Goal: Task Accomplishment & Management: Use online tool/utility

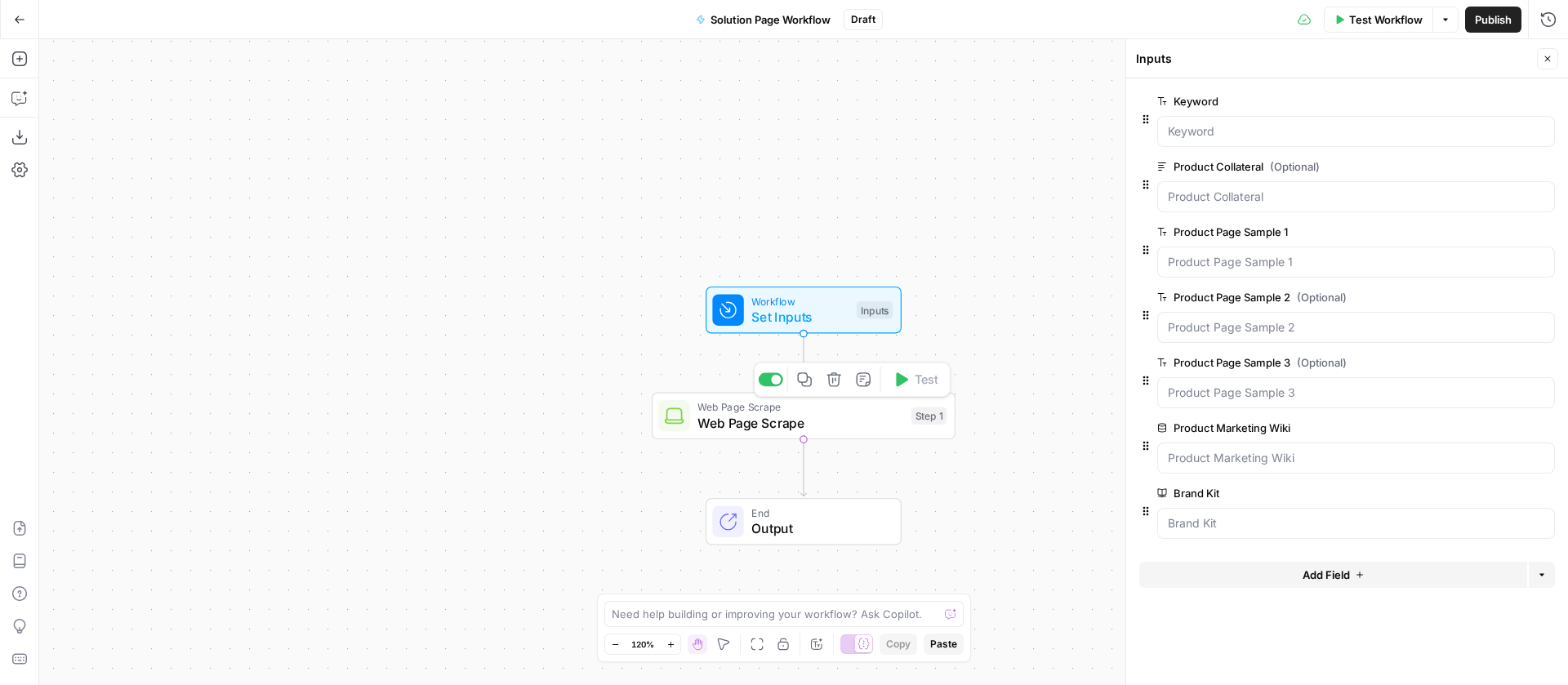
click at [813, 421] on span "Web Page Scrape" at bounding box center [800, 423] width 206 height 19
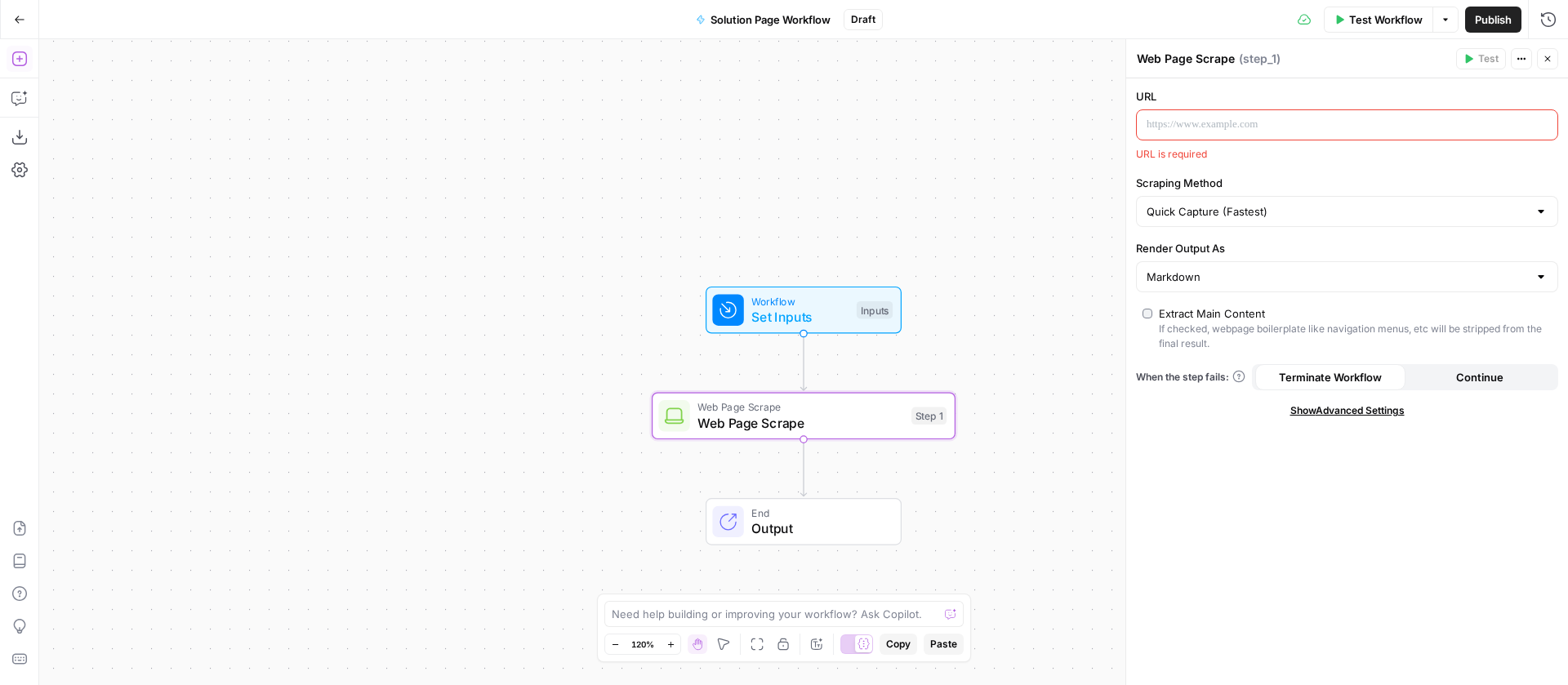
click at [22, 65] on icon "button" at bounding box center [18, 59] width 14 height 14
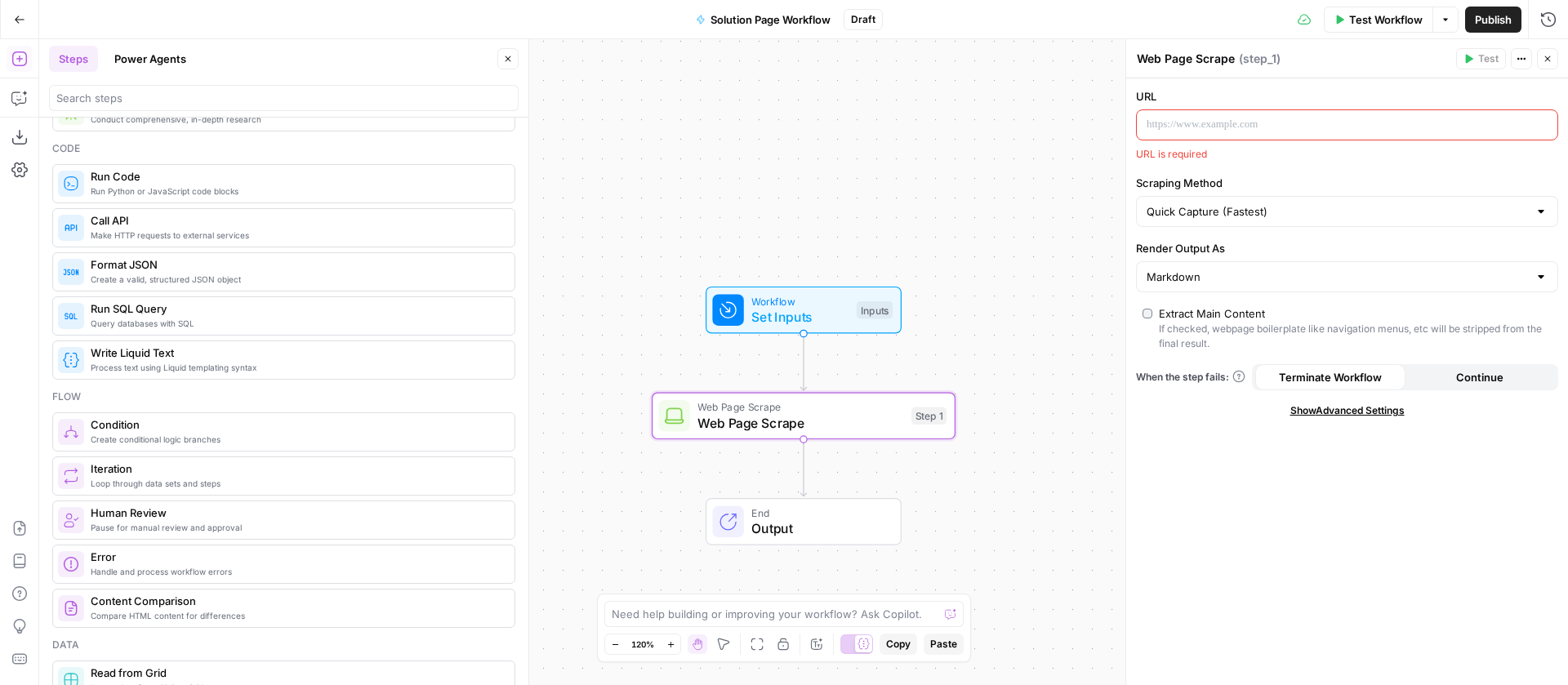
scroll to position [275, 0]
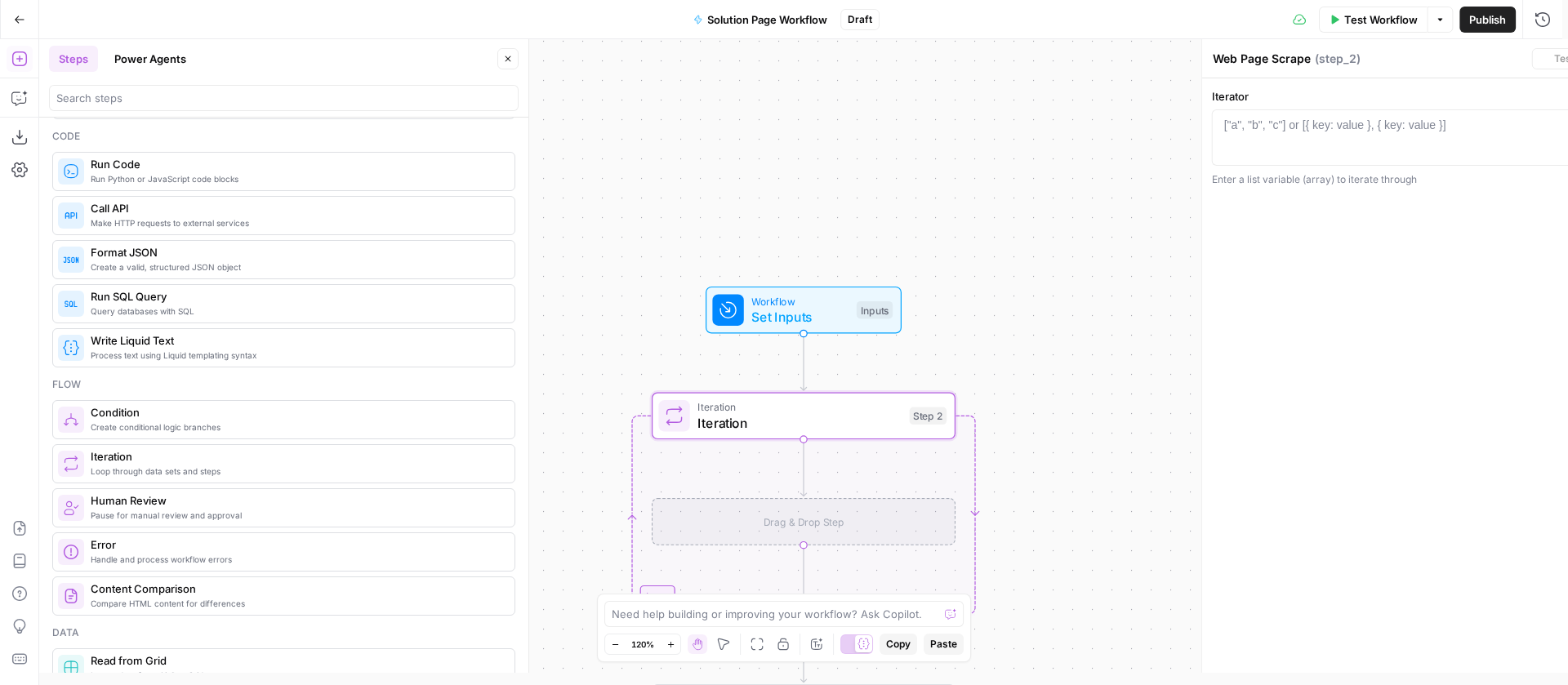
type textarea "Iteration"
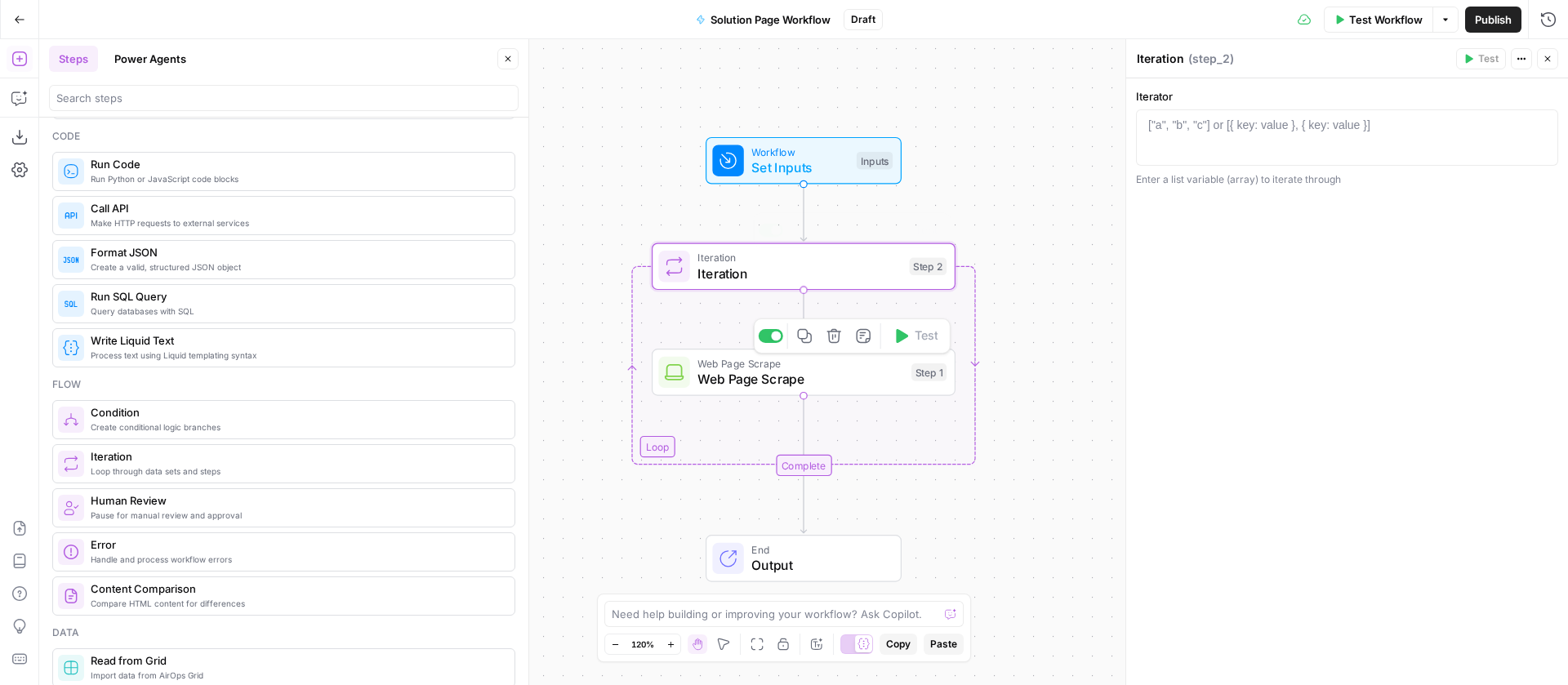
click at [1208, 115] on div "1 ["a", "b", "c"] or [{ key: value }, { key: value }] XXXXXXXXXXXXXXXXXXXXXXXXX…" at bounding box center [1348, 137] width 423 height 57
click at [1203, 123] on div "["a", "b", "c"] or [{ key: value }, { key: value }]" at bounding box center [1259, 125] width 222 height 16
click at [1540, 126] on icon "button" at bounding box center [1541, 125] width 9 height 9
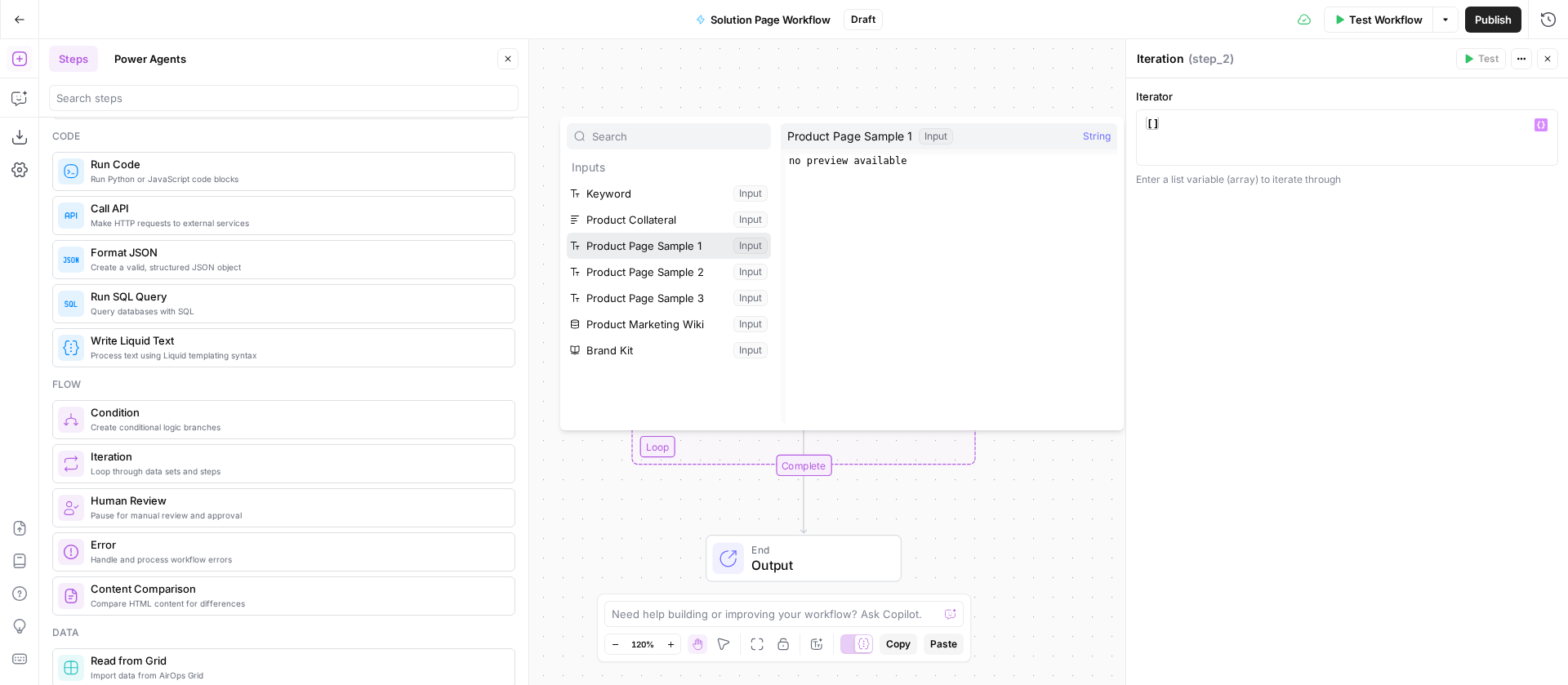
click at [658, 239] on button "Select variable Product Page Sample 1" at bounding box center [669, 245] width 205 height 26
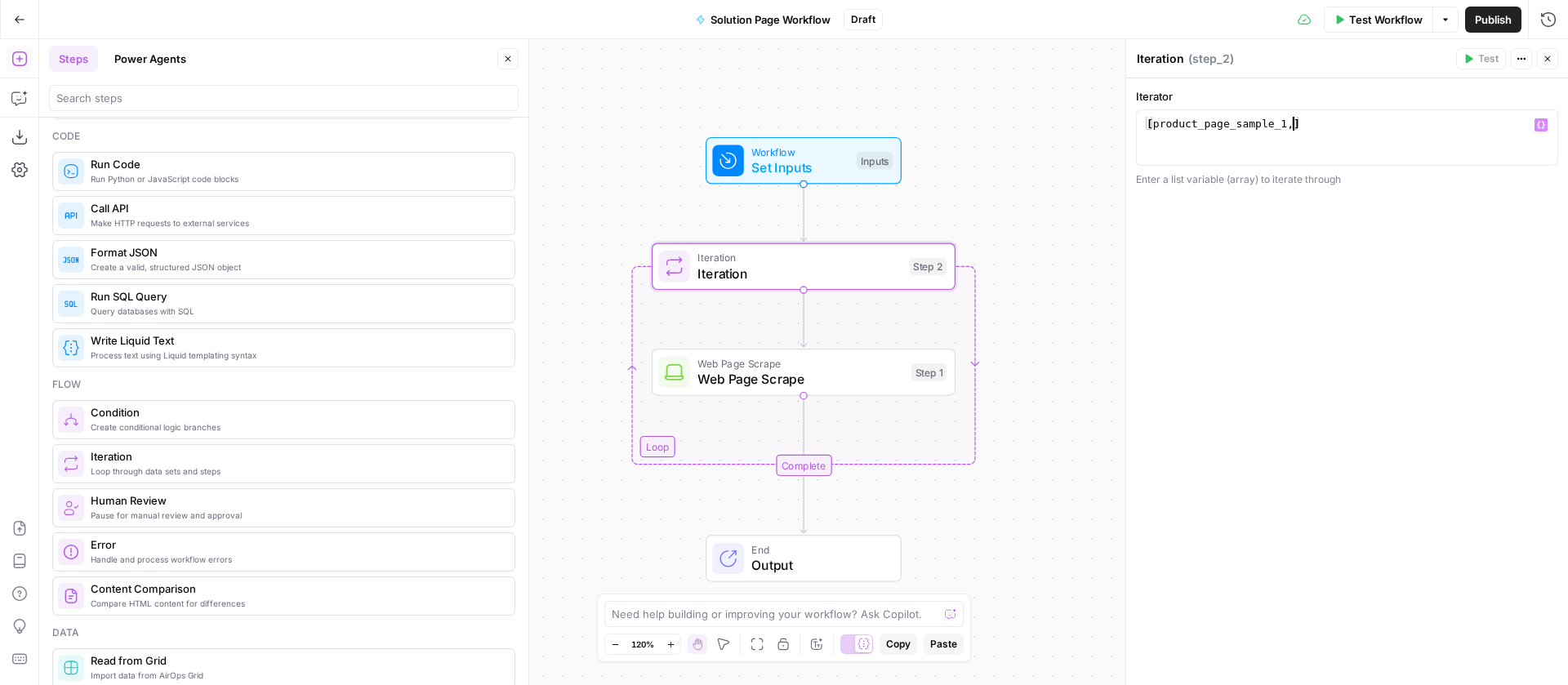
scroll to position [0, 11]
click at [1540, 125] on icon "button" at bounding box center [1541, 125] width 9 height 9
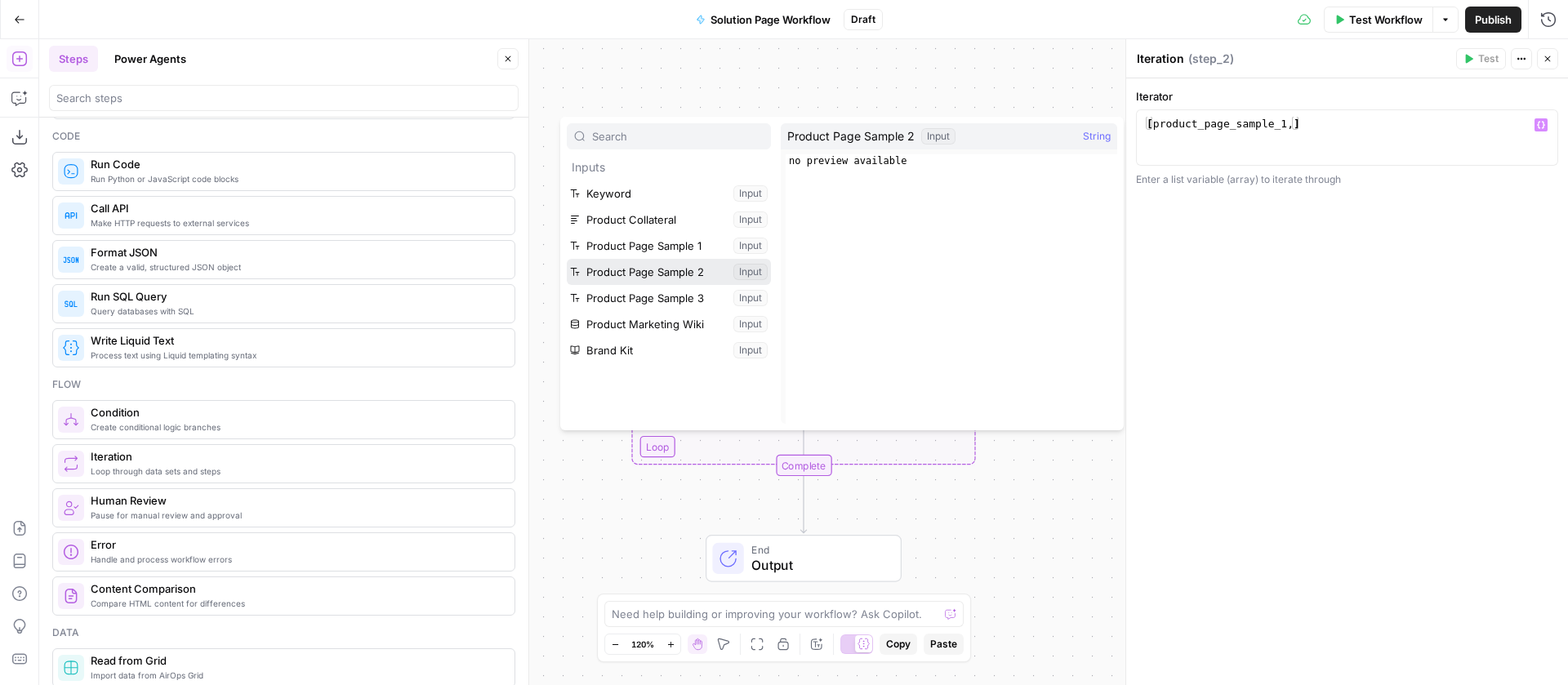
click at [661, 264] on button "Select variable Product Page Sample 2" at bounding box center [669, 272] width 205 height 26
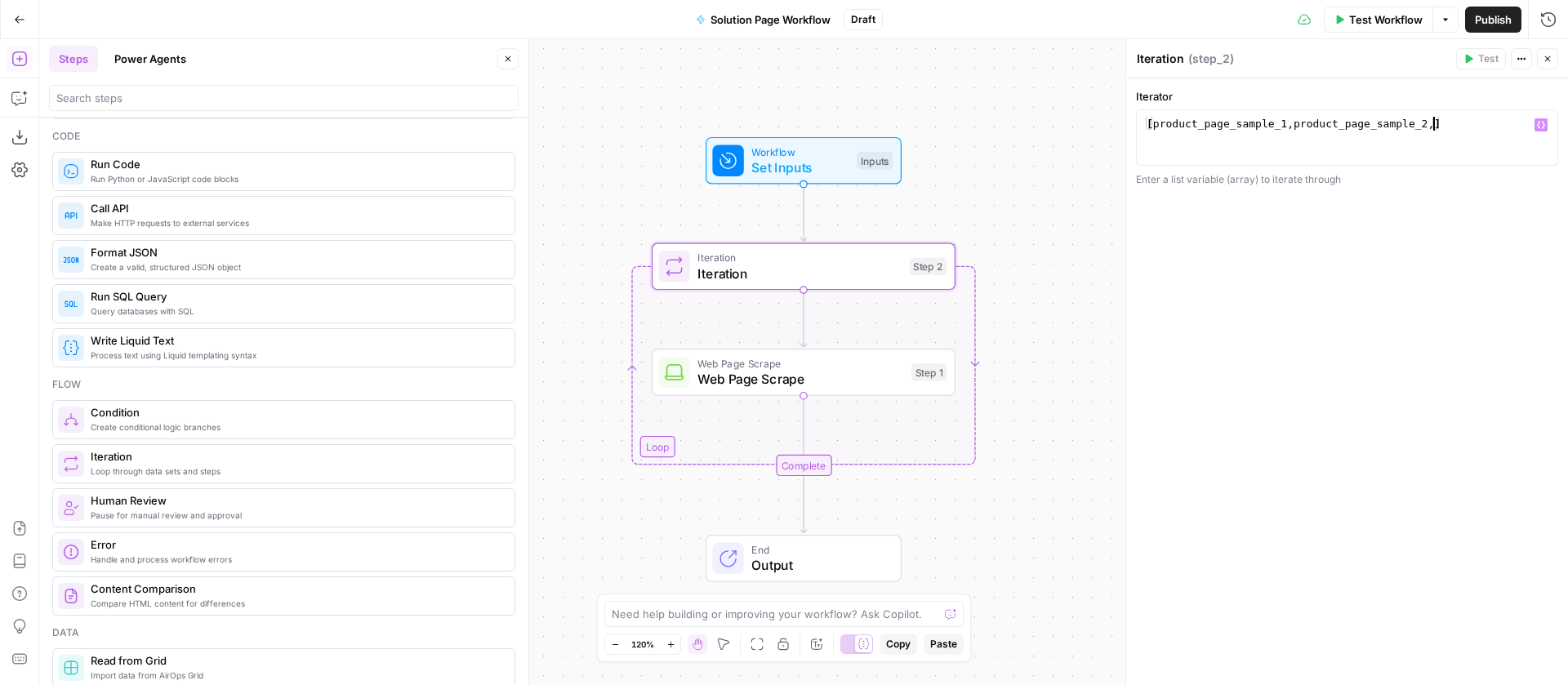
scroll to position [0, 21]
click at [1545, 126] on icon "button" at bounding box center [1541, 125] width 9 height 9
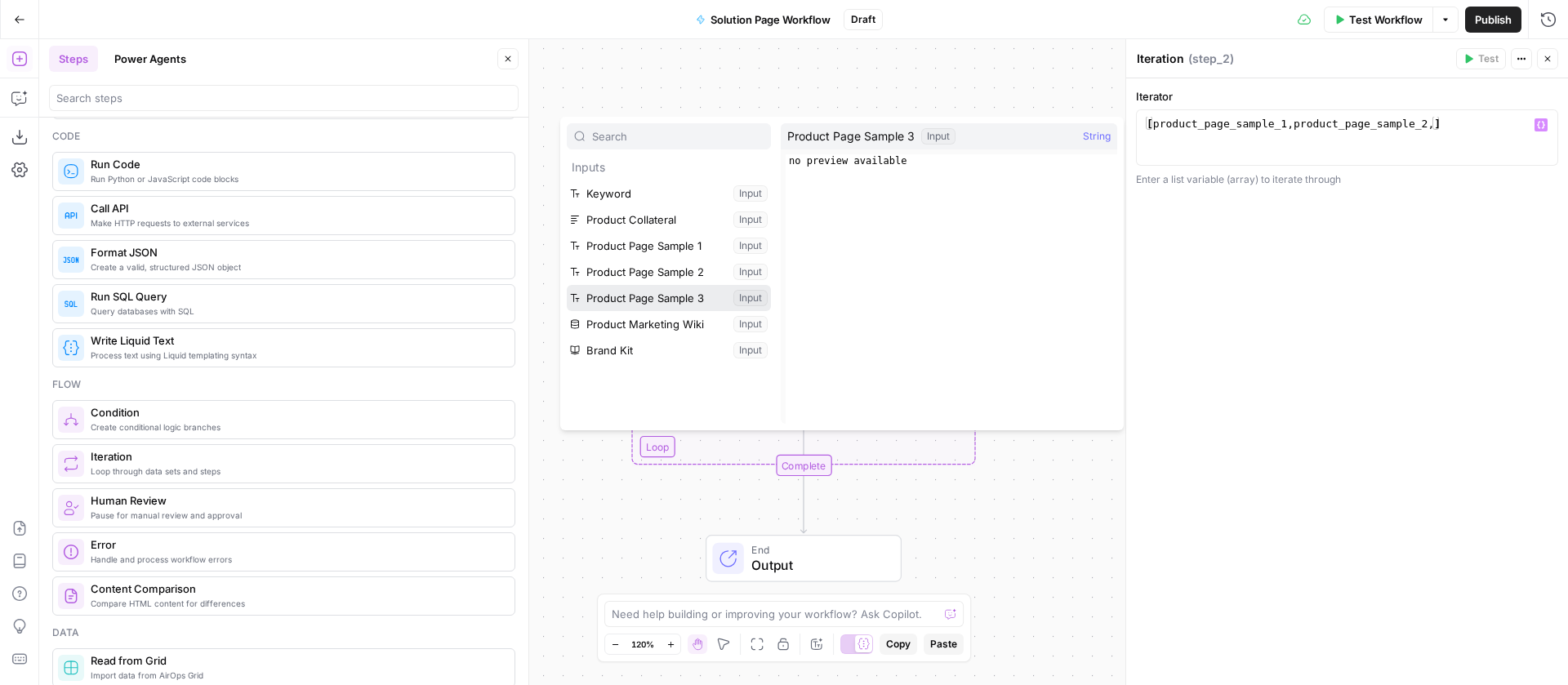
click at [692, 303] on button "Select variable Product Page Sample 3" at bounding box center [669, 298] width 205 height 26
type textarea "**********"
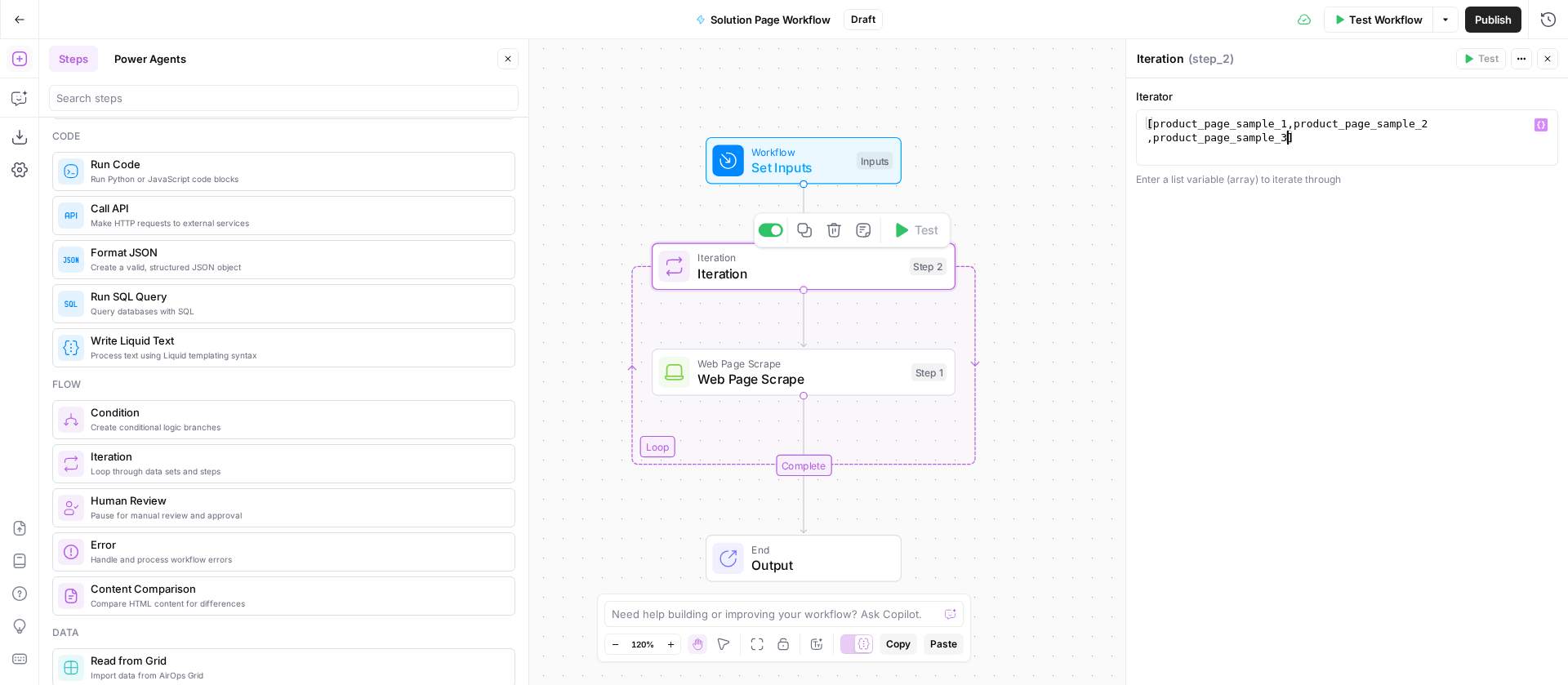
click at [774, 364] on span "Web Page Scrape" at bounding box center [800, 364] width 206 height 15
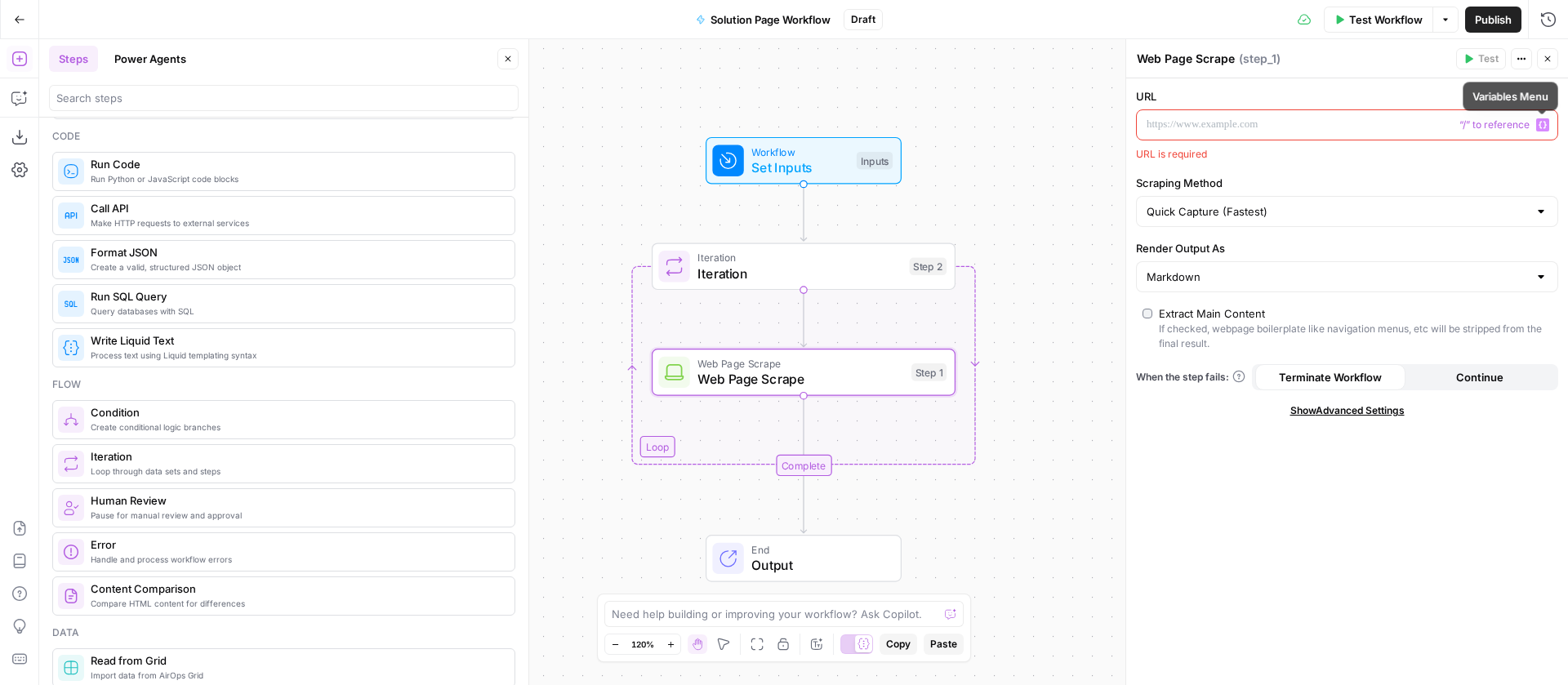
click at [1546, 122] on icon "button" at bounding box center [1543, 125] width 9 height 9
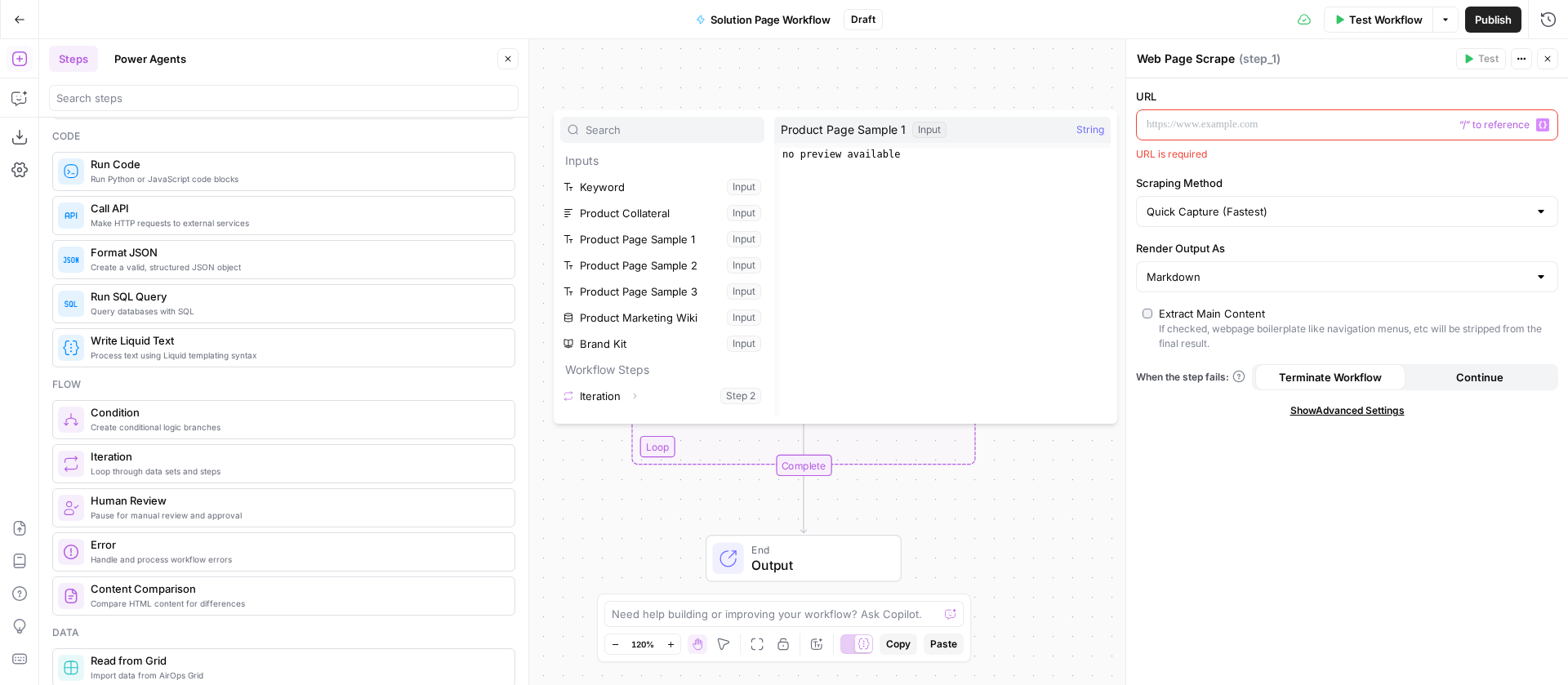
click at [1549, 124] on button "Variables Menu" at bounding box center [1543, 125] width 13 height 13
click at [682, 243] on button "Select variable Product Page Sample 1" at bounding box center [662, 238] width 205 height 26
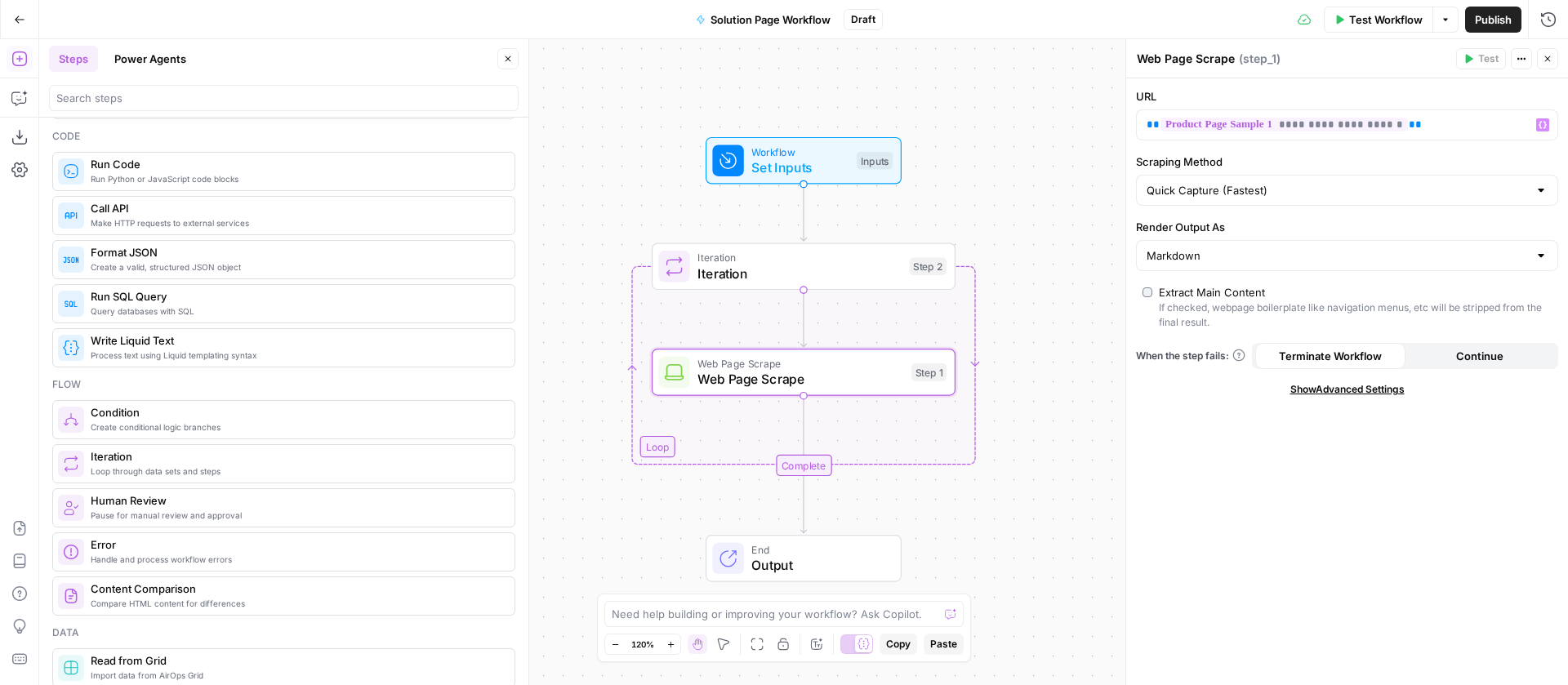
click at [1383, 20] on span "Test Workflow" at bounding box center [1385, 19] width 74 height 16
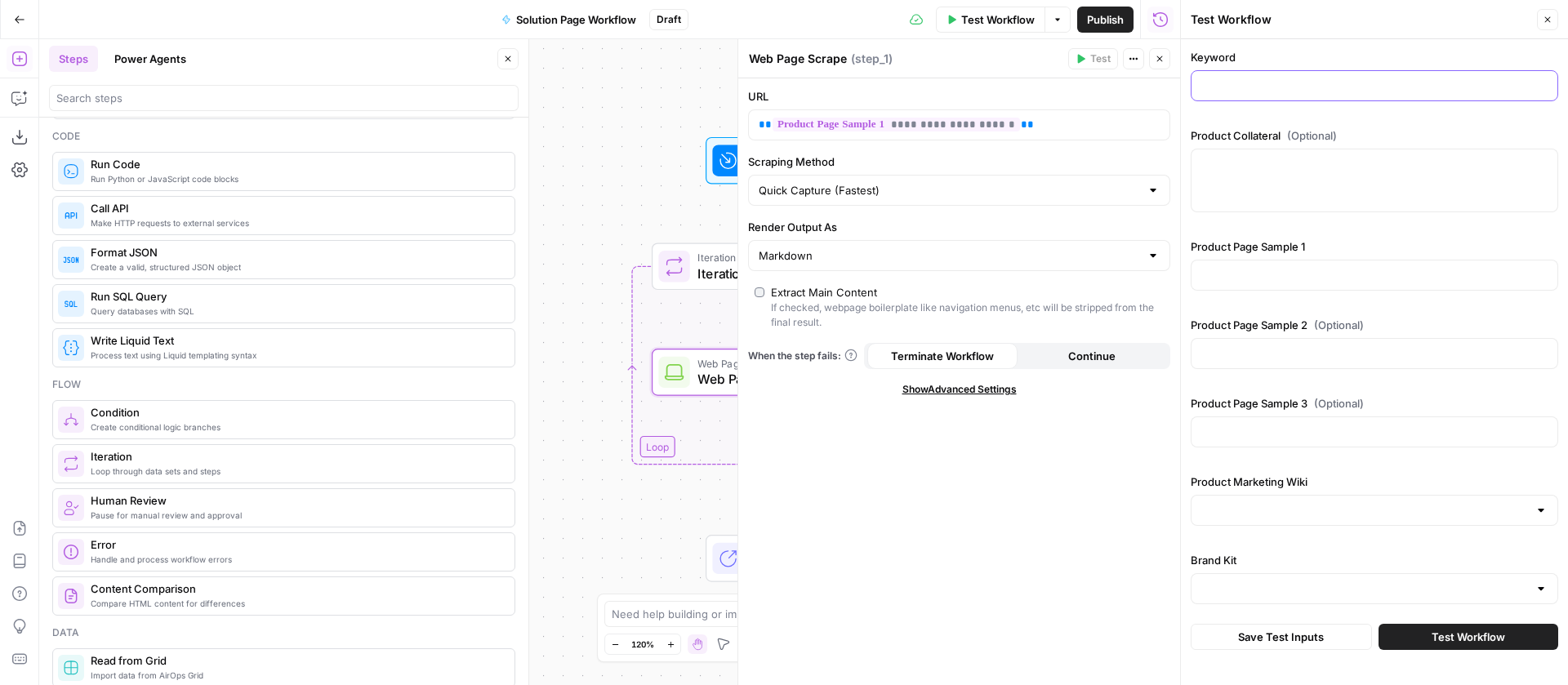
click at [1228, 79] on input "Keyword" at bounding box center [1375, 86] width 346 height 16
click at [1272, 273] on input "Product Page Sample 1" at bounding box center [1375, 275] width 346 height 16
paste input "[URL][DOMAIN_NAME]"
type input "[URL][DOMAIN_NAME]"
click at [1242, 346] on input "Product Page Sample 2 (Optional)" at bounding box center [1375, 354] width 346 height 16
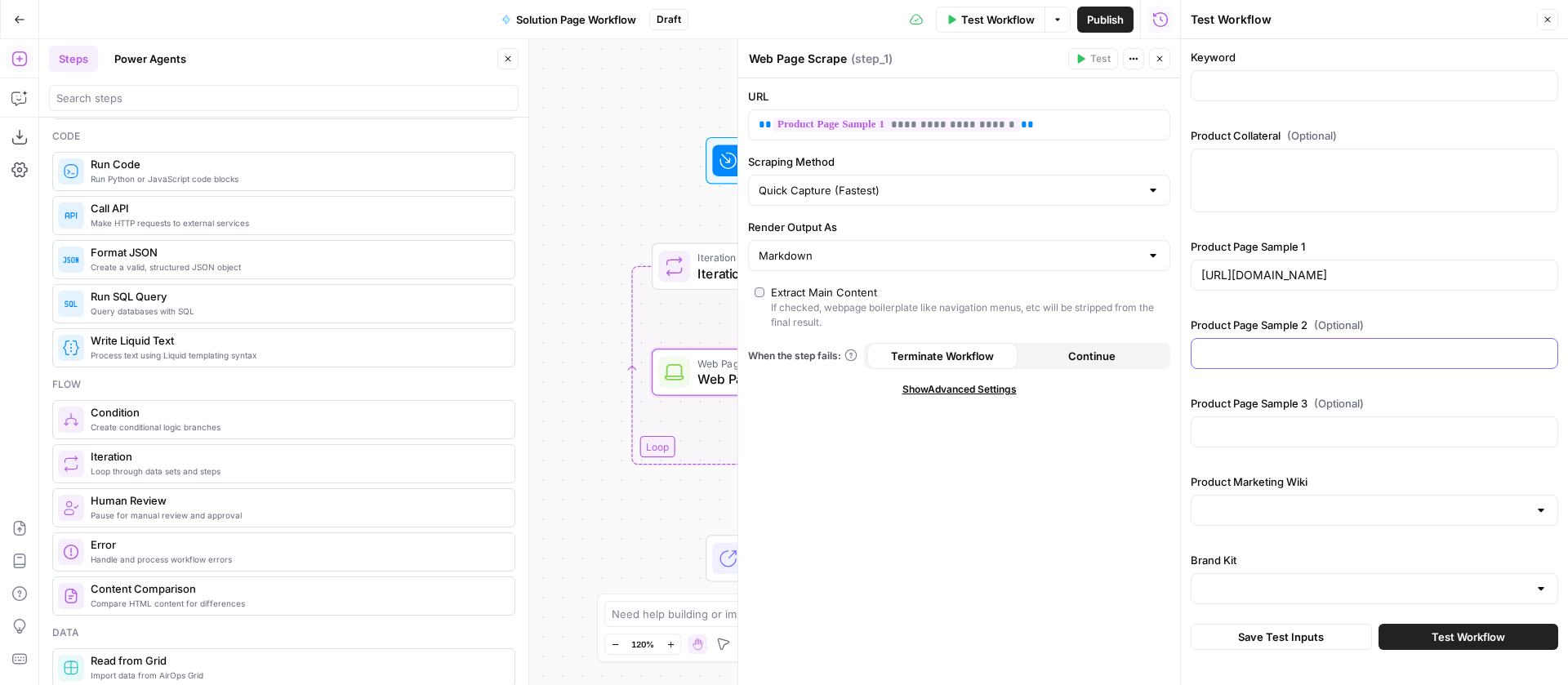
paste input "[URL][DOMAIN_NAME]"
type input "[URL][DOMAIN_NAME]"
click at [1284, 433] on input "Product Page Sample 3 (Optional)" at bounding box center [1375, 431] width 346 height 16
paste input "[URL][DOMAIN_NAME]"
type input "[URL][DOMAIN_NAME]"
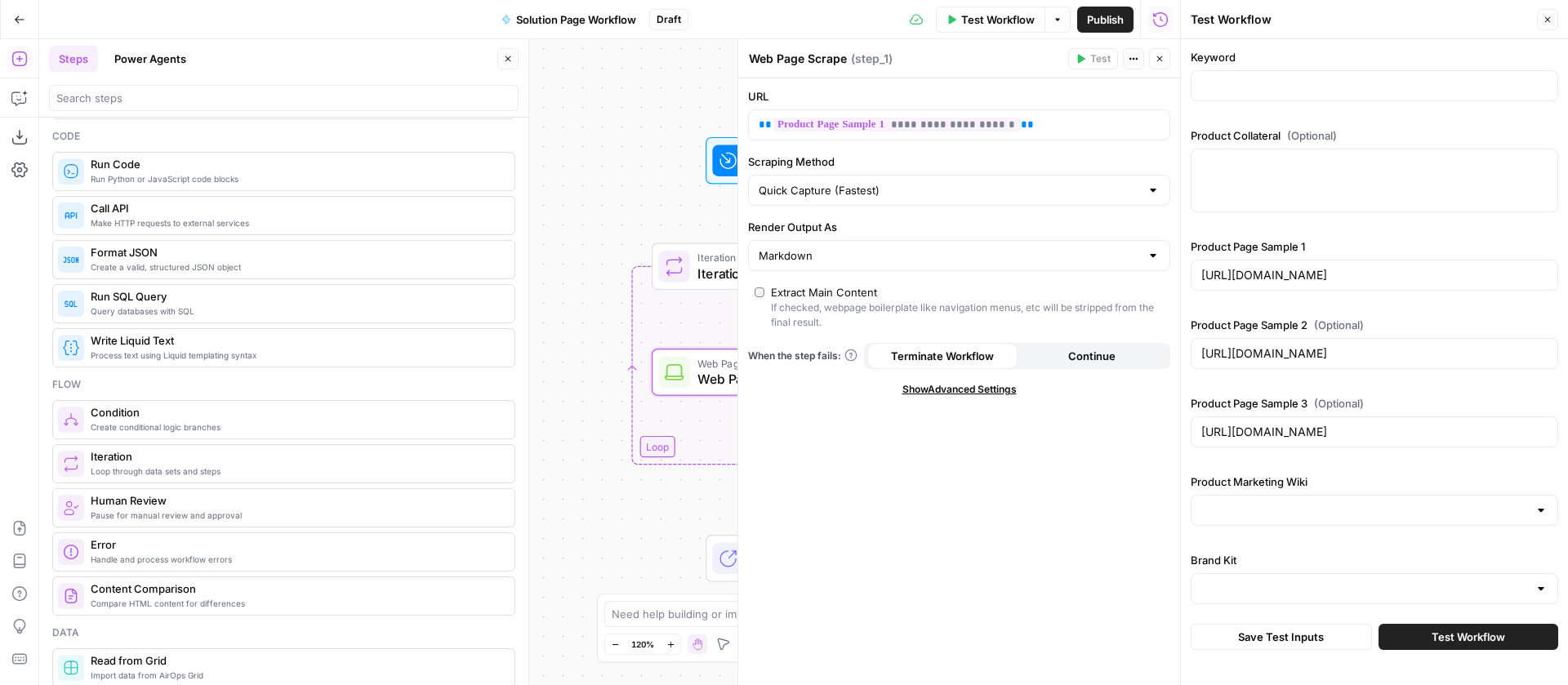
click at [1448, 632] on span "Test Workflow" at bounding box center [1468, 637] width 74 height 16
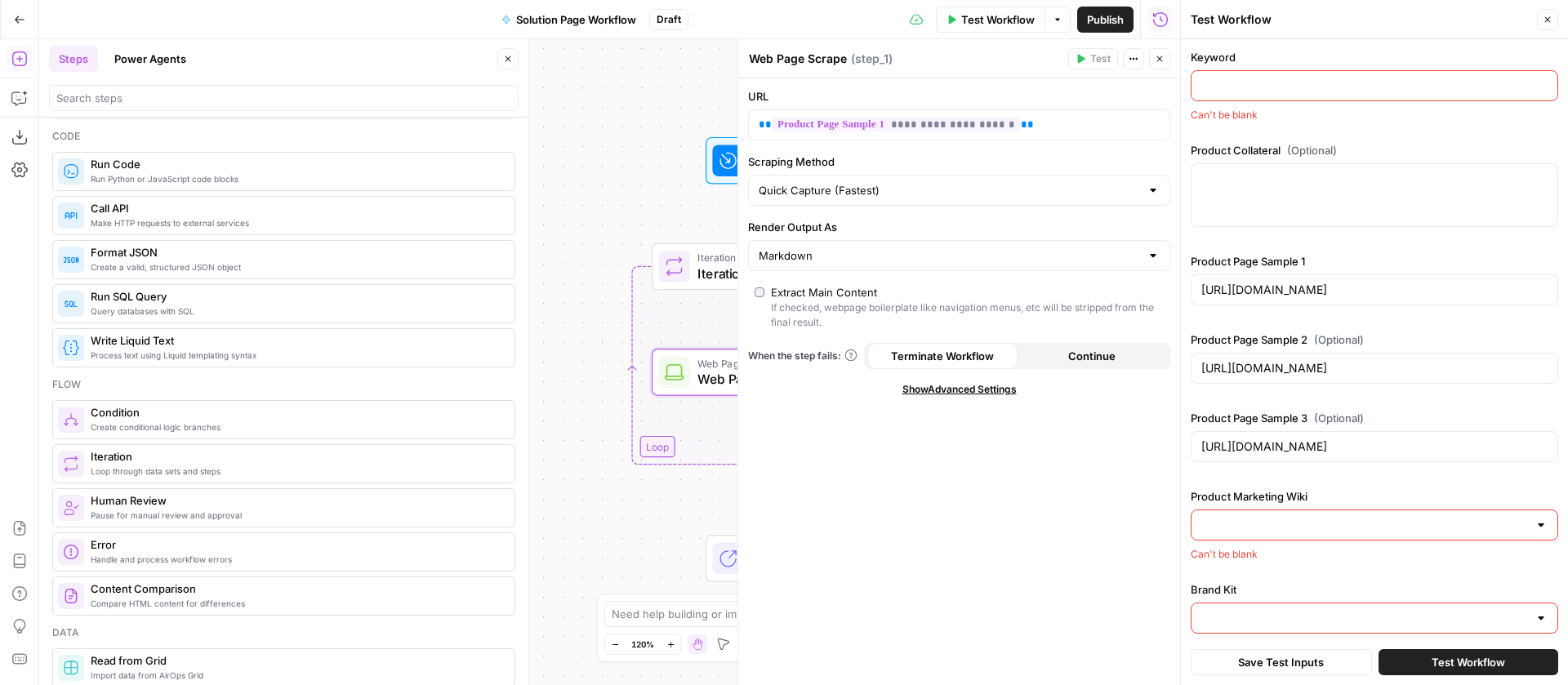
click at [1258, 87] on input "Keyword" at bounding box center [1375, 86] width 346 height 16
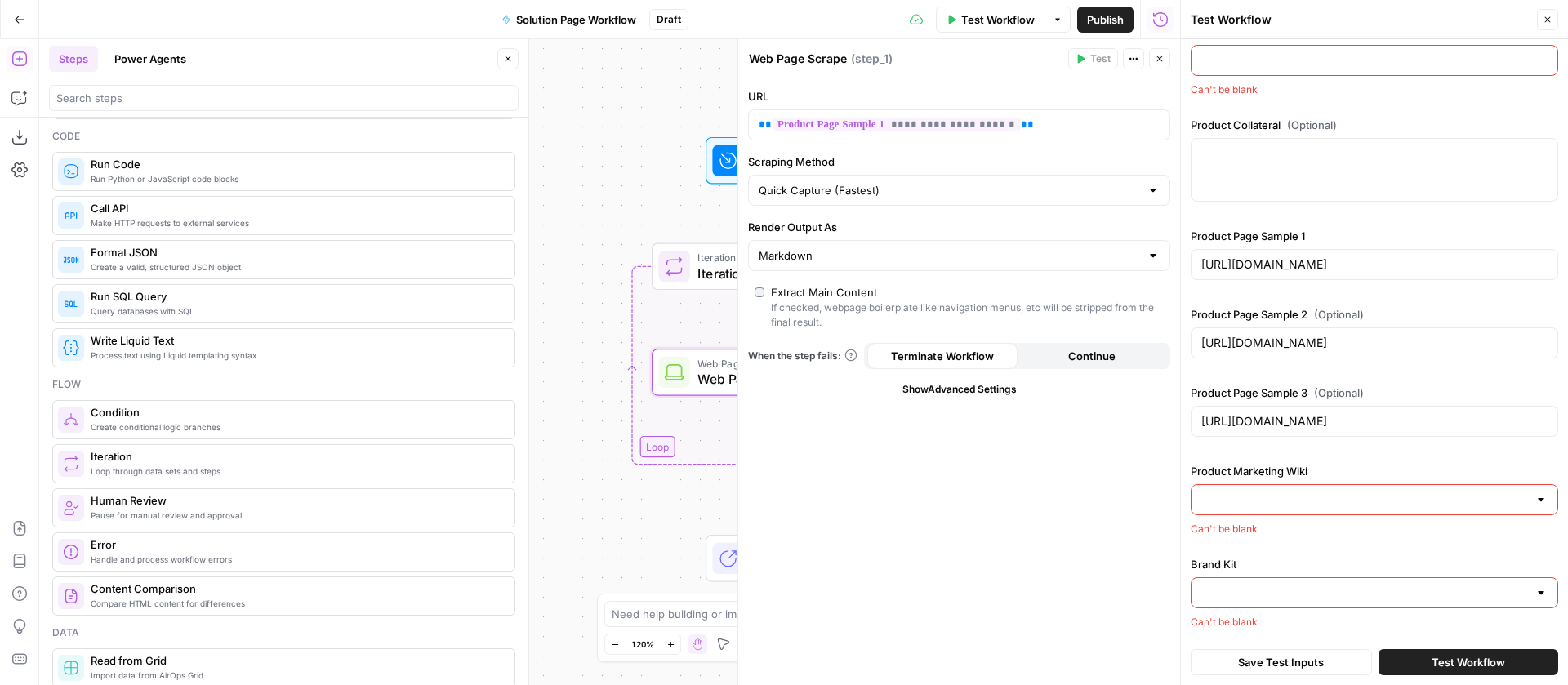
click at [1390, 492] on input "Product Marketing Wiki" at bounding box center [1365, 500] width 327 height 16
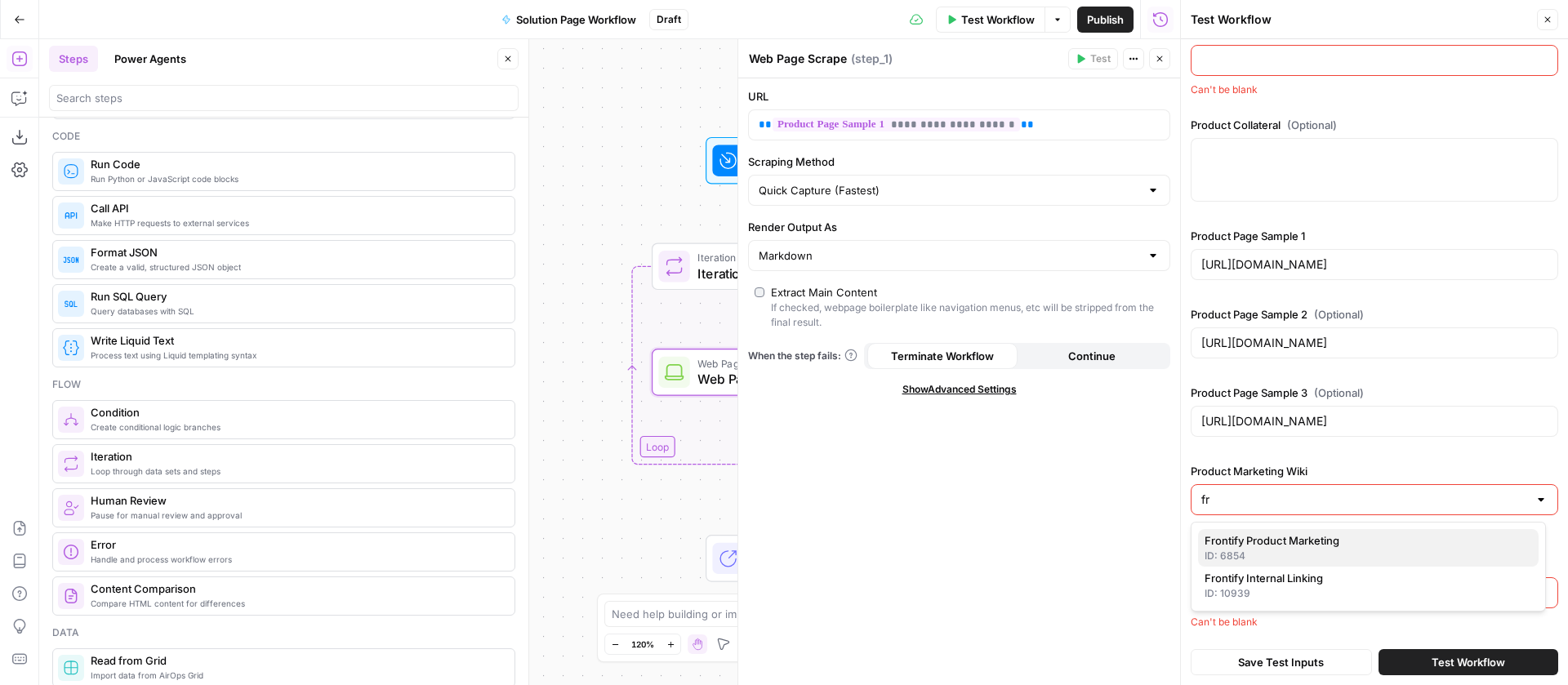
click at [1301, 535] on span "Frontify Product Marketing" at bounding box center [1365, 540] width 321 height 16
type input "Frontify Product Marketing"
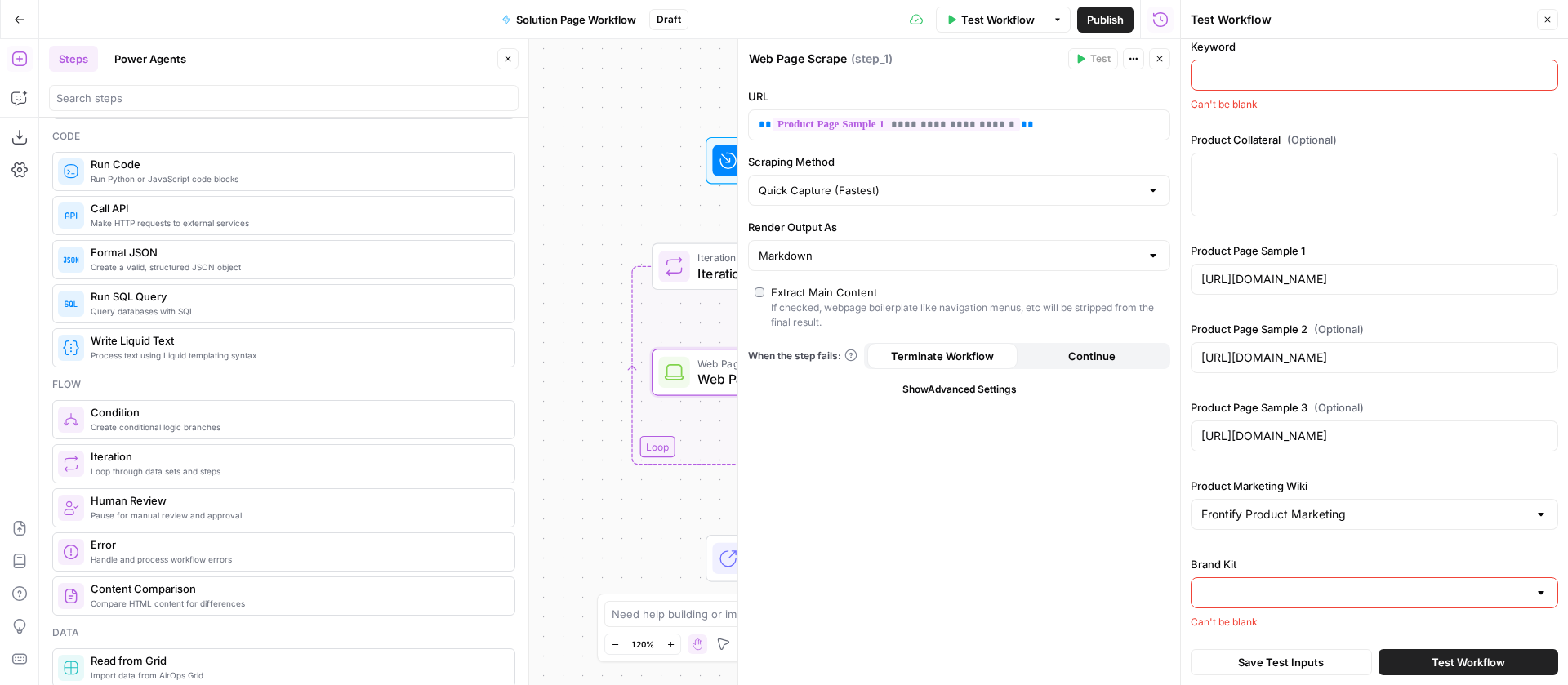
scroll to position [11, 0]
click at [1287, 587] on input "Brand Kit" at bounding box center [1365, 593] width 327 height 16
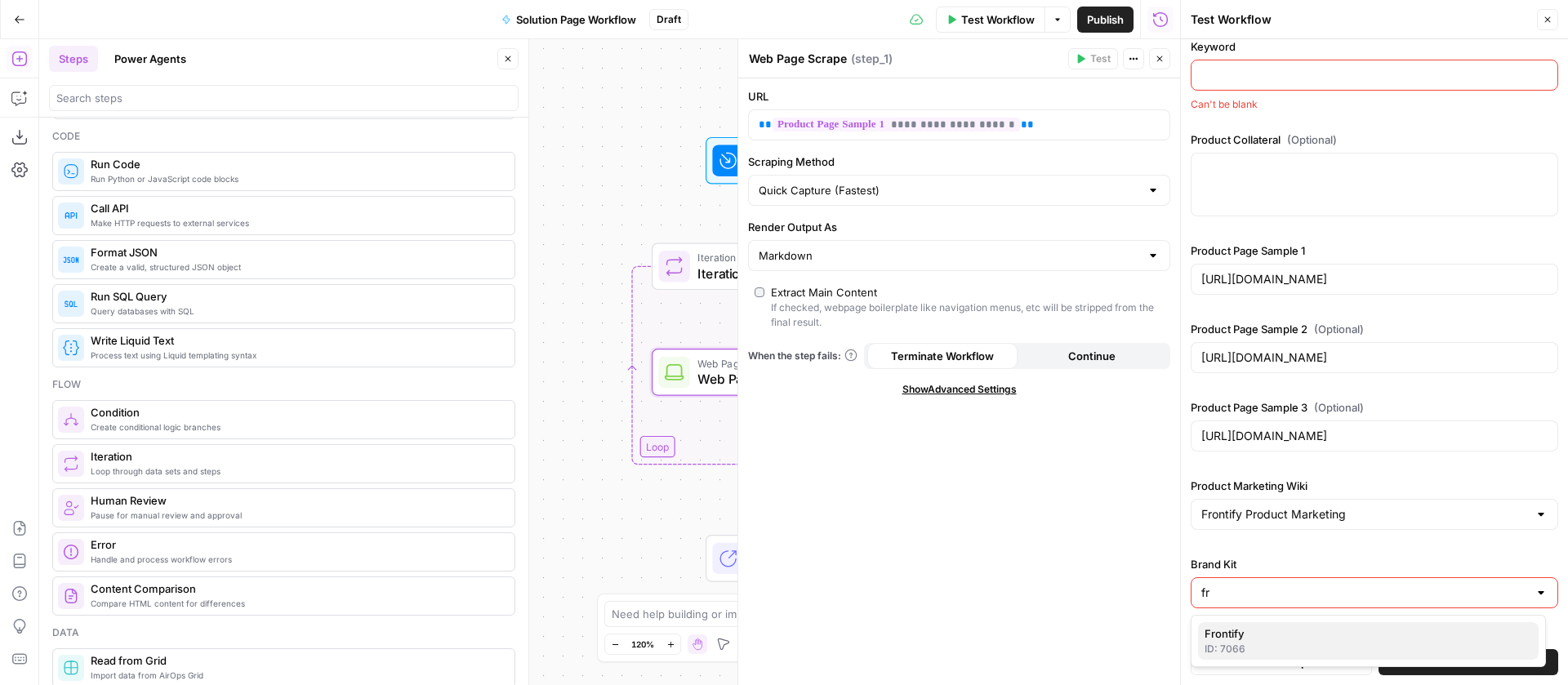
click at [1267, 629] on span "Frontify" at bounding box center [1365, 633] width 321 height 16
type input "Frontify"
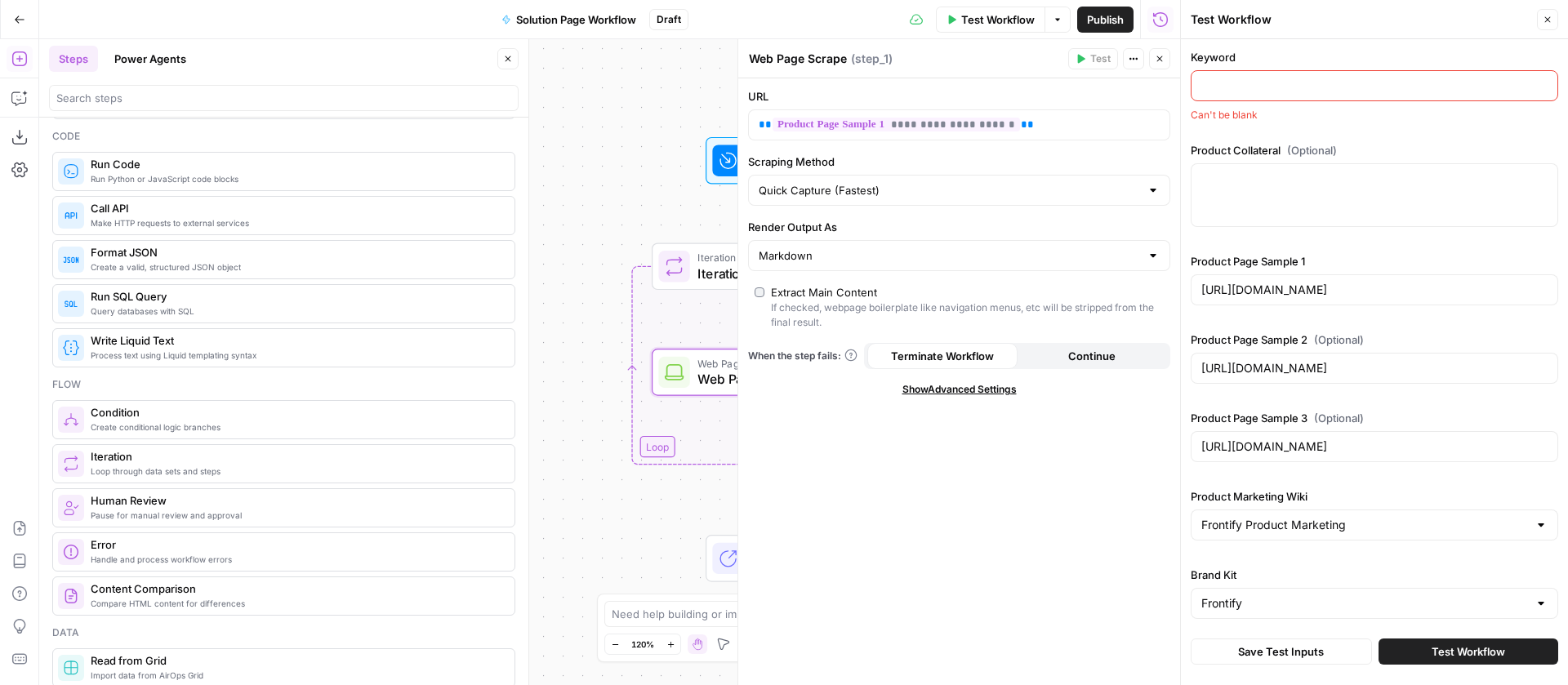
click at [1297, 649] on span "Save Test Inputs" at bounding box center [1281, 651] width 86 height 16
click at [1267, 101] on div "Keyword Can't be blank" at bounding box center [1375, 86] width 368 height 74
click at [1265, 95] on div at bounding box center [1375, 86] width 368 height 31
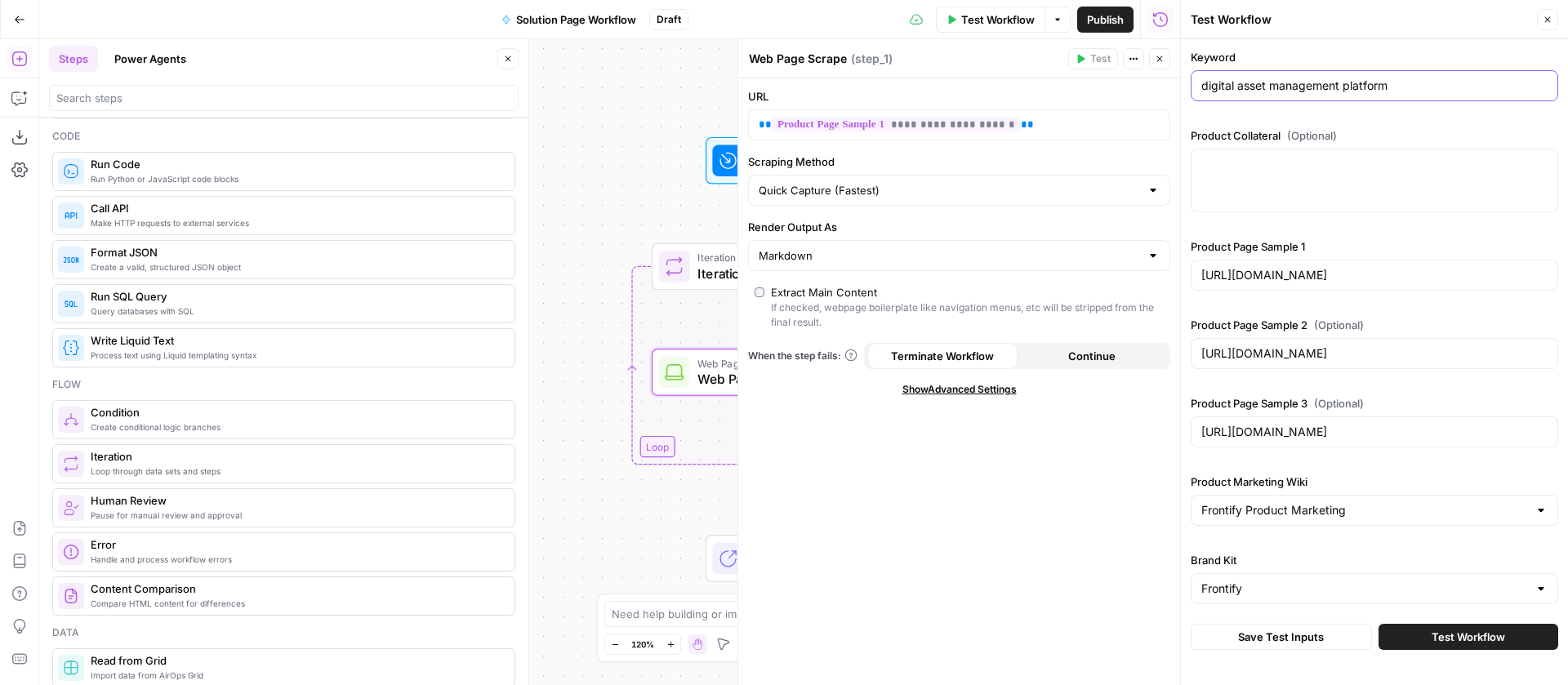
type input "digital asset management platform"
click at [1503, 635] on span "Test Workflow" at bounding box center [1468, 637] width 74 height 16
click at [505, 59] on icon "button" at bounding box center [508, 59] width 10 height 10
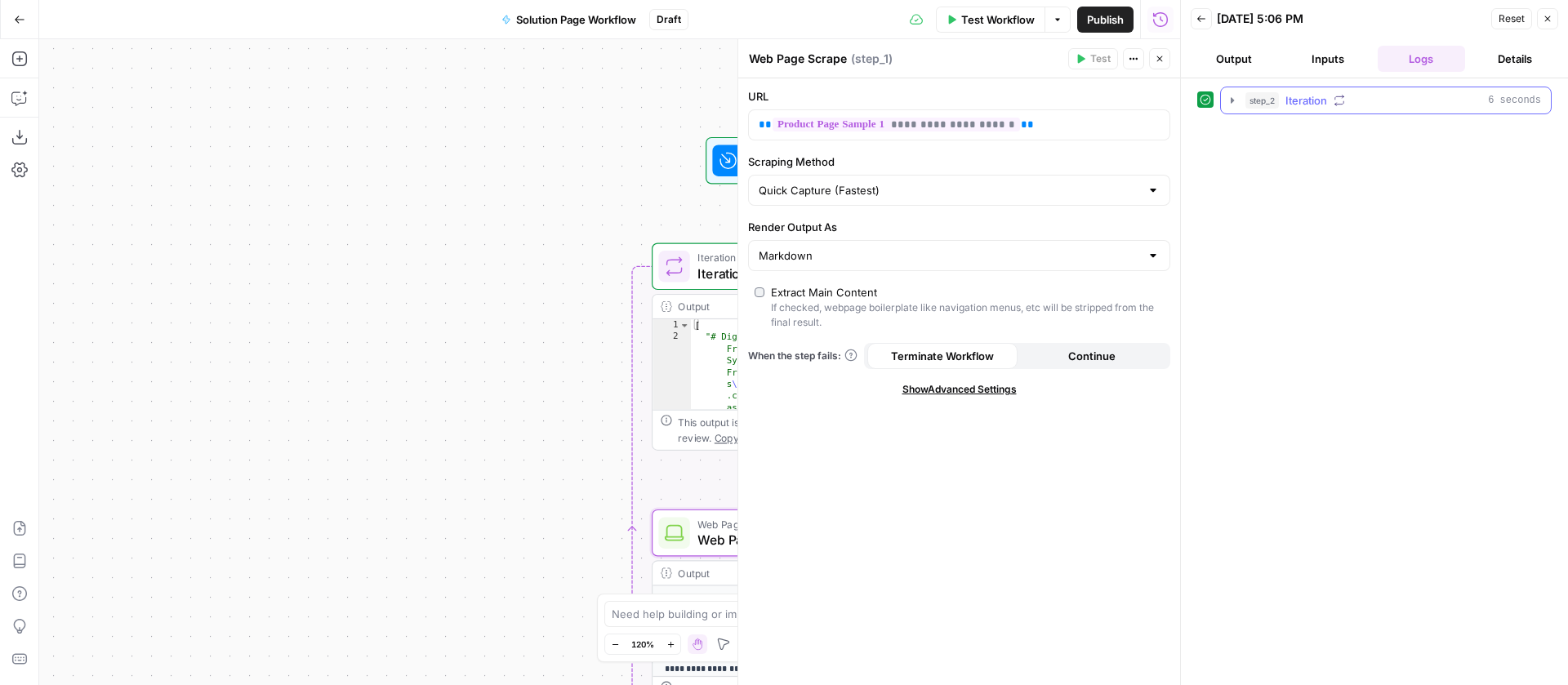
click at [1226, 100] on icon "button" at bounding box center [1233, 101] width 13 height 13
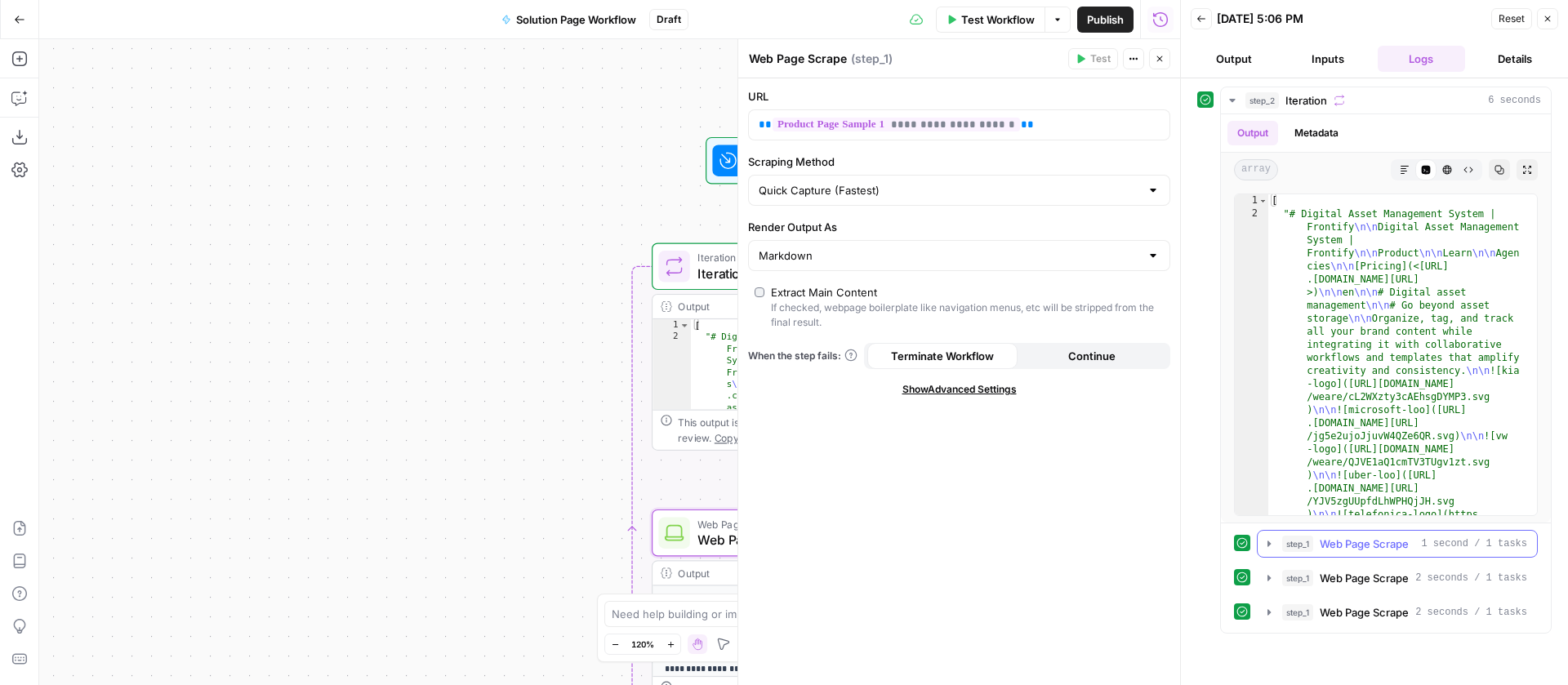
click at [1268, 544] on icon "button" at bounding box center [1268, 544] width 3 height 6
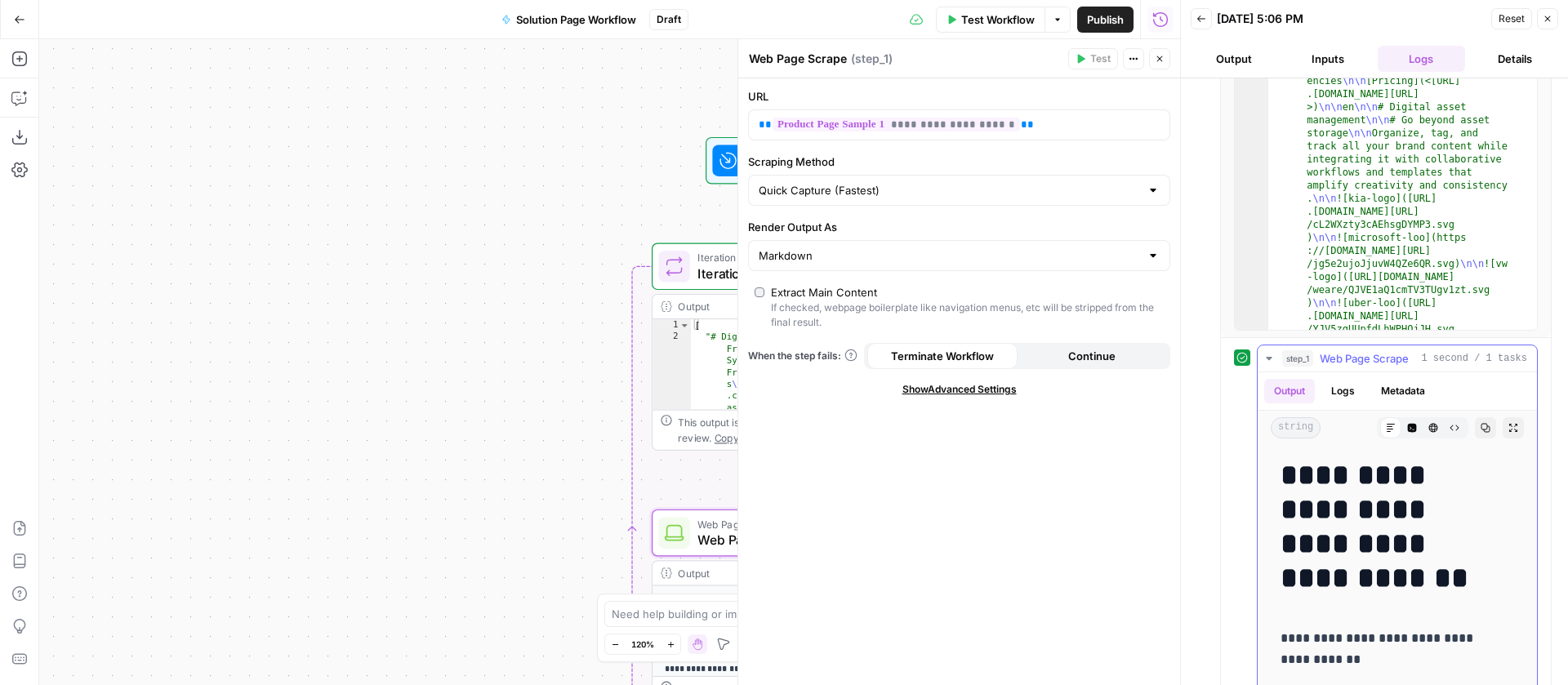
scroll to position [252, 0]
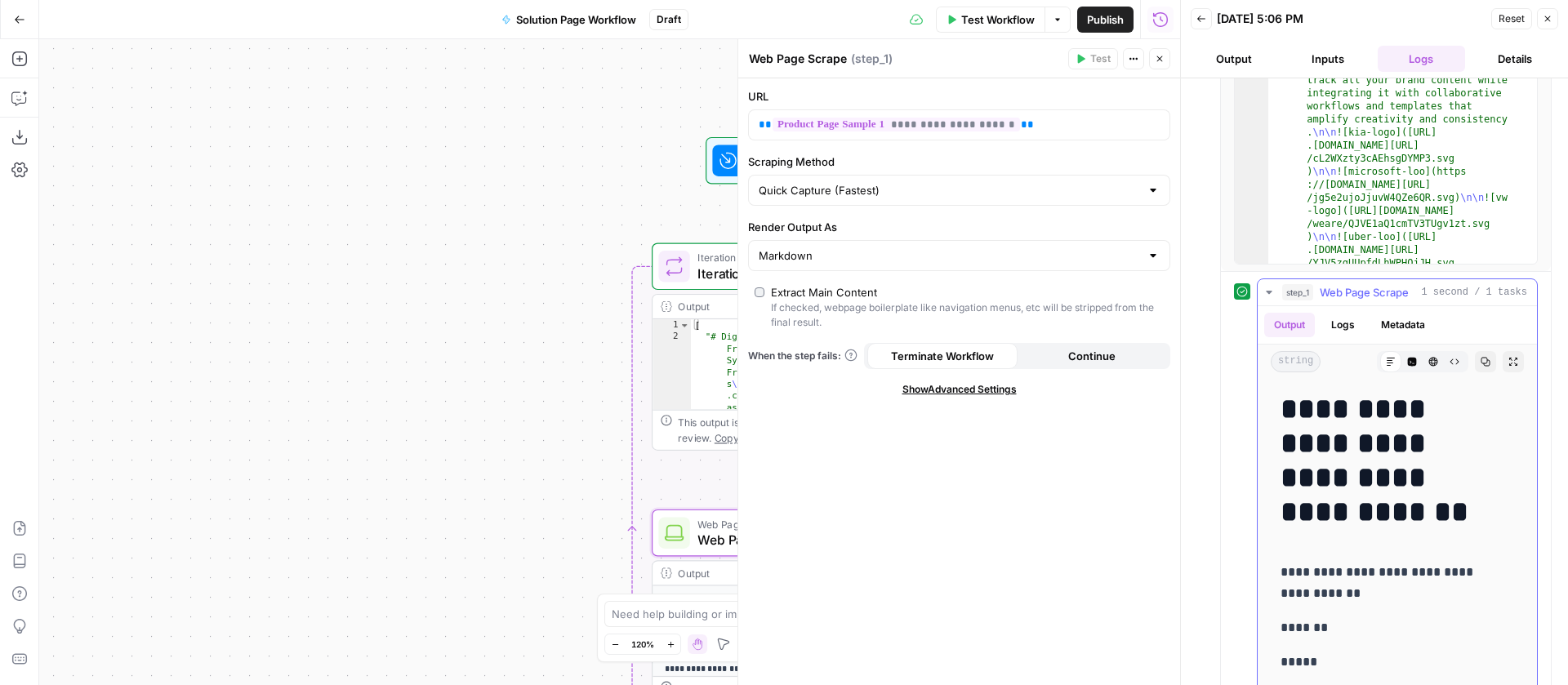
click at [1272, 286] on icon "button" at bounding box center [1269, 293] width 13 height 13
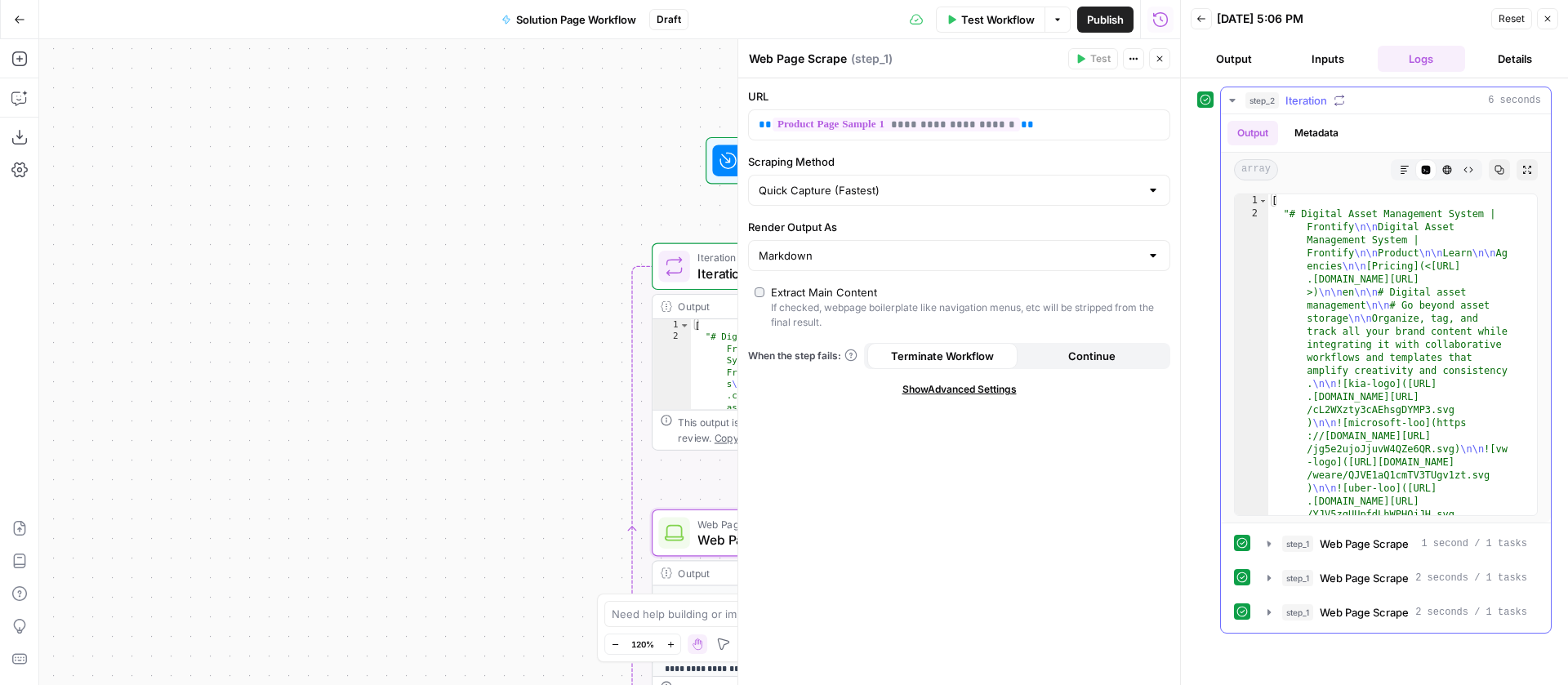
scroll to position [0, 0]
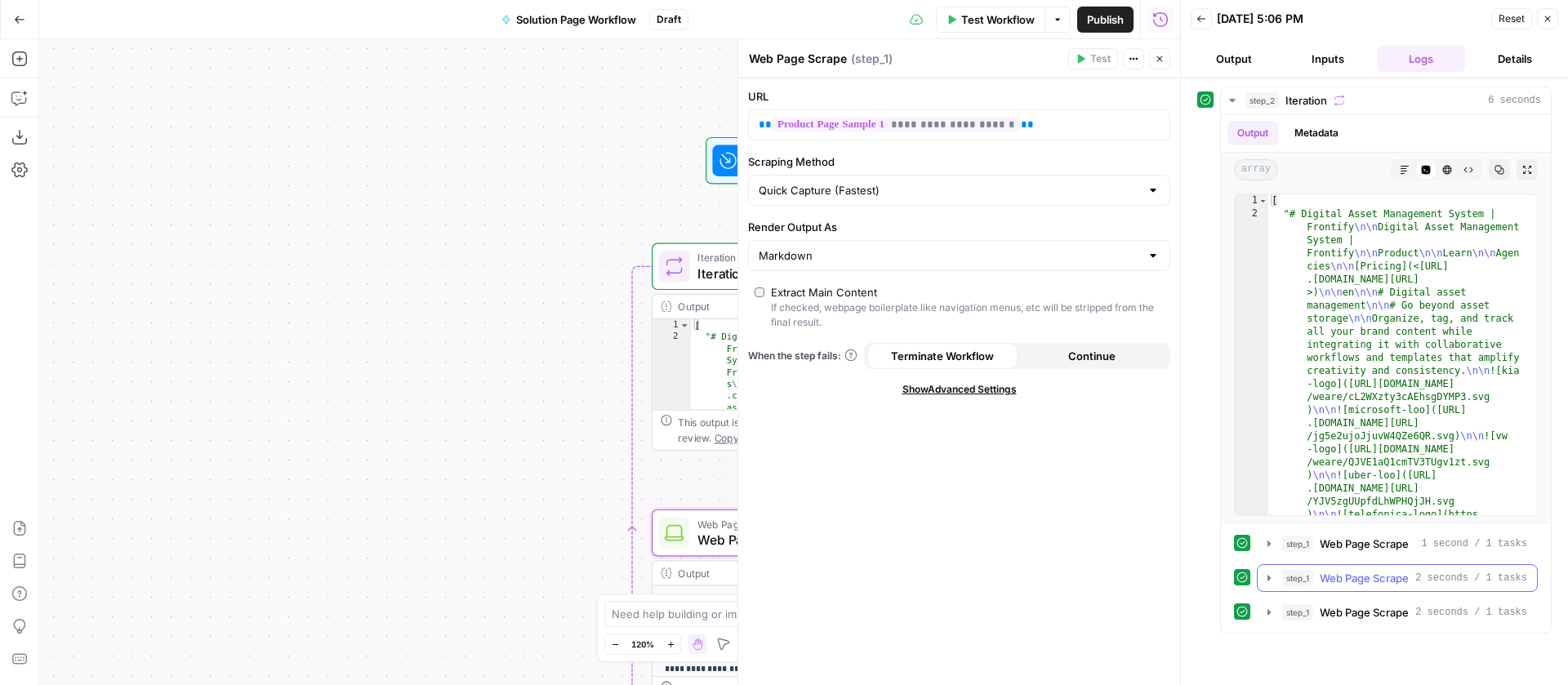
click at [1266, 572] on icon "button" at bounding box center [1269, 578] width 13 height 13
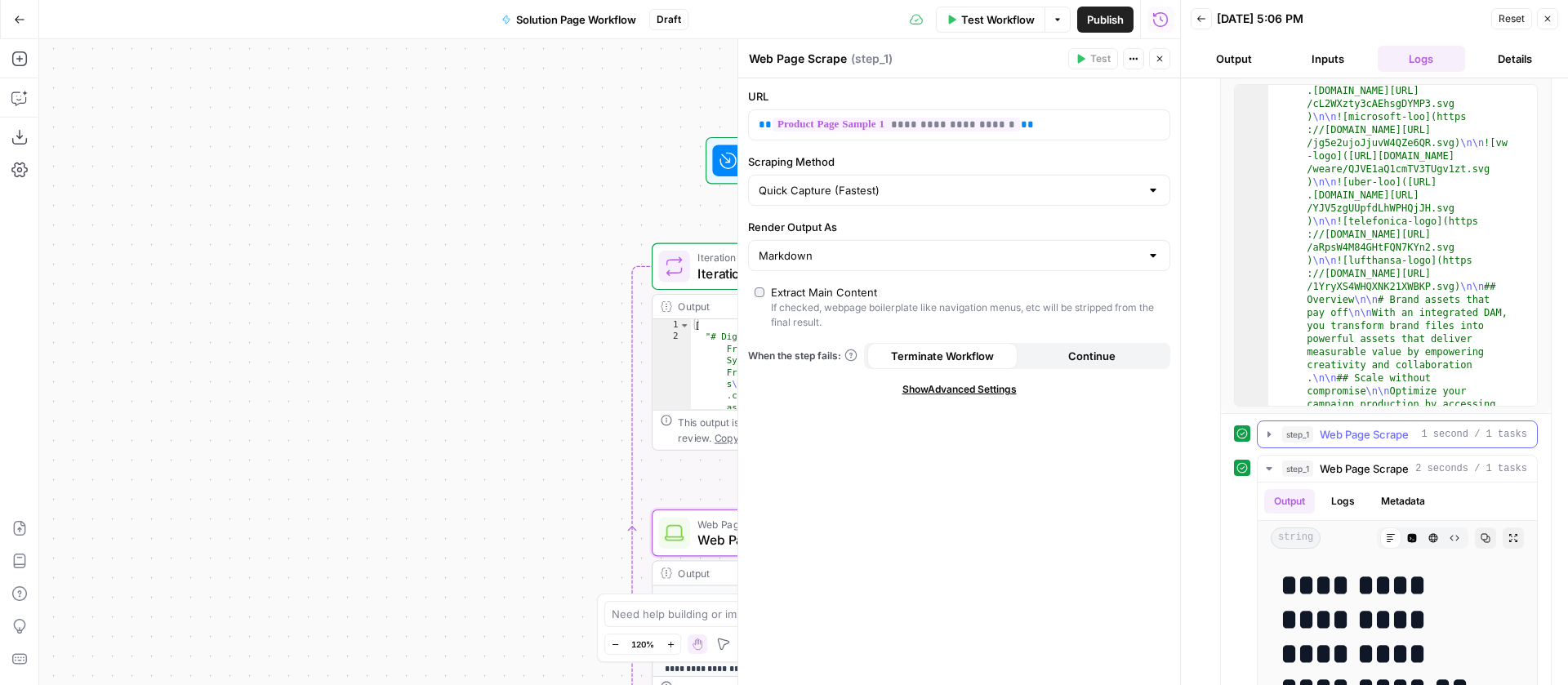
click at [1267, 438] on icon "button" at bounding box center [1269, 434] width 13 height 13
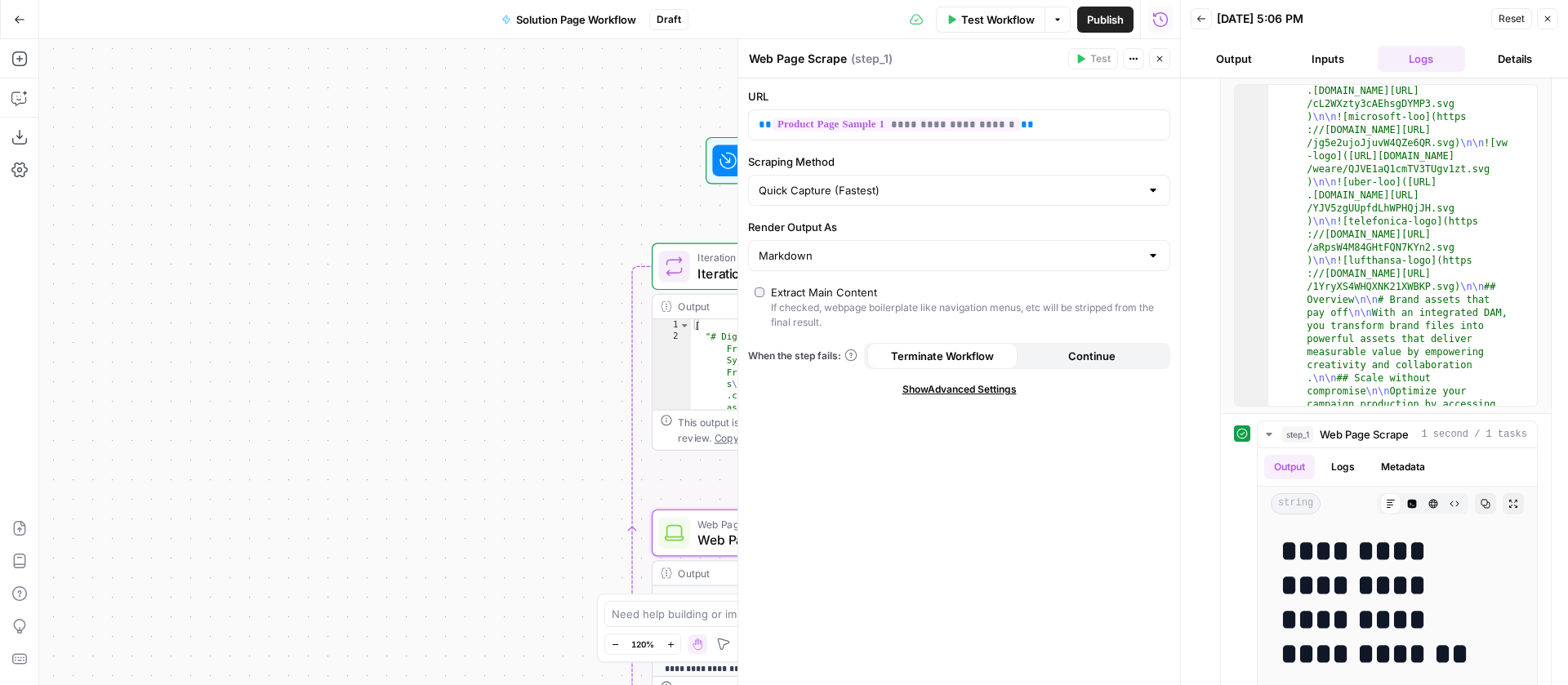
click at [1550, 17] on icon "button" at bounding box center [1548, 18] width 10 height 10
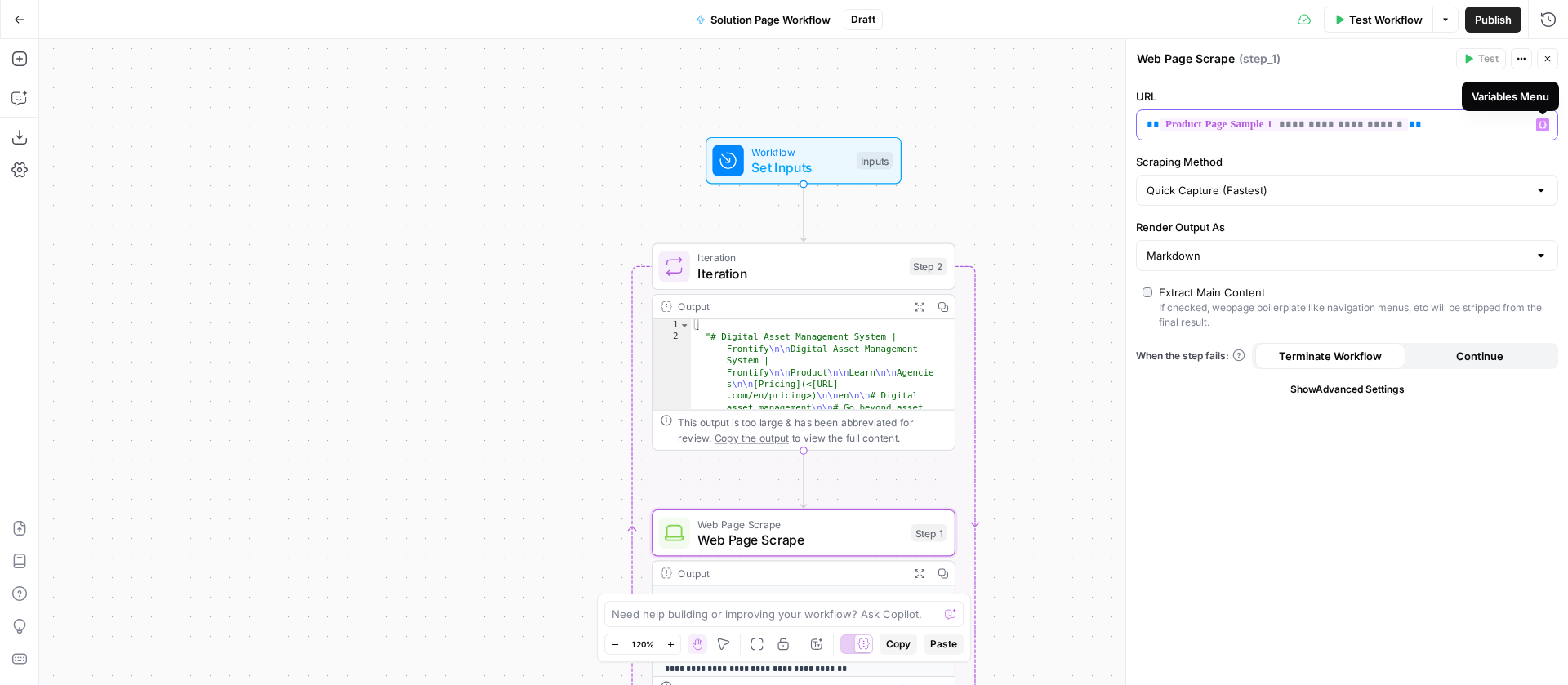
click at [1536, 125] on button "Variables Menu" at bounding box center [1543, 125] width 13 height 13
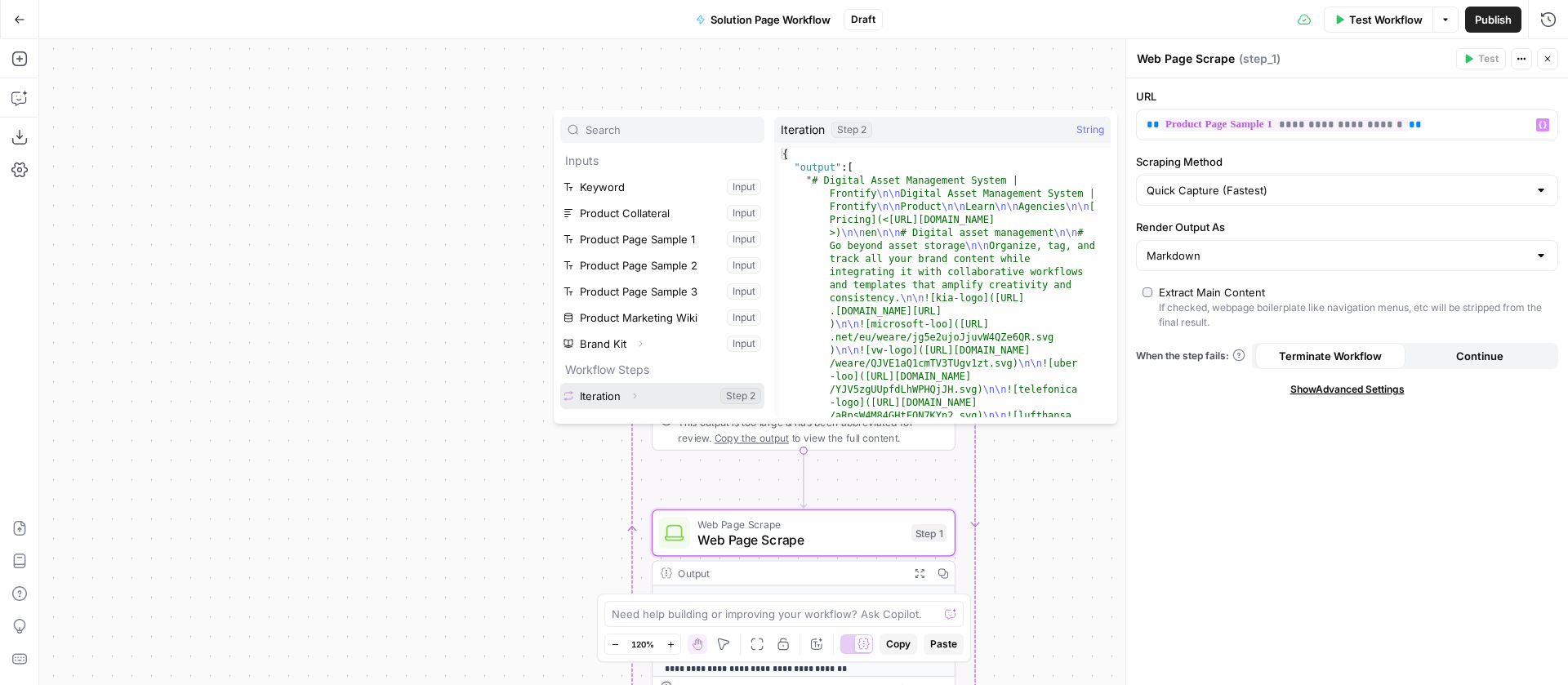
click at [638, 392] on icon "button" at bounding box center [634, 396] width 10 height 10
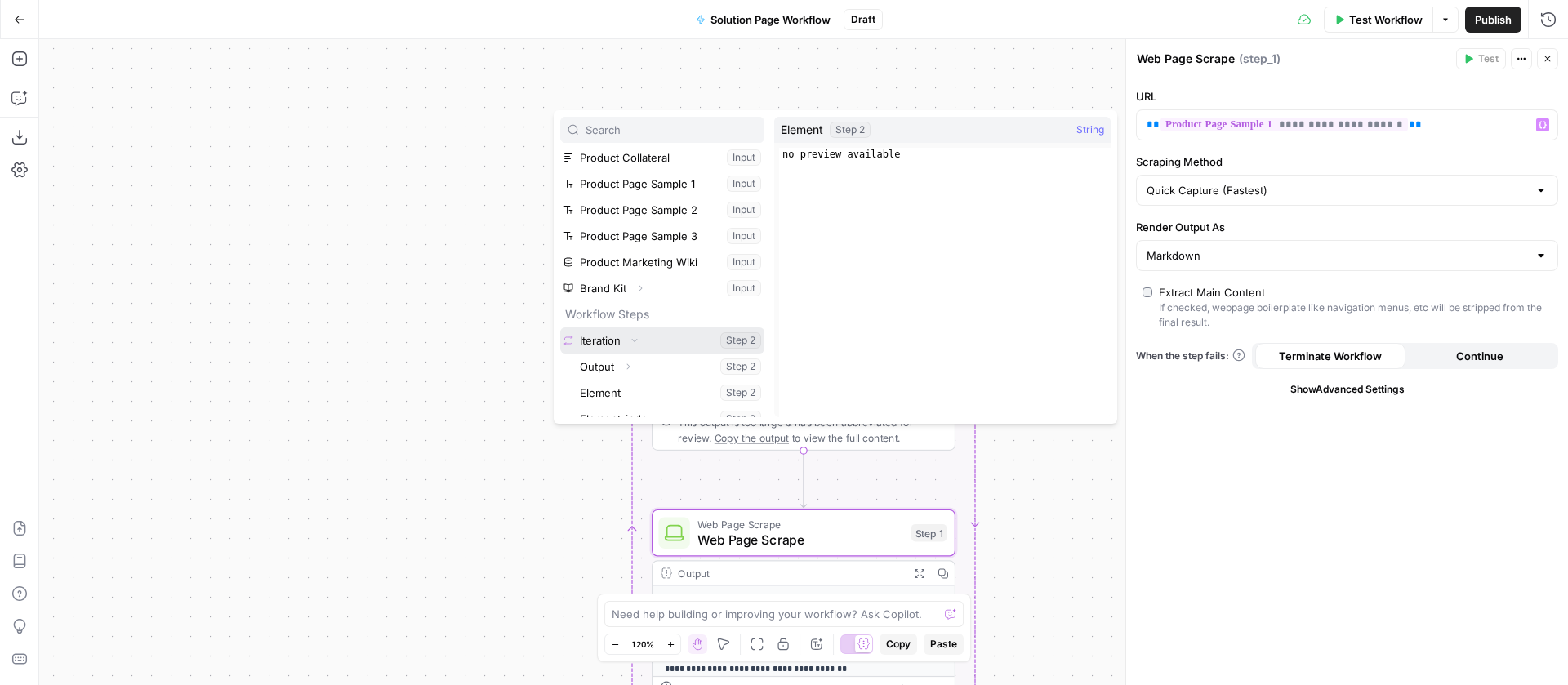
scroll to position [70, 0]
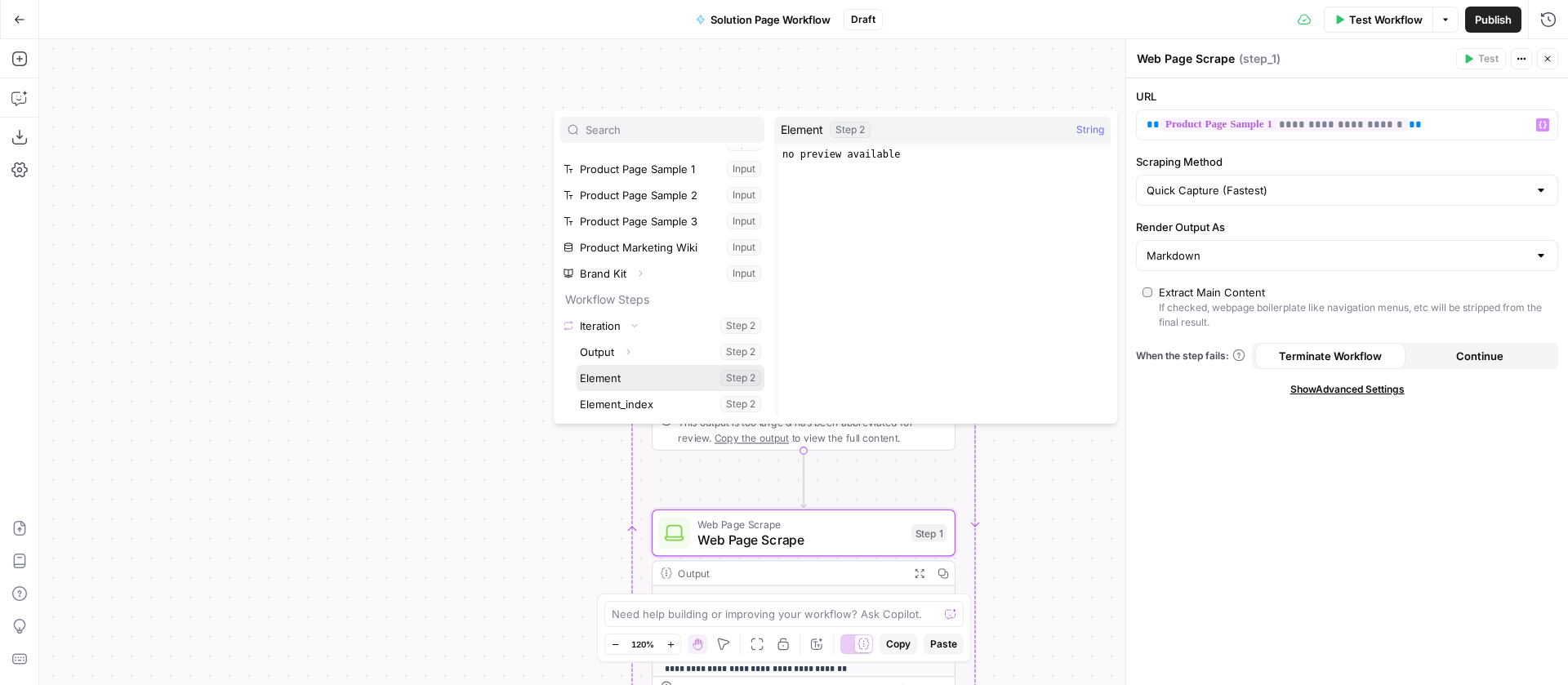
click at [625, 377] on button "Select variable Element" at bounding box center [671, 378] width 188 height 26
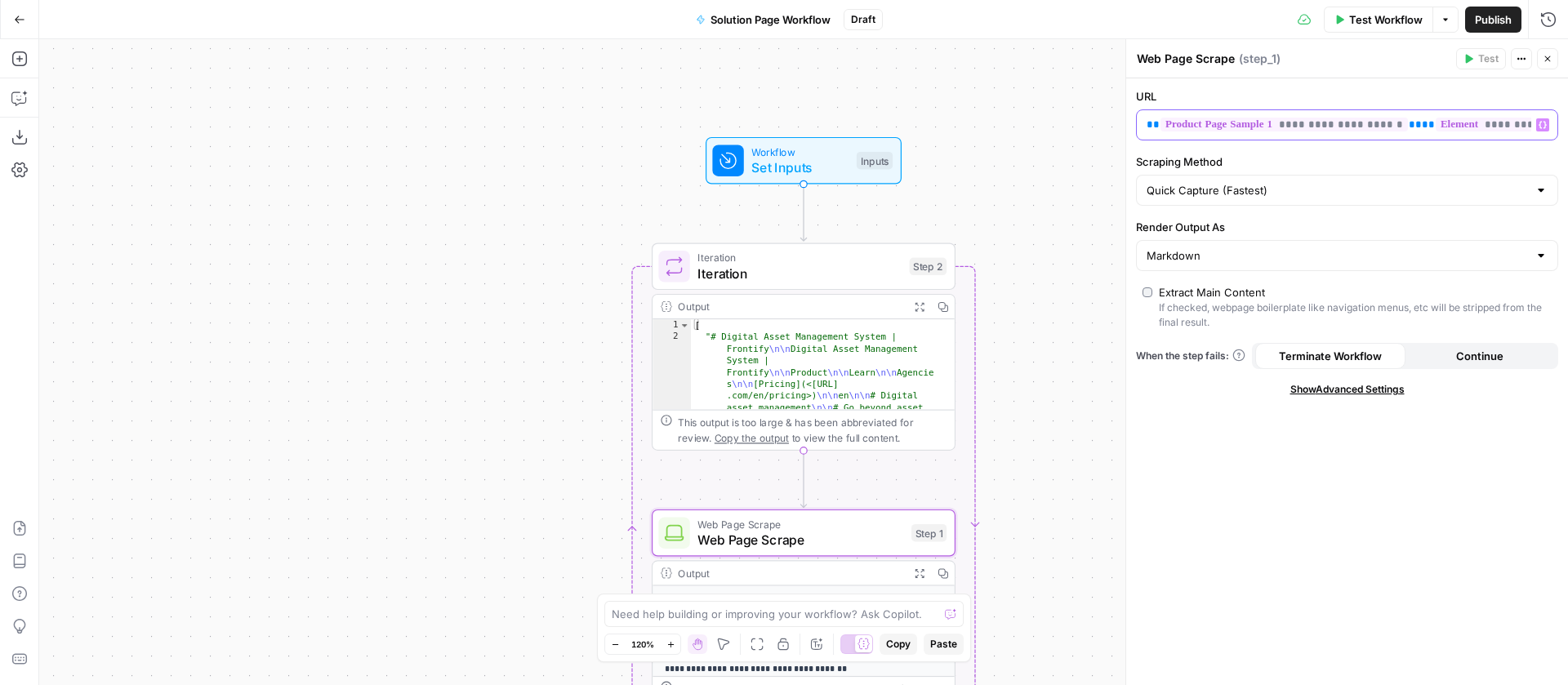
click at [1428, 123] on span "**" at bounding box center [1429, 124] width 13 height 11
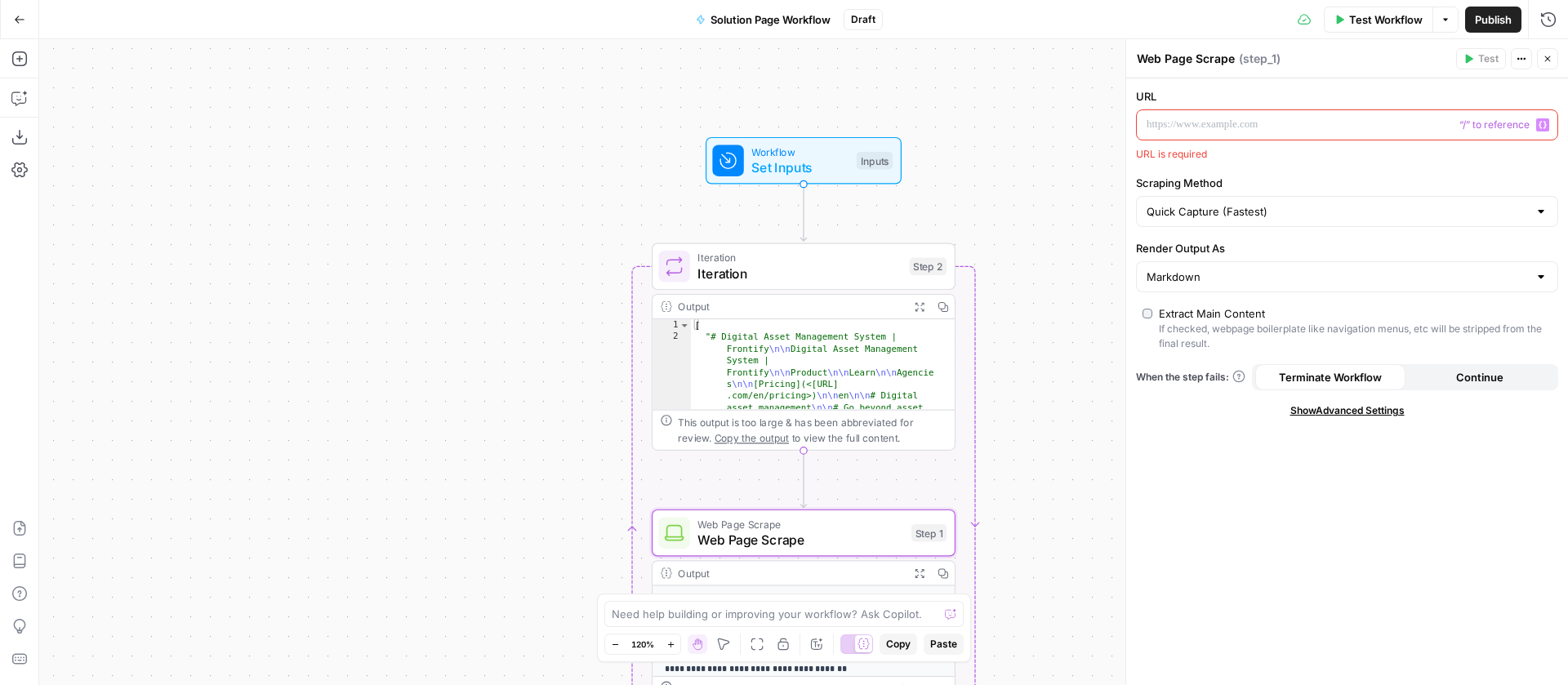
click at [860, 275] on span "Iteration" at bounding box center [799, 274] width 205 height 19
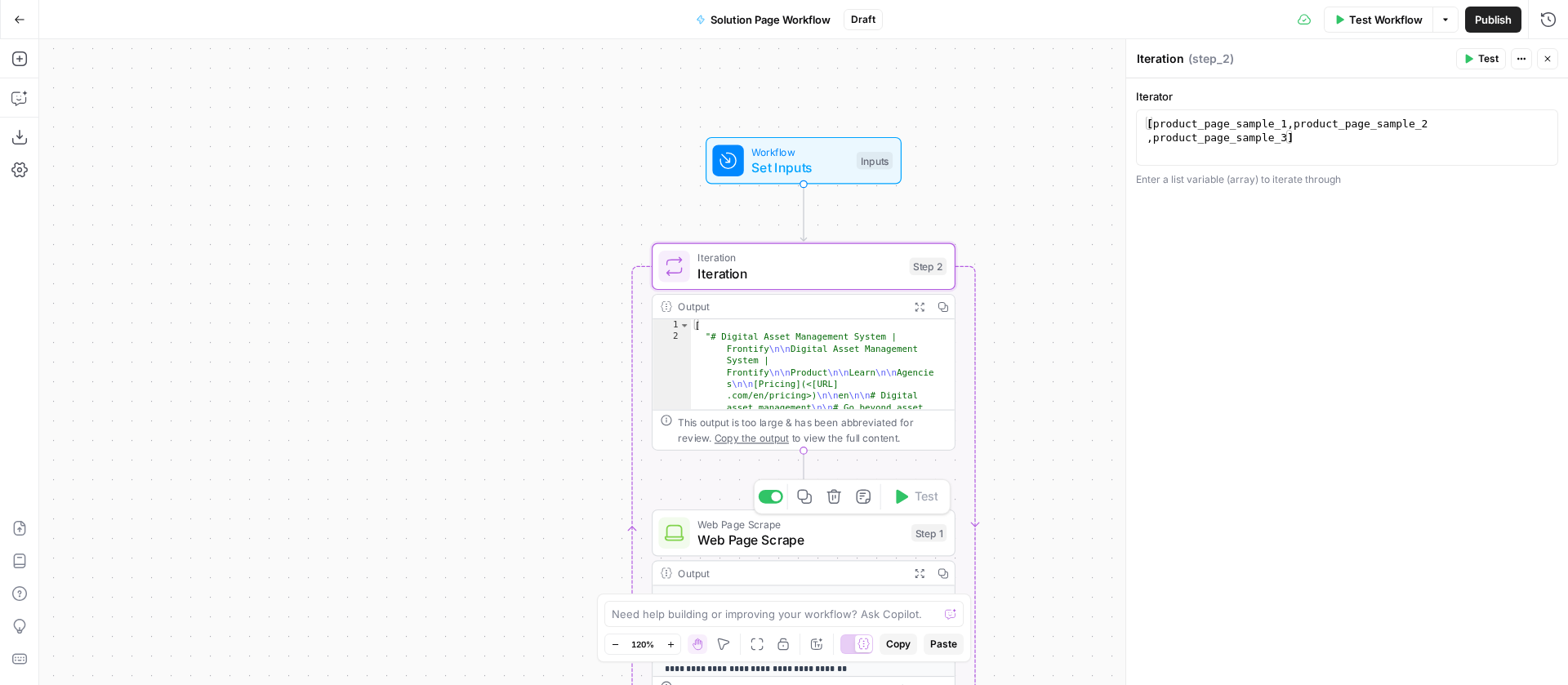
click at [821, 534] on span "Web Page Scrape" at bounding box center [800, 540] width 206 height 19
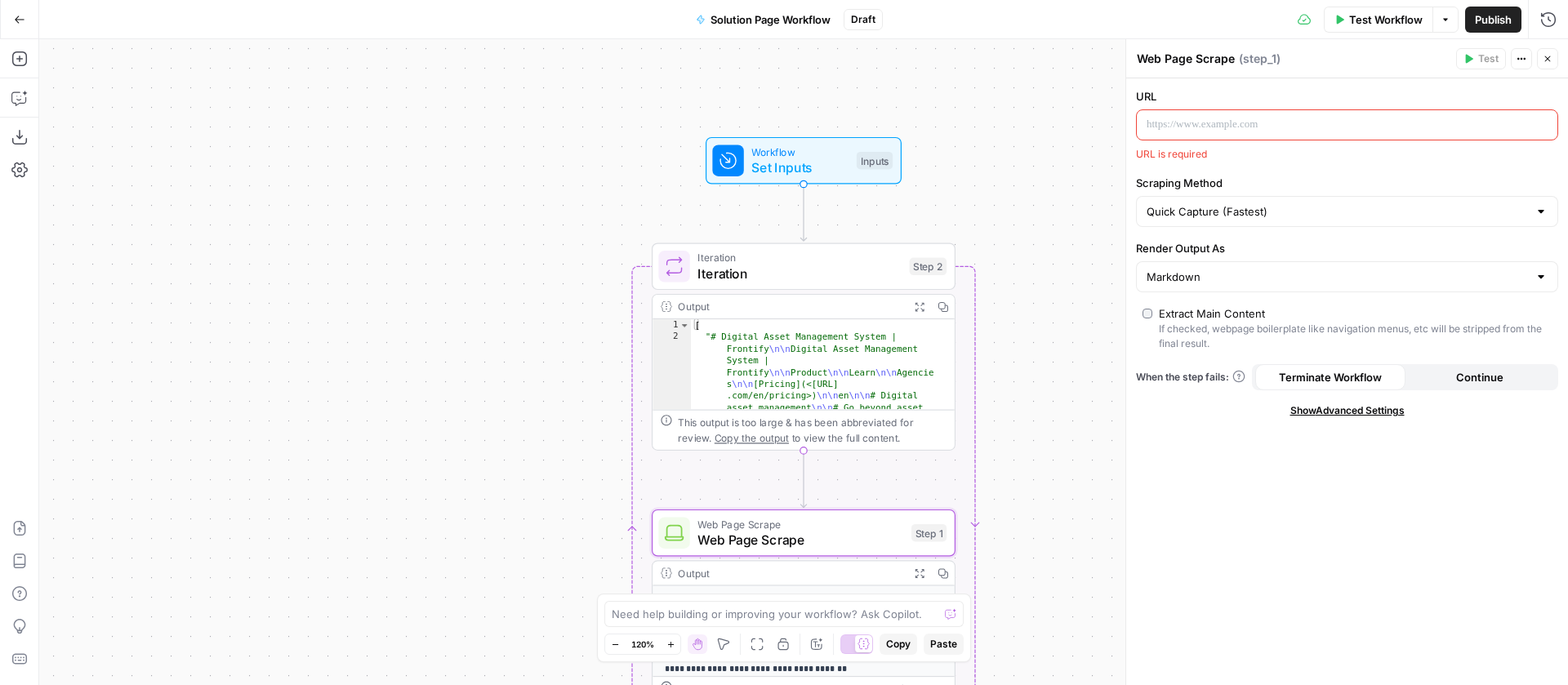
click at [1475, 118] on span "“/” to reference" at bounding box center [1494, 125] width 84 height 13
click at [1536, 123] on button "Variables Menu" at bounding box center [1543, 125] width 13 height 13
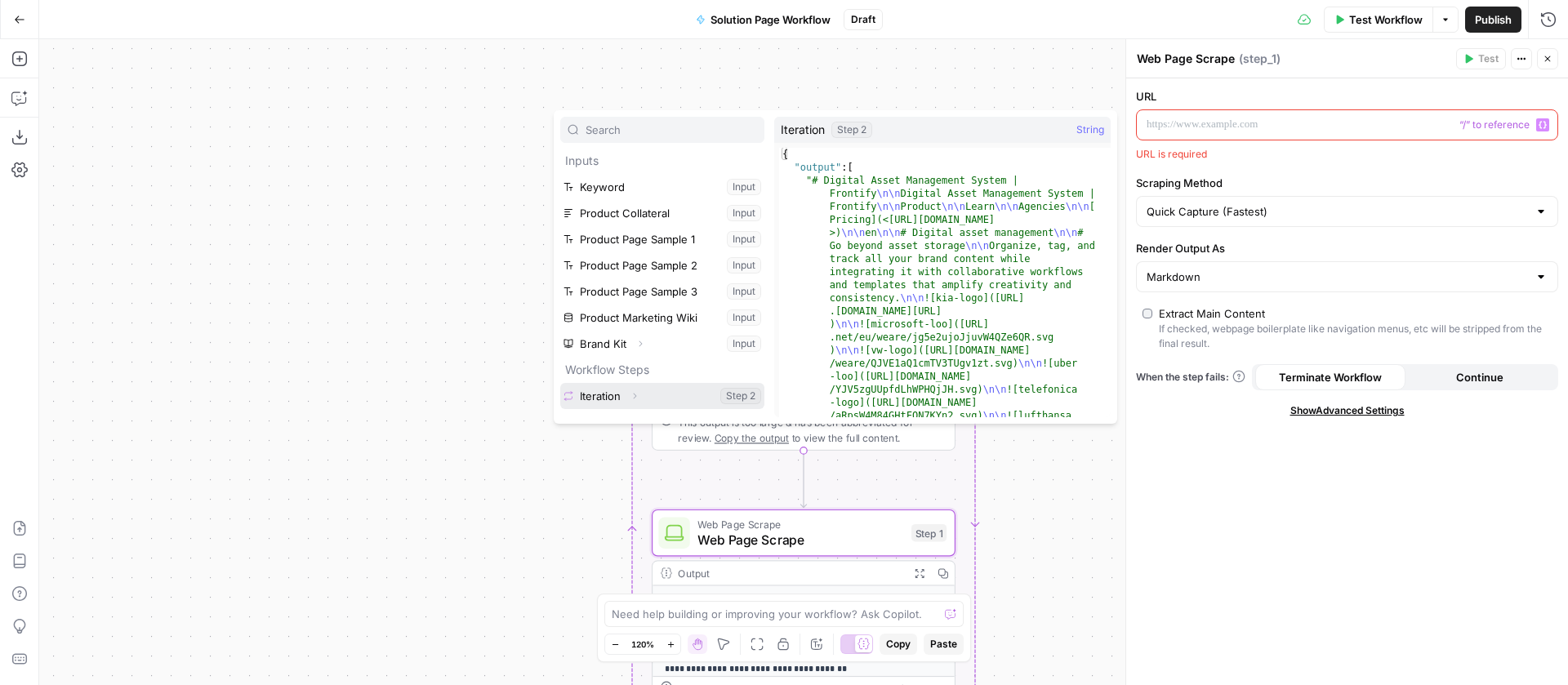
click at [601, 397] on button "Select variable Iteration" at bounding box center [662, 396] width 205 height 26
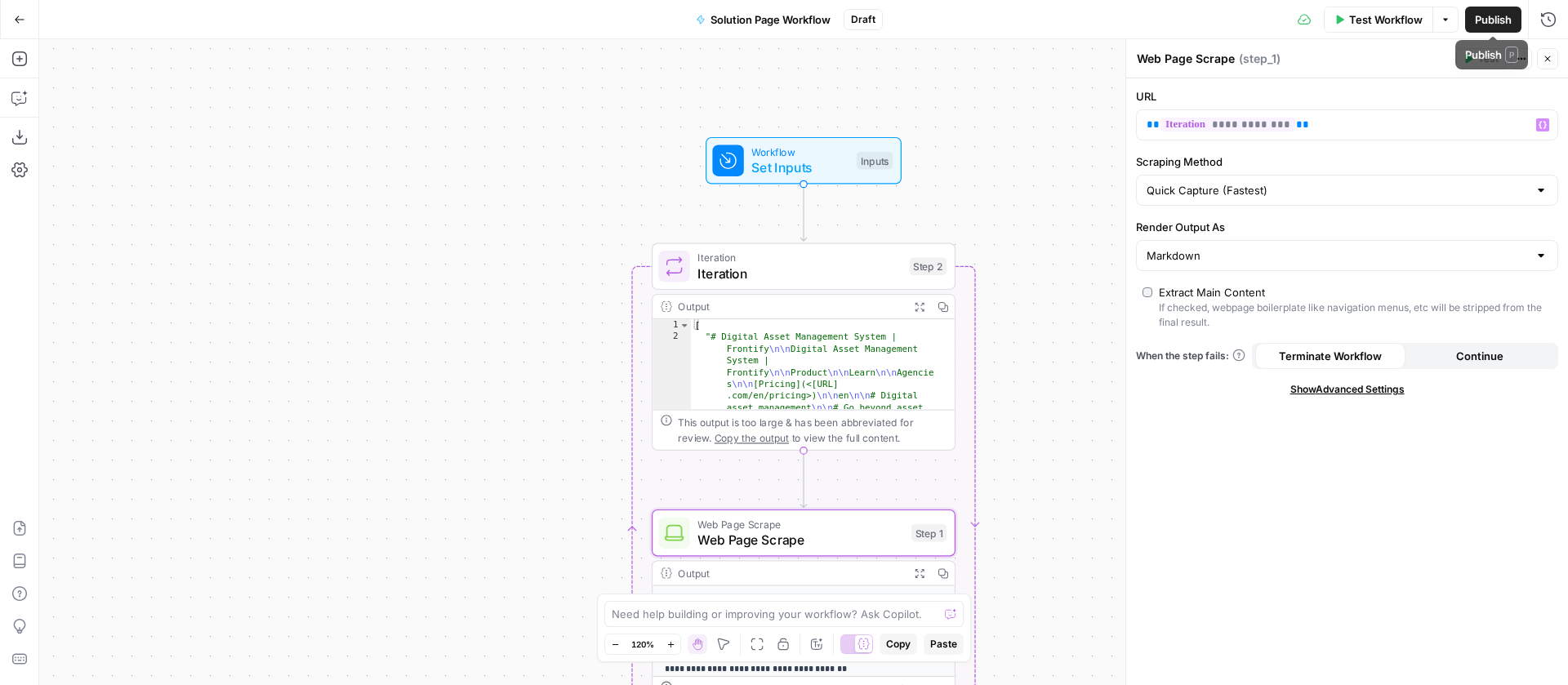
click at [1391, 16] on span "Test Workflow" at bounding box center [1385, 19] width 74 height 16
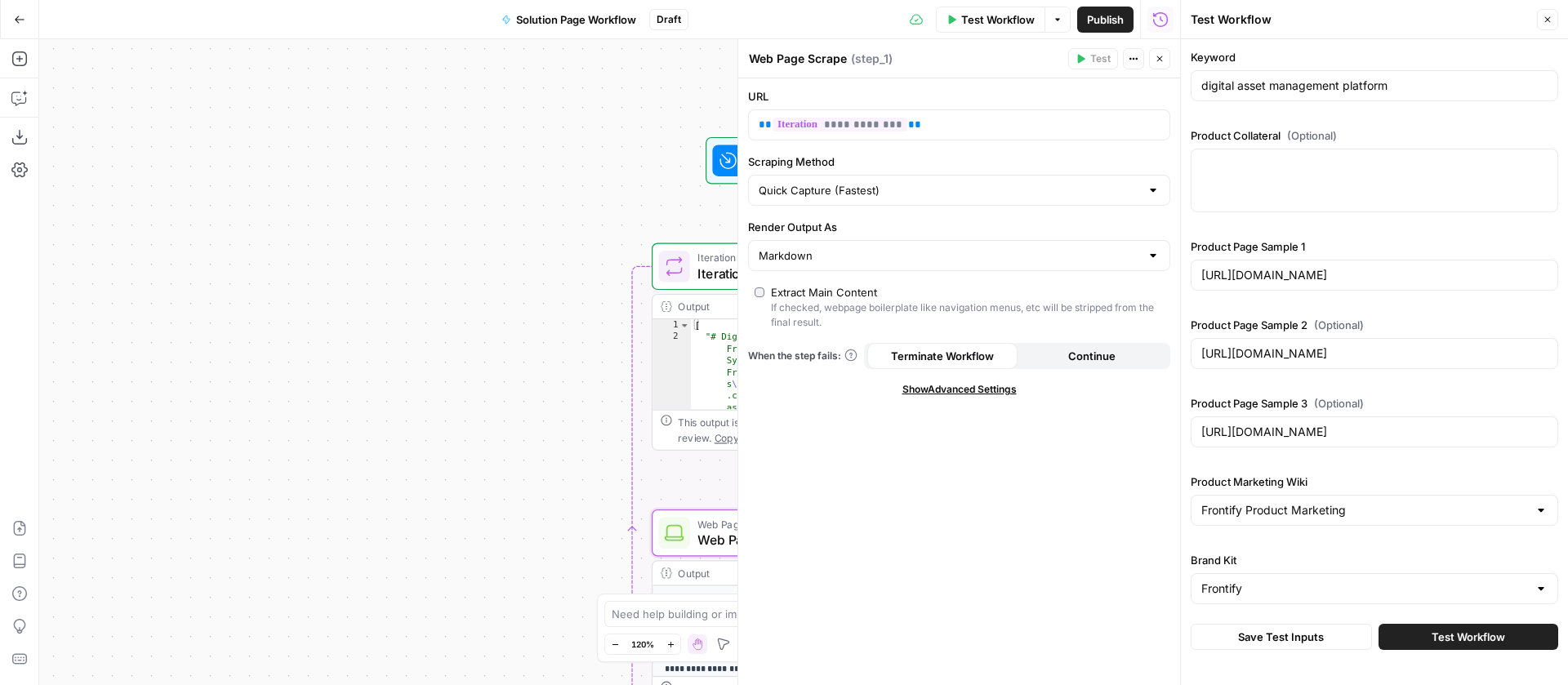
click at [1453, 644] on span "Test Workflow" at bounding box center [1468, 637] width 74 height 16
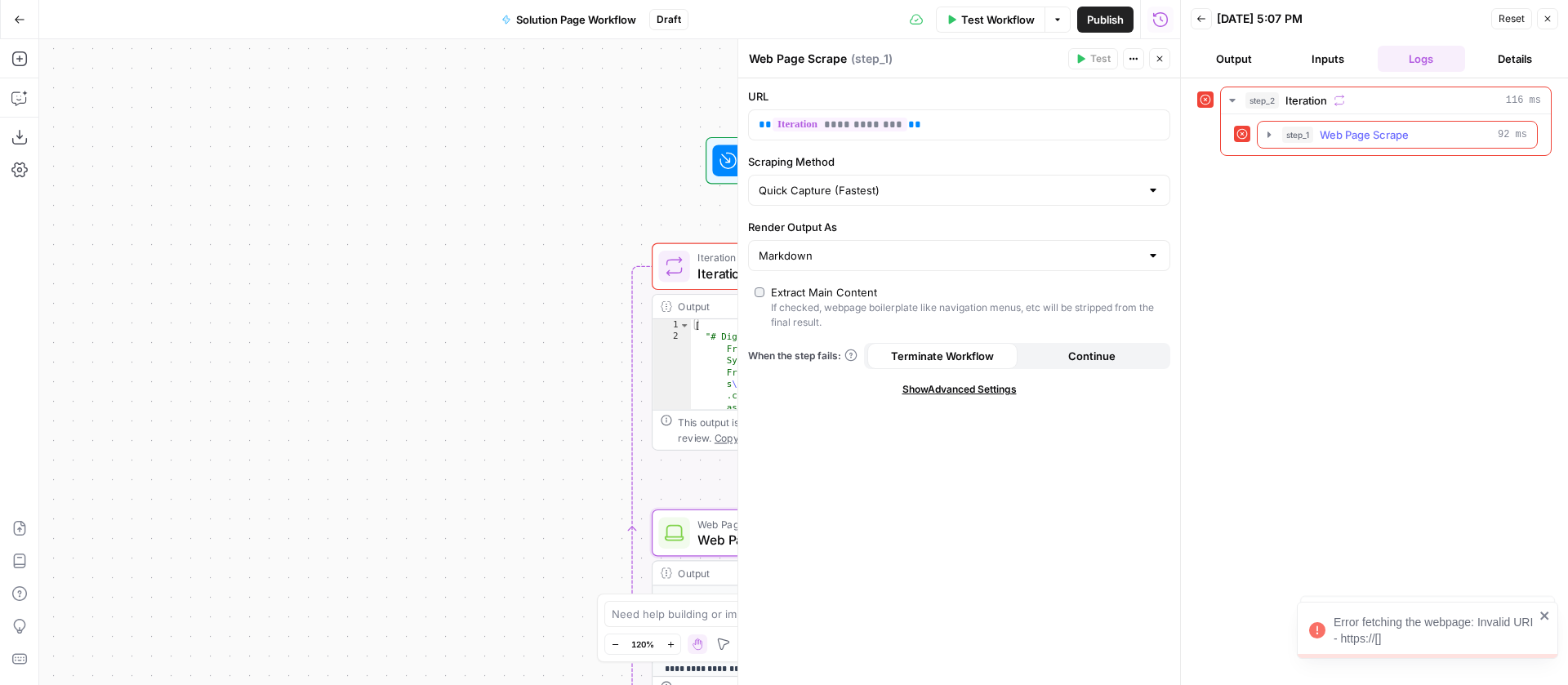
click at [1274, 132] on icon "button" at bounding box center [1269, 135] width 13 height 13
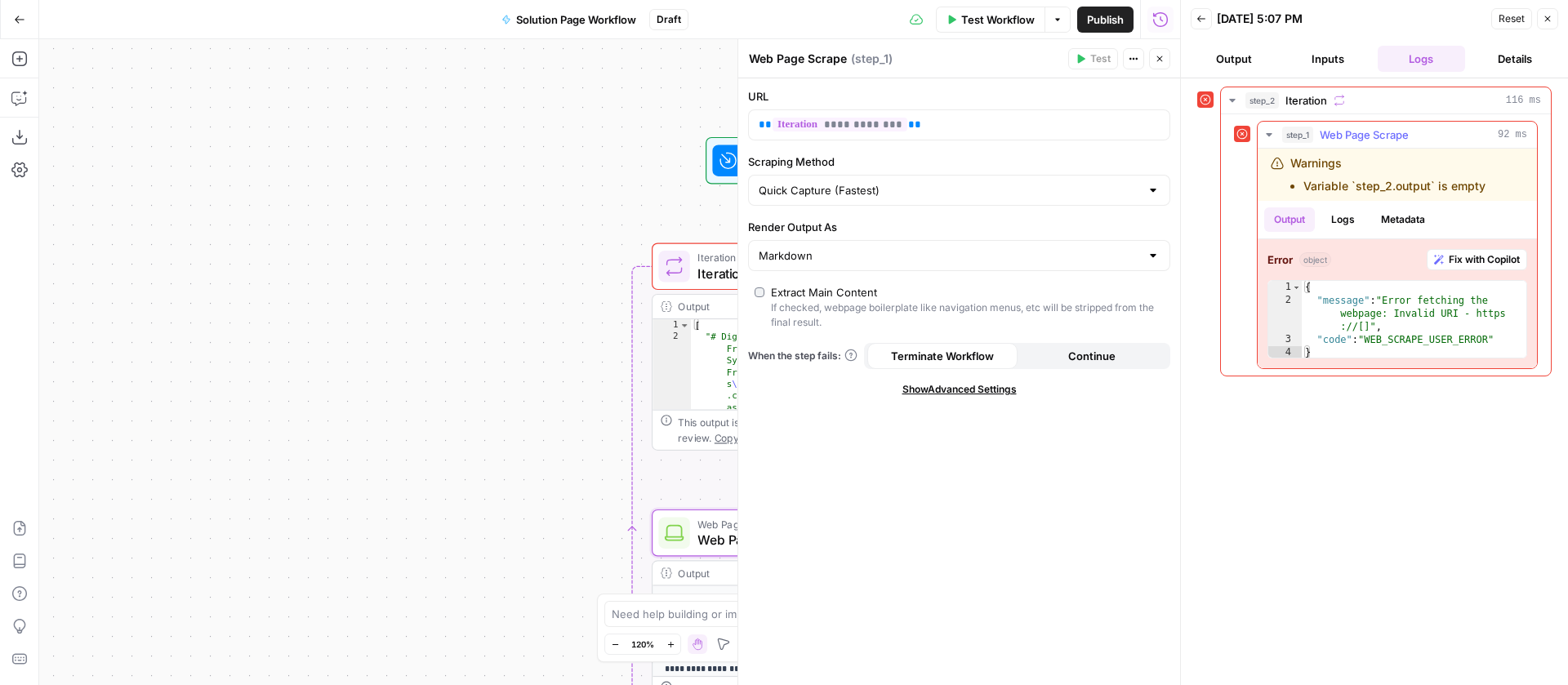
click at [1463, 255] on span "Fix with Copilot" at bounding box center [1484, 259] width 71 height 14
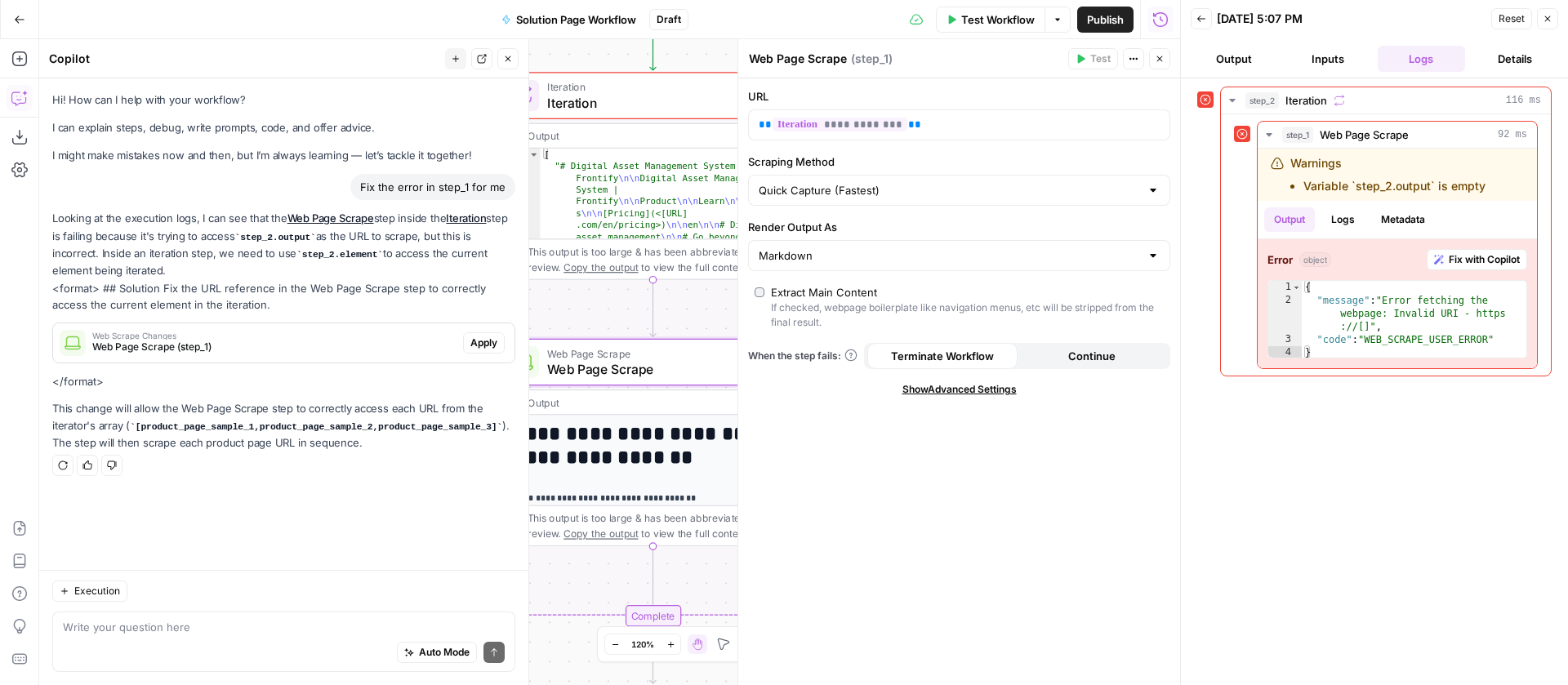
click at [498, 341] on button "Apply" at bounding box center [483, 343] width 41 height 21
click at [1166, 61] on button "Close" at bounding box center [1160, 59] width 21 height 21
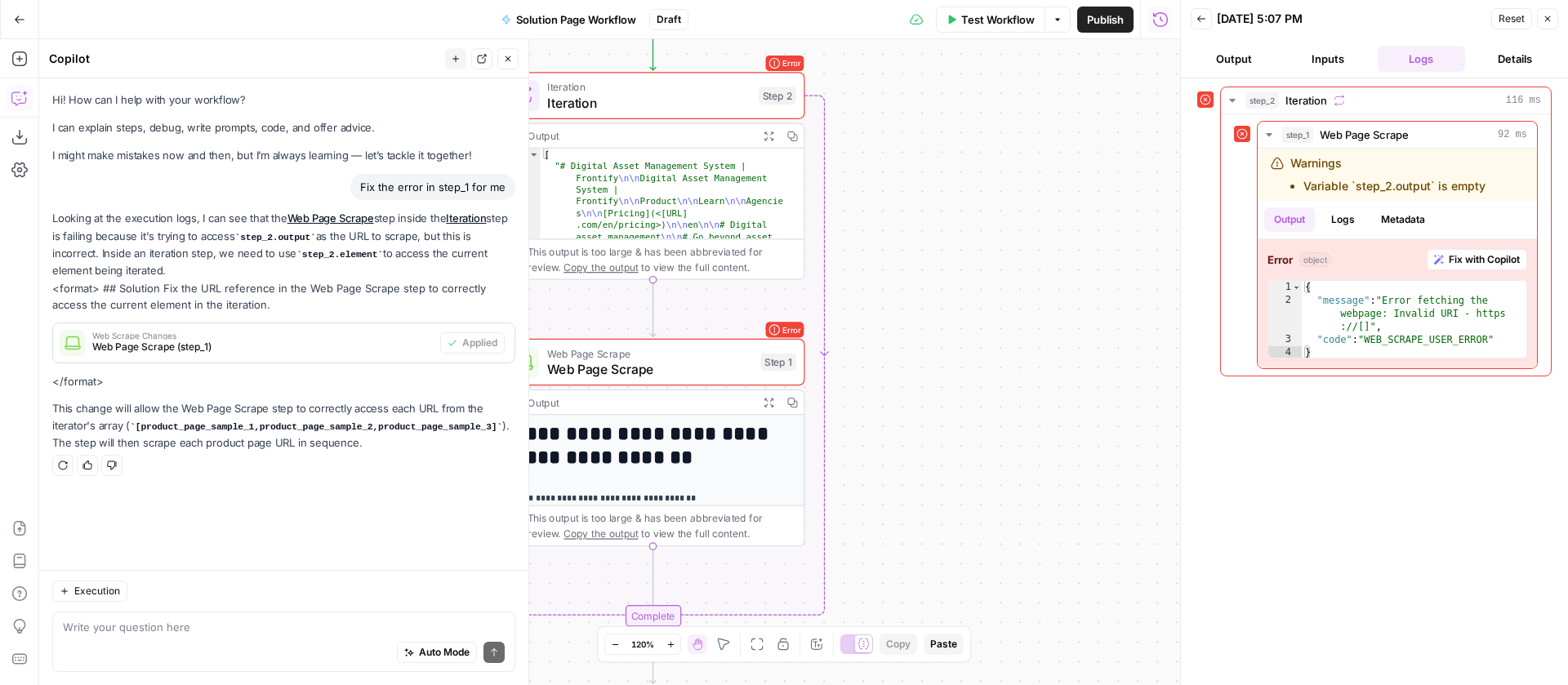
click at [1556, 16] on button "Close" at bounding box center [1548, 19] width 21 height 21
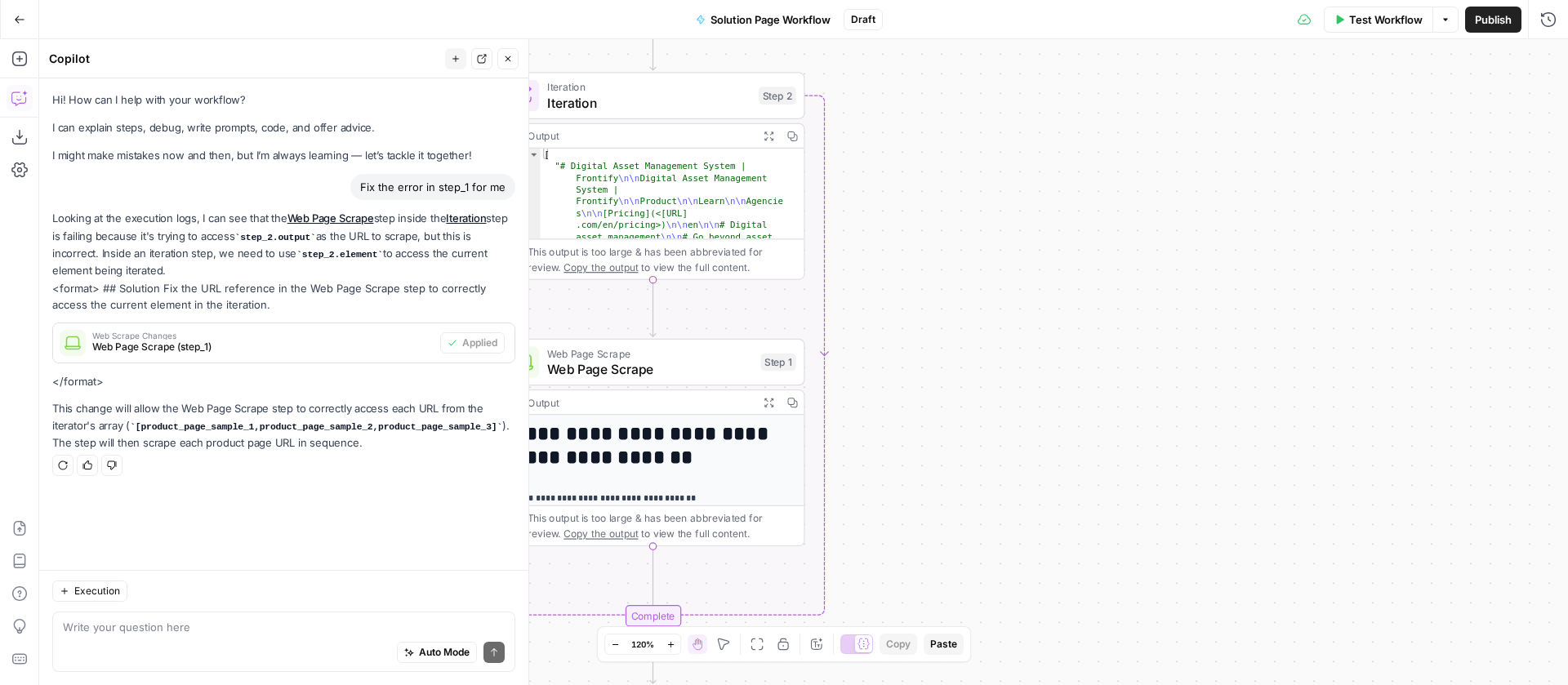
click at [708, 90] on span "Iteration" at bounding box center [649, 86] width 205 height 15
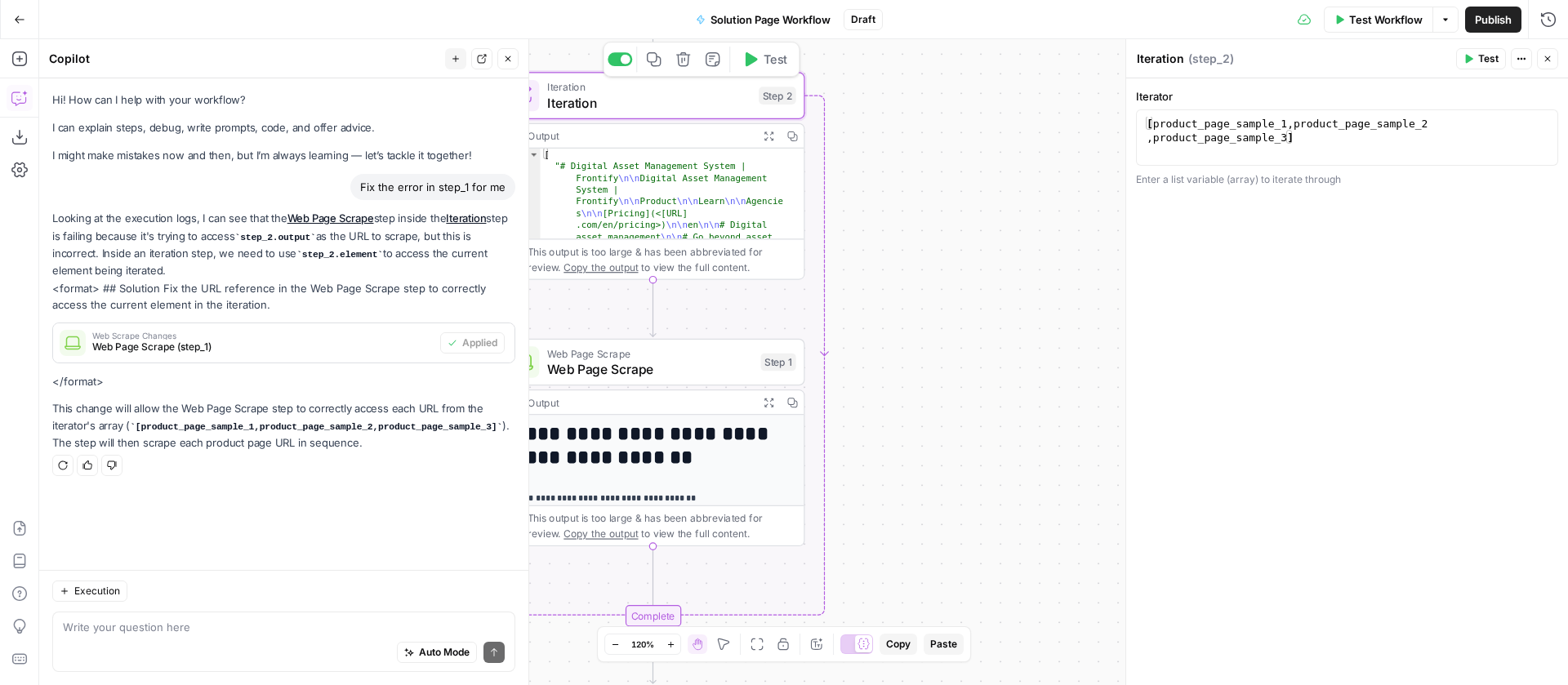
click at [765, 56] on span "Test" at bounding box center [775, 60] width 24 height 18
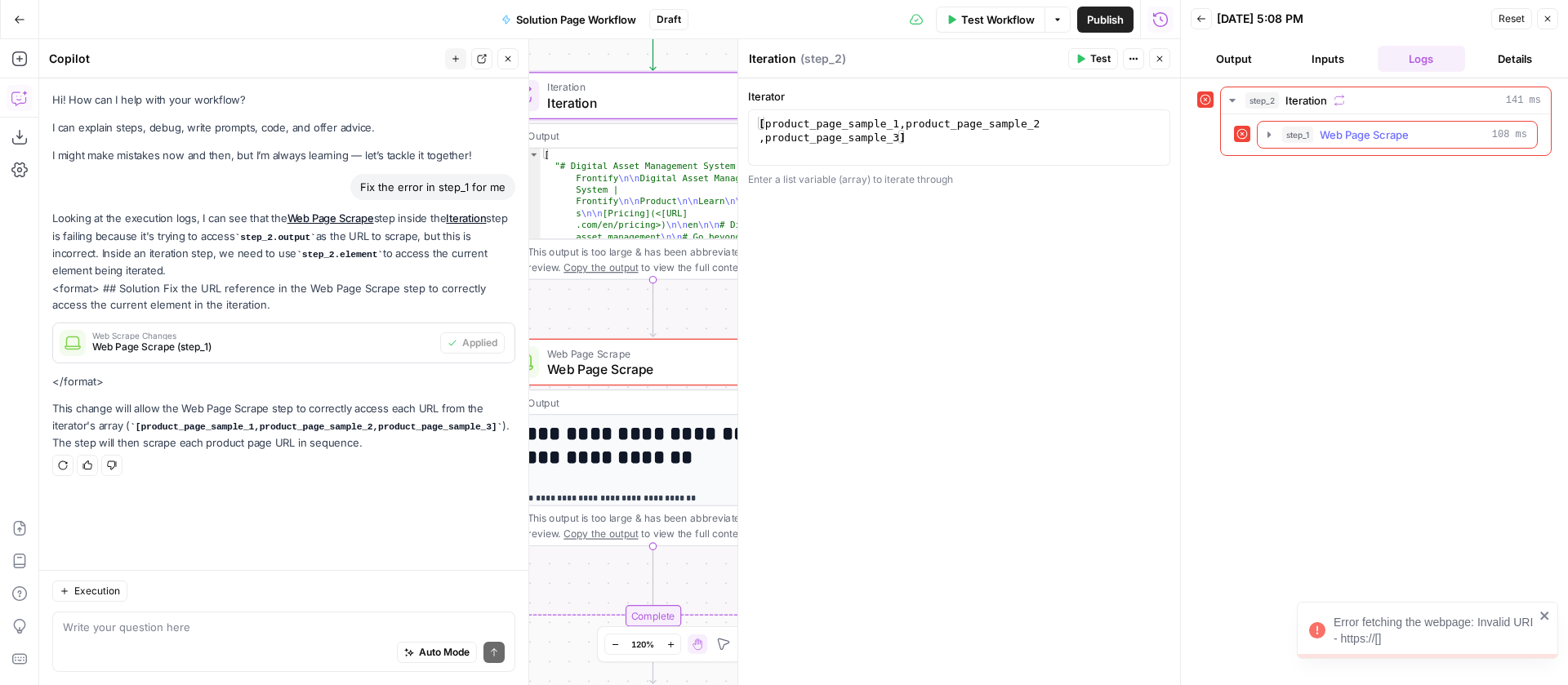
click at [1270, 134] on icon "button" at bounding box center [1268, 135] width 3 height 6
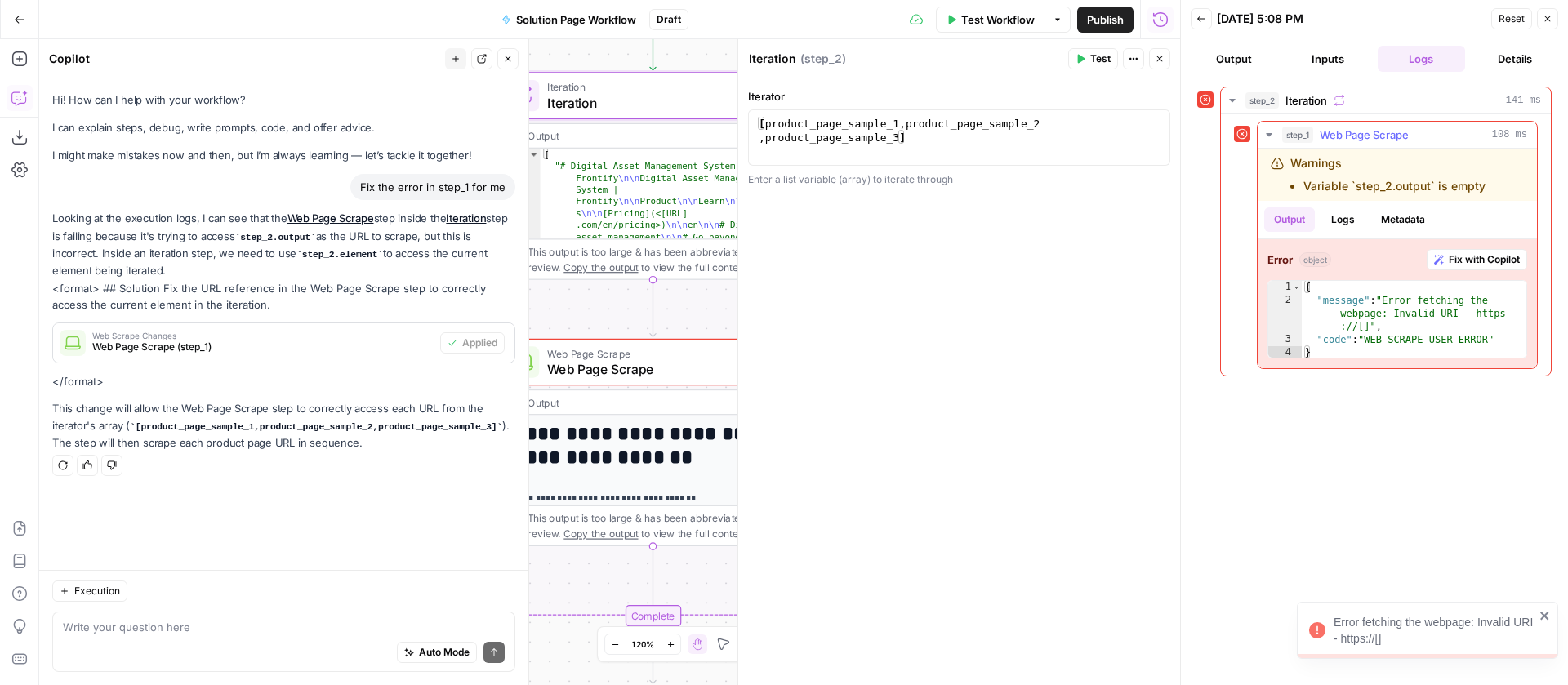
click at [1479, 262] on span "Fix with Copilot" at bounding box center [1484, 259] width 71 height 14
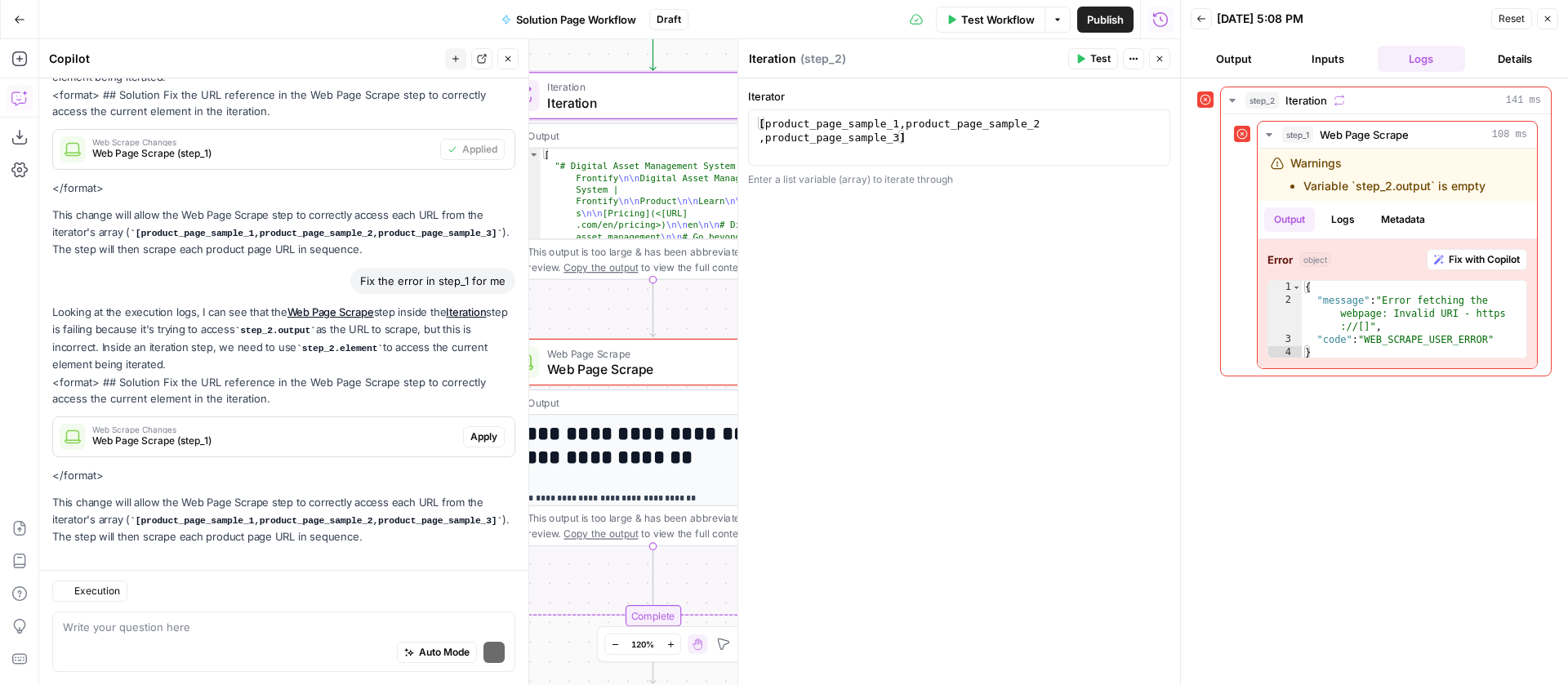
scroll to position [241, 0]
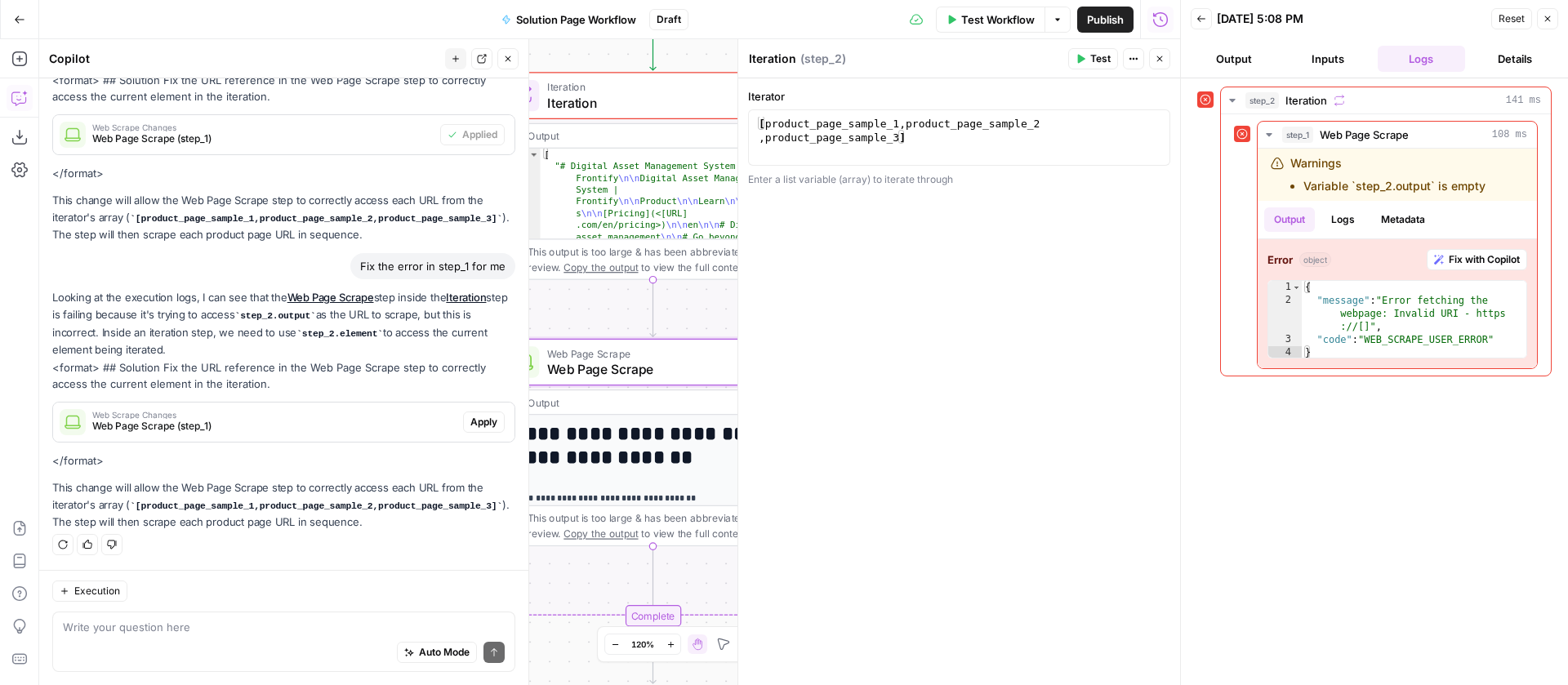
click at [482, 415] on span "Apply" at bounding box center [484, 422] width 27 height 14
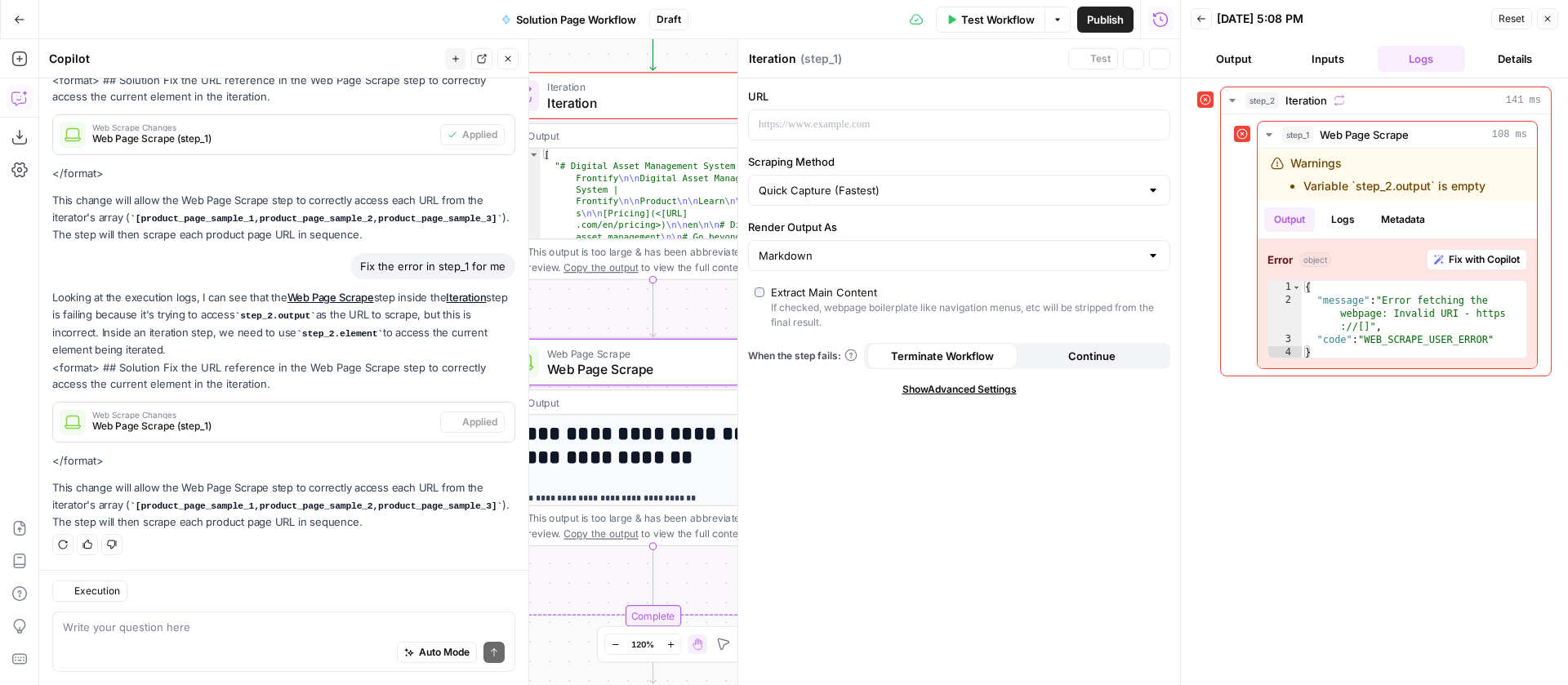
type textarea "Web Page Scrape"
click at [1202, 16] on icon "button" at bounding box center [1201, 18] width 10 height 10
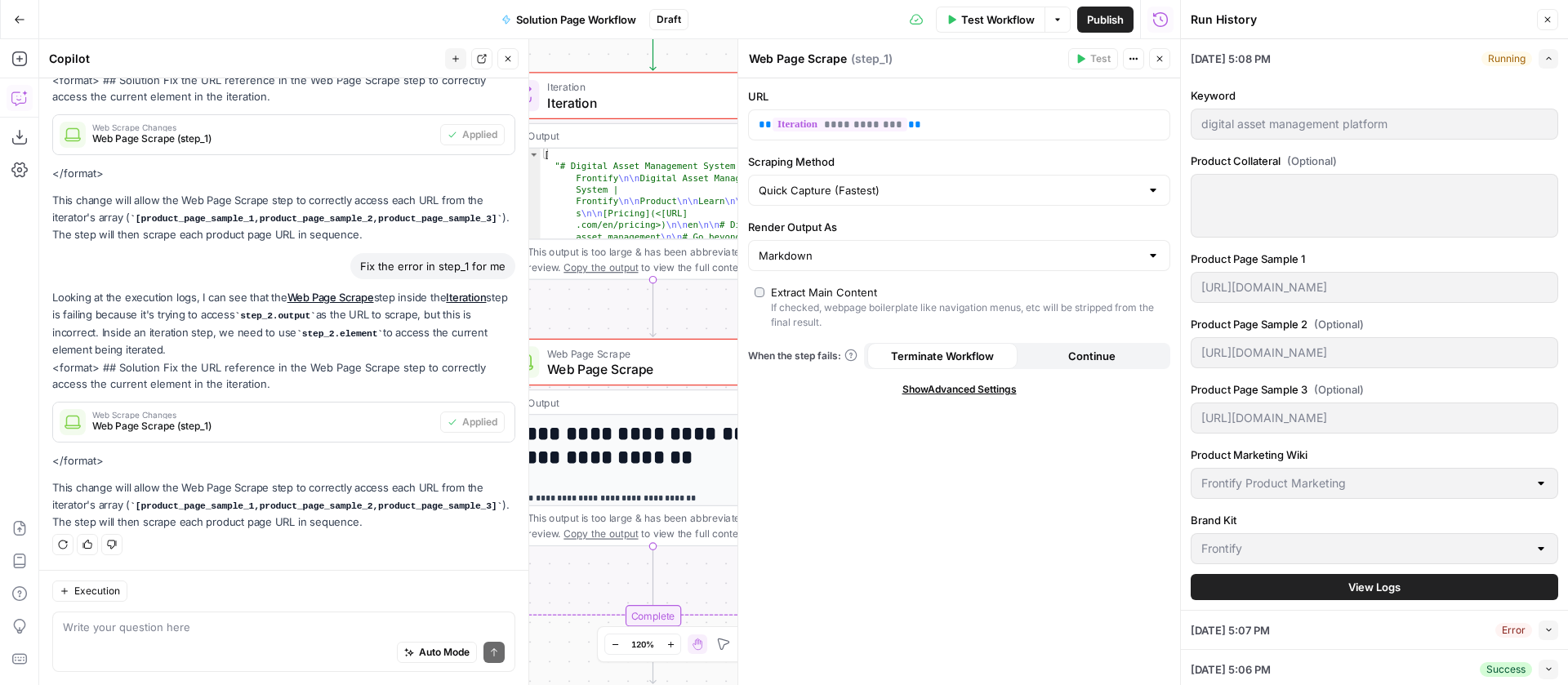
click at [1545, 62] on icon "button" at bounding box center [1549, 58] width 9 height 9
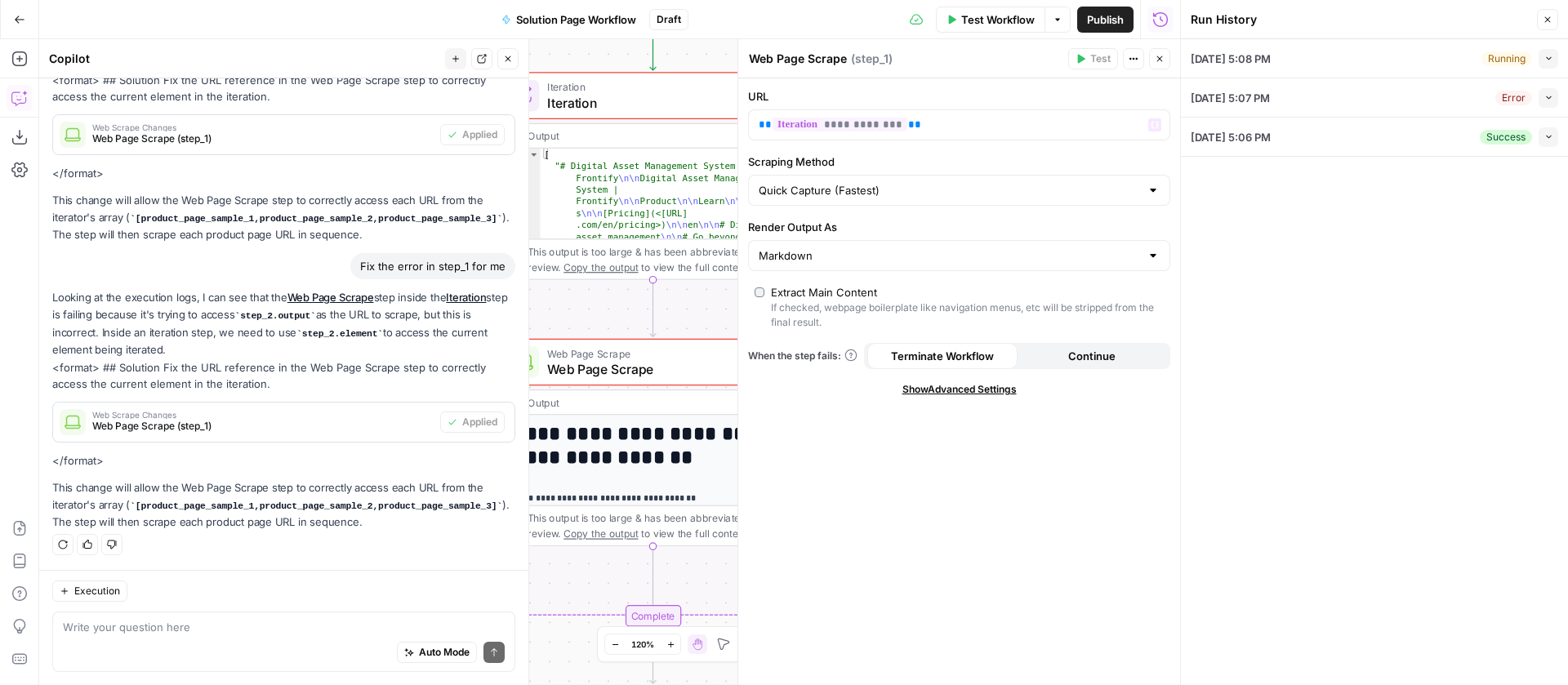
click at [626, 88] on span "Iteration" at bounding box center [649, 86] width 205 height 15
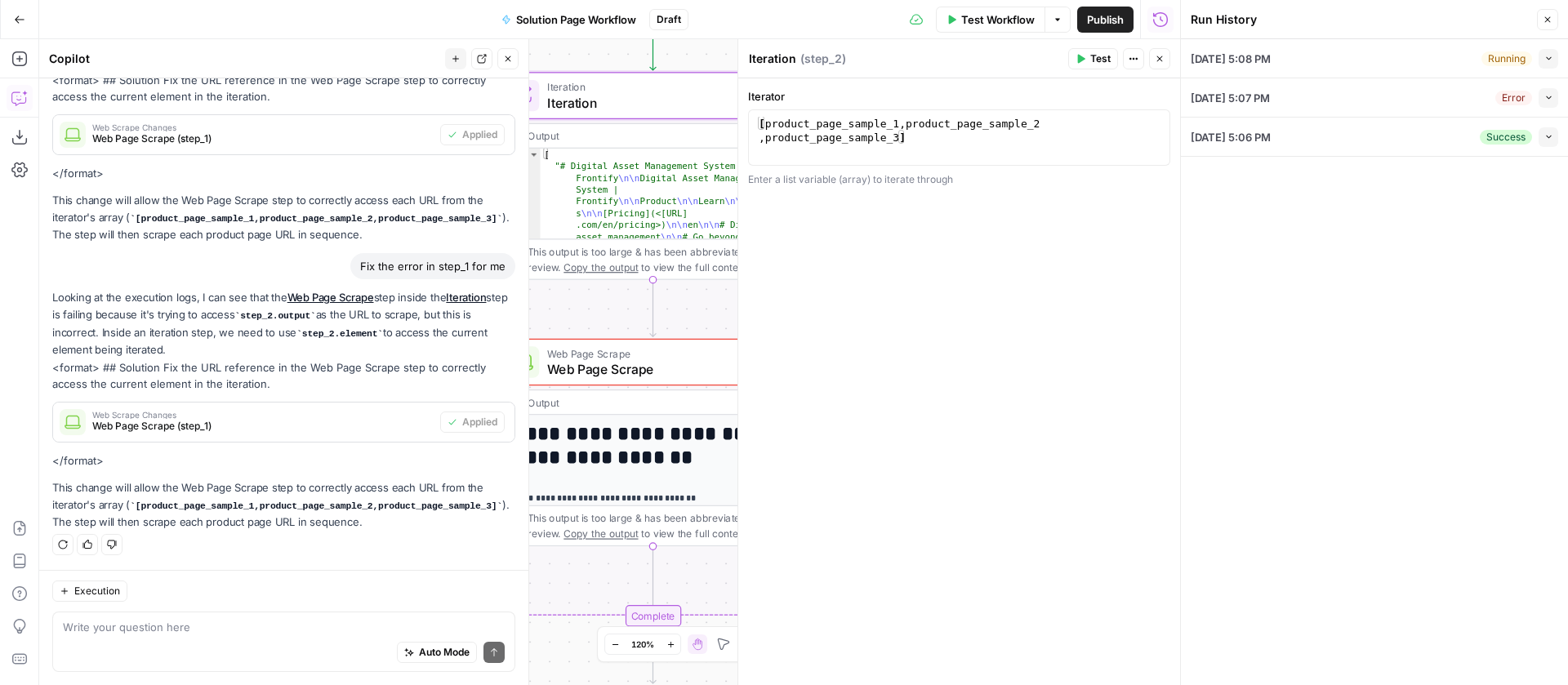
click at [1108, 58] on span "Test" at bounding box center [1100, 59] width 20 height 14
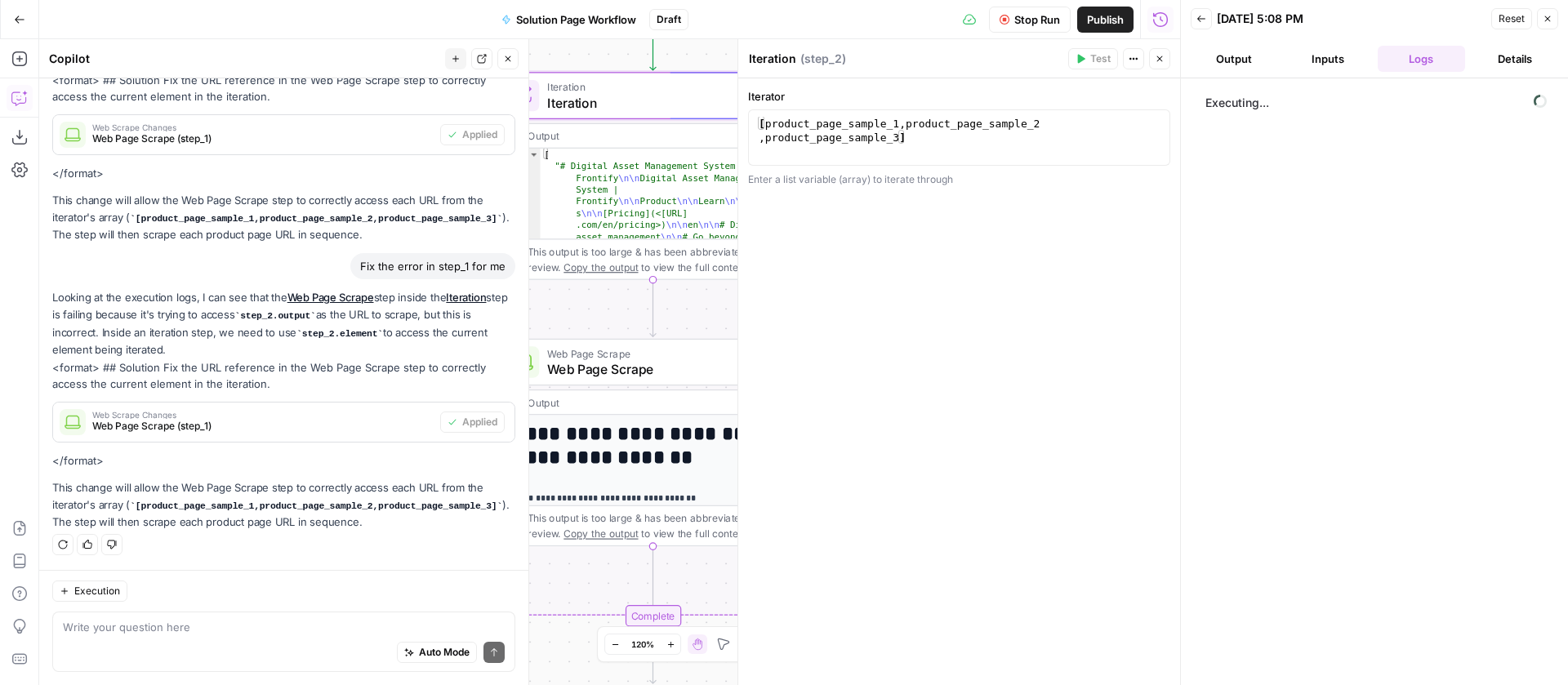
scroll to position [241, 0]
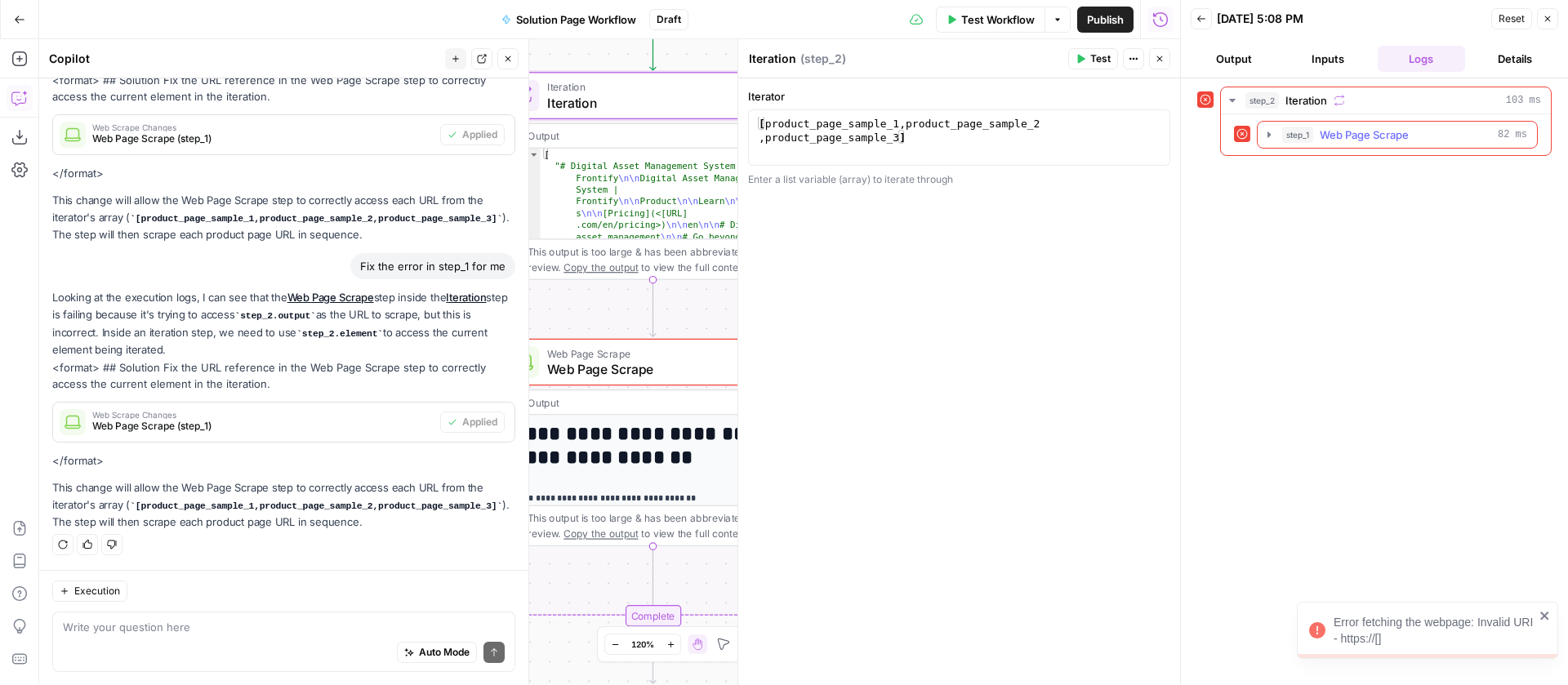
click at [1267, 128] on icon "button" at bounding box center [1269, 135] width 13 height 13
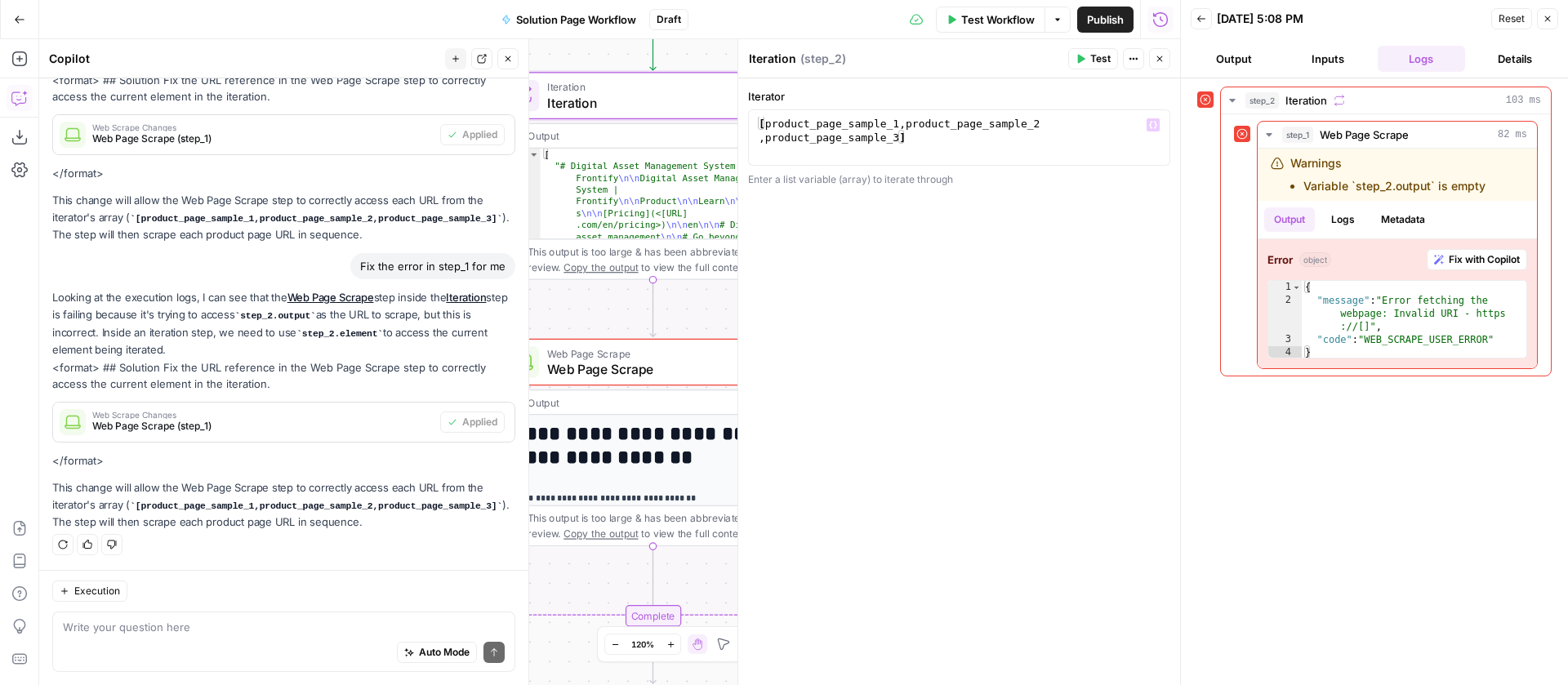
click at [644, 97] on span "Iteration" at bounding box center [649, 103] width 205 height 19
click at [625, 363] on span "Web Page Scrape" at bounding box center [650, 369] width 206 height 19
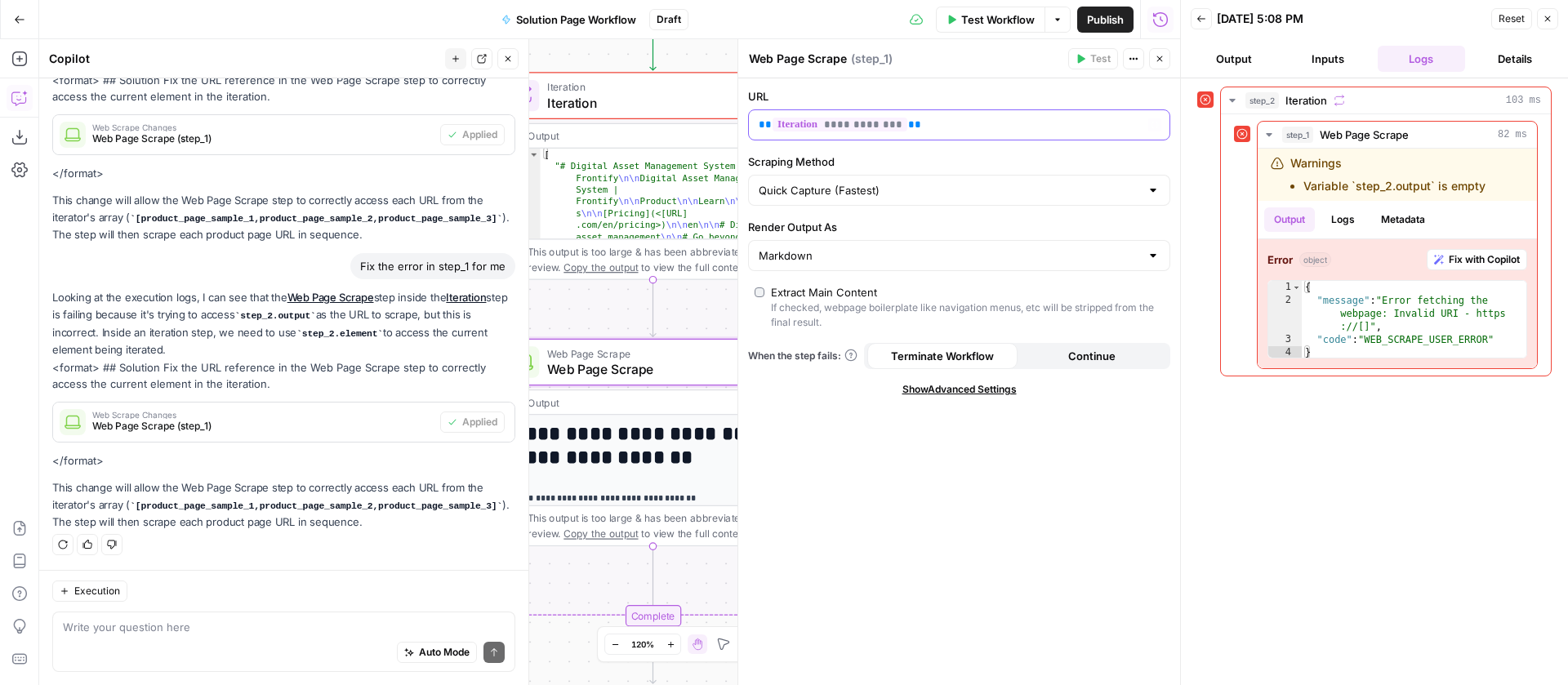
click at [945, 120] on p "**********" at bounding box center [946, 125] width 375 height 16
click at [1023, 126] on p "**********" at bounding box center [946, 125] width 375 height 16
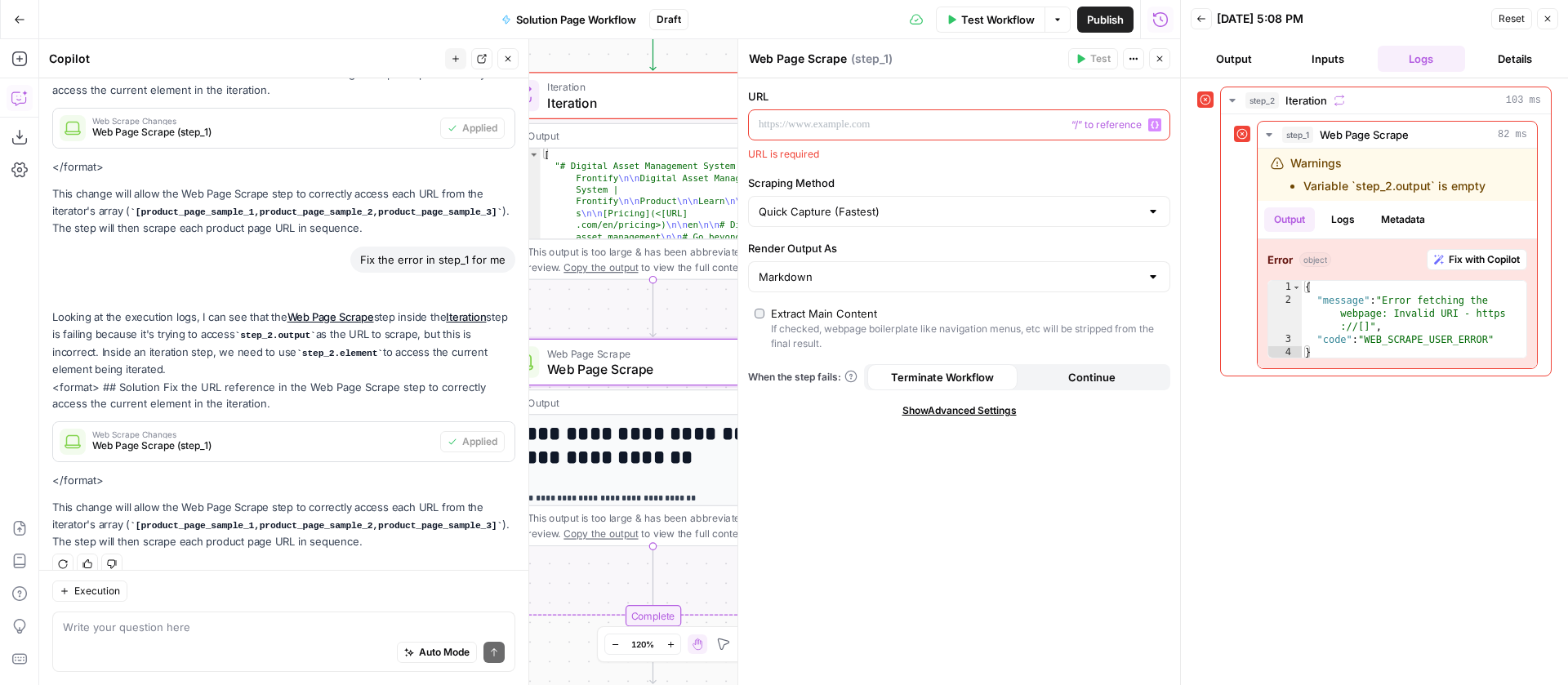
scroll to position [293, 0]
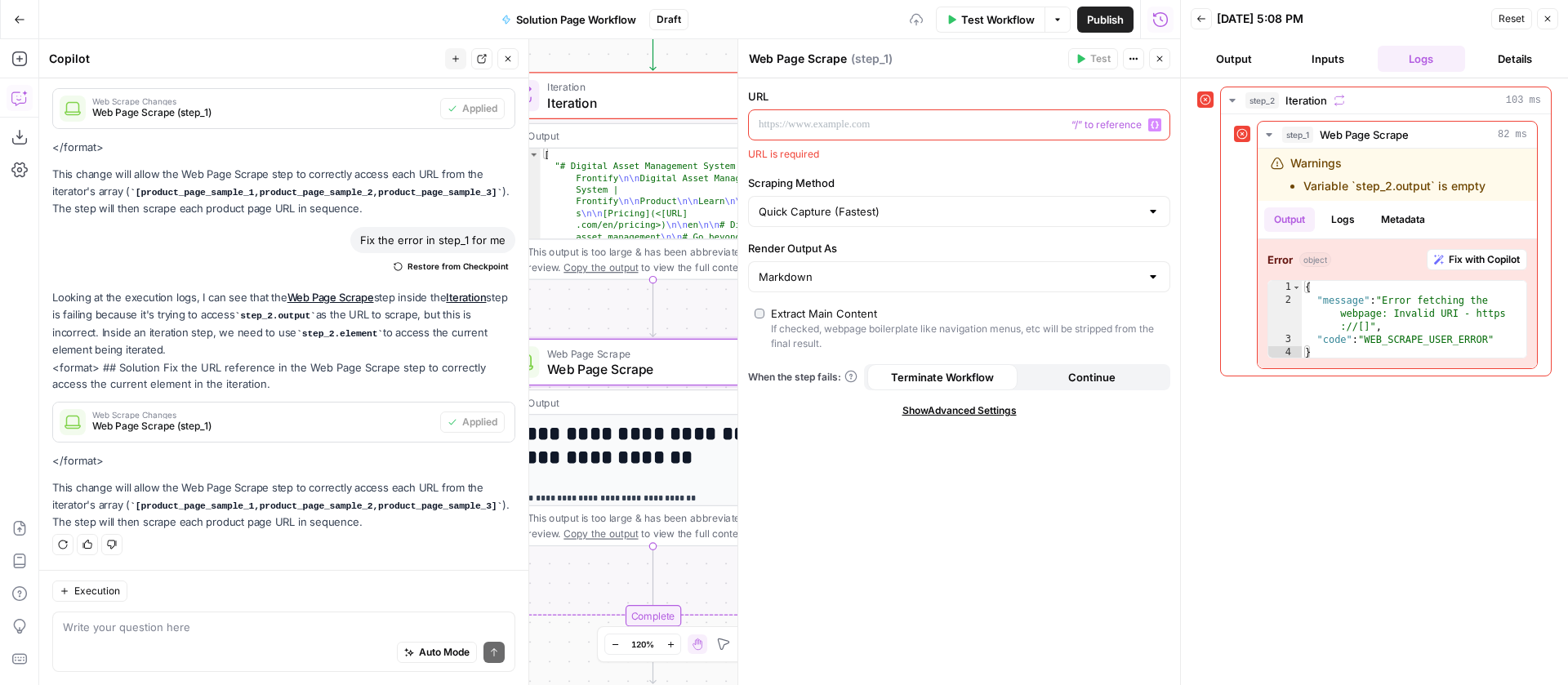
click at [1149, 128] on button "Variables Menu" at bounding box center [1155, 125] width 13 height 13
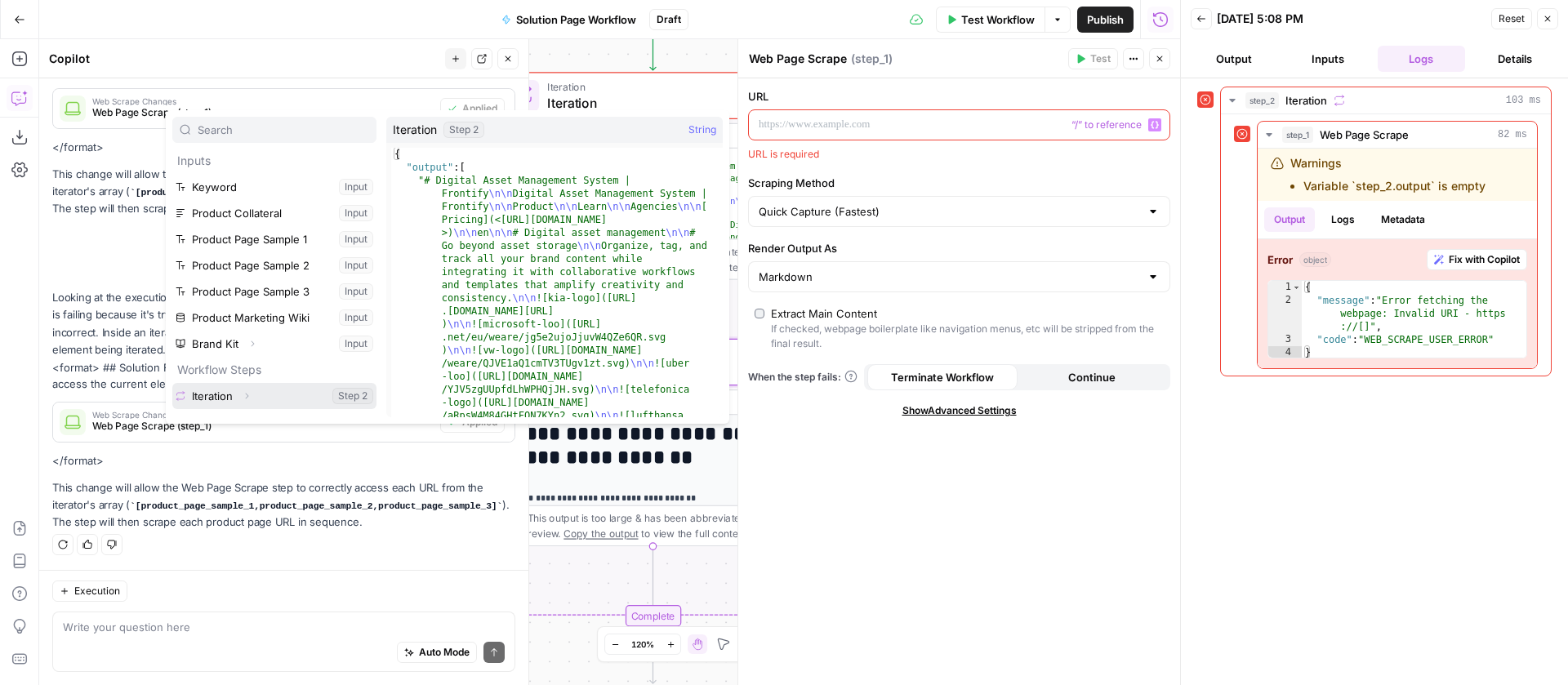
click at [224, 391] on button "Select variable Iteration" at bounding box center [274, 396] width 205 height 26
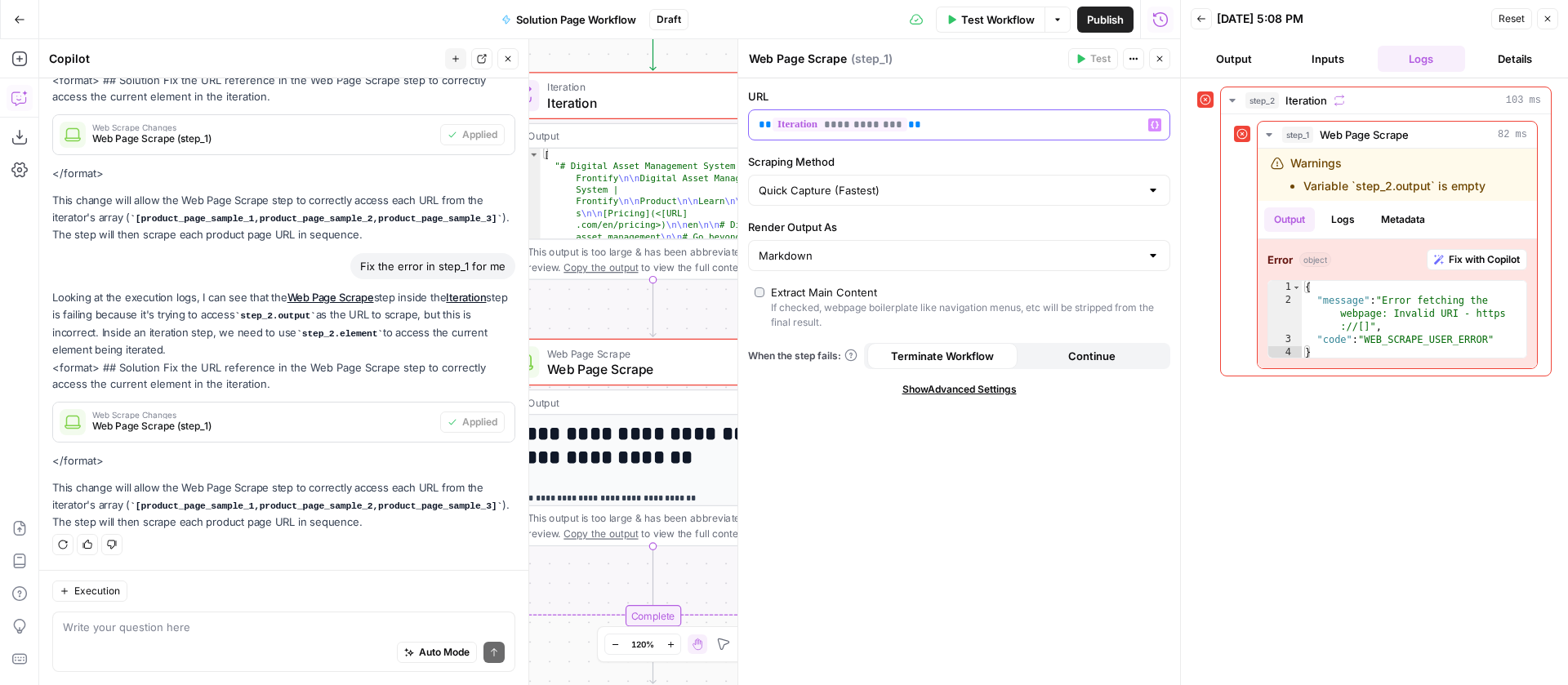
scroll to position [241, 0]
click at [967, 122] on p "**********" at bounding box center [946, 125] width 375 height 16
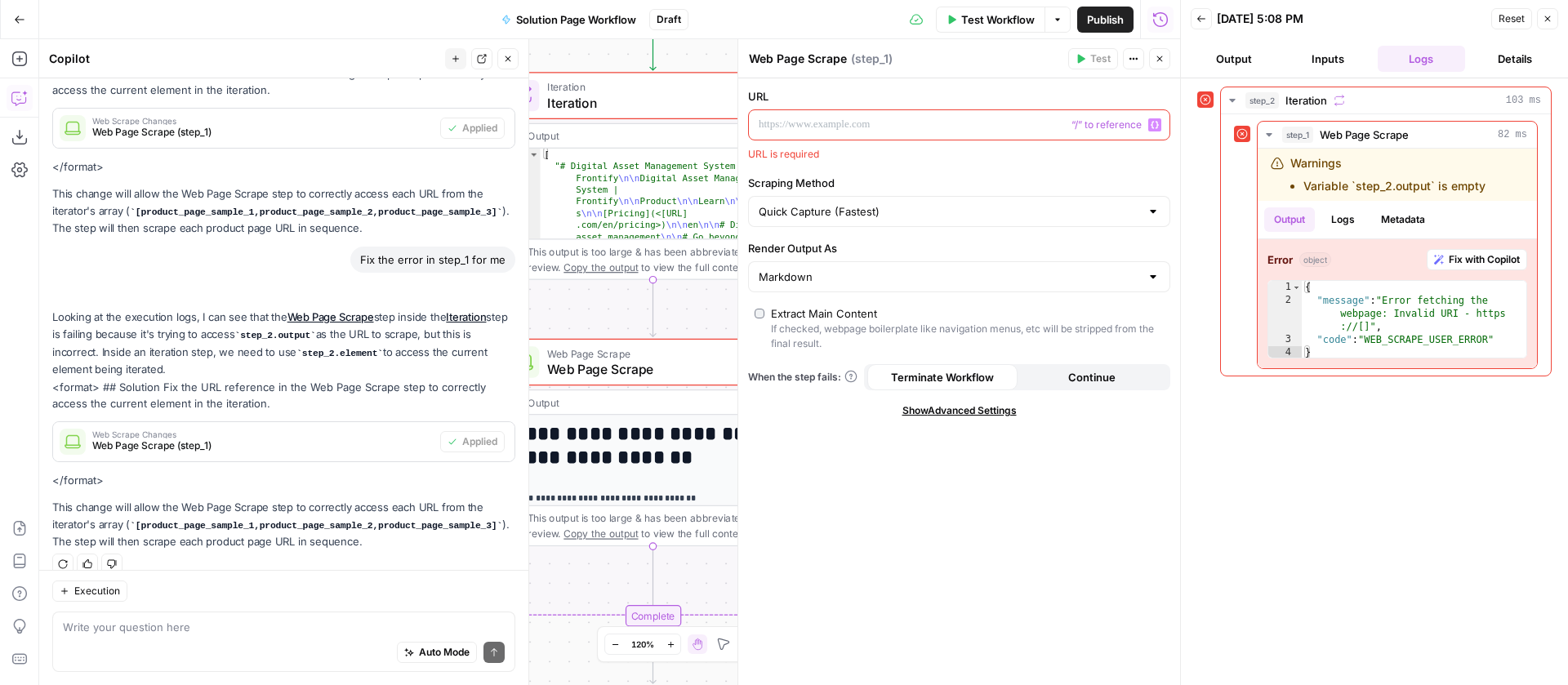
scroll to position [293, 0]
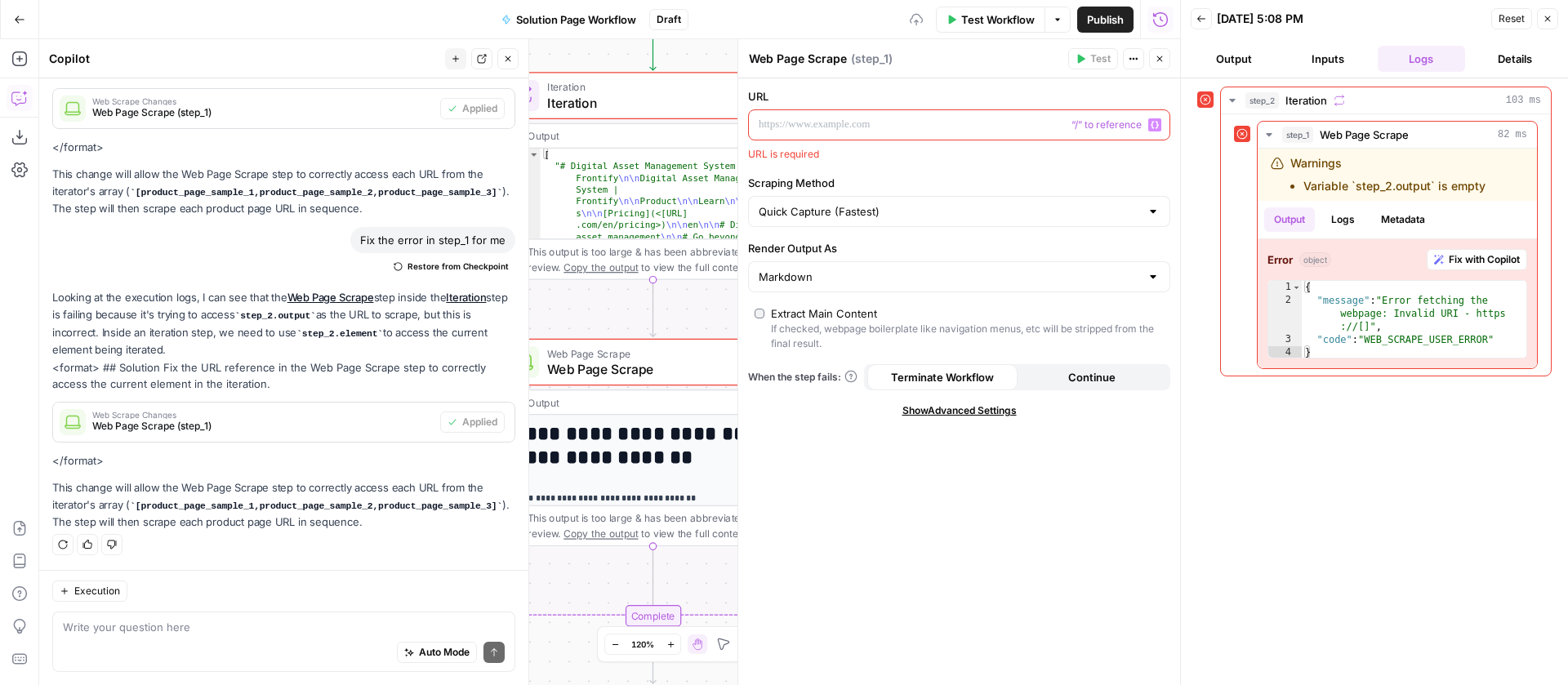
click at [1145, 125] on span "“/” to reference" at bounding box center [1107, 125] width 84 height 13
click at [1148, 125] on button "Variables Menu" at bounding box center [1155, 125] width 13 height 13
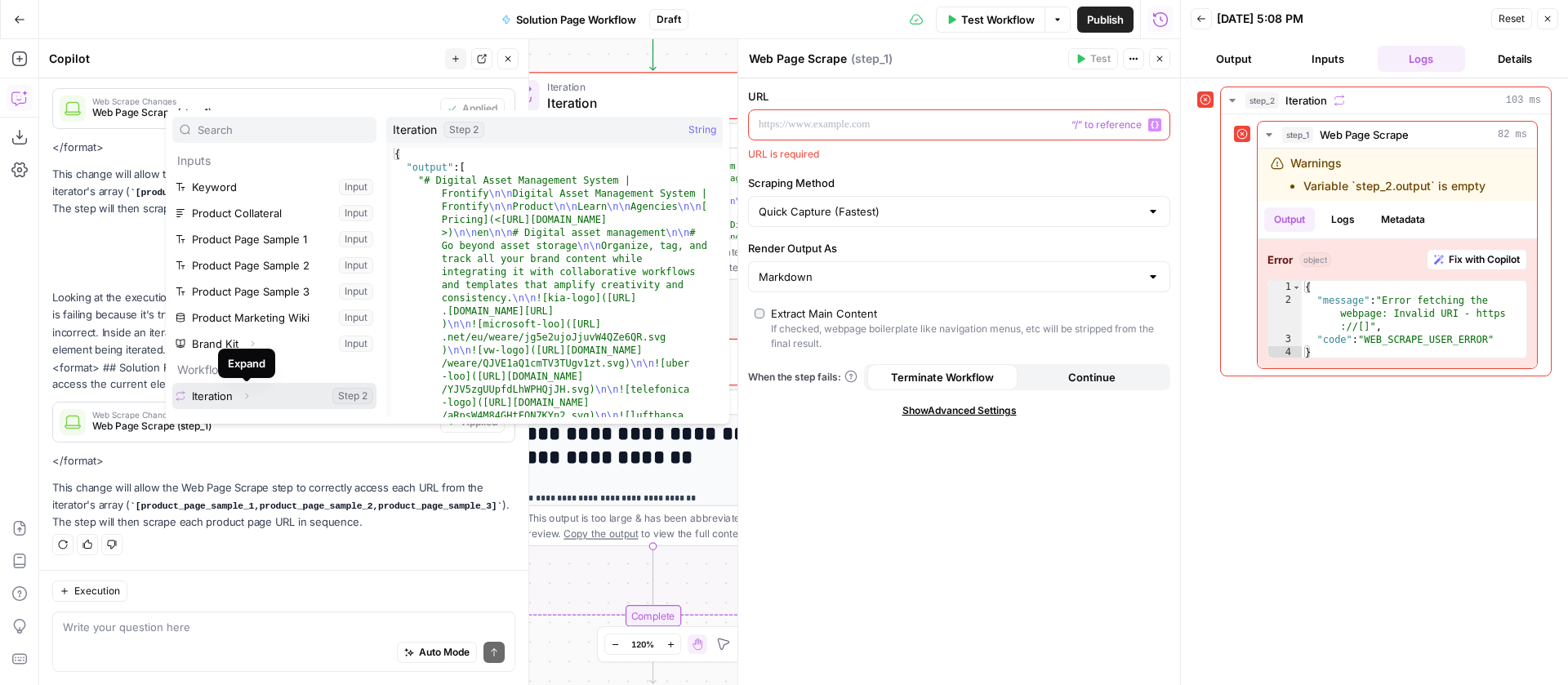
click at [249, 395] on icon "button" at bounding box center [247, 396] width 10 height 10
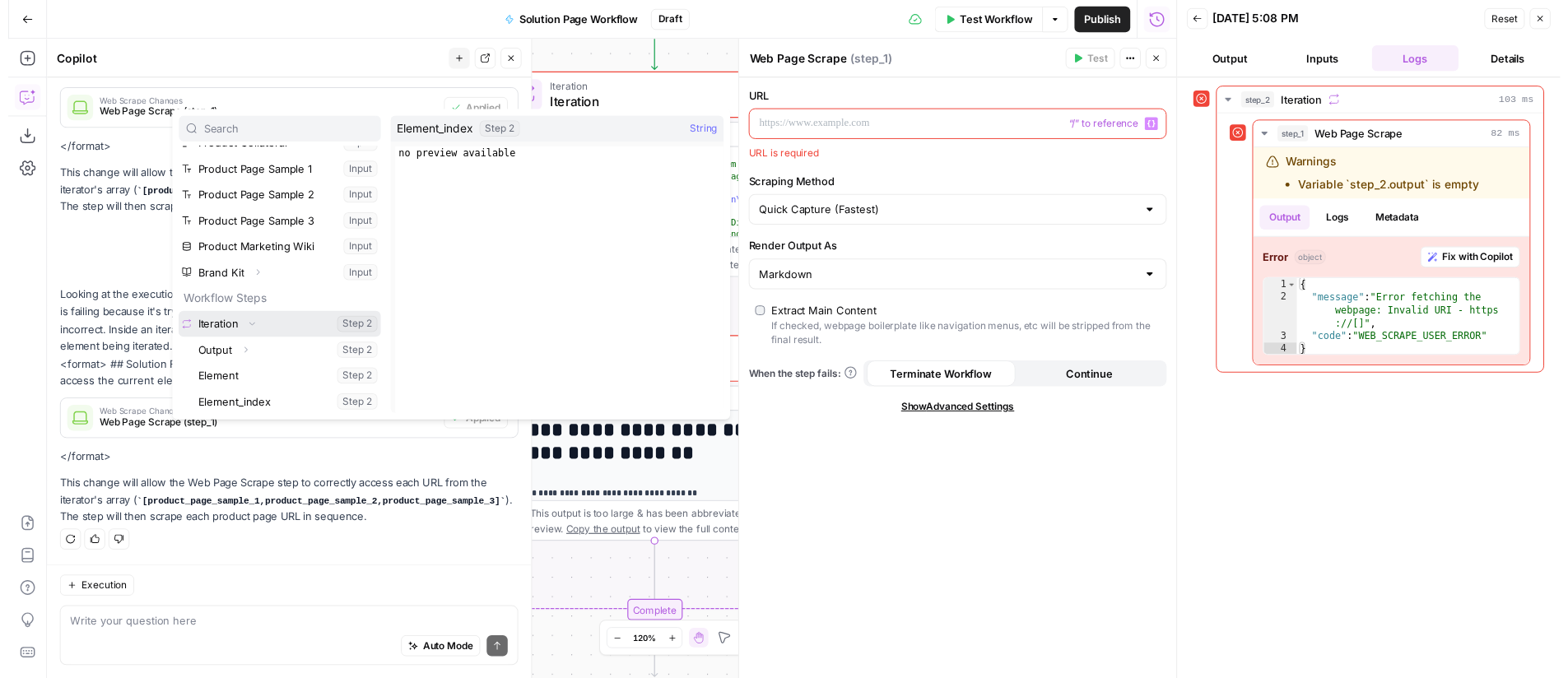
scroll to position [71, 0]
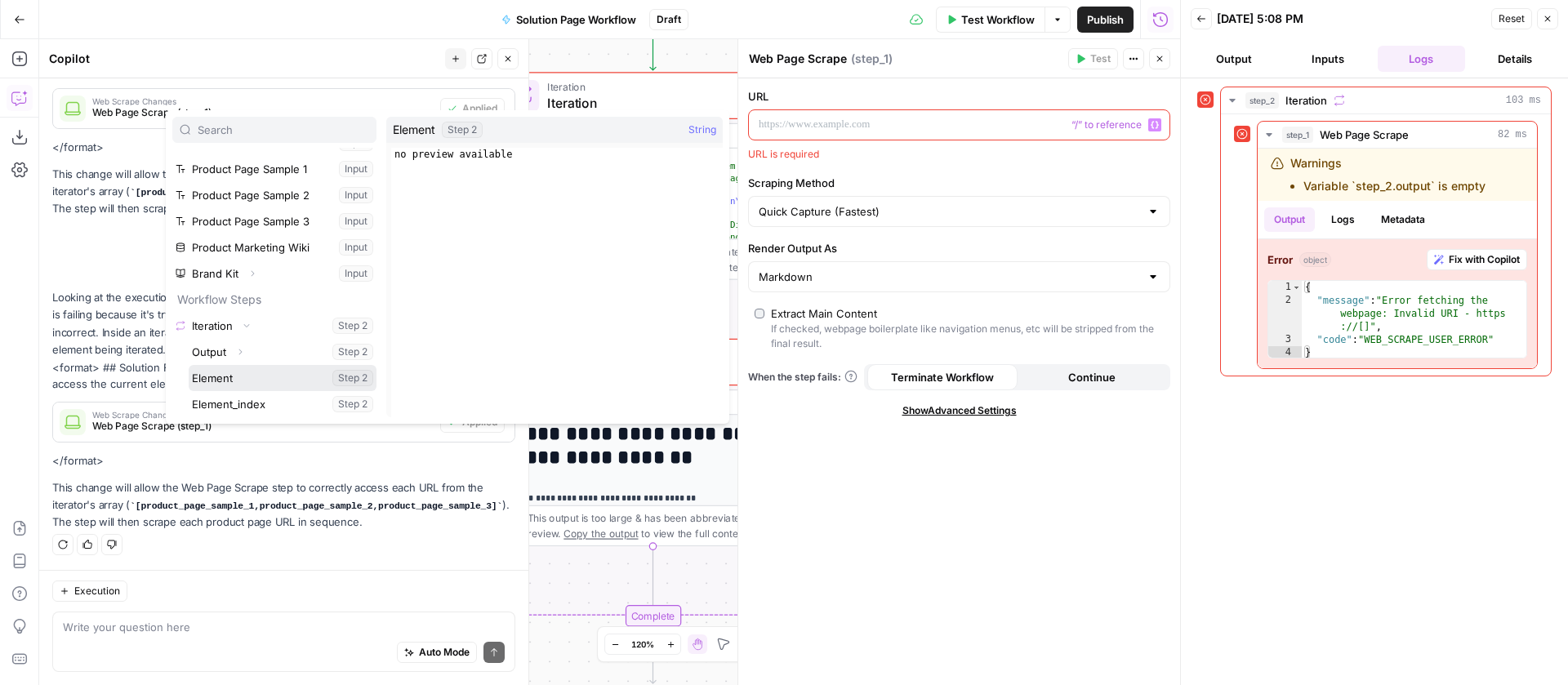
click at [233, 384] on button "Select variable Element" at bounding box center [282, 378] width 188 height 26
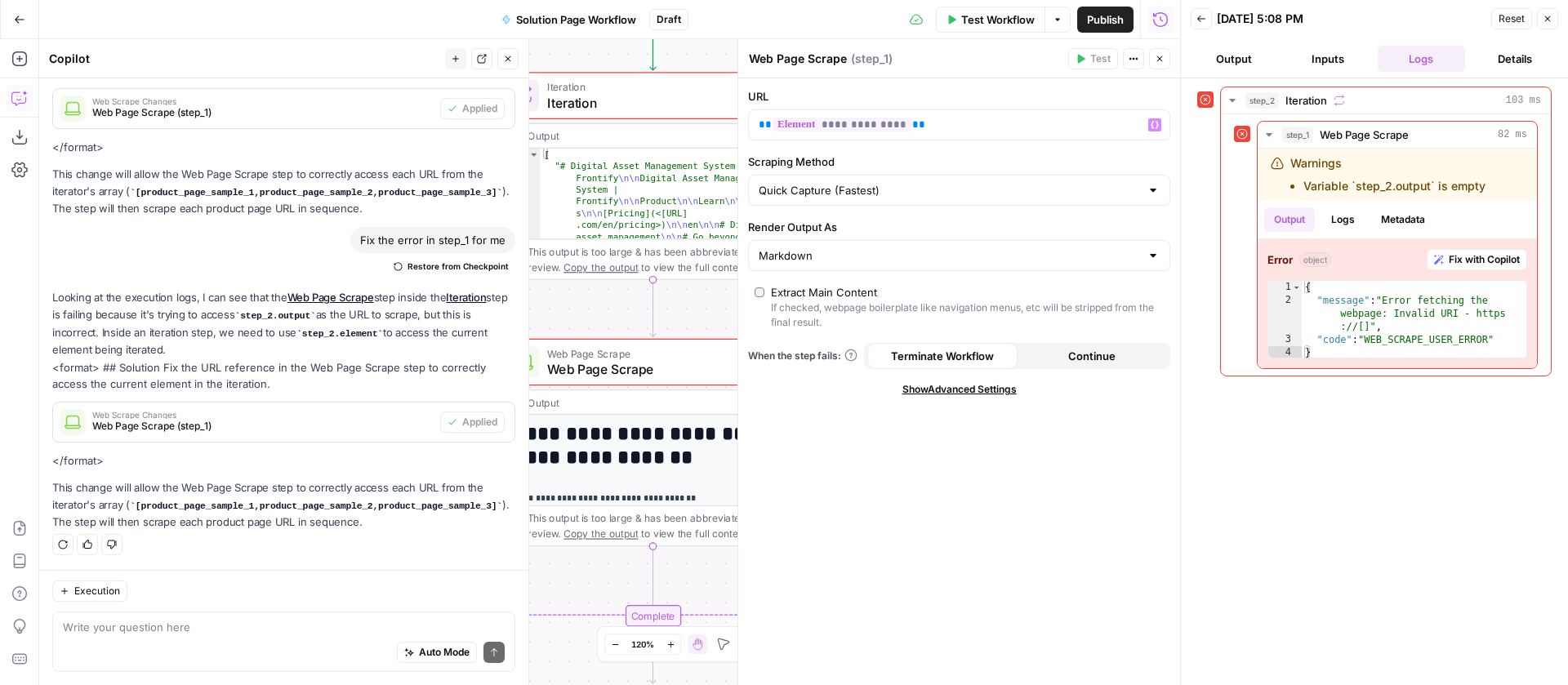
click at [1550, 16] on icon "button" at bounding box center [1549, 19] width 6 height 6
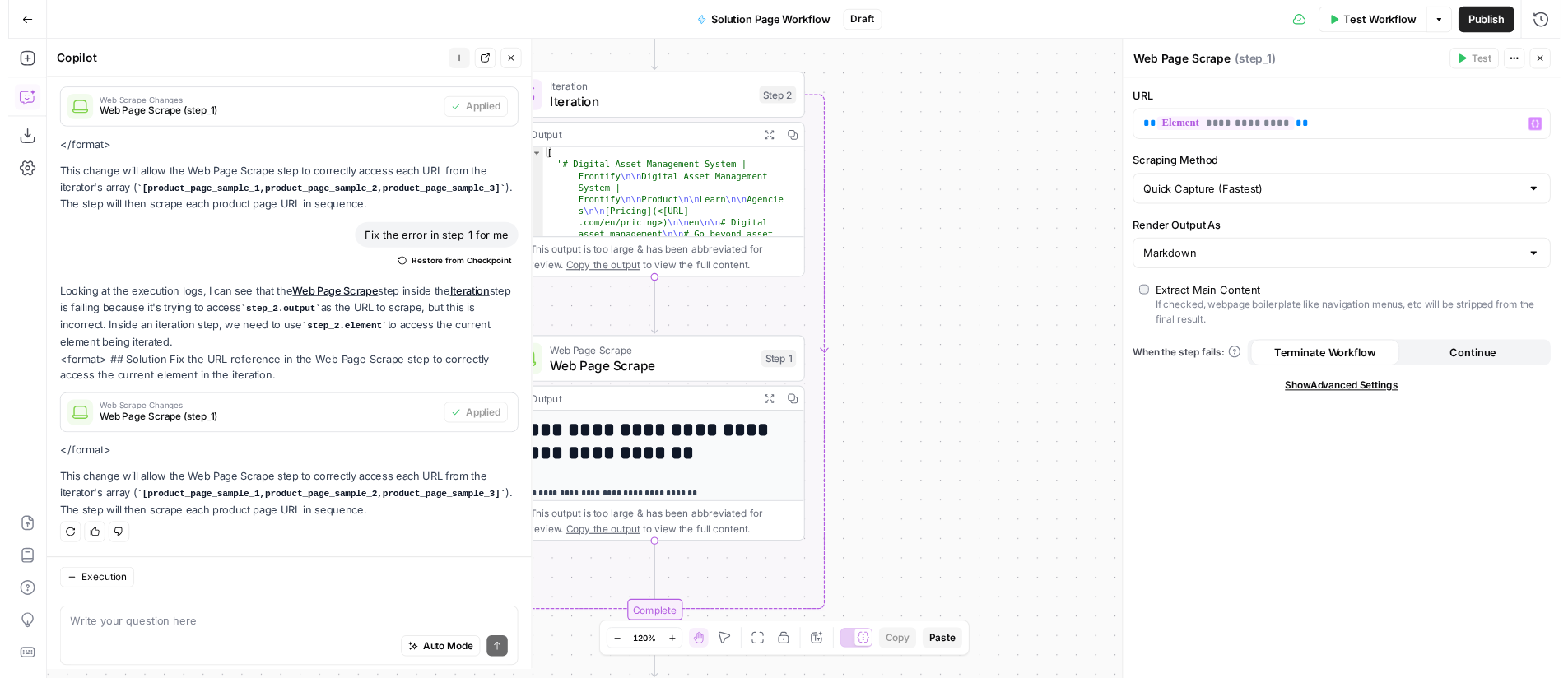
scroll to position [295, 0]
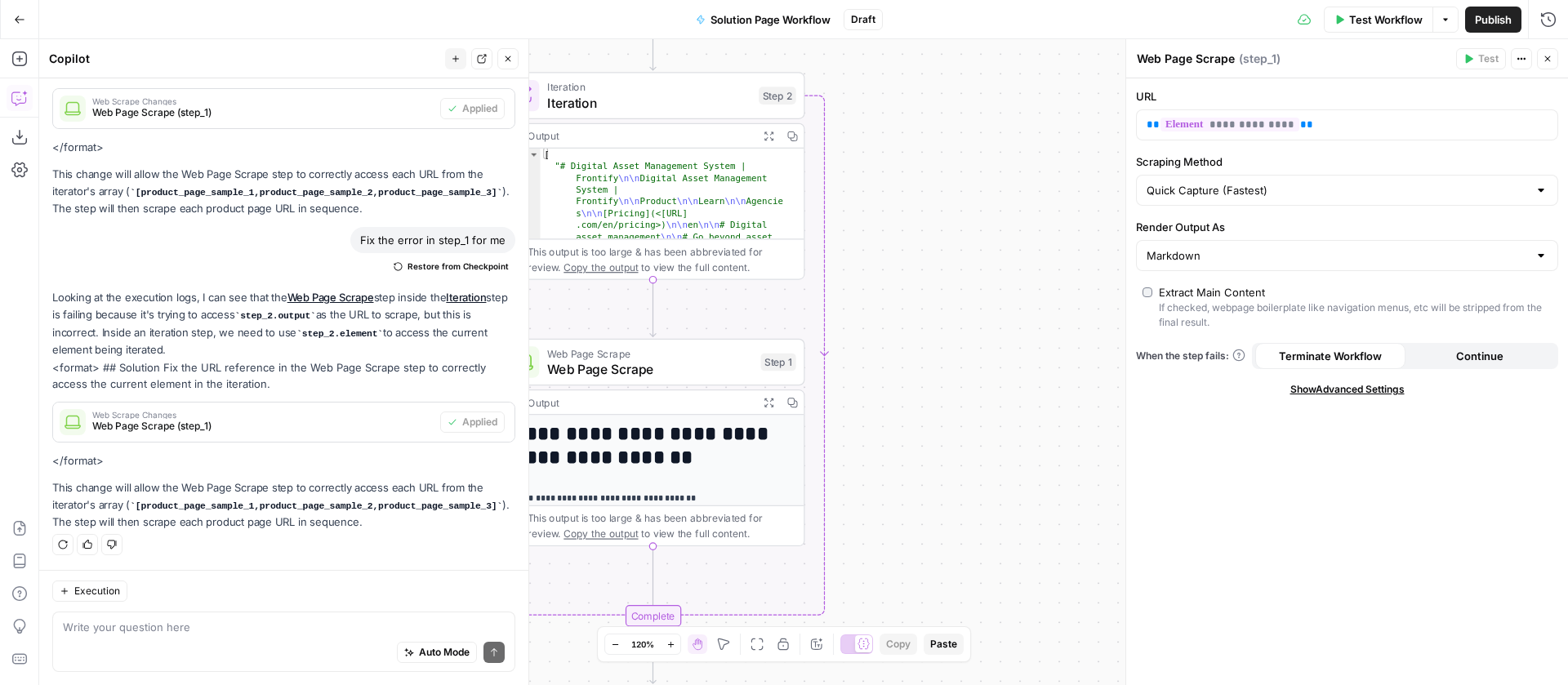
click at [655, 101] on span "Iteration" at bounding box center [649, 103] width 205 height 19
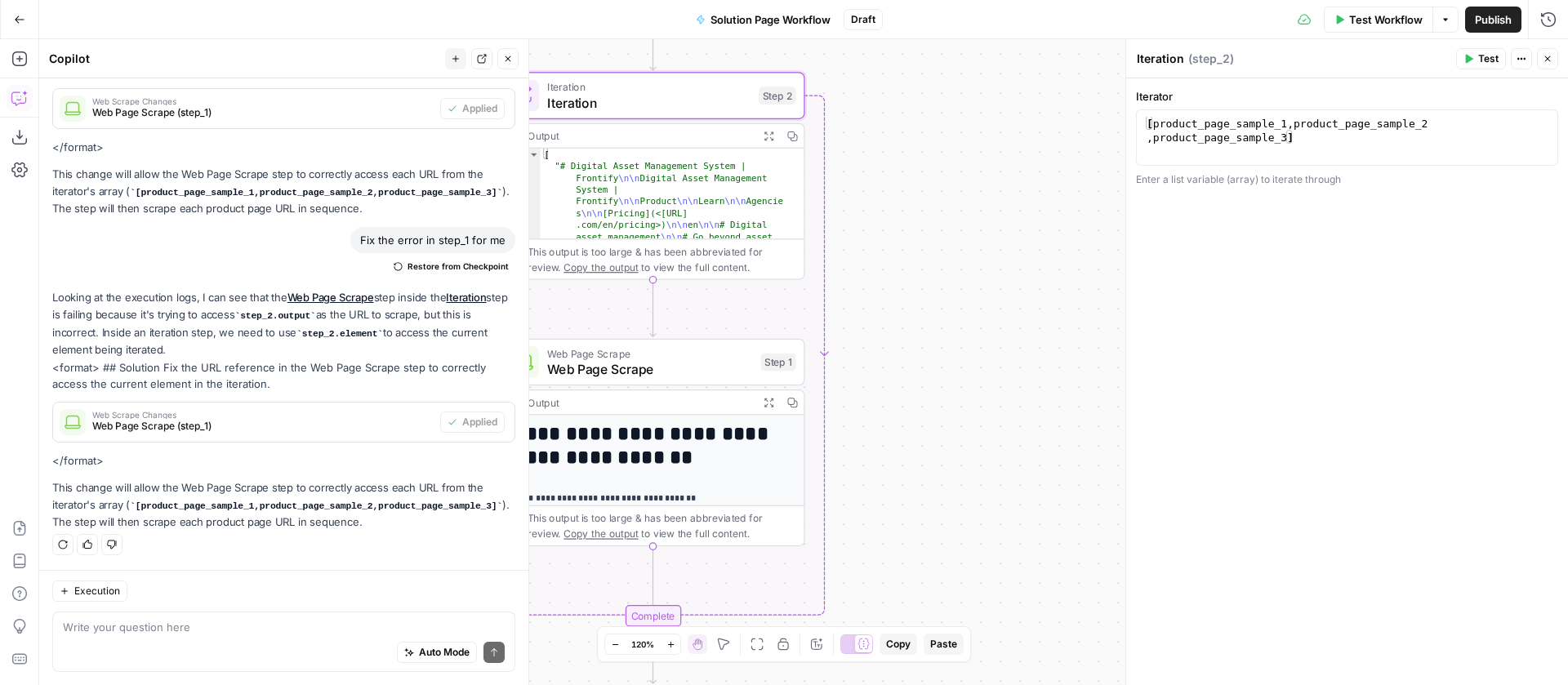
click at [777, 65] on div "Workflow Set Inputs Inputs Loop Iteration Iteration Step 2 Output Expand Output…" at bounding box center [804, 362] width 1530 height 646
click at [765, 58] on span "Test" at bounding box center [775, 60] width 24 height 18
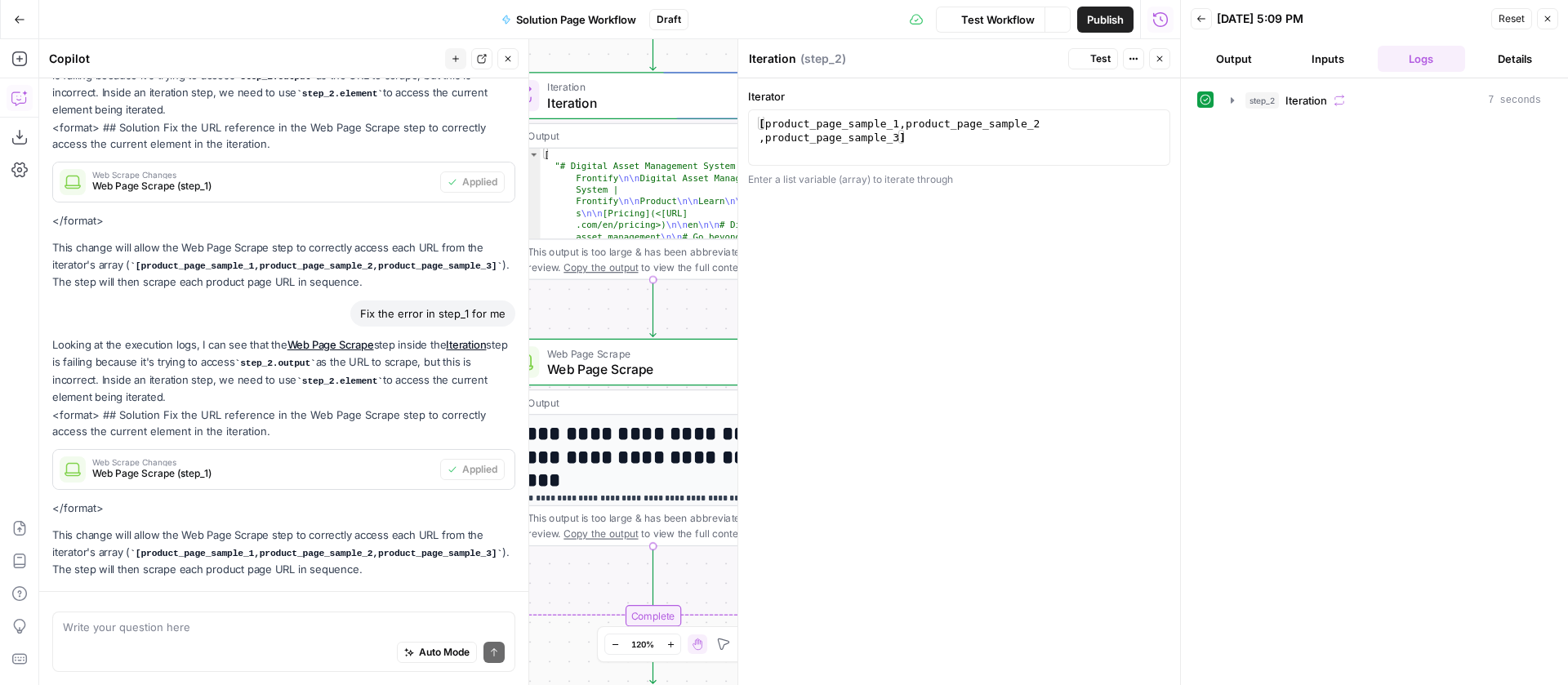
scroll to position [293, 0]
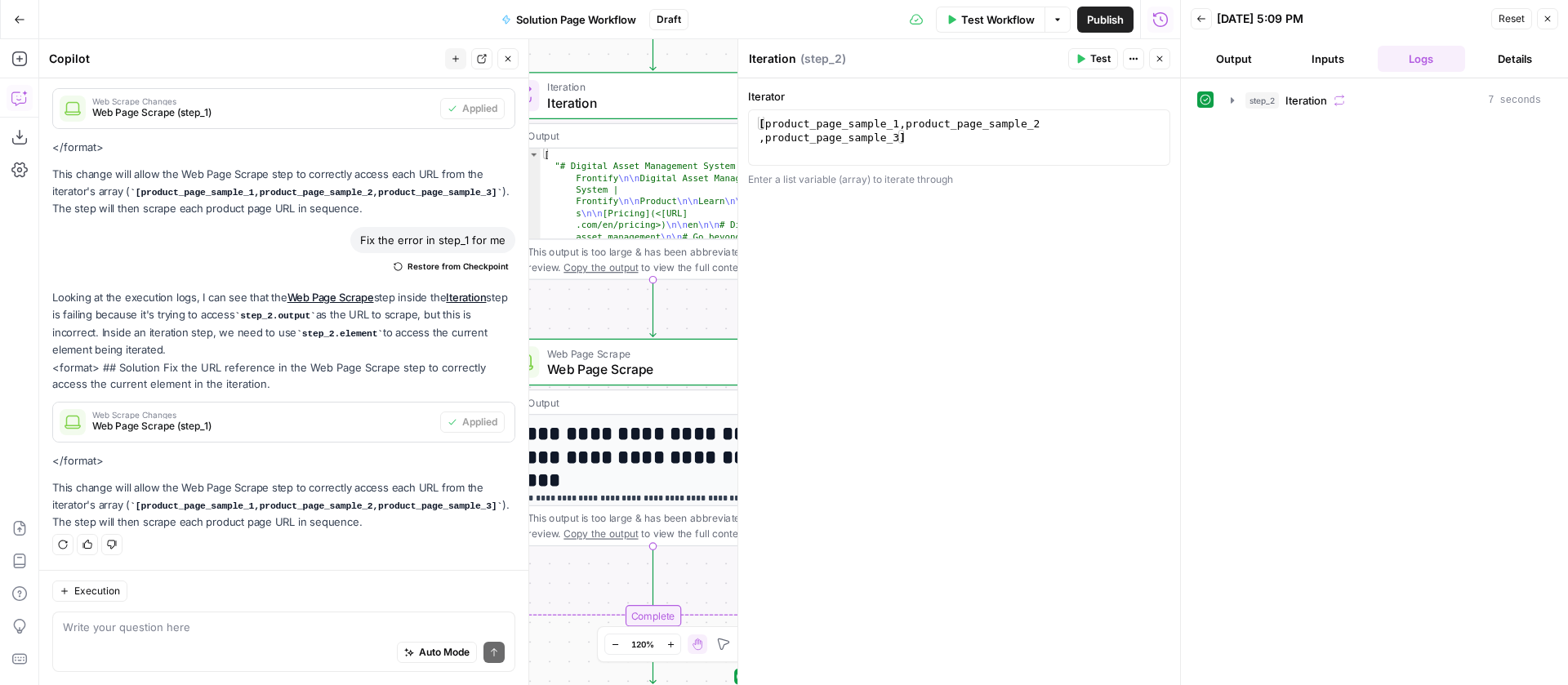
click at [513, 58] on button "Close" at bounding box center [508, 59] width 21 height 21
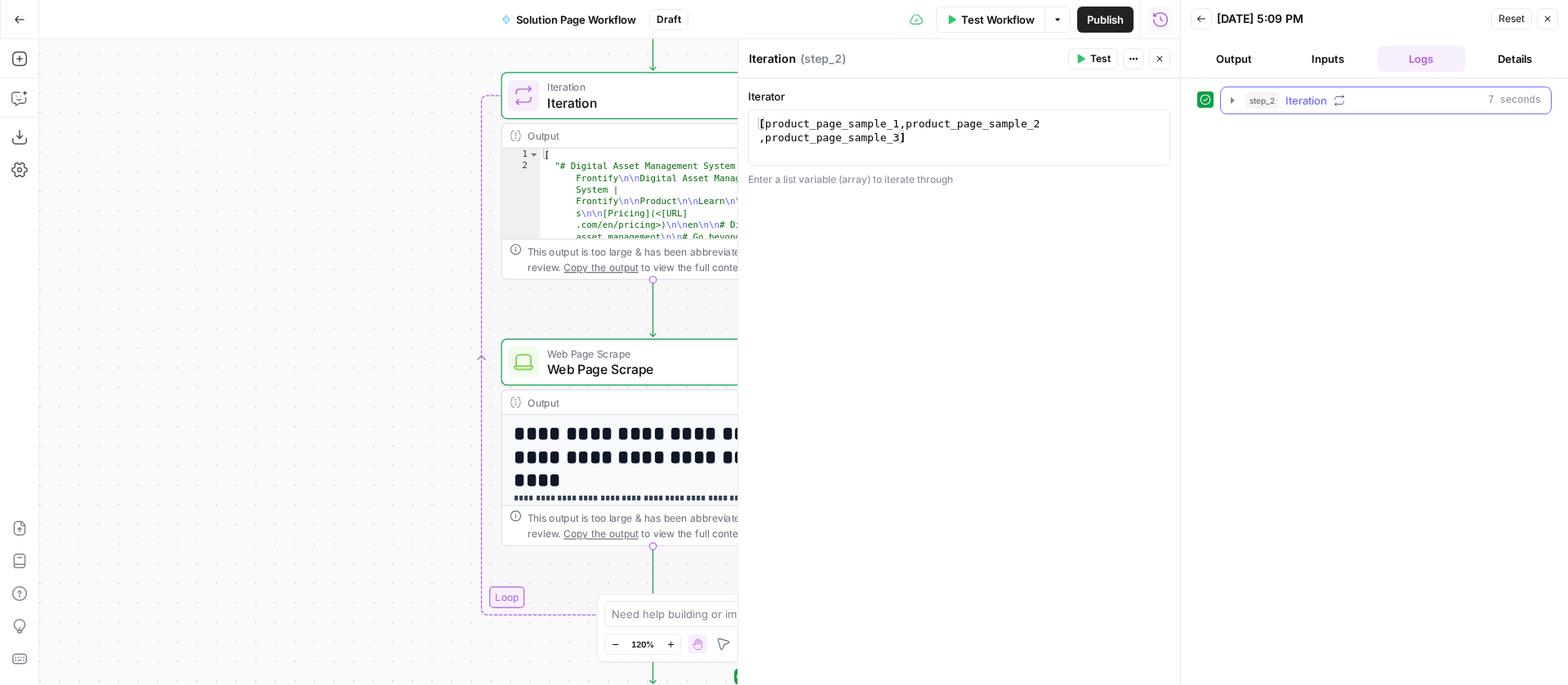
click at [1235, 101] on icon "button" at bounding box center [1233, 101] width 13 height 13
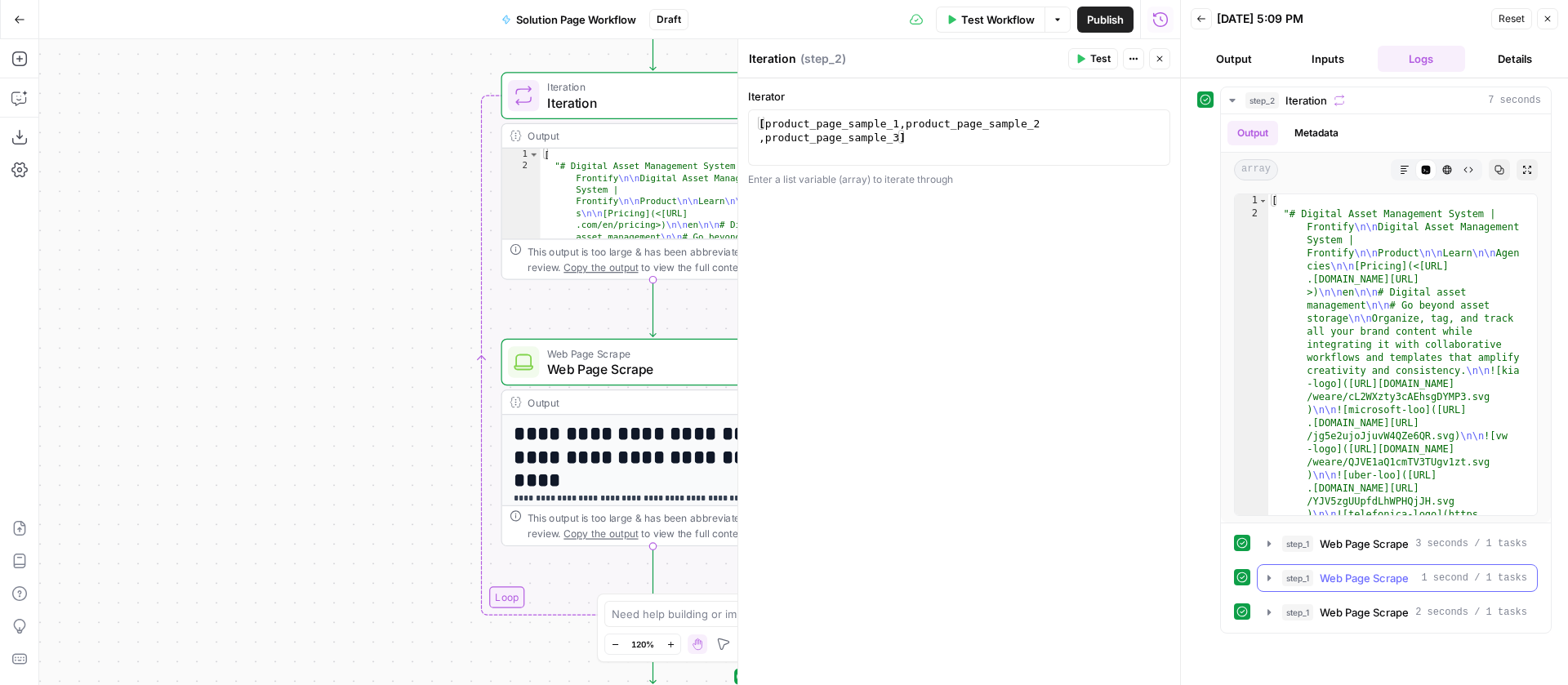
click at [1267, 575] on icon "button" at bounding box center [1269, 578] width 13 height 13
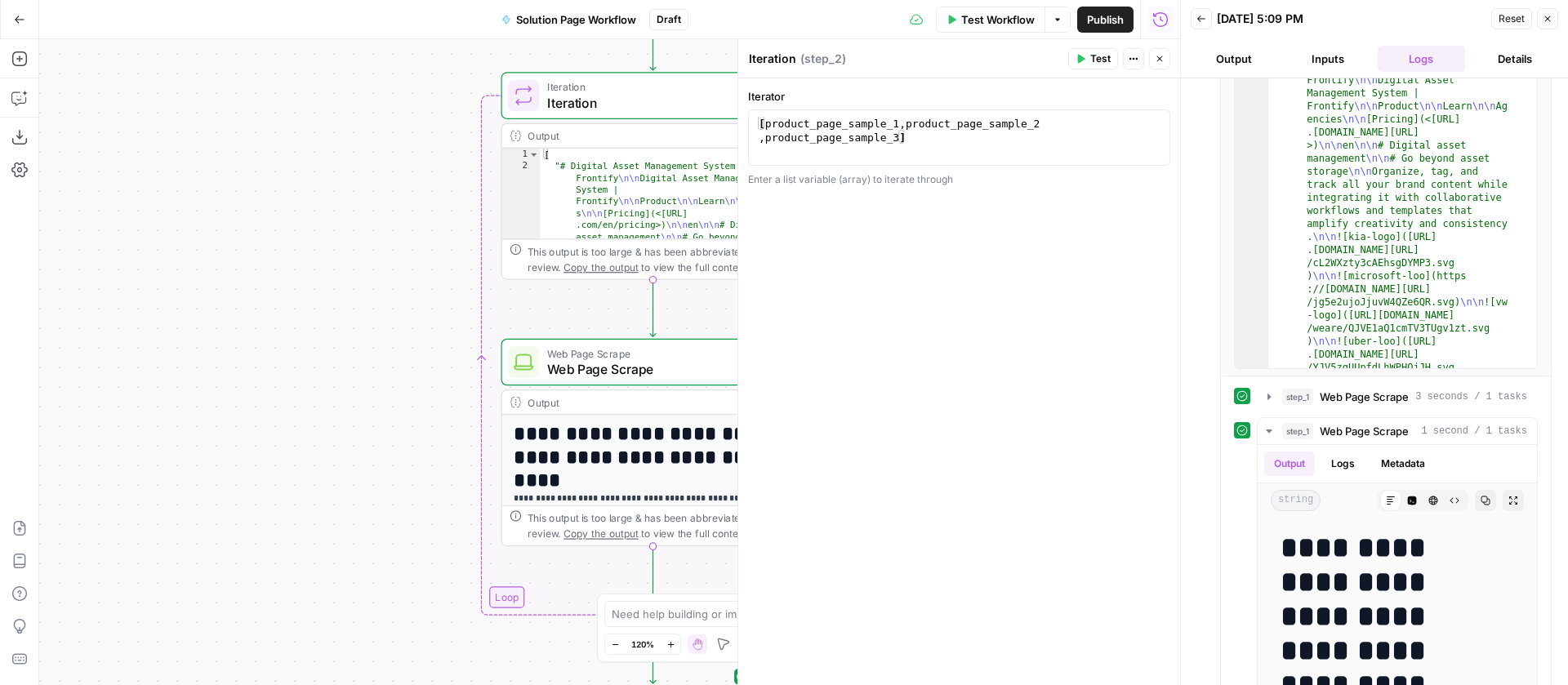
scroll to position [177, 0]
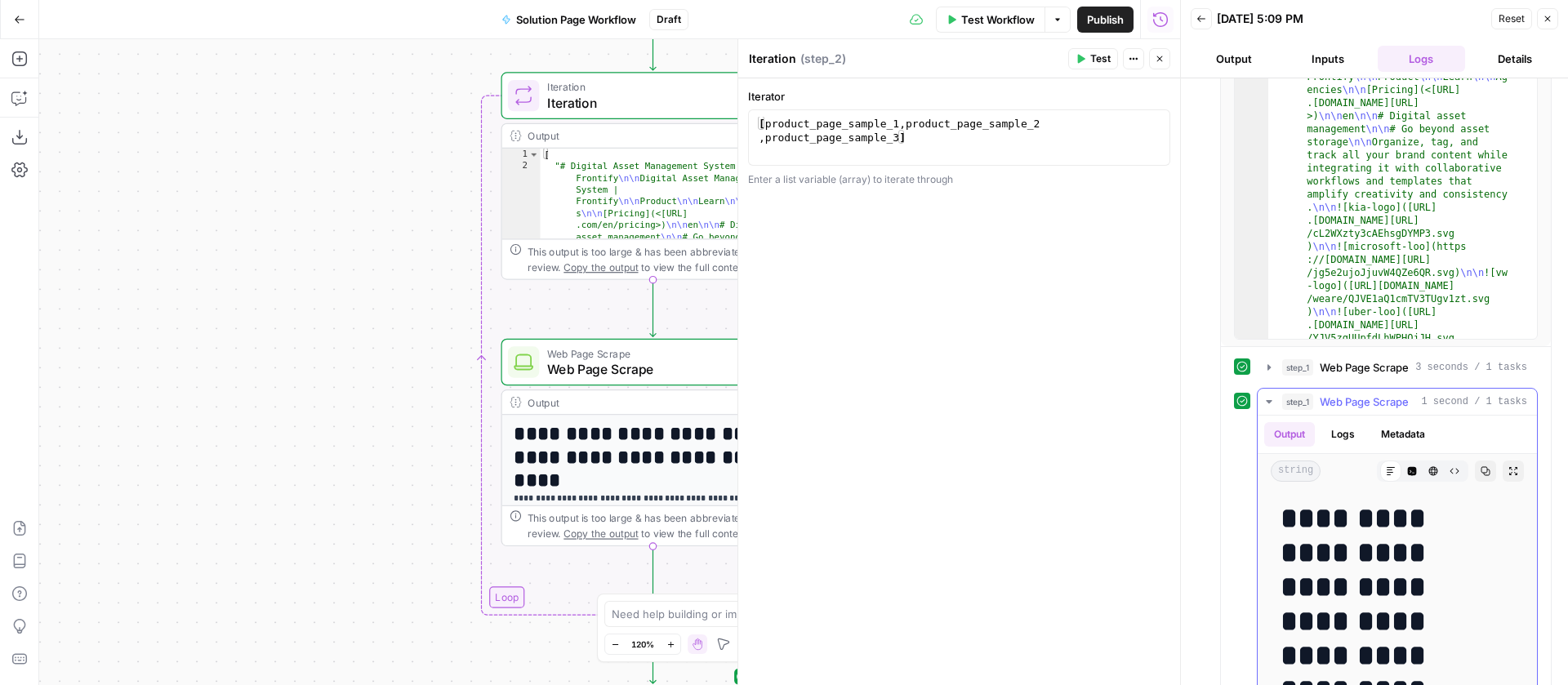
click at [1270, 401] on icon "button" at bounding box center [1269, 402] width 6 height 3
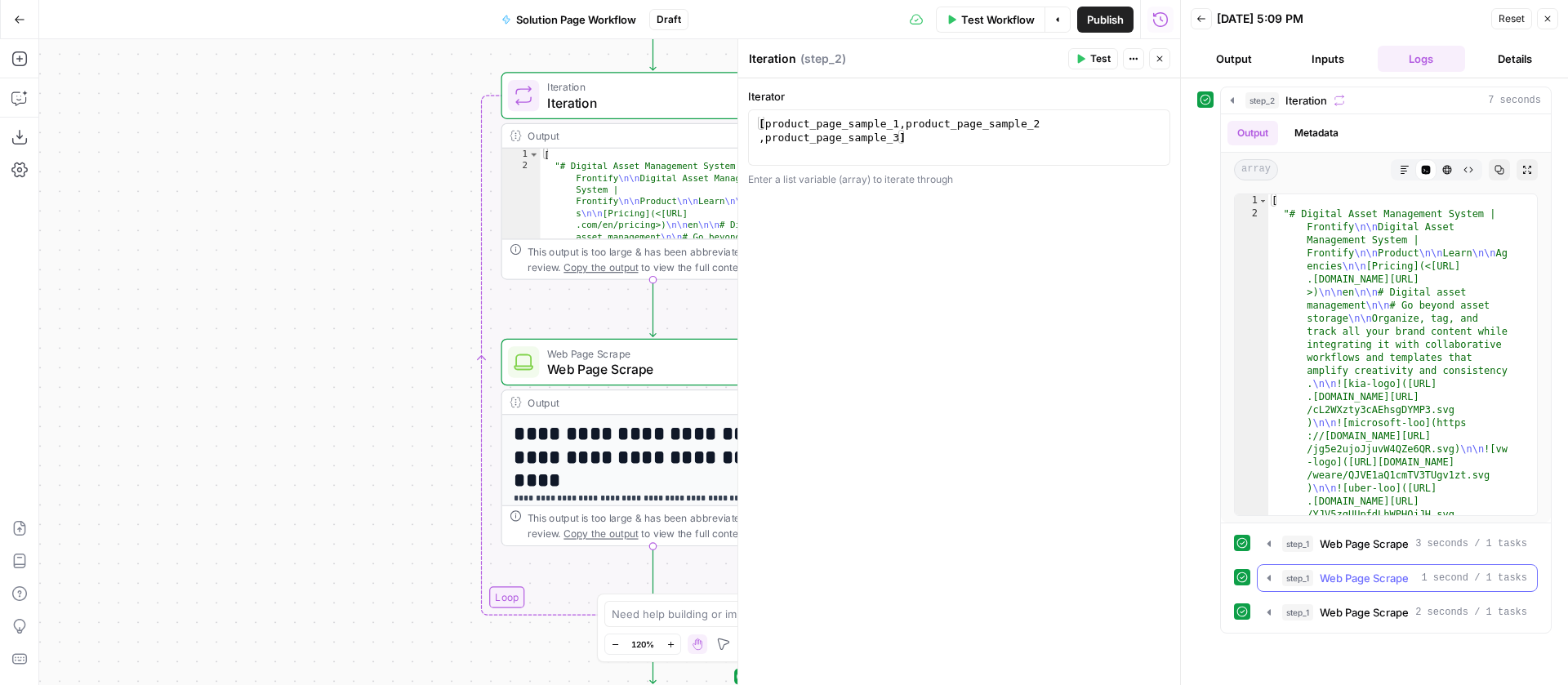
scroll to position [0, 0]
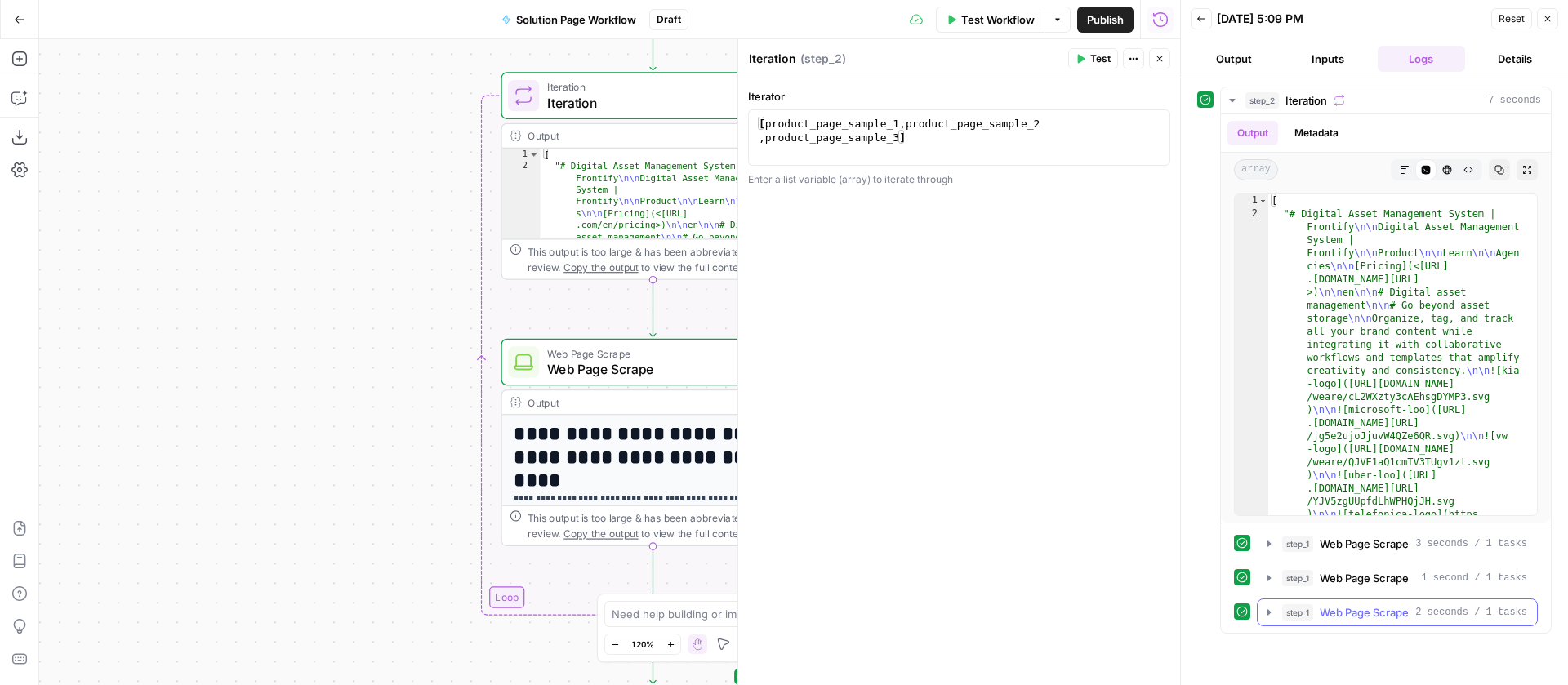
click at [1265, 604] on button "step_1 Web Page Scrape 2 seconds / 1 tasks" at bounding box center [1397, 612] width 280 height 26
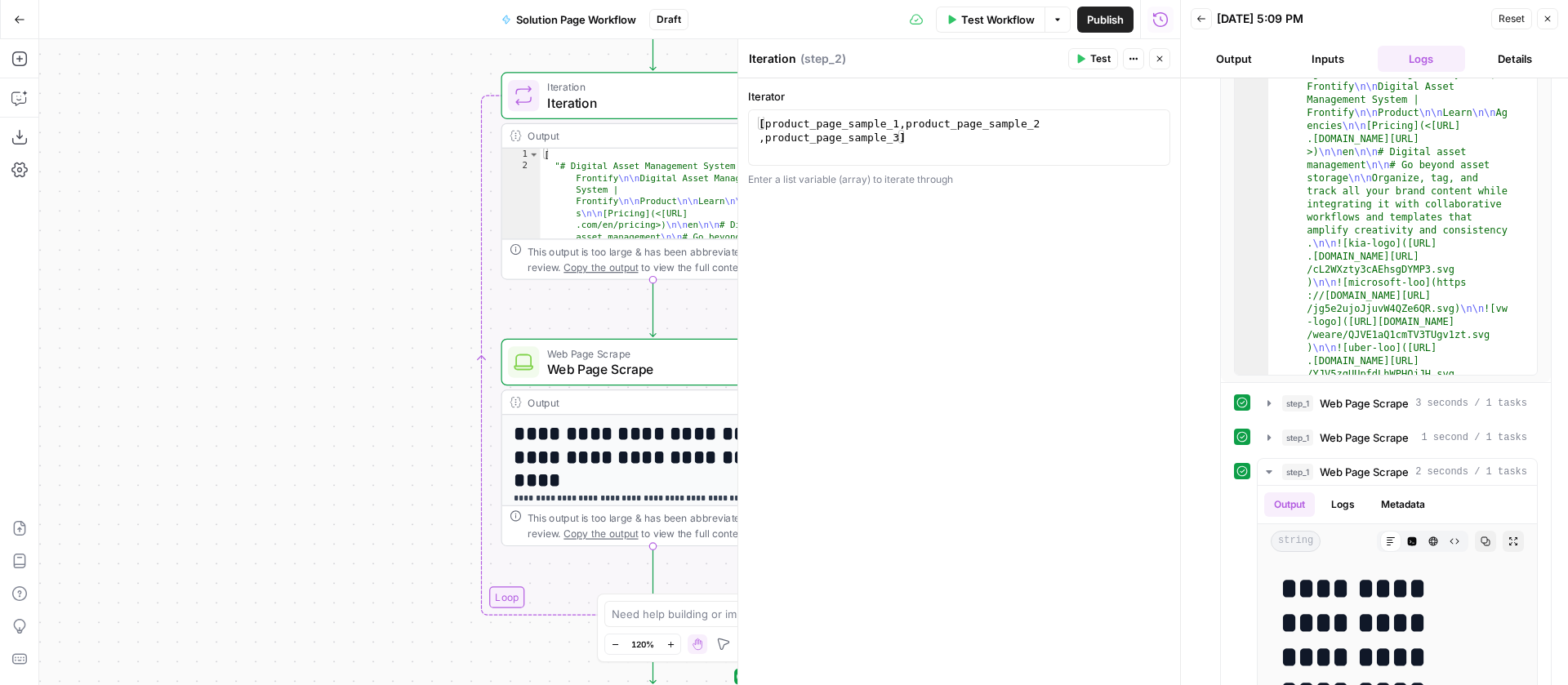
scroll to position [183, 0]
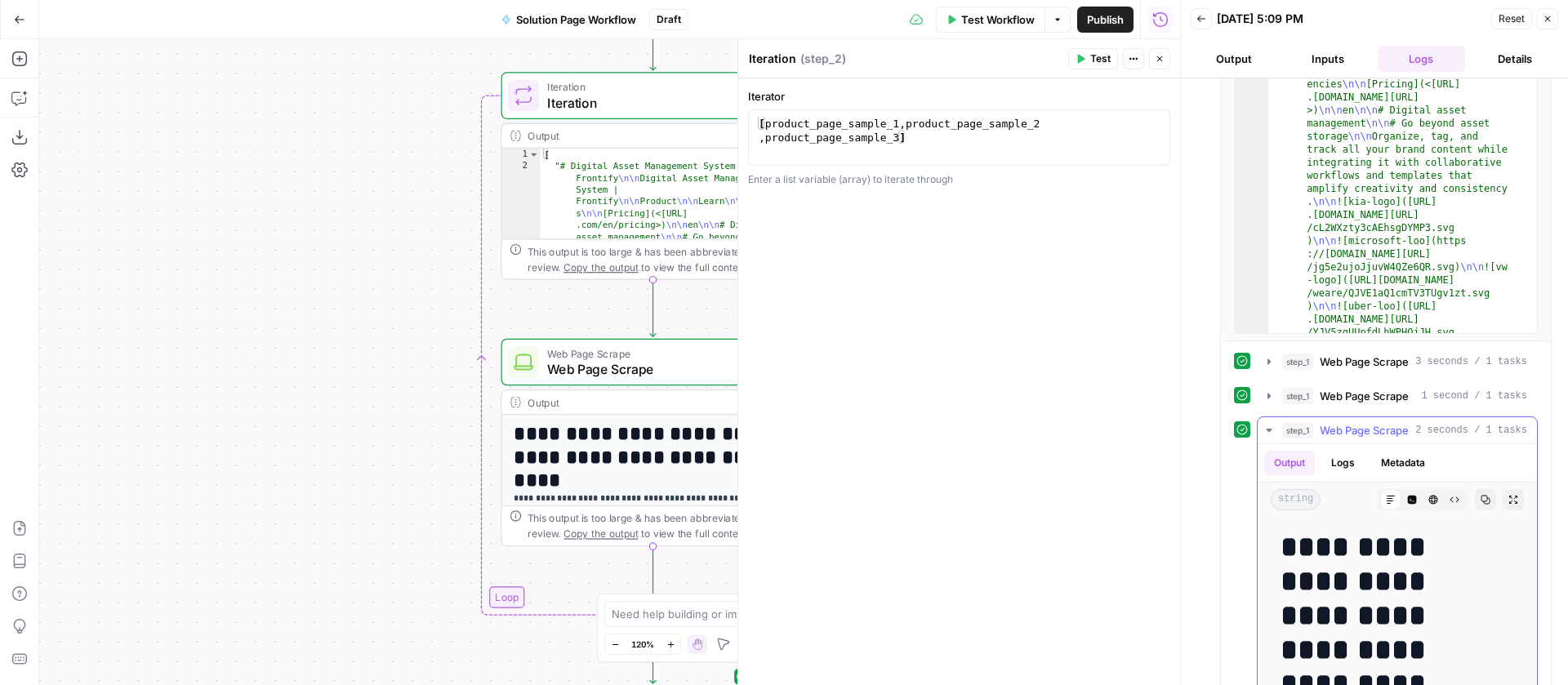
click at [1273, 430] on icon "button" at bounding box center [1269, 430] width 13 height 13
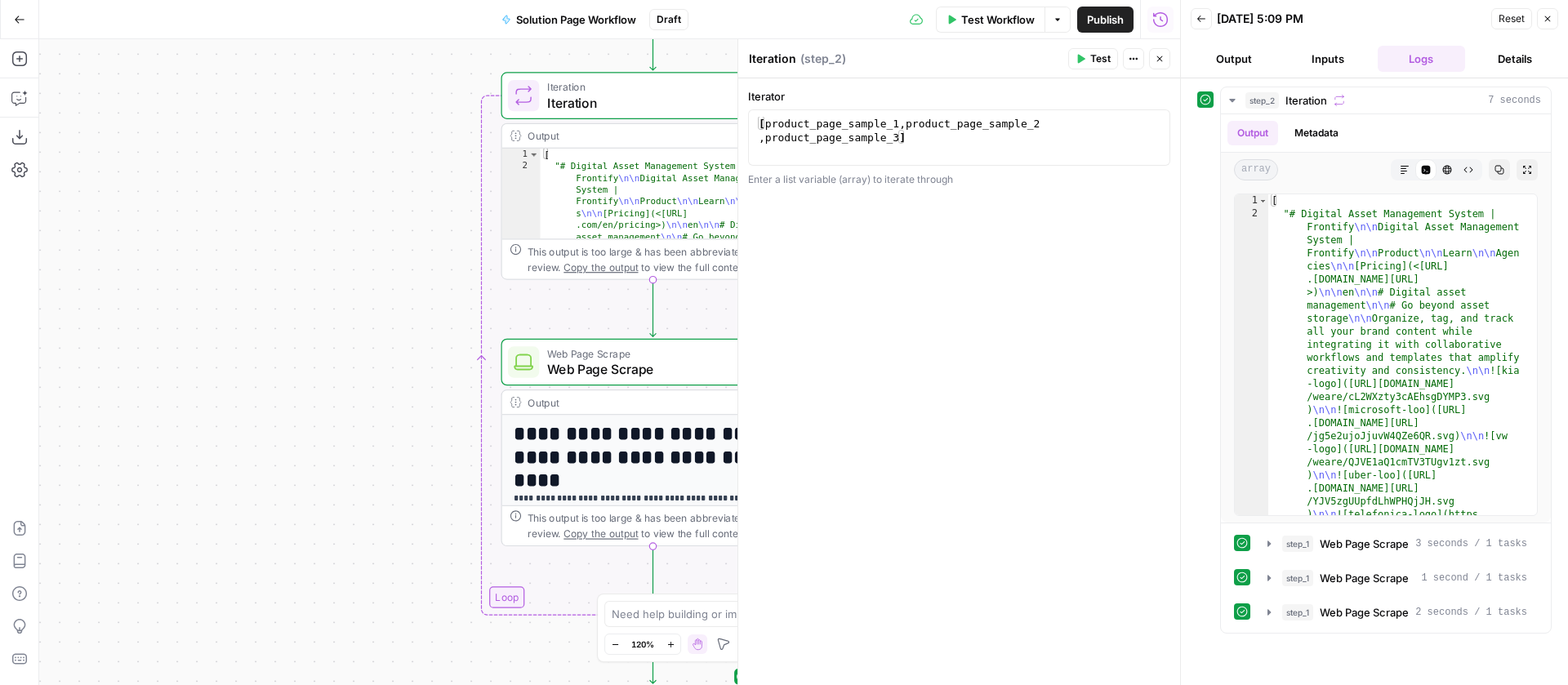
click at [1546, 21] on icon "button" at bounding box center [1548, 18] width 10 height 10
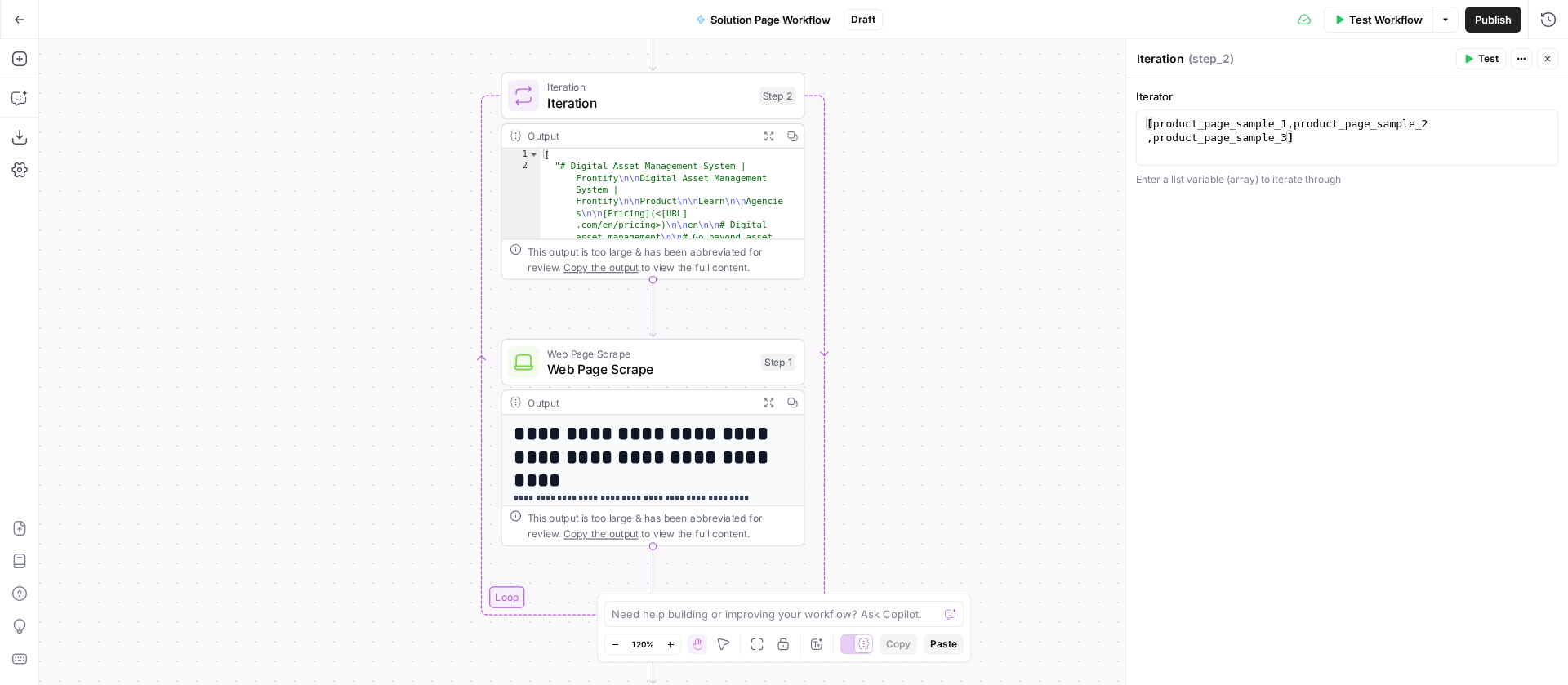
click at [1552, 56] on icon "button" at bounding box center [1548, 59] width 10 height 10
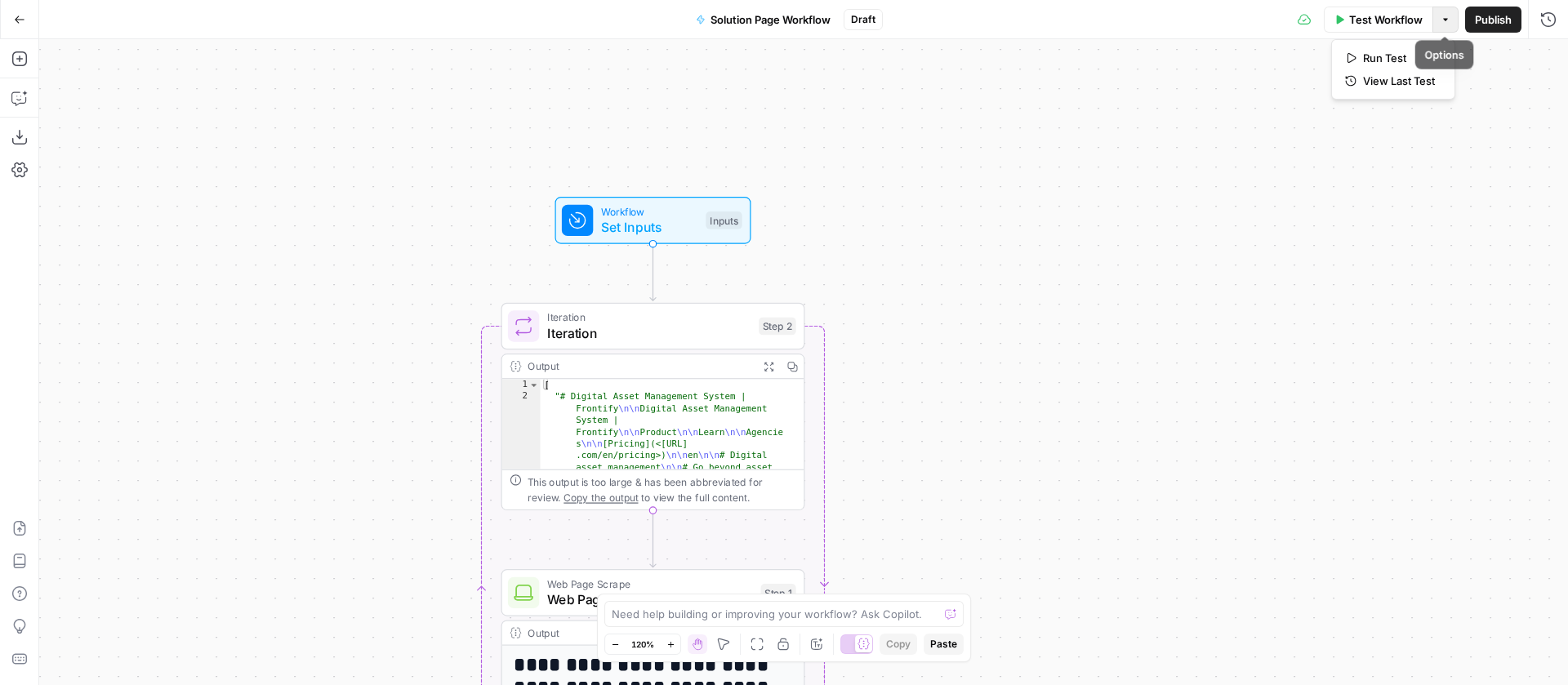
click at [1447, 26] on button "Options" at bounding box center [1445, 19] width 26 height 26
click at [1414, 50] on span "Run Test" at bounding box center [1399, 58] width 72 height 16
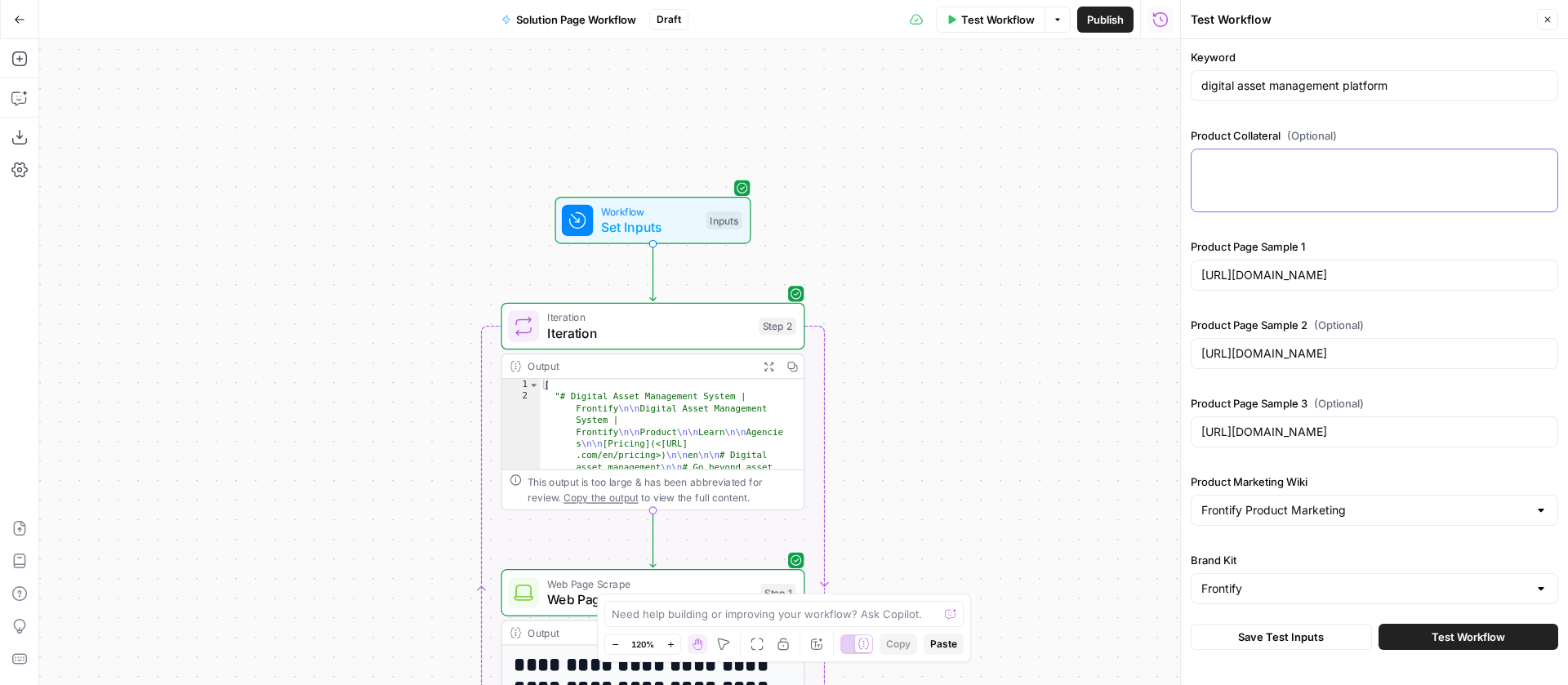
click at [1316, 159] on textarea "Product Collateral (Optional)" at bounding box center [1375, 163] width 346 height 16
paste textarea "Of course. Here is the fully expanded guide to Frontify's AI products, includin…"
type textarea "Of course. Here is the fully expanded guide to Frontify's AI products, includin…"
click at [1240, 162] on textarea "Product Collateral (Optional)" at bounding box center [1375, 163] width 346 height 16
paste textarea "Frontify's AI capabilities are designed to enhance the entire brand management …"
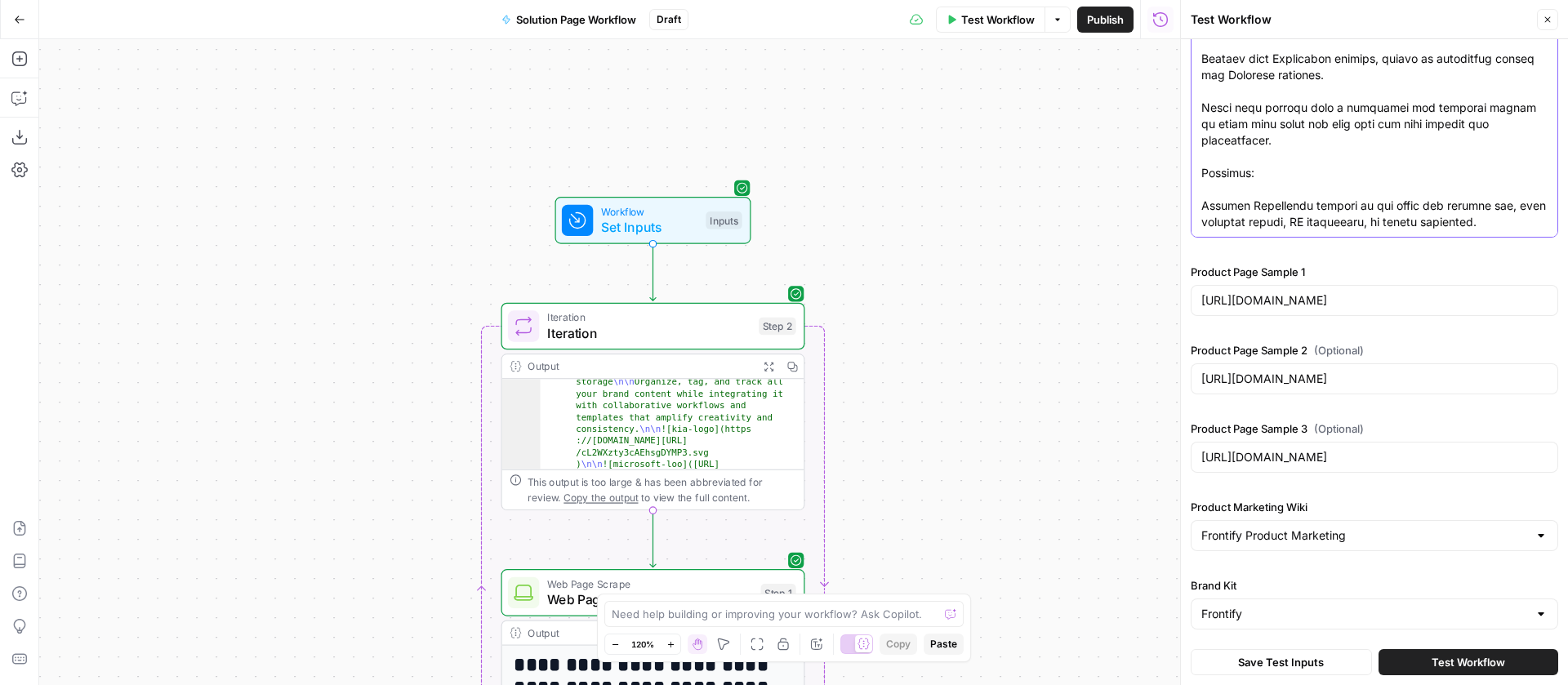
scroll to position [175, 0]
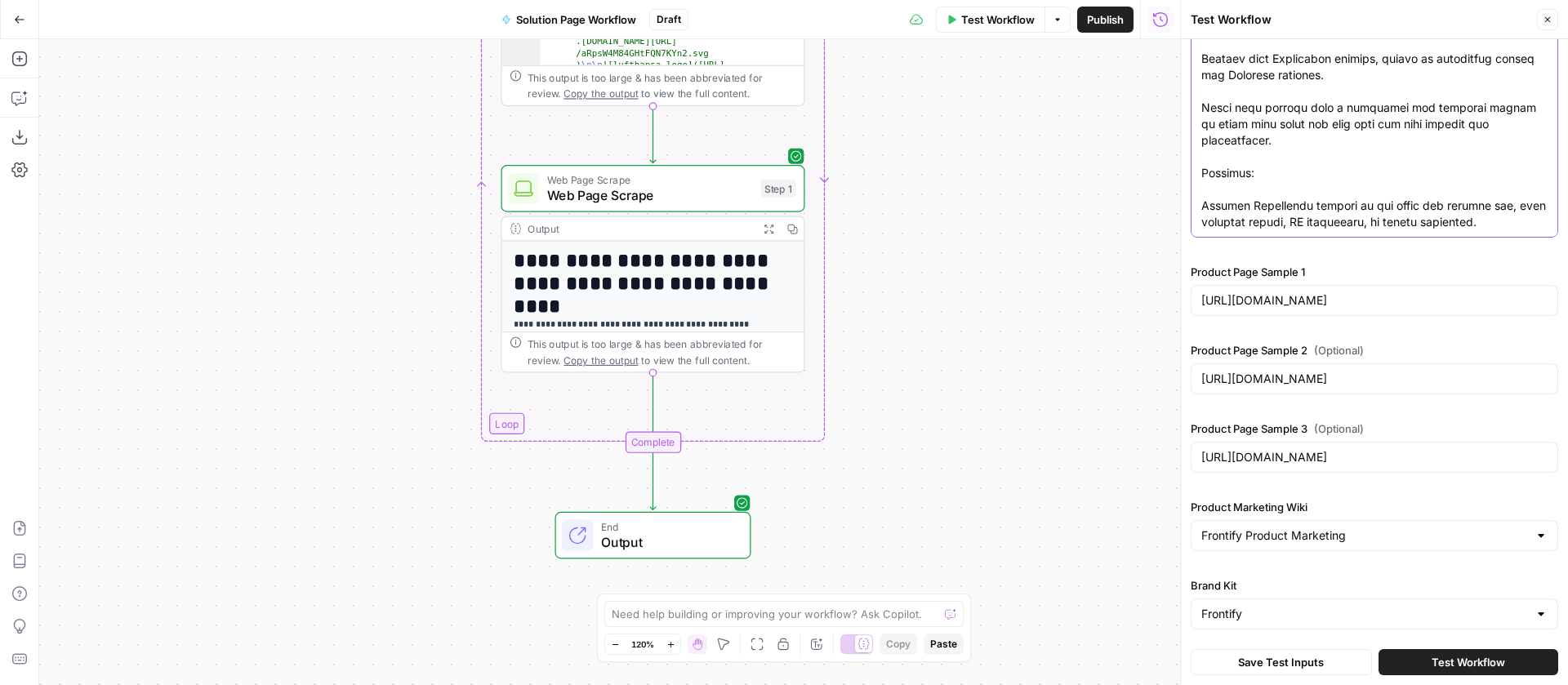
type textarea "Frontify's AI capabilities are designed to enhance the entire brand management …"
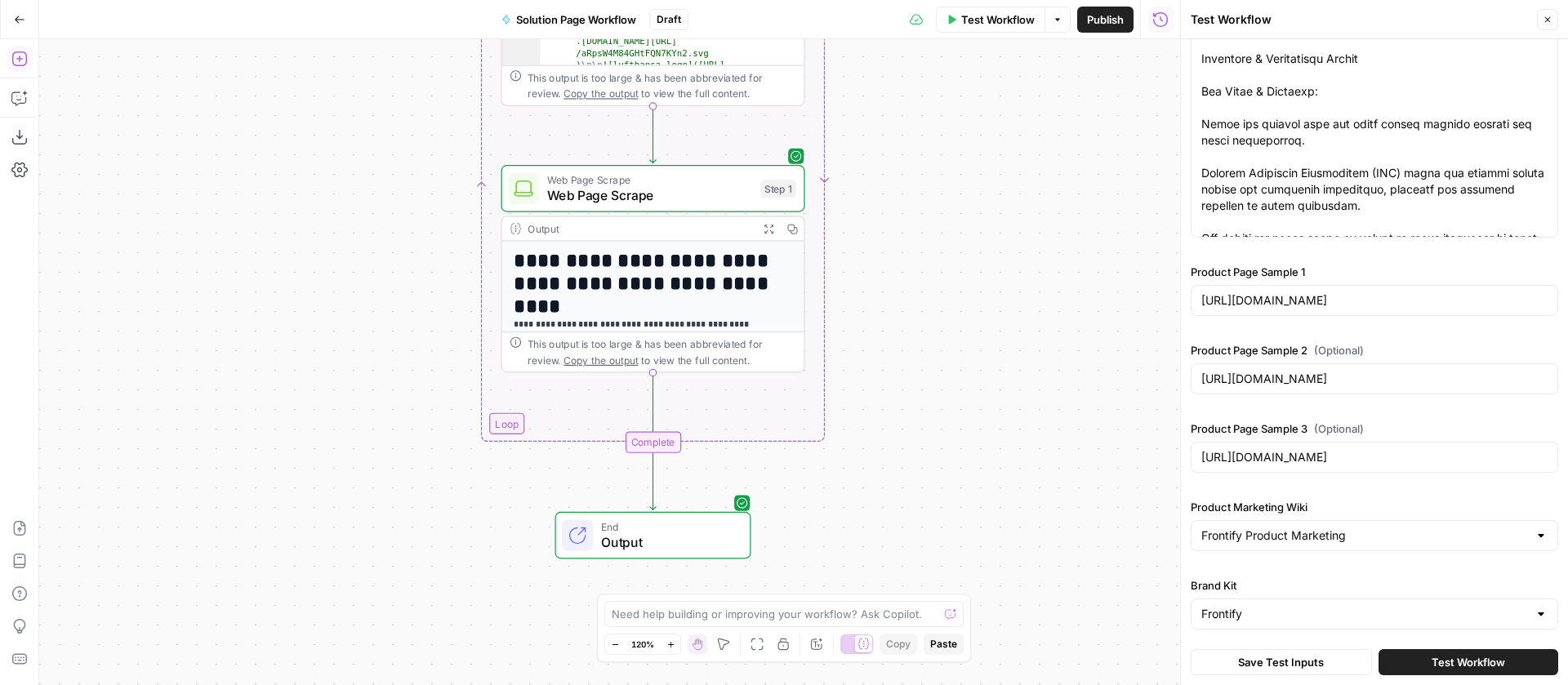
click at [25, 59] on icon "button" at bounding box center [19, 59] width 16 height 16
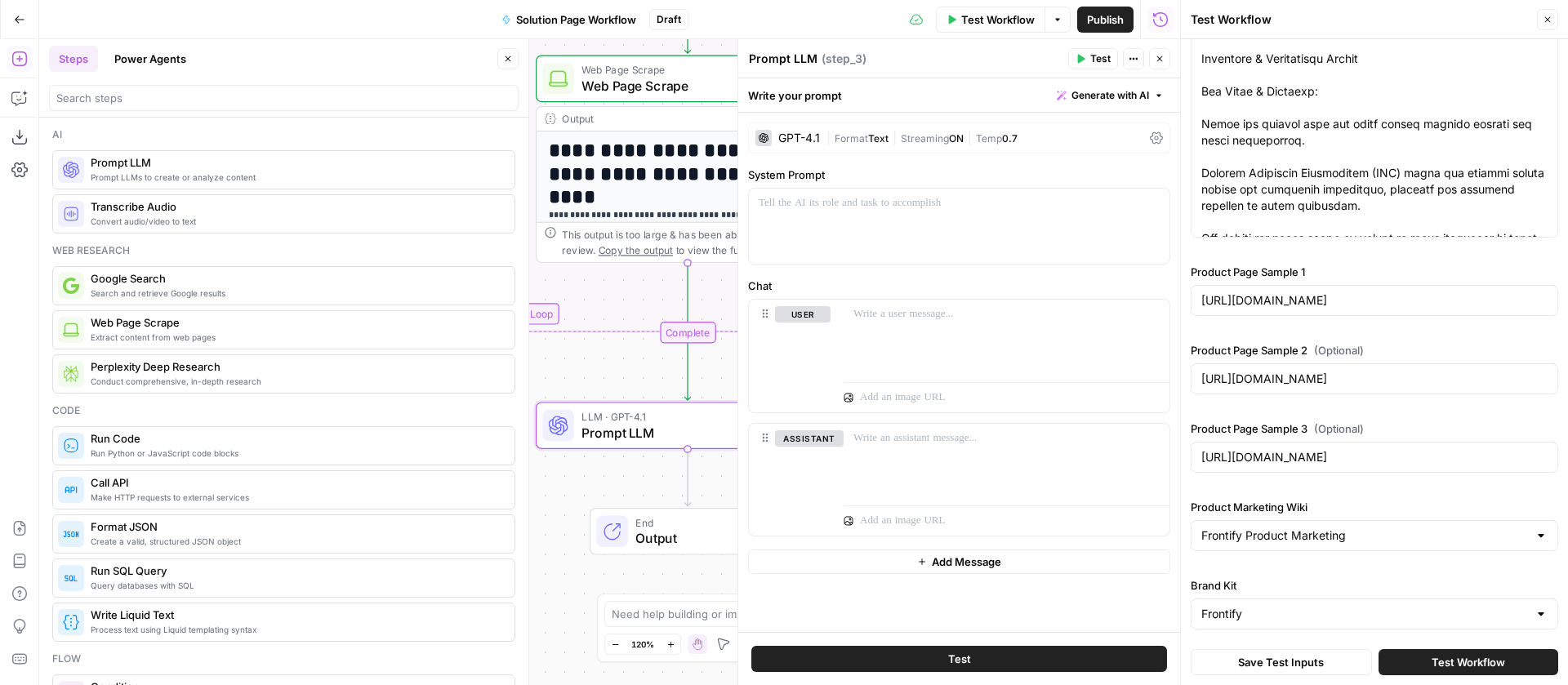
click at [795, 138] on div "GPT-4.1" at bounding box center [798, 138] width 41 height 12
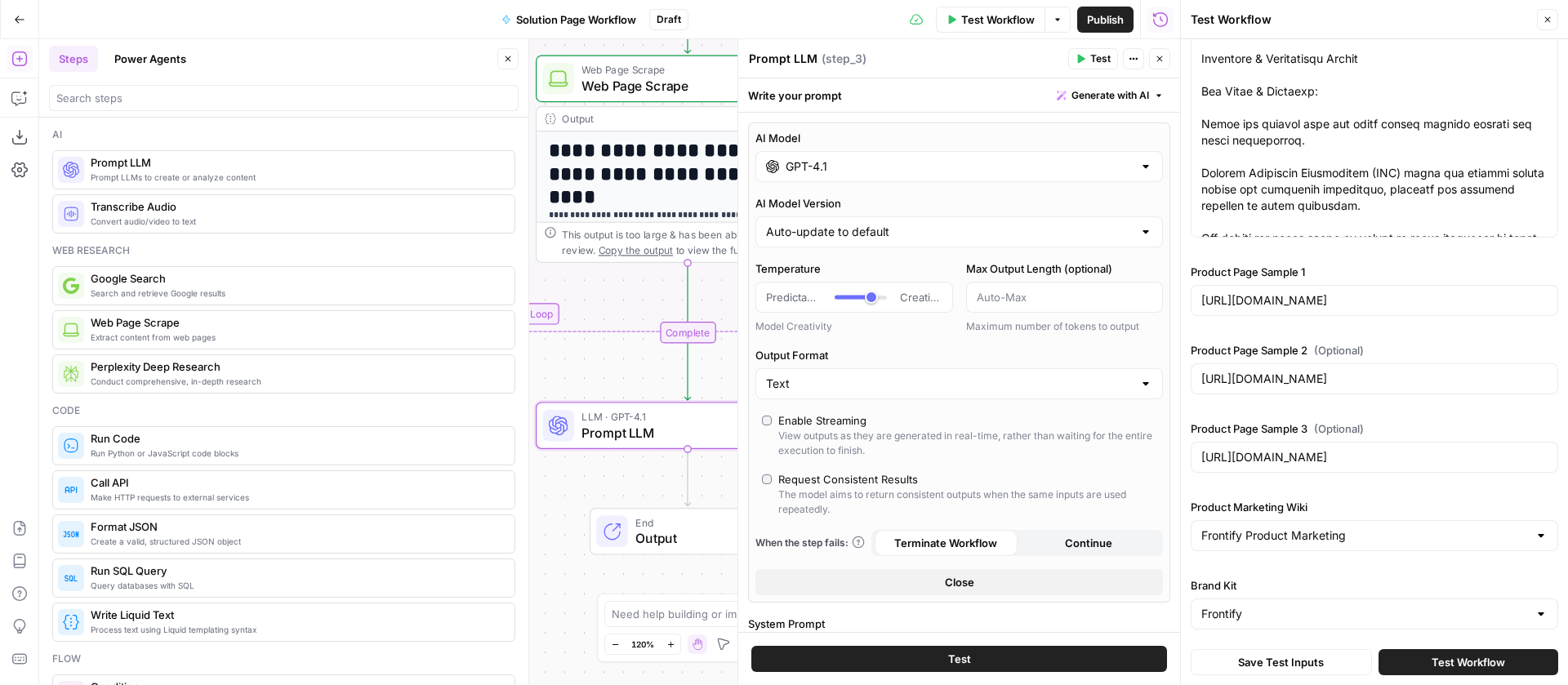
click at [807, 166] on input "GPT-4.1" at bounding box center [959, 166] width 347 height 16
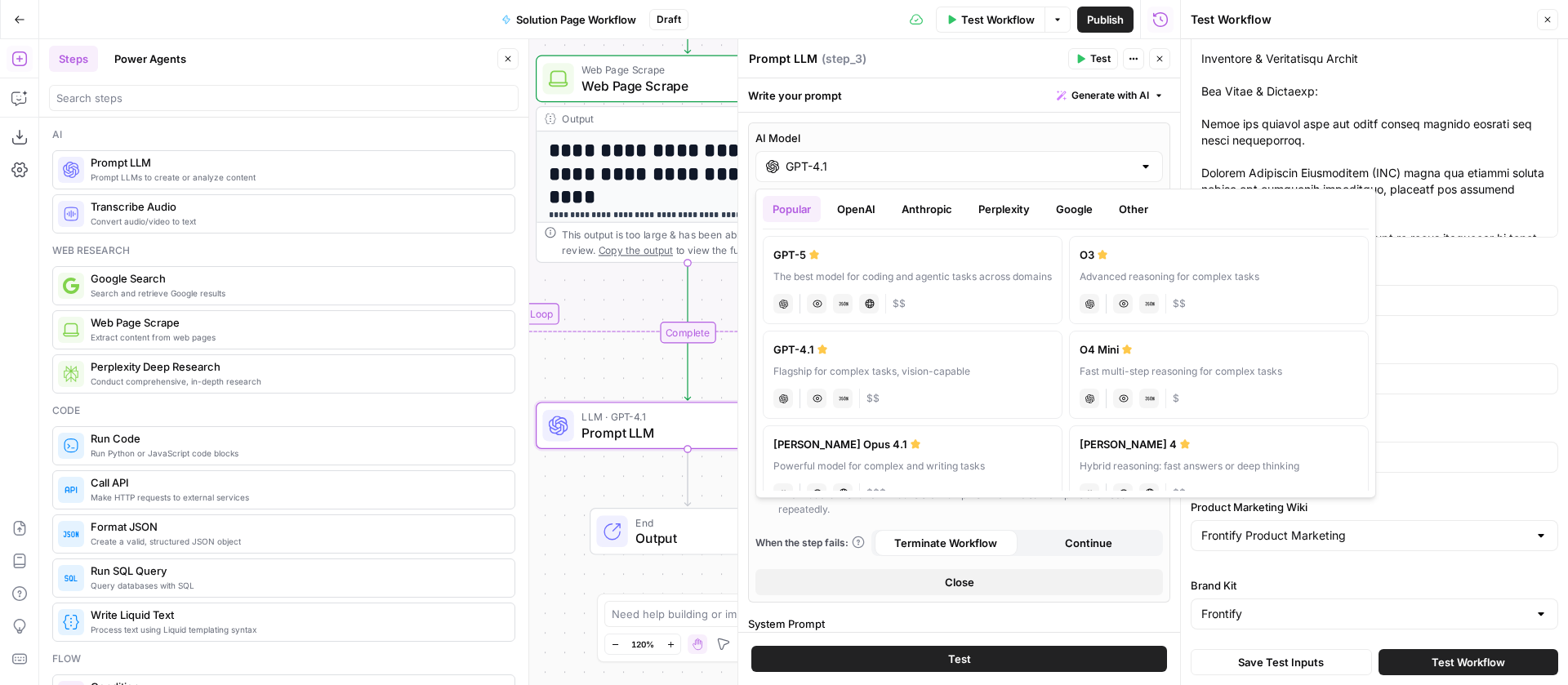
click at [945, 212] on button "Anthropic" at bounding box center [926, 208] width 70 height 26
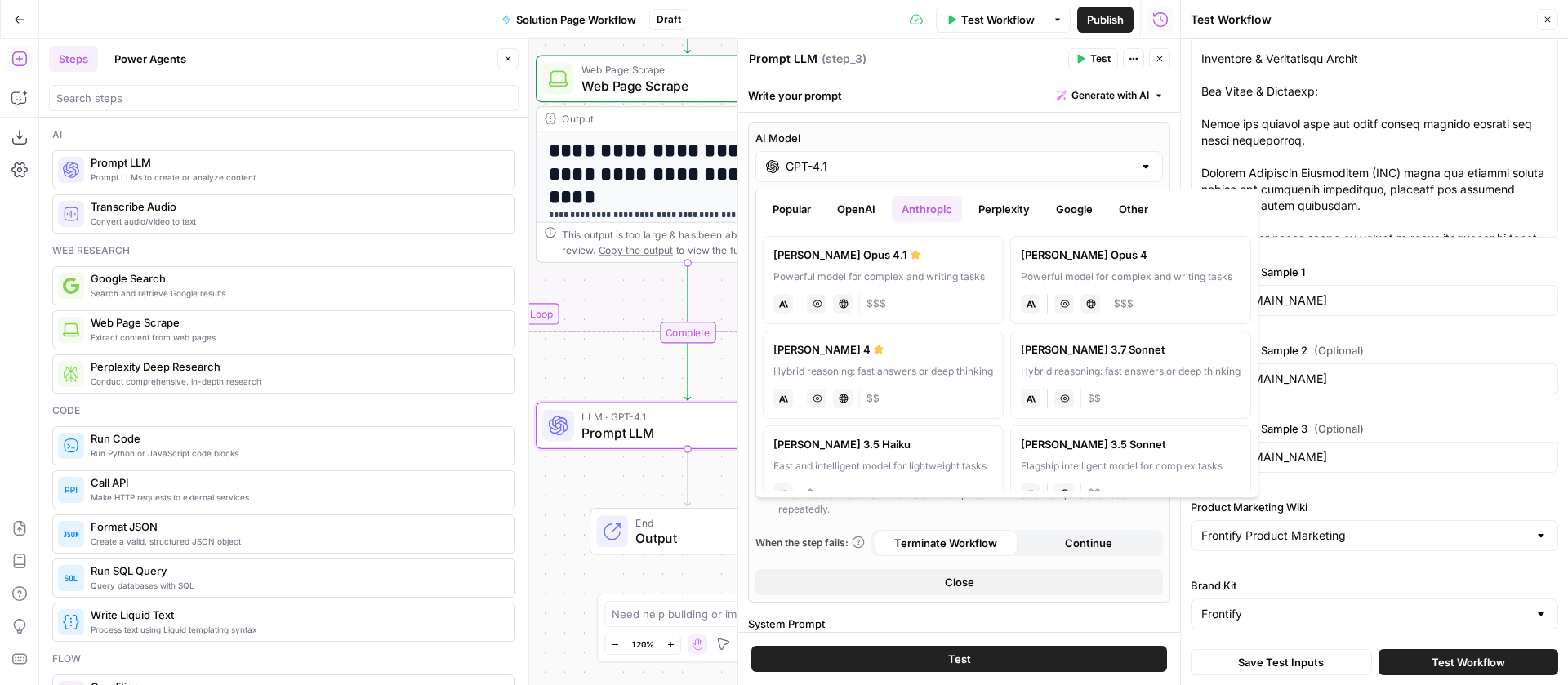
click at [938, 275] on div "Powerful model for complex and writing tasks" at bounding box center [883, 277] width 220 height 14
type input "Claude Opus 4.1"
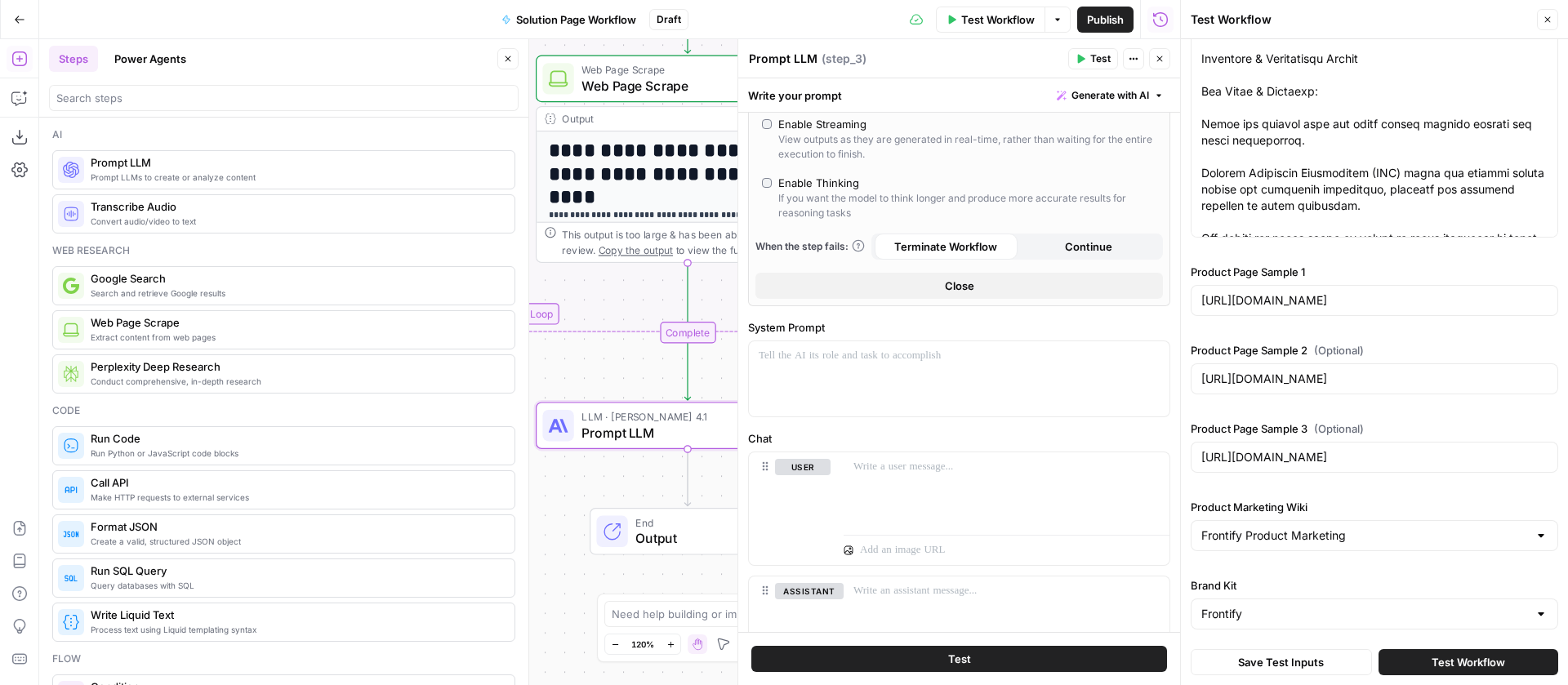
scroll to position [269, 0]
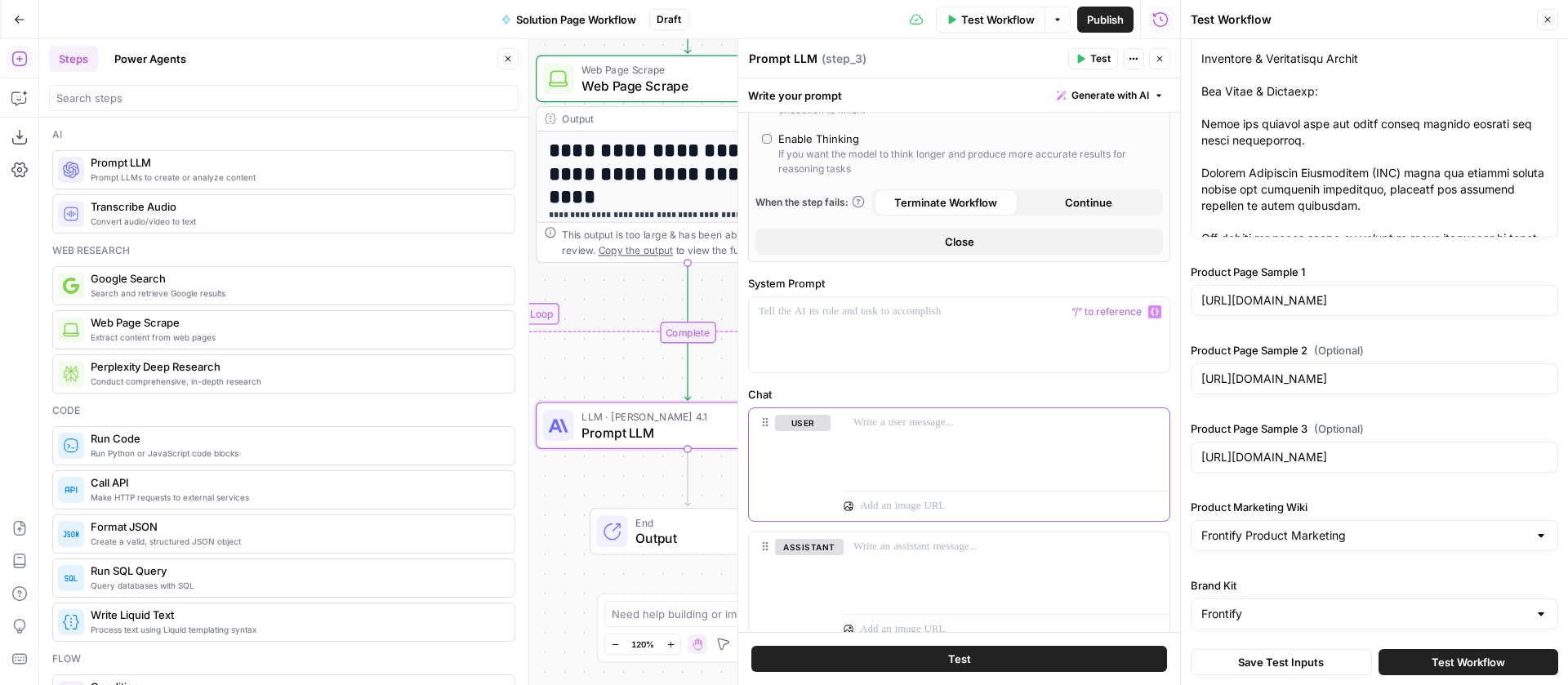
click at [903, 417] on p at bounding box center [1006, 423] width 306 height 16
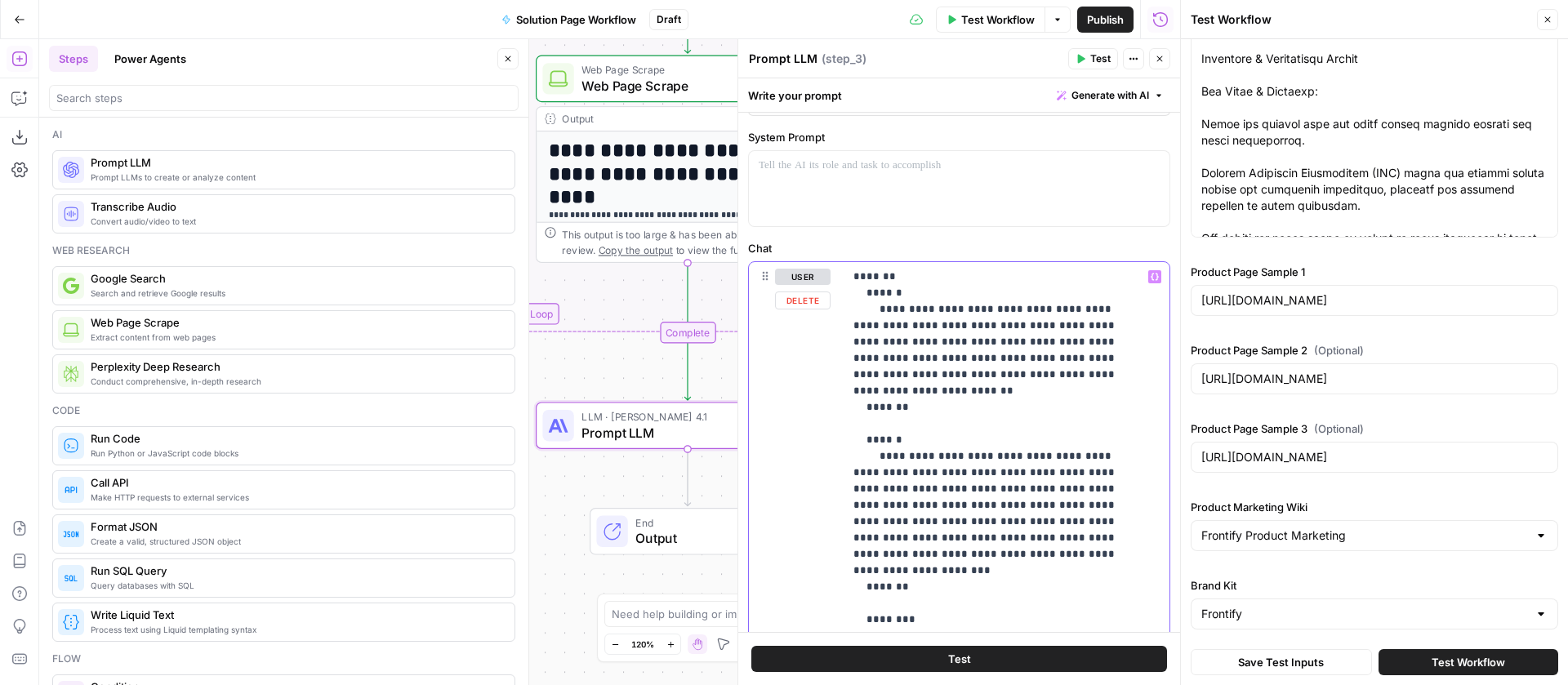
scroll to position [414, 0]
drag, startPoint x: 900, startPoint y: 474, endPoint x: 869, endPoint y: 297, distance: 179.7
click at [782, 191] on div at bounding box center [960, 189] width 421 height 75
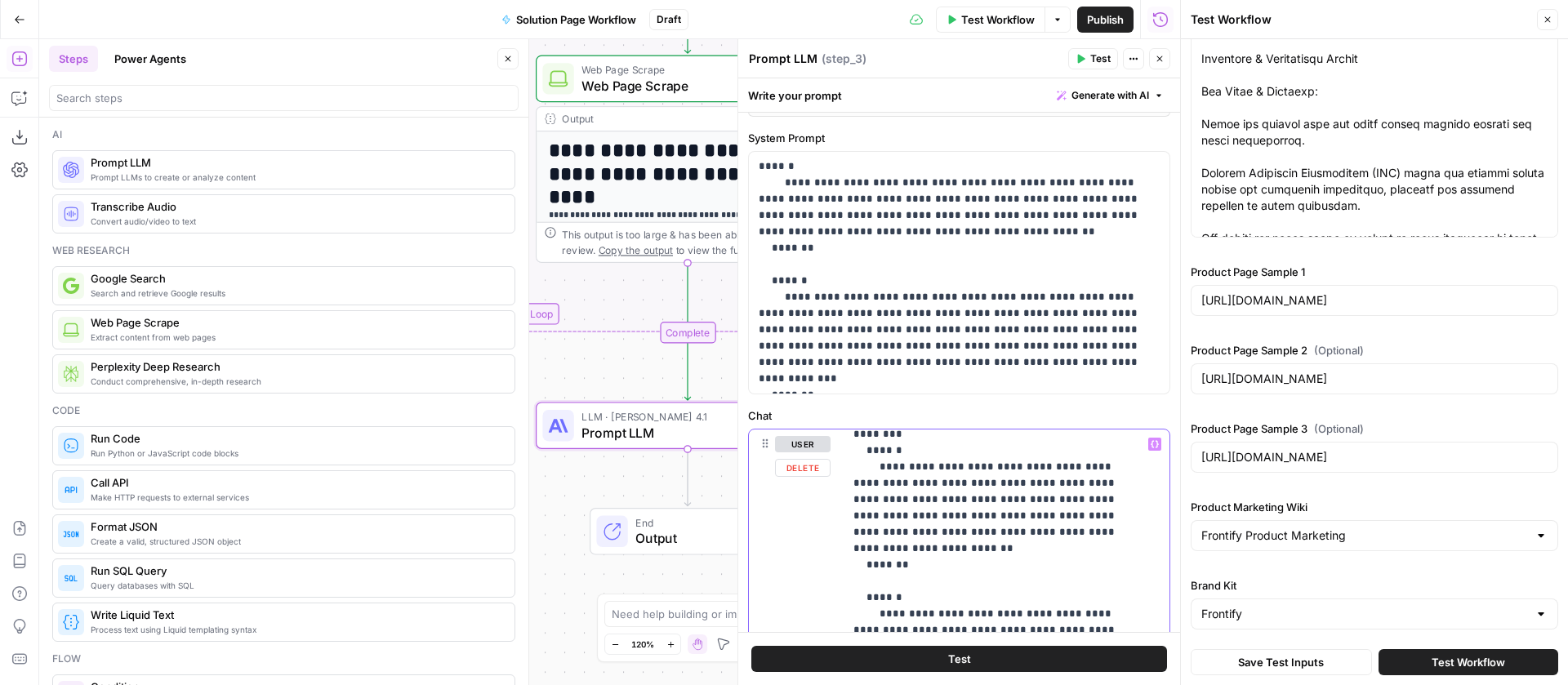
scroll to position [4, 0]
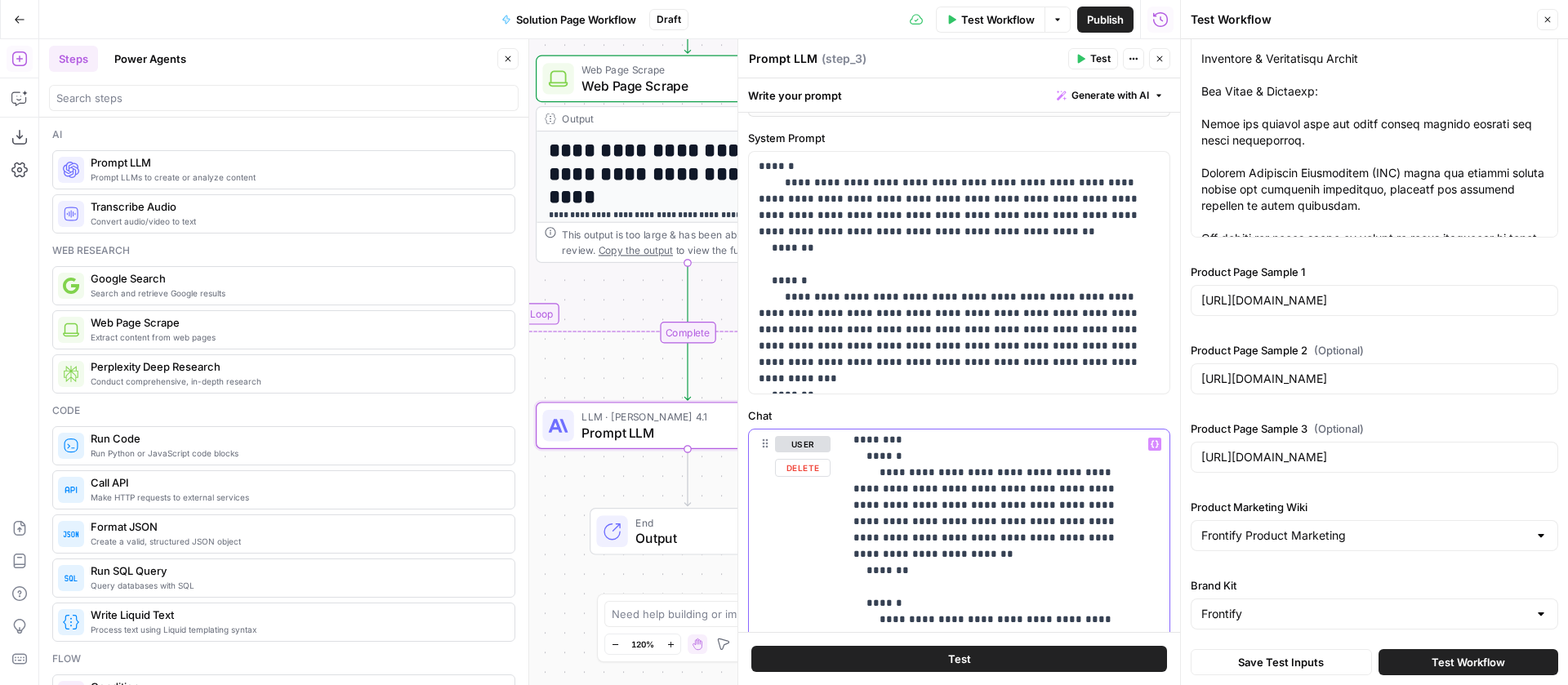
drag, startPoint x: 920, startPoint y: 577, endPoint x: 867, endPoint y: 453, distance: 134.9
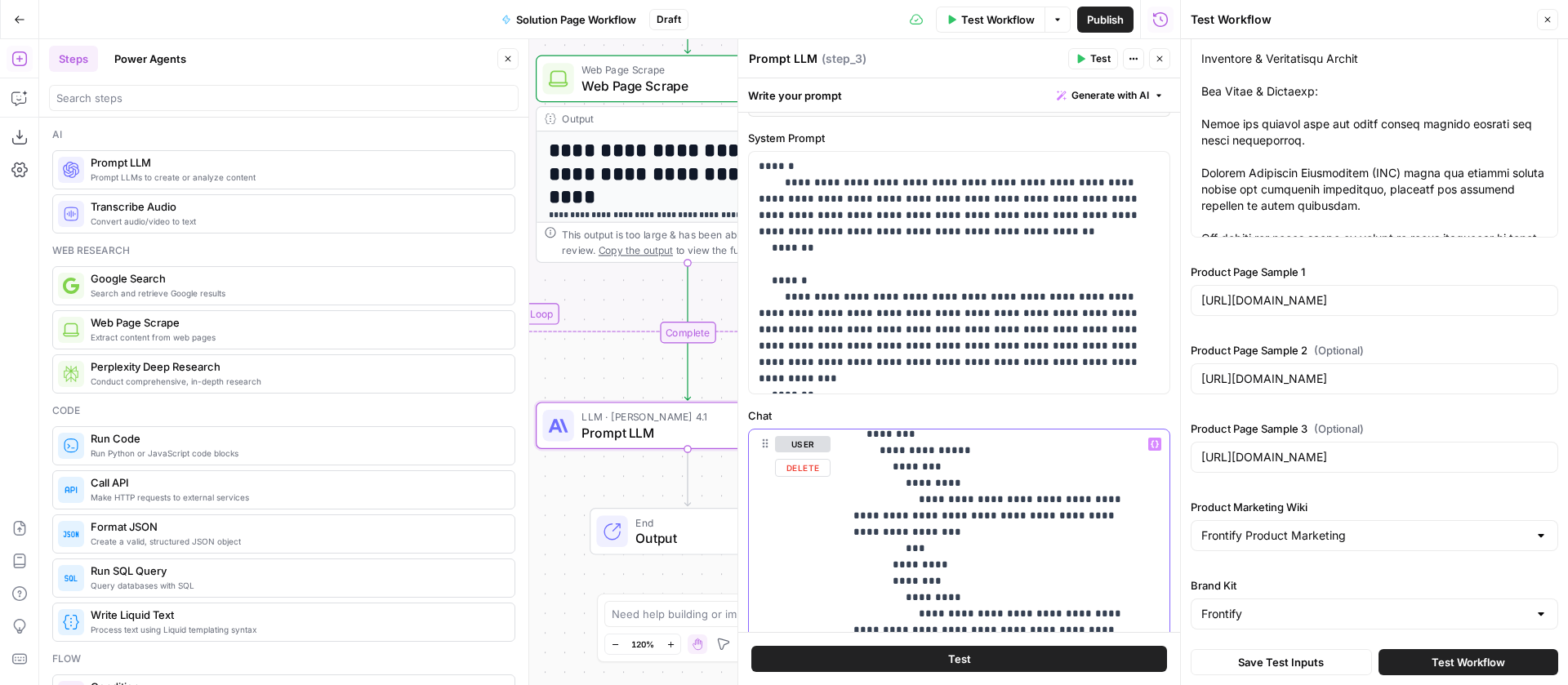
scroll to position [46, 0]
drag, startPoint x: 1104, startPoint y: 515, endPoint x: 938, endPoint y: 494, distance: 167.3
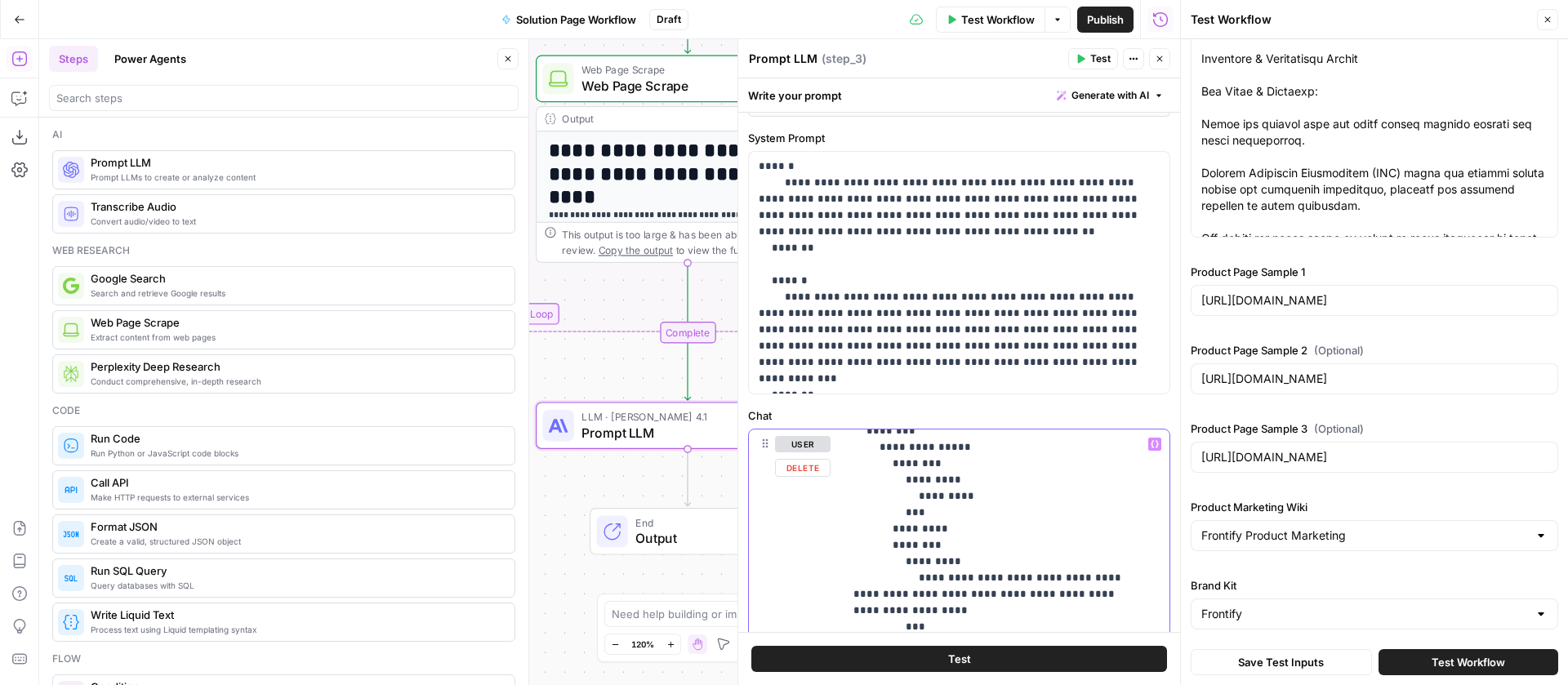
click at [1151, 444] on icon "button" at bounding box center [1155, 444] width 9 height 9
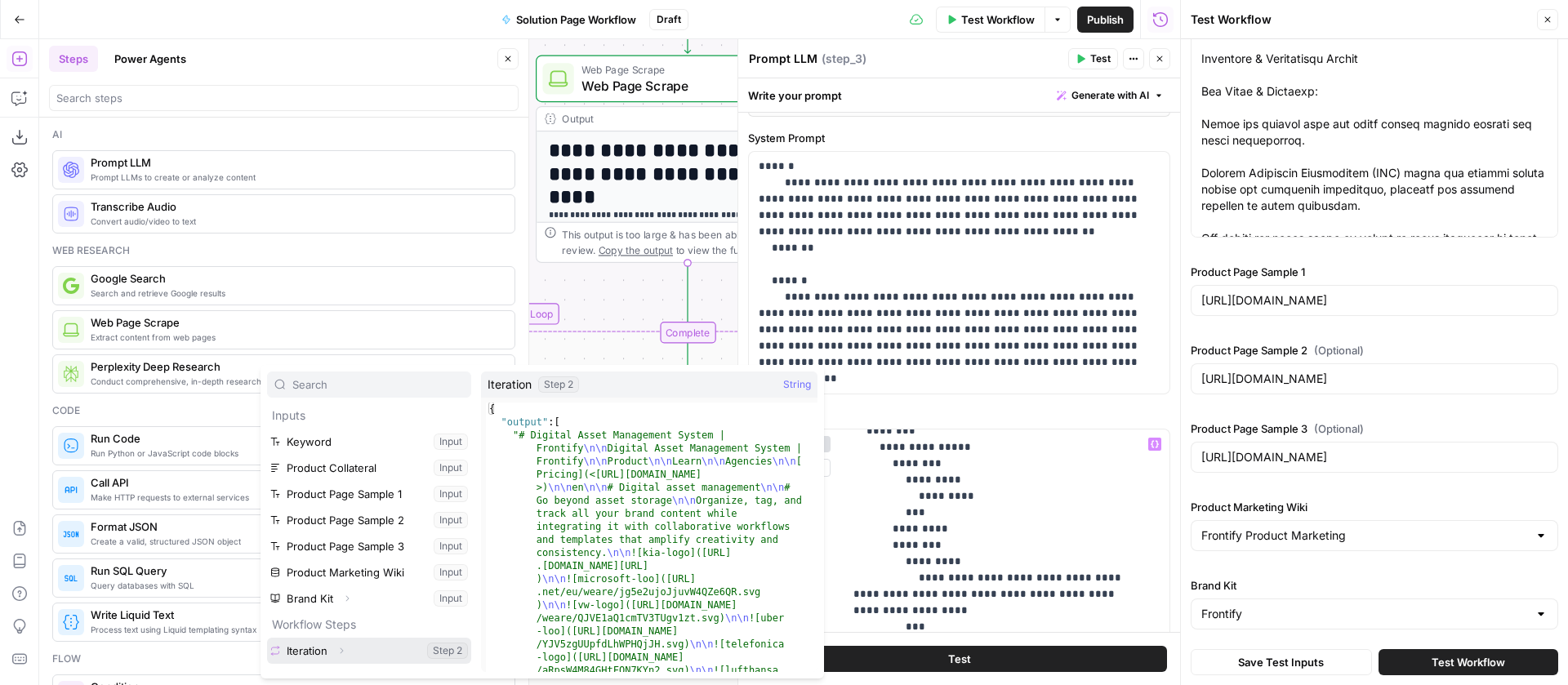
click at [341, 648] on icon "button" at bounding box center [342, 651] width 3 height 6
click at [334, 658] on icon "button" at bounding box center [334, 659] width 10 height 10
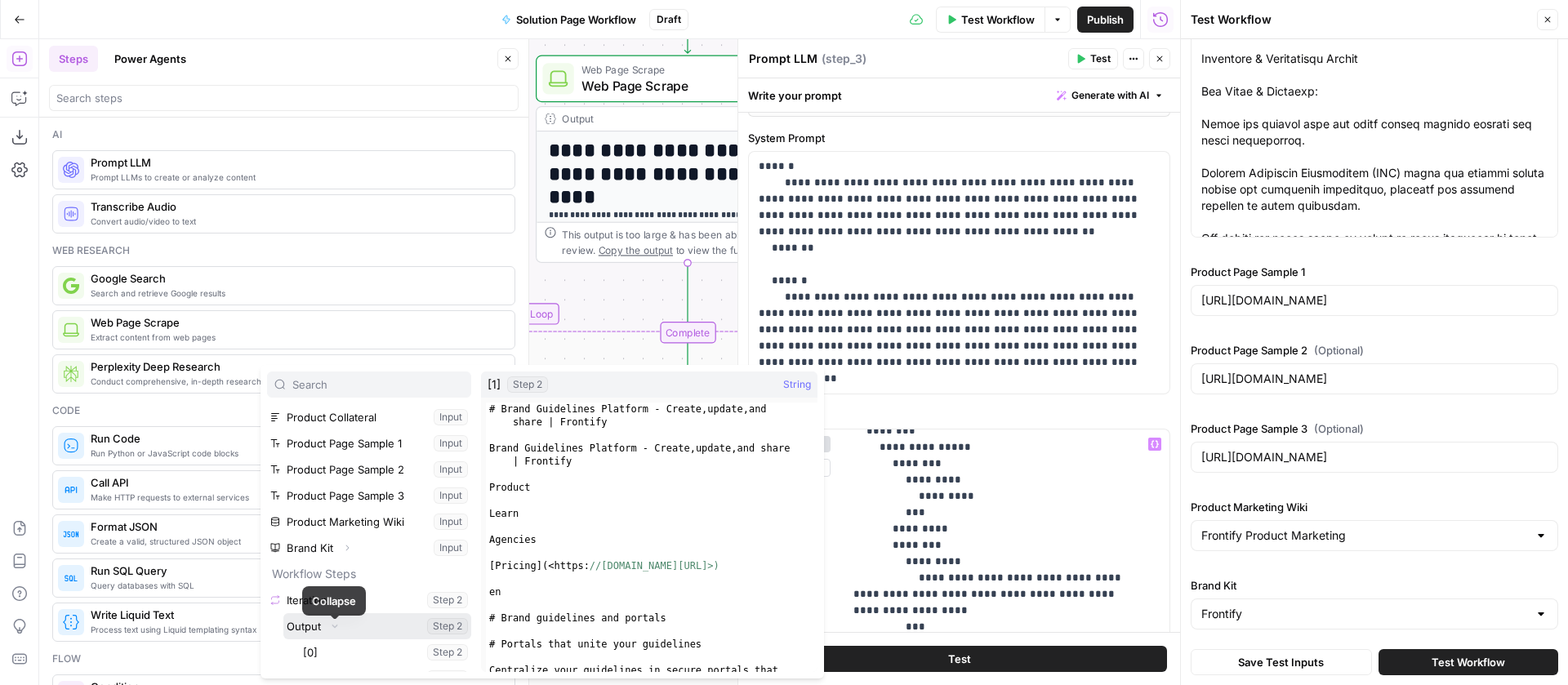
scroll to position [96, 0]
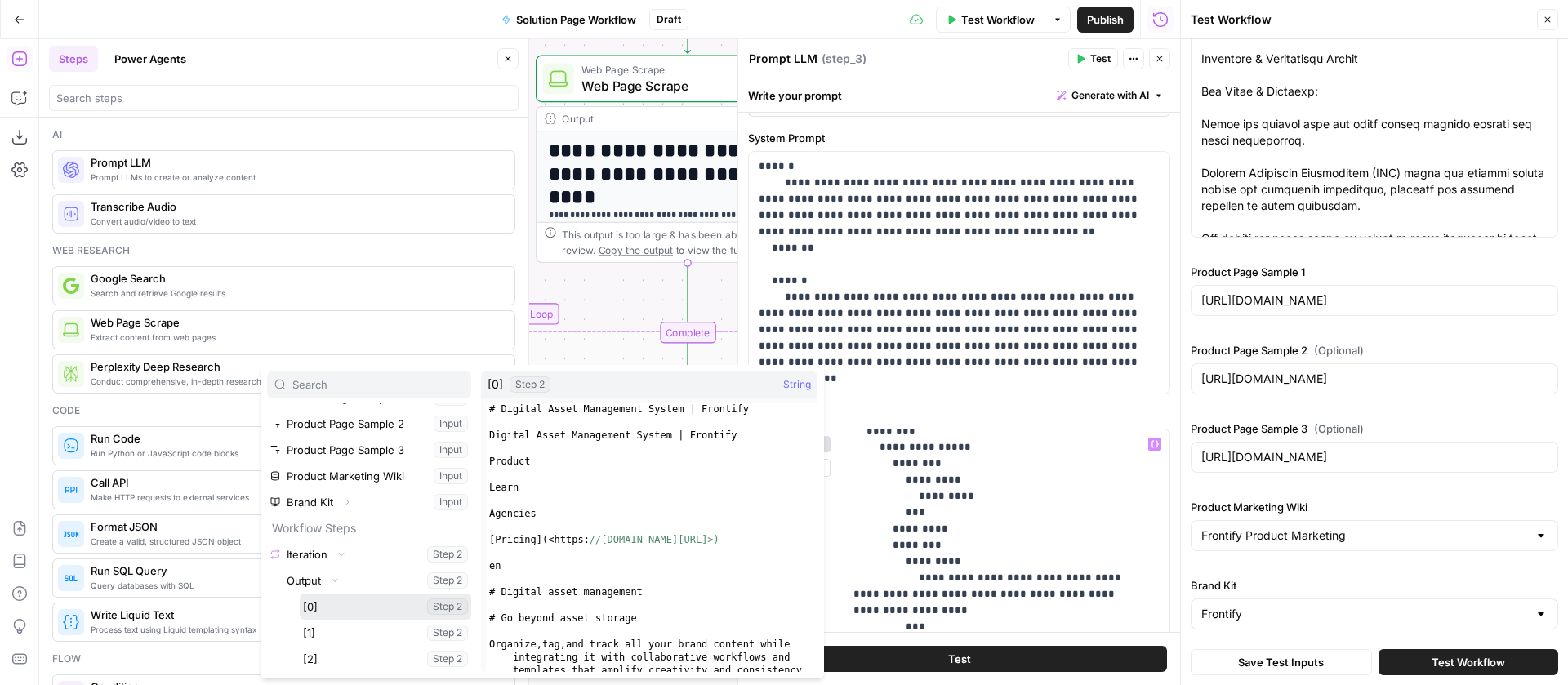
click at [329, 607] on button "Select variable [0]" at bounding box center [385, 606] width 172 height 26
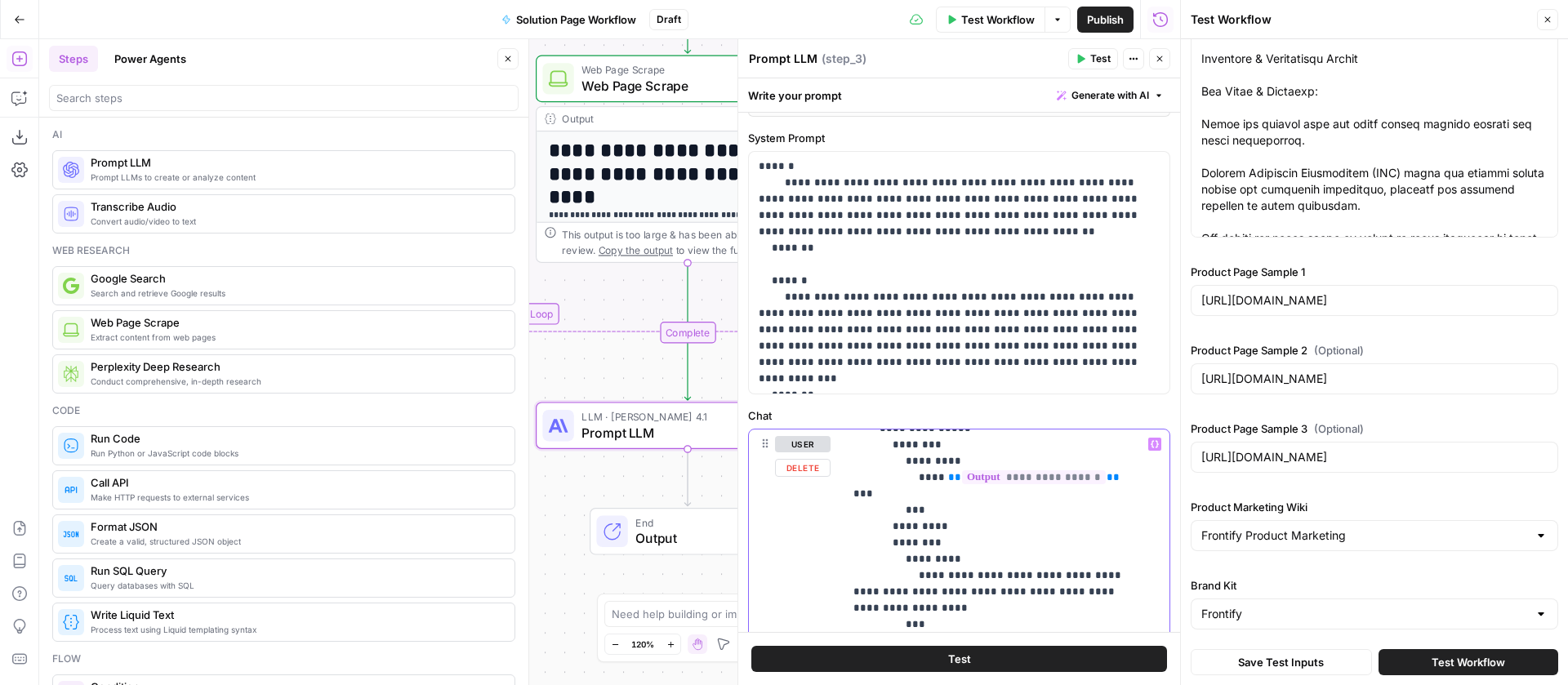
scroll to position [65, 0]
drag, startPoint x: 1125, startPoint y: 575, endPoint x: 940, endPoint y: 563, distance: 185.4
click at [1148, 449] on button "Variables Menu" at bounding box center [1155, 445] width 13 height 13
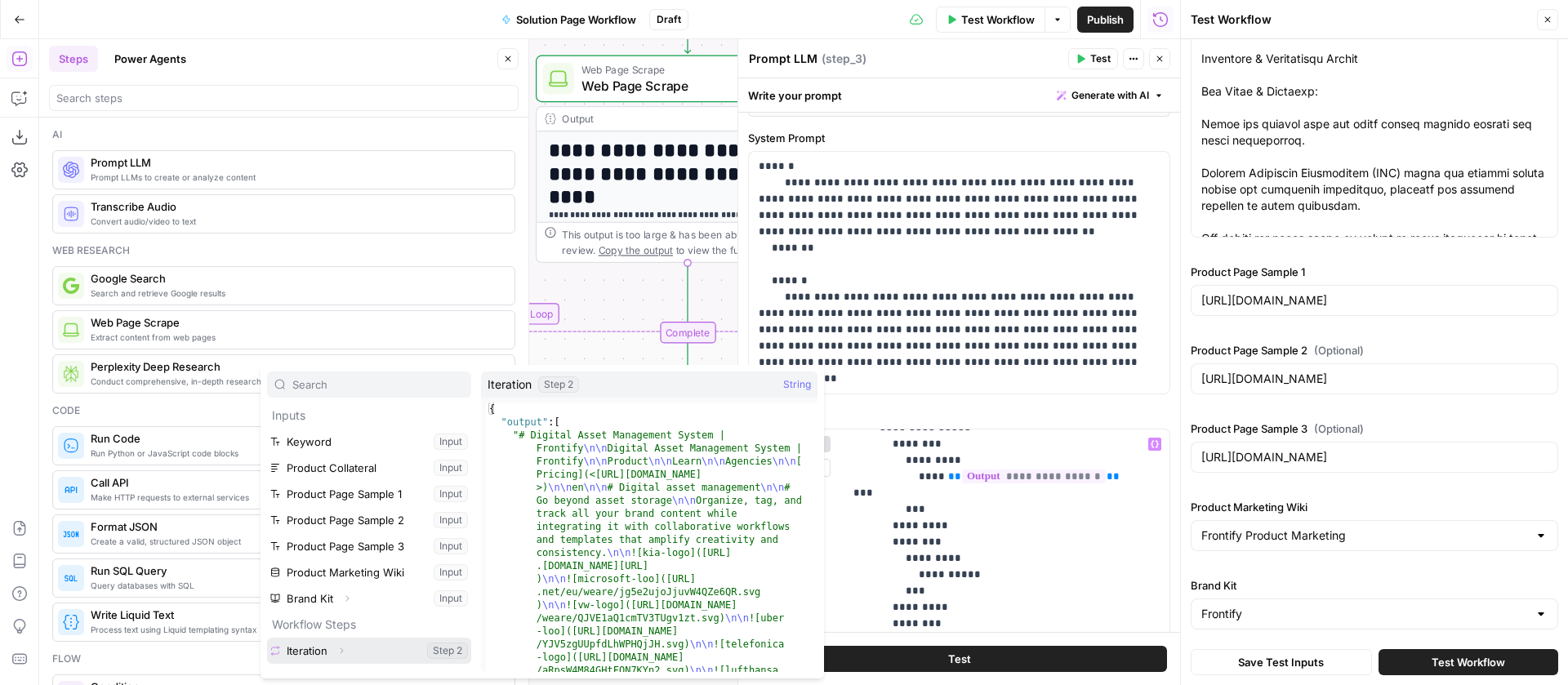
click at [344, 647] on icon "button" at bounding box center [341, 650] width 10 height 10
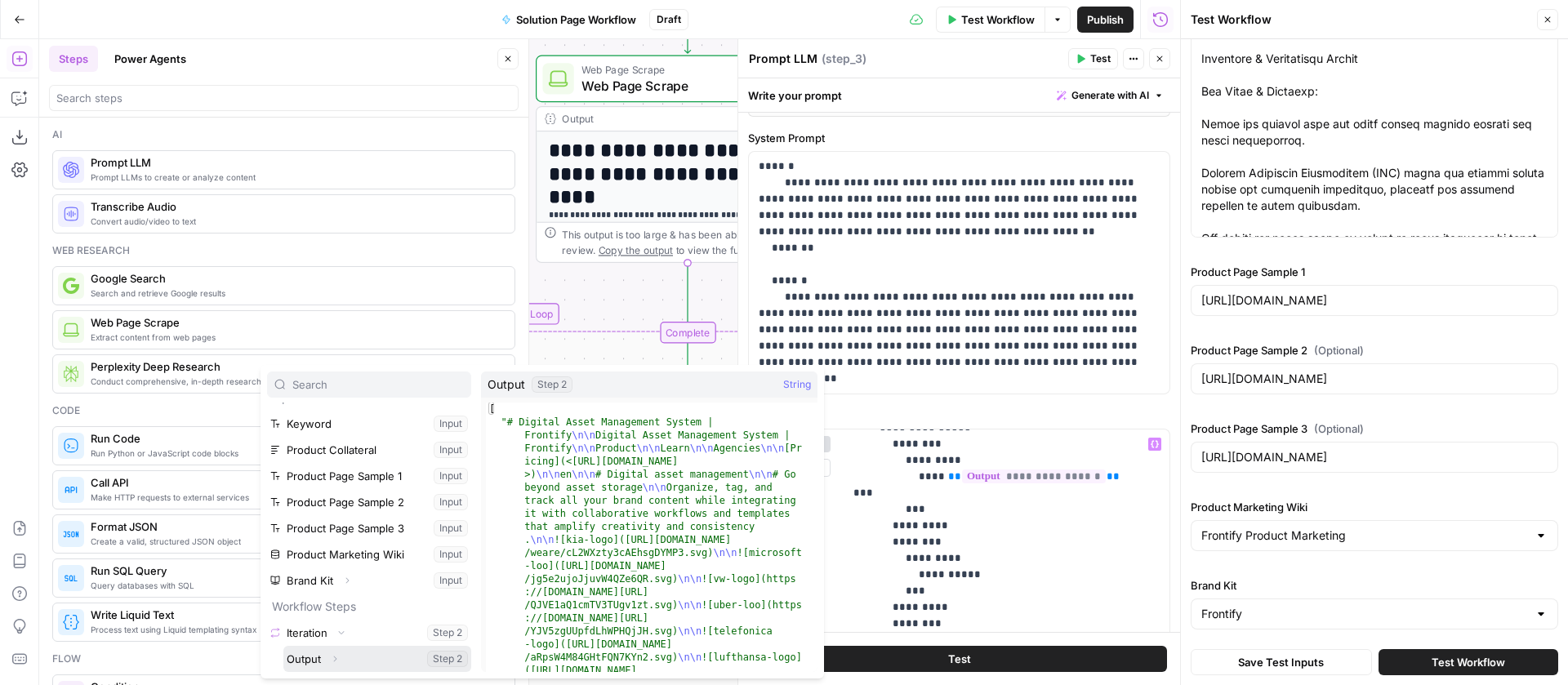
click at [335, 657] on icon "button" at bounding box center [334, 659] width 10 height 10
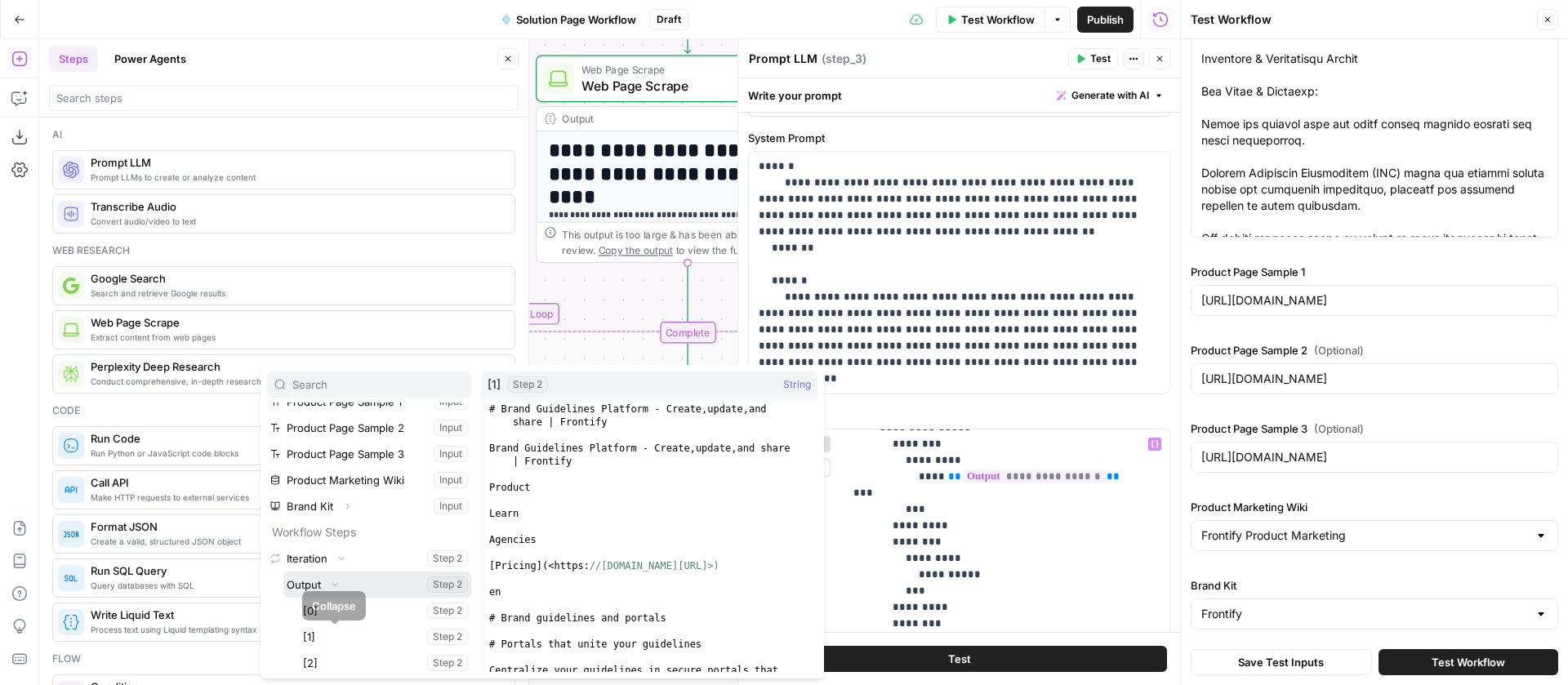
scroll to position [96, 0]
click at [335, 632] on button "Select variable [1]" at bounding box center [385, 632] width 172 height 26
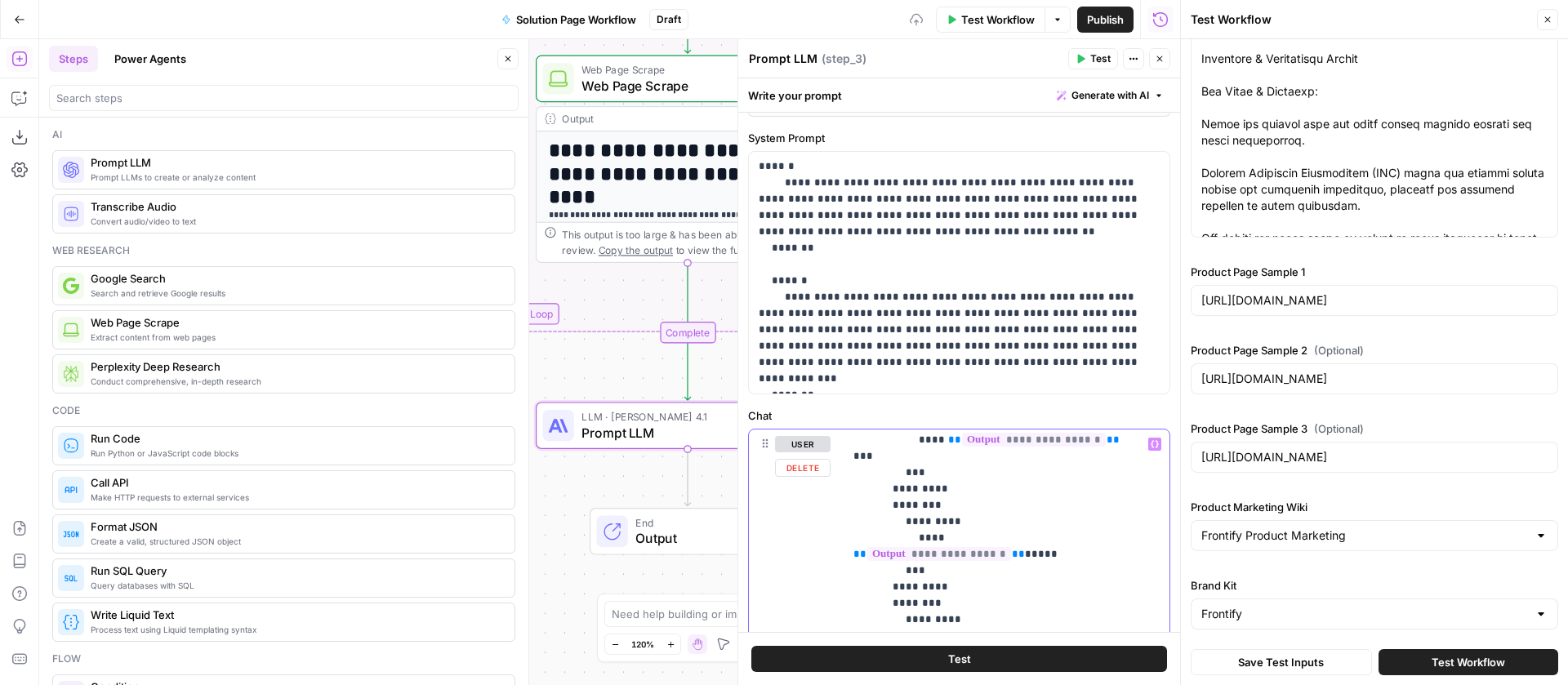
scroll to position [183, 0]
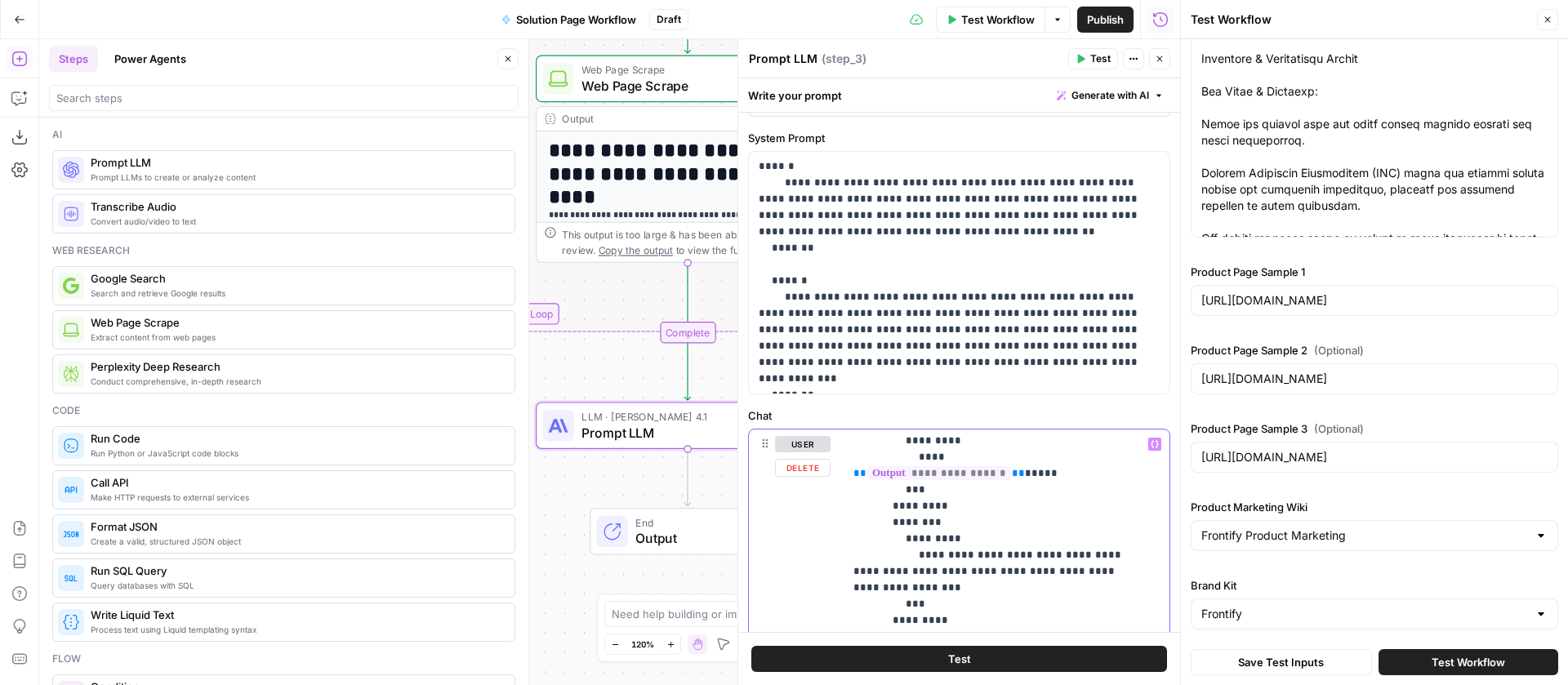
drag, startPoint x: 1111, startPoint y: 541, endPoint x: 937, endPoint y: 526, distance: 174.6
click at [1151, 444] on icon "button" at bounding box center [1155, 444] width 9 height 9
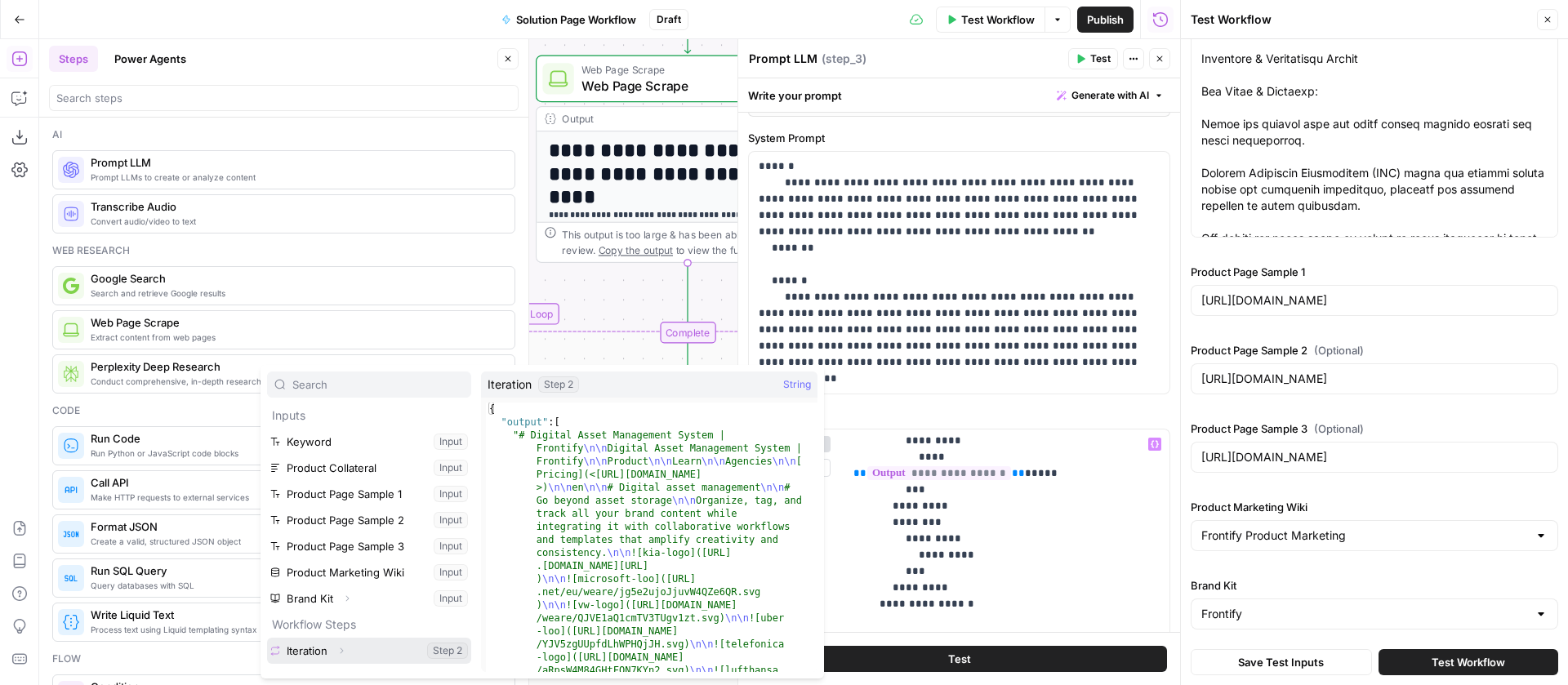
click at [343, 642] on button "Expand" at bounding box center [341, 651] width 21 height 21
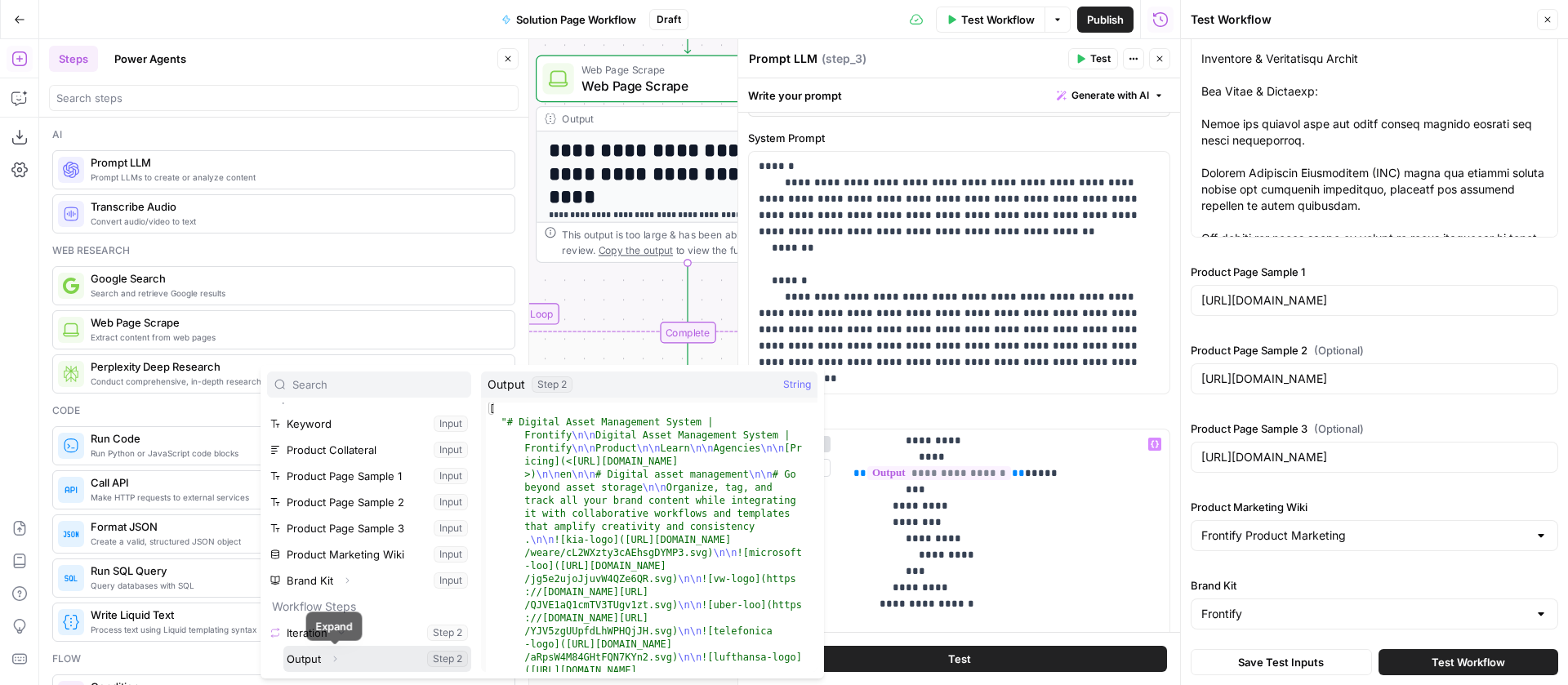
click at [333, 657] on icon "button" at bounding box center [334, 659] width 10 height 10
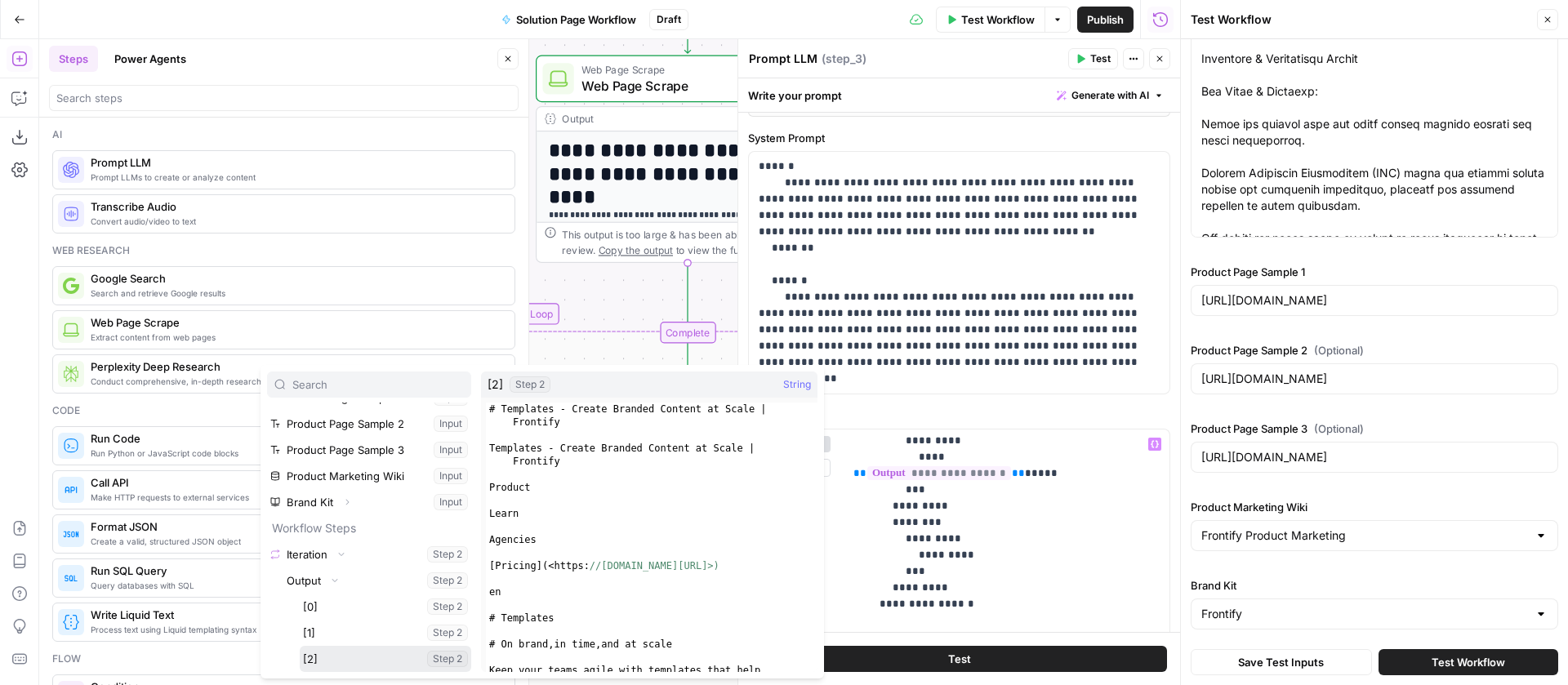
click at [330, 655] on button "Select variable [2]" at bounding box center [385, 658] width 172 height 26
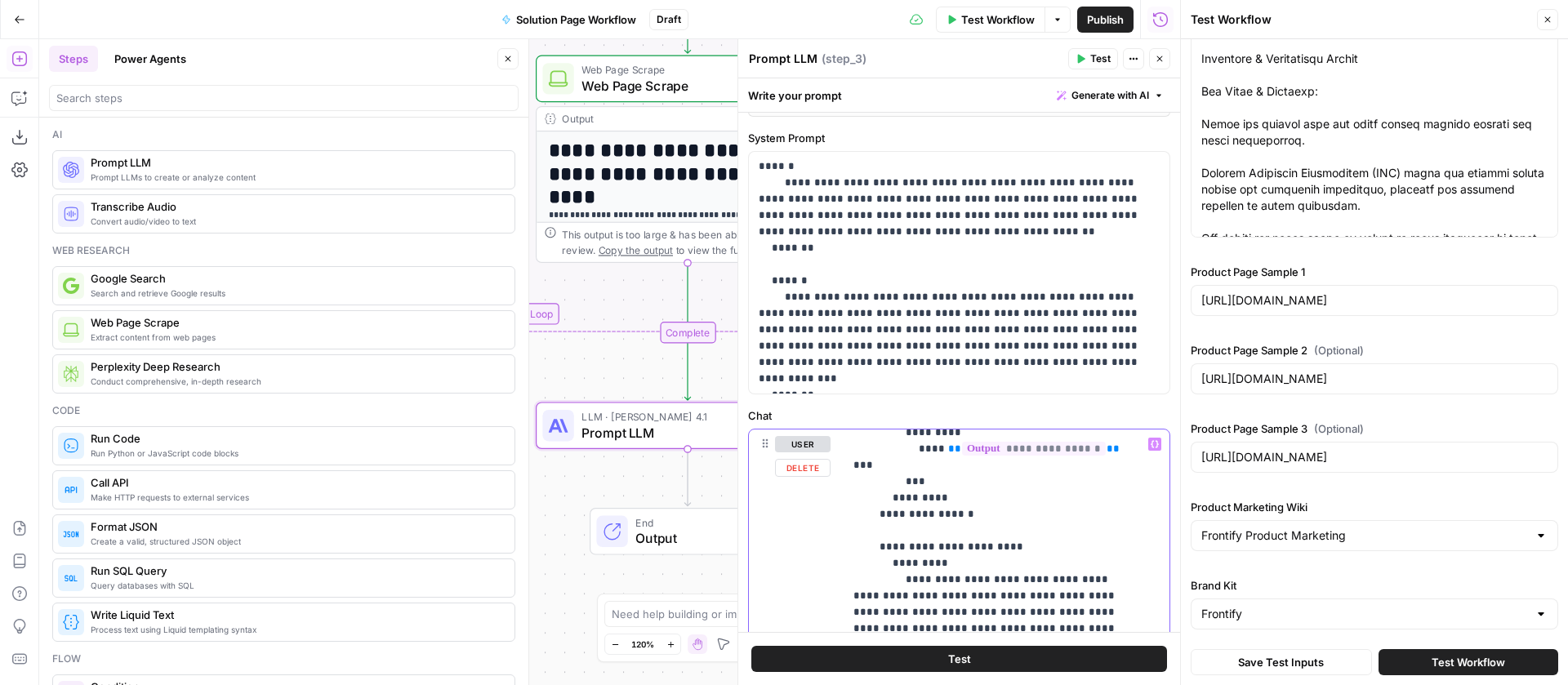
scroll to position [290, 0]
drag, startPoint x: 987, startPoint y: 597, endPoint x: 928, endPoint y: 534, distance: 86.3
drag, startPoint x: 888, startPoint y: 589, endPoint x: 924, endPoint y: 528, distance: 70.8
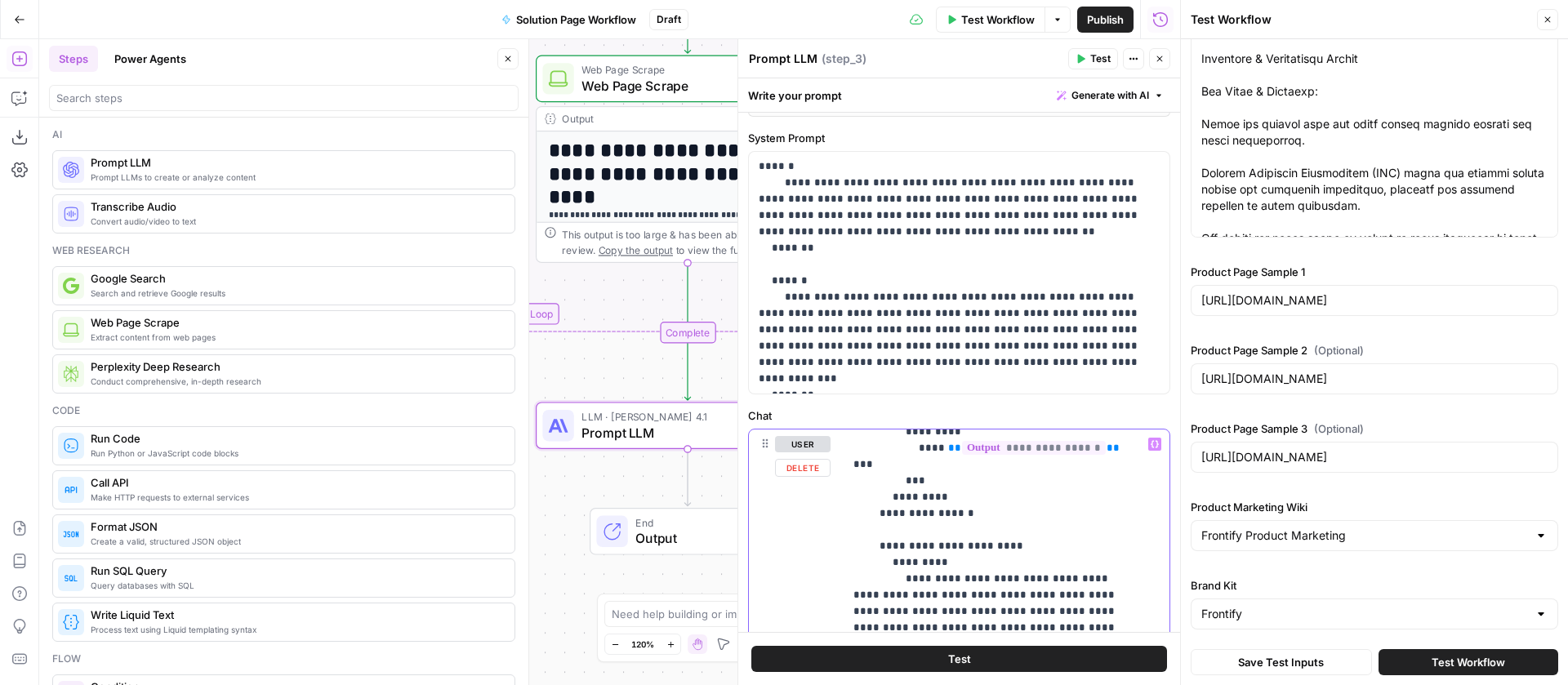
click at [1151, 448] on icon "button" at bounding box center [1155, 444] width 9 height 9
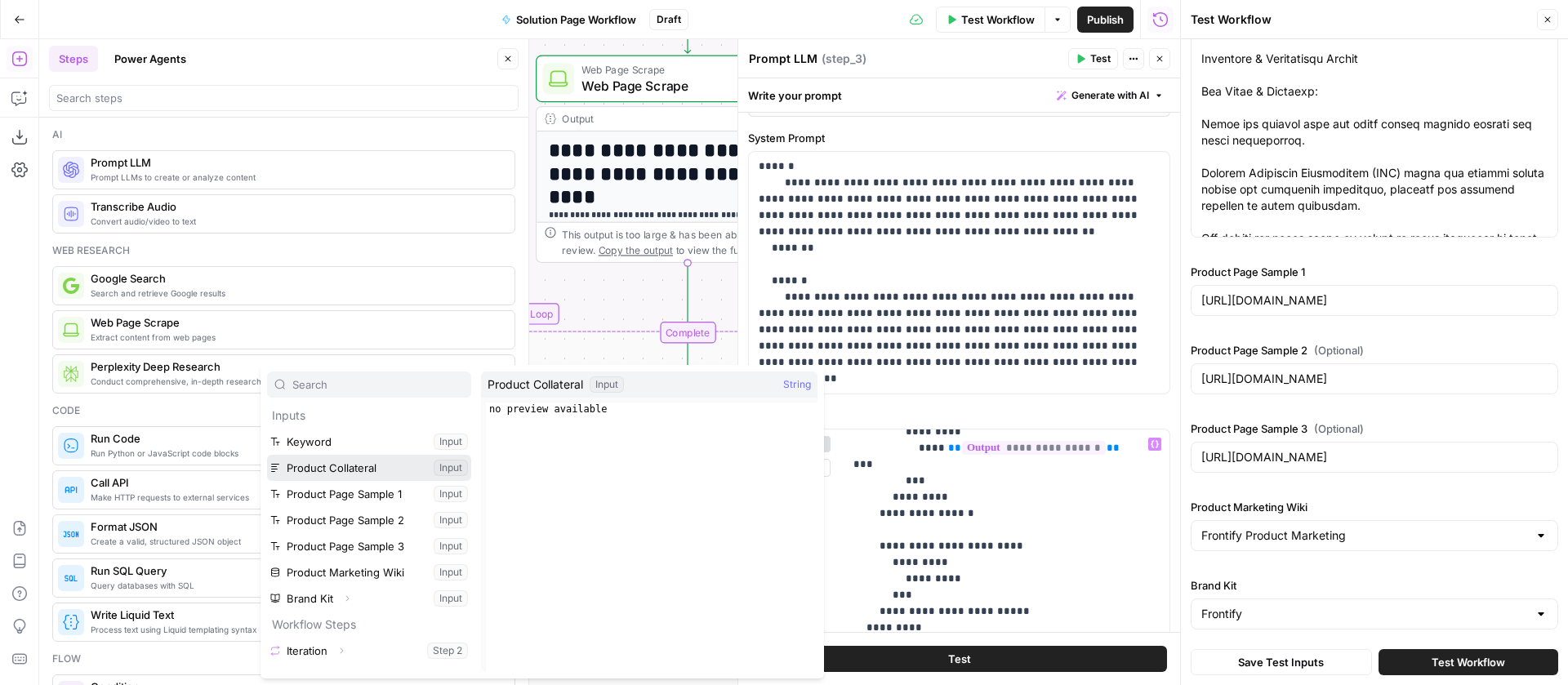
click at [363, 465] on button "Select variable Product Collateral" at bounding box center [369, 468] width 205 height 26
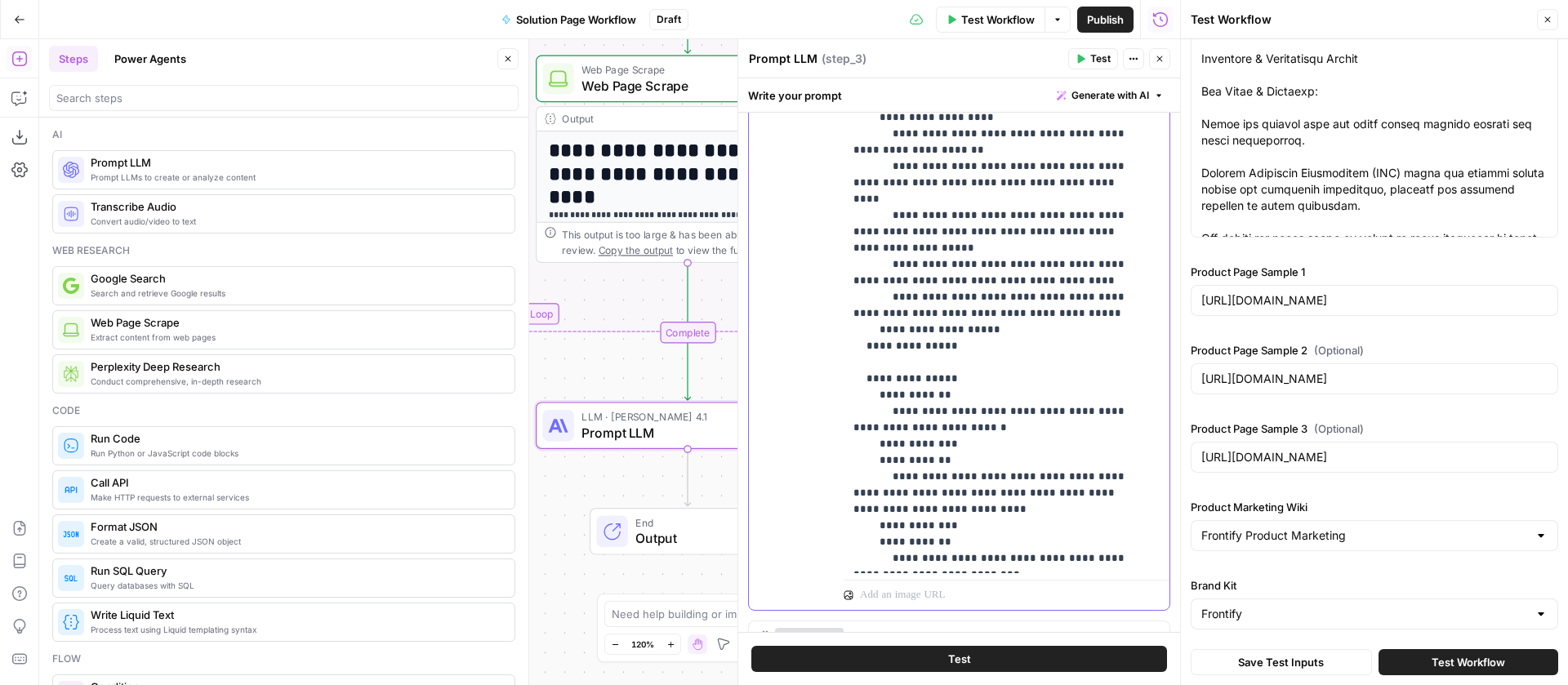
scroll to position [1010, 0]
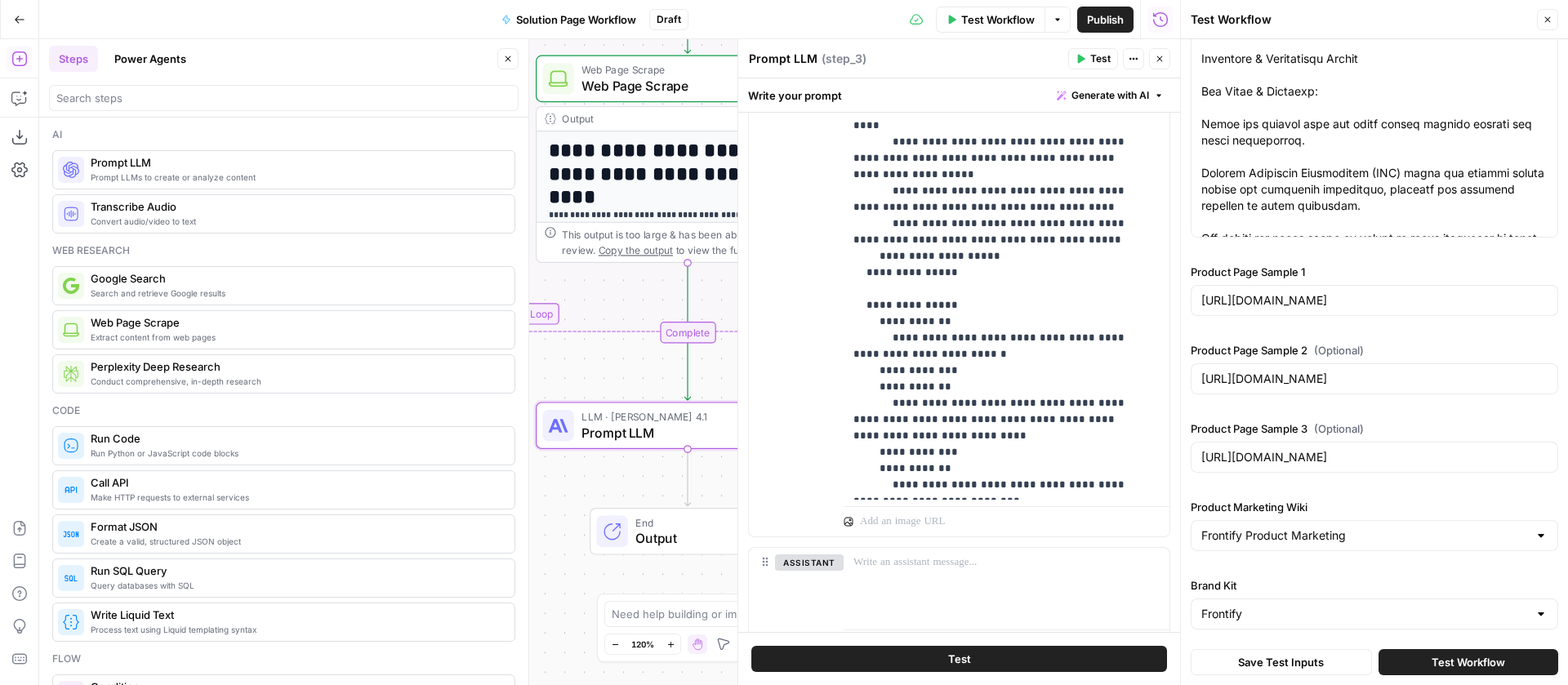
click at [807, 65] on textarea "Prompt LLM" at bounding box center [783, 59] width 68 height 16
type textarea "Draft Product Page"
drag, startPoint x: 1005, startPoint y: 46, endPoint x: 1060, endPoint y: 43, distance: 55.1
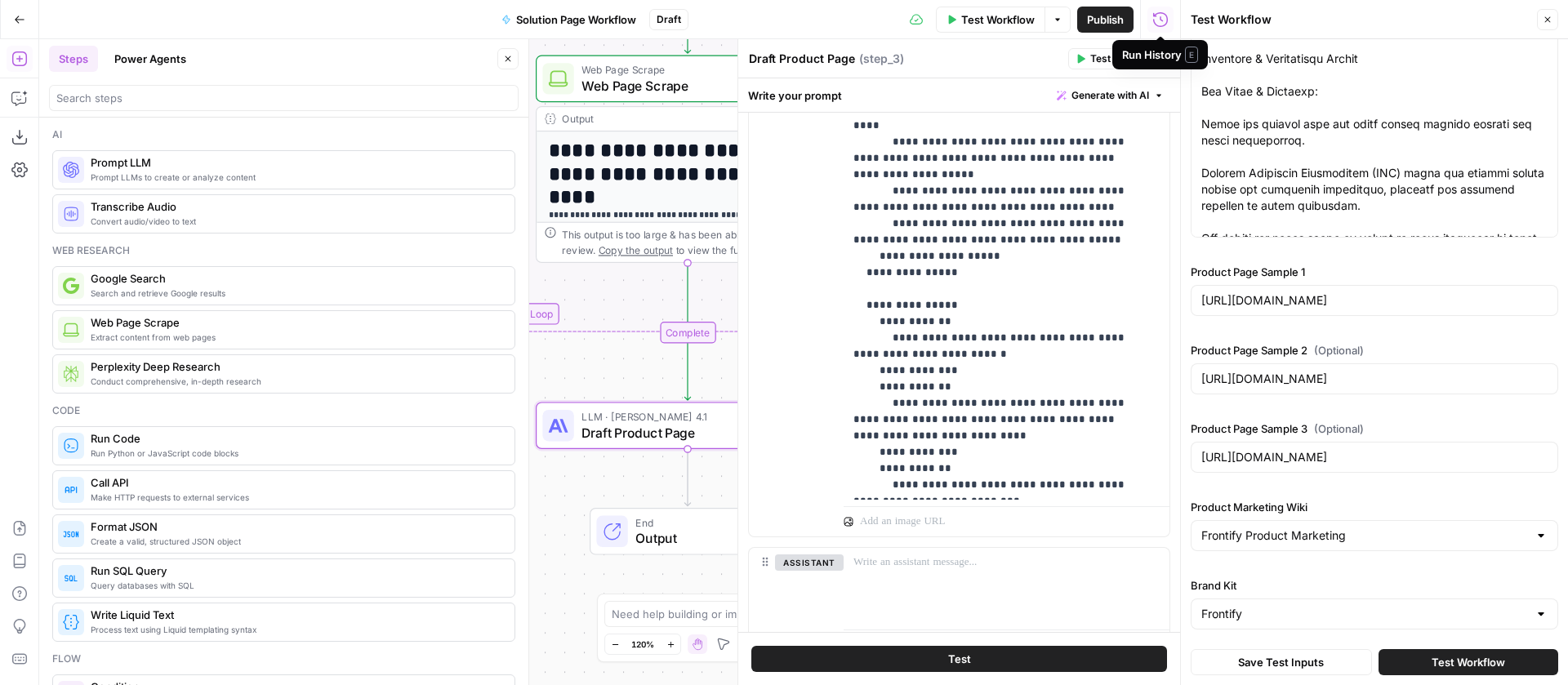
click at [1012, 43] on header "Draft Product Page Draft Product Page ( step_3 ) Test Actions Close" at bounding box center [960, 59] width 442 height 39
drag, startPoint x: 1163, startPoint y: 58, endPoint x: 1118, endPoint y: 34, distance: 51.0
click at [1160, 57] on icon "button" at bounding box center [1160, 59] width 10 height 10
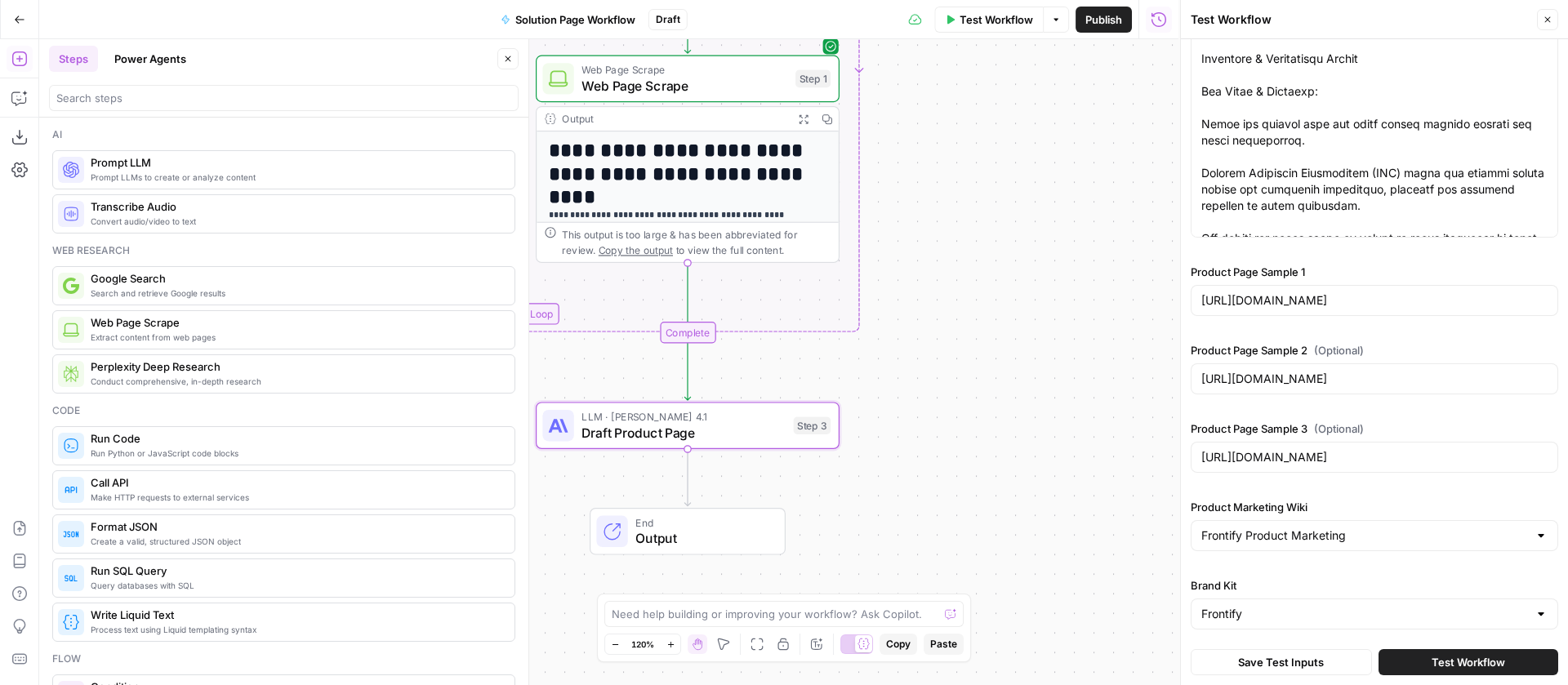
click at [1108, 21] on span "Publish" at bounding box center [1104, 19] width 37 height 16
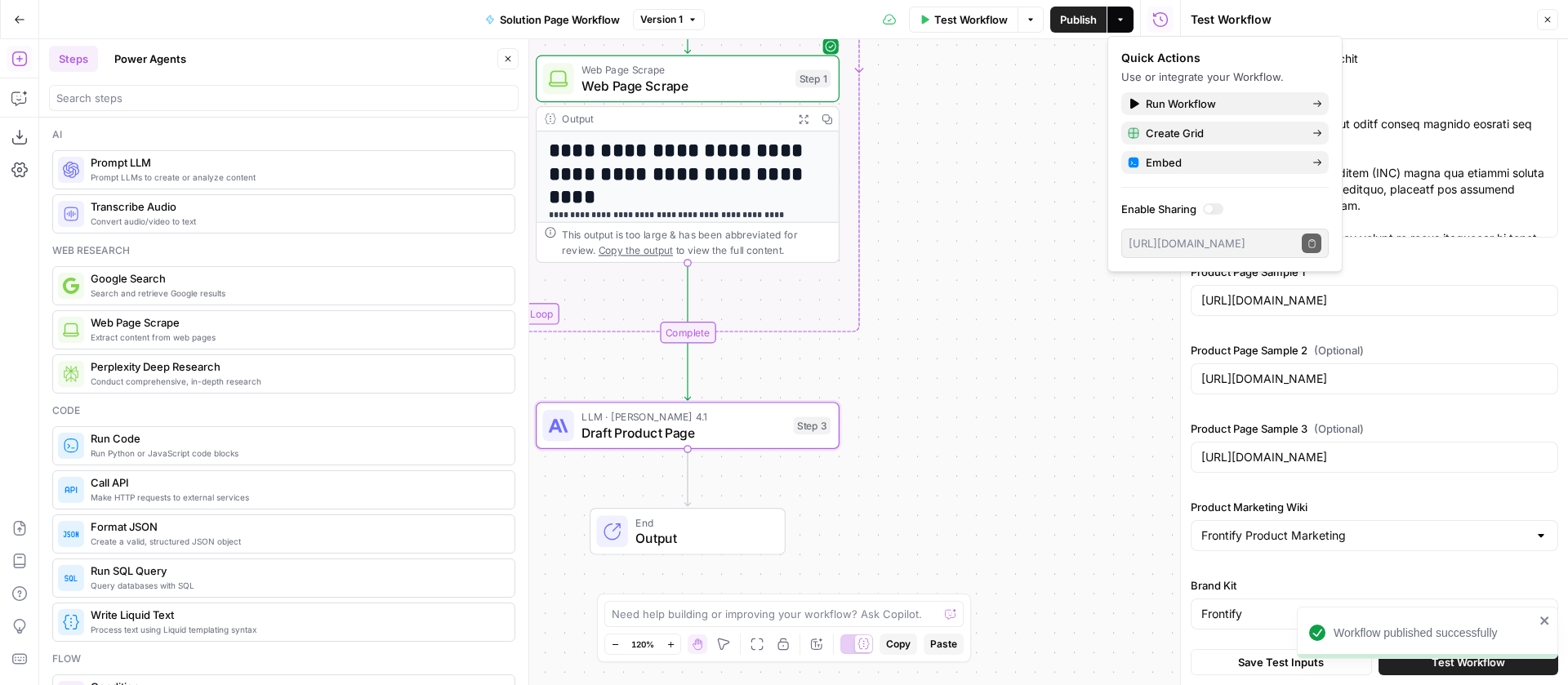
click at [503, 62] on icon "button" at bounding box center [508, 59] width 10 height 10
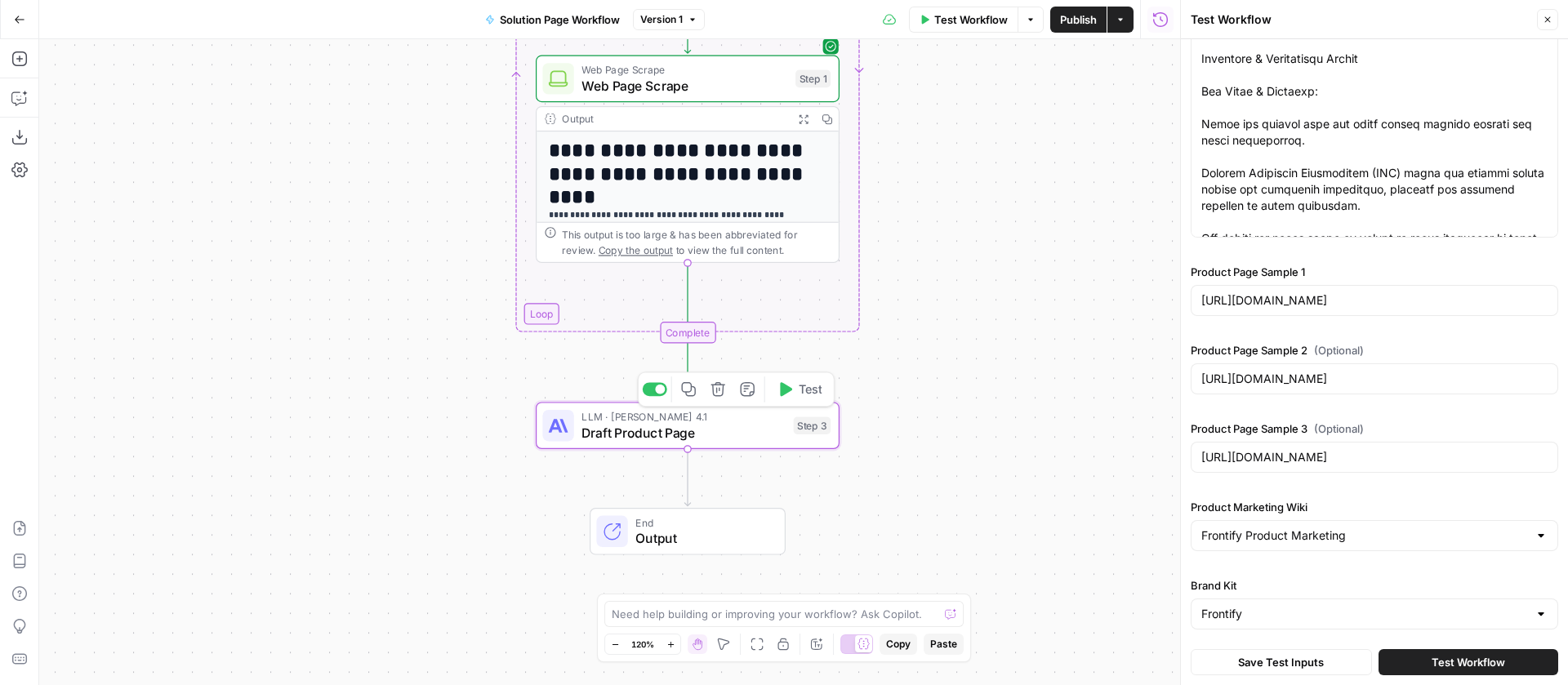
click at [796, 394] on button "Test" at bounding box center [799, 389] width 61 height 25
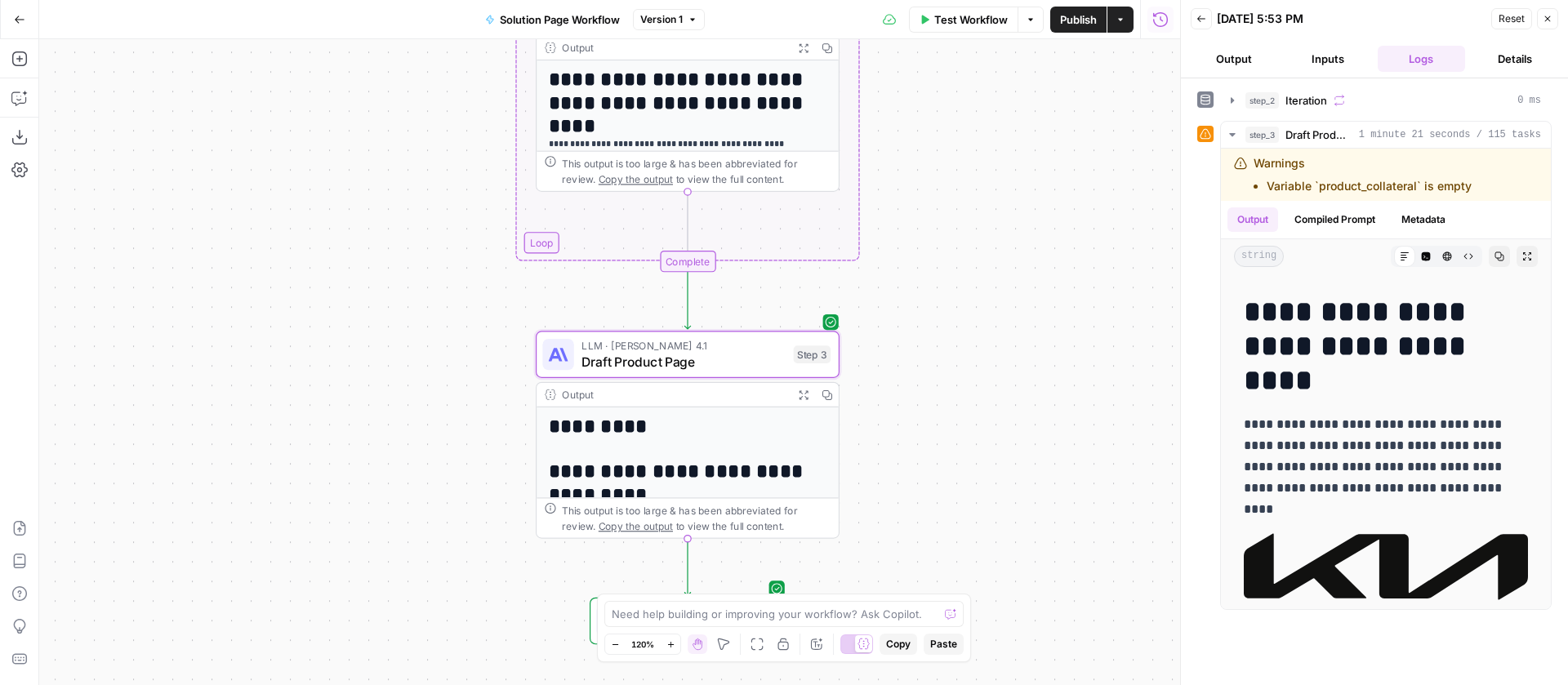
scroll to position [52, 0]
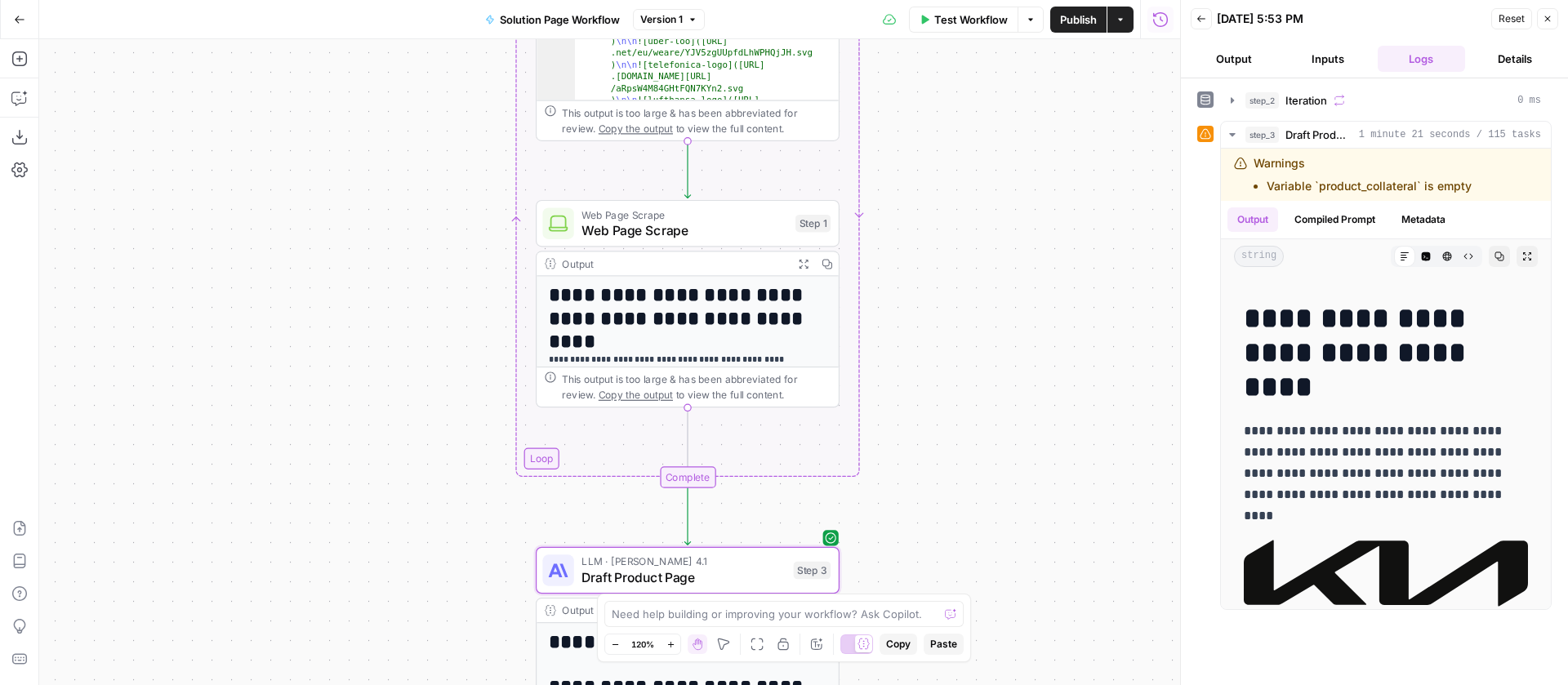
click at [1338, 61] on button "Inputs" at bounding box center [1328, 59] width 87 height 26
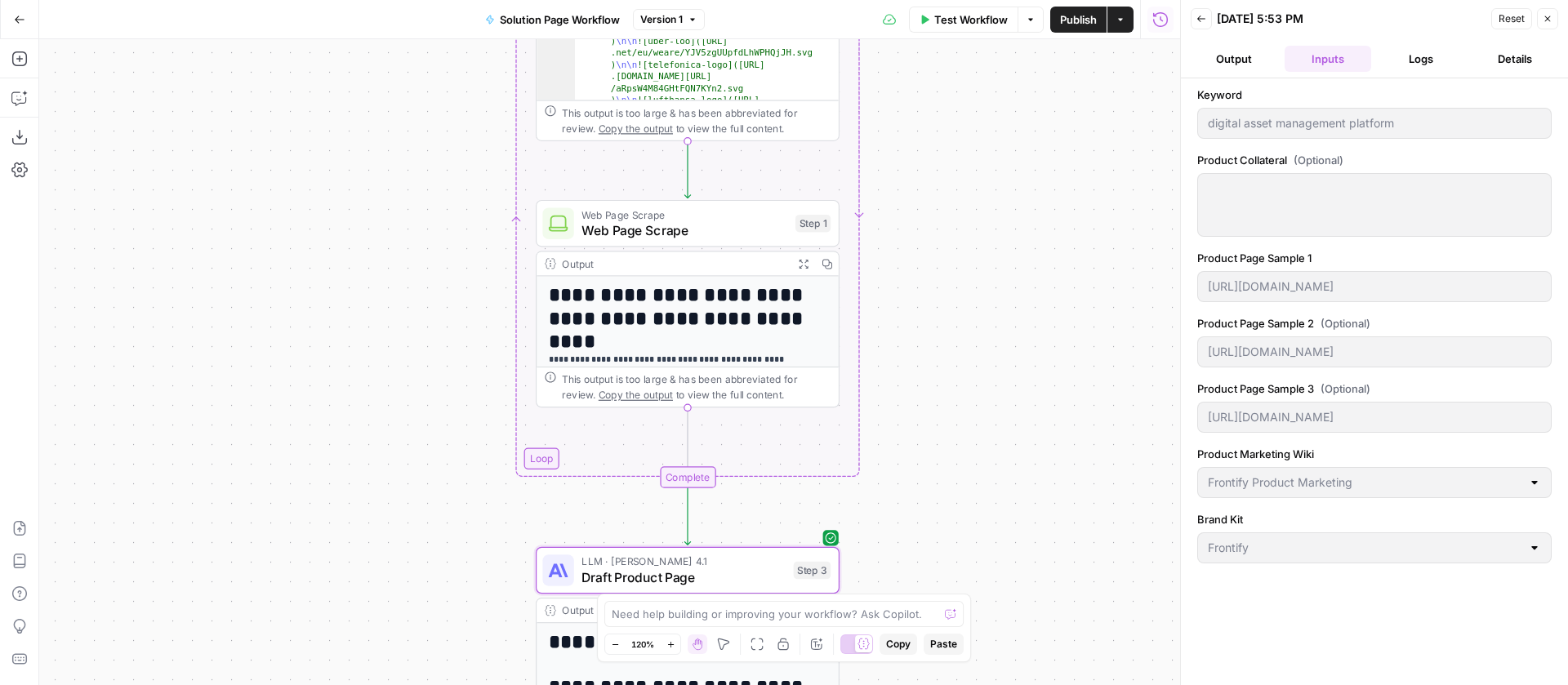
click at [1294, 157] on span "(Optional)" at bounding box center [1319, 159] width 50 height 16
click at [993, 19] on span "Test Workflow" at bounding box center [971, 19] width 74 height 16
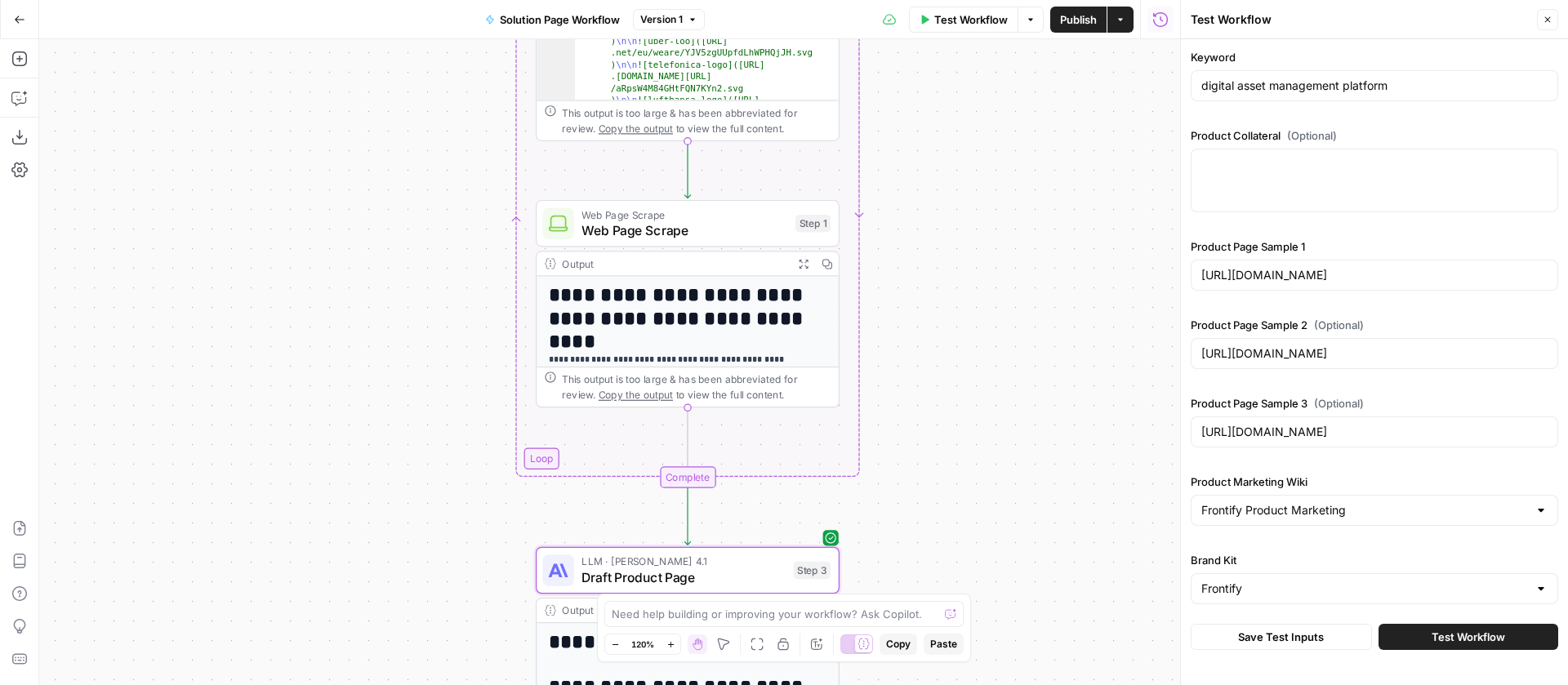
click at [1240, 177] on div at bounding box center [1375, 181] width 368 height 63
click at [1237, 171] on textarea "Product Collateral (Optional)" at bounding box center [1375, 163] width 346 height 16
paste textarea "Frontify's AI capabilities are designed to enhance the entire brand management …"
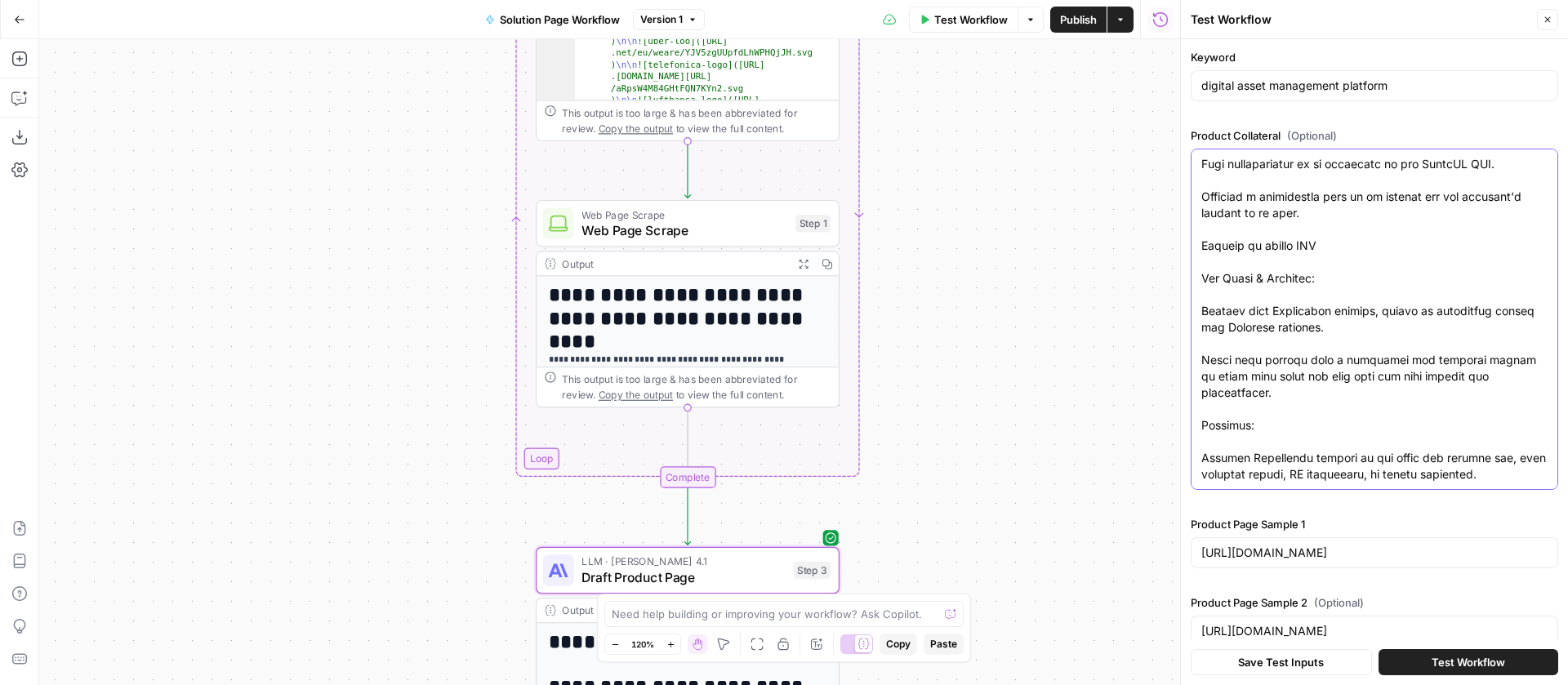
type textarea "Frontify's AI capabilities are designed to enhance the entire brand management …"
click at [1332, 95] on div "digital asset management platform" at bounding box center [1375, 86] width 368 height 31
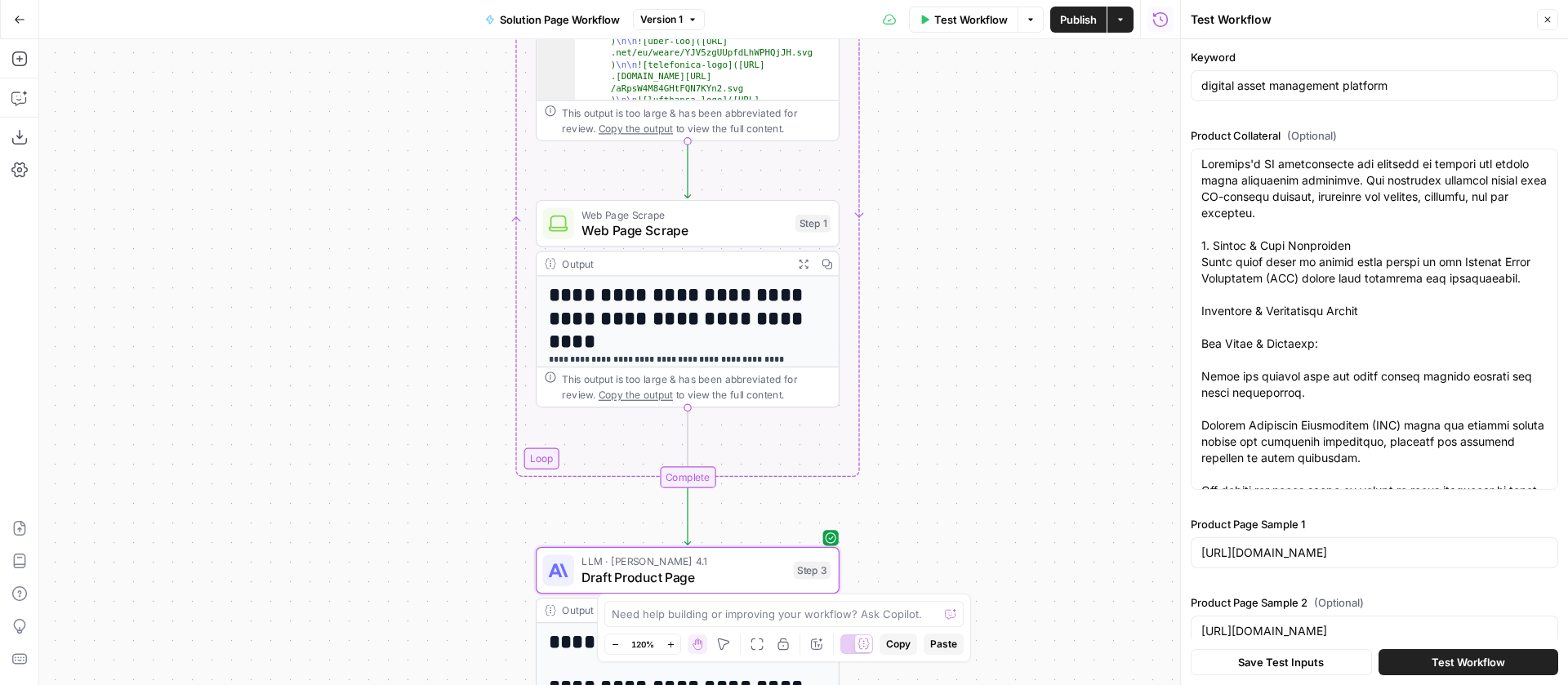
click at [1332, 95] on div "digital asset management platform" at bounding box center [1375, 86] width 368 height 31
click at [1334, 82] on input "digital asset management platform" at bounding box center [1375, 86] width 346 height 16
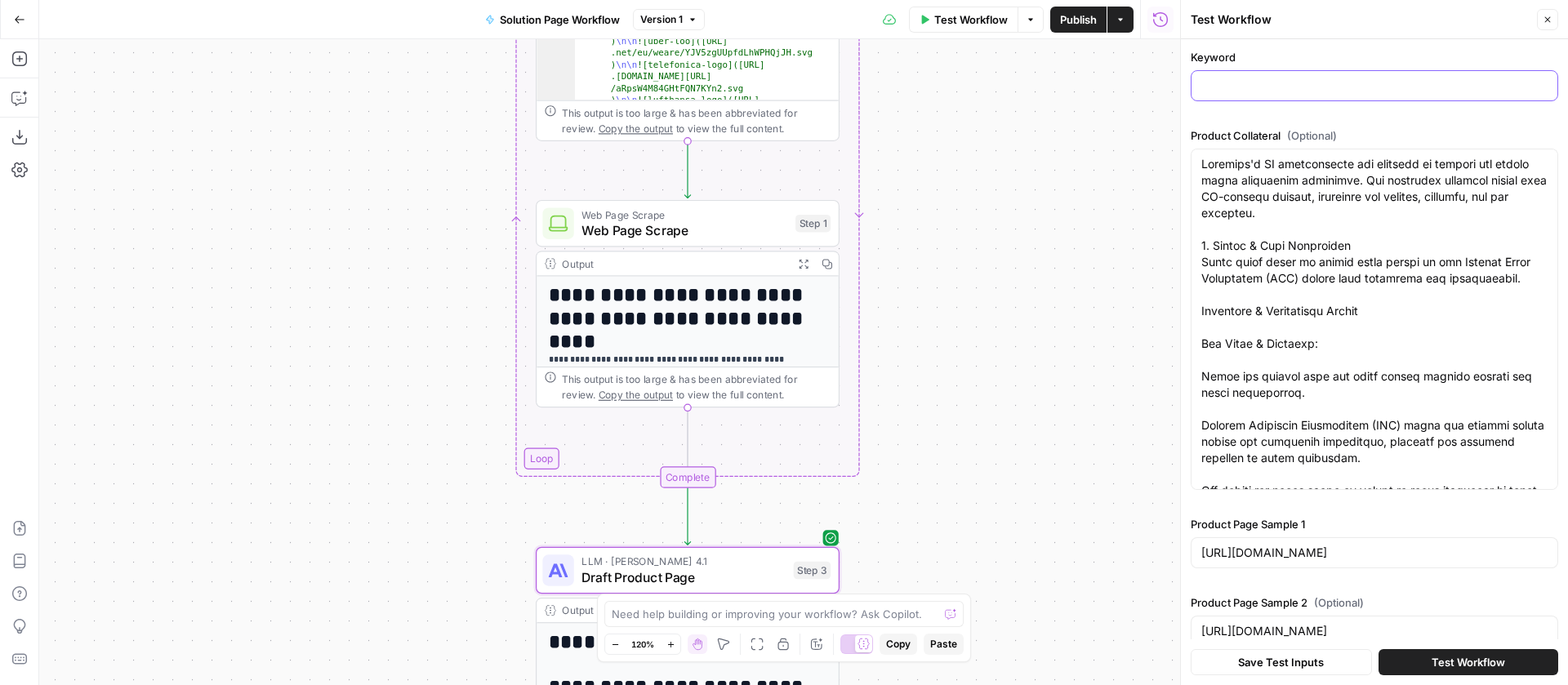
click at [1307, 82] on input "Keyword" at bounding box center [1375, 86] width 346 height 16
type input "digital asset management ai"
click at [1314, 665] on span "Save Test Inputs" at bounding box center [1281, 662] width 86 height 16
click at [1443, 663] on span "Test Workflow" at bounding box center [1468, 662] width 74 height 16
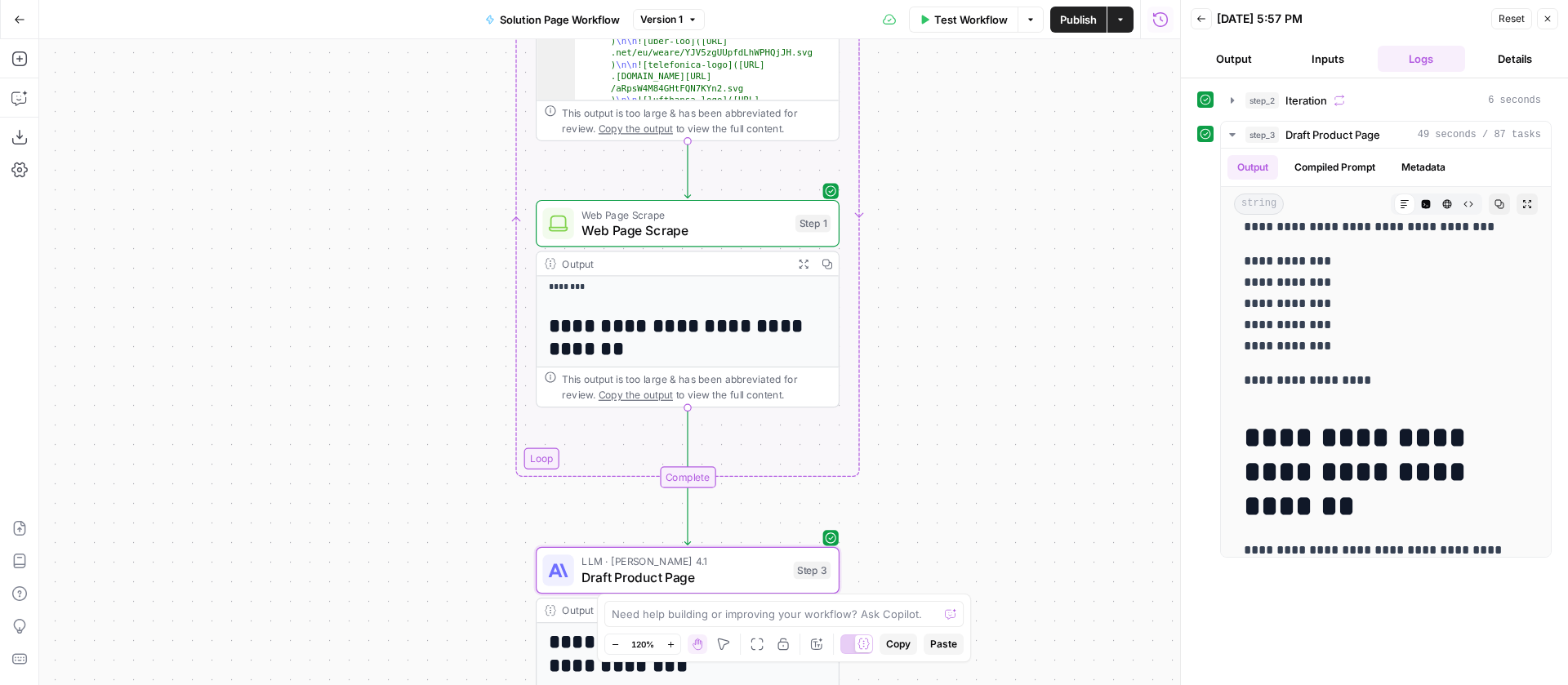
scroll to position [941, 0]
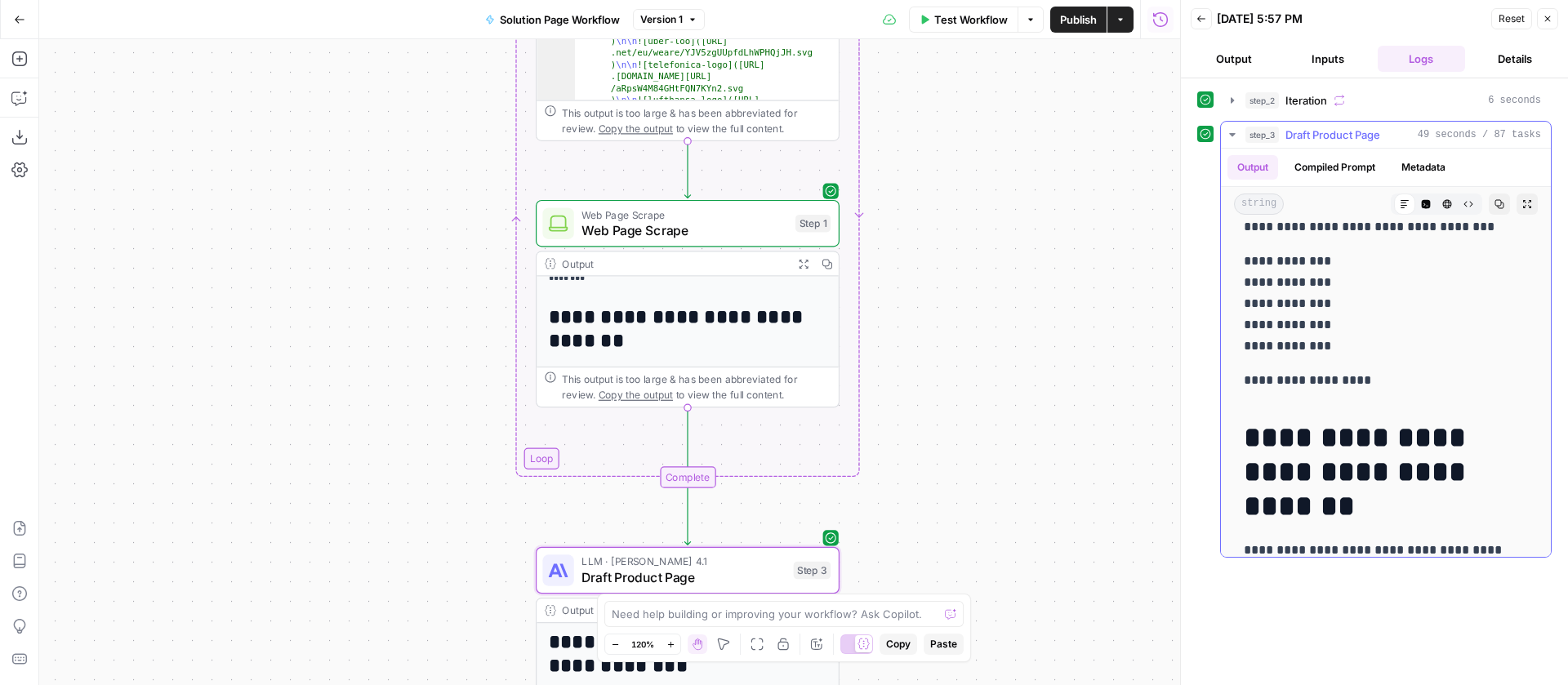
click at [1237, 135] on icon "button" at bounding box center [1233, 135] width 13 height 13
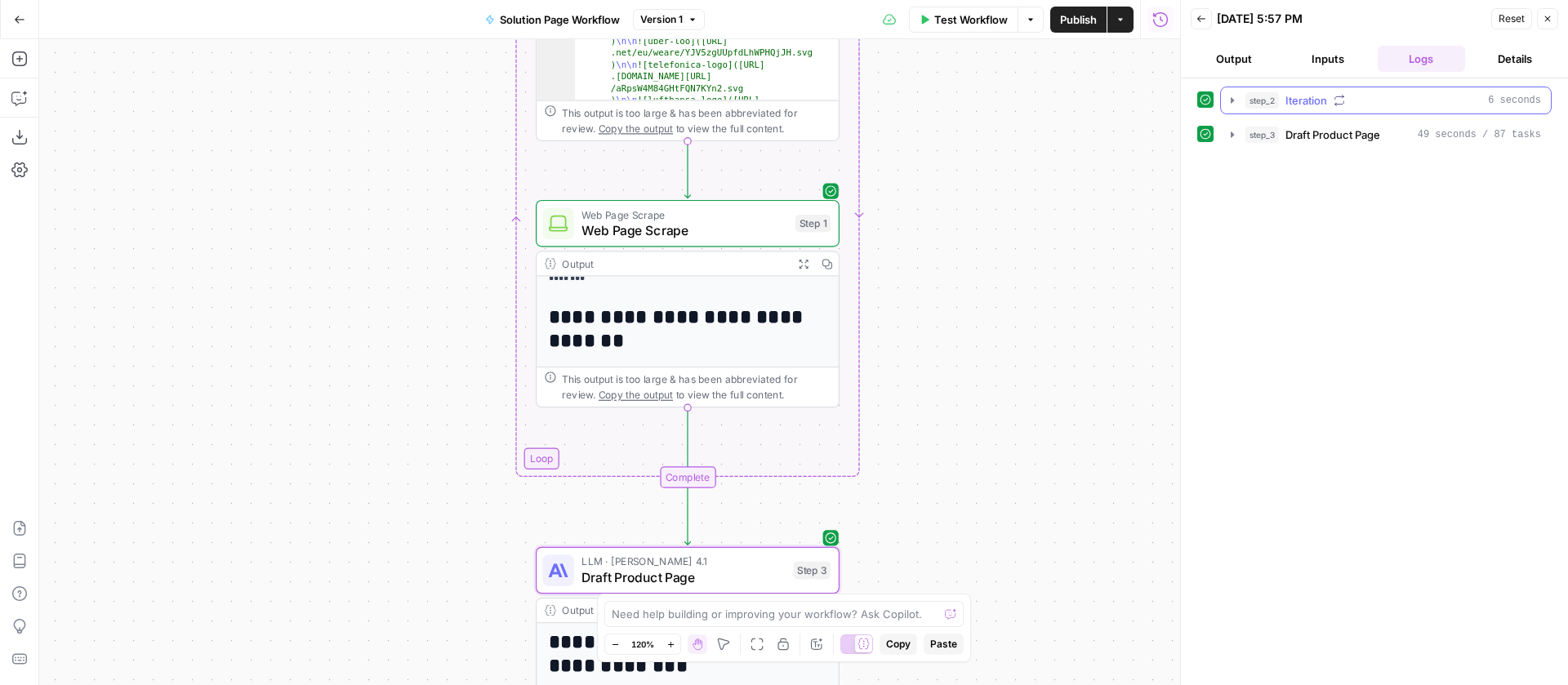
click at [1237, 105] on icon "button" at bounding box center [1233, 101] width 13 height 13
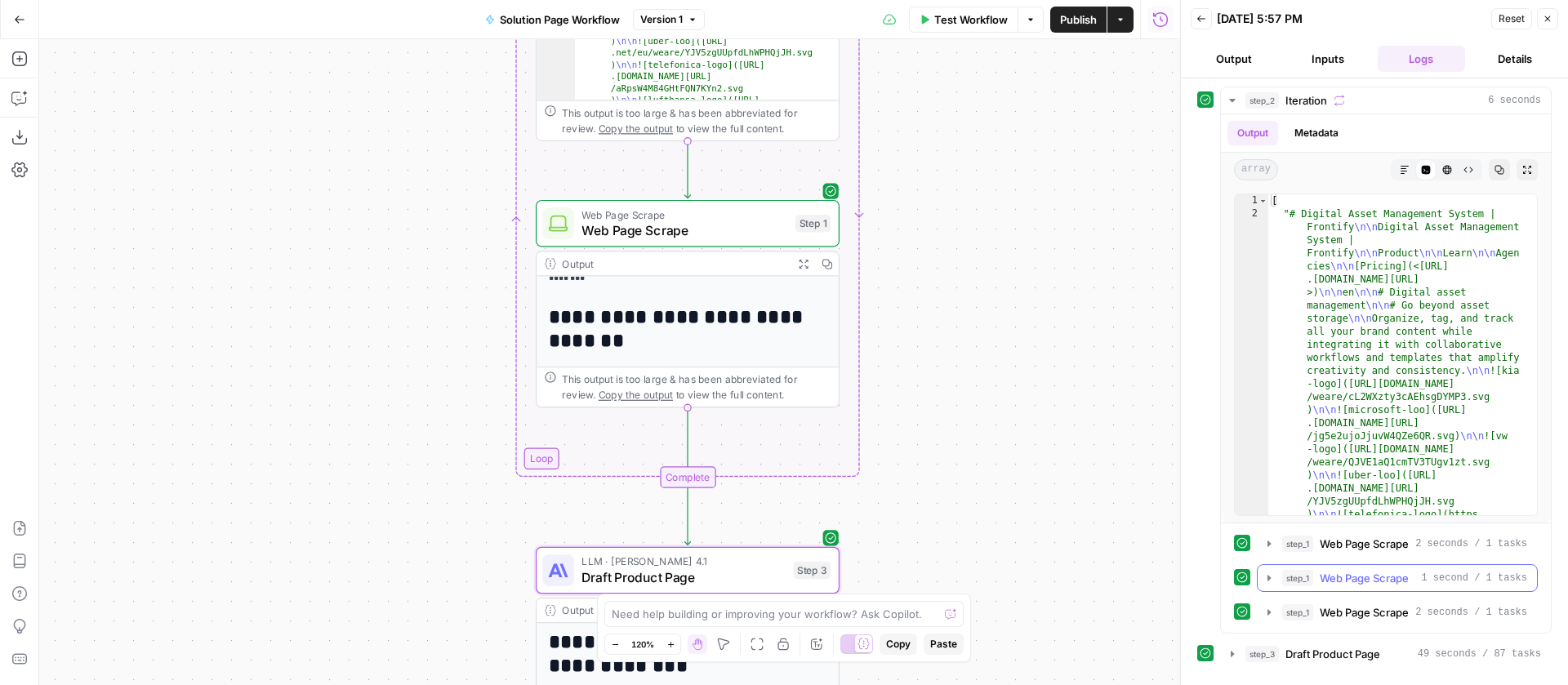
click at [1272, 573] on icon "button" at bounding box center [1269, 578] width 13 height 13
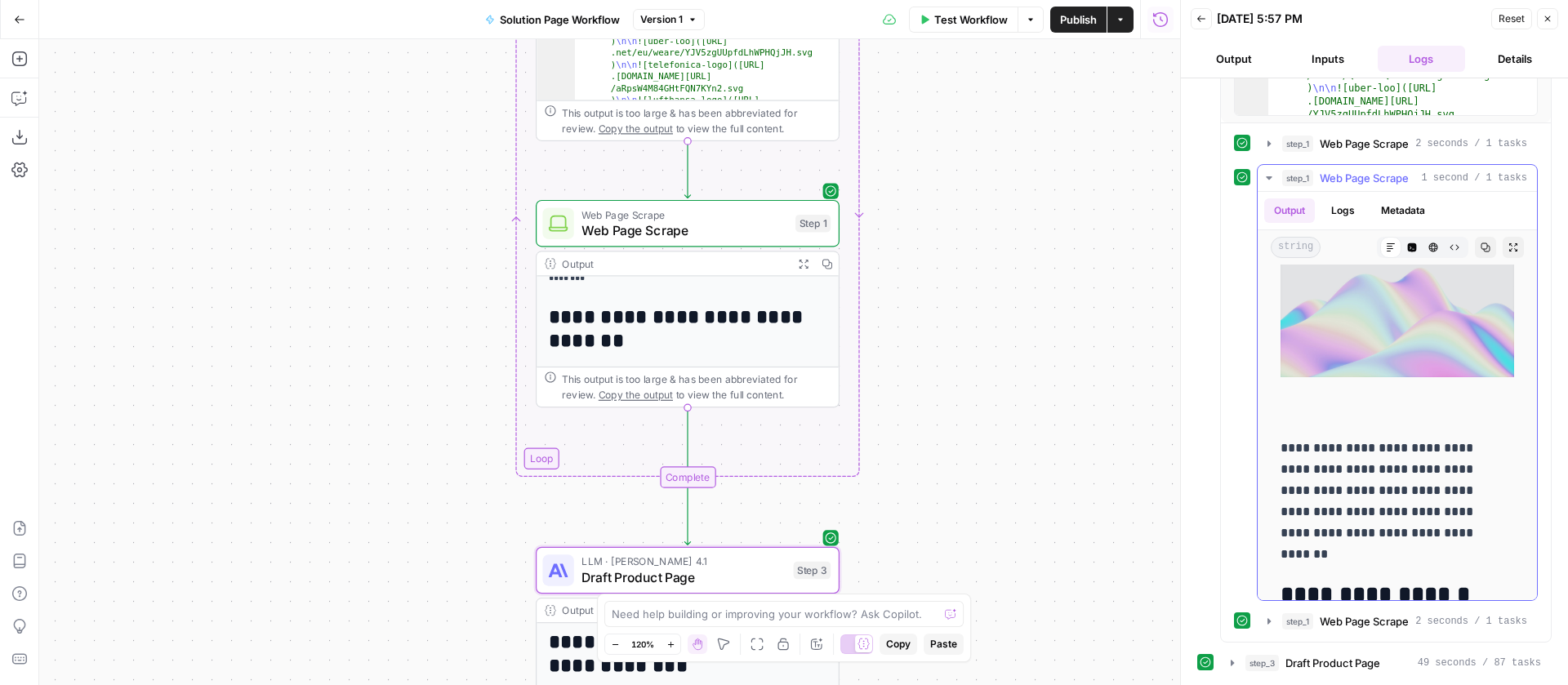
scroll to position [10662, 0]
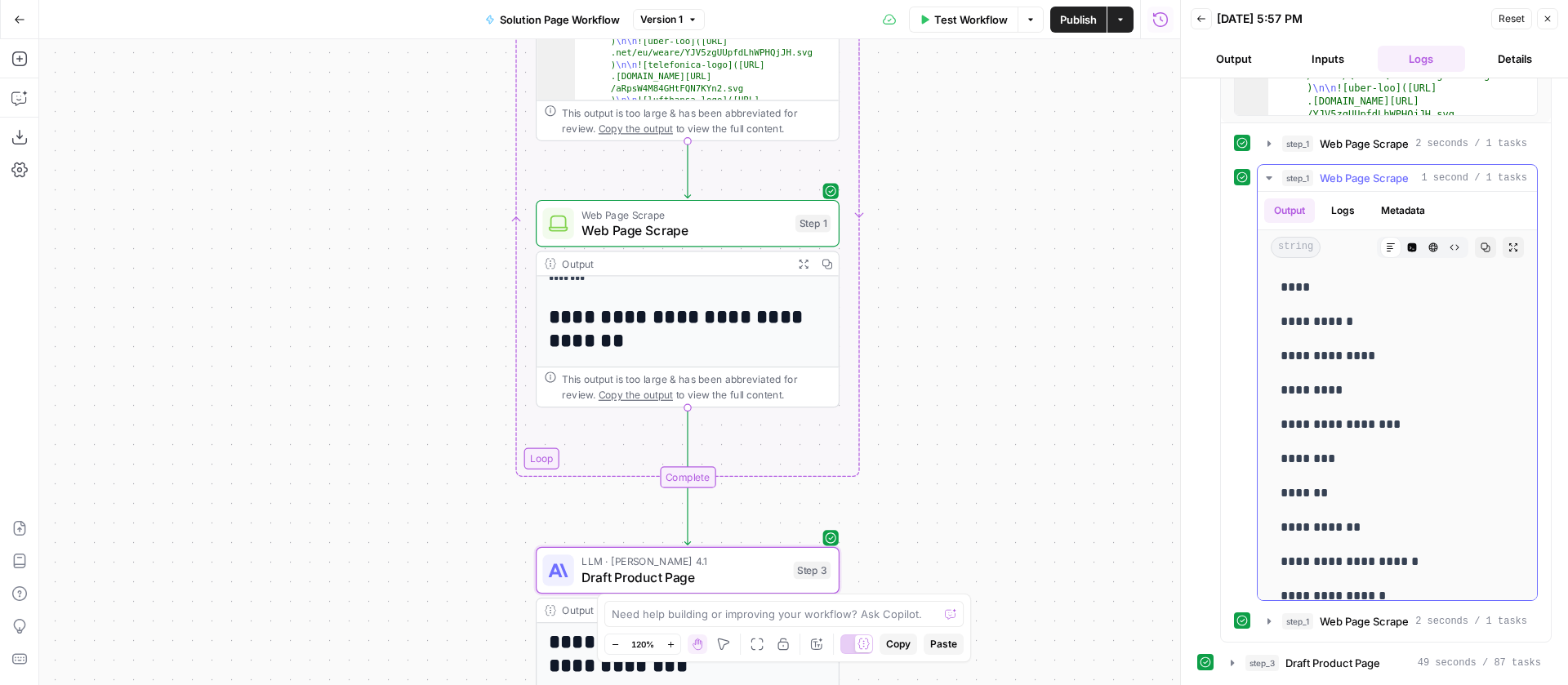
click at [1275, 176] on icon "button" at bounding box center [1269, 179] width 13 height 13
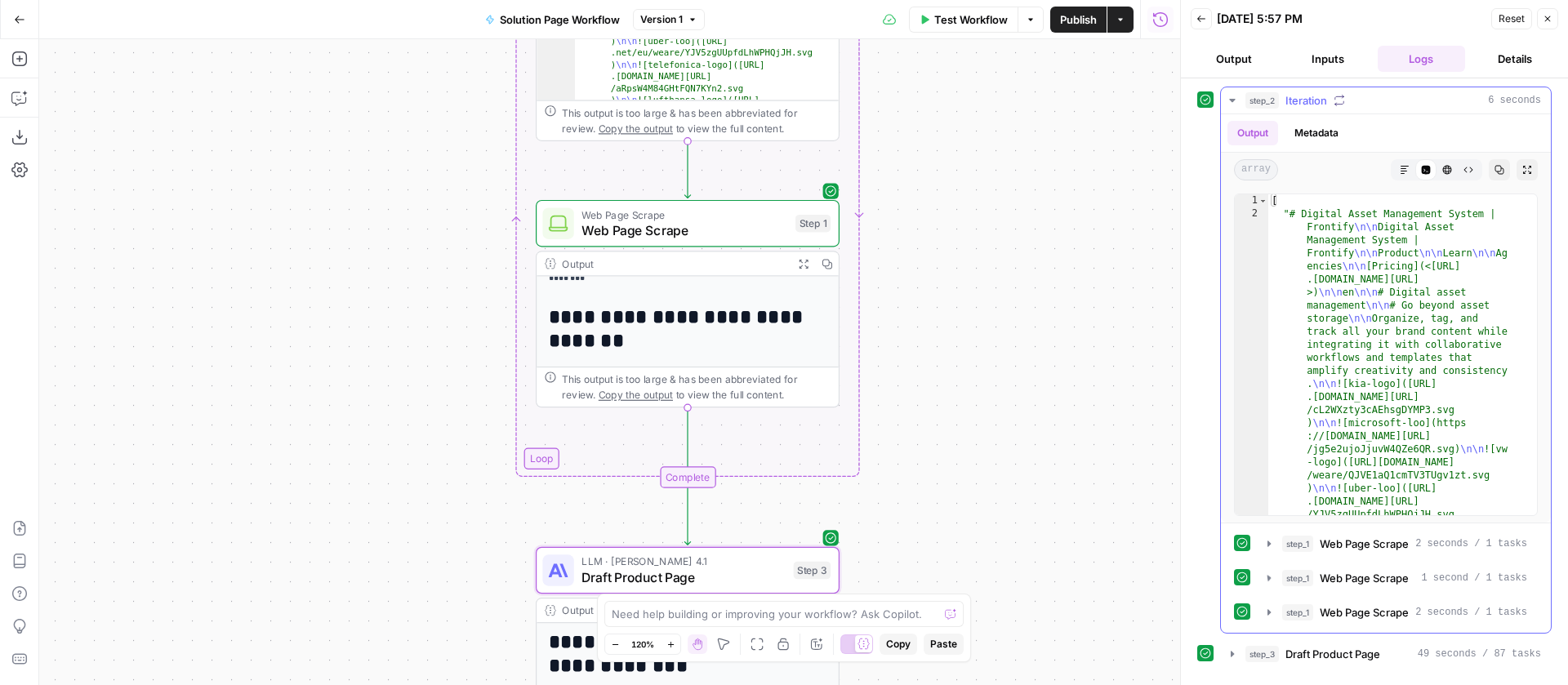
scroll to position [0, 0]
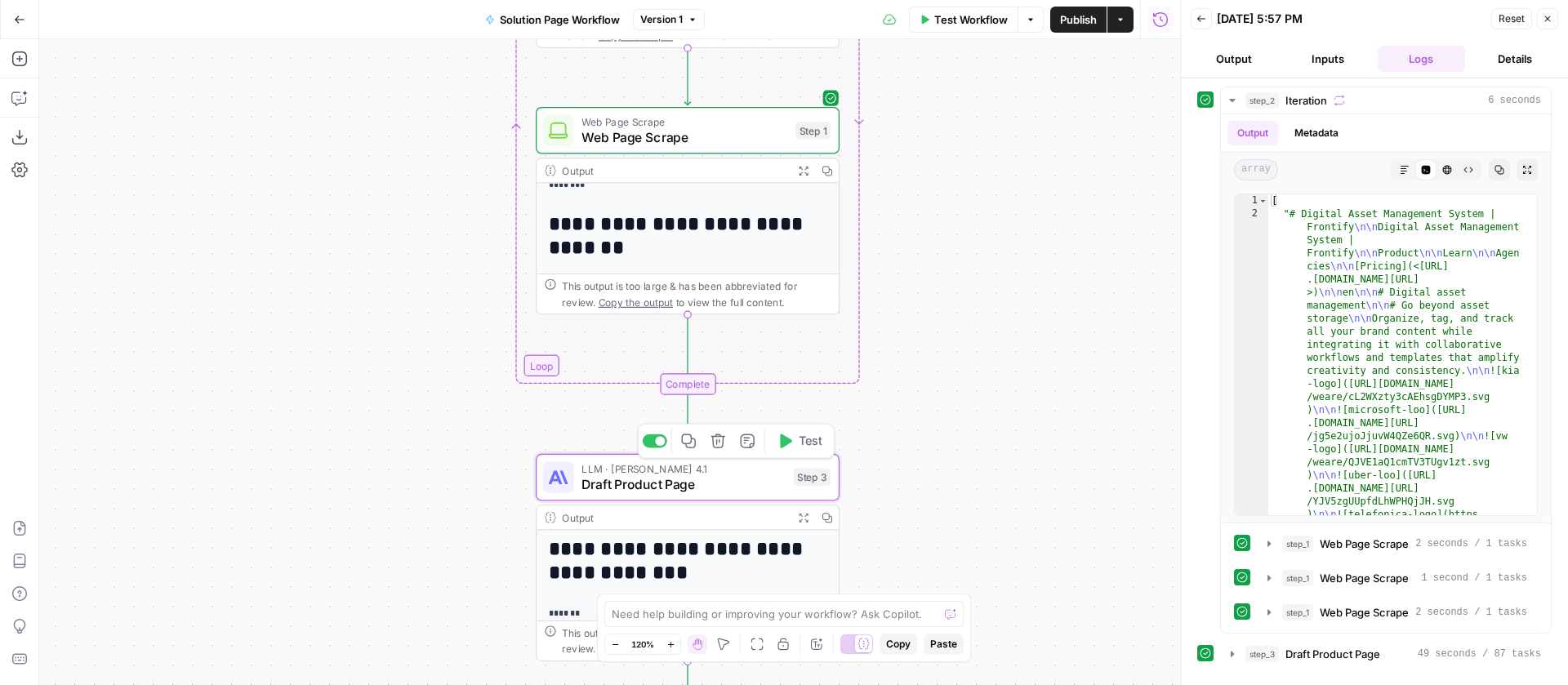
click at [730, 486] on span "Draft Product Page" at bounding box center [683, 484] width 205 height 19
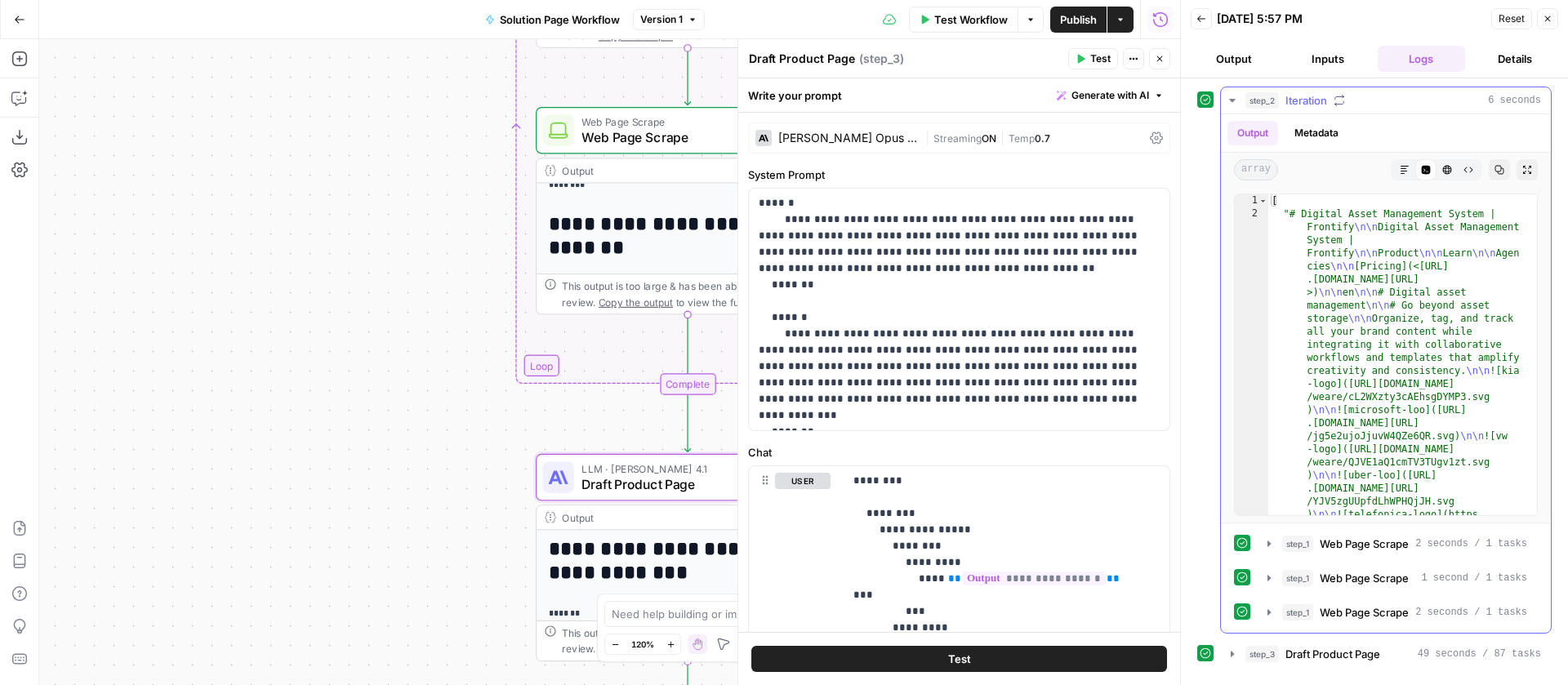
click at [1238, 100] on icon "button" at bounding box center [1233, 101] width 13 height 13
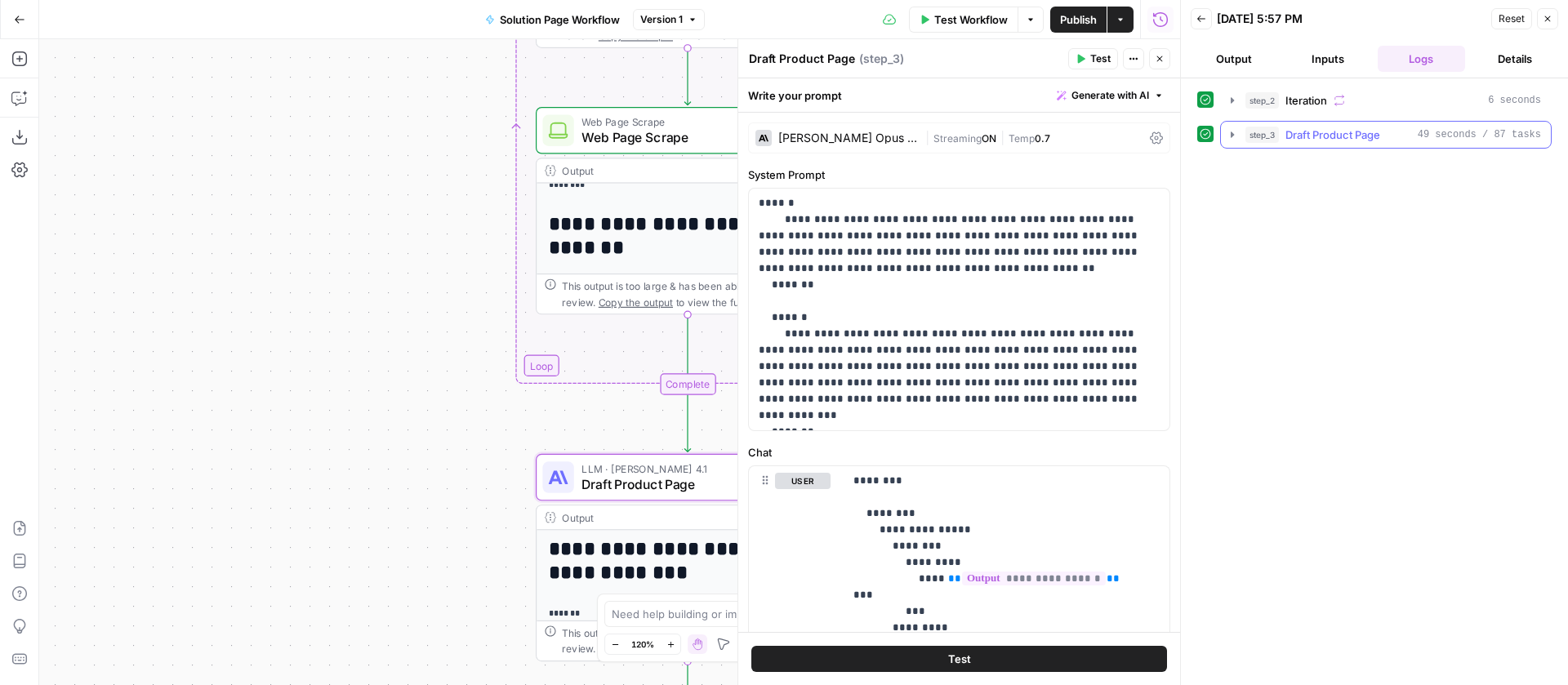
click at [1234, 132] on icon "button" at bounding box center [1233, 135] width 13 height 13
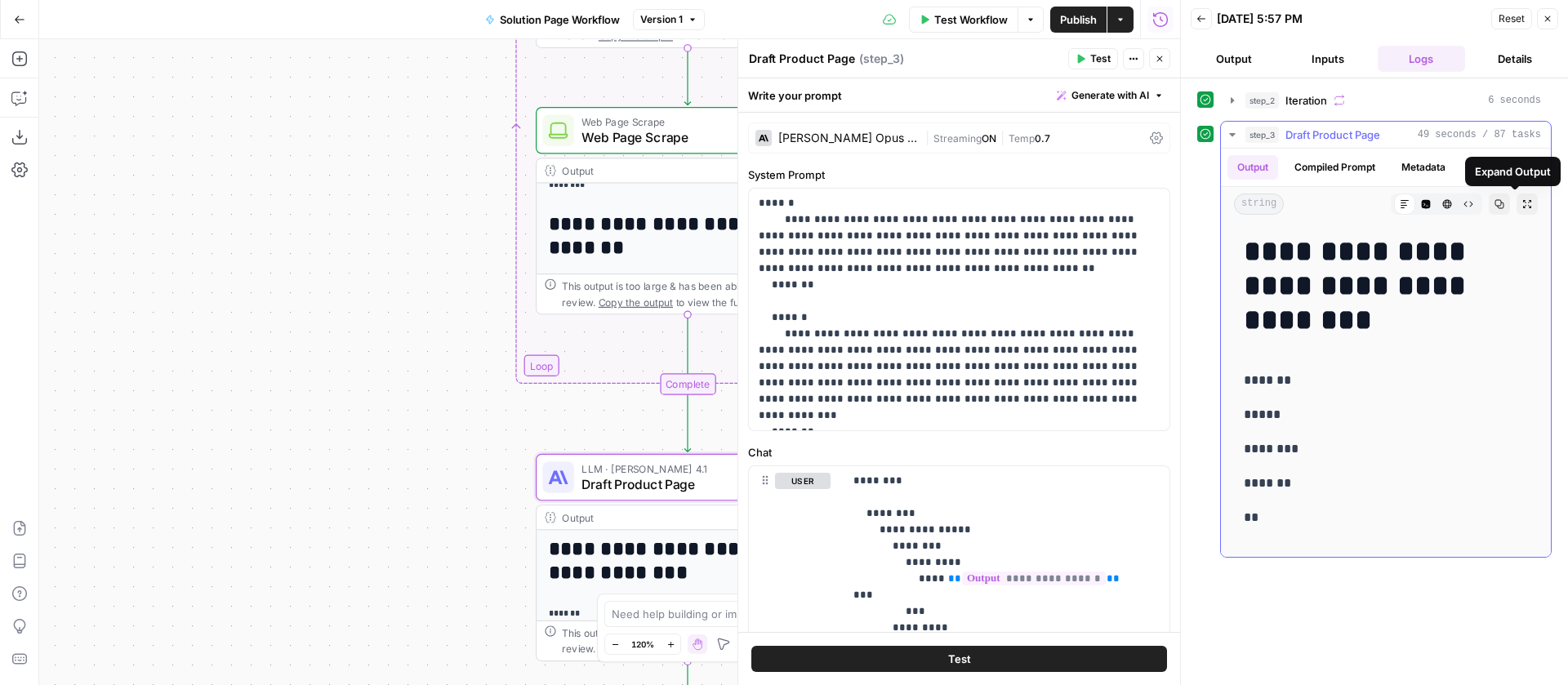
click at [1495, 205] on icon "button" at bounding box center [1500, 204] width 10 height 10
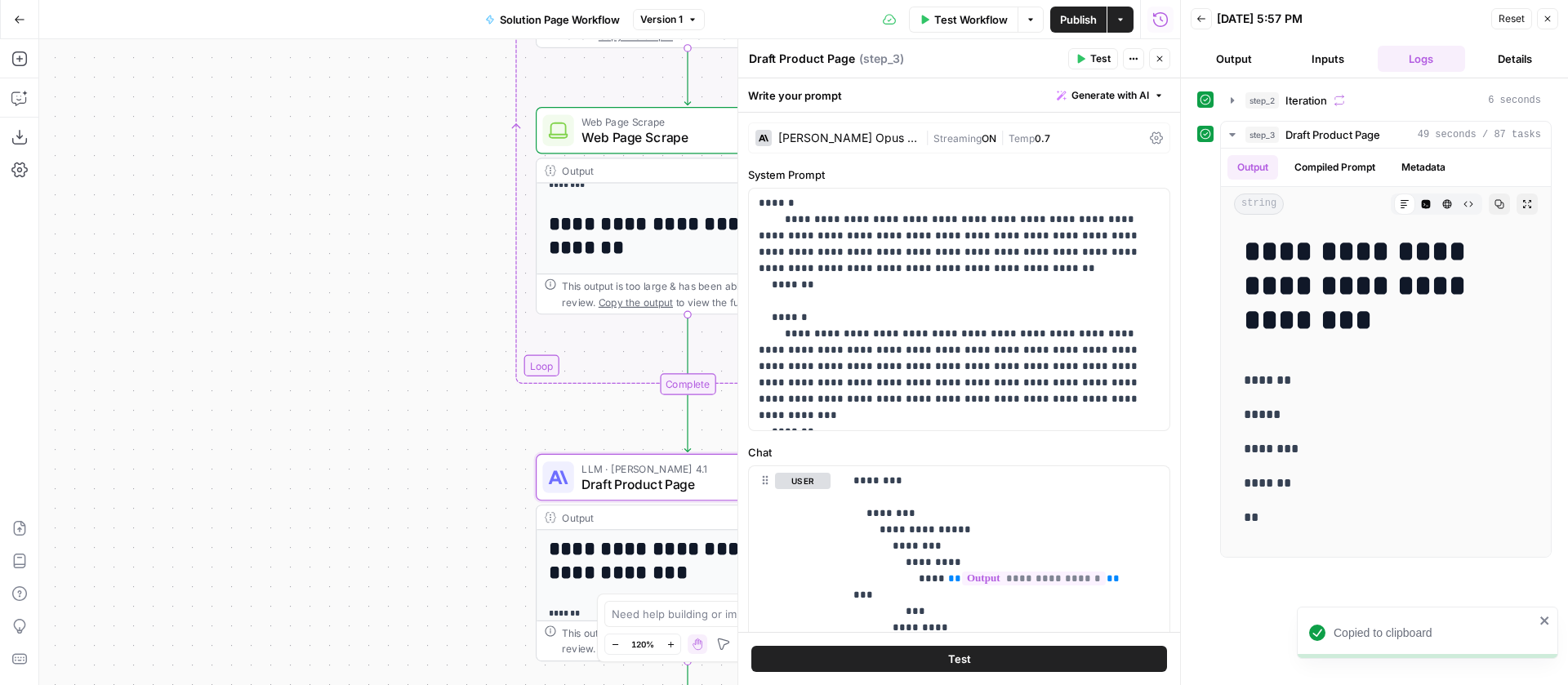
click at [1165, 58] on button "Close" at bounding box center [1160, 59] width 21 height 21
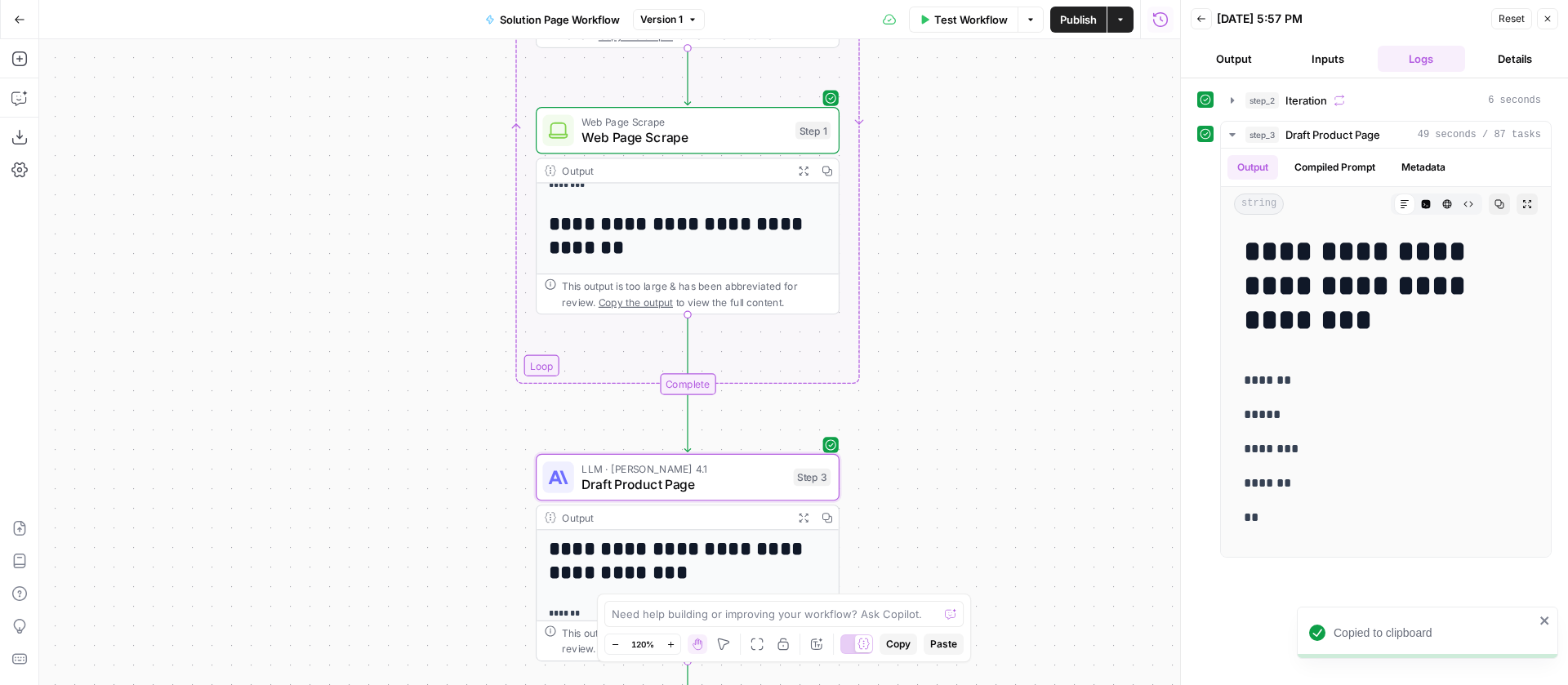
click at [1543, 17] on icon "button" at bounding box center [1548, 18] width 10 height 10
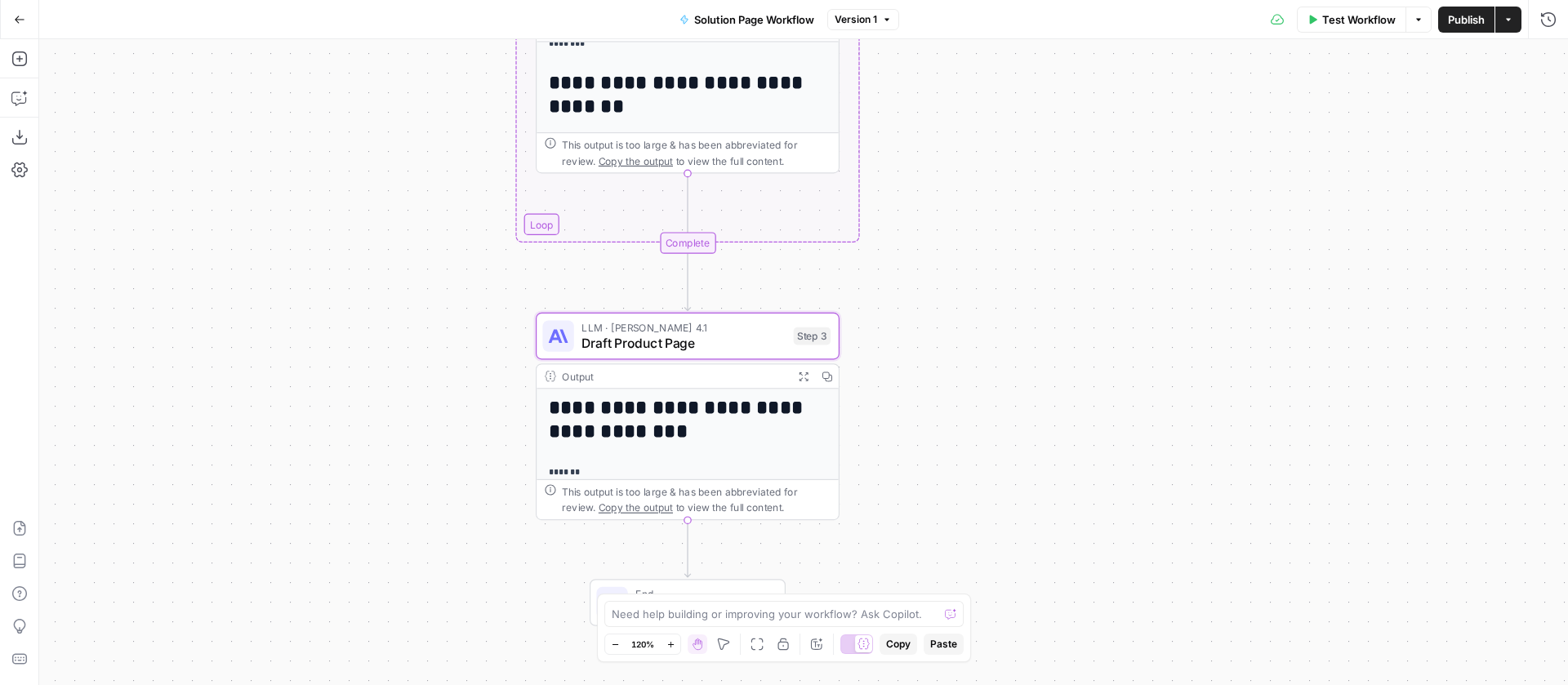
click at [702, 323] on span "LLM · Claude Opus 4.1" at bounding box center [683, 327] width 205 height 15
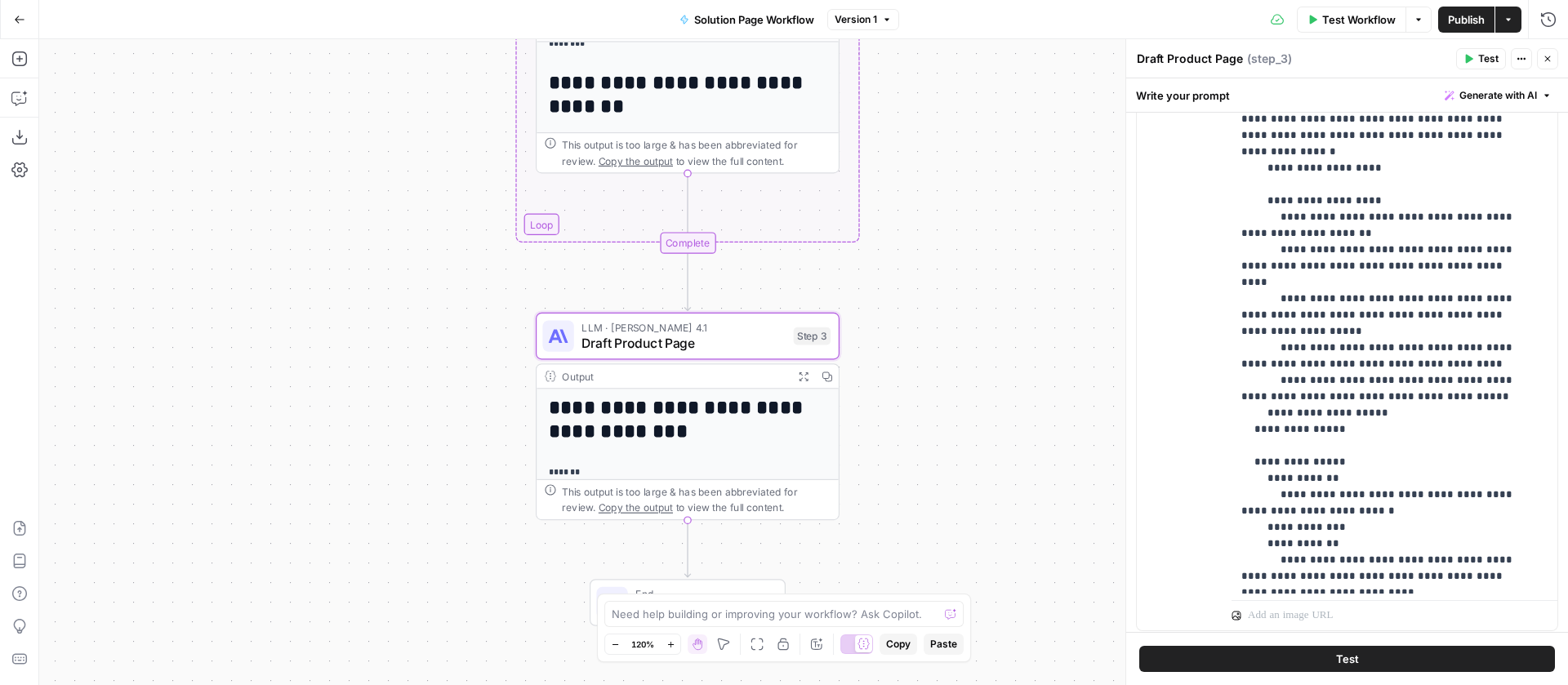
scroll to position [736, 0]
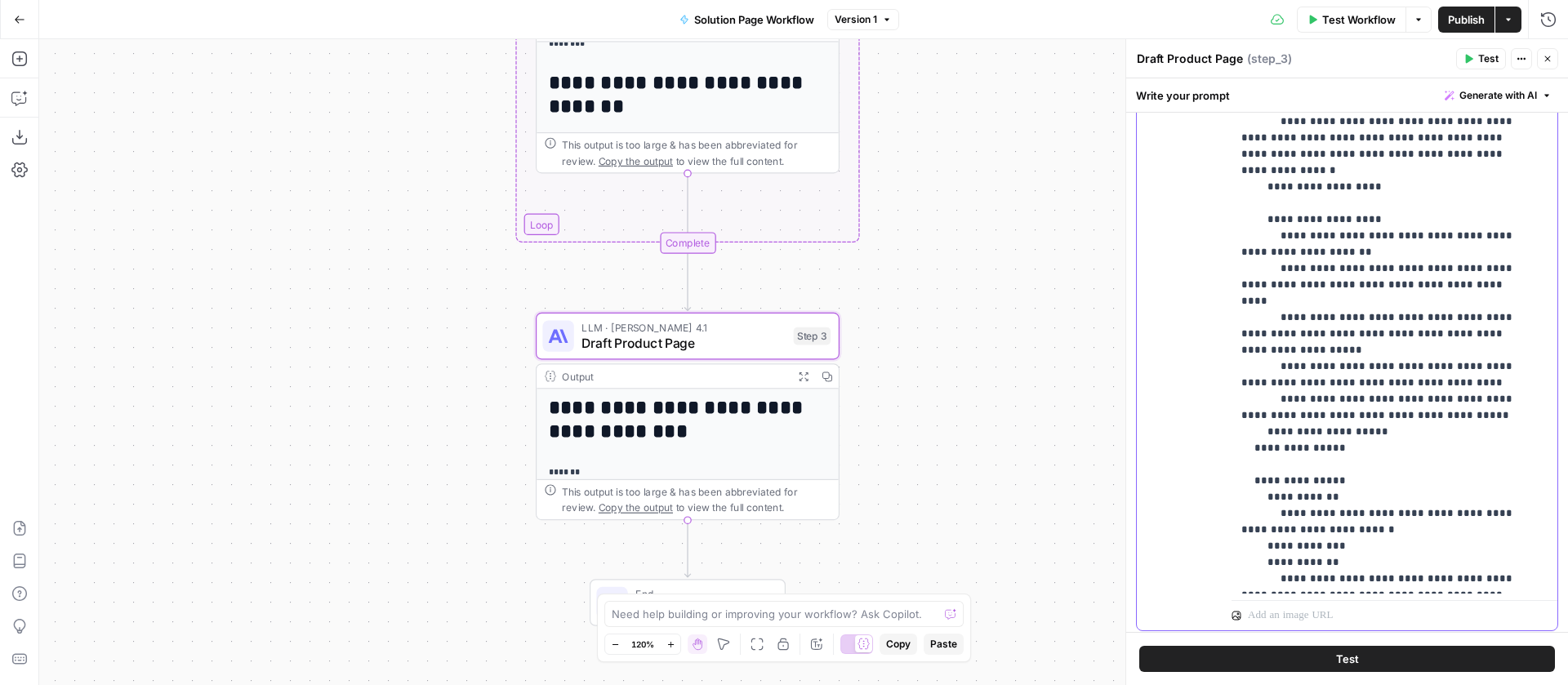
drag, startPoint x: 1381, startPoint y: 362, endPoint x: 1267, endPoint y: 160, distance: 231.9
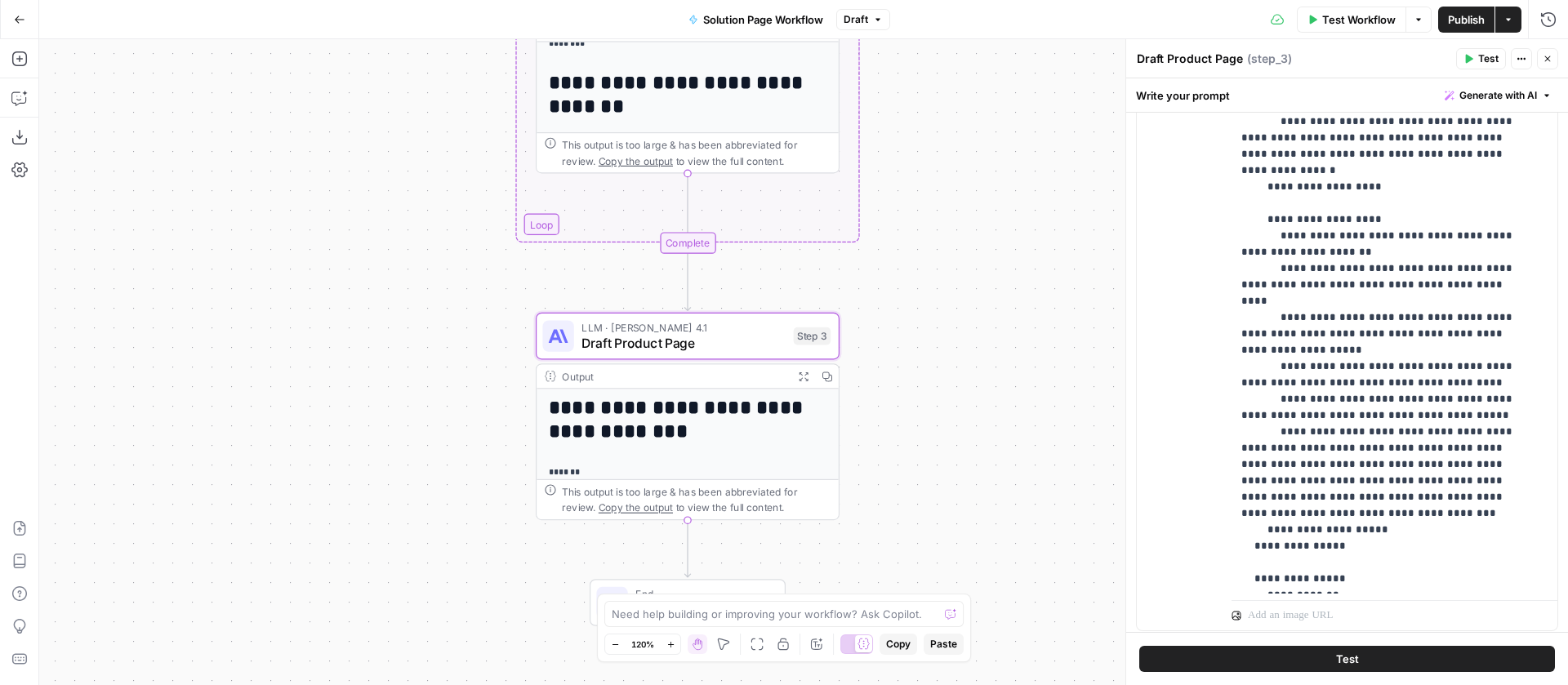
click at [1375, 59] on div "Draft Product Page Draft Product Page ( step_3 )" at bounding box center [1294, 59] width 315 height 18
click at [1477, 19] on span "Publish" at bounding box center [1466, 19] width 37 height 16
click at [1224, 9] on div "Test Workflow Options Publish Actions Run History" at bounding box center [1235, 19] width 669 height 38
click at [1341, 16] on span "Test Workflow" at bounding box center [1359, 19] width 74 height 16
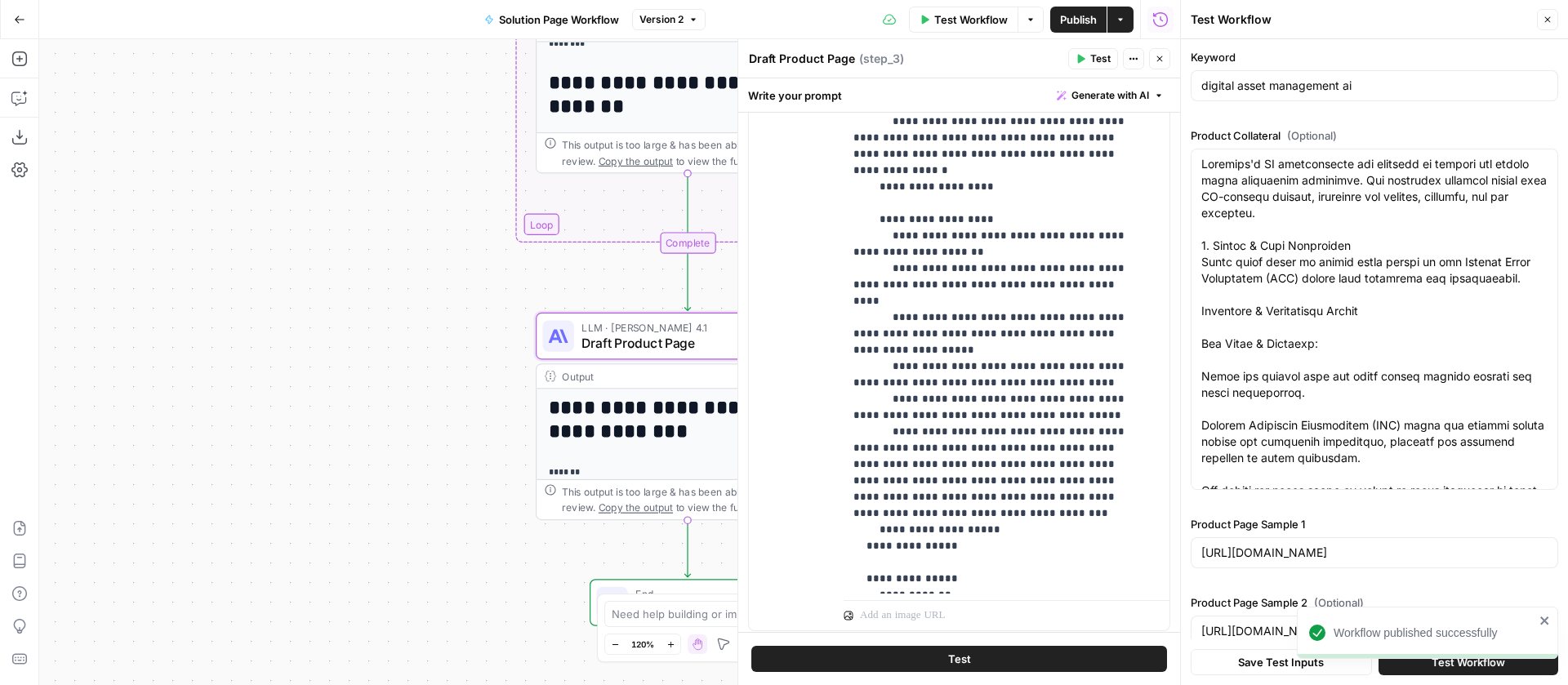
click at [1541, 19] on button "Close" at bounding box center [1548, 19] width 21 height 21
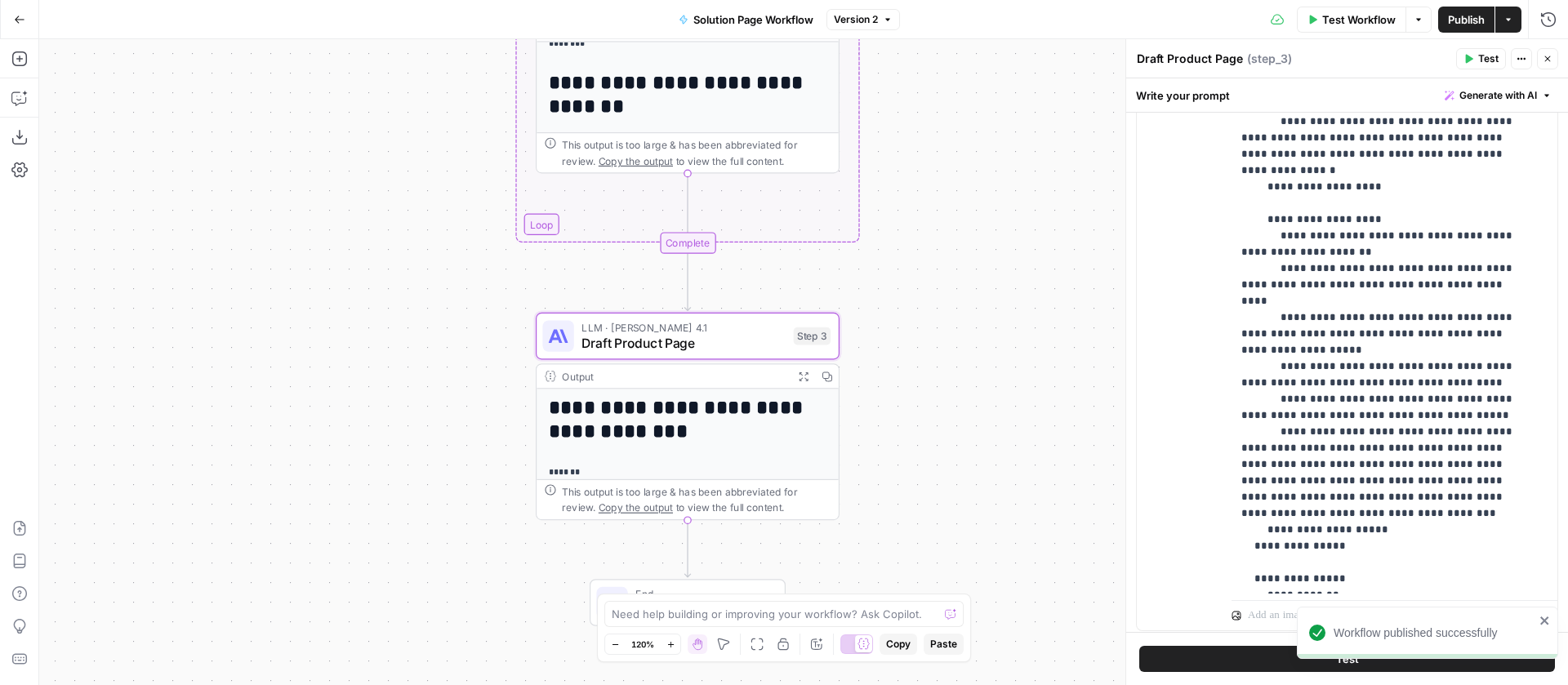
click at [1475, 61] on button "Test" at bounding box center [1482, 59] width 50 height 21
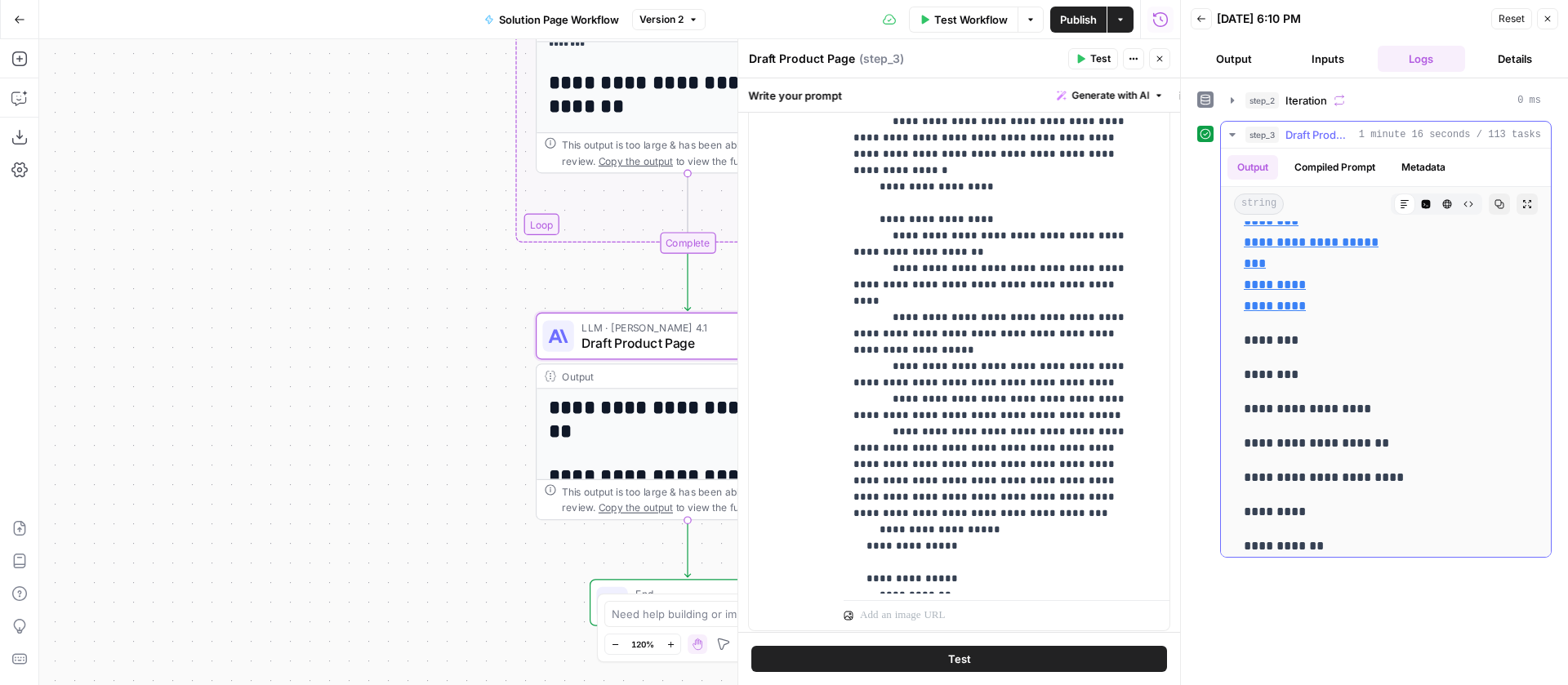
scroll to position [8975, 0]
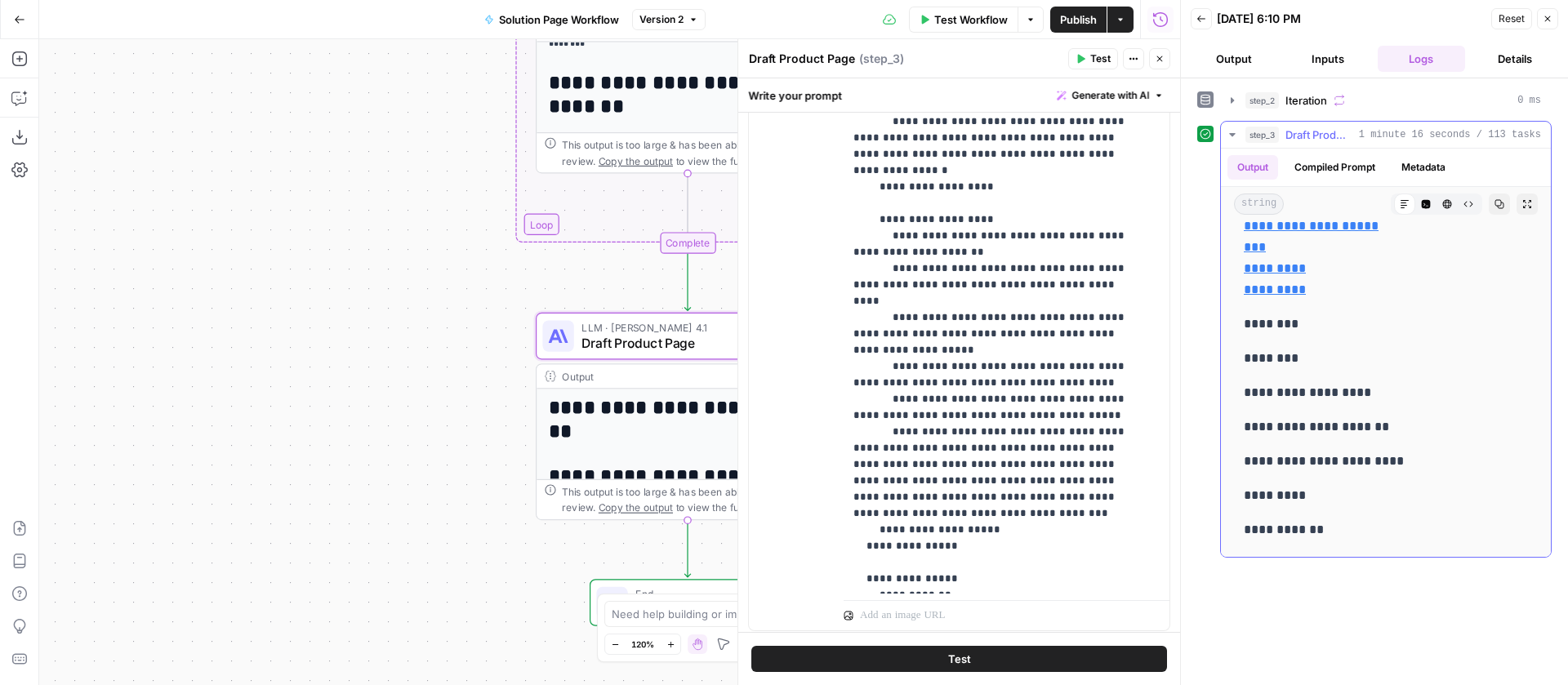
click at [1232, 134] on icon "button" at bounding box center [1232, 135] width 6 height 3
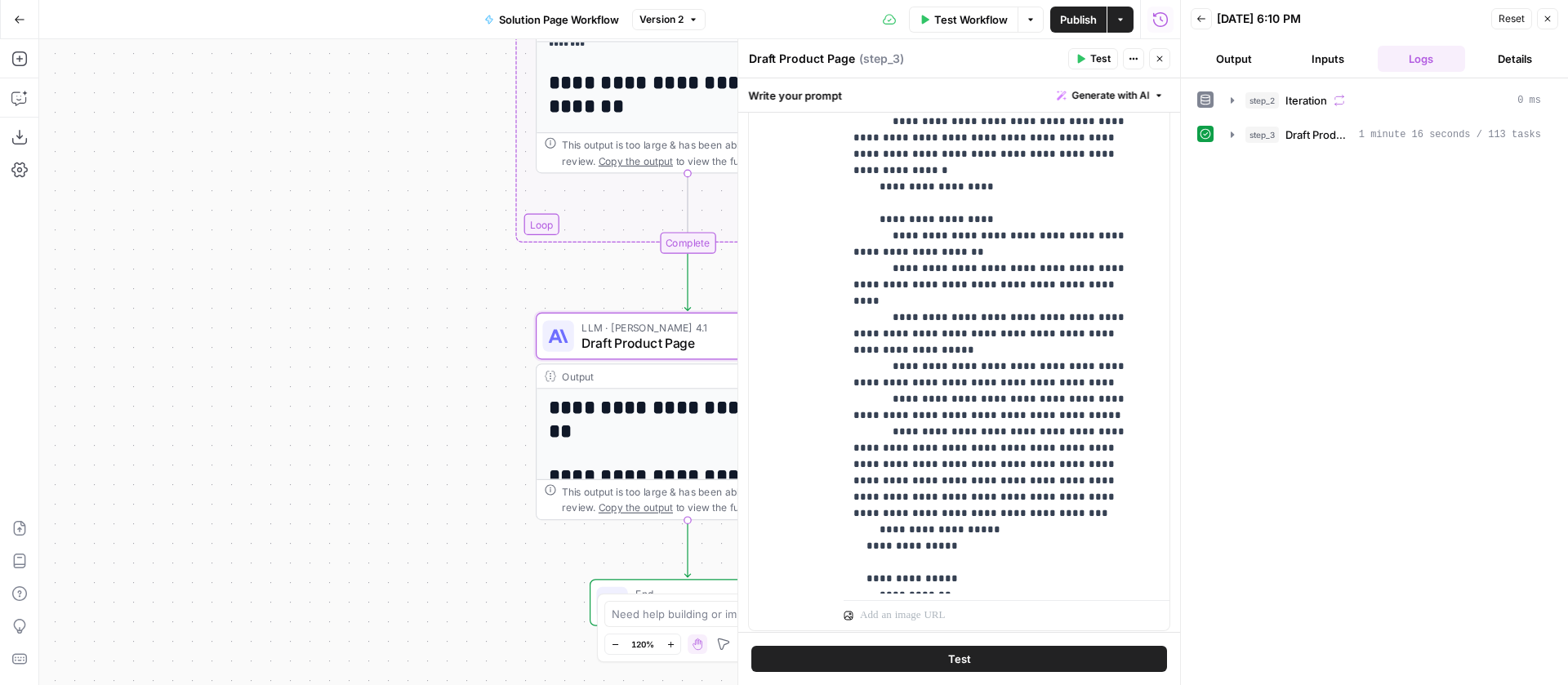
click at [1542, 12] on button "Close" at bounding box center [1548, 19] width 21 height 21
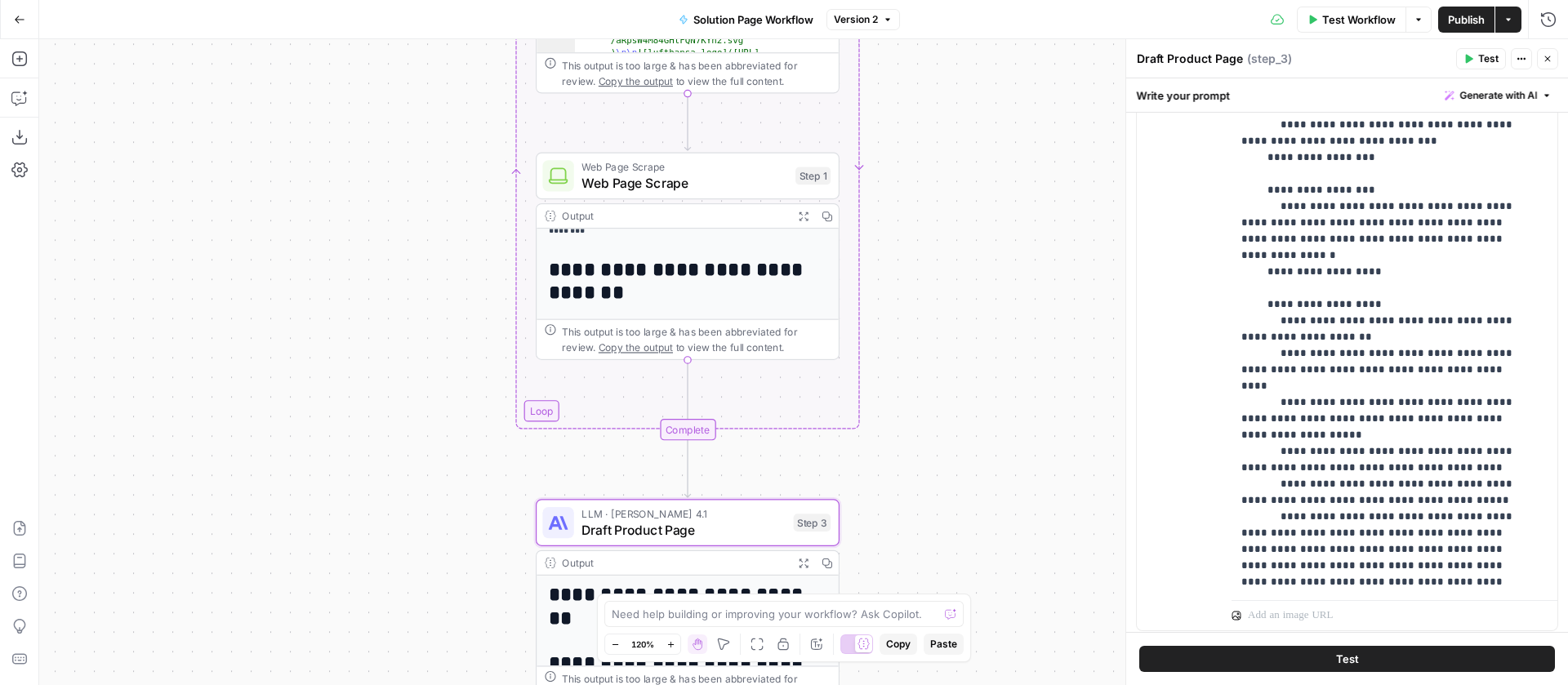
scroll to position [570, 0]
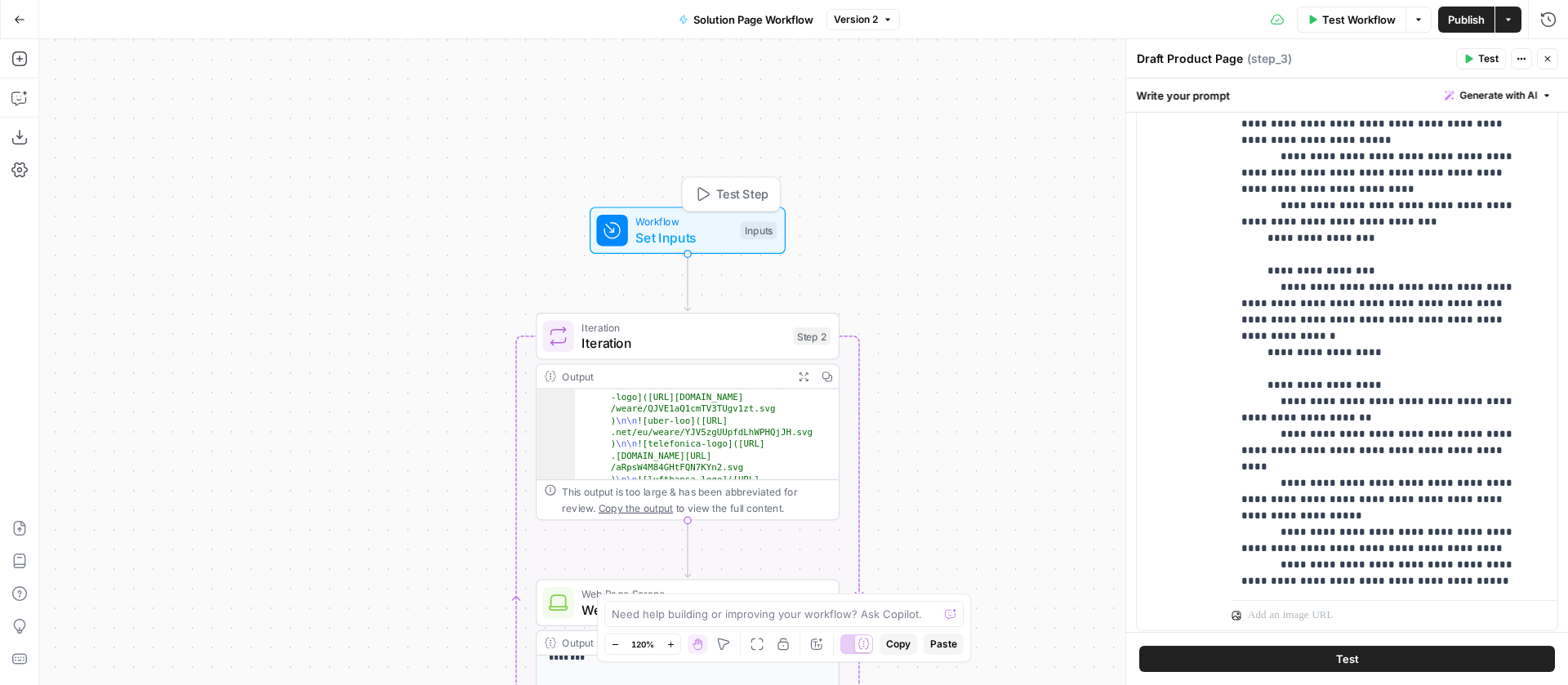
click at [709, 238] on span "Set Inputs" at bounding box center [683, 237] width 97 height 19
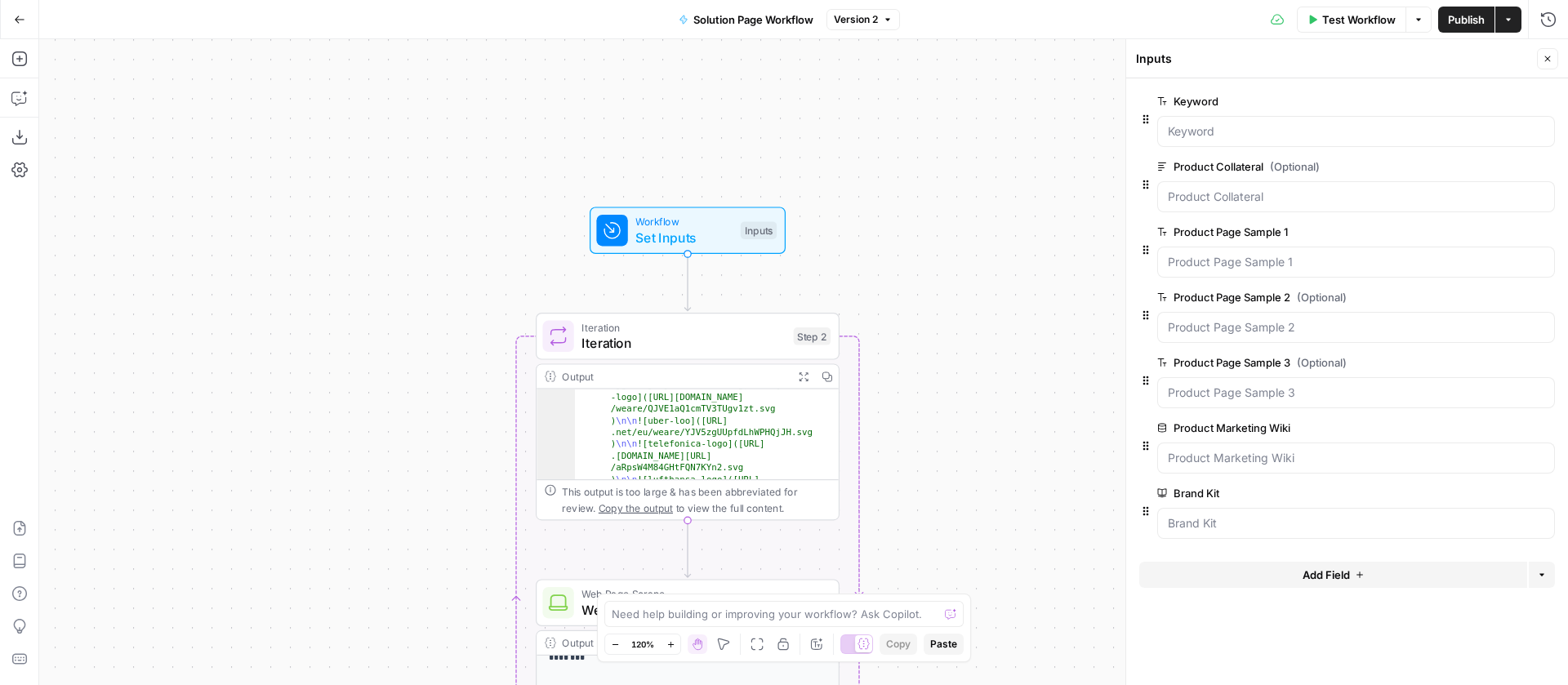
click at [1236, 574] on button "Add Field" at bounding box center [1334, 575] width 388 height 26
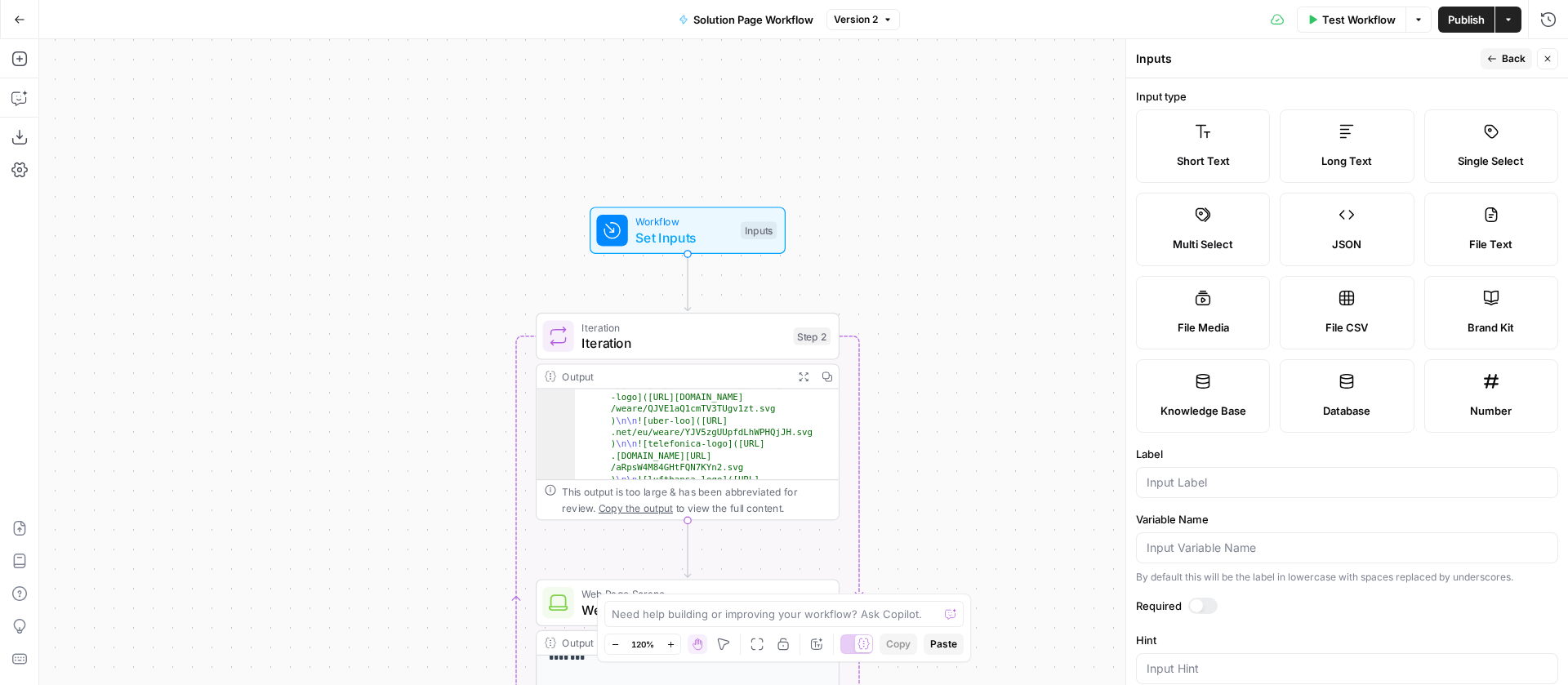
click at [1230, 159] on span "Short Text" at bounding box center [1203, 160] width 53 height 16
click at [1209, 491] on input "Label" at bounding box center [1347, 482] width 401 height 16
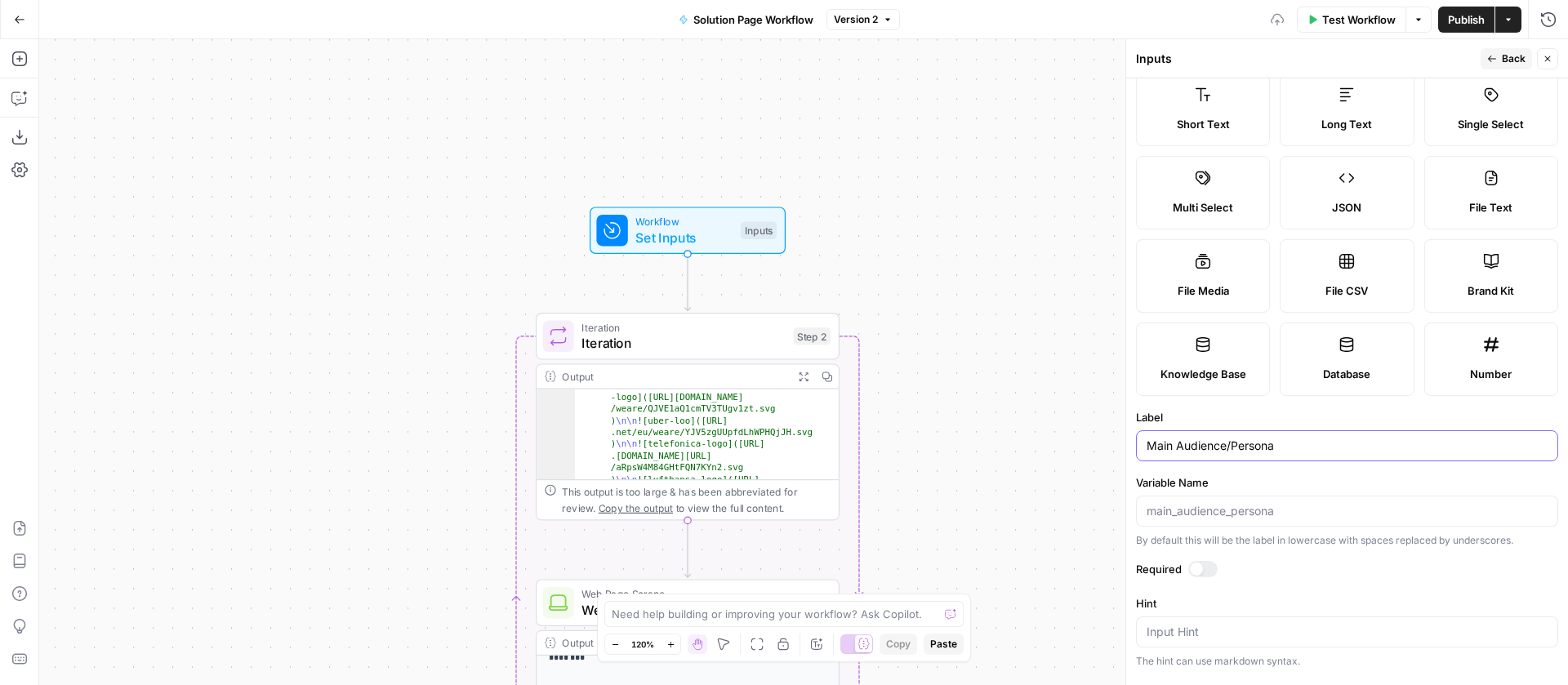
scroll to position [250, 0]
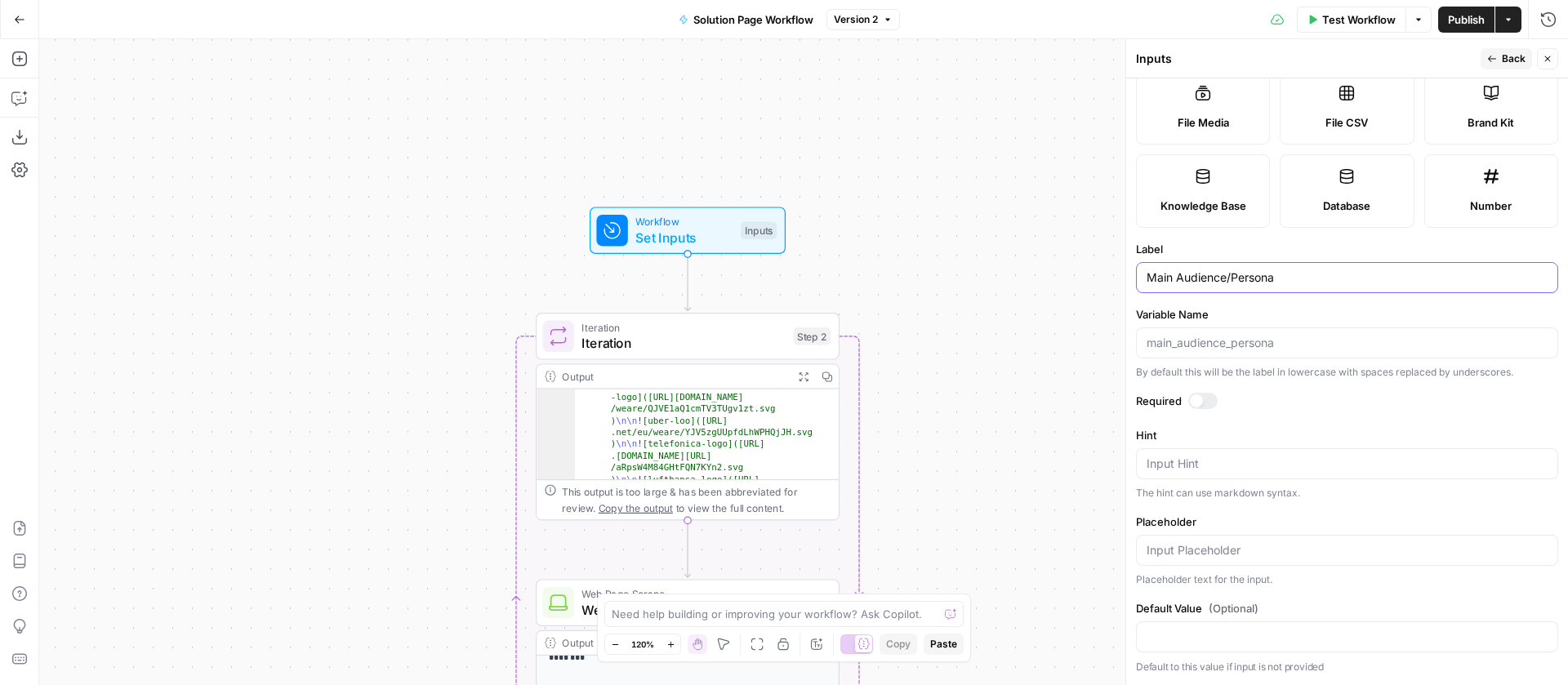
type input "Main Audience/Persona"
click at [1513, 59] on span "Back" at bounding box center [1513, 59] width 24 height 14
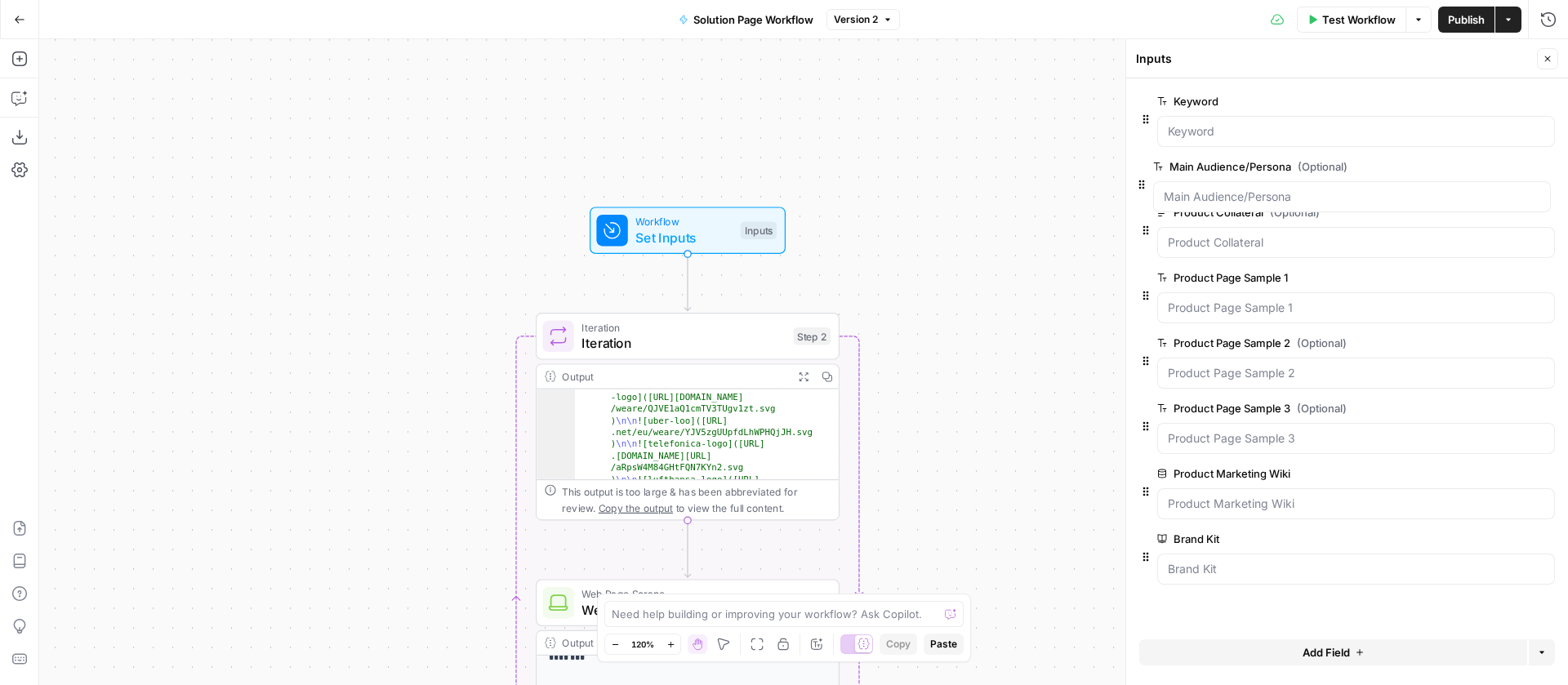
drag, startPoint x: 1143, startPoint y: 575, endPoint x: 1145, endPoint y: 176, distance: 399.0
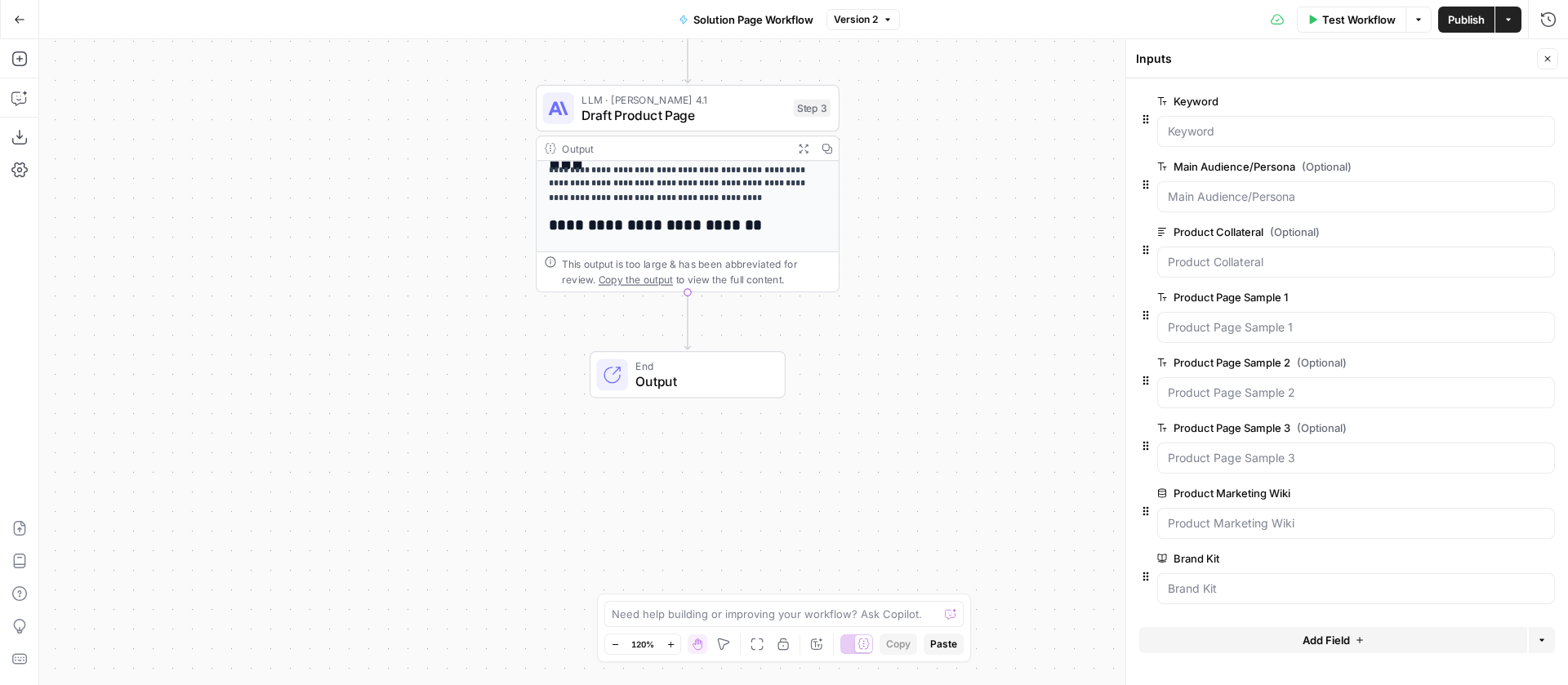
scroll to position [837, 0]
click at [744, 150] on div "Output" at bounding box center [674, 148] width 224 height 15
click at [640, 145] on div "Output" at bounding box center [674, 148] width 224 height 15
click at [1543, 58] on icon "button" at bounding box center [1548, 59] width 10 height 10
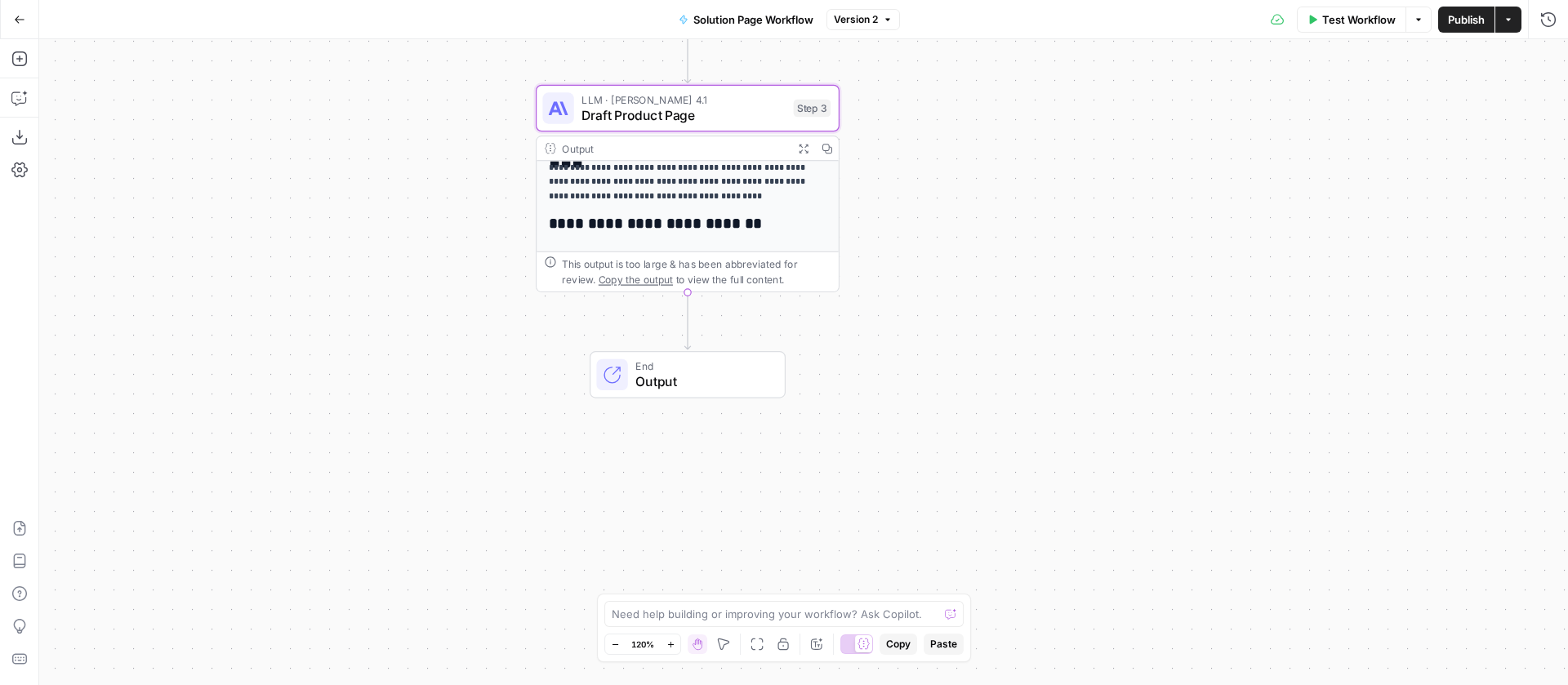
click at [745, 151] on div "Output" at bounding box center [674, 148] width 224 height 15
click at [1363, 18] on span "Test Workflow" at bounding box center [1359, 19] width 74 height 16
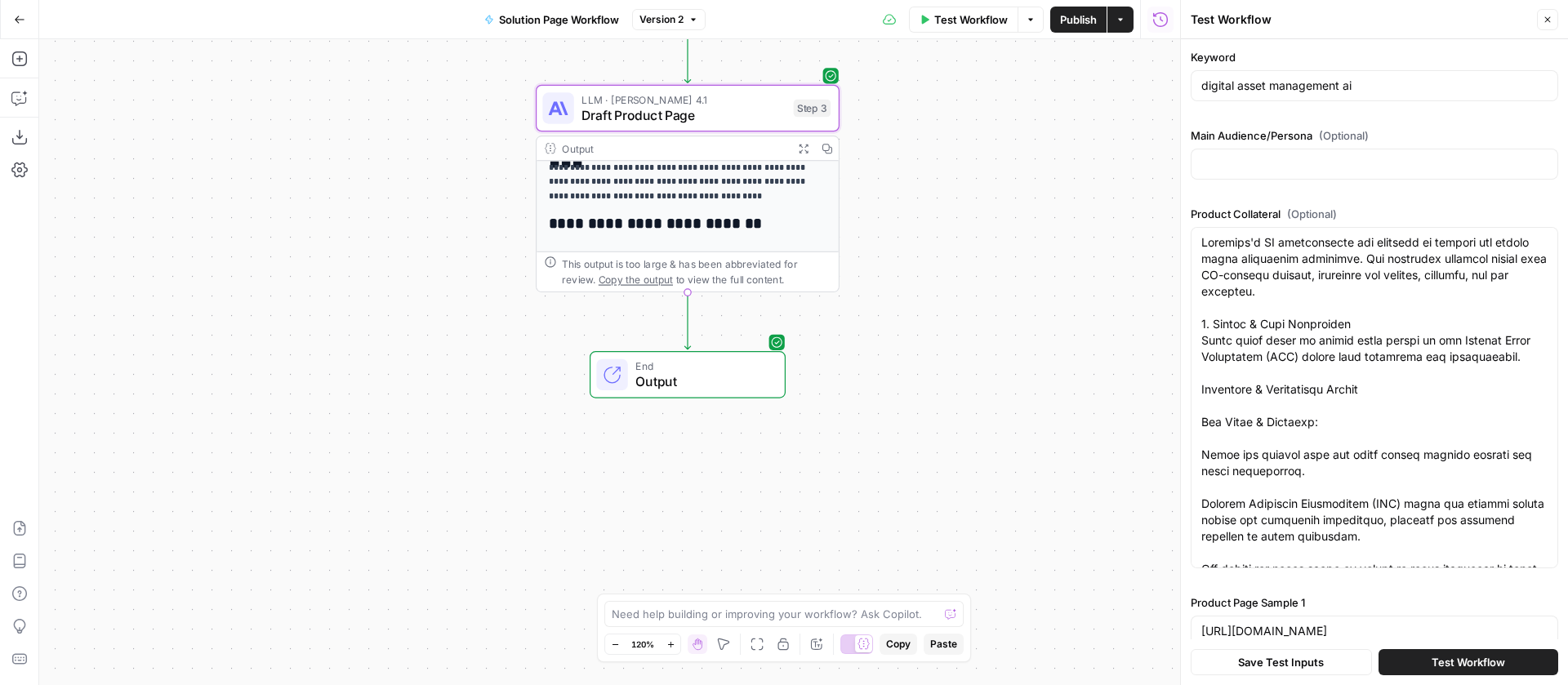
click at [1550, 18] on icon "button" at bounding box center [1548, 19] width 10 height 10
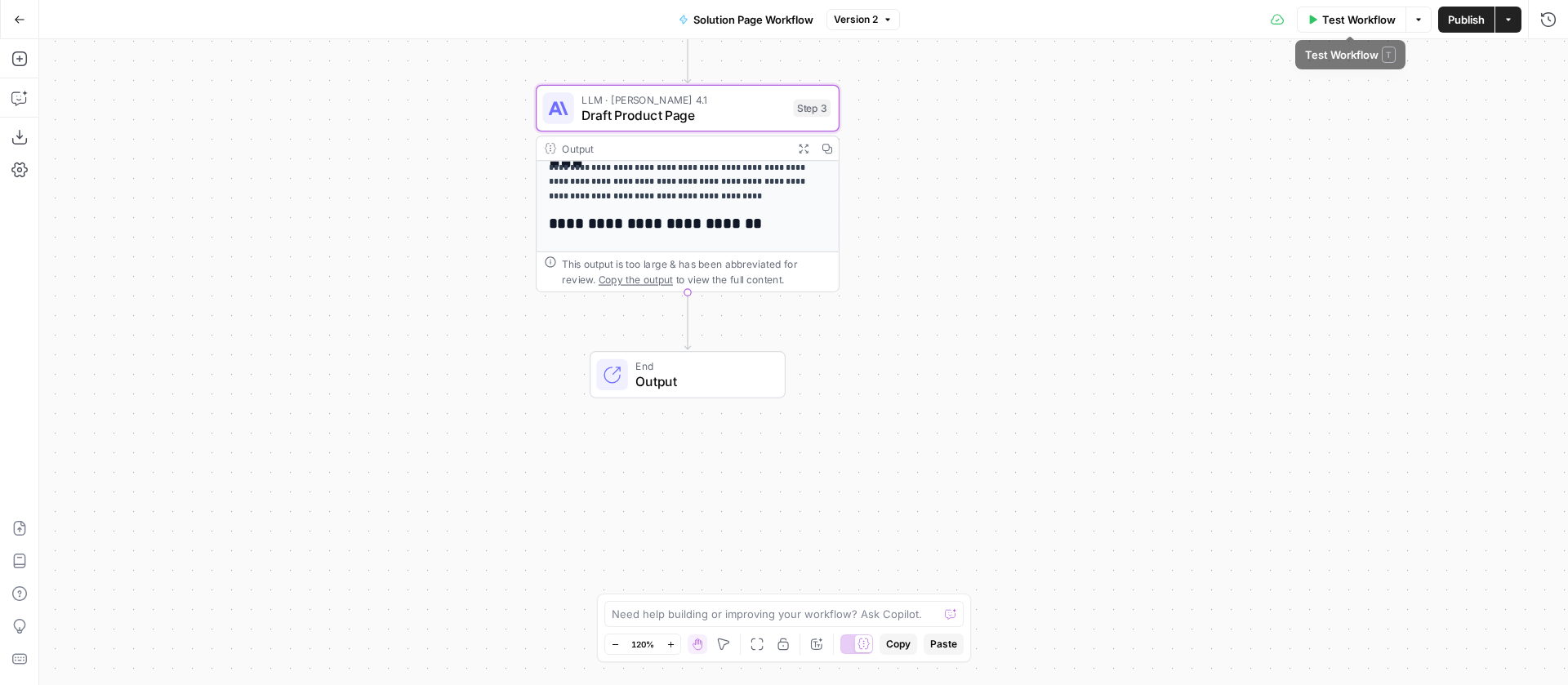
click at [1414, 19] on icon "button" at bounding box center [1419, 19] width 10 height 10
click at [1357, 83] on span "View Last Test" at bounding box center [1372, 81] width 72 height 16
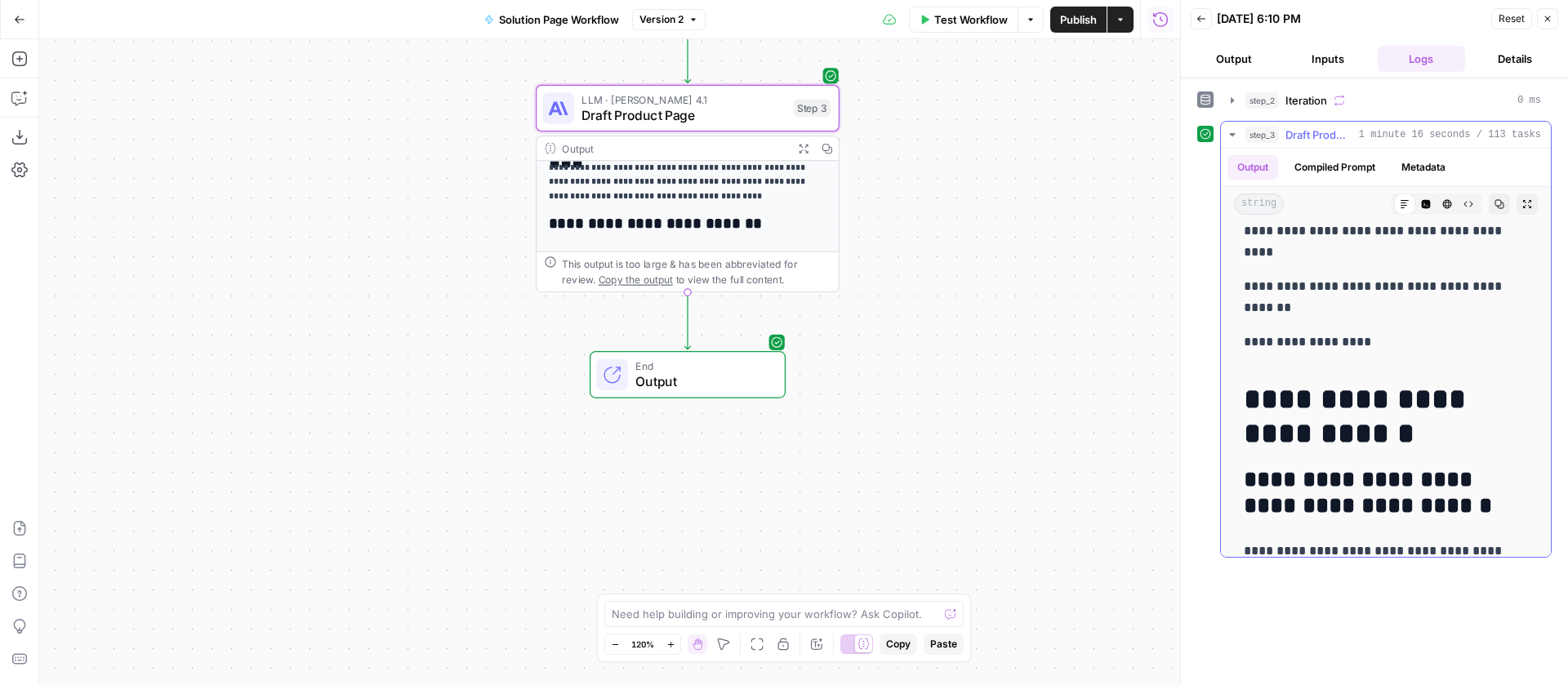
scroll to position [6915, 0]
drag, startPoint x: 1357, startPoint y: 299, endPoint x: 1253, endPoint y: 264, distance: 109.7
click at [1253, 384] on h1 "**********" at bounding box center [1380, 418] width 272 height 68
click at [12, 52] on icon "button" at bounding box center [19, 59] width 16 height 16
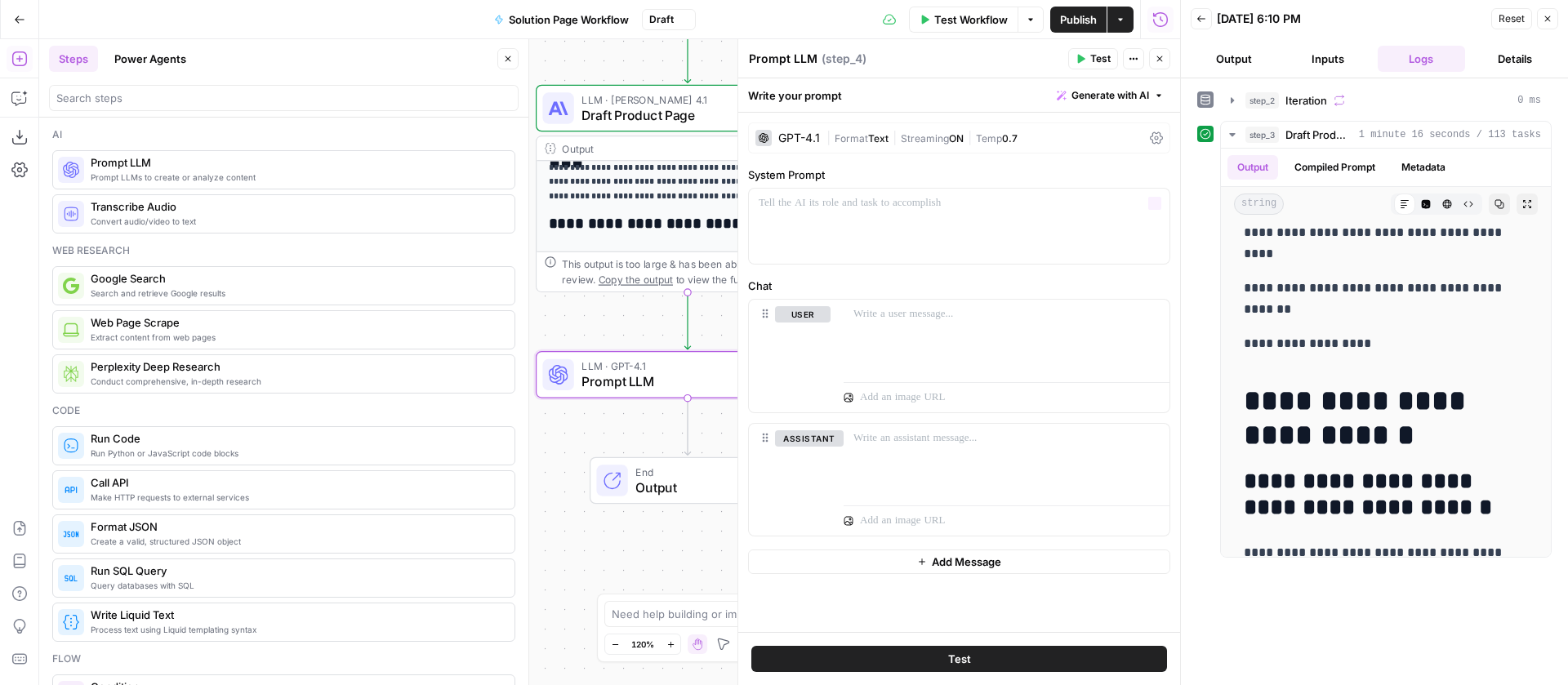
click at [815, 134] on div "GPT-4.1" at bounding box center [798, 138] width 41 height 12
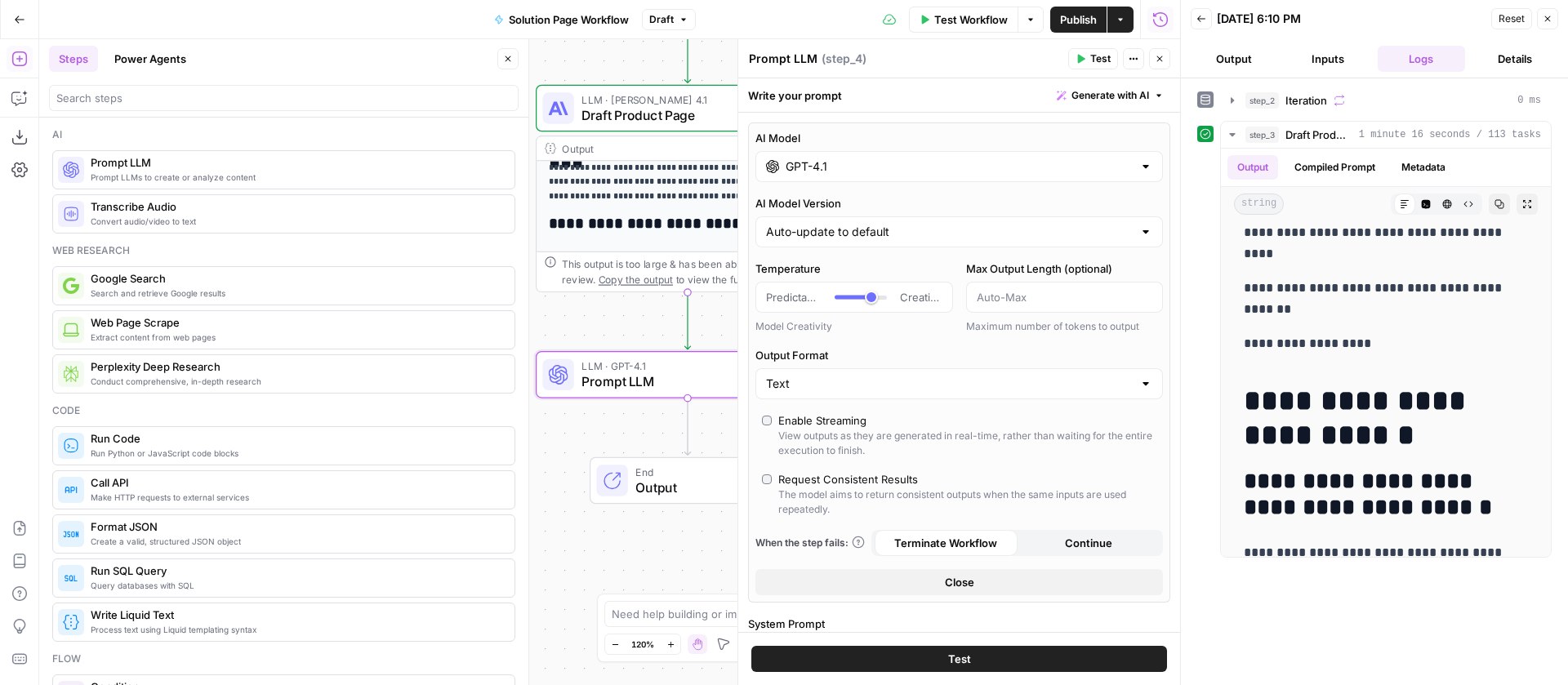
click at [836, 163] on input "GPT-4.1" at bounding box center [959, 166] width 347 height 16
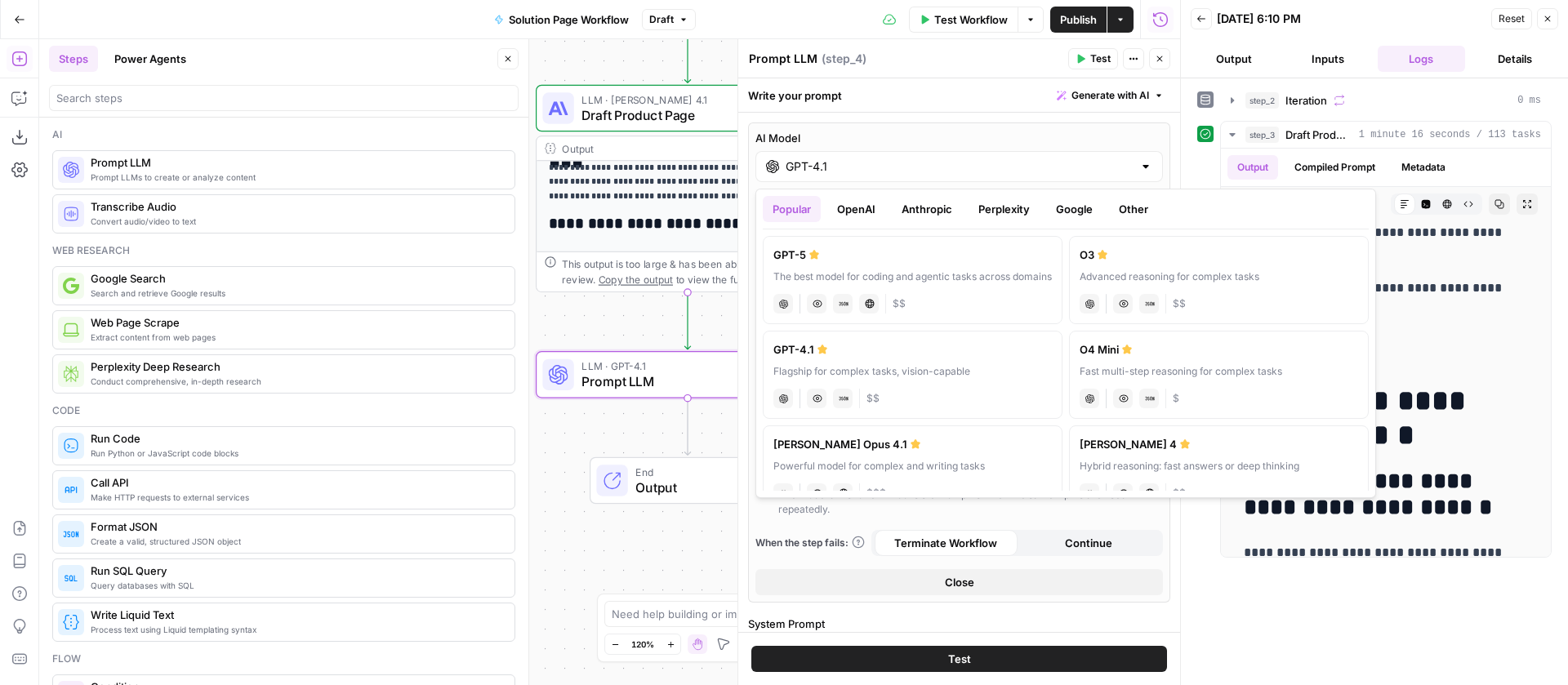
click at [941, 208] on button "Anthropic" at bounding box center [926, 208] width 70 height 26
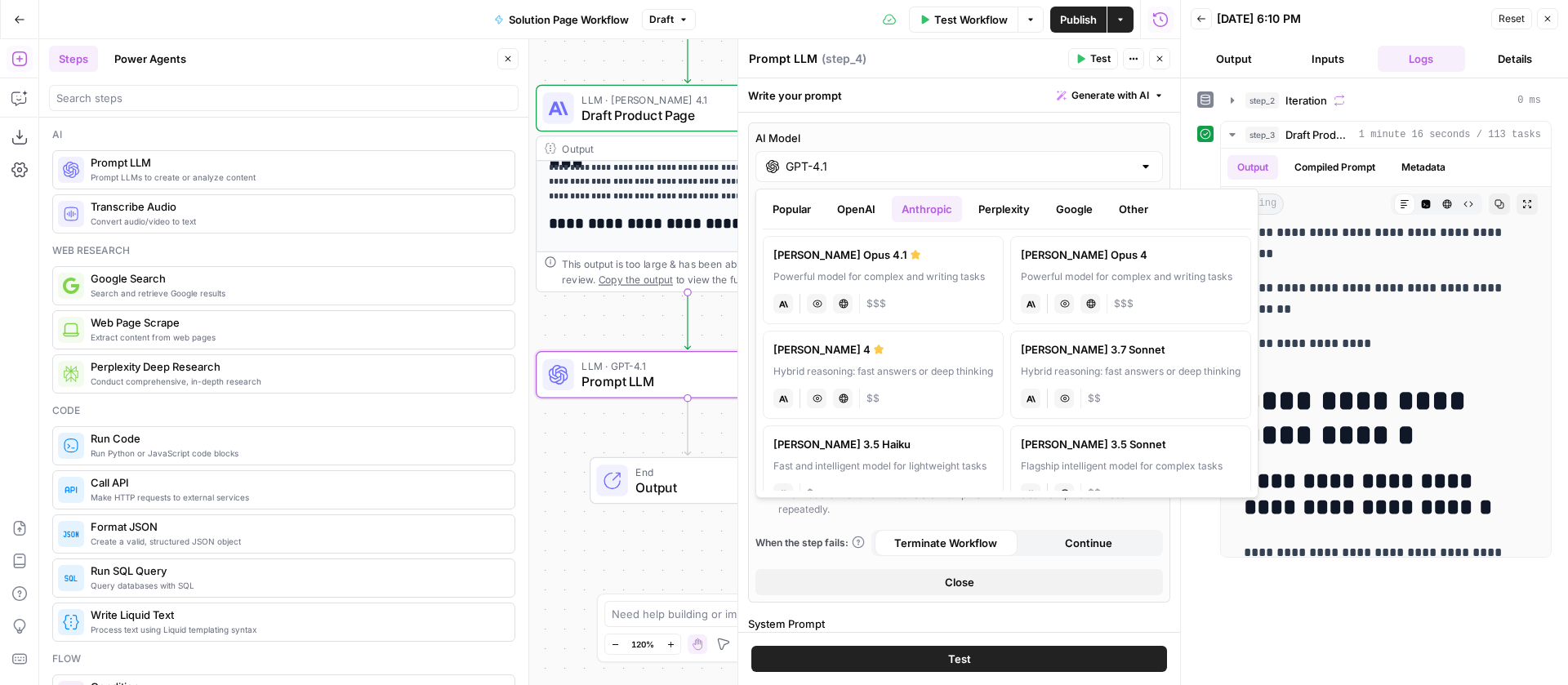
click at [1090, 275] on div "Powerful model for complex and writing tasks" at bounding box center [1131, 277] width 220 height 14
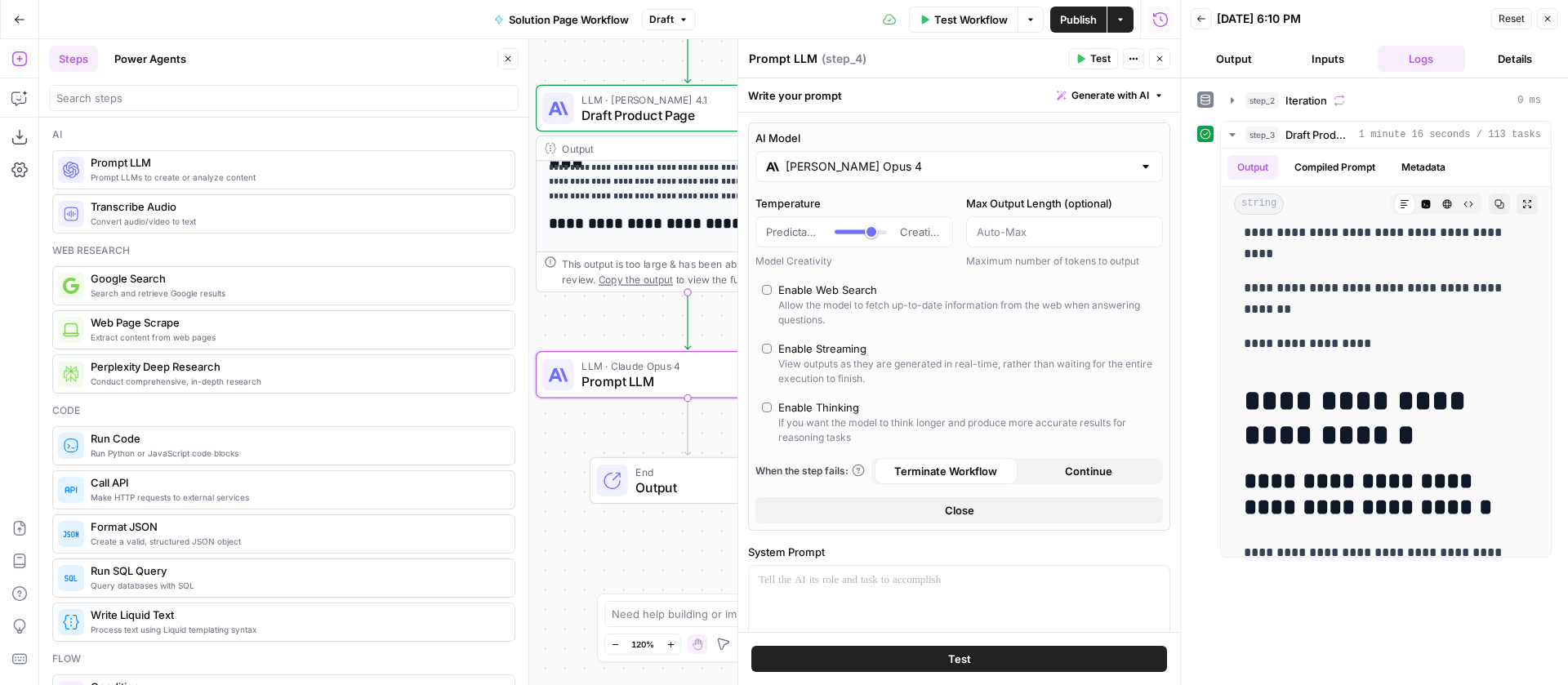
click at [919, 168] on input "Claude Opus 4" at bounding box center [959, 166] width 347 height 16
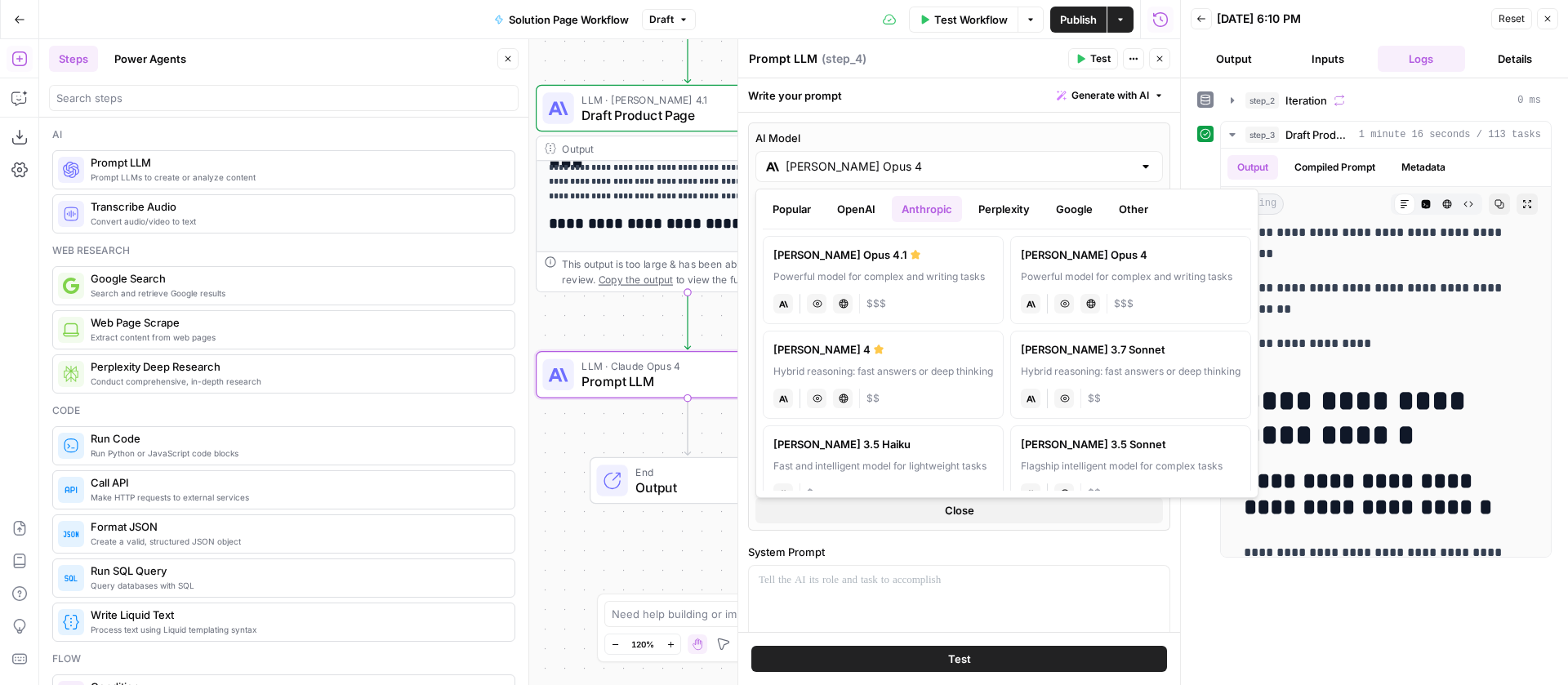
click at [860, 260] on div "Claude Opus 4.1" at bounding box center [883, 255] width 220 height 16
type input "Claude Opus 4.1"
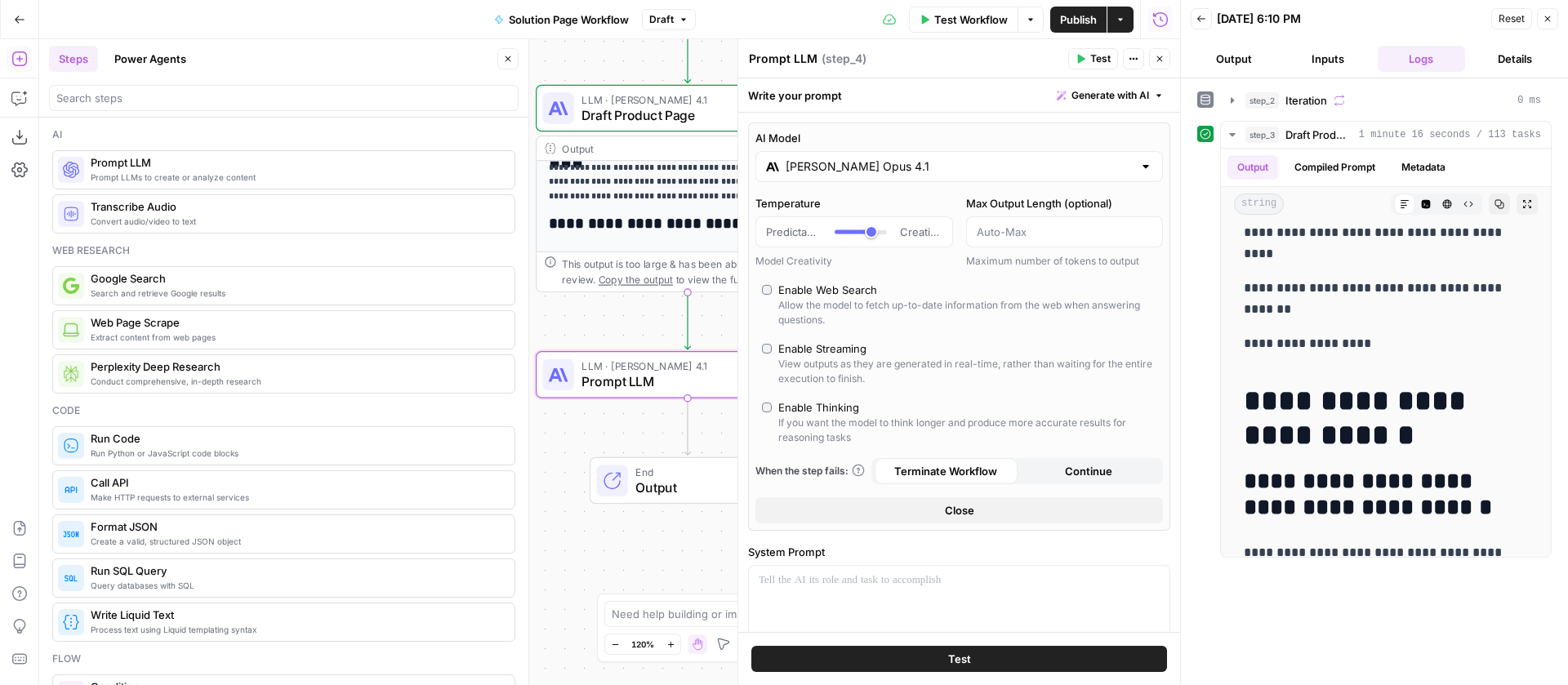
click at [820, 414] on div "Enable Thinking" at bounding box center [819, 407] width 81 height 16
type input "*"
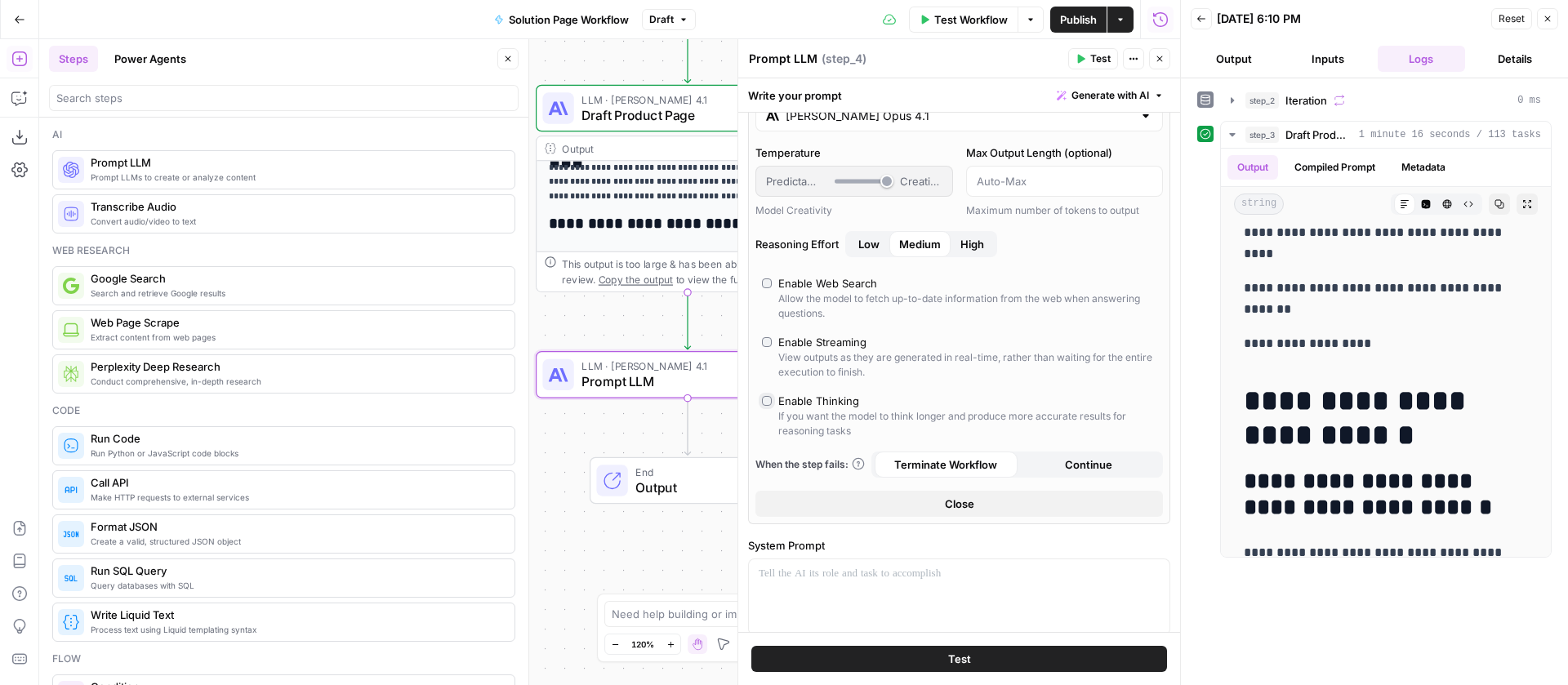
scroll to position [149, 0]
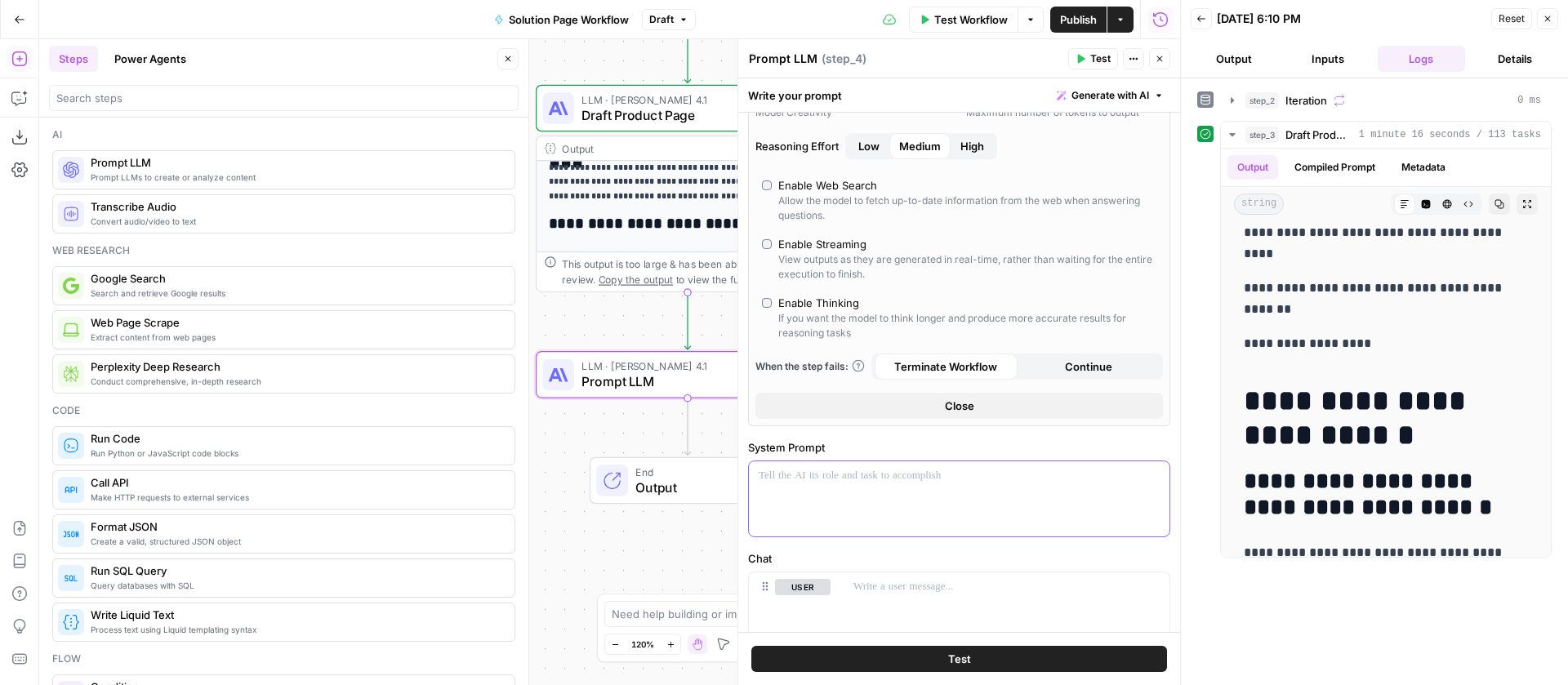
click at [844, 483] on p at bounding box center [959, 476] width 401 height 16
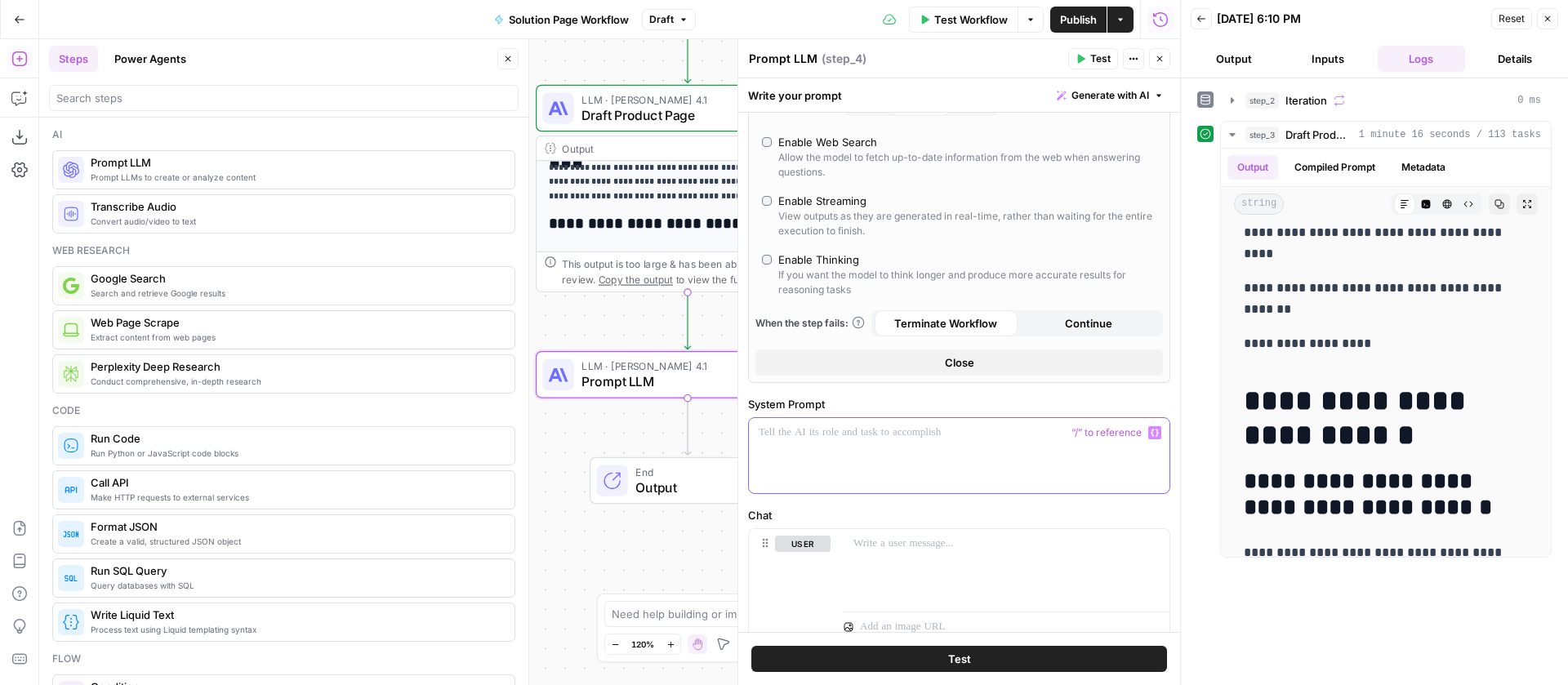
scroll to position [225, 0]
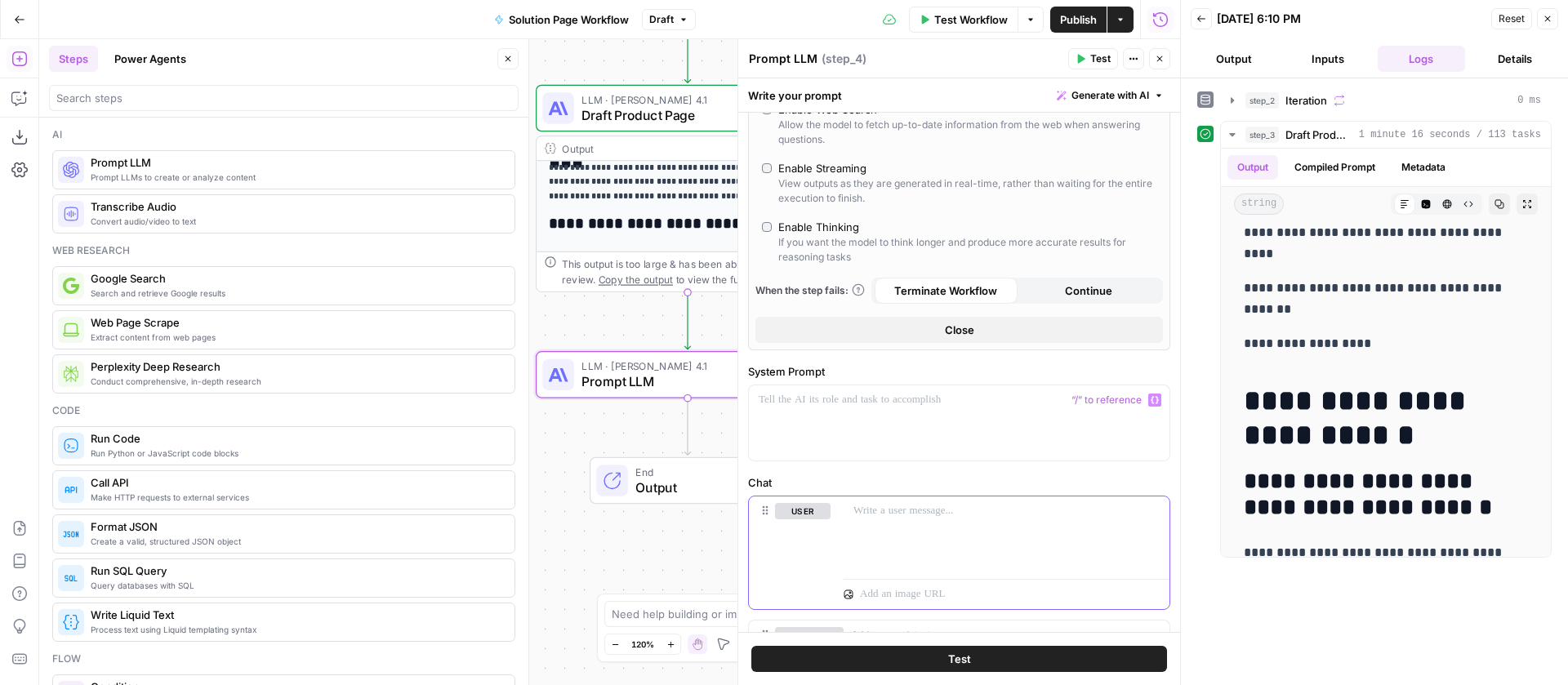
click at [886, 515] on p at bounding box center [1006, 511] width 306 height 16
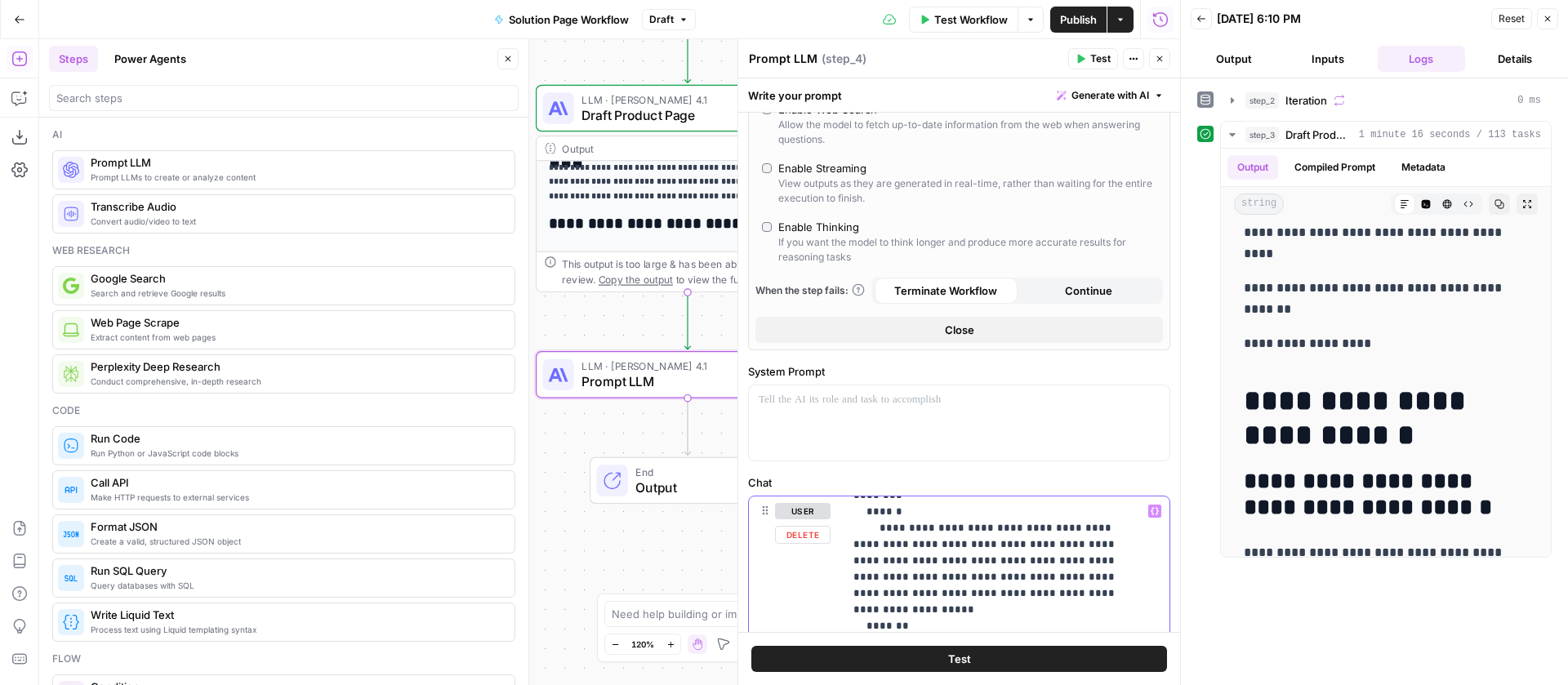
scroll to position [0, 0]
drag, startPoint x: 897, startPoint y: 577, endPoint x: 856, endPoint y: 531, distance: 61.6
click at [819, 399] on p at bounding box center [959, 400] width 401 height 16
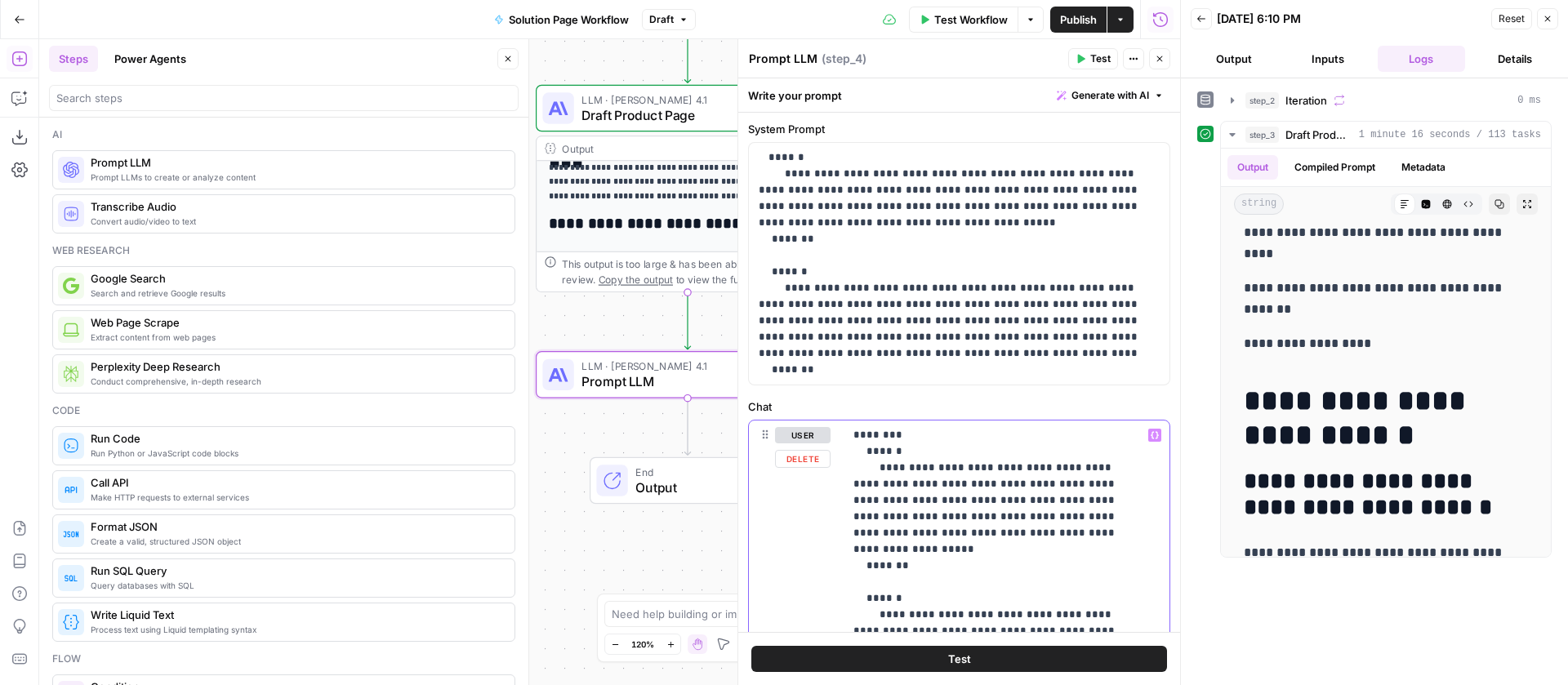
drag, startPoint x: 911, startPoint y: 570, endPoint x: 867, endPoint y: 455, distance: 123.1
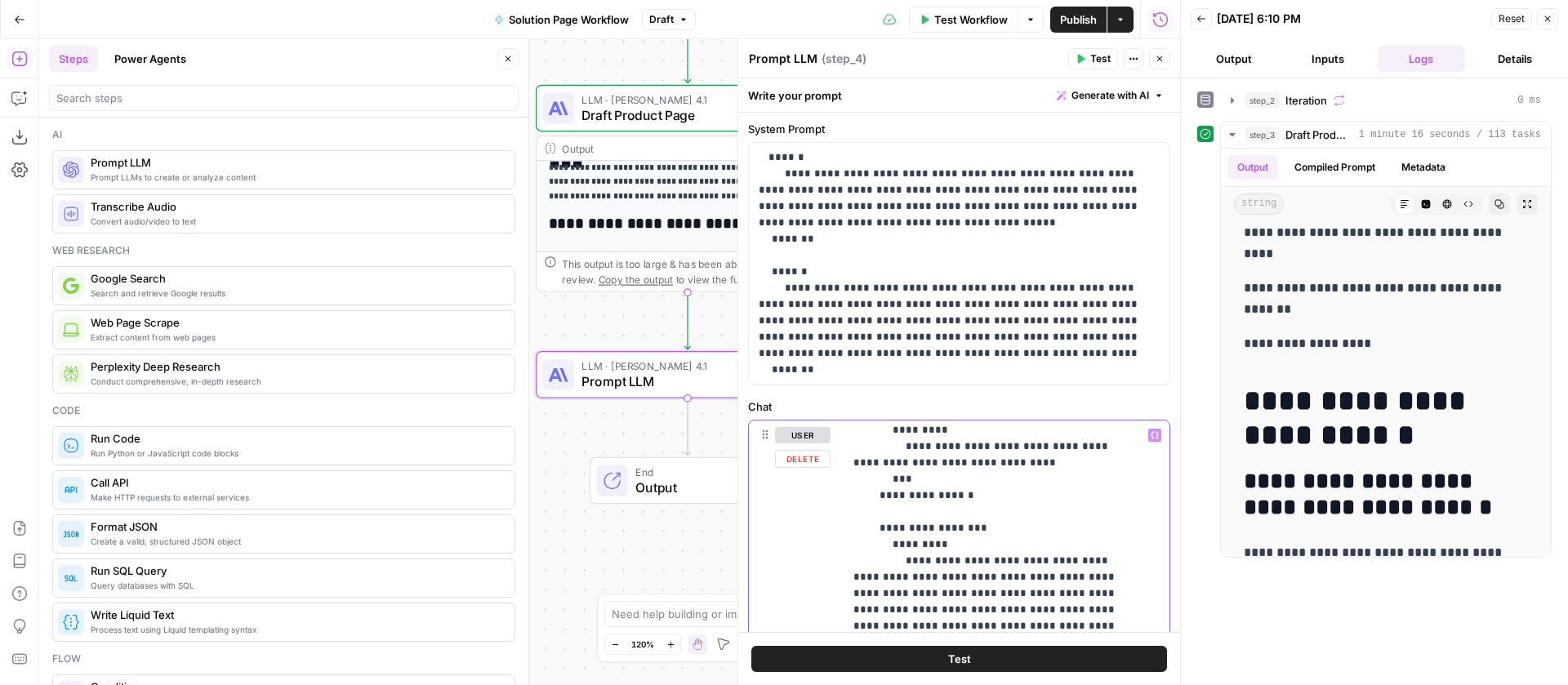
scroll to position [67, 0]
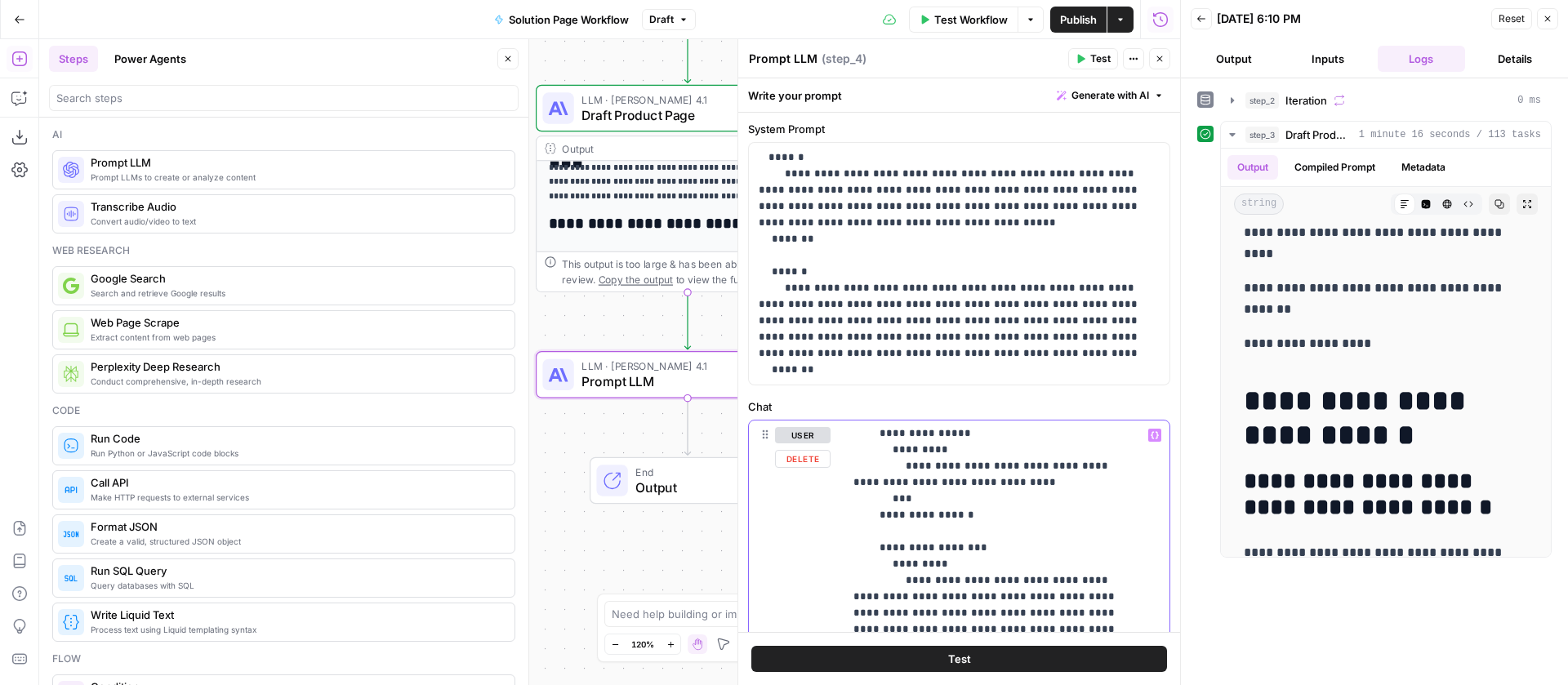
drag, startPoint x: 940, startPoint y: 484, endPoint x: 926, endPoint y: 469, distance: 20.5
click at [1151, 432] on icon "button" at bounding box center [1155, 435] width 9 height 9
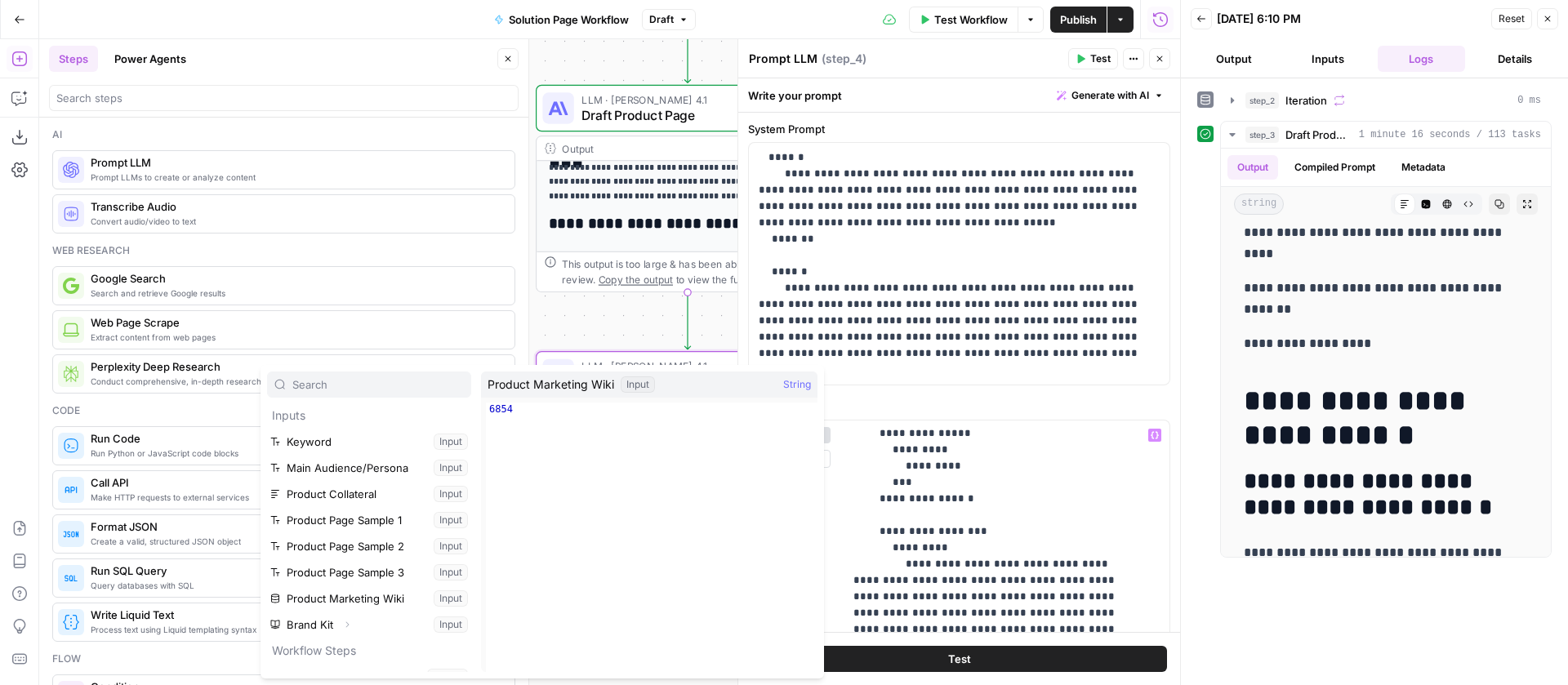
scroll to position [44, 0]
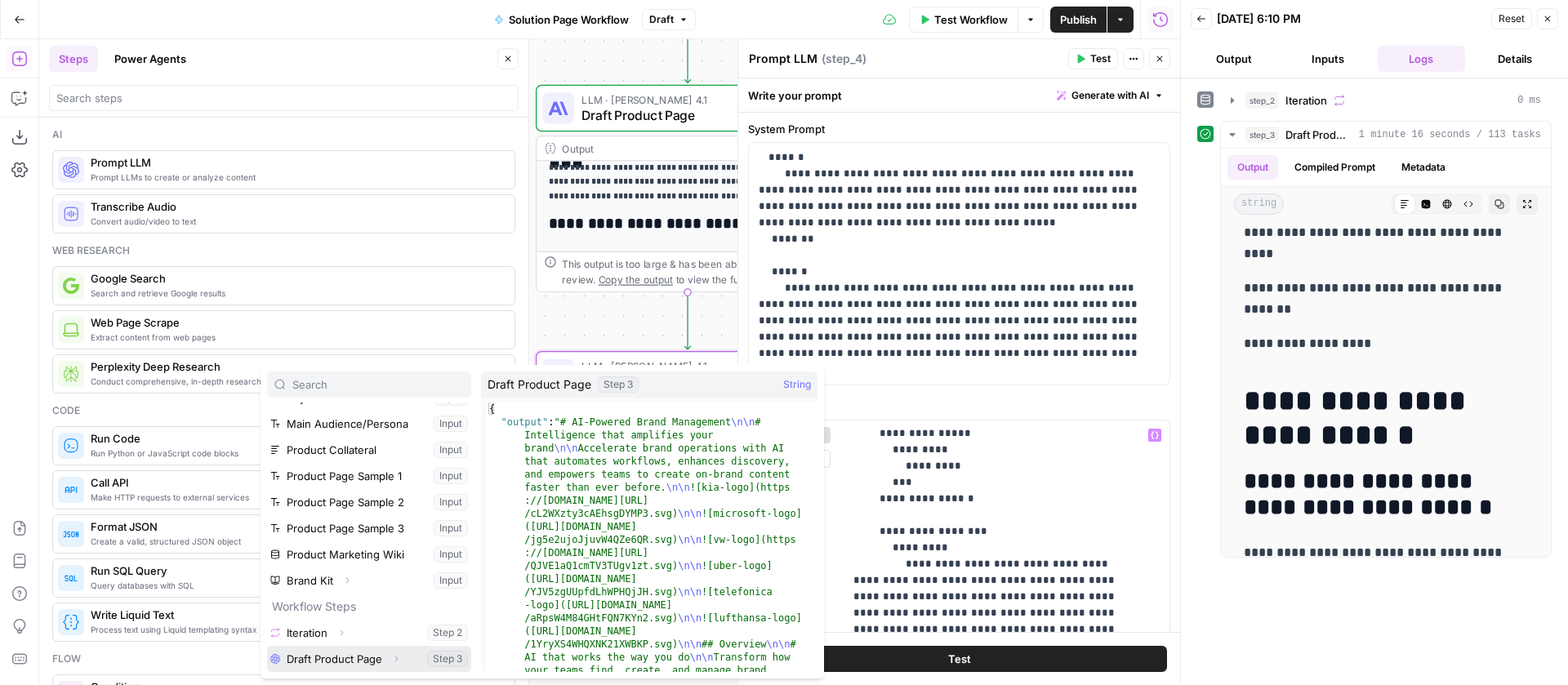
click at [313, 654] on button "Select variable Draft Product Page" at bounding box center [369, 658] width 205 height 26
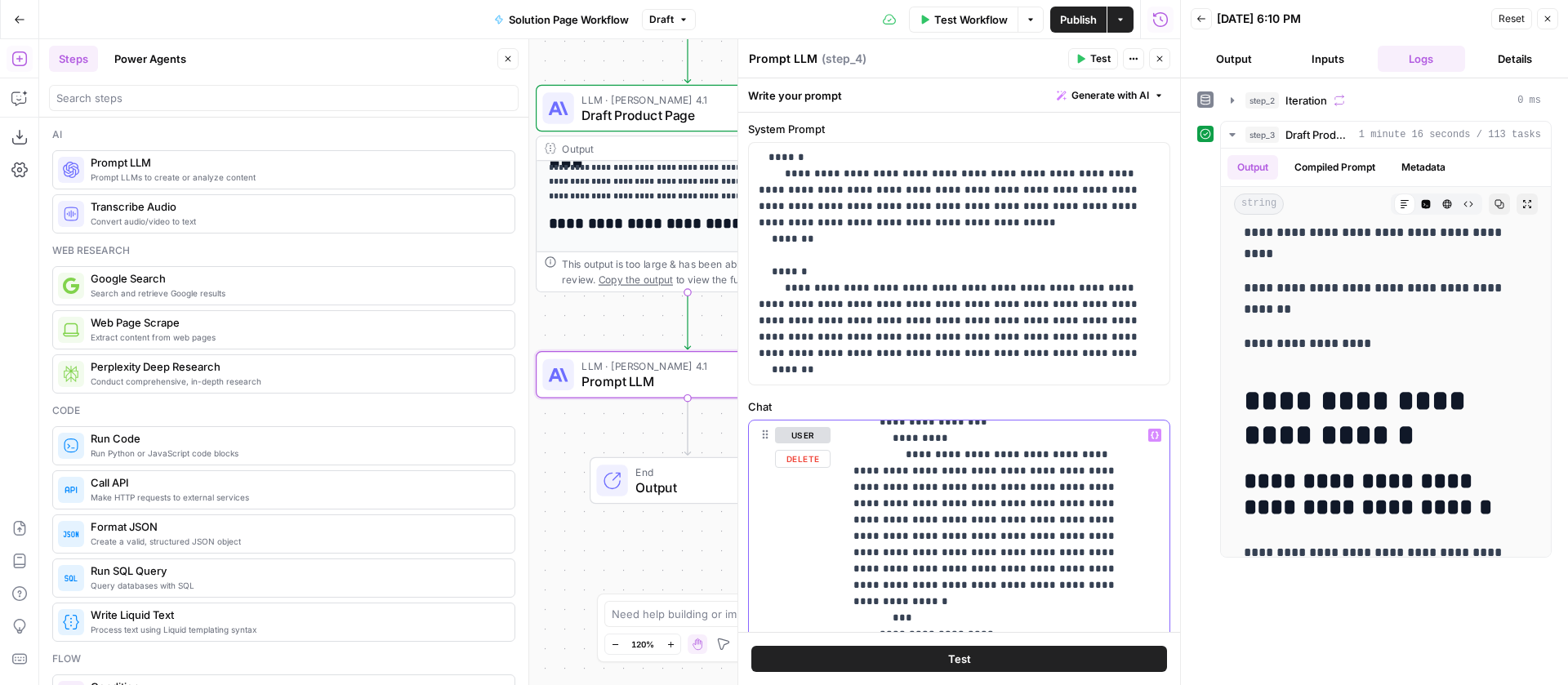
scroll to position [195, 0]
drag, startPoint x: 935, startPoint y: 564, endPoint x: 927, endPoint y: 456, distance: 108.3
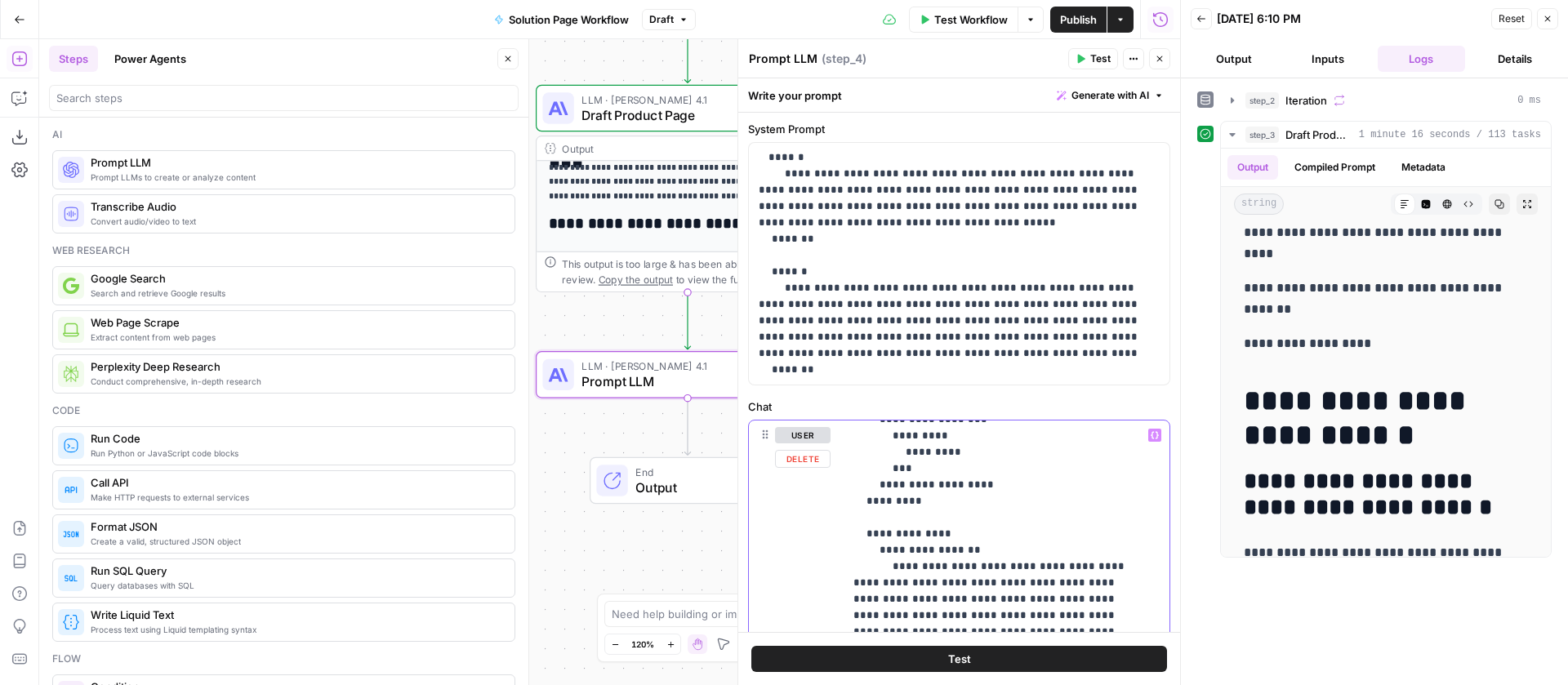
click at [1151, 435] on icon "button" at bounding box center [1155, 435] width 9 height 9
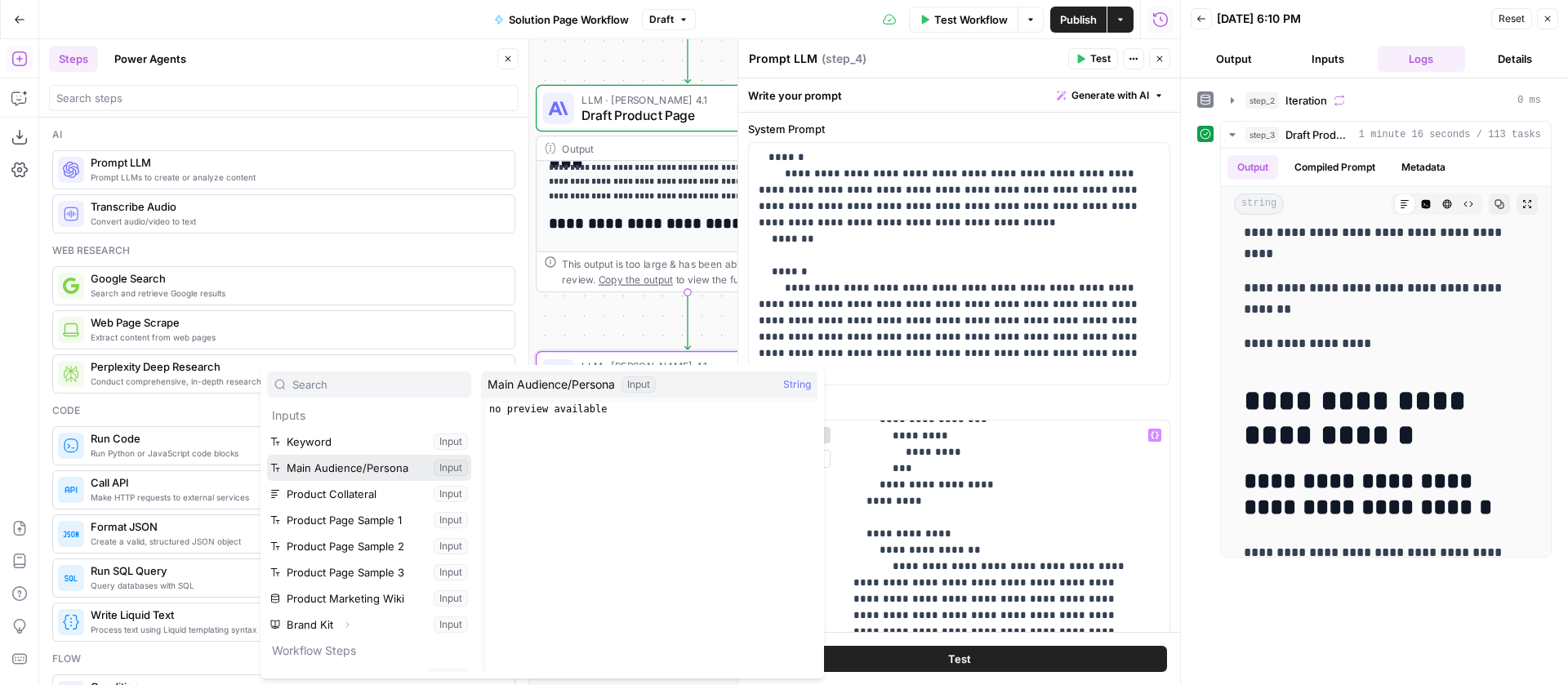
click at [362, 464] on button "Select variable Main Audience/Persona" at bounding box center [369, 468] width 205 height 26
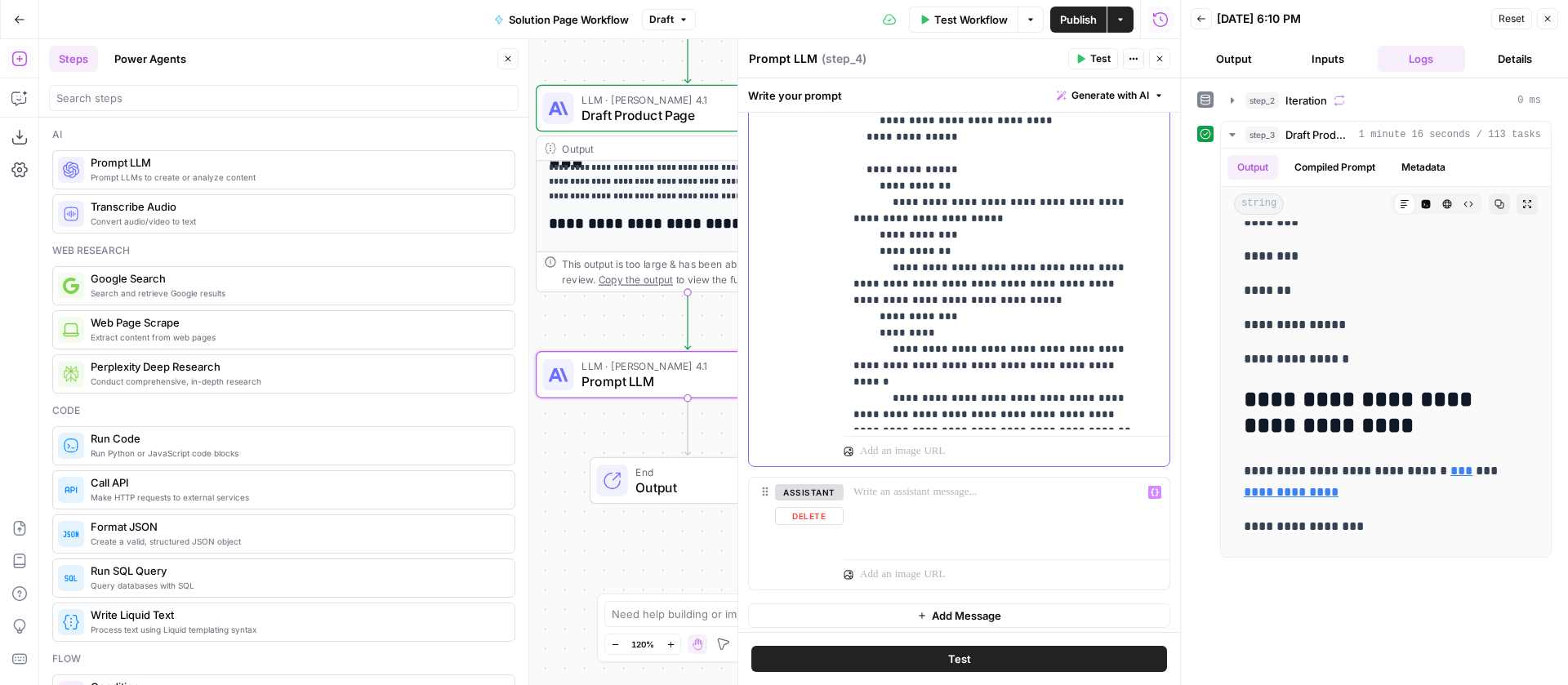
scroll to position [1195, 0]
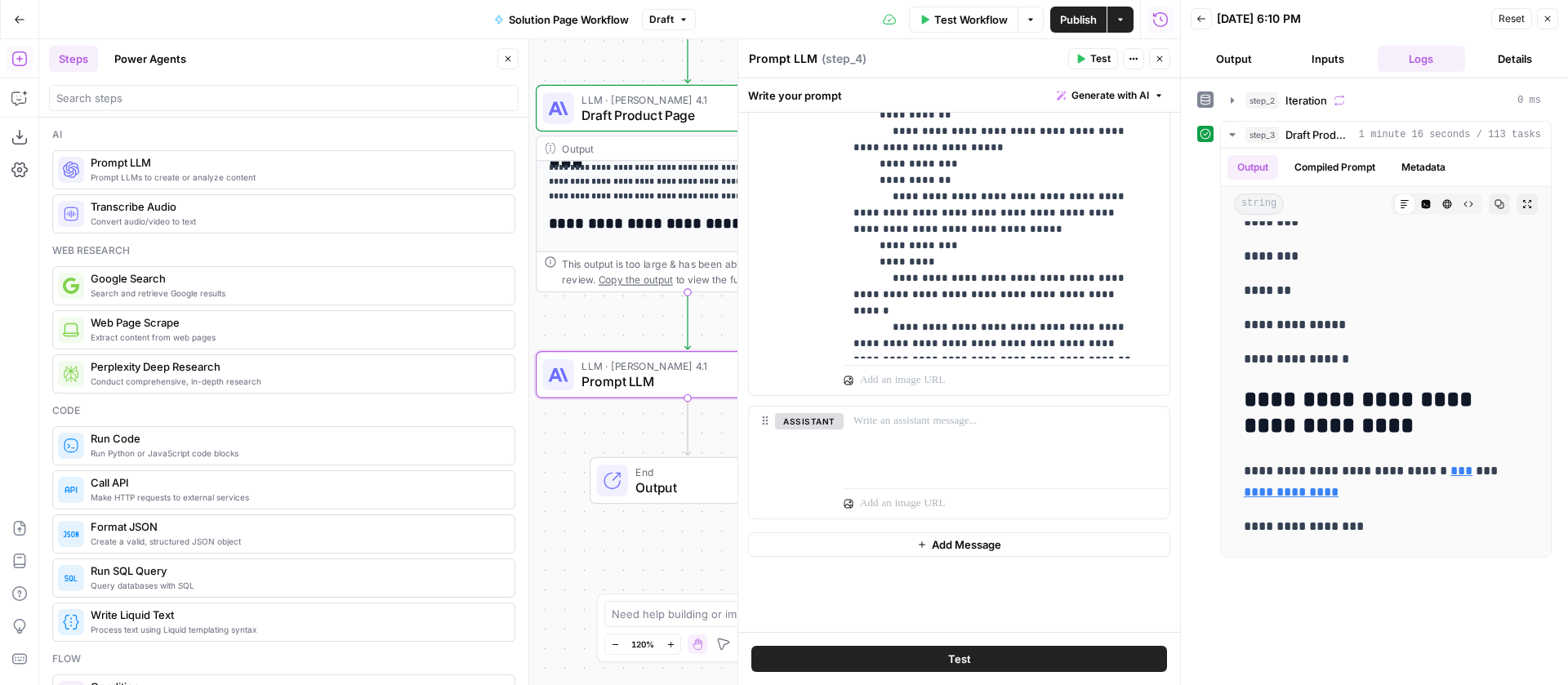
click at [805, 64] on textarea "Prompt LLM" at bounding box center [783, 59] width 68 height 16
type textarea "More FAQs"
click at [978, 658] on button "Test" at bounding box center [959, 658] width 416 height 26
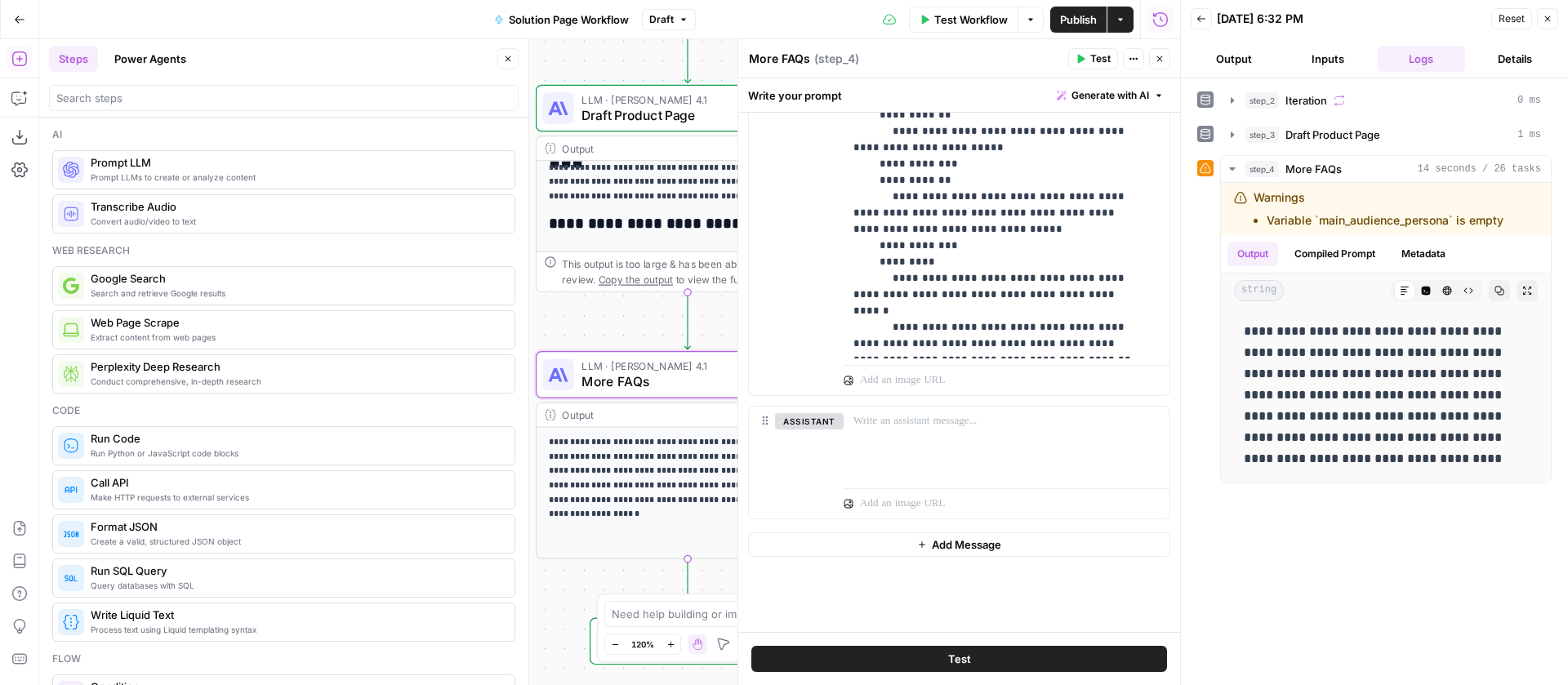
click at [1163, 61] on icon "button" at bounding box center [1160, 59] width 10 height 10
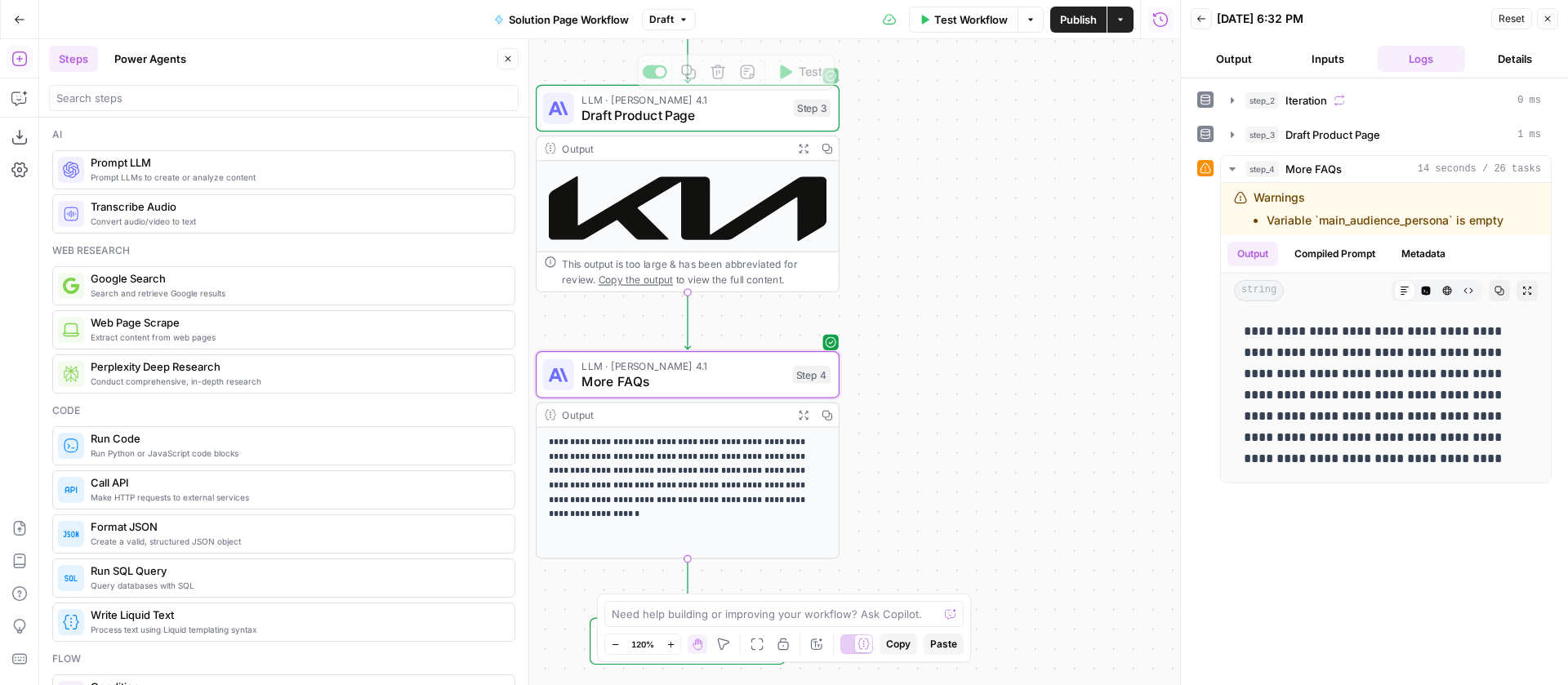
scroll to position [0, 0]
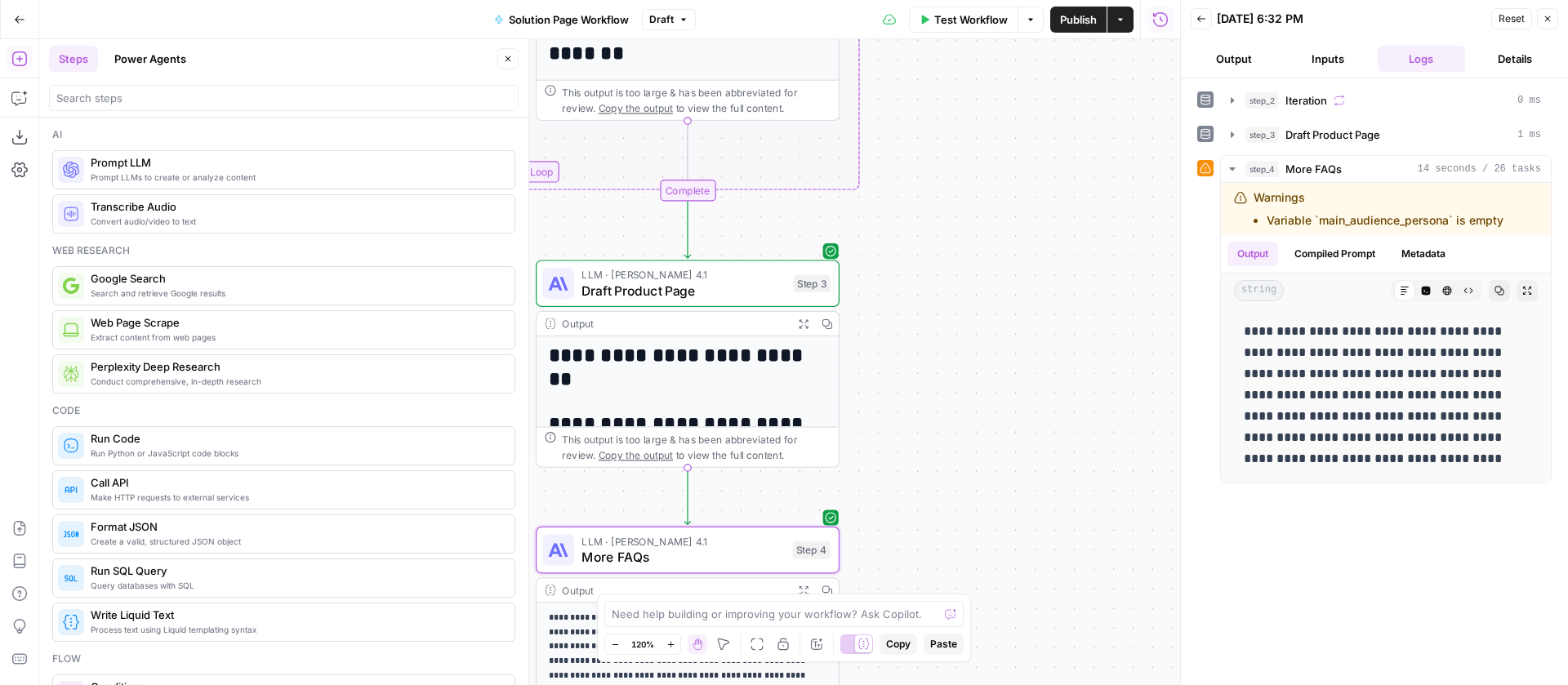
click at [990, 25] on span "Test Workflow" at bounding box center [971, 19] width 74 height 16
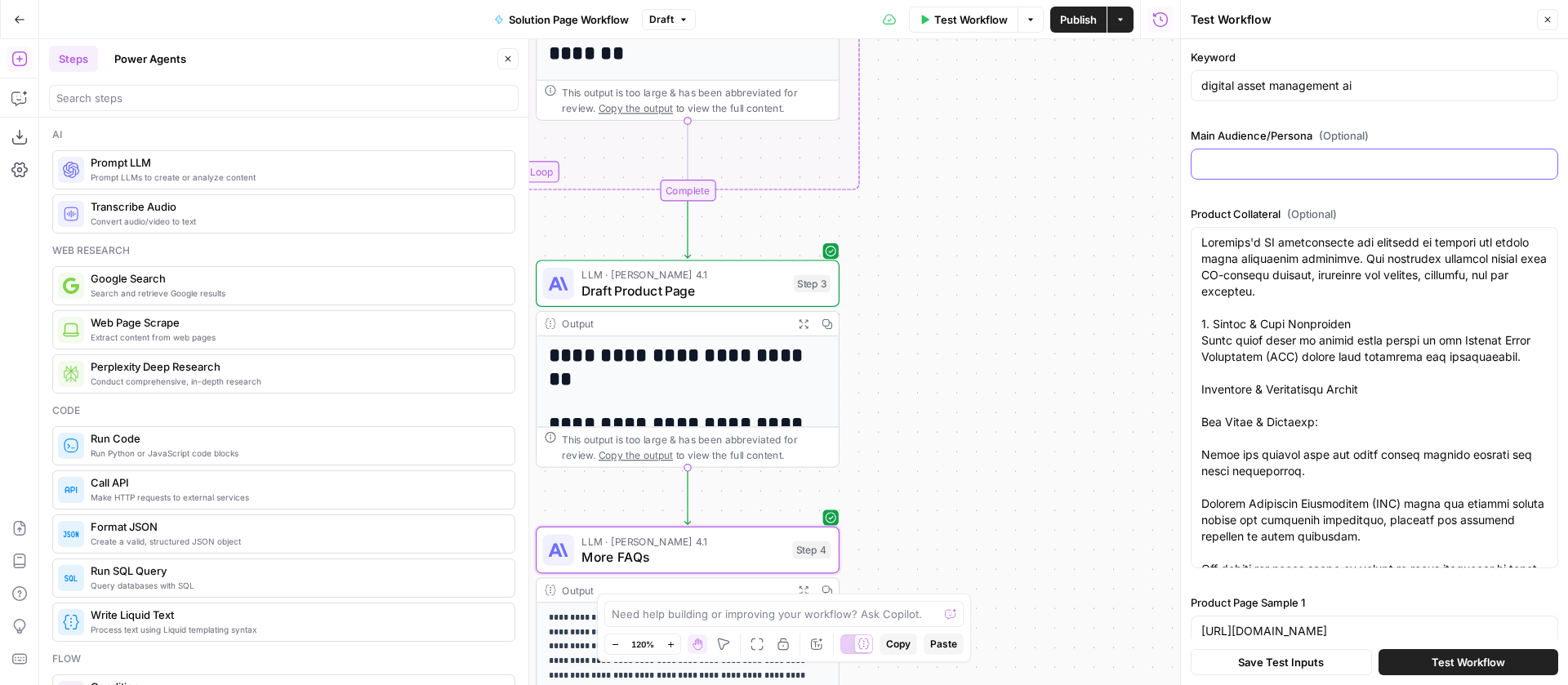
click at [1295, 164] on input "Main Audience/Persona (Optional)" at bounding box center [1375, 163] width 346 height 16
click at [1329, 159] on input "Main Audience/Persona (Optional)" at bounding box center [1375, 163] width 346 height 16
type input "Creative/brand director"
click at [1449, 659] on span "Test Workflow" at bounding box center [1468, 662] width 74 height 16
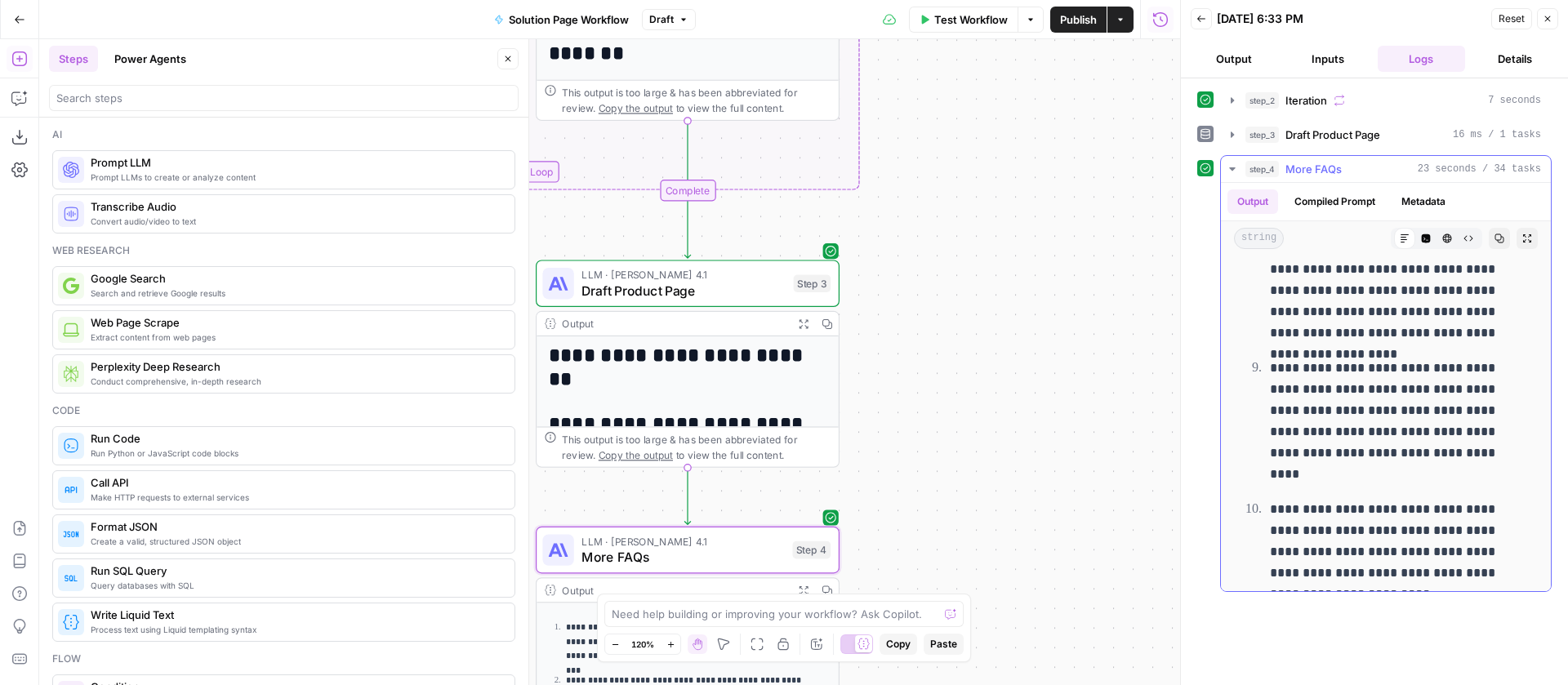
scroll to position [941, 0]
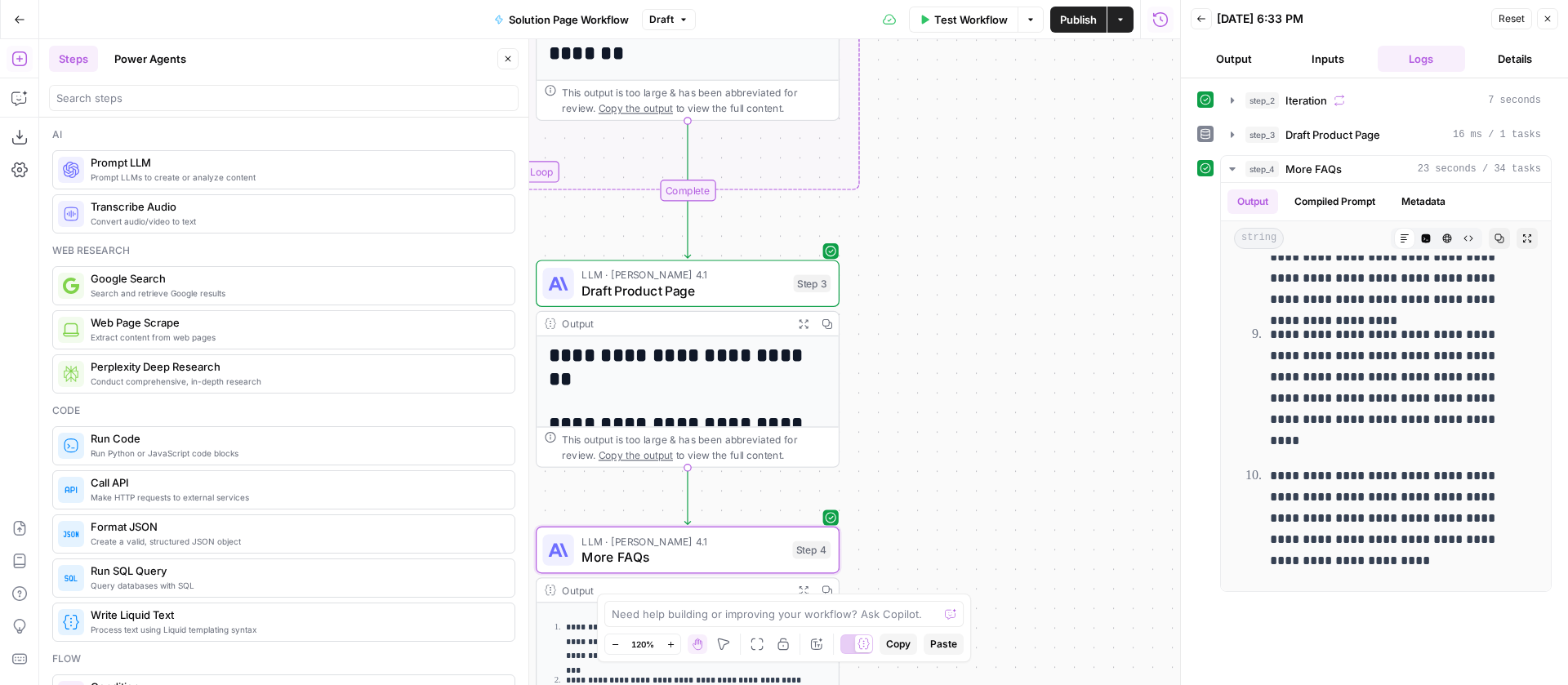
click at [1082, 22] on span "Publish" at bounding box center [1079, 19] width 37 height 16
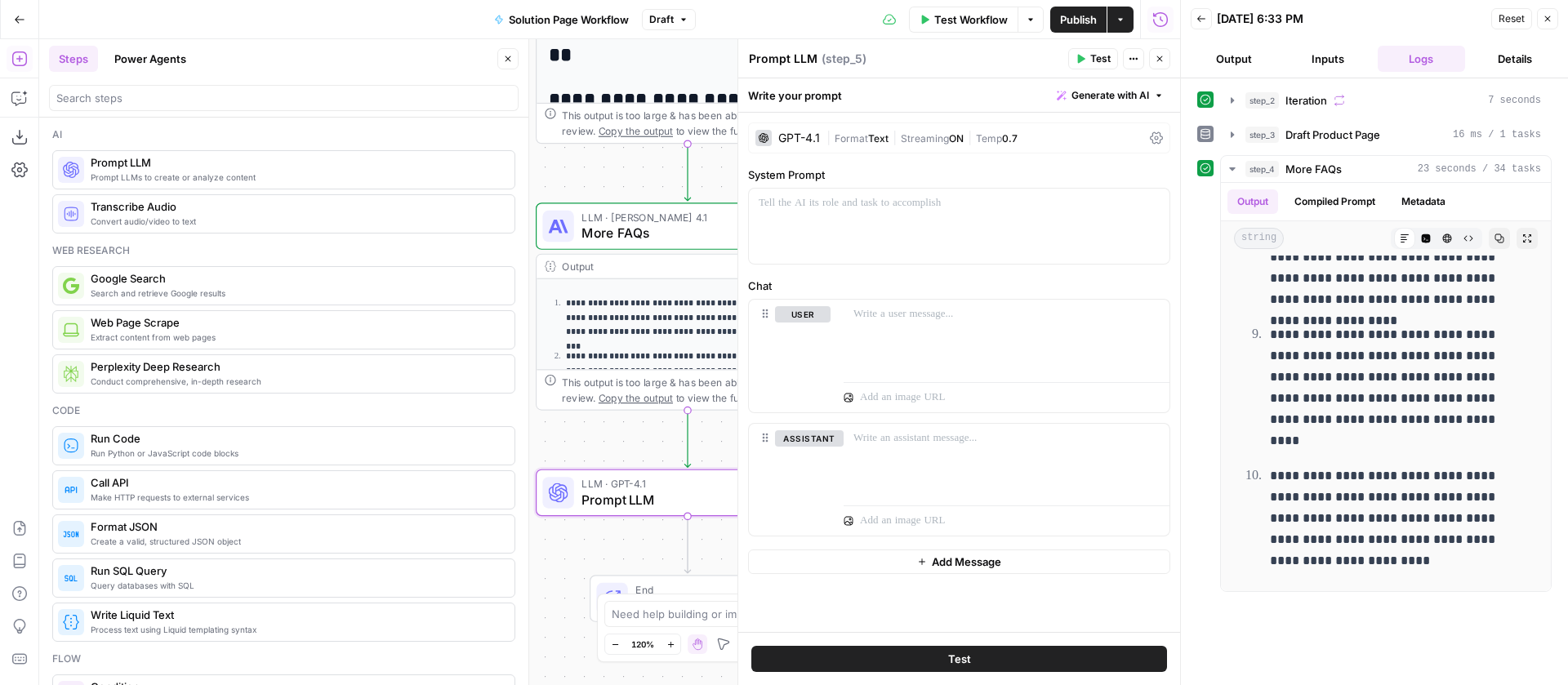
click at [824, 142] on div "GPT-4.1 | Format Text | Streaming ON | Temp 0.7" at bounding box center [960, 138] width 423 height 31
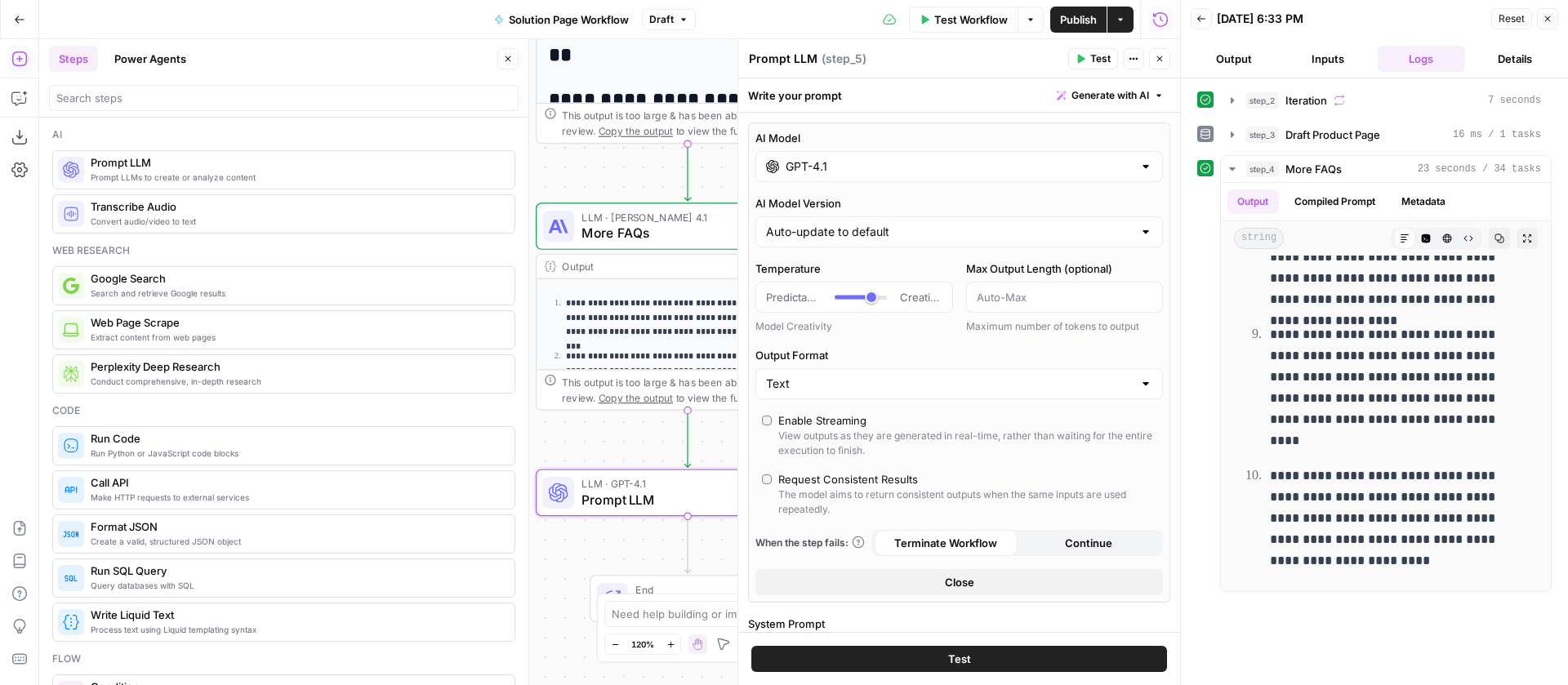
click at [853, 177] on div "GPT-4.1" at bounding box center [959, 166] width 407 height 31
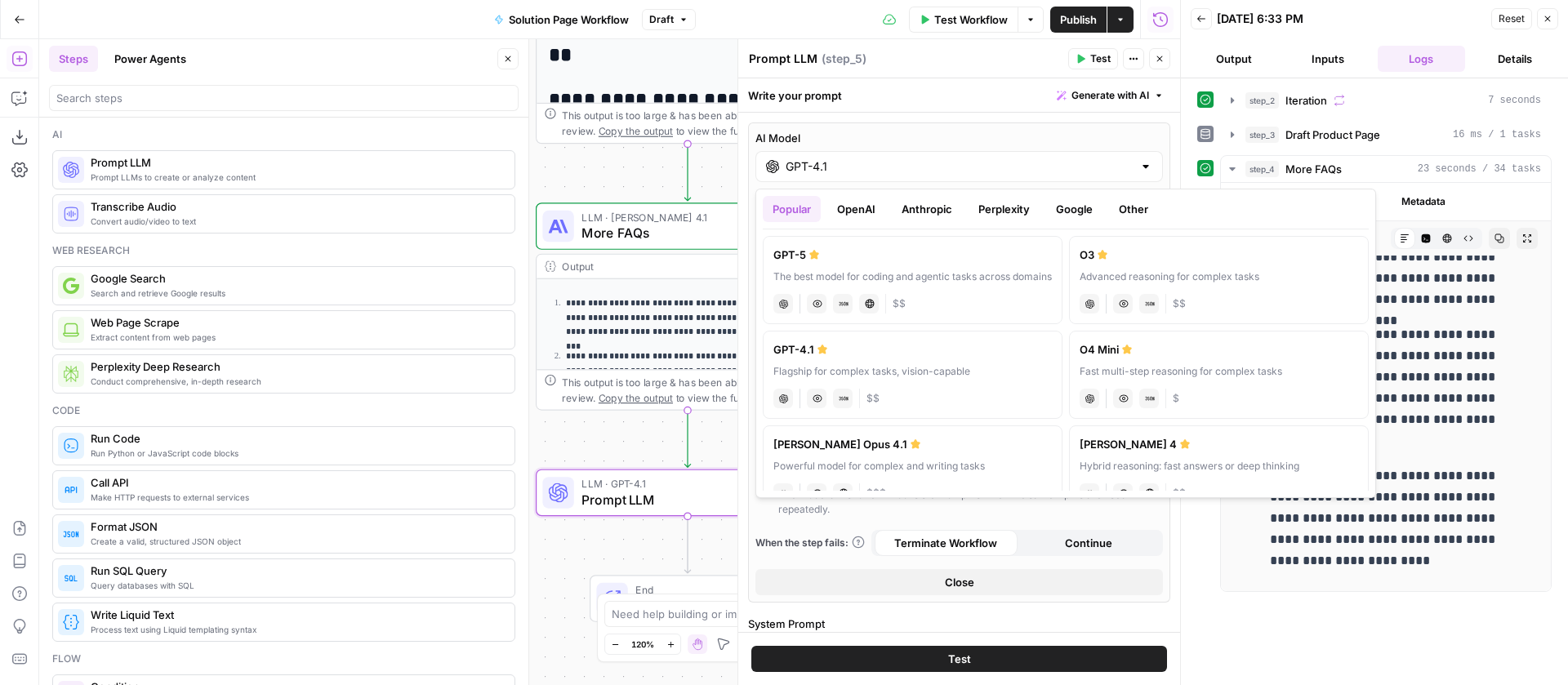
click at [945, 207] on button "Anthropic" at bounding box center [926, 208] width 70 height 26
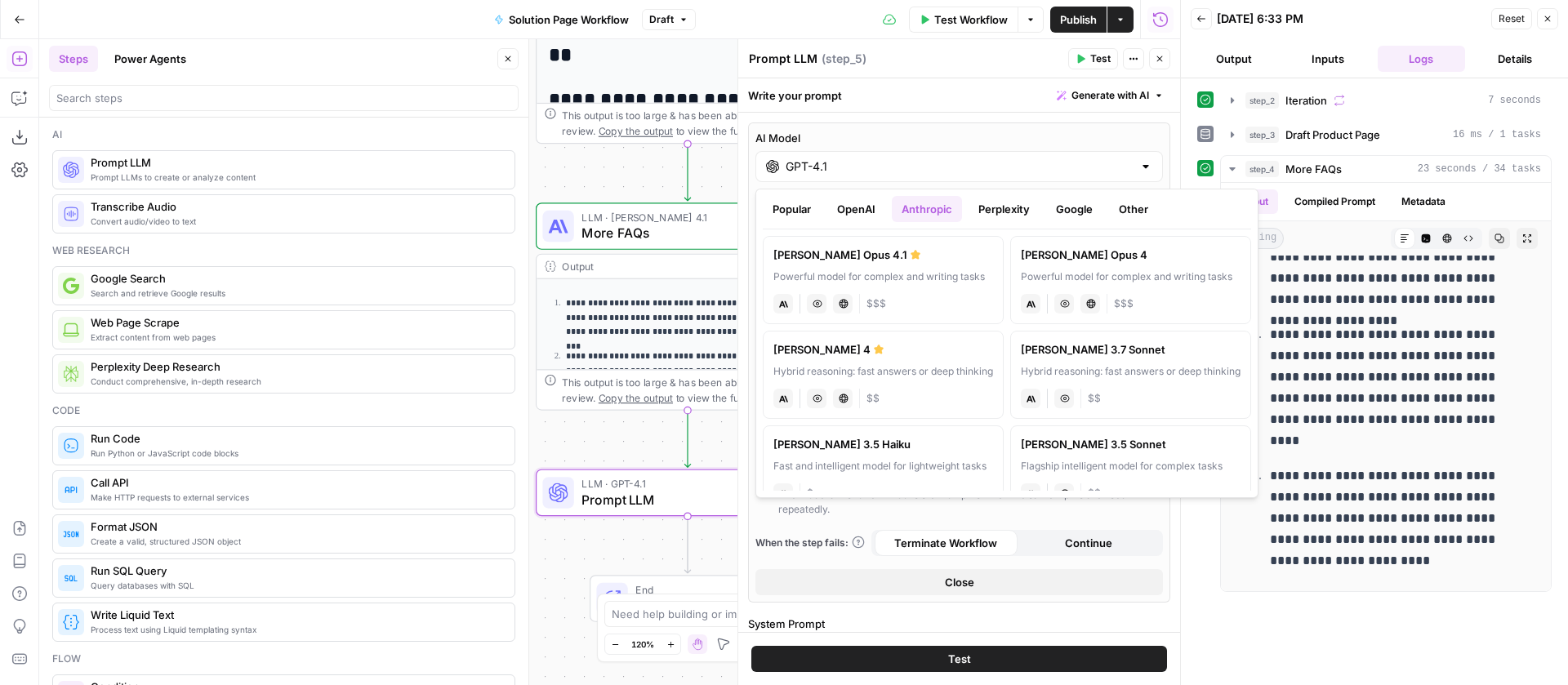
click at [1090, 261] on div "Claude Opus 4" at bounding box center [1131, 255] width 220 height 16
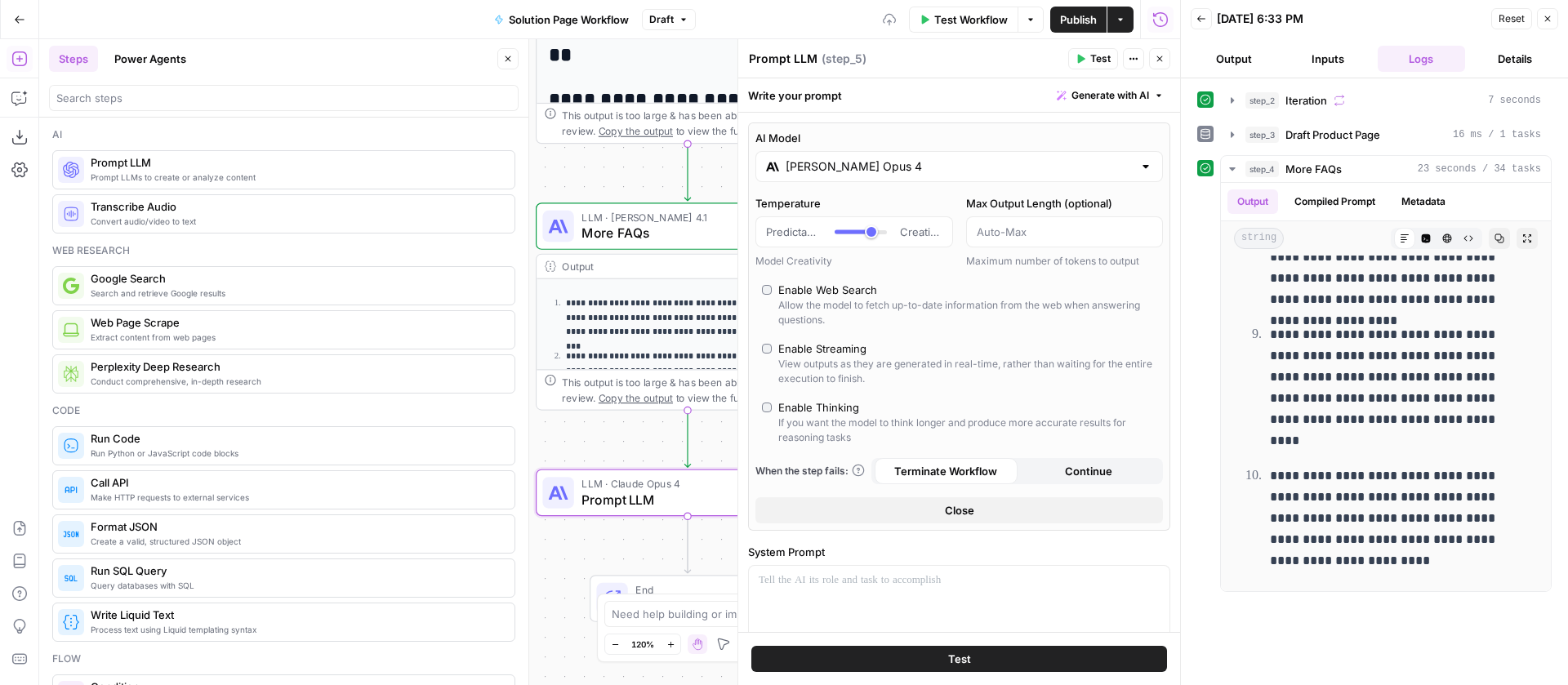
click at [879, 172] on input "Claude Opus 4" at bounding box center [959, 166] width 347 height 16
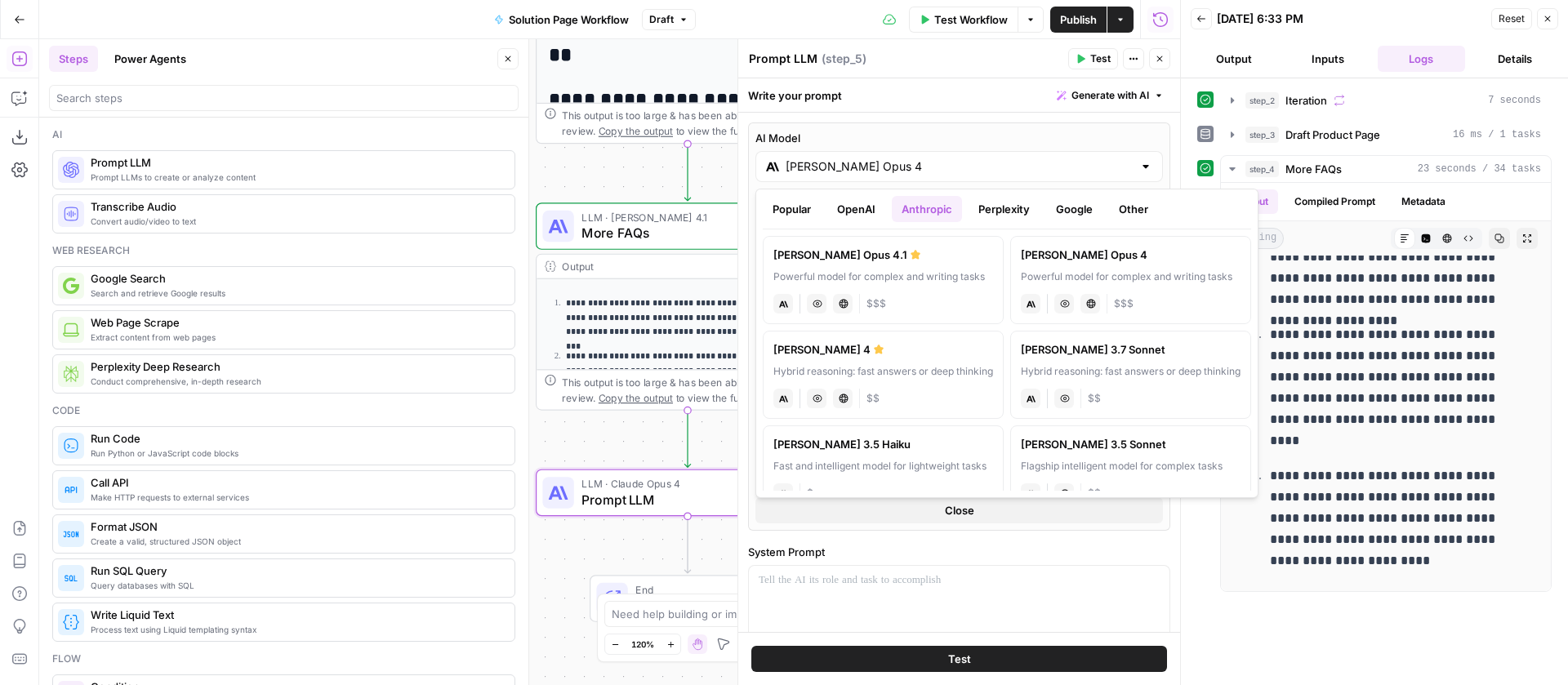
click at [911, 253] on icon at bounding box center [916, 254] width 10 height 9
type input "Claude Opus 4.1"
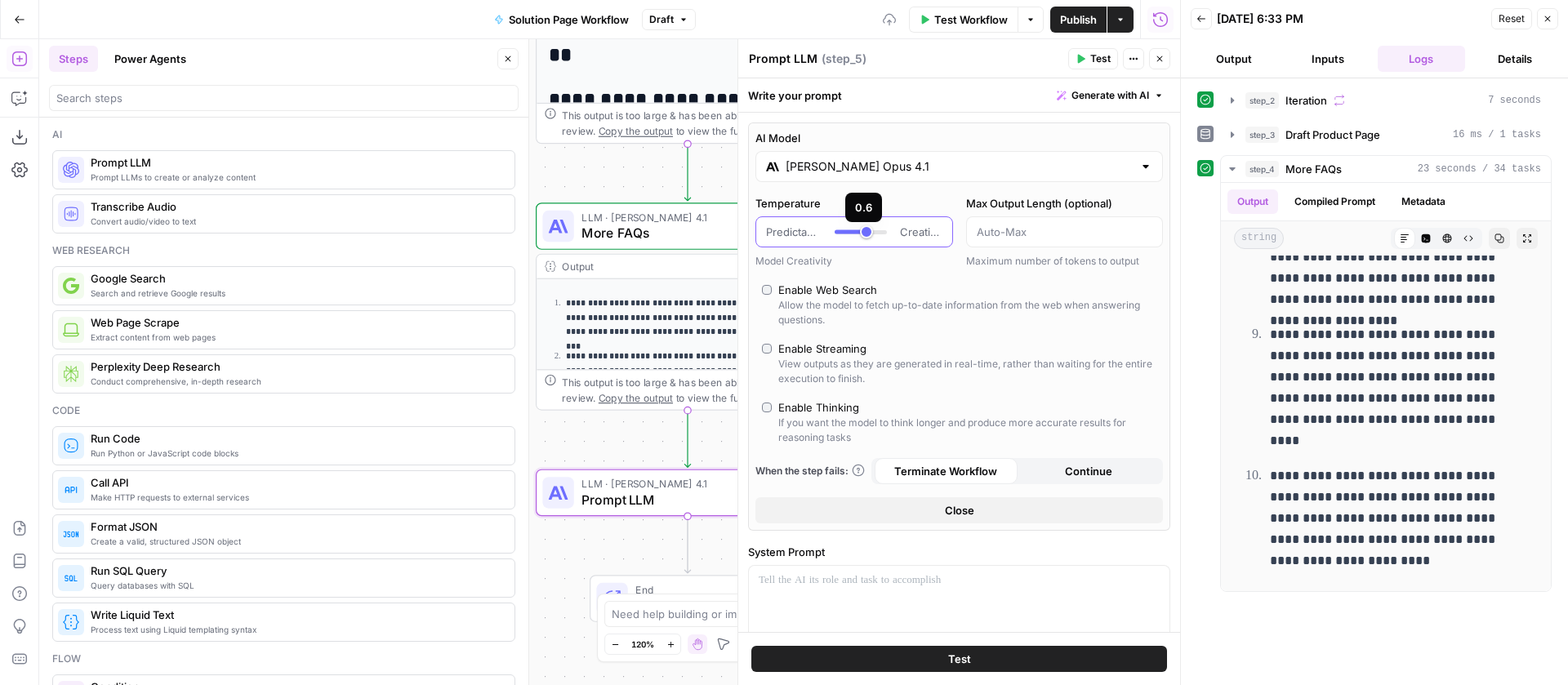
type input "***"
drag, startPoint x: 871, startPoint y: 233, endPoint x: 858, endPoint y: 234, distance: 13.0
click at [858, 234] on div at bounding box center [861, 232] width 52 height 16
click at [849, 574] on p at bounding box center [959, 580] width 401 height 16
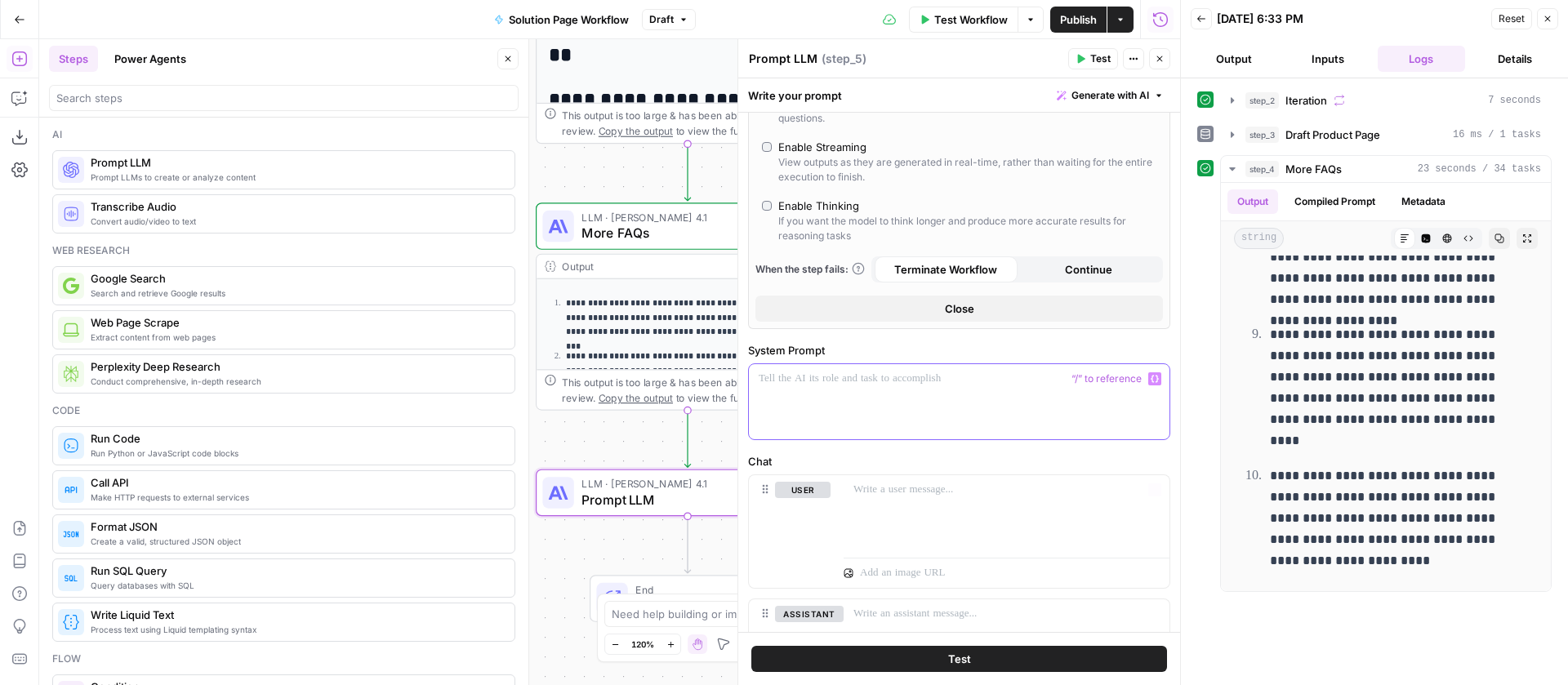
scroll to position [259, 0]
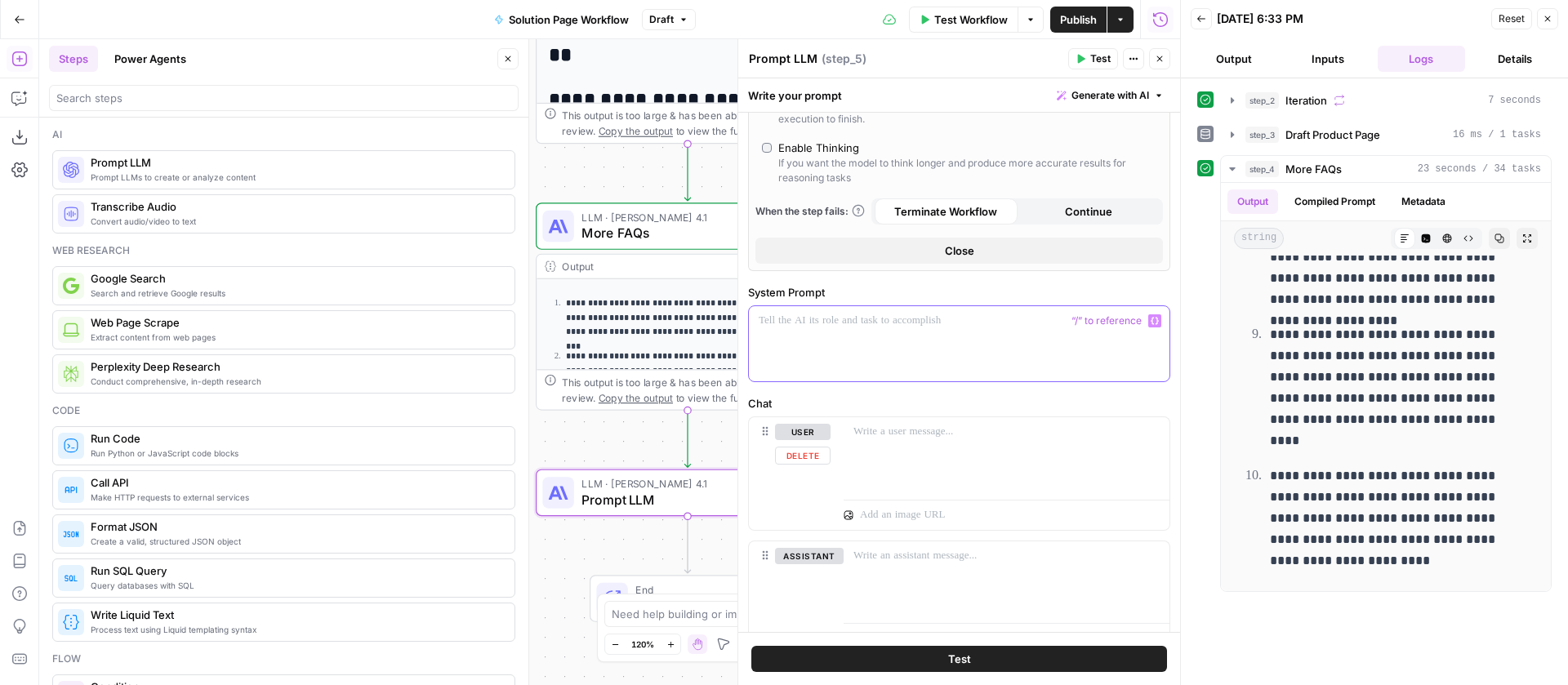
paste div
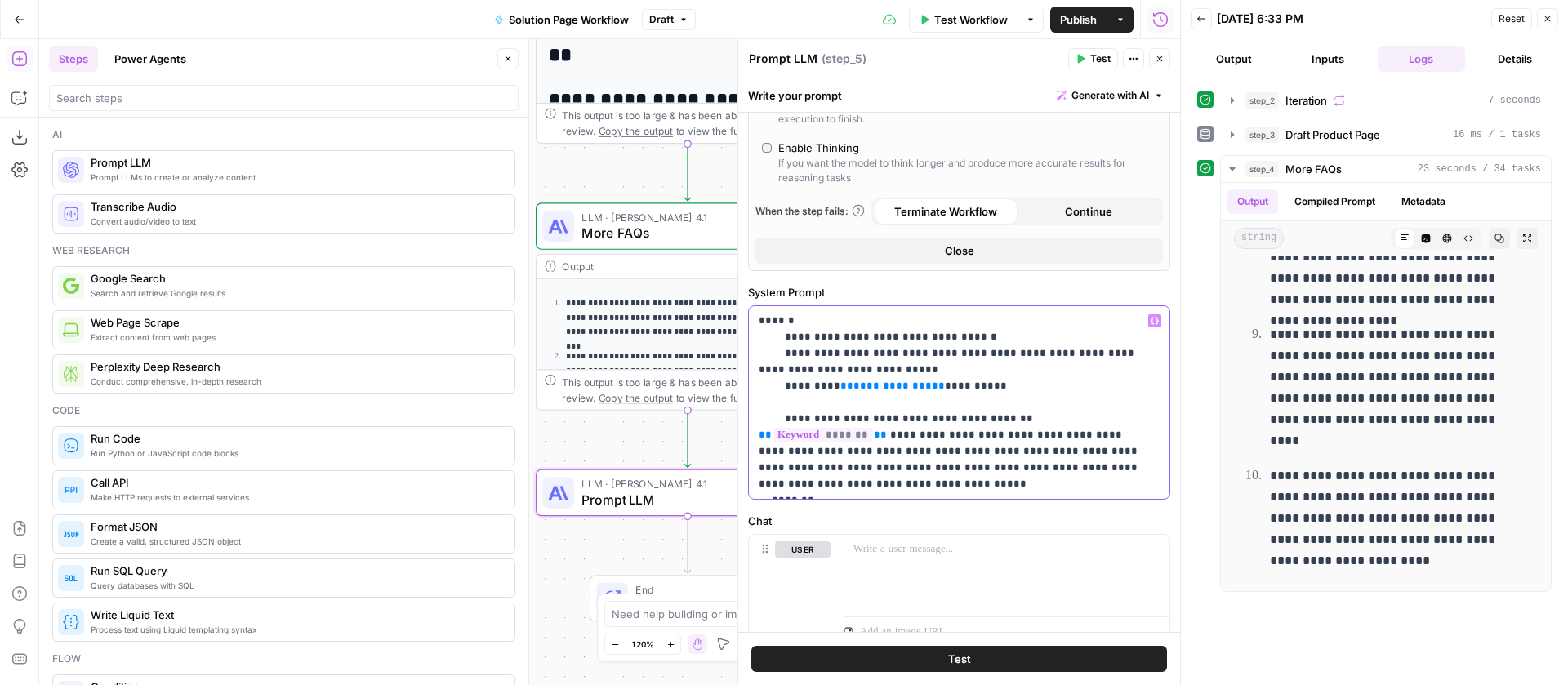
click at [932, 390] on span "**" at bounding box center [939, 385] width 13 height 11
click at [1151, 319] on icon "button" at bounding box center [1155, 322] width 9 height 8
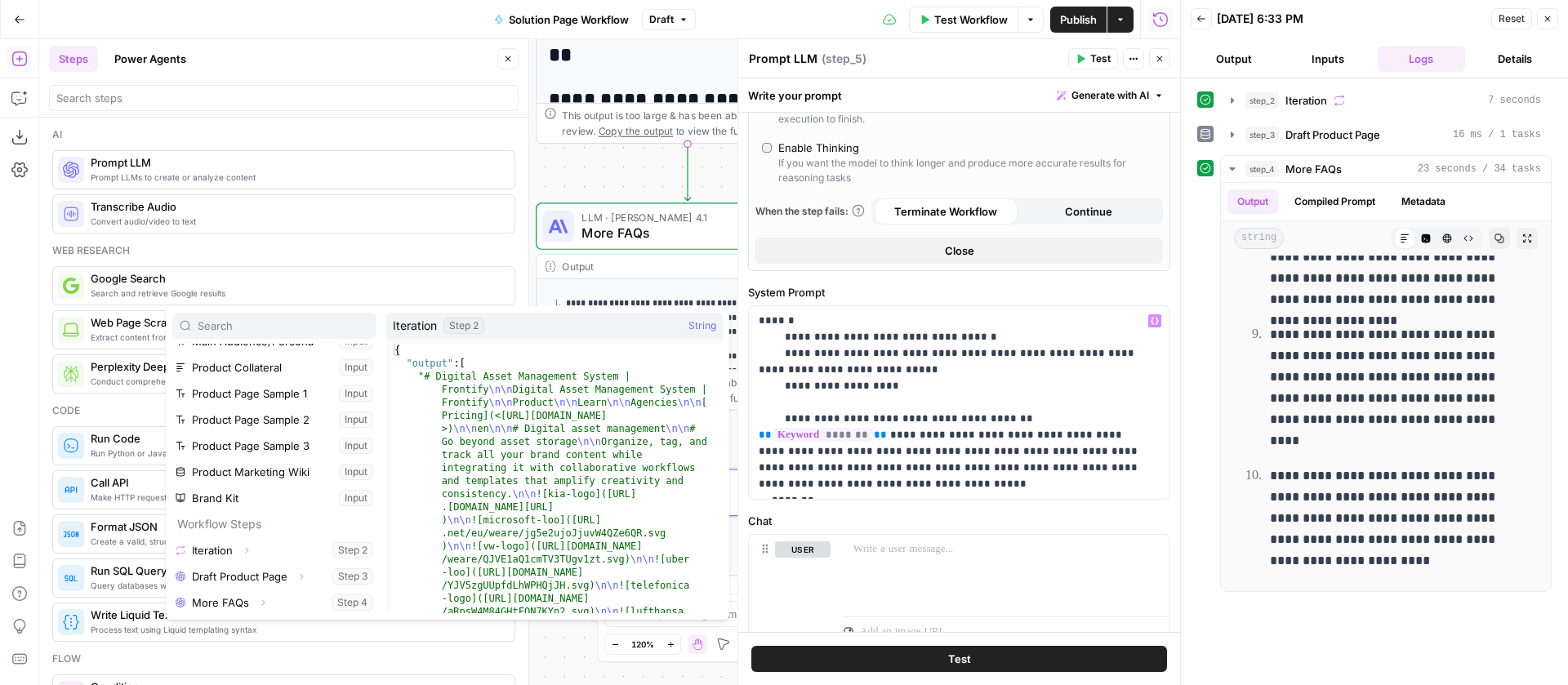
scroll to position [70, 0]
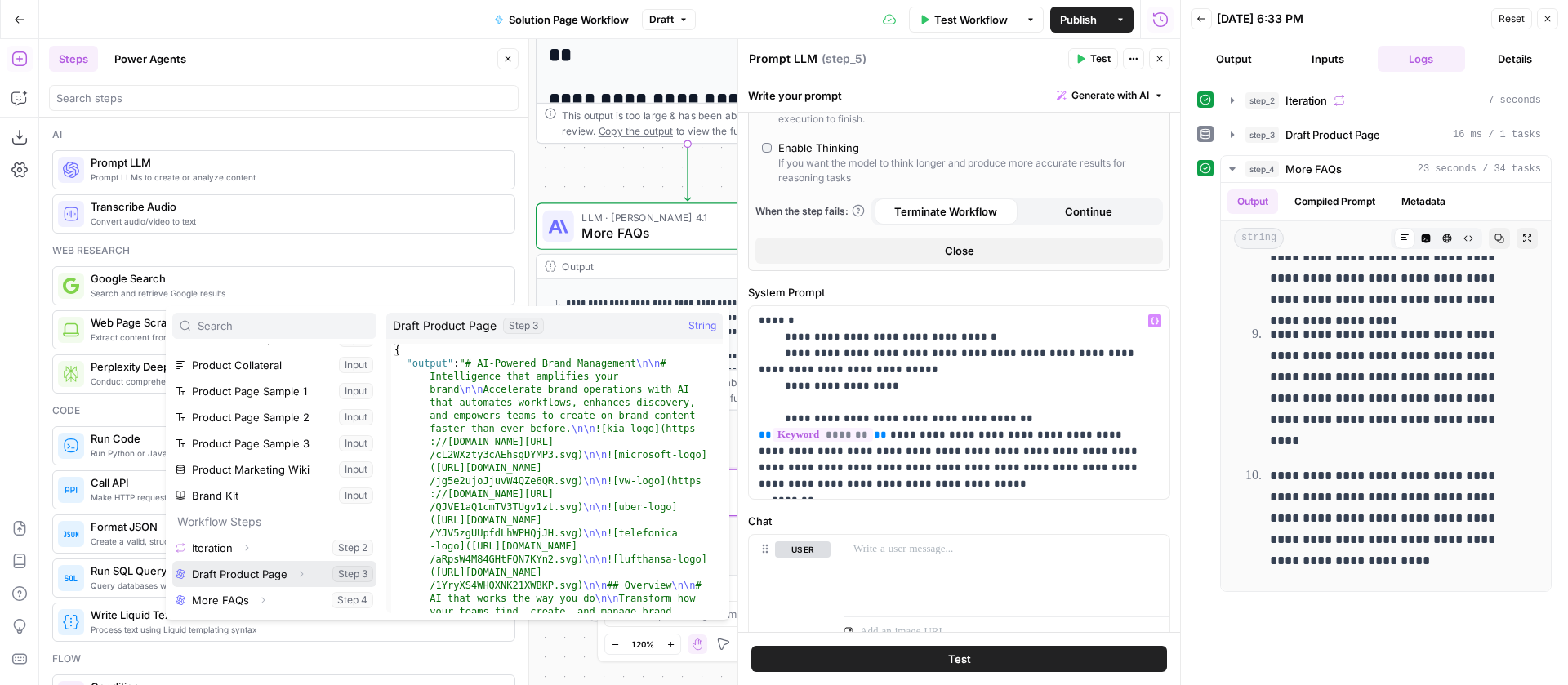
click at [228, 574] on button "Select variable Draft Product Page" at bounding box center [274, 574] width 205 height 26
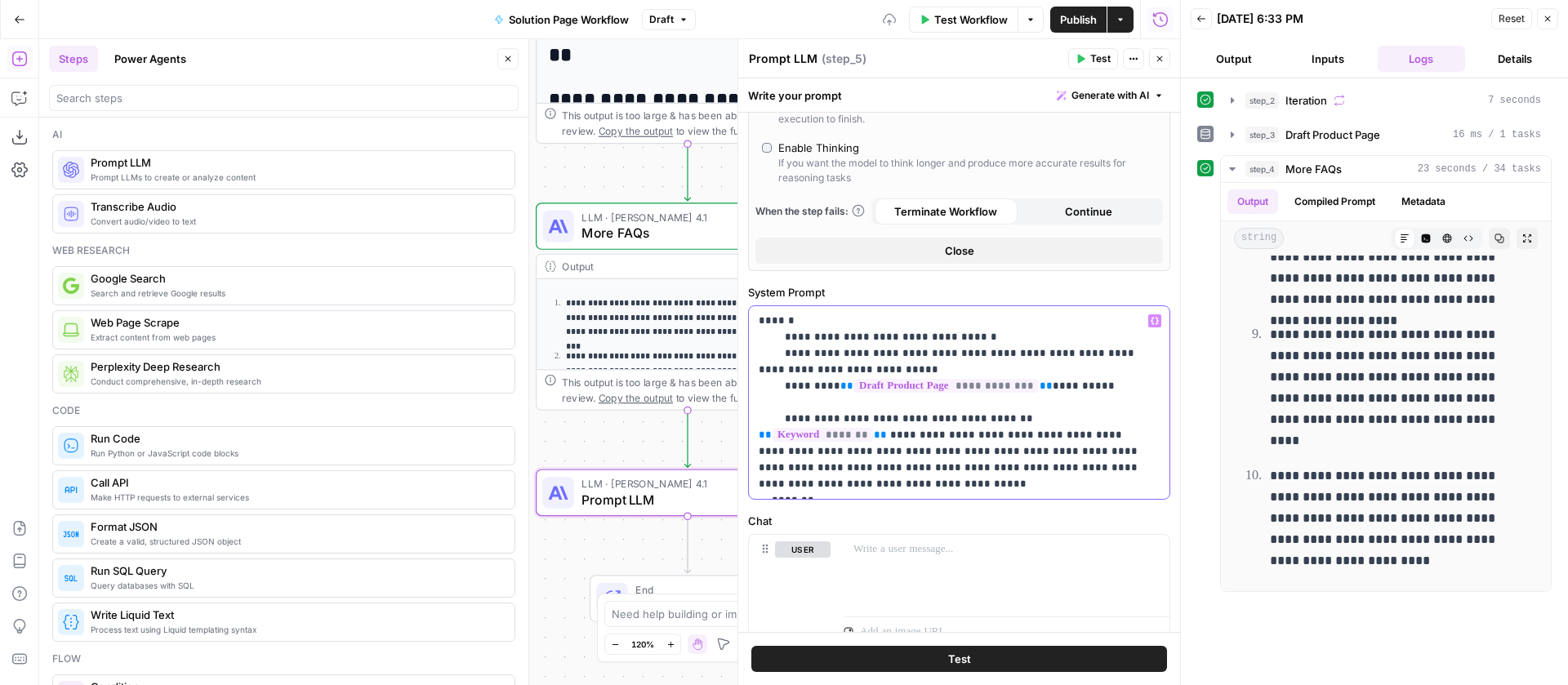
scroll to position [390, 0]
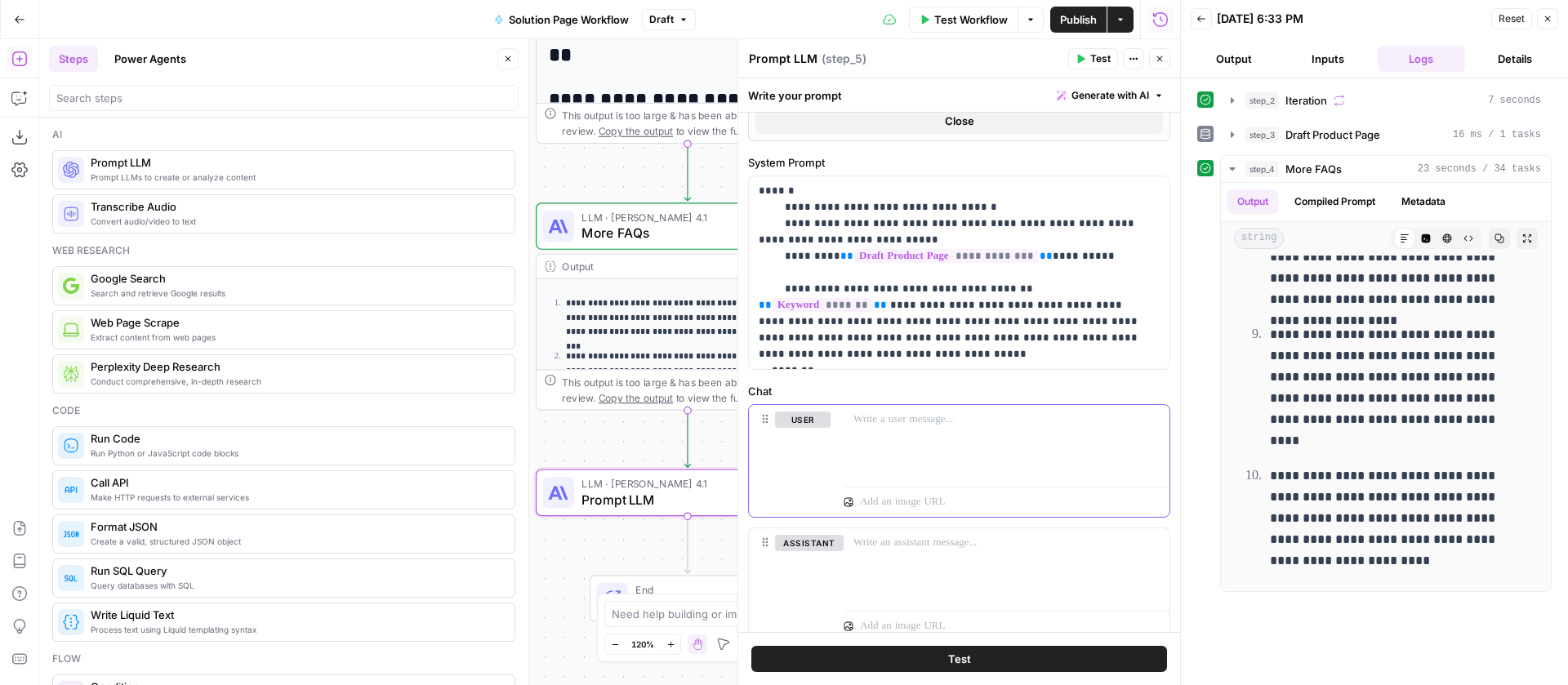
click at [950, 423] on p at bounding box center [1006, 419] width 306 height 16
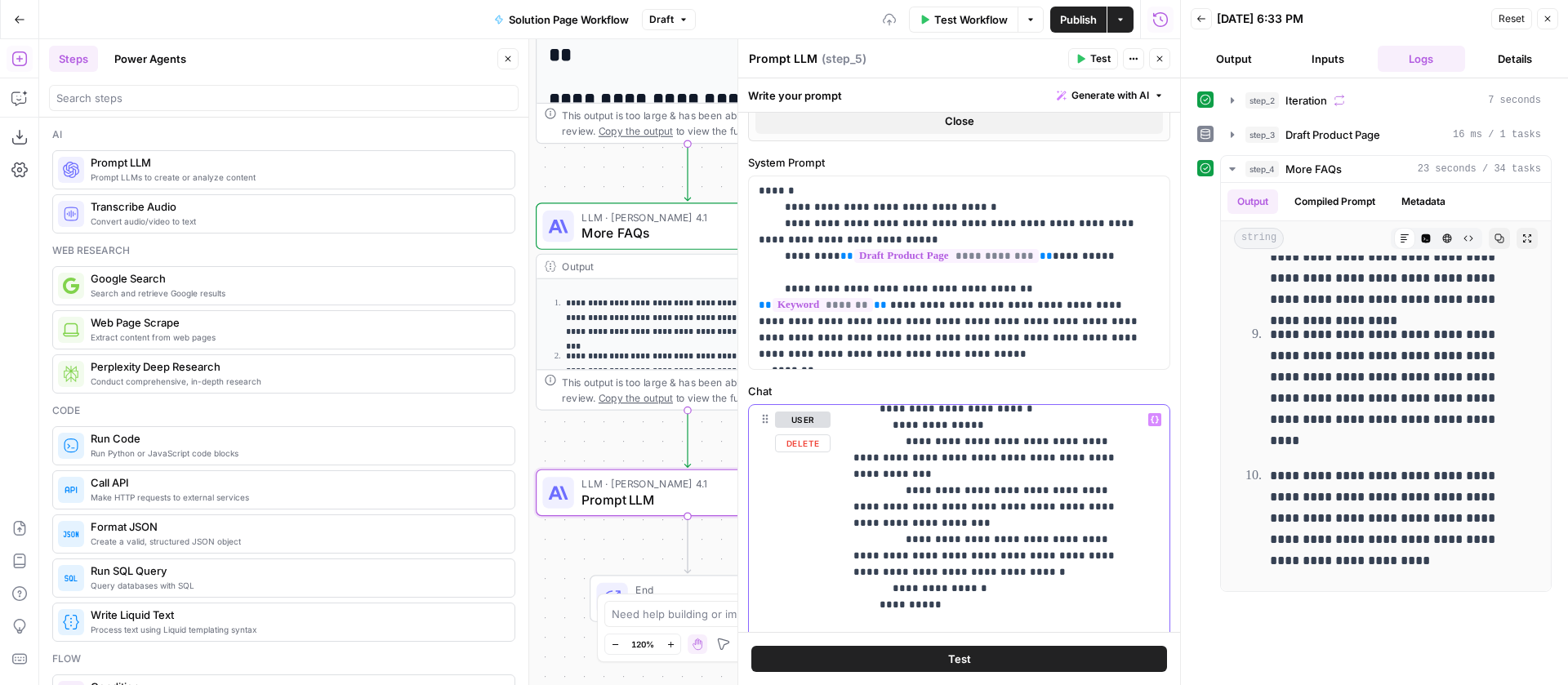
scroll to position [66, 0]
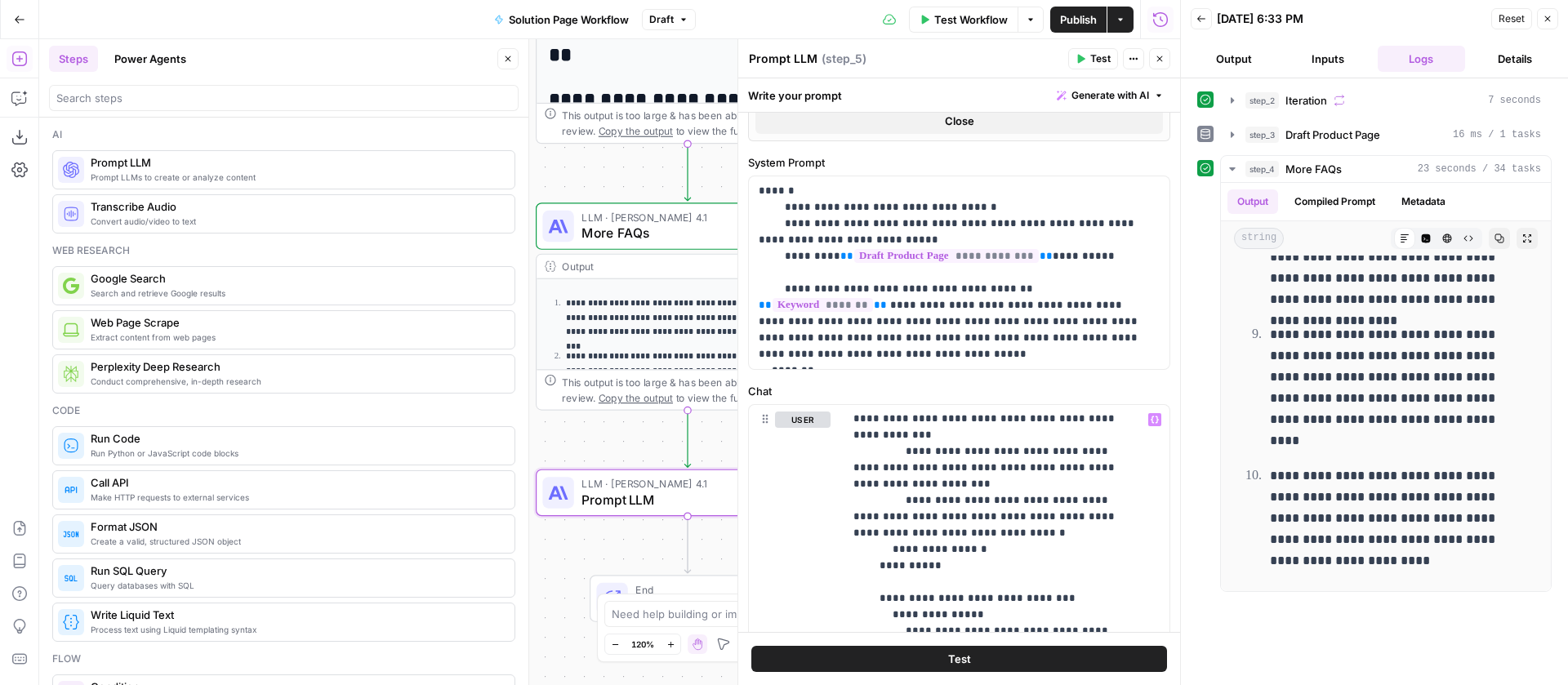
click at [783, 62] on textarea "Prompt LLM" at bounding box center [783, 59] width 68 height 16
type textarea "Metadata"
drag, startPoint x: 945, startPoint y: 67, endPoint x: 977, endPoint y: 26, distance: 52.0
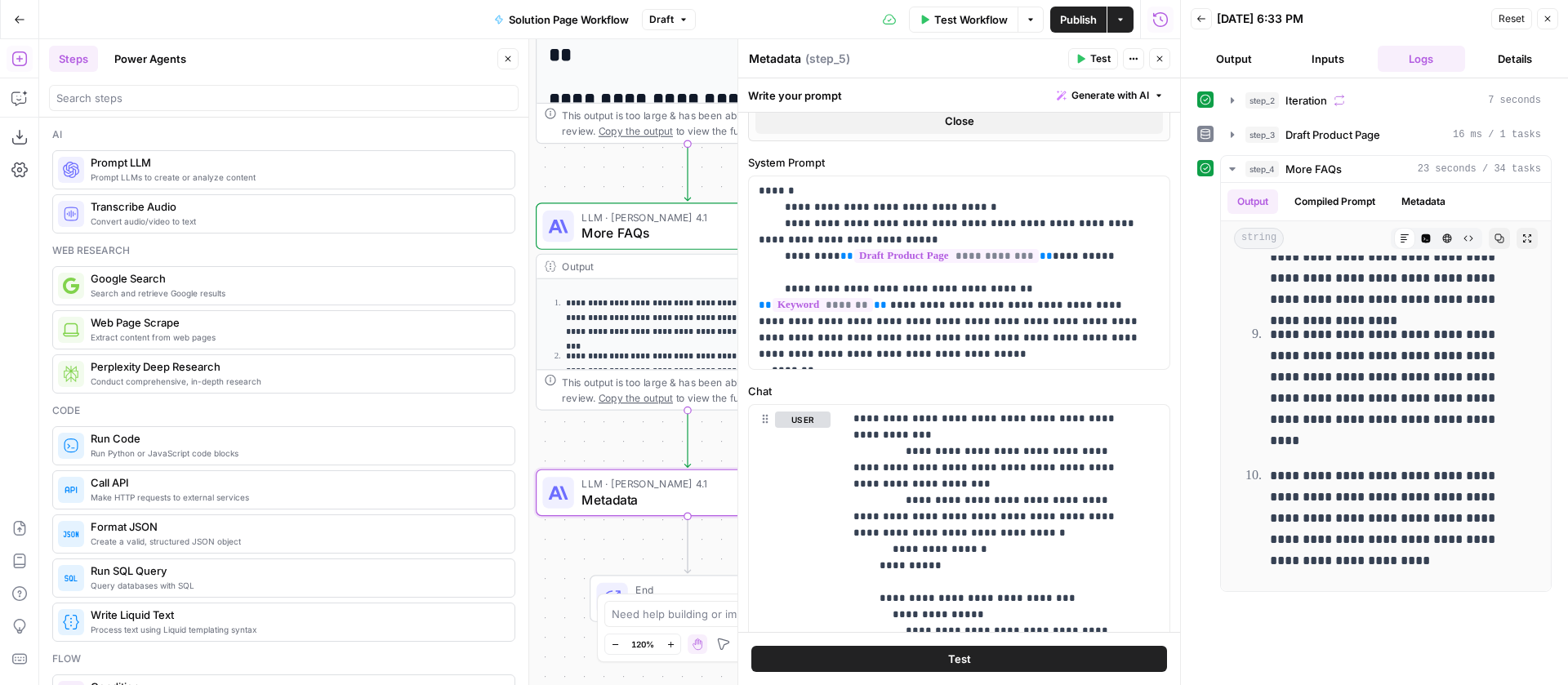
click at [947, 65] on div "Metadata Metadata ( step_5 )" at bounding box center [906, 59] width 315 height 18
click at [1153, 58] on button "Close" at bounding box center [1160, 59] width 21 height 21
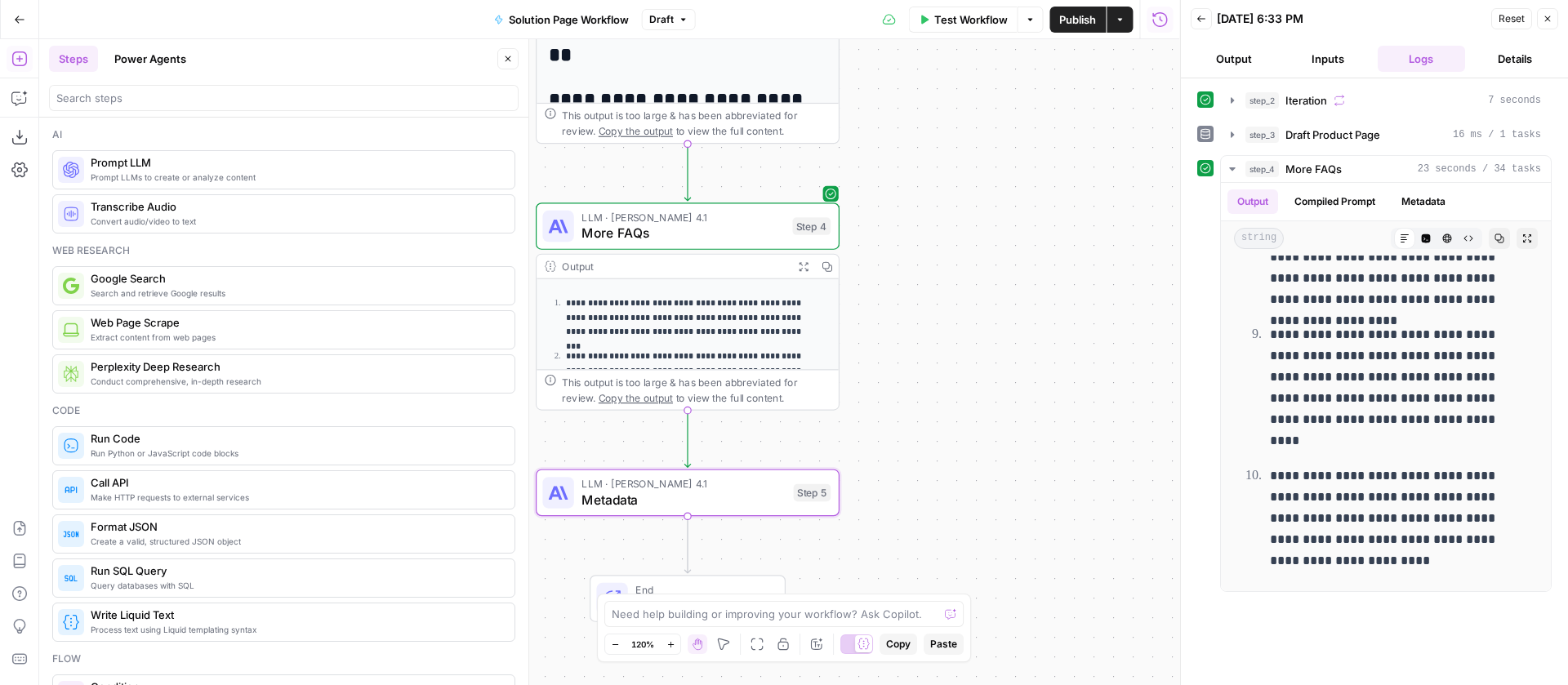
click at [1087, 24] on span "Publish" at bounding box center [1078, 19] width 37 height 16
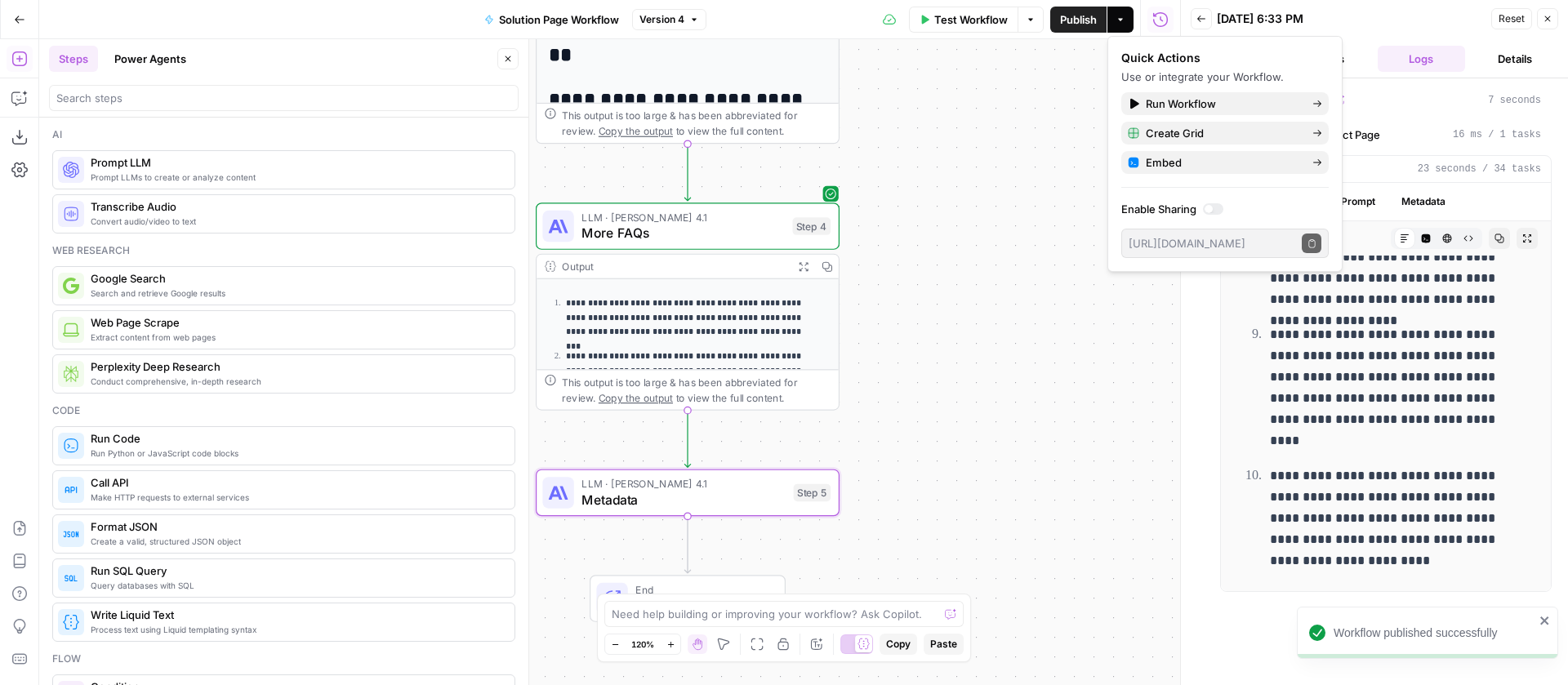
click at [737, 494] on span "Metadata" at bounding box center [683, 500] width 205 height 19
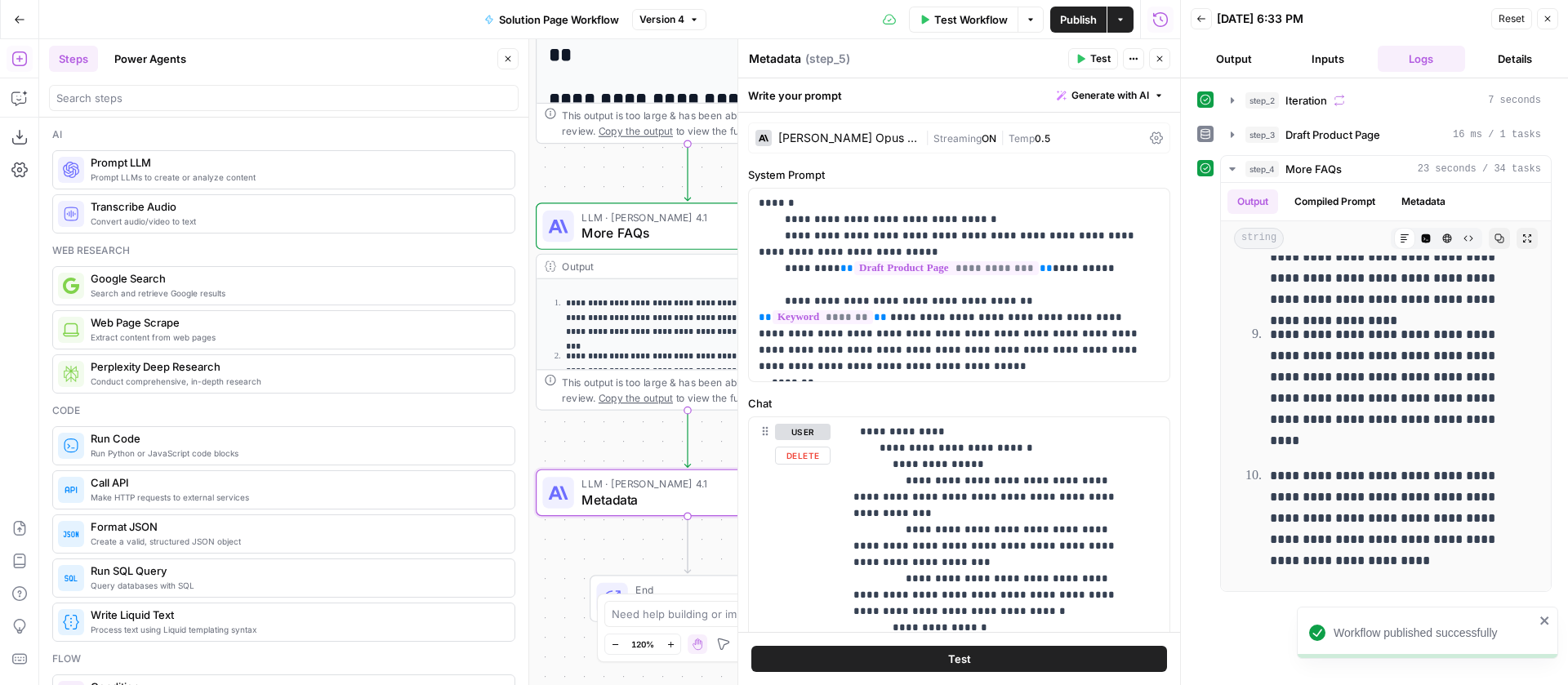
click at [626, 499] on span "Metadata" at bounding box center [683, 500] width 205 height 19
drag, startPoint x: 586, startPoint y: 552, endPoint x: 664, endPoint y: 537, distance: 79.4
click at [587, 551] on div "Workflow Set Inputs Inputs Loop Iteration Iteration Step 2 Output Expand Output…" at bounding box center [610, 362] width 1141 height 646
click at [1095, 61] on span "Test" at bounding box center [1100, 59] width 20 height 14
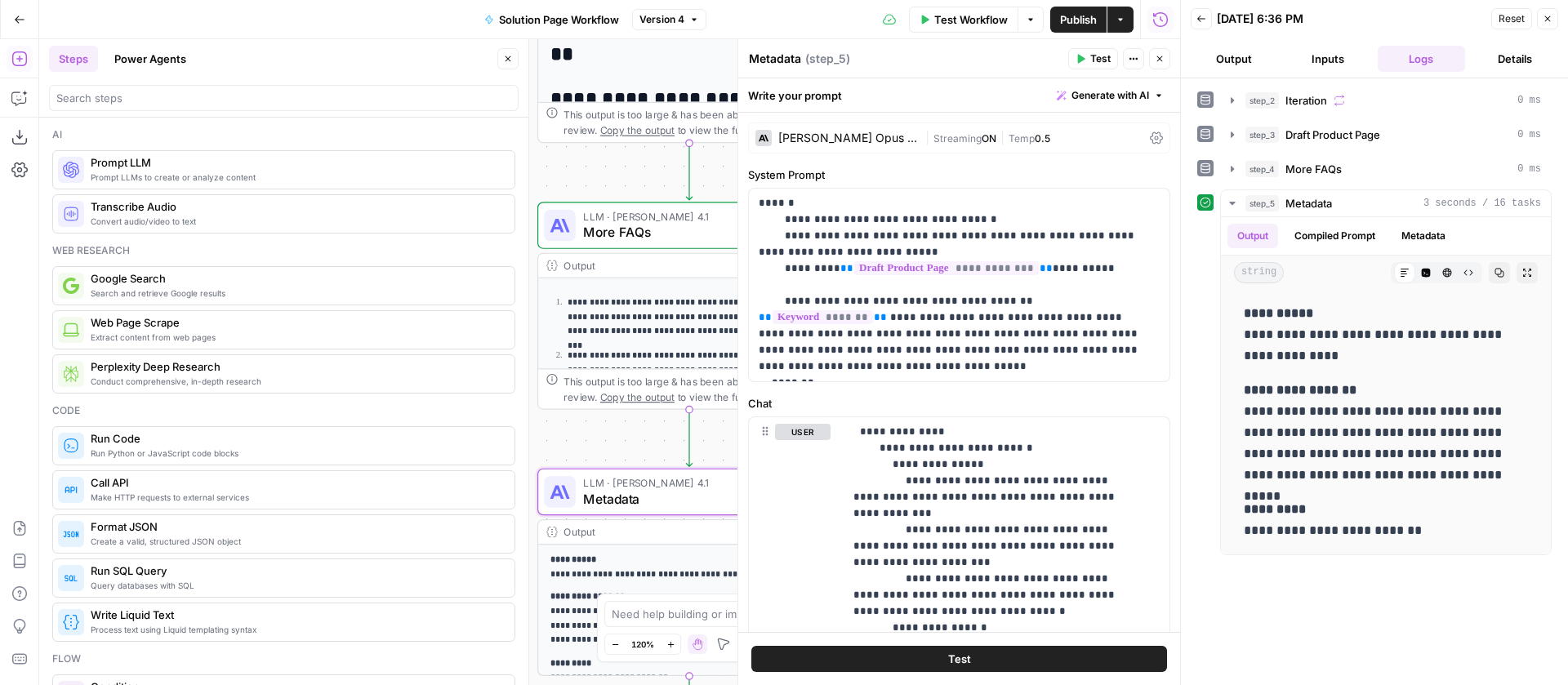
click at [1039, 396] on label "Chat" at bounding box center [960, 403] width 423 height 16
click at [1545, 22] on icon "button" at bounding box center [1548, 18] width 10 height 10
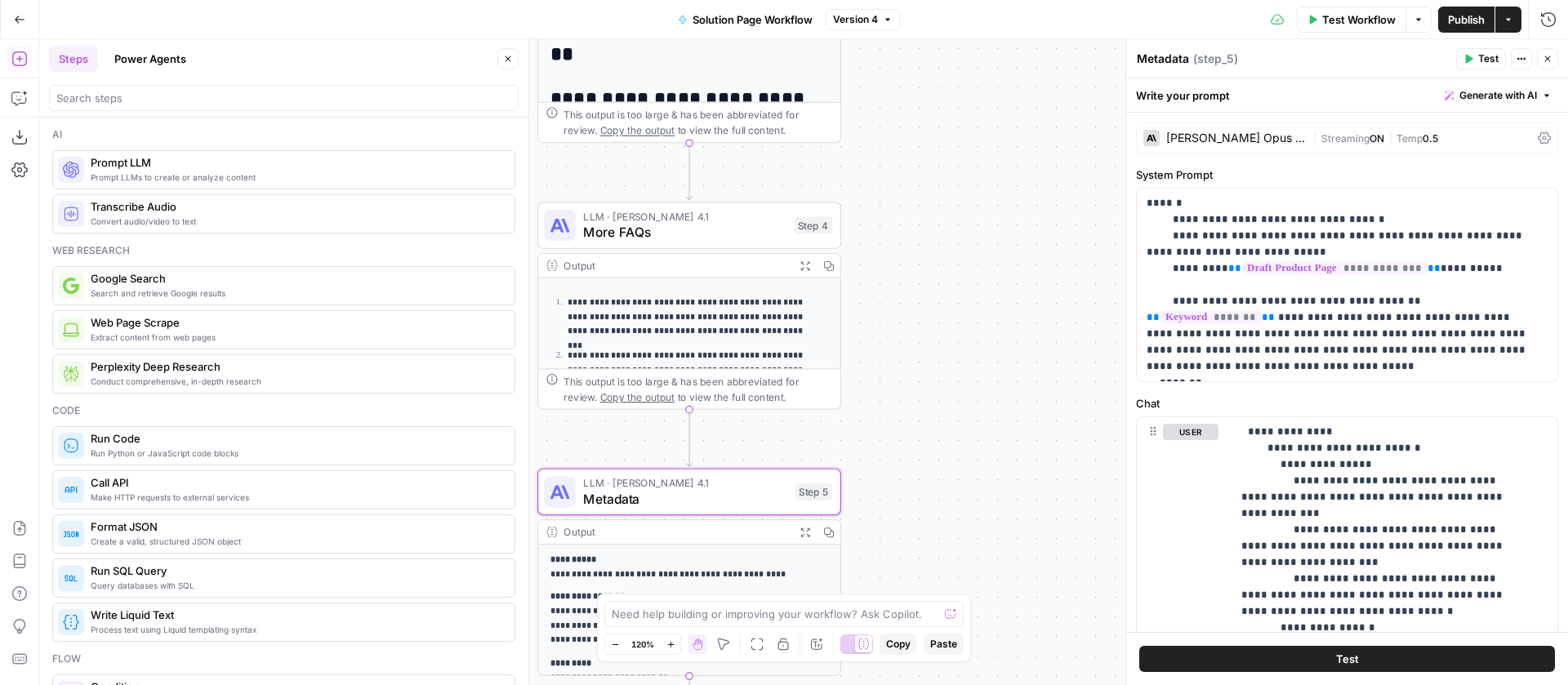
click at [1540, 56] on button "Close" at bounding box center [1548, 59] width 21 height 21
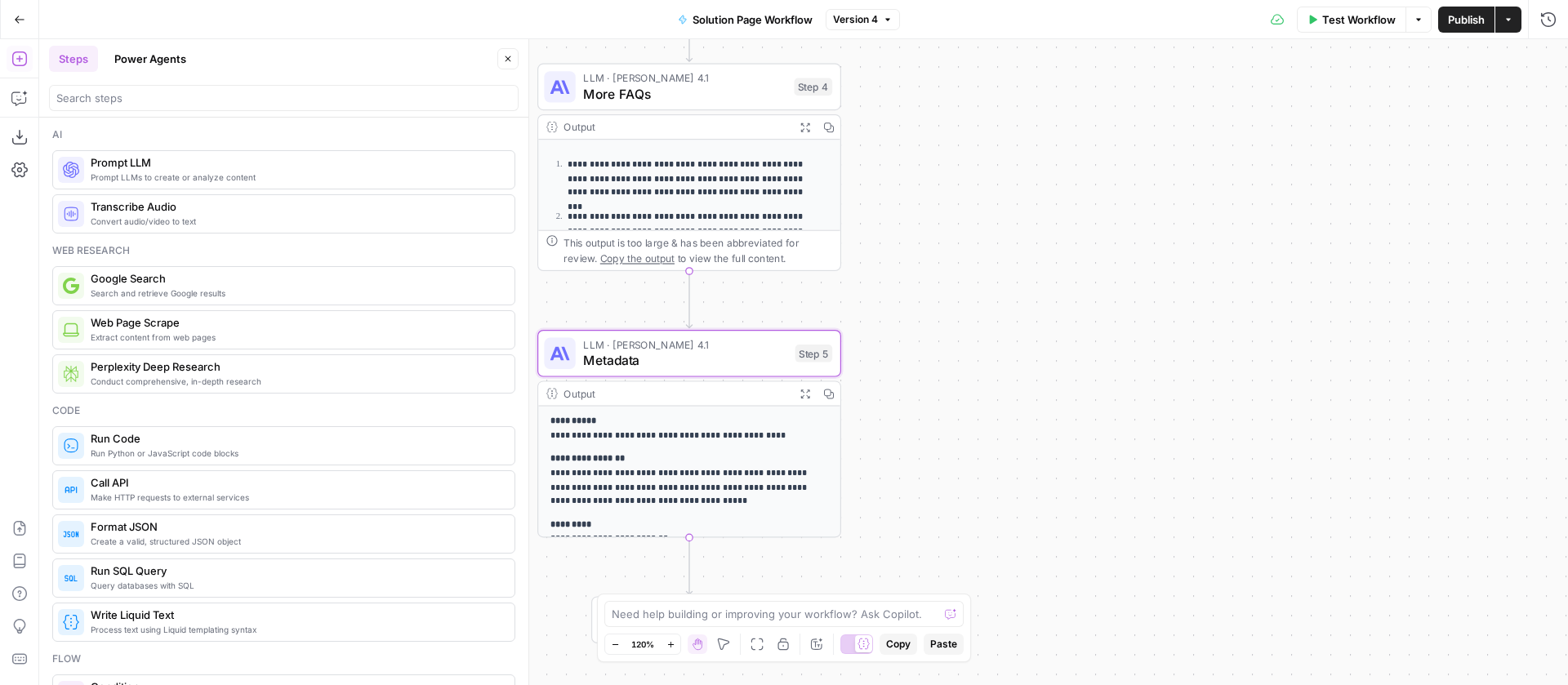
click at [507, 62] on icon "button" at bounding box center [508, 59] width 10 height 10
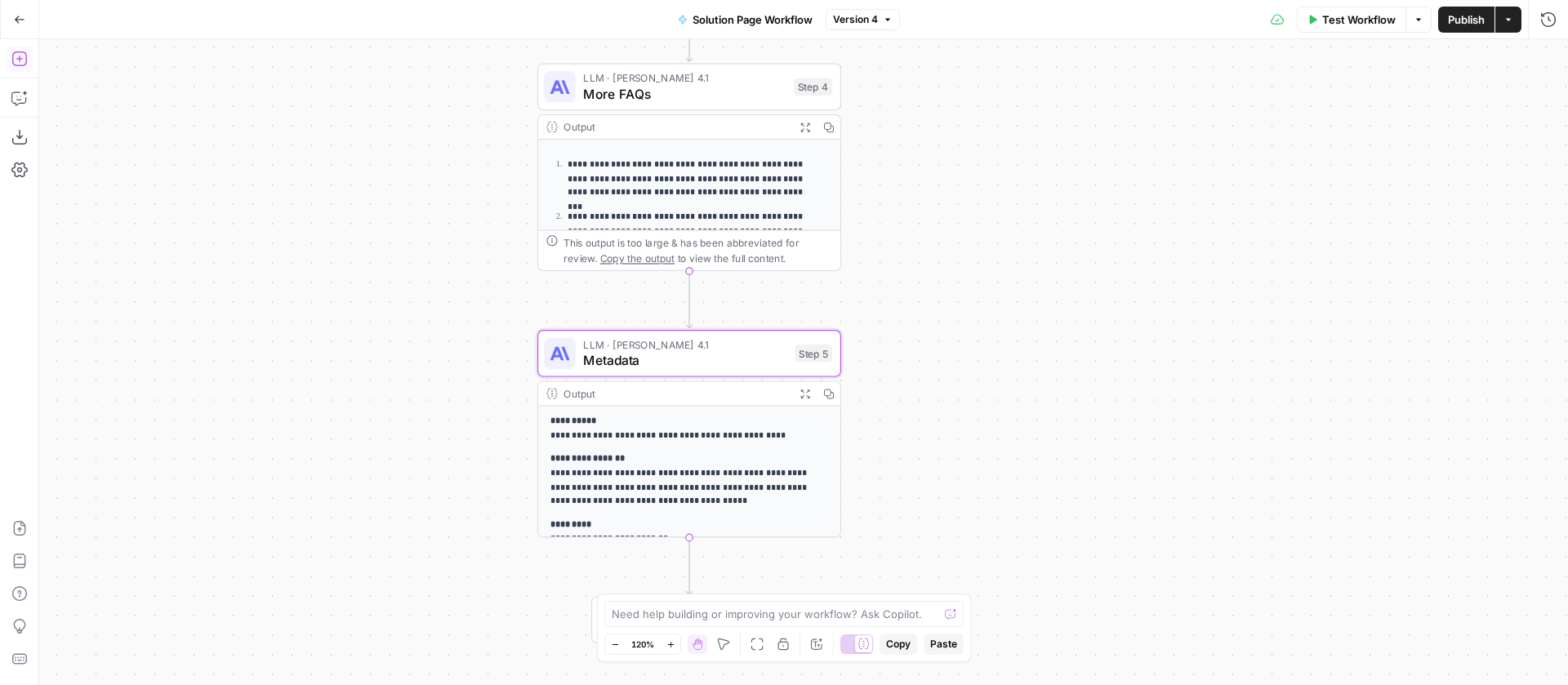
click at [27, 51] on icon "button" at bounding box center [19, 59] width 16 height 16
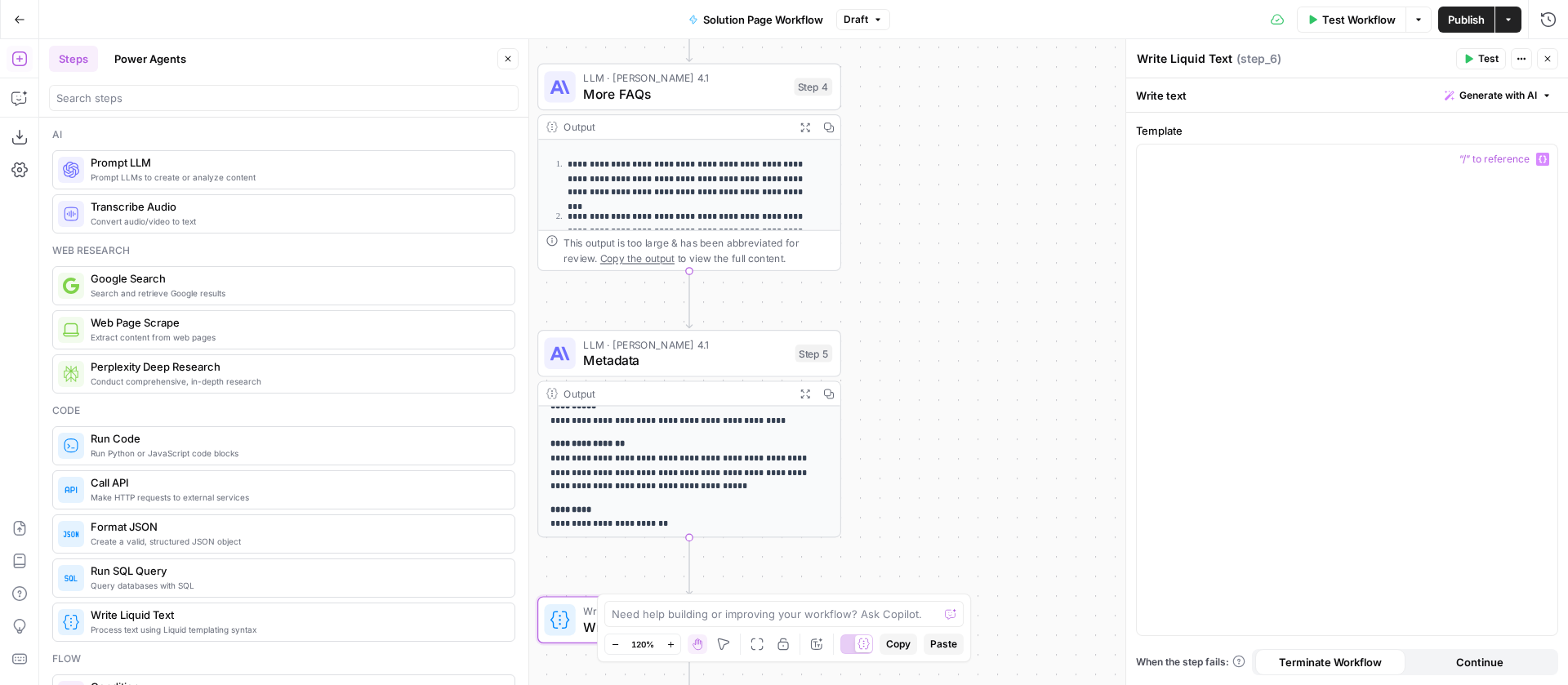
scroll to position [14, 0]
click at [1218, 153] on p at bounding box center [1347, 159] width 401 height 16
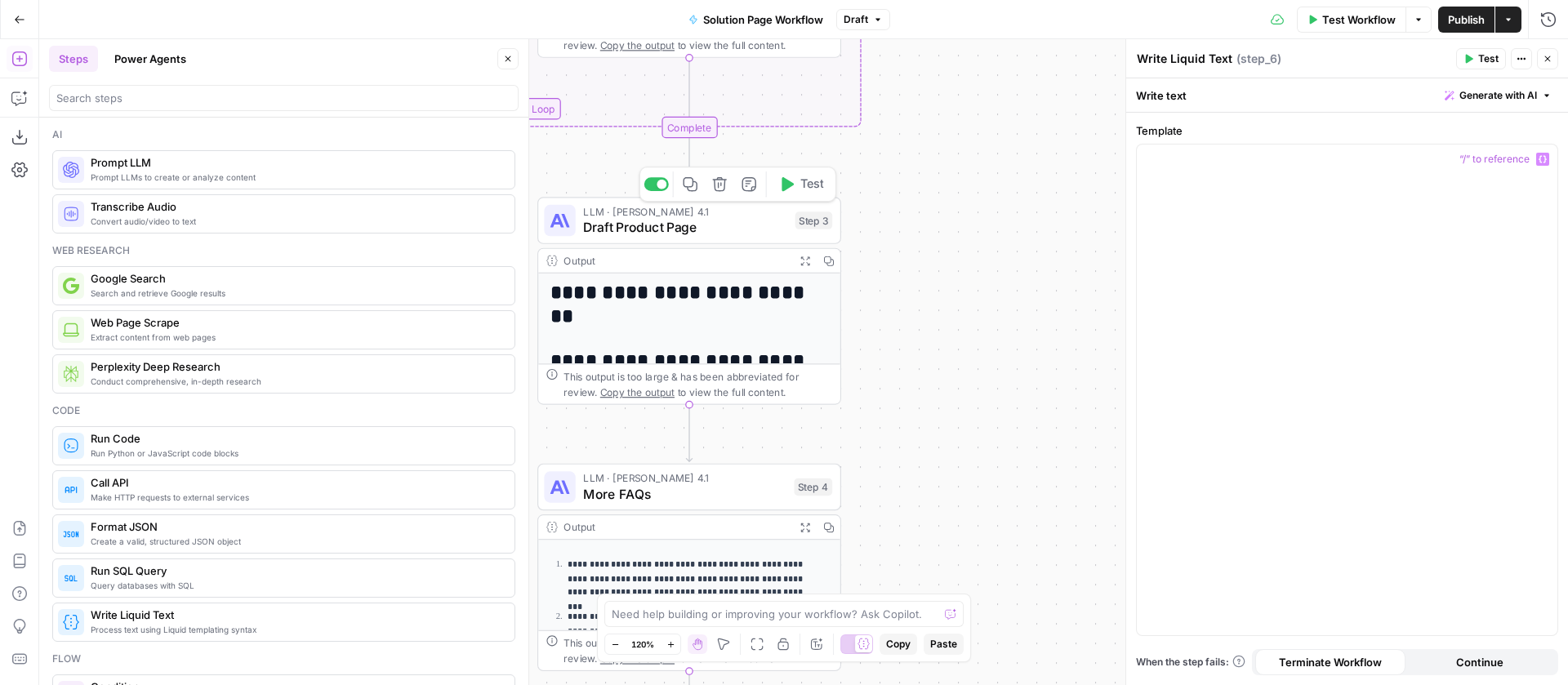
click at [772, 226] on span "Draft Product Page" at bounding box center [685, 227] width 205 height 19
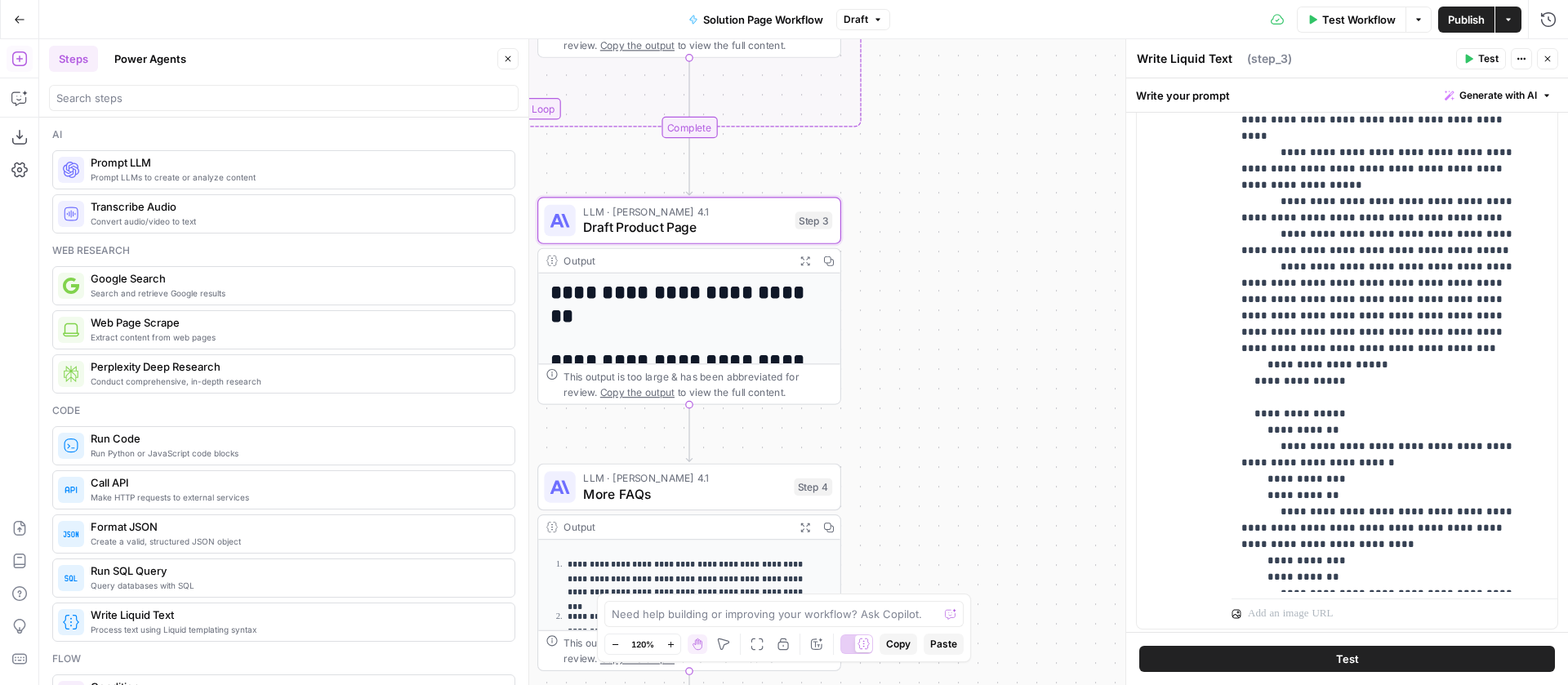
scroll to position [81, 0]
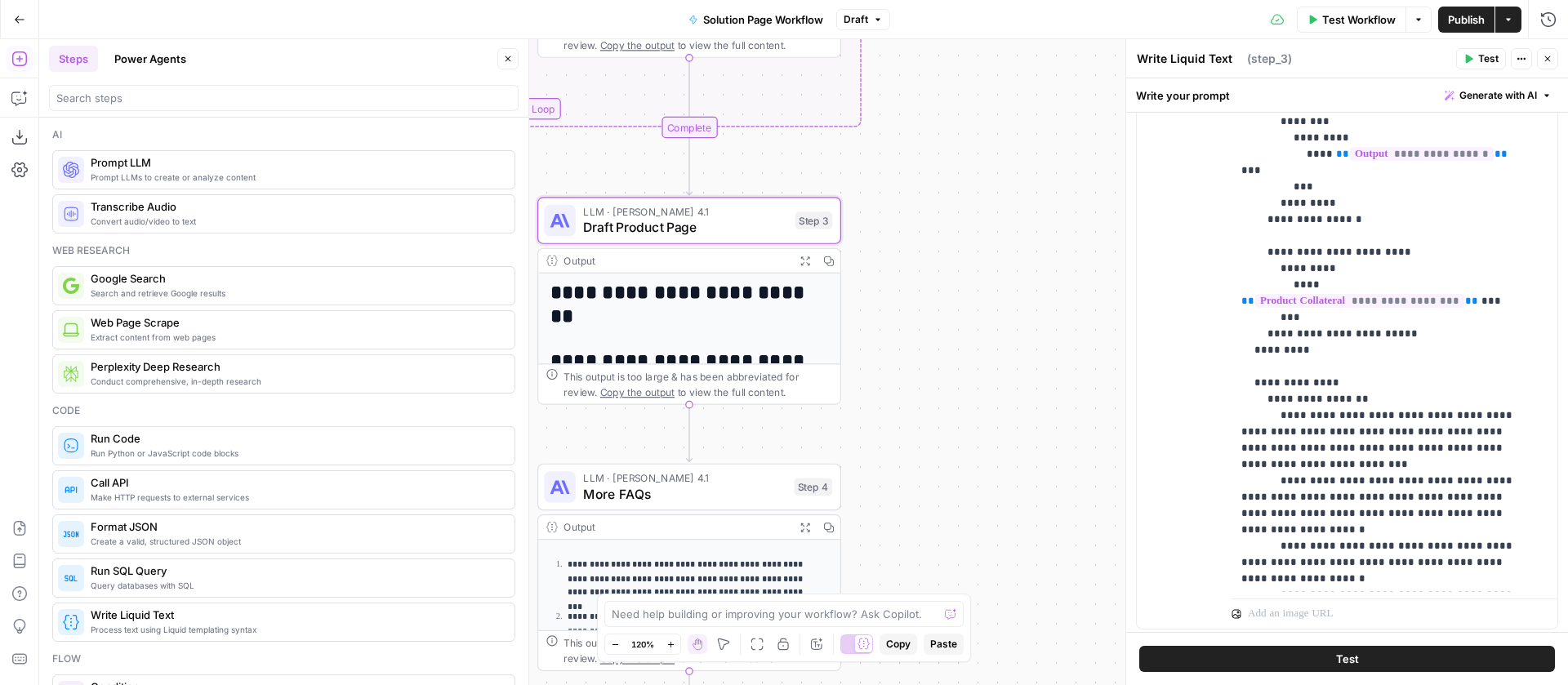
click at [705, 264] on div "Output" at bounding box center [675, 261] width 224 height 15
click at [680, 252] on div "Output Expand Output Copy" at bounding box center [689, 261] width 303 height 25
click at [1415, 16] on icon "button" at bounding box center [1419, 19] width 10 height 10
click at [1364, 77] on span "View Last Test" at bounding box center [1372, 81] width 72 height 16
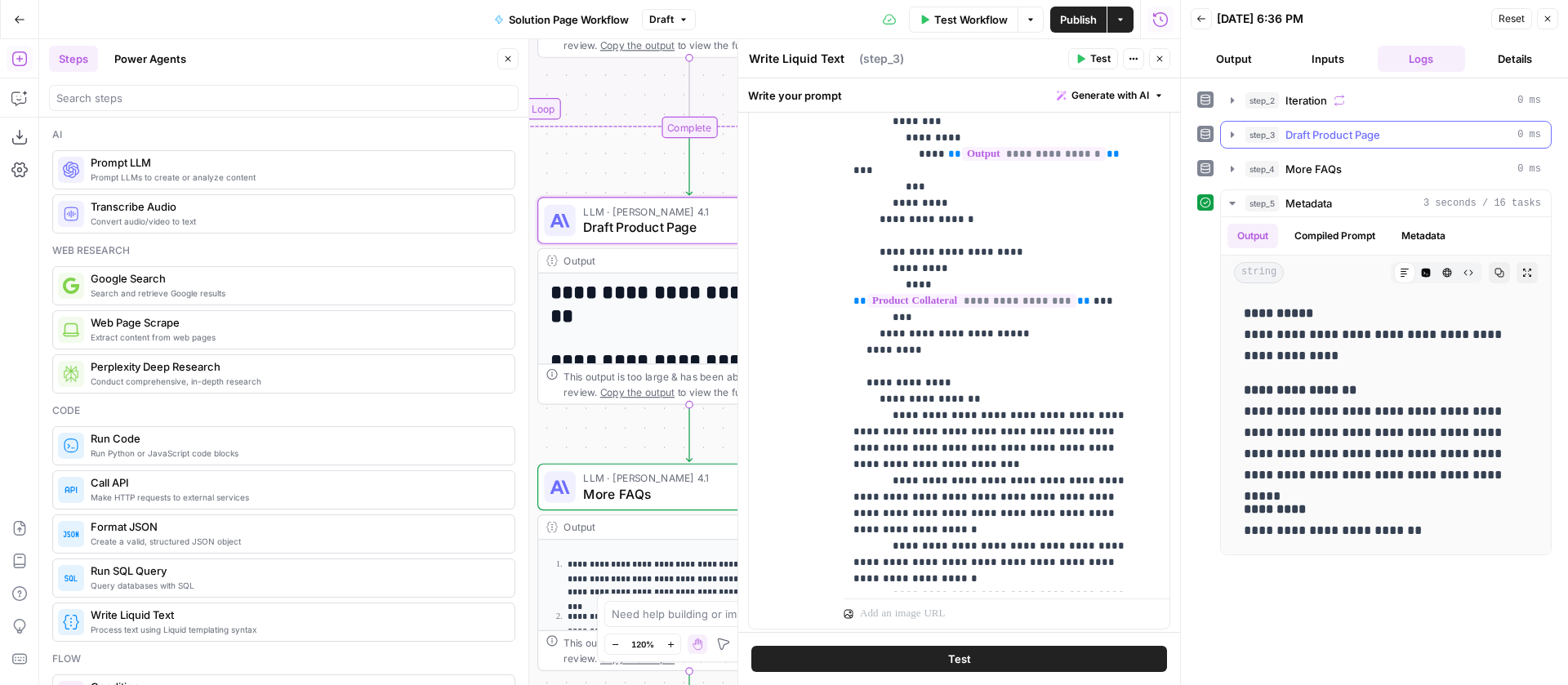
click at [1235, 137] on icon "button" at bounding box center [1233, 135] width 13 height 13
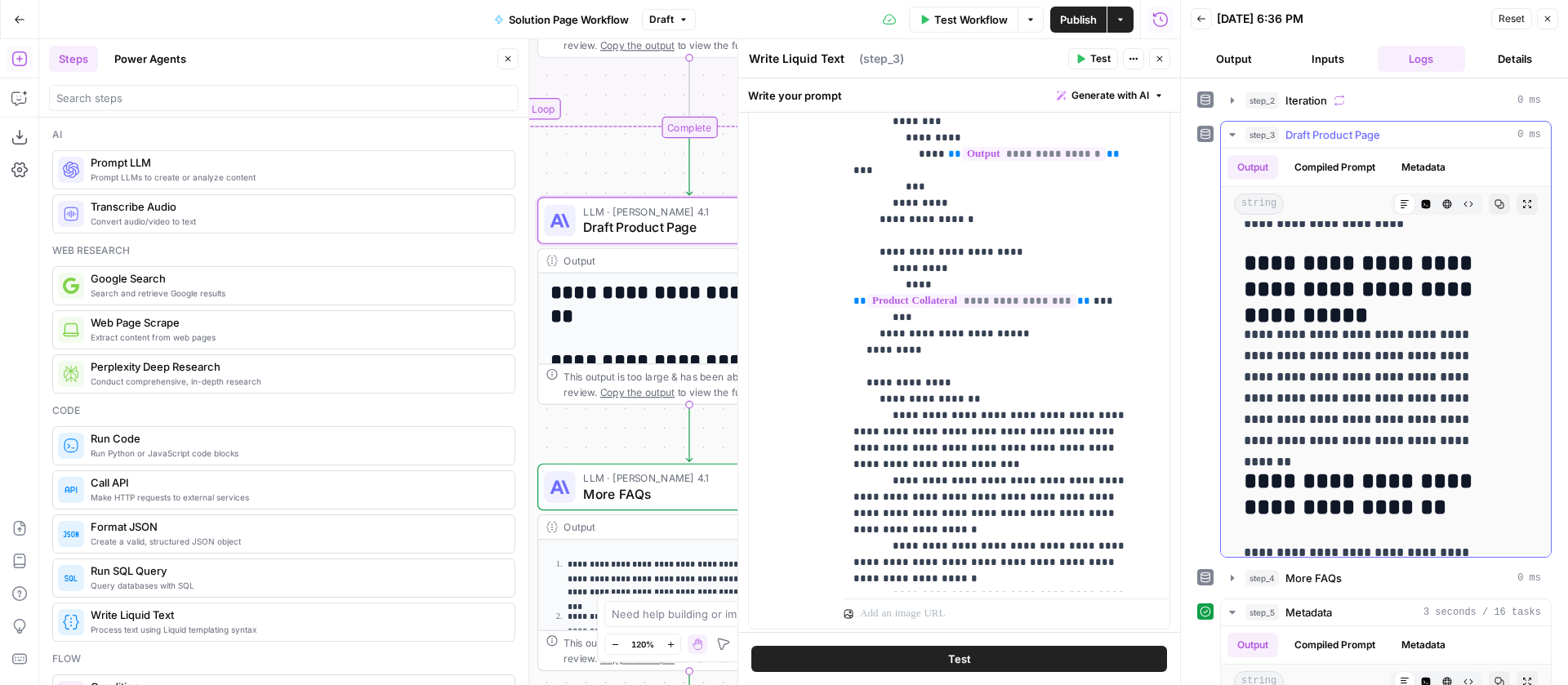
scroll to position [8528, 0]
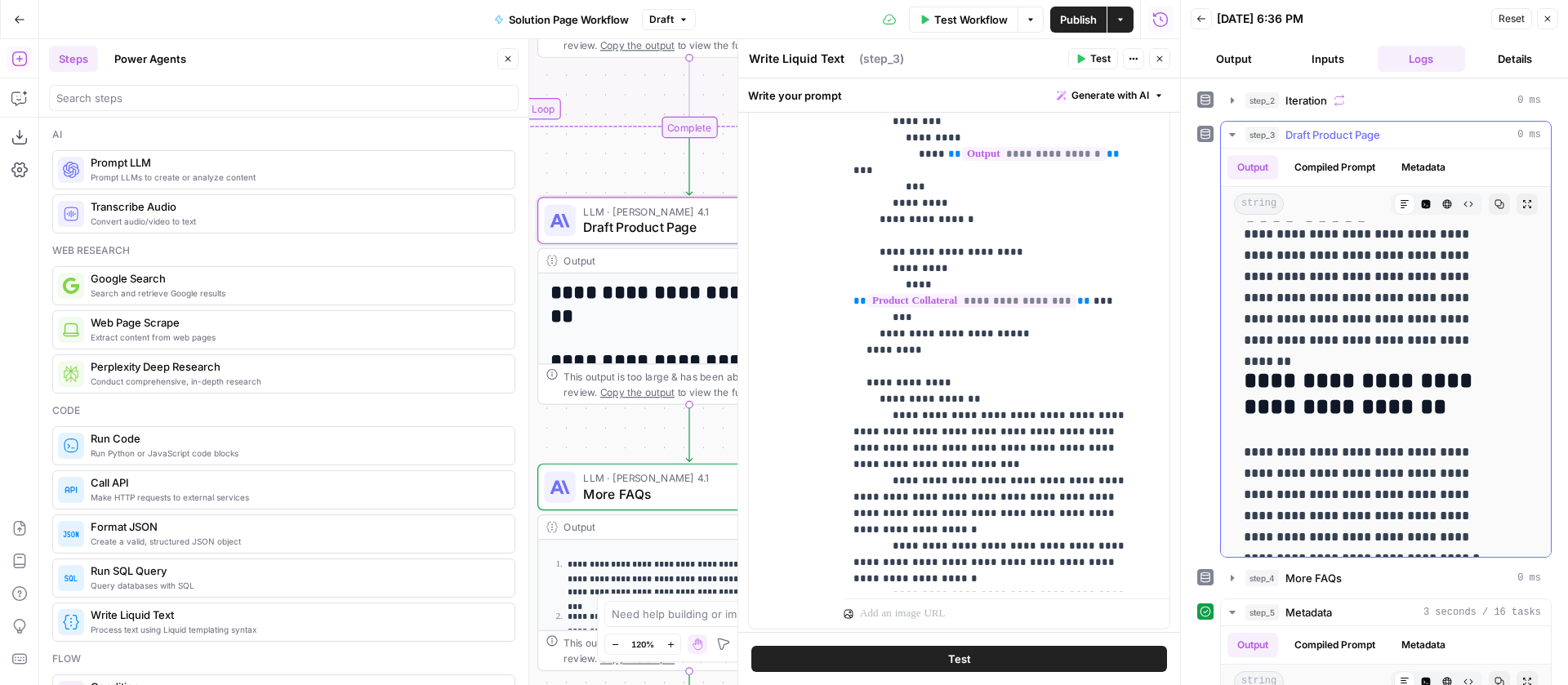
click at [1226, 133] on icon "button" at bounding box center [1233, 135] width 13 height 13
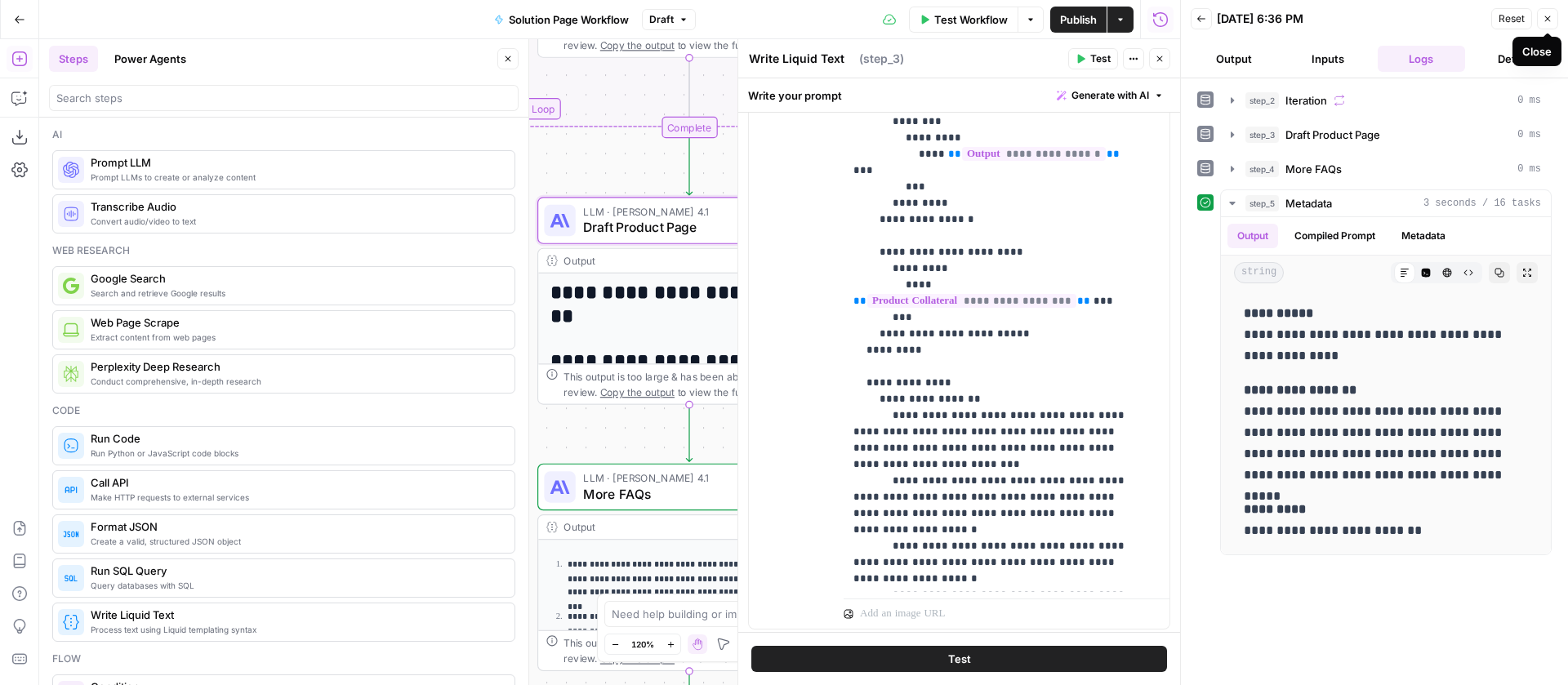
click at [1544, 19] on icon "button" at bounding box center [1548, 18] width 10 height 10
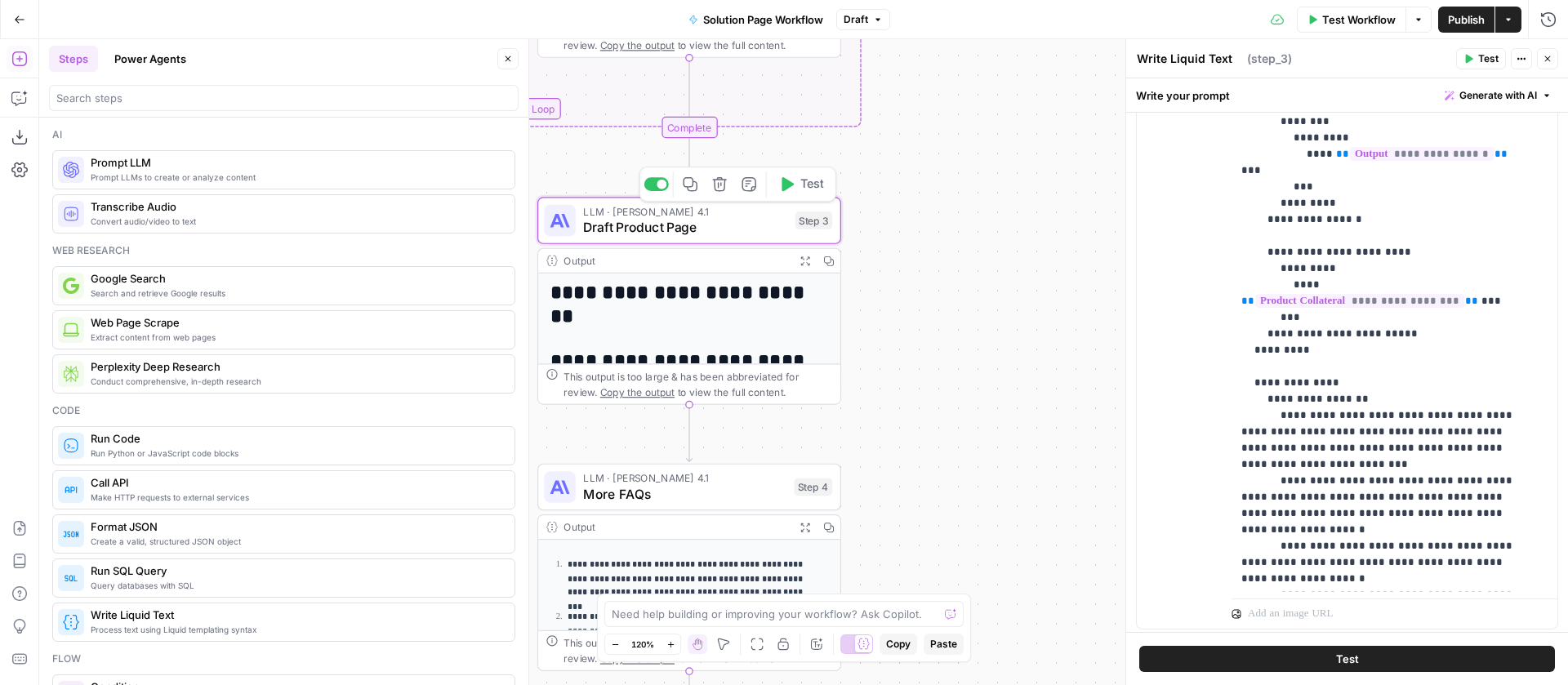
click at [730, 235] on span "Draft Product Page" at bounding box center [685, 227] width 205 height 19
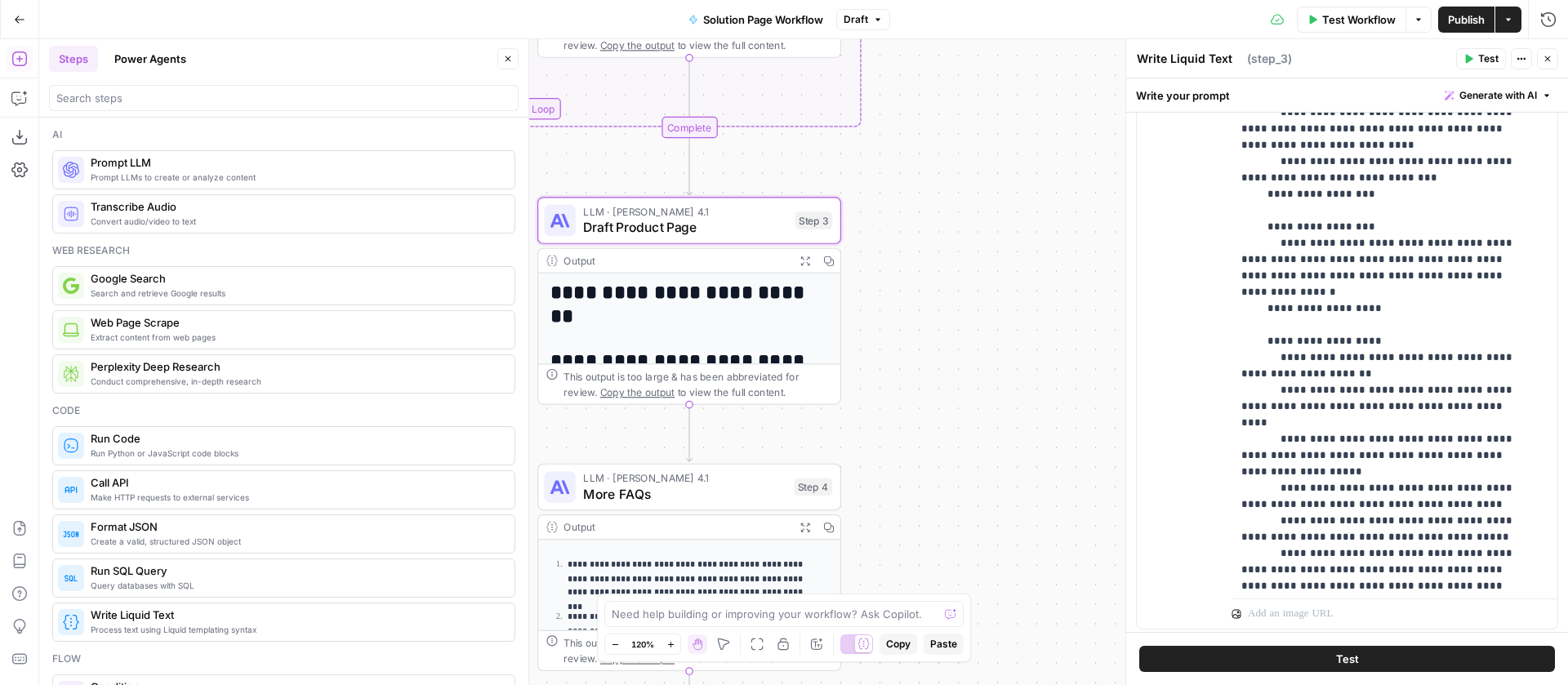
scroll to position [653, 0]
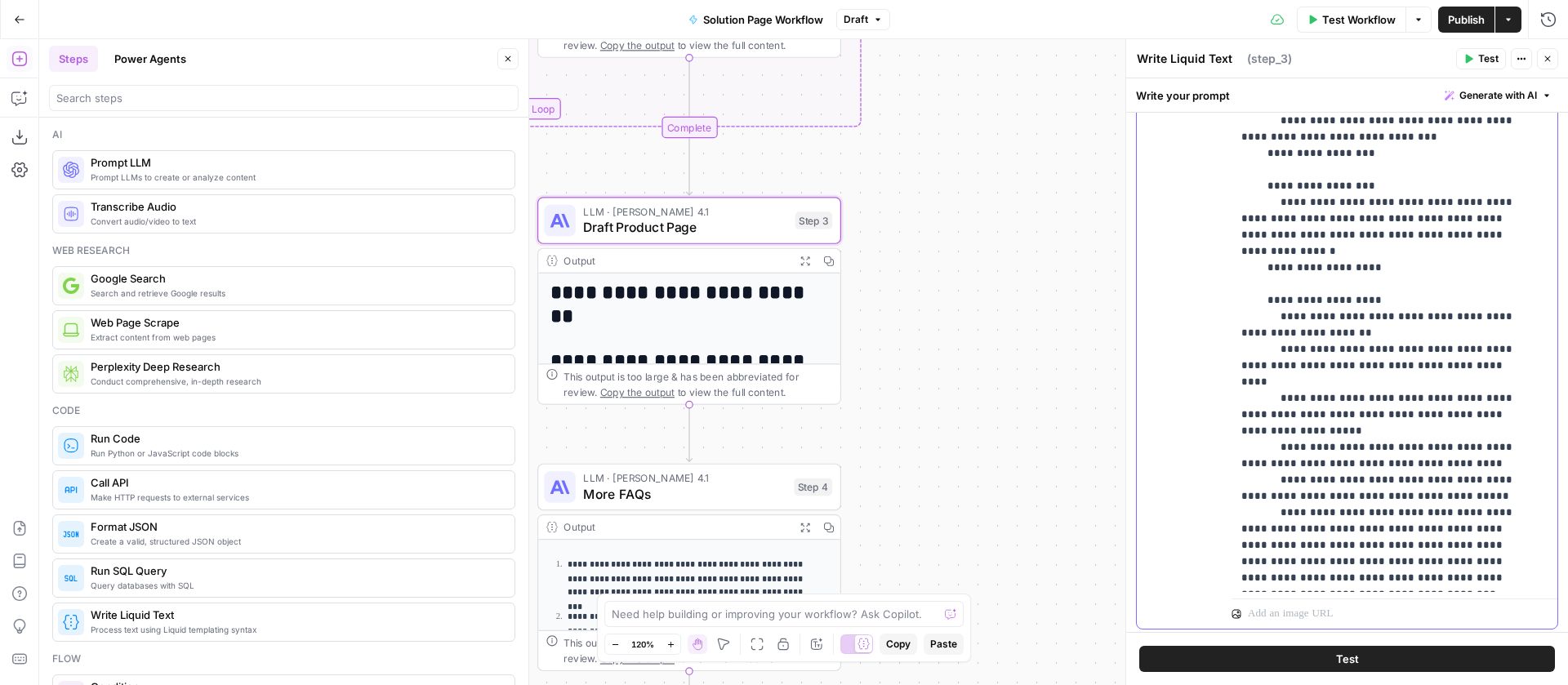
click at [1447, 428] on p "**********" at bounding box center [1382, 55] width 282 height 1552
click at [1354, 654] on span "Test" at bounding box center [1348, 659] width 23 height 16
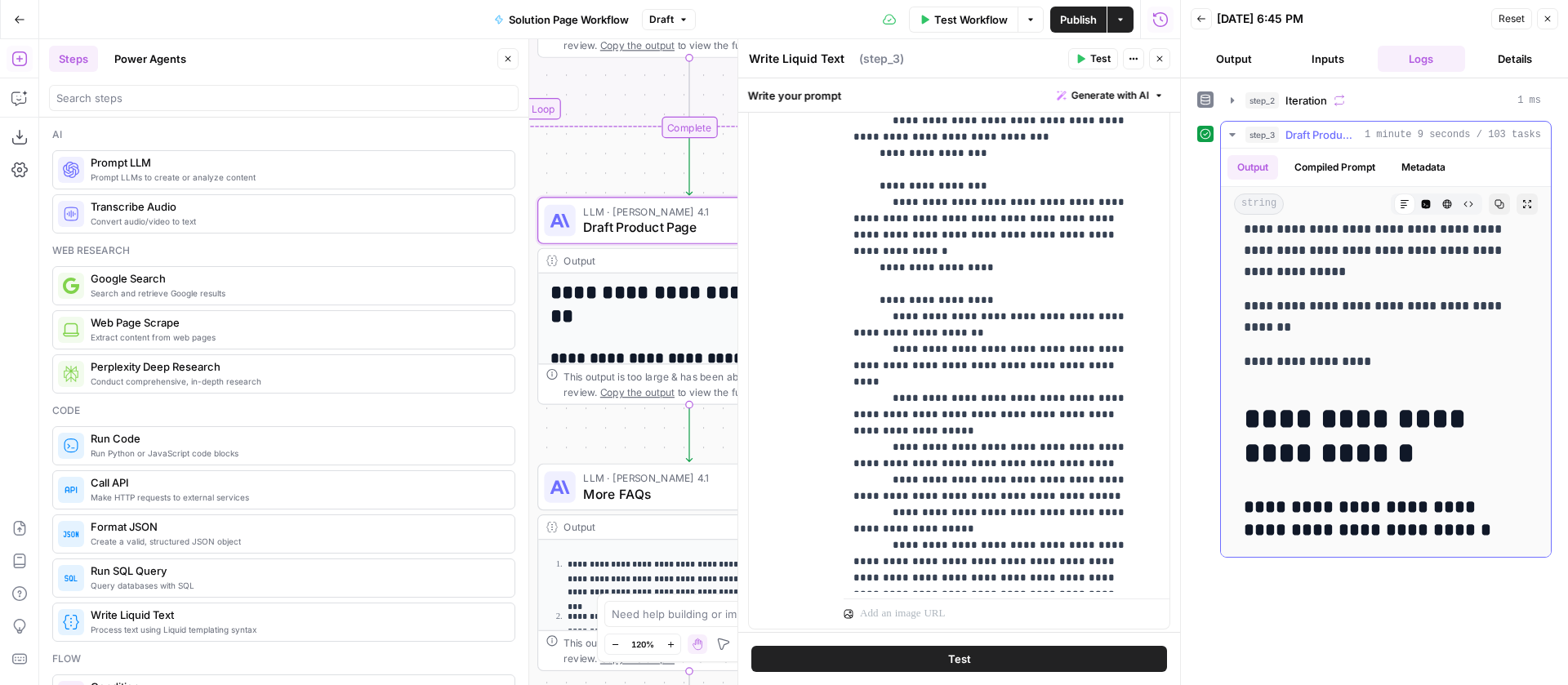
scroll to position [7056, 0]
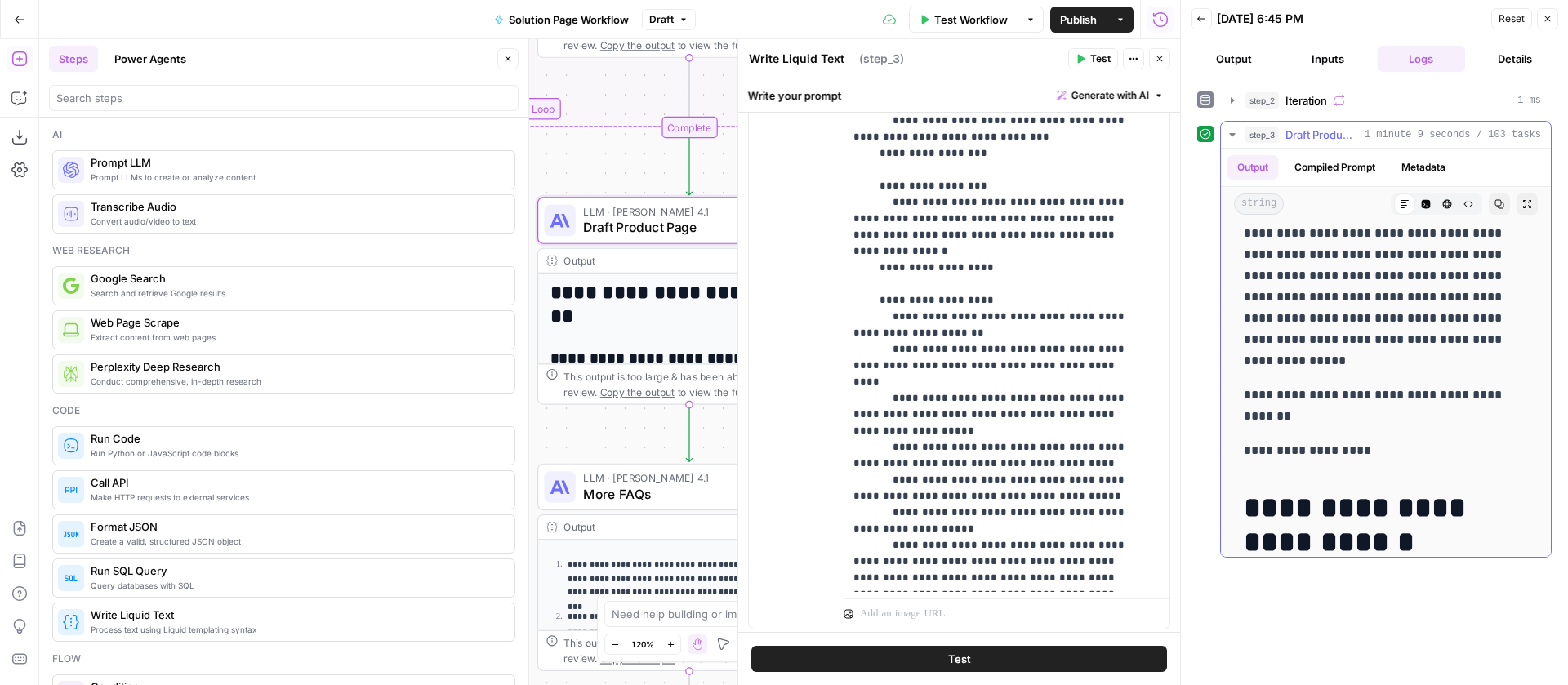
click at [1237, 127] on button "step_3 Draft Product Page 1 minute 9 seconds / 103 tasks" at bounding box center [1385, 135] width 330 height 26
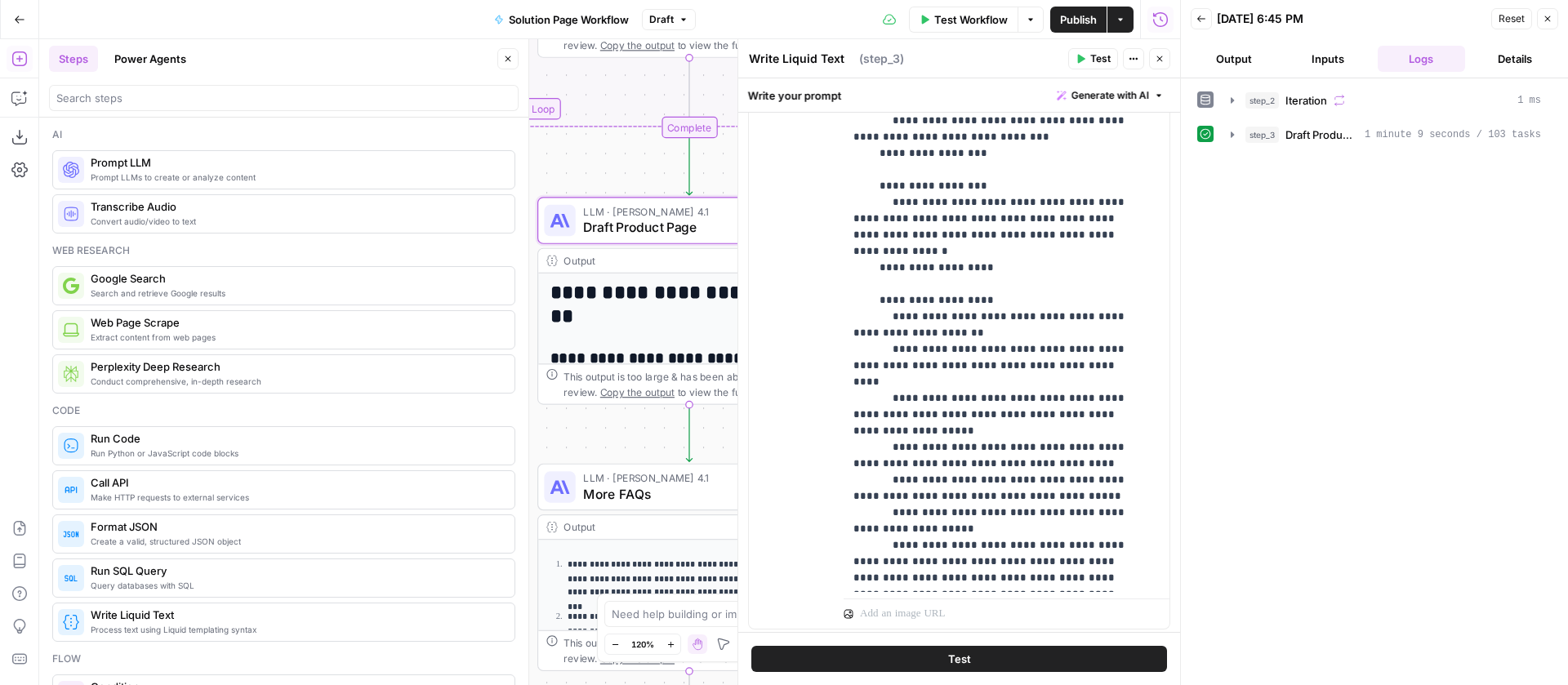
click at [1556, 23] on button "Close" at bounding box center [1548, 19] width 21 height 21
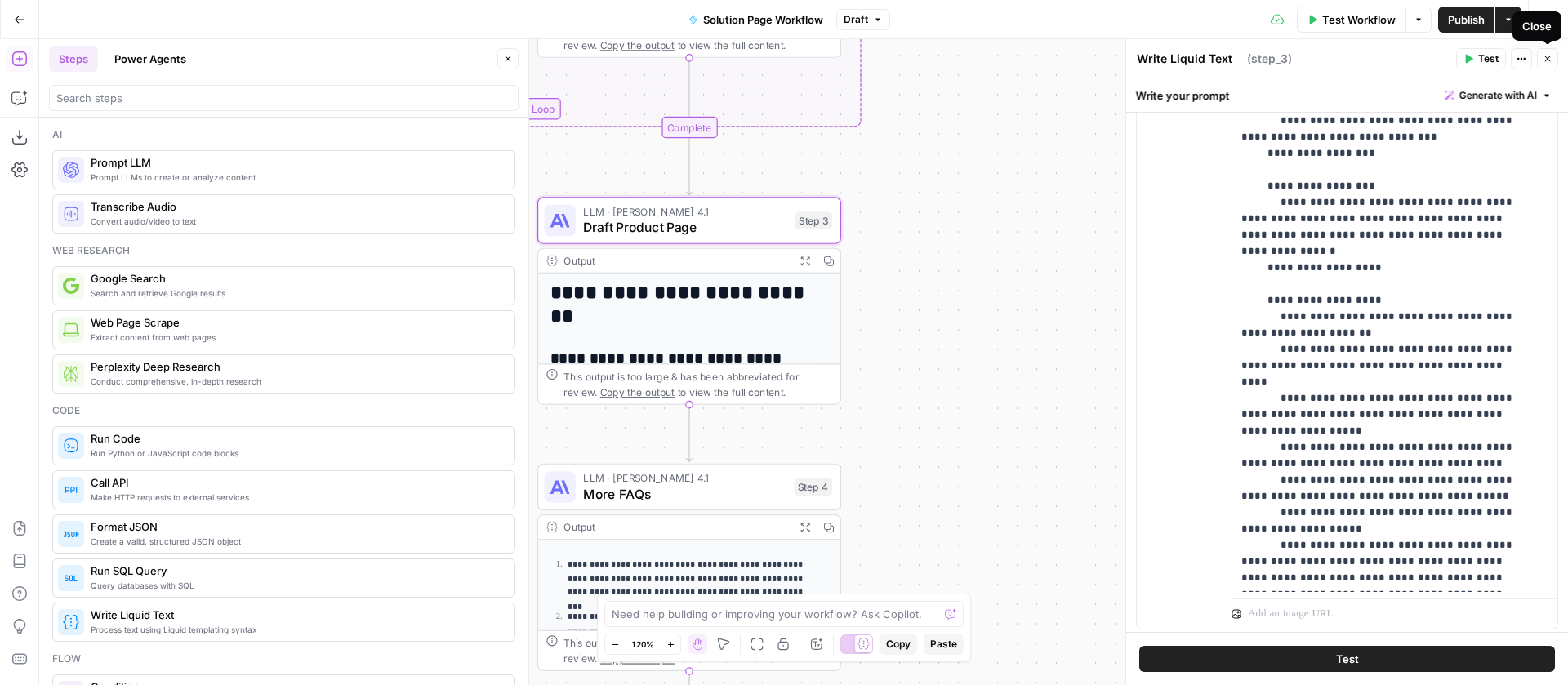
click at [1556, 55] on button "Close" at bounding box center [1548, 59] width 21 height 21
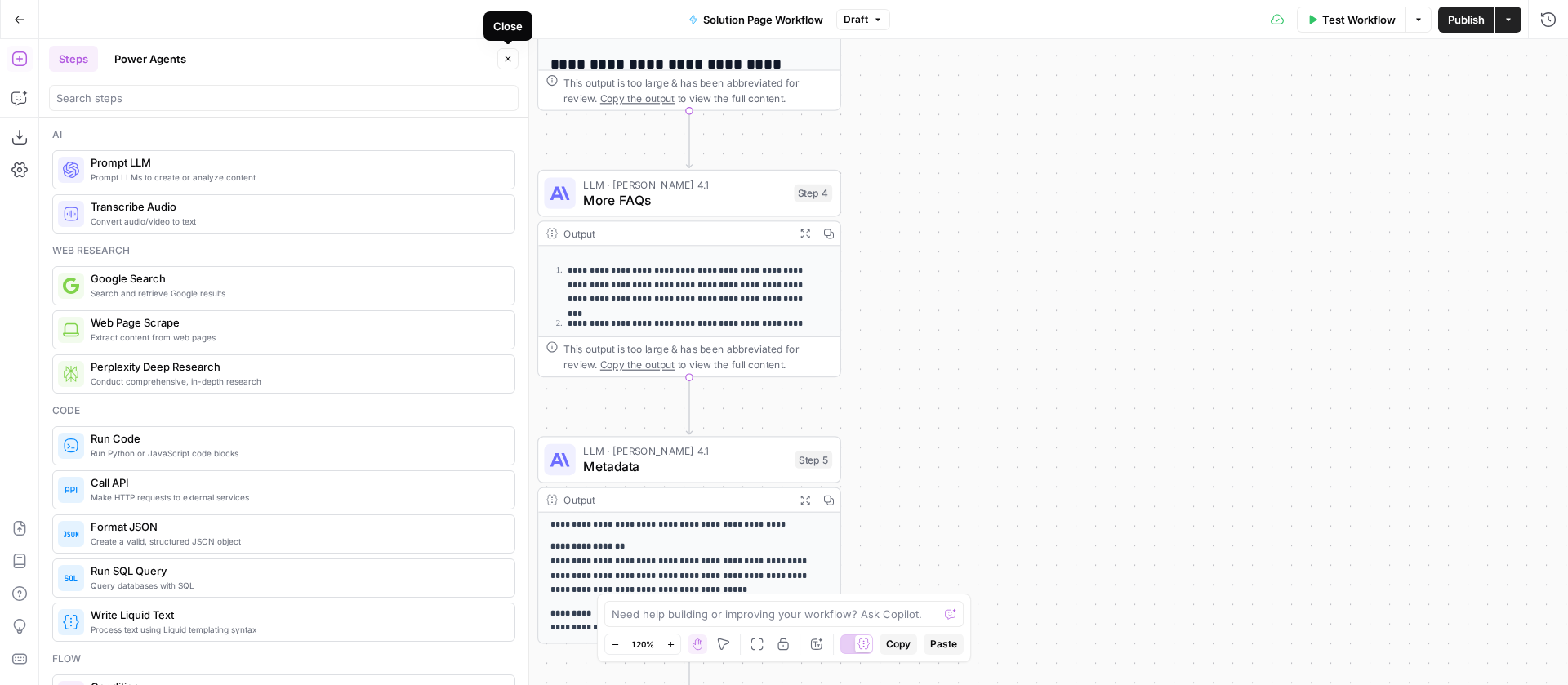
click at [515, 61] on button "Close" at bounding box center [508, 59] width 21 height 21
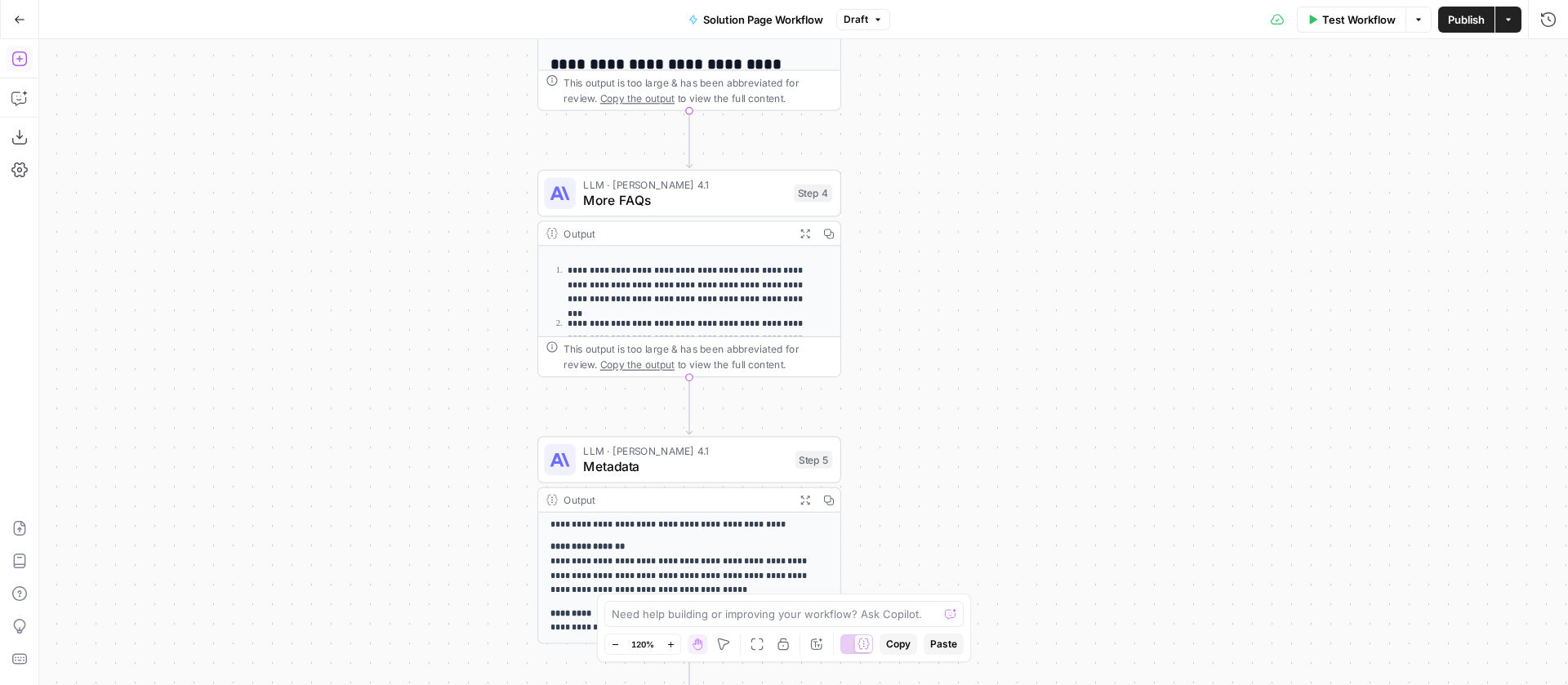
click at [17, 62] on icon "button" at bounding box center [19, 59] width 16 height 16
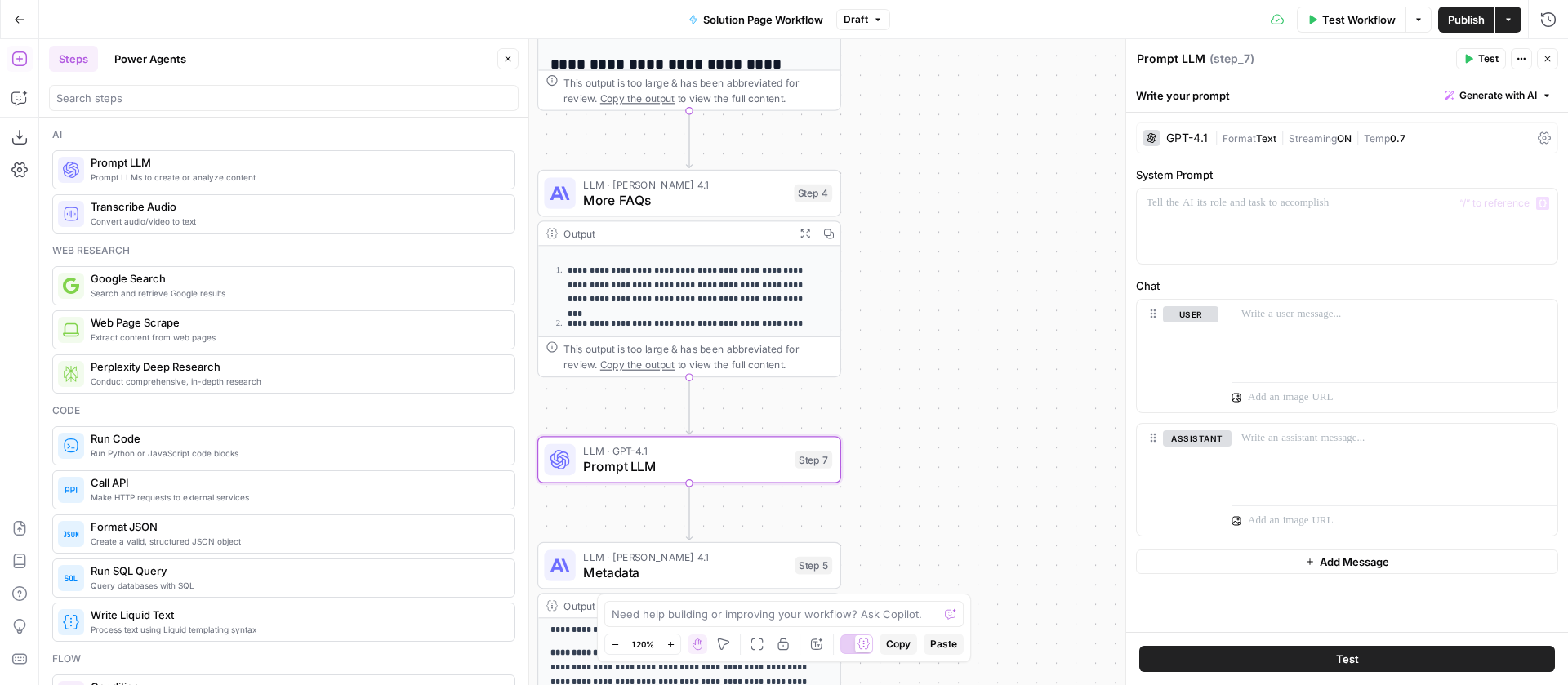
click at [1174, 56] on textarea "Prompt LLM" at bounding box center [1170, 59] width 68 height 16
type textarea "Add FAQs to Page"
click at [1191, 138] on div "GPT-4.1" at bounding box center [1187, 138] width 41 height 12
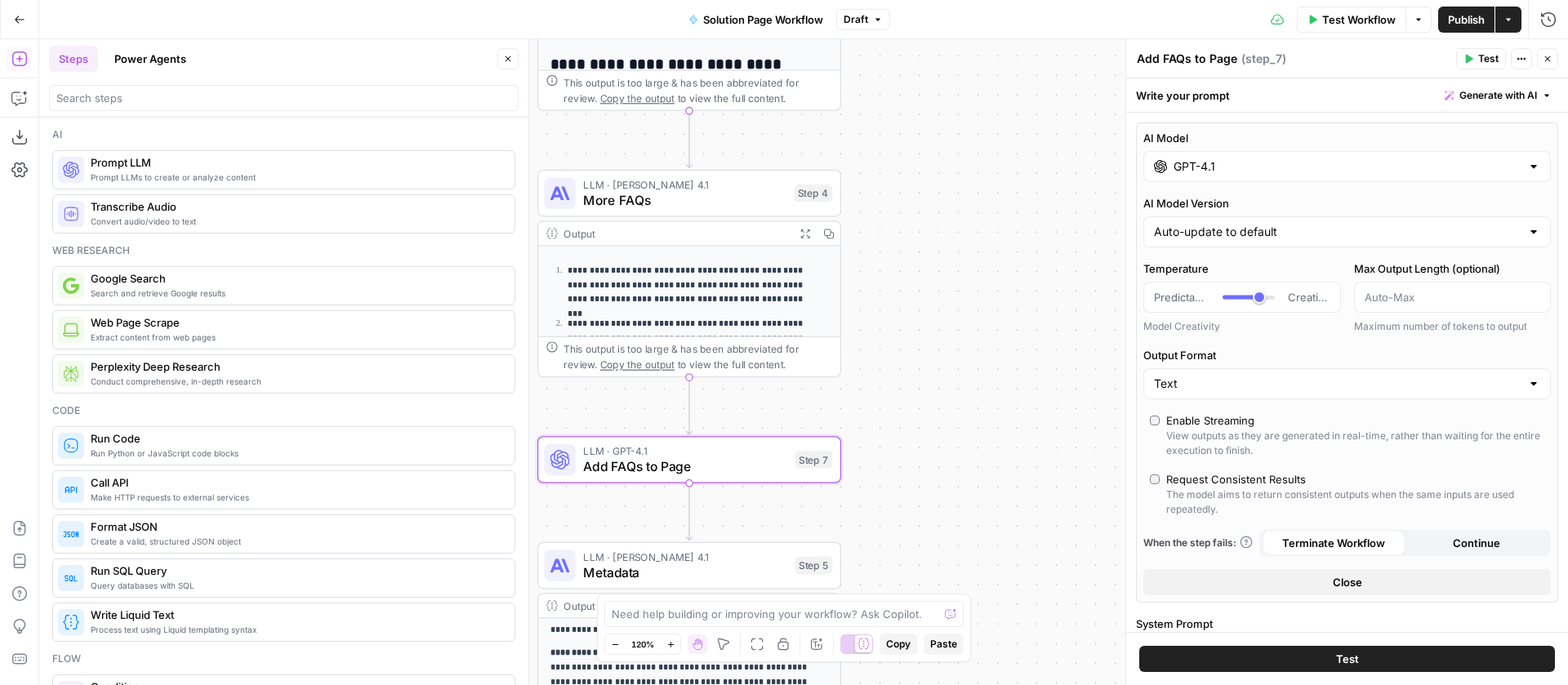
click at [1208, 181] on div "GPT-4.1" at bounding box center [1347, 166] width 407 height 31
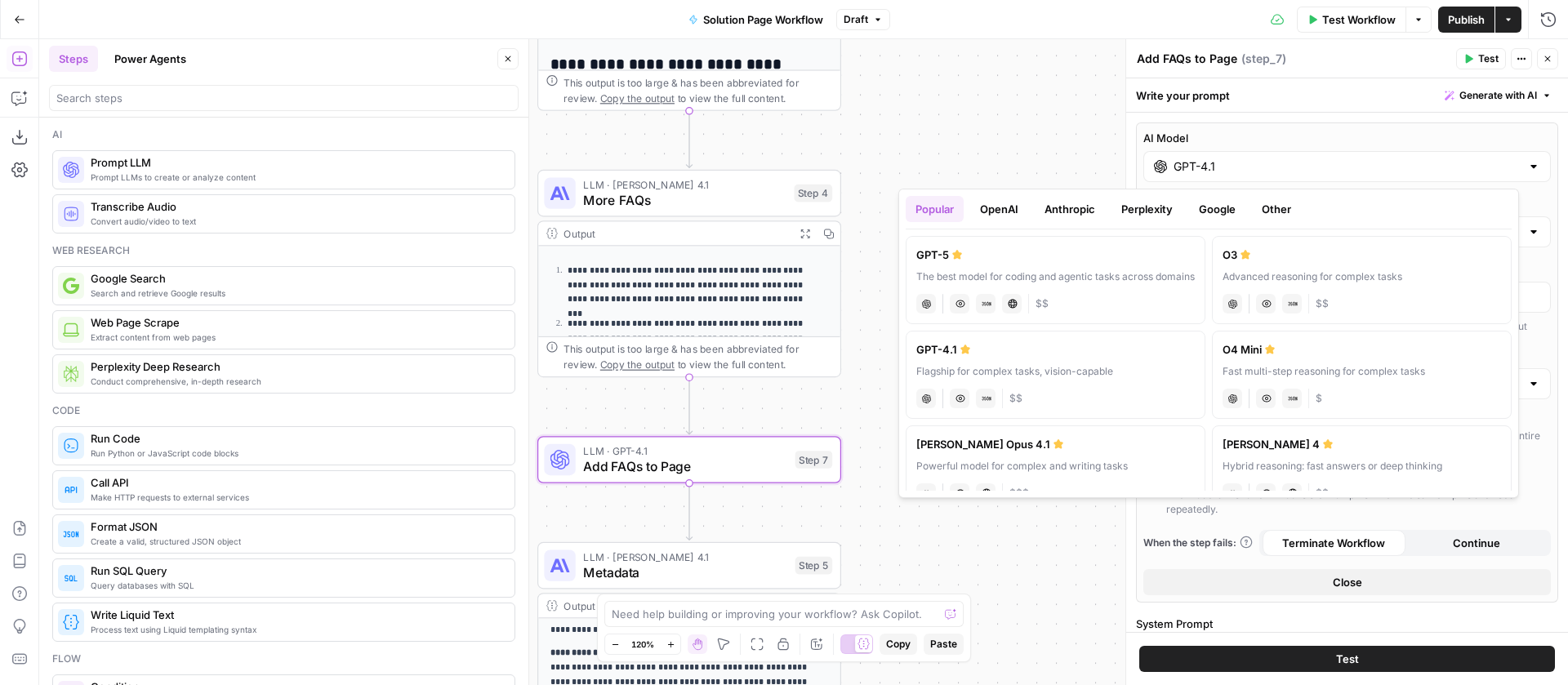
click at [1067, 205] on button "Anthropic" at bounding box center [1069, 208] width 70 height 26
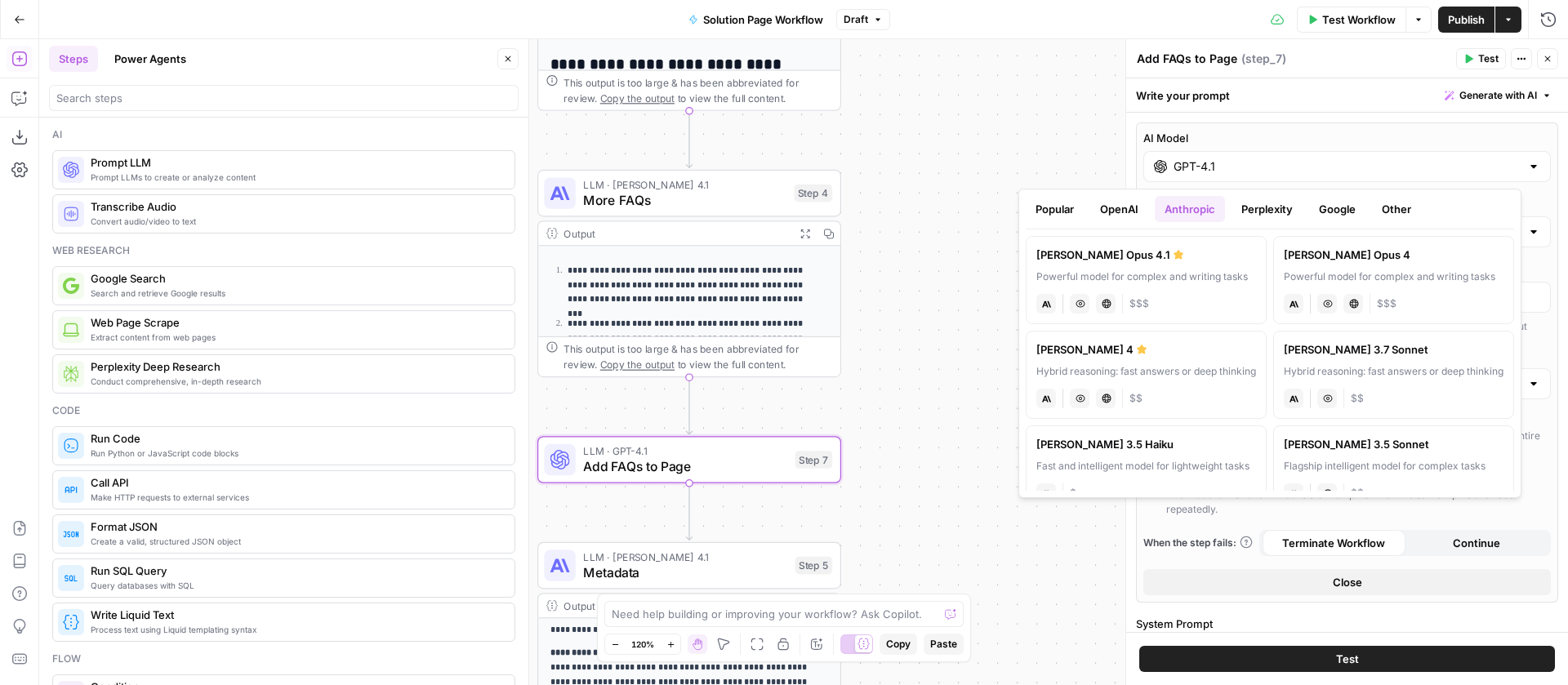
click at [1082, 254] on div "Claude Opus 4.1" at bounding box center [1146, 255] width 220 height 16
type input "Claude Opus 4.1"
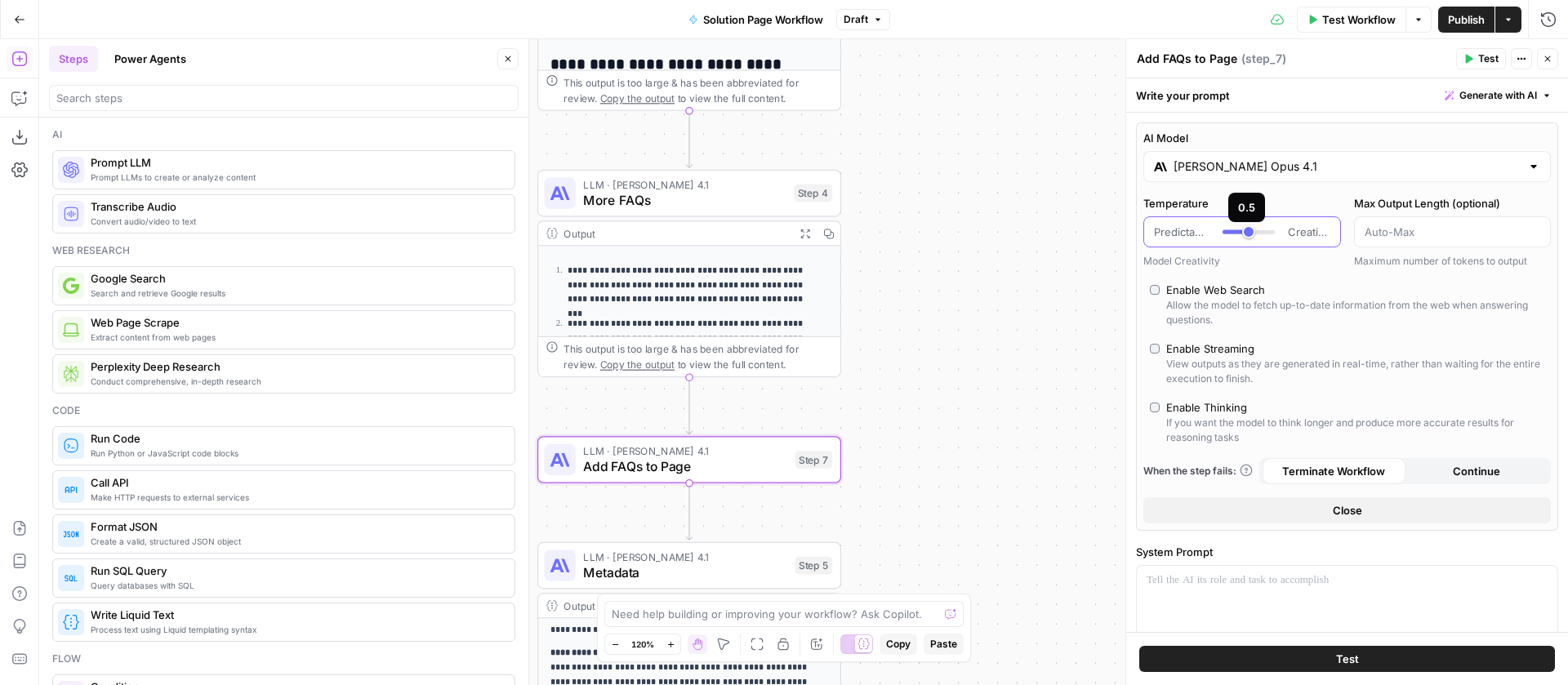
type input "***"
drag, startPoint x: 1258, startPoint y: 233, endPoint x: 1243, endPoint y: 234, distance: 15.0
click at [1243, 234] on div at bounding box center [1249, 232] width 52 height 16
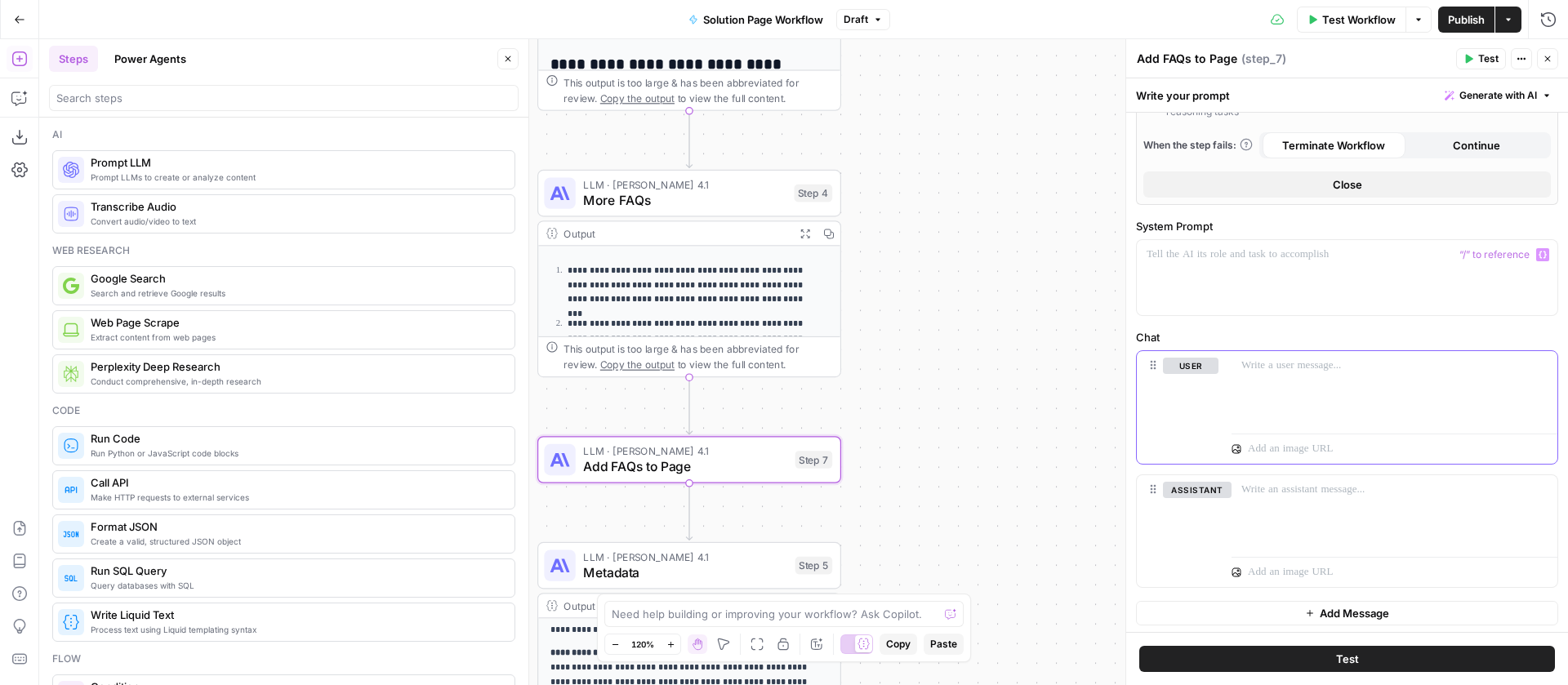
click at [1267, 379] on div at bounding box center [1394, 389] width 326 height 75
click at [1400, 276] on div at bounding box center [1347, 278] width 421 height 75
click at [1481, 255] on p "**********" at bounding box center [1341, 263] width 389 height 33
click at [1387, 354] on div at bounding box center [1394, 389] width 326 height 75
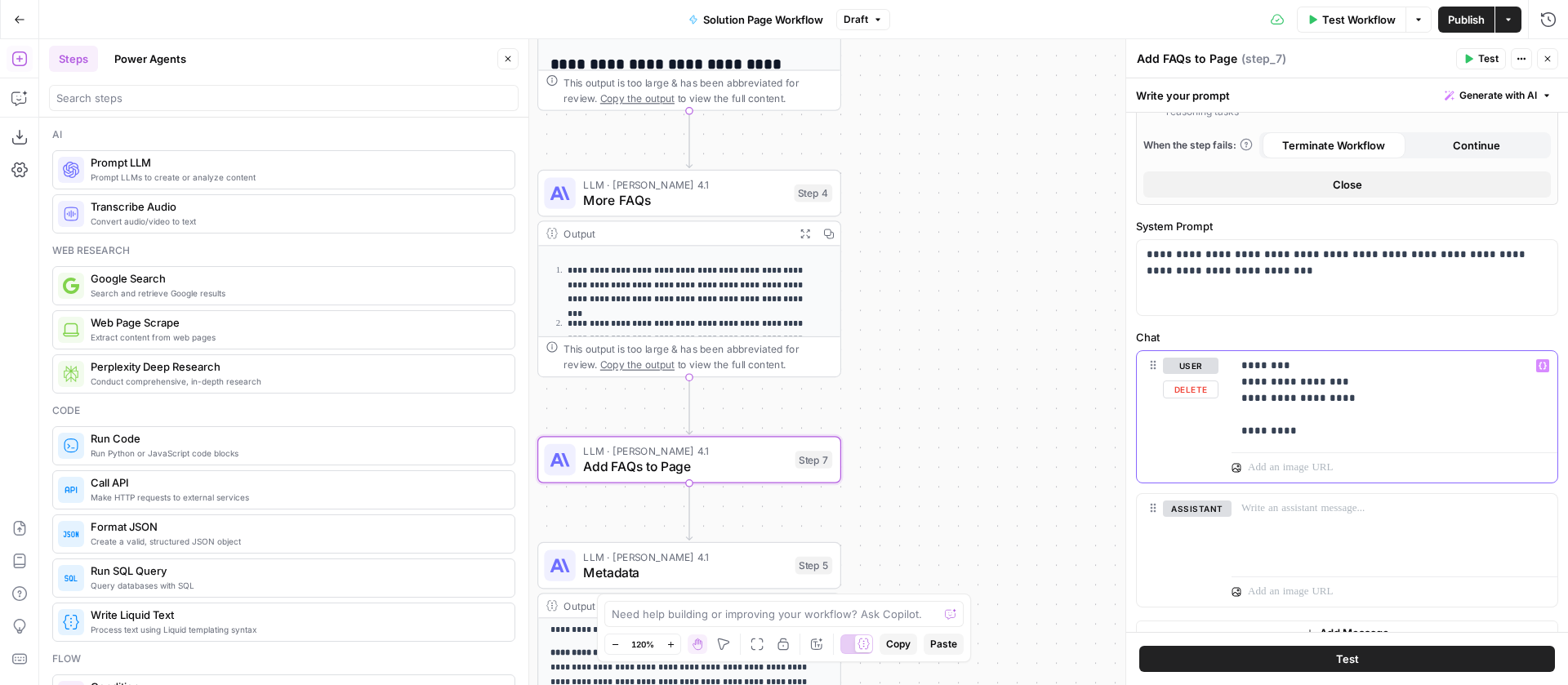
click at [1354, 386] on p "**********" at bounding box center [1388, 398] width 294 height 82
click at [1536, 364] on button "Variables Menu" at bounding box center [1543, 366] width 13 height 13
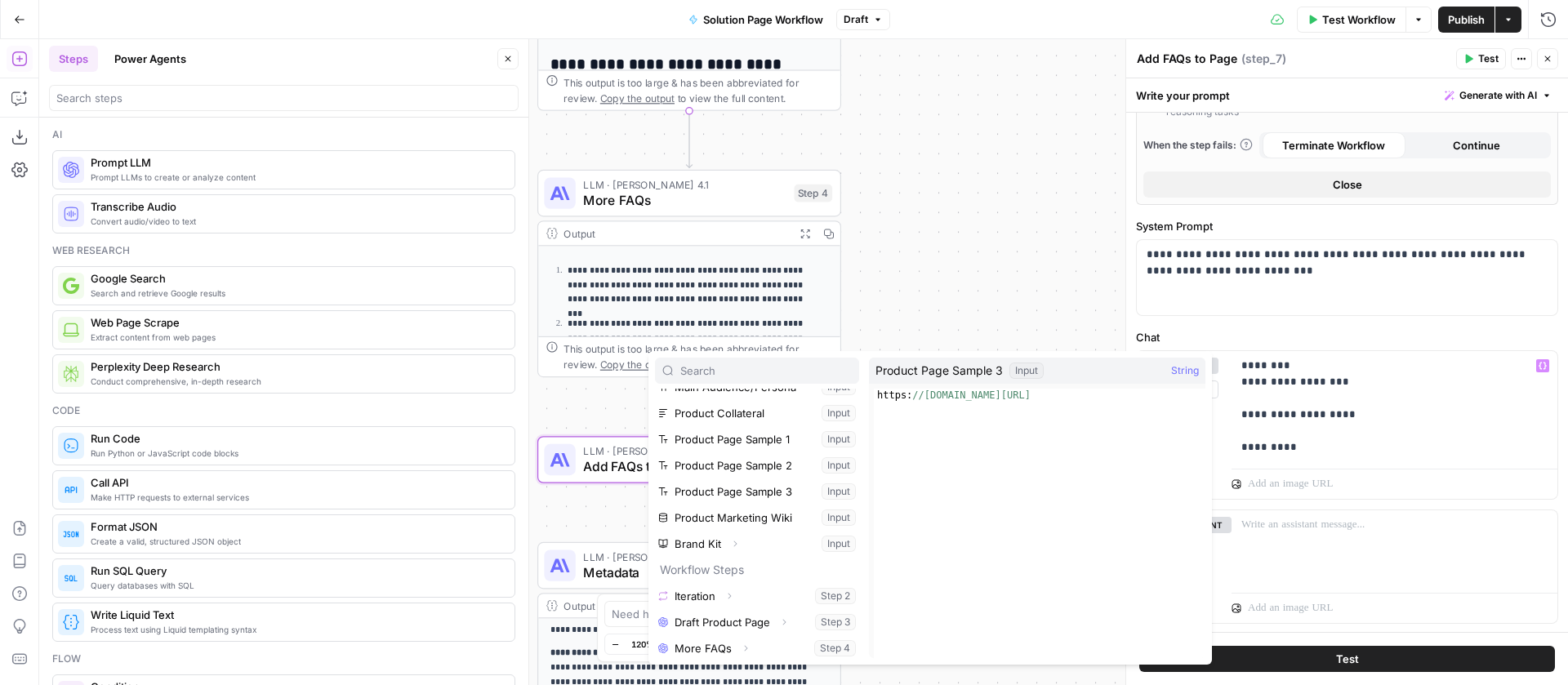
scroll to position [70, 0]
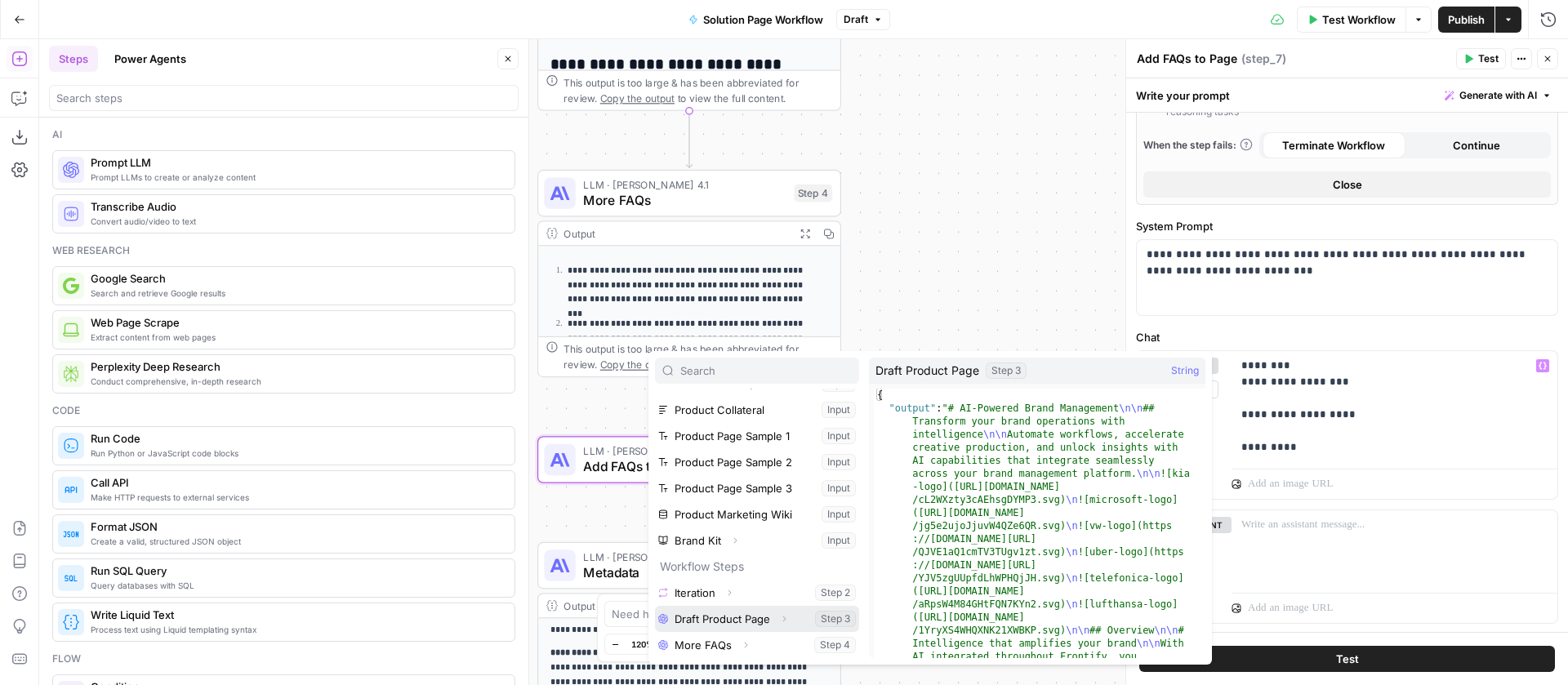
click at [716, 617] on button "Select variable Draft Product Page" at bounding box center [757, 619] width 205 height 26
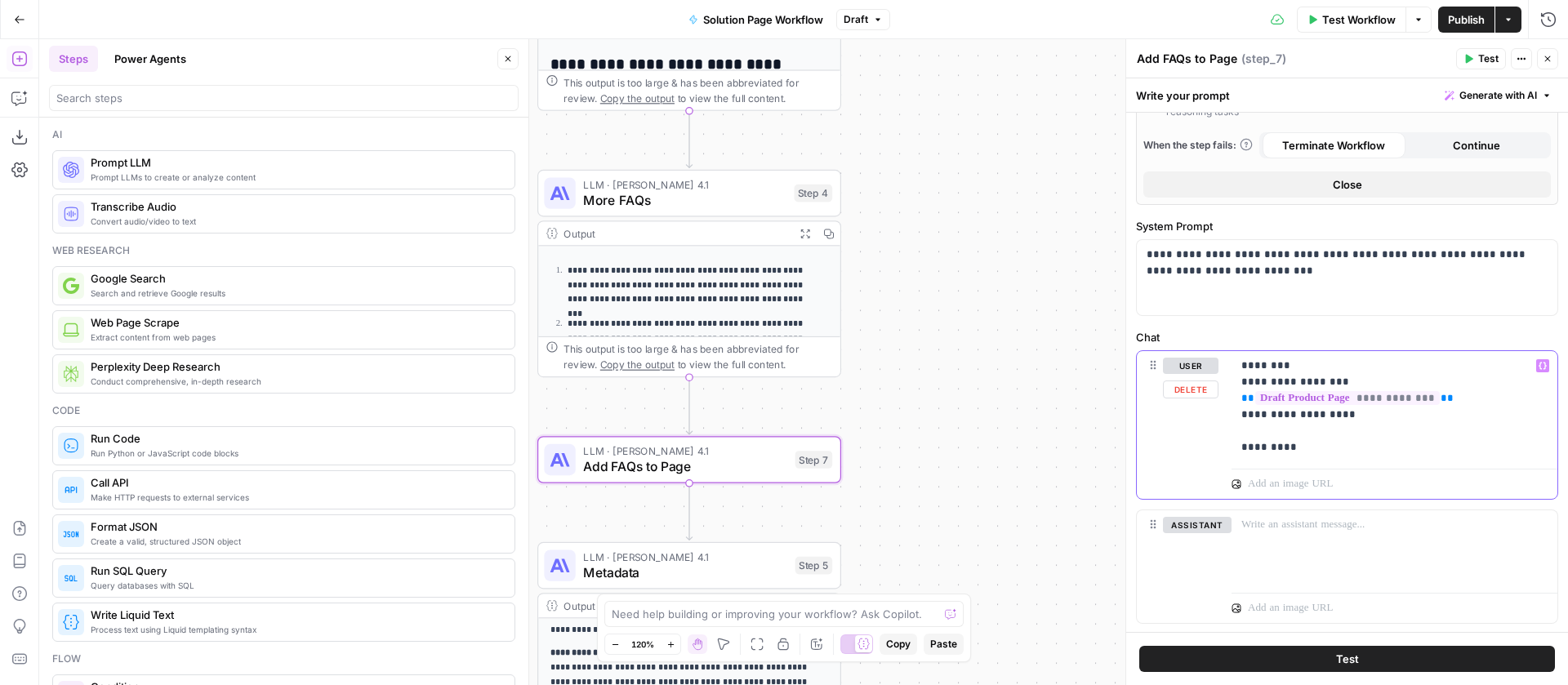
click at [1268, 434] on p "**********" at bounding box center [1388, 406] width 294 height 98
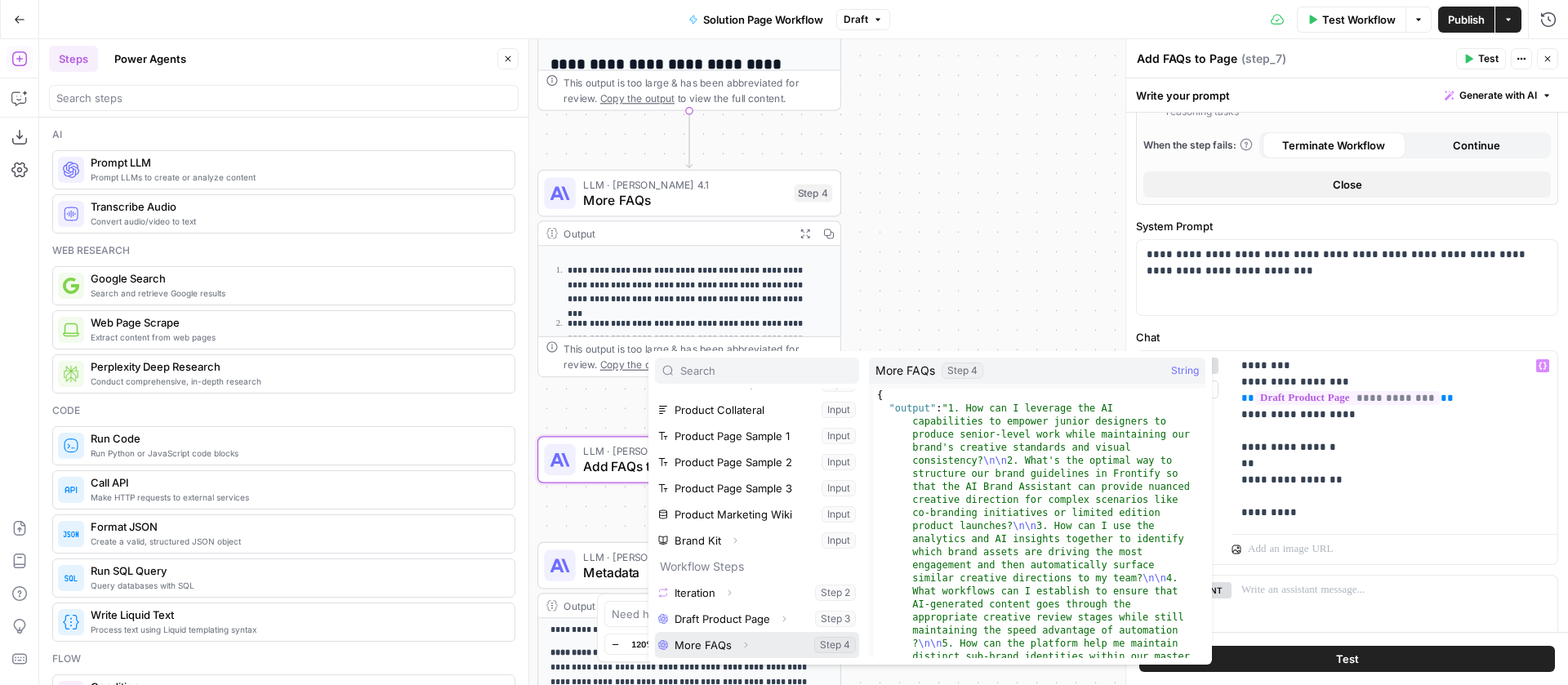
drag, startPoint x: 720, startPoint y: 637, endPoint x: 995, endPoint y: 539, distance: 291.9
click at [721, 636] on button "Select variable More FAQs" at bounding box center [757, 645] width 205 height 26
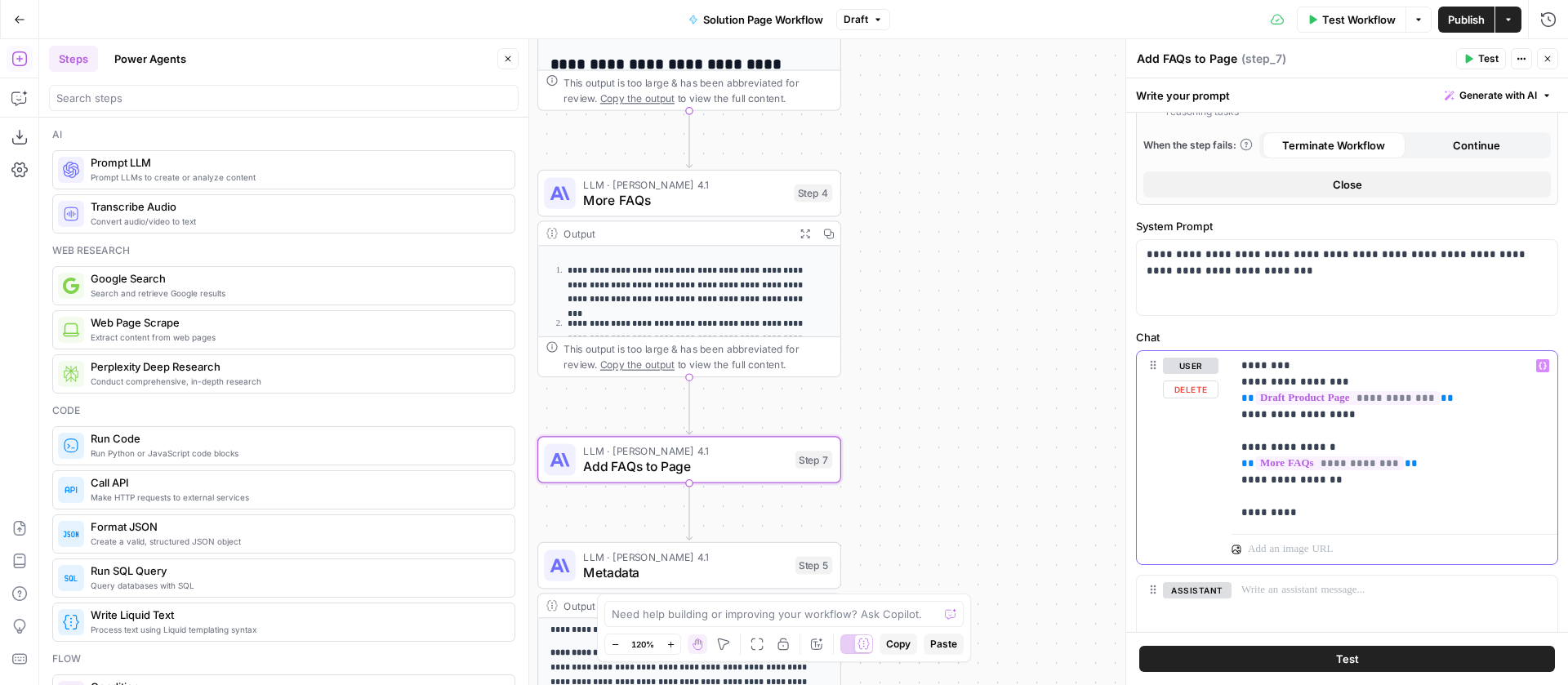
click at [1341, 510] on p "**********" at bounding box center [1388, 439] width 294 height 163
drag, startPoint x: 1459, startPoint y: 562, endPoint x: 1371, endPoint y: 564, distance: 88.0
click at [1371, 564] on p "**********" at bounding box center [1388, 472] width 294 height 229
drag, startPoint x: 1450, startPoint y: 576, endPoint x: 1344, endPoint y: 581, distance: 106.1
click at [1344, 581] on p "**********" at bounding box center [1388, 479] width 294 height 245
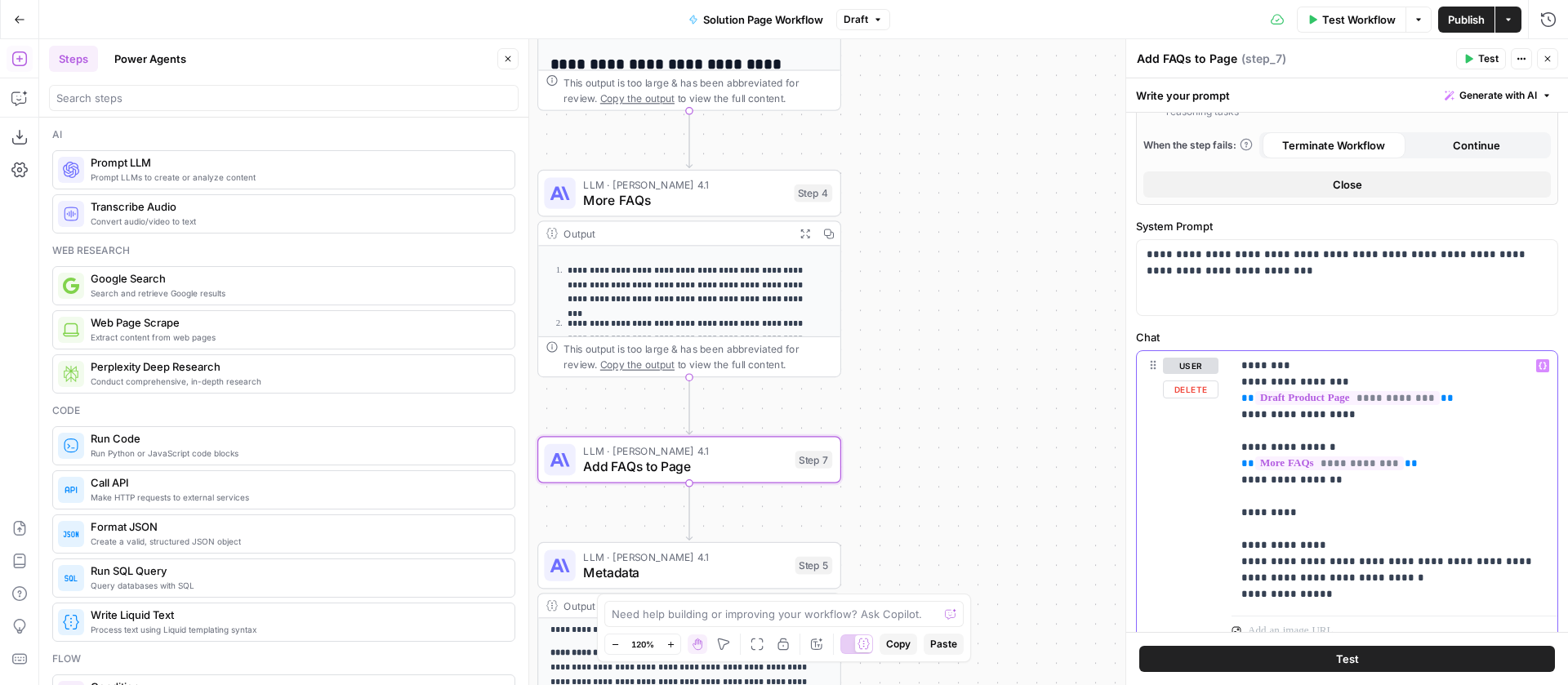
click at [1349, 579] on p "**********" at bounding box center [1388, 479] width 294 height 245
click at [1447, 591] on p "**********" at bounding box center [1388, 488] width 294 height 261
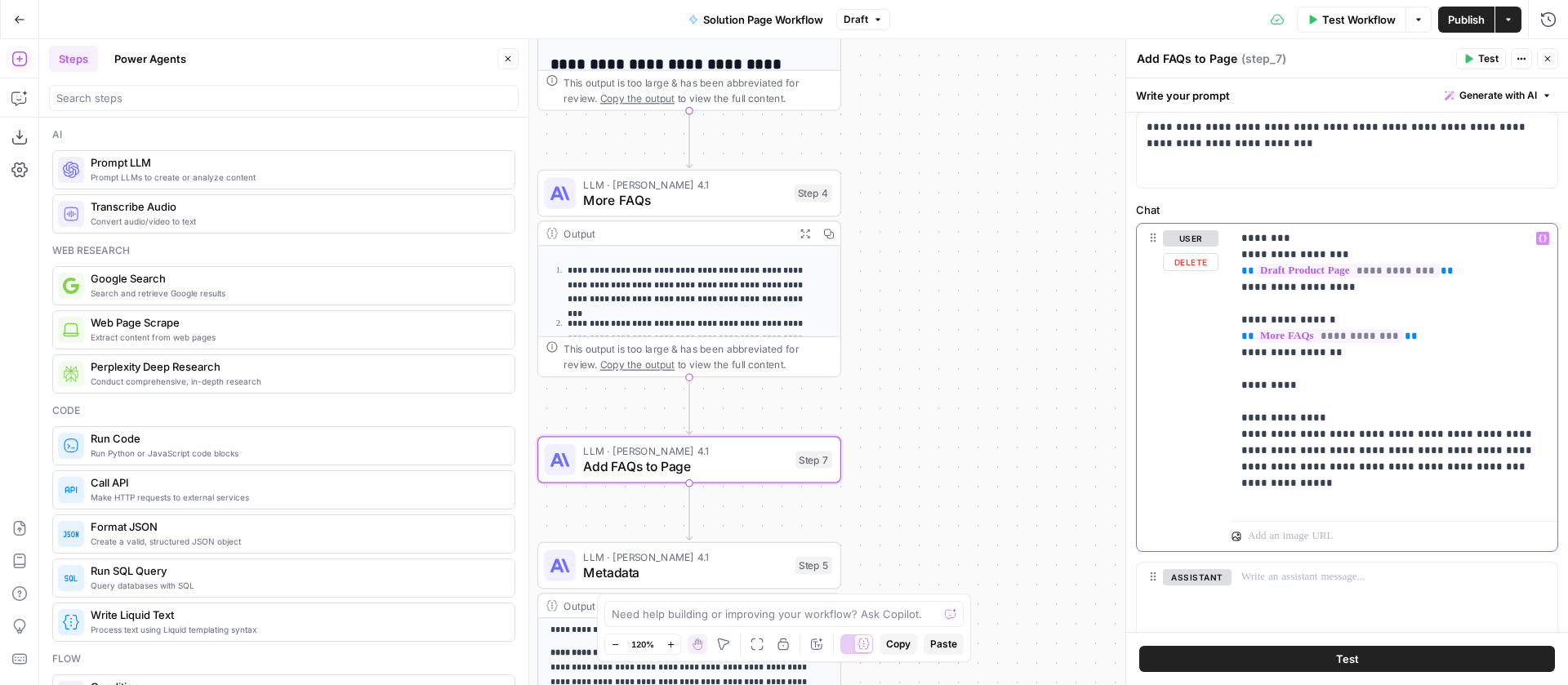
scroll to position [455, 0]
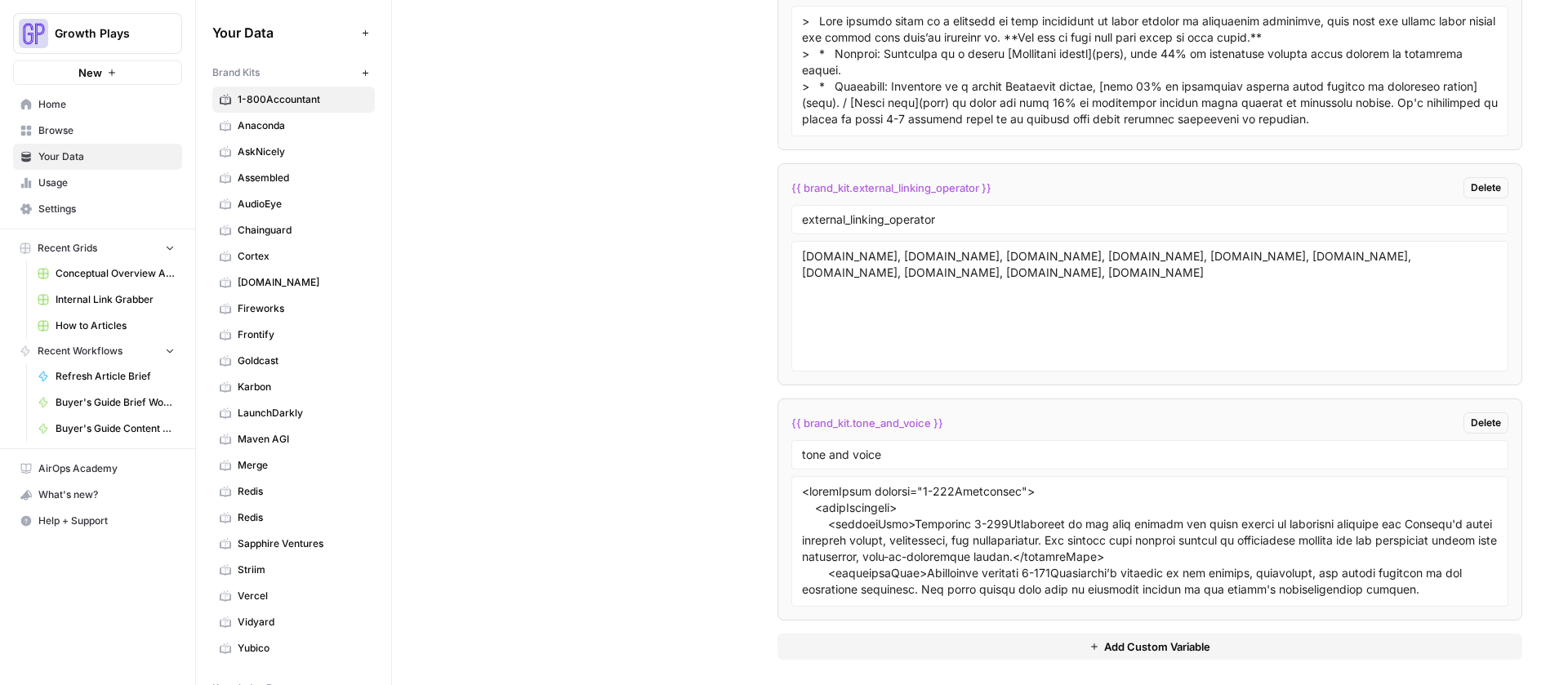
scroll to position [5199, 0]
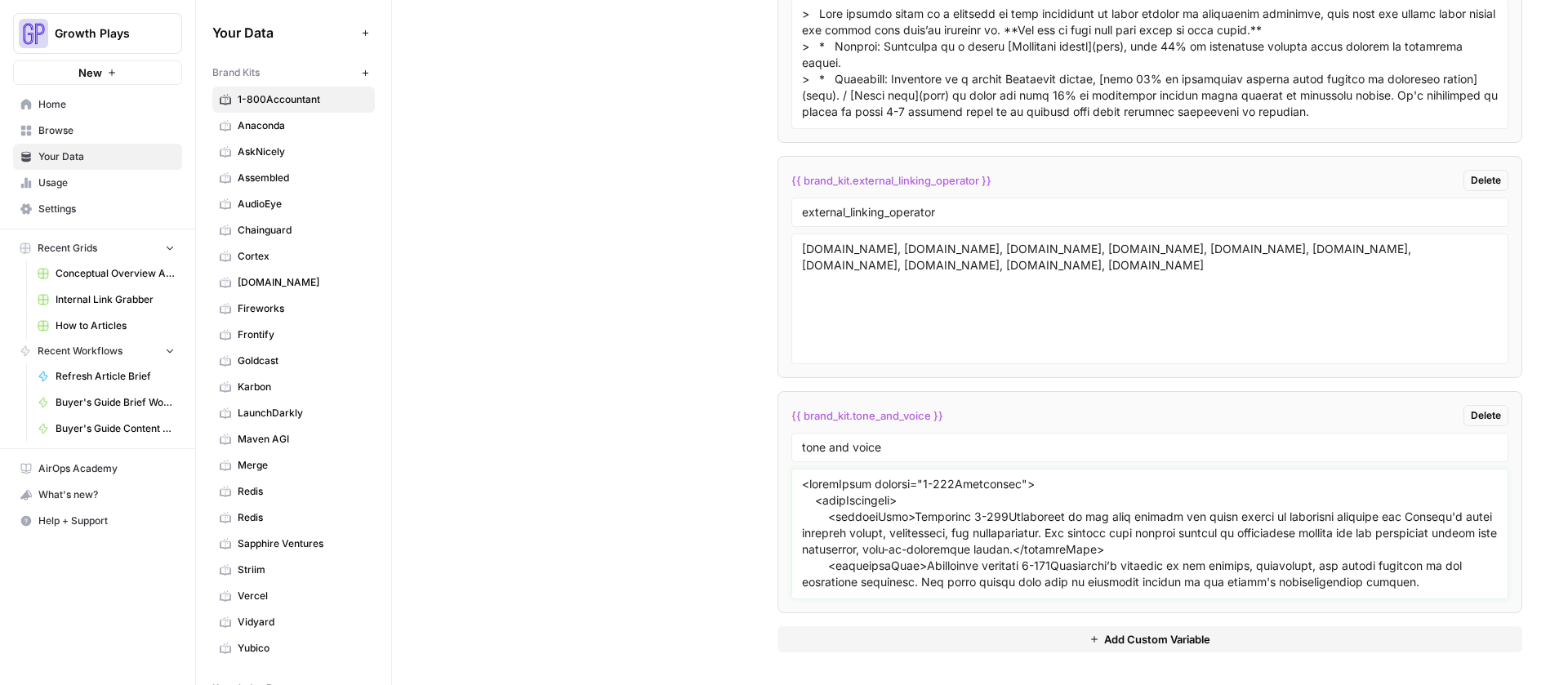
click at [947, 543] on textarea at bounding box center [1150, 534] width 696 height 116
click at [919, 551] on textarea at bounding box center [1150, 534] width 696 height 116
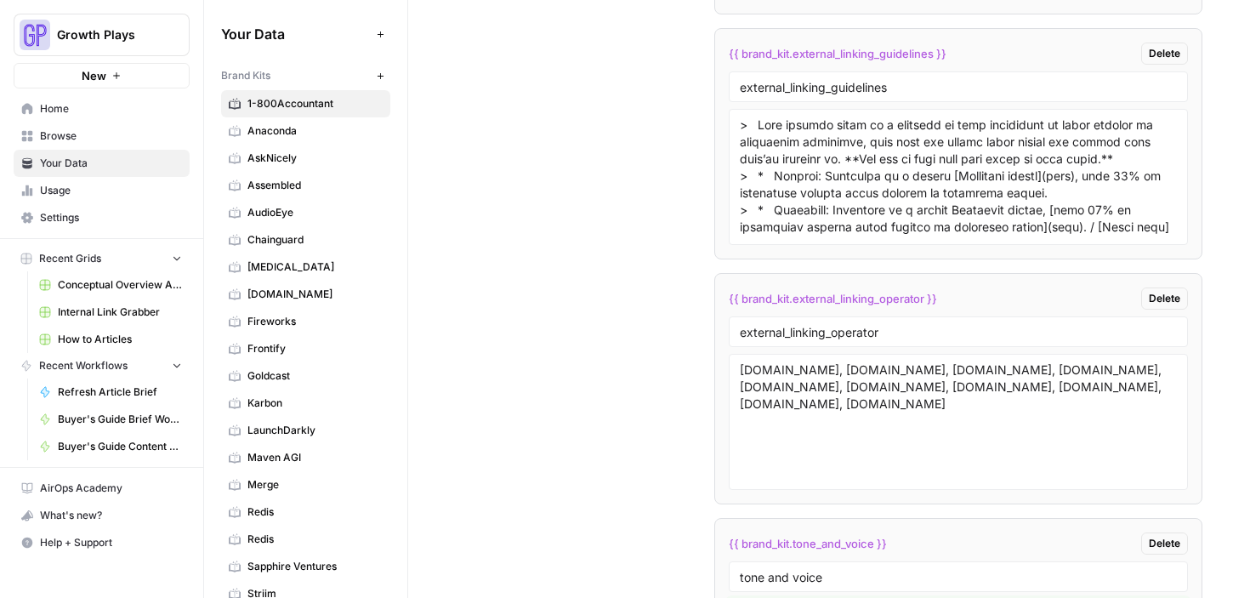
scroll to position [5523, 0]
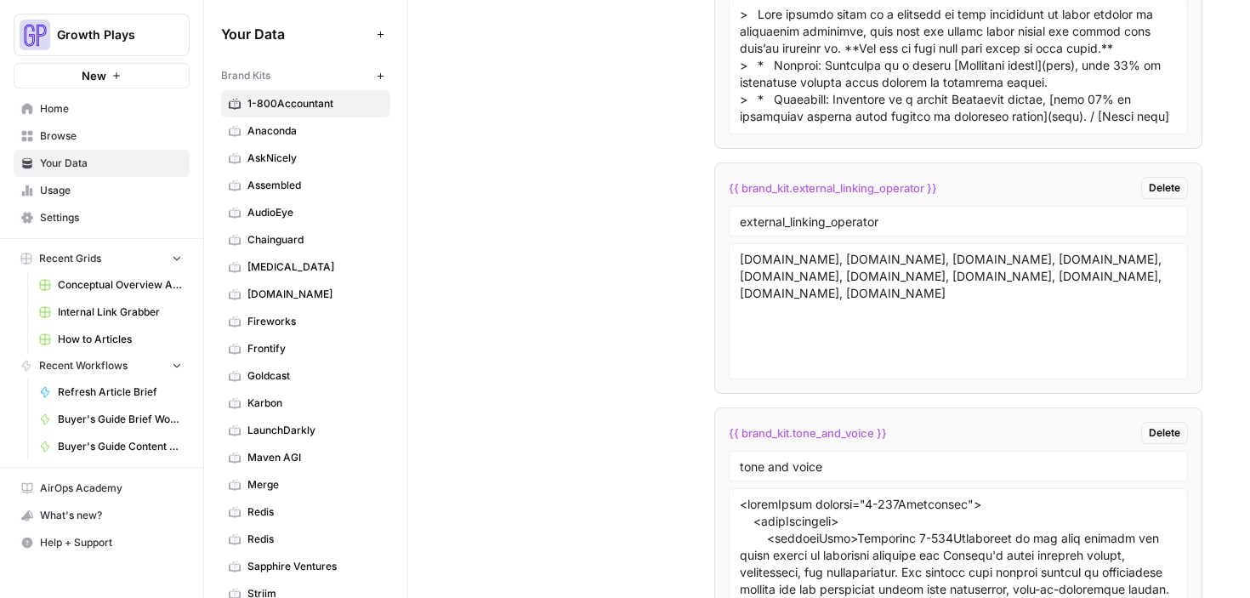
click at [89, 112] on span "Home" at bounding box center [111, 108] width 142 height 15
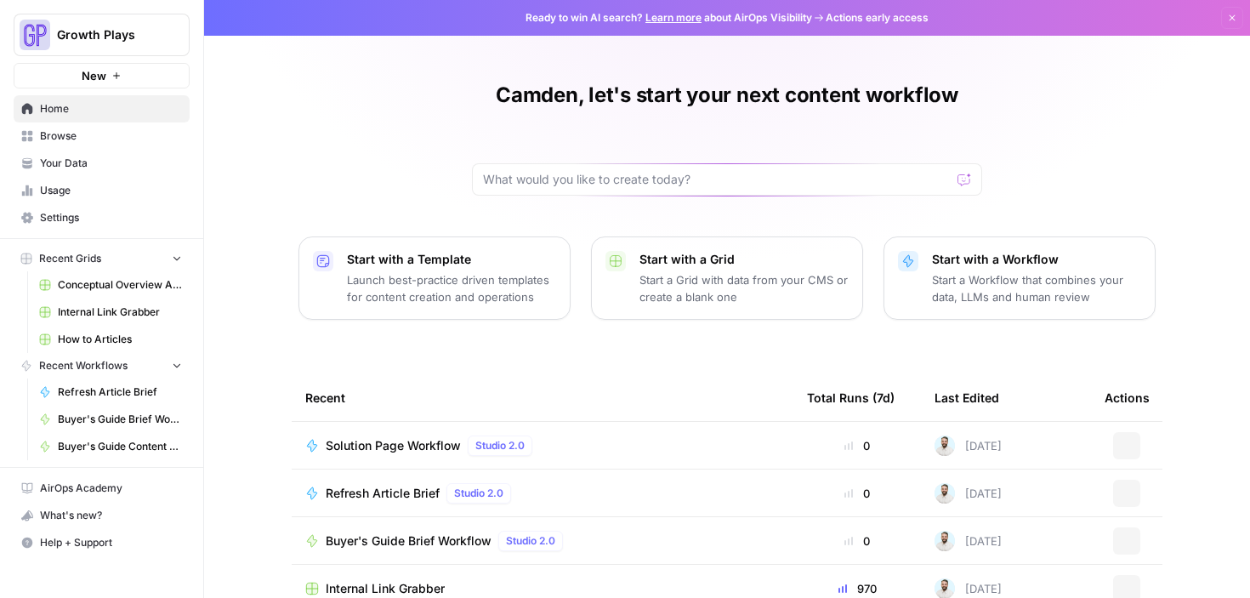
click at [73, 144] on link "Browse" at bounding box center [102, 135] width 176 height 27
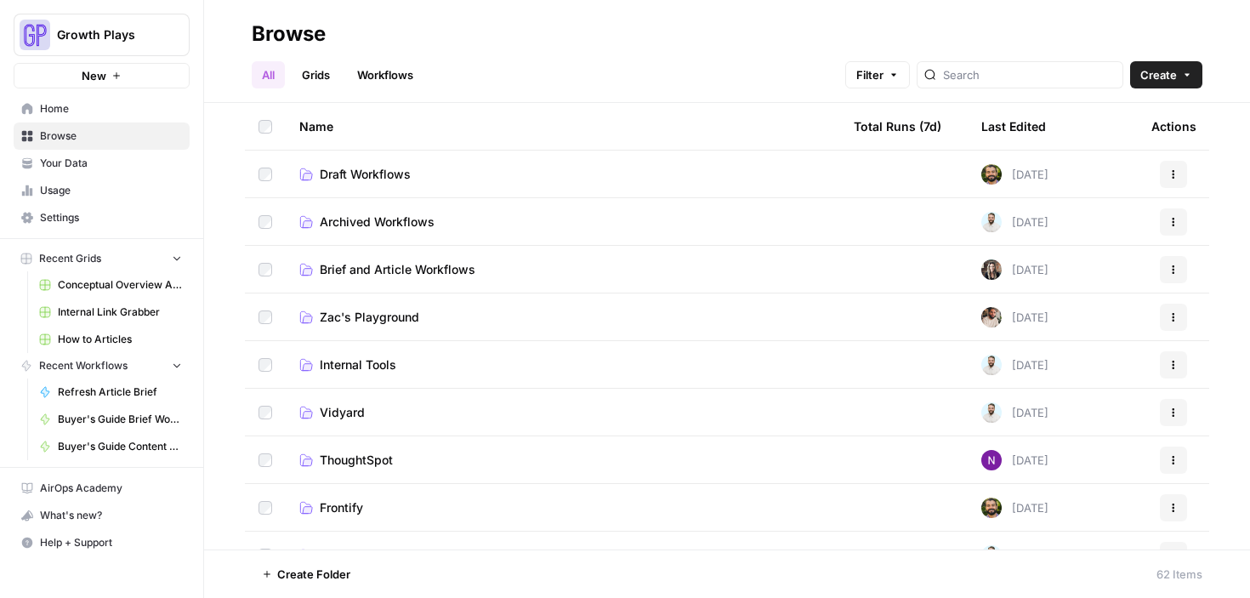
click at [382, 261] on span "Brief and Article Workflows" at bounding box center [398, 269] width 156 height 17
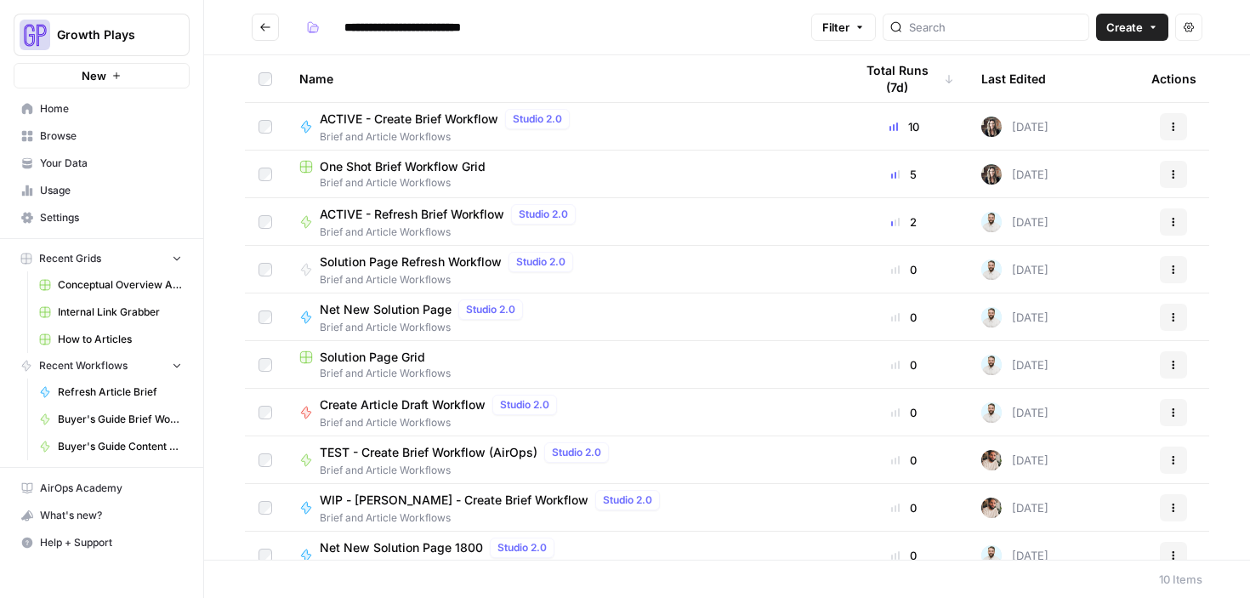
click at [384, 310] on span "Net New Solution Page" at bounding box center [386, 309] width 132 height 17
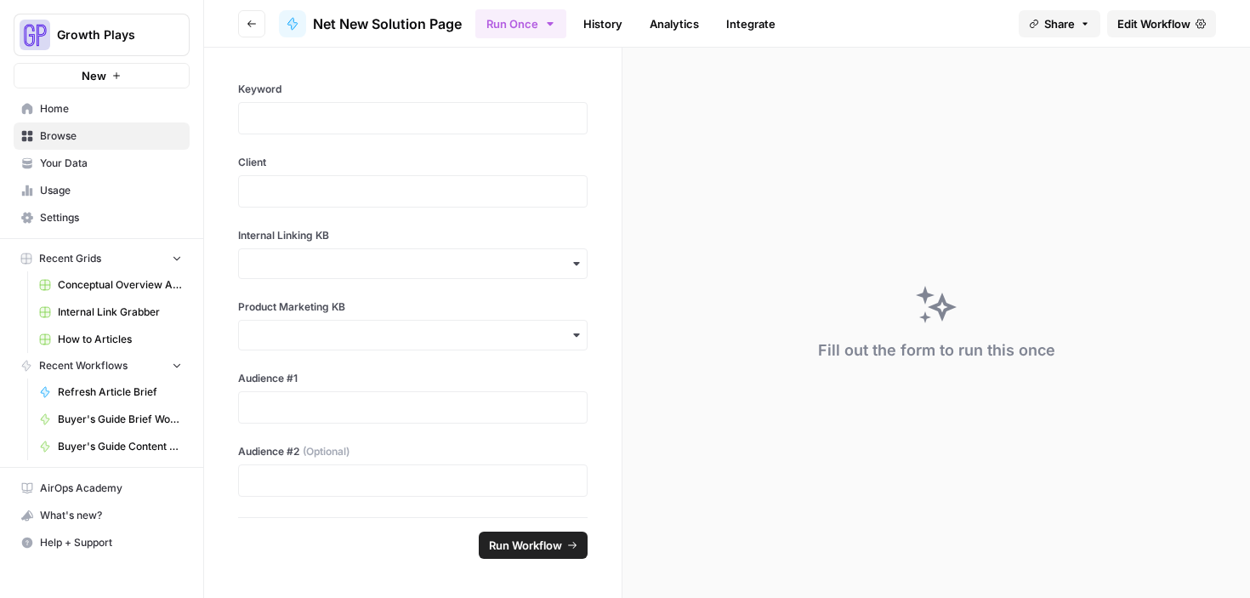
click at [1143, 25] on span "Edit Workflow" at bounding box center [1153, 23] width 73 height 17
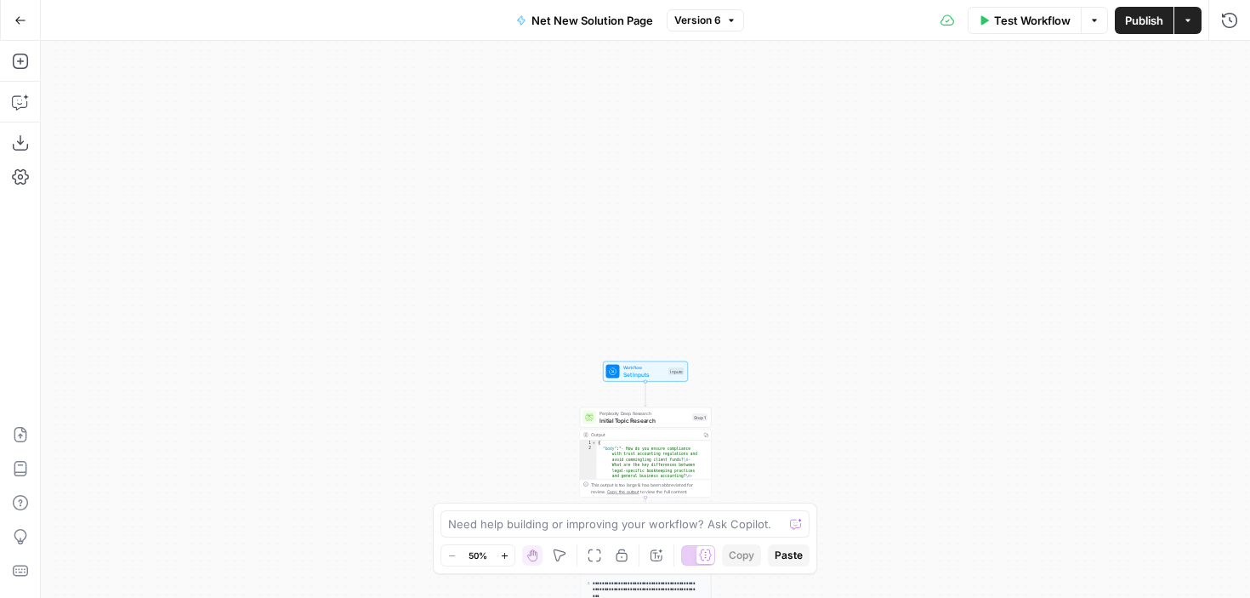
click at [26, 20] on span "Go Back" at bounding box center [26, 20] width 1 height 1
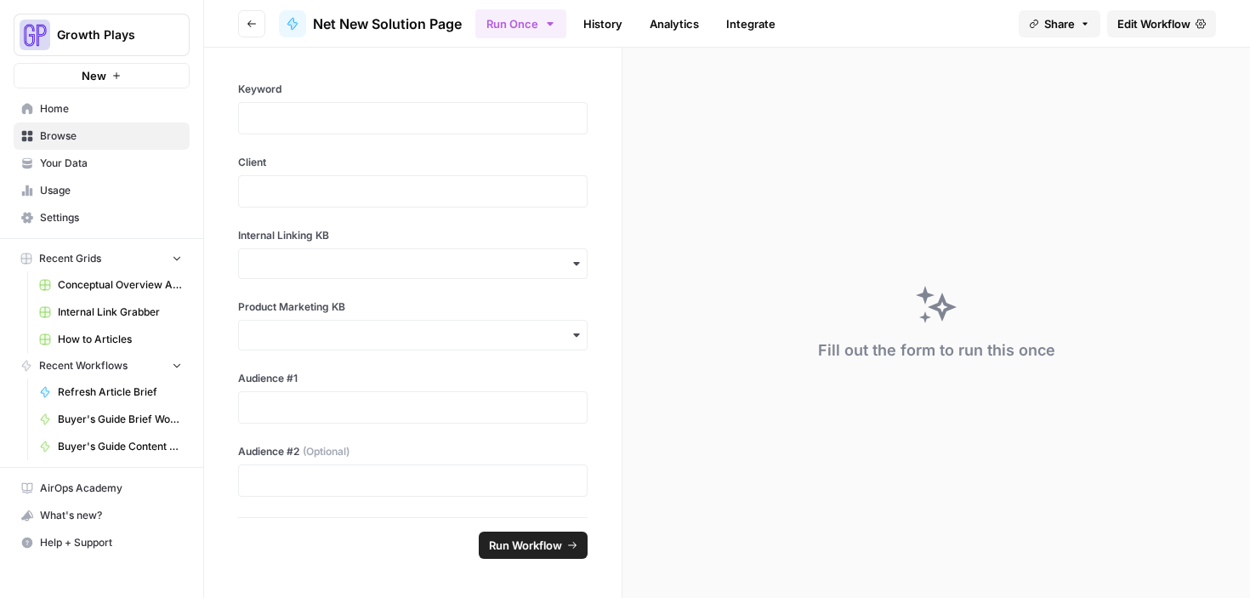
click at [239, 23] on button "Go back" at bounding box center [251, 23] width 27 height 27
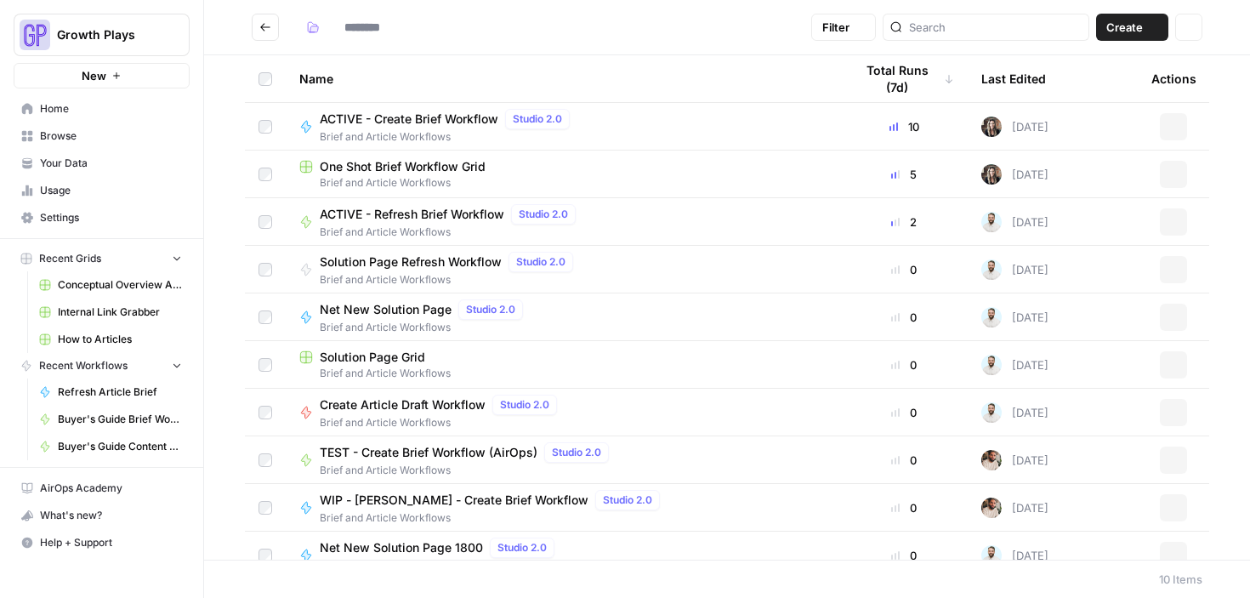
type input "**********"
click at [257, 24] on button "Go back" at bounding box center [265, 27] width 27 height 27
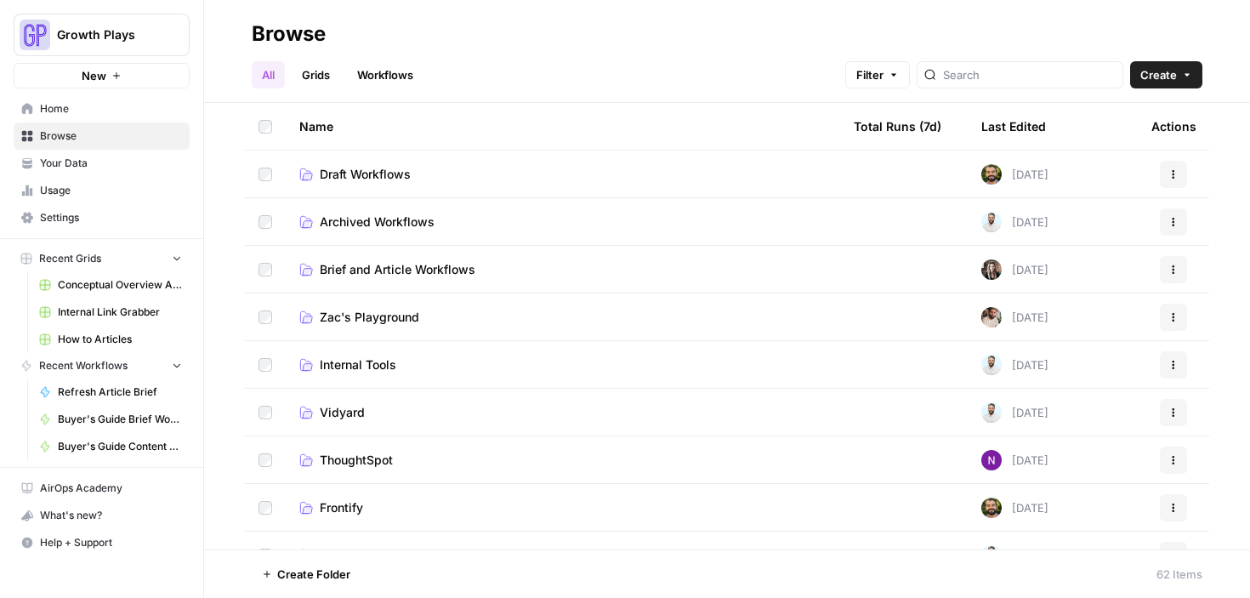
click at [366, 171] on span "Draft Workflows" at bounding box center [365, 174] width 91 height 17
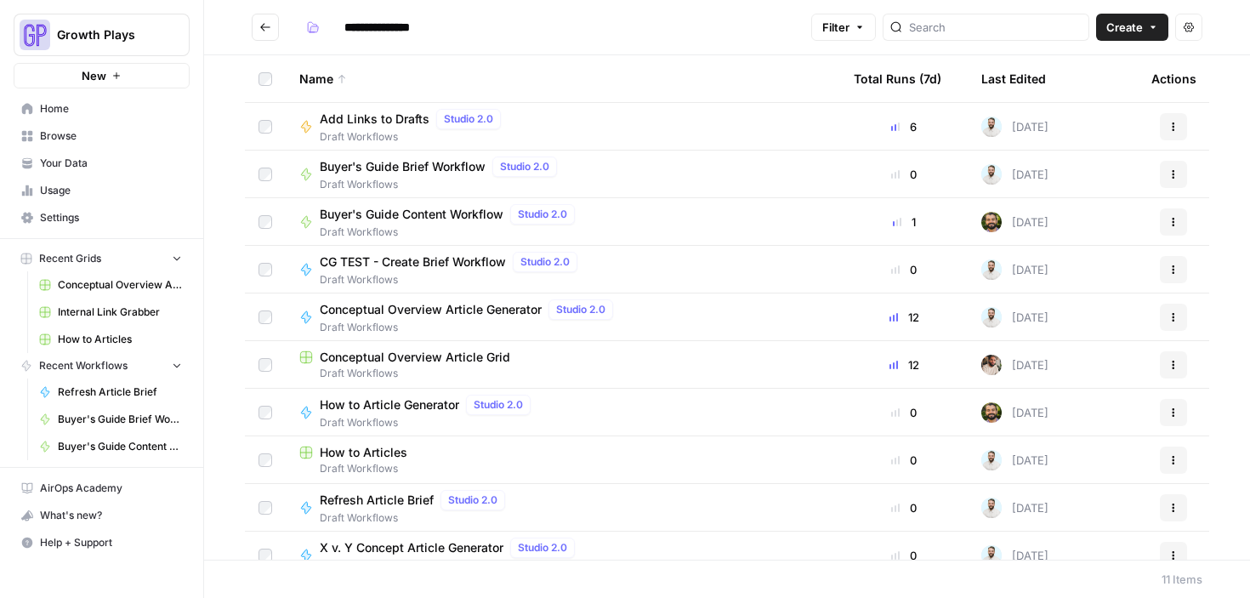
click at [409, 402] on span "How to Article Generator" at bounding box center [389, 404] width 139 height 17
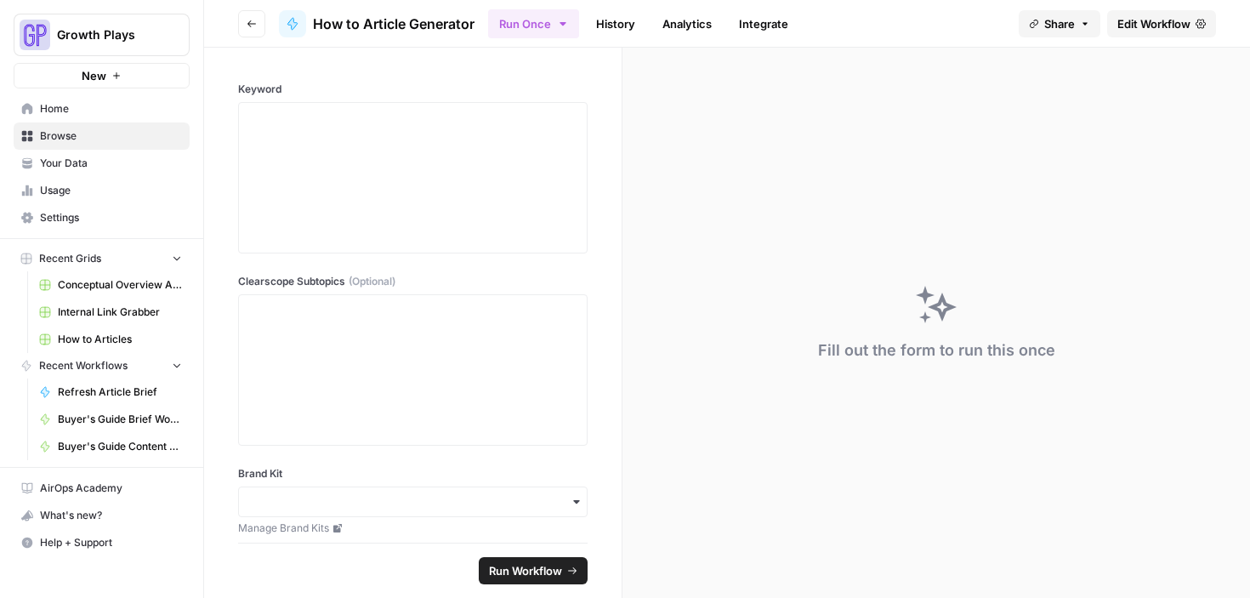
click at [1166, 17] on span "Edit Workflow" at bounding box center [1153, 23] width 73 height 17
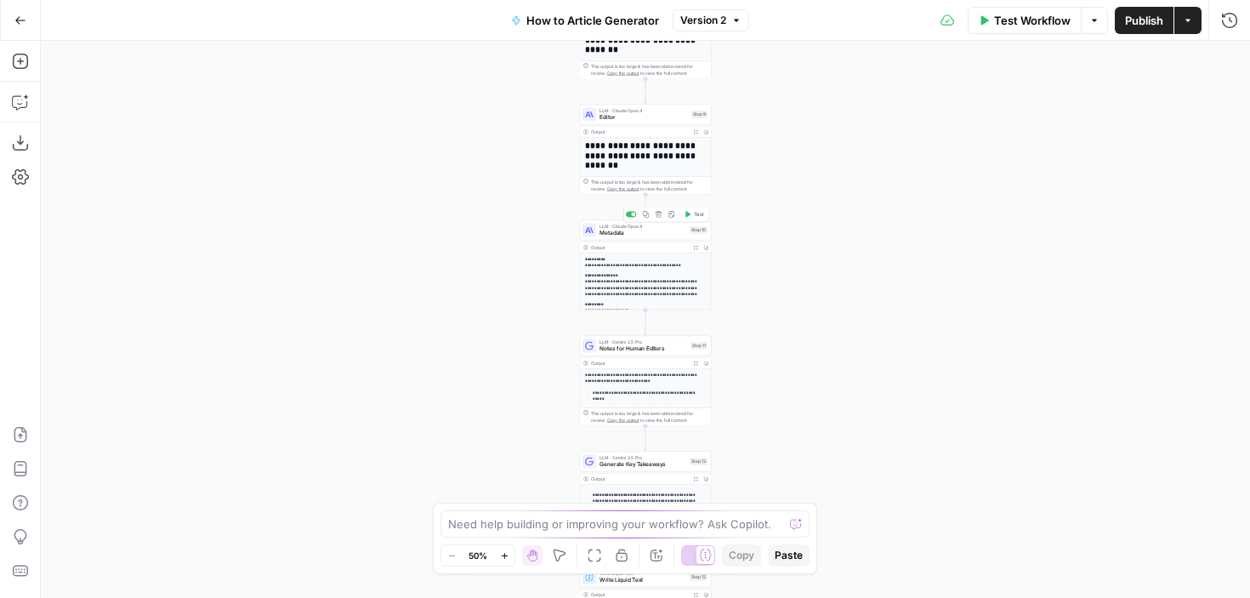
click at [655, 235] on span "Metadata" at bounding box center [642, 233] width 87 height 9
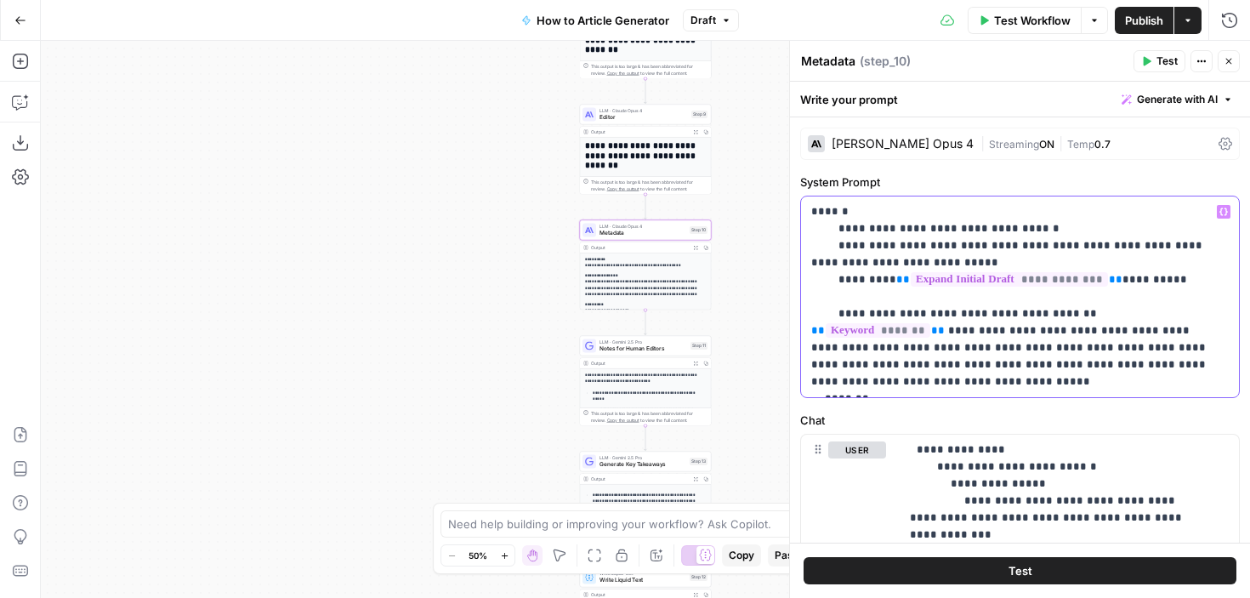
drag, startPoint x: 813, startPoint y: 210, endPoint x: 894, endPoint y: 377, distance: 185.2
click at [894, 377] on p "**********" at bounding box center [1013, 296] width 405 height 187
copy p "**********"
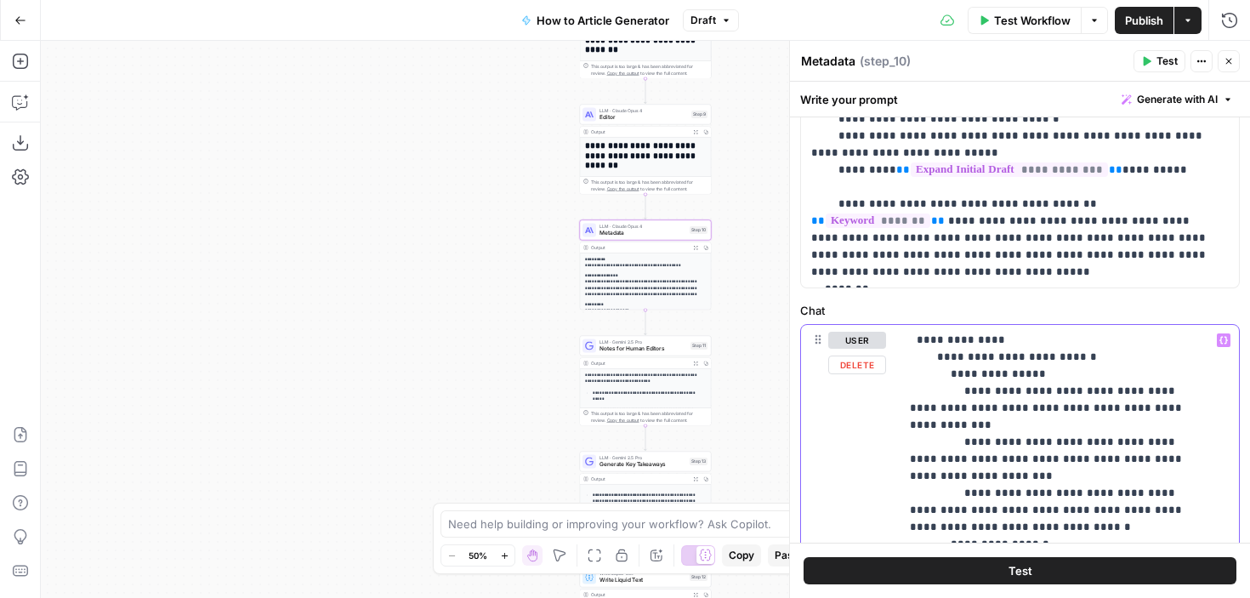
click at [1226, 60] on icon "button" at bounding box center [1228, 61] width 10 height 10
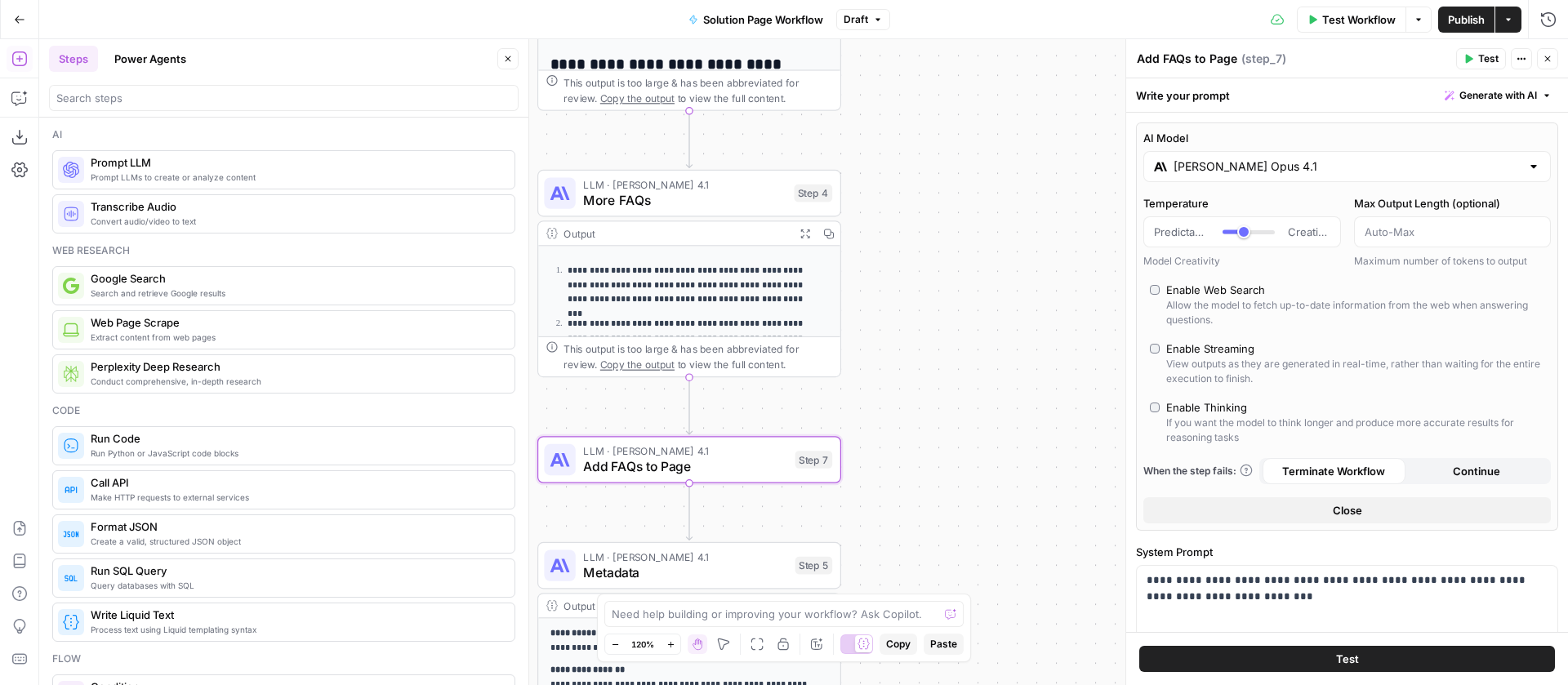
scroll to position [455, 0]
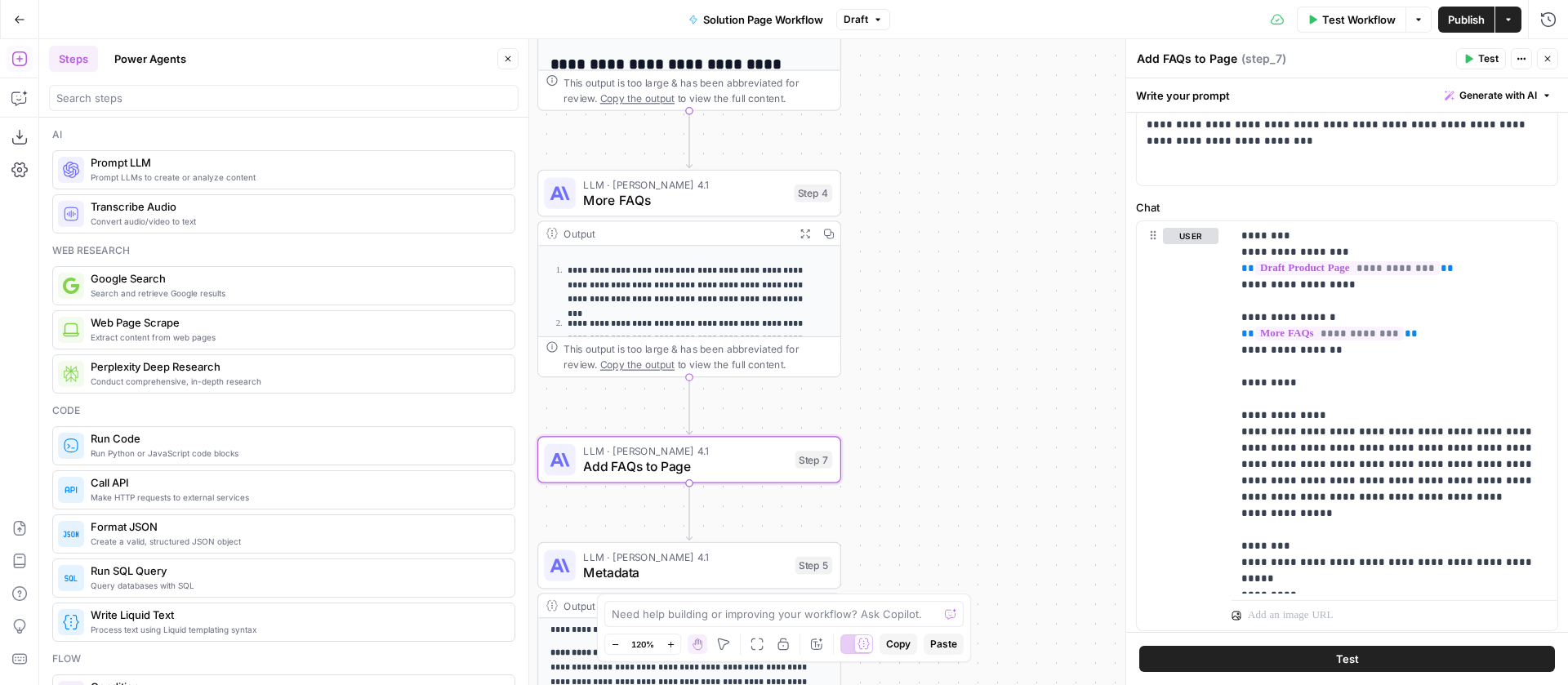
click at [1366, 662] on button "Test" at bounding box center [1347, 658] width 416 height 26
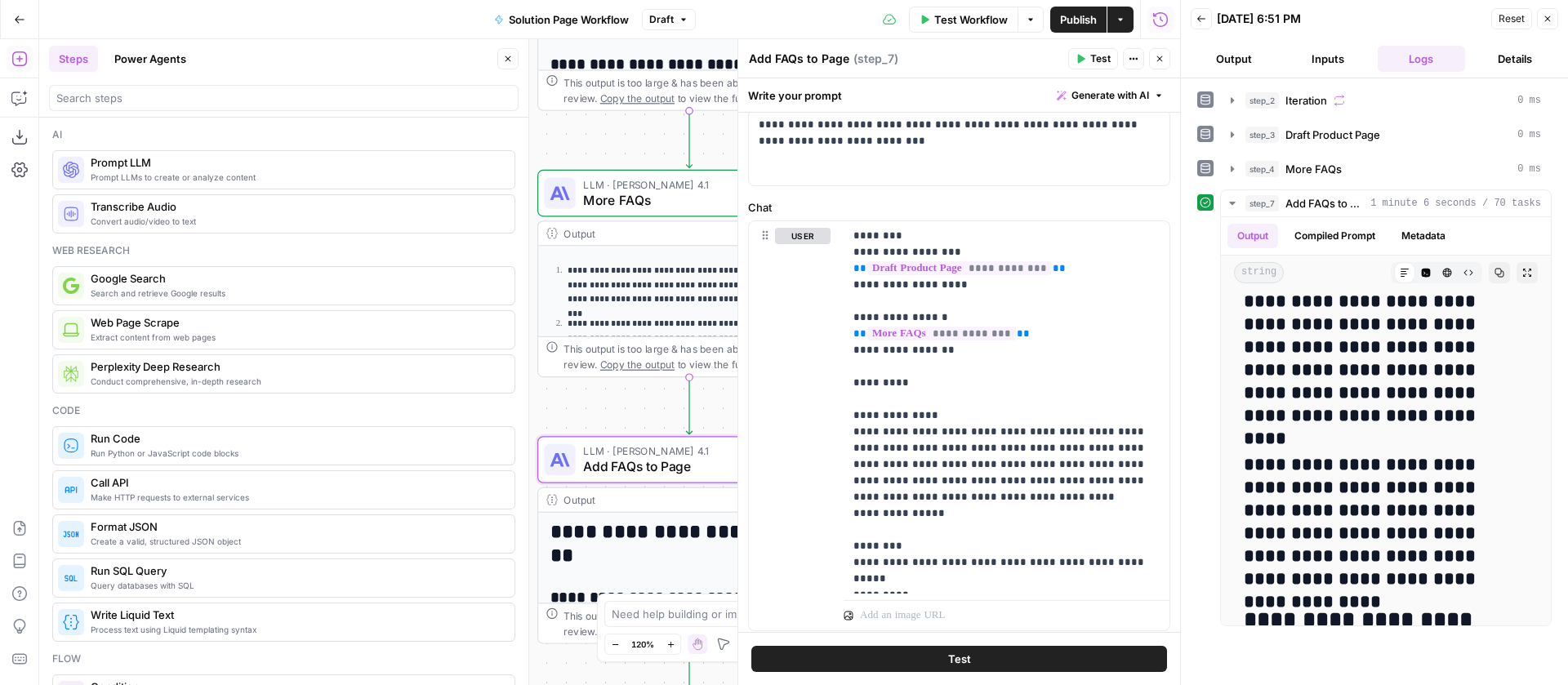
scroll to position [10469, 0]
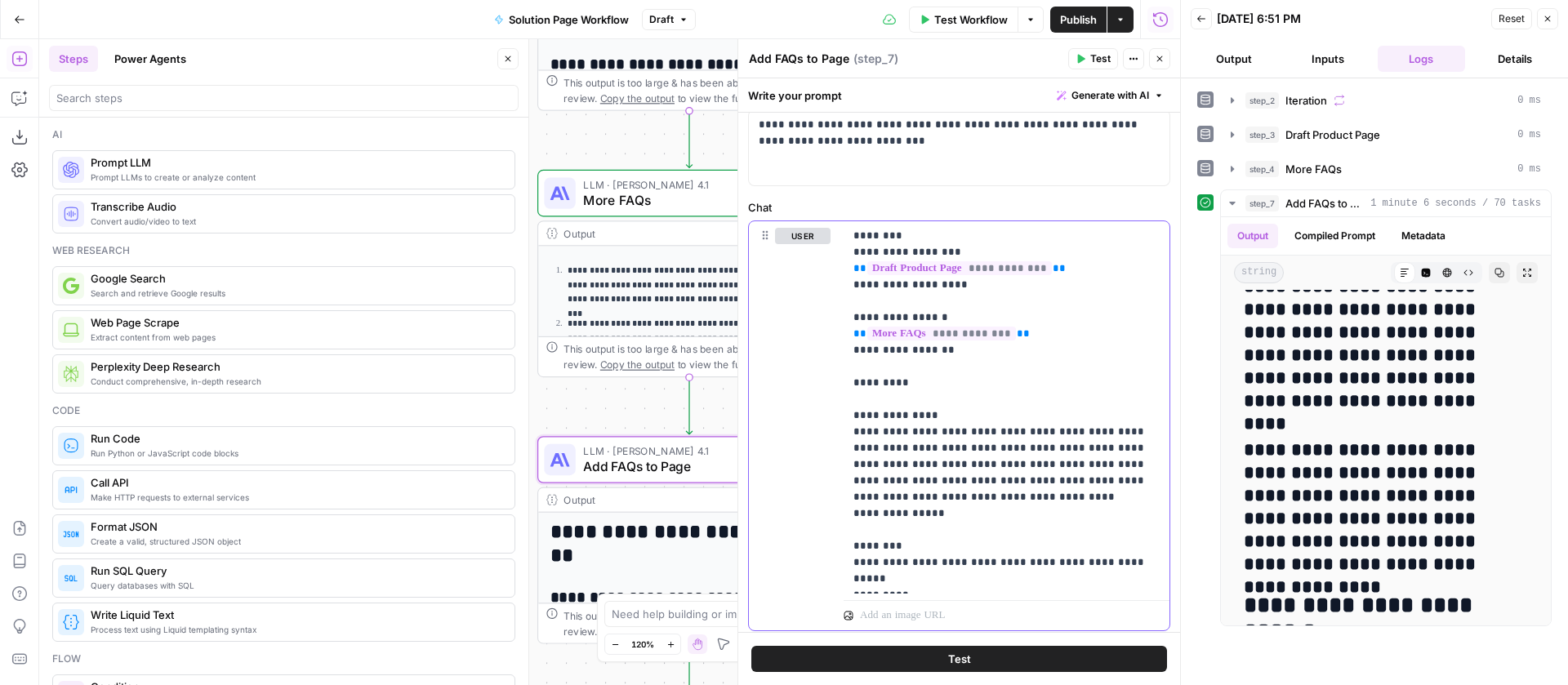
click at [957, 499] on p "**********" at bounding box center [1000, 407] width 294 height 359
click at [924, 497] on p "**********" at bounding box center [1000, 407] width 294 height 359
click at [962, 653] on span "Test" at bounding box center [960, 659] width 23 height 16
click at [1495, 273] on icon "button" at bounding box center [1500, 273] width 10 height 10
